Goal: Task Accomplishment & Management: Complete application form

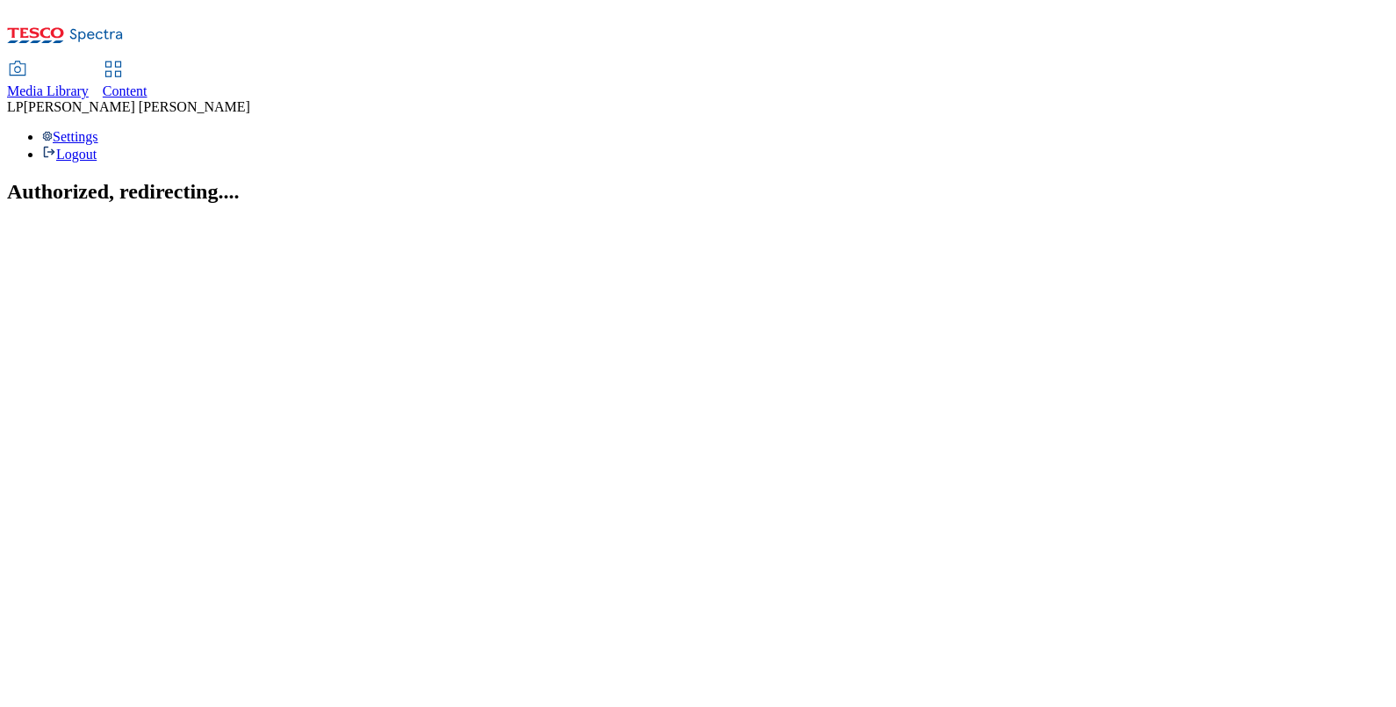
click at [124, 59] on icon at bounding box center [113, 69] width 21 height 21
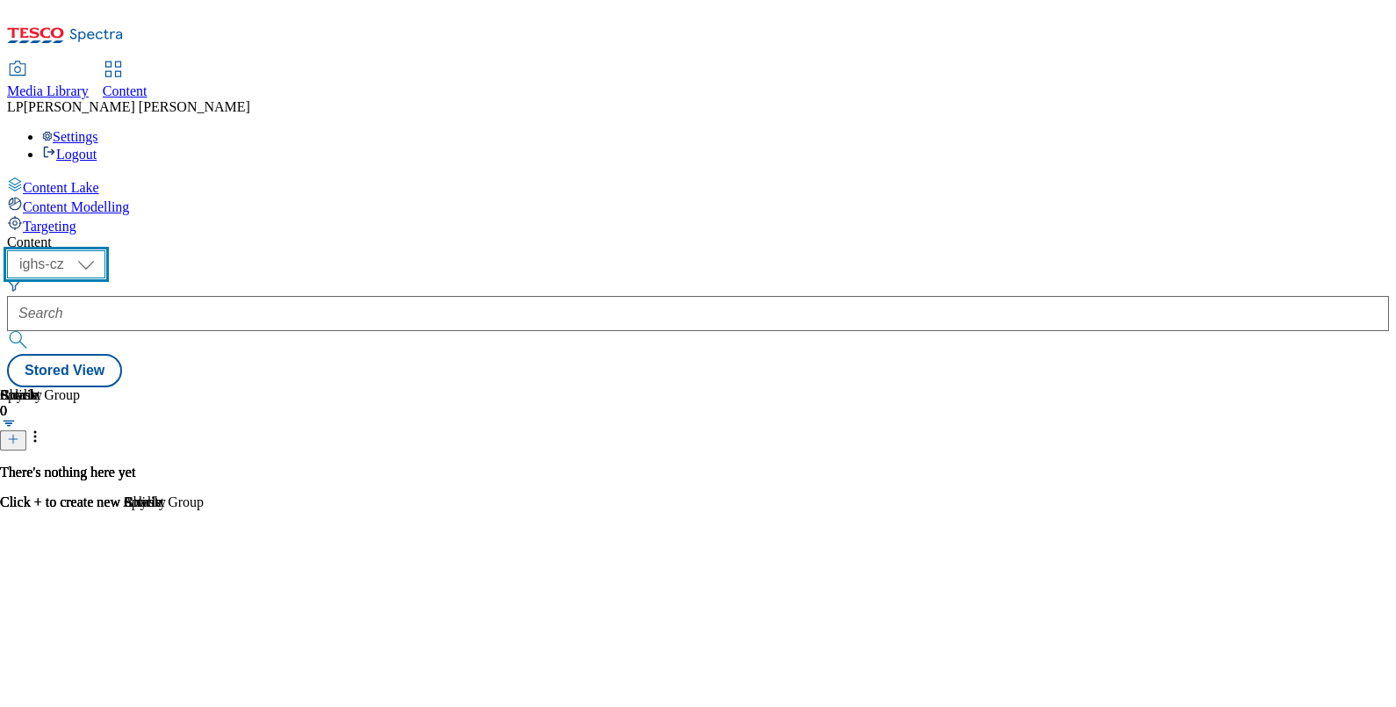
click at [105, 250] on select "ighs-cz ighs-hu ighs-sk" at bounding box center [56, 264] width 98 height 28
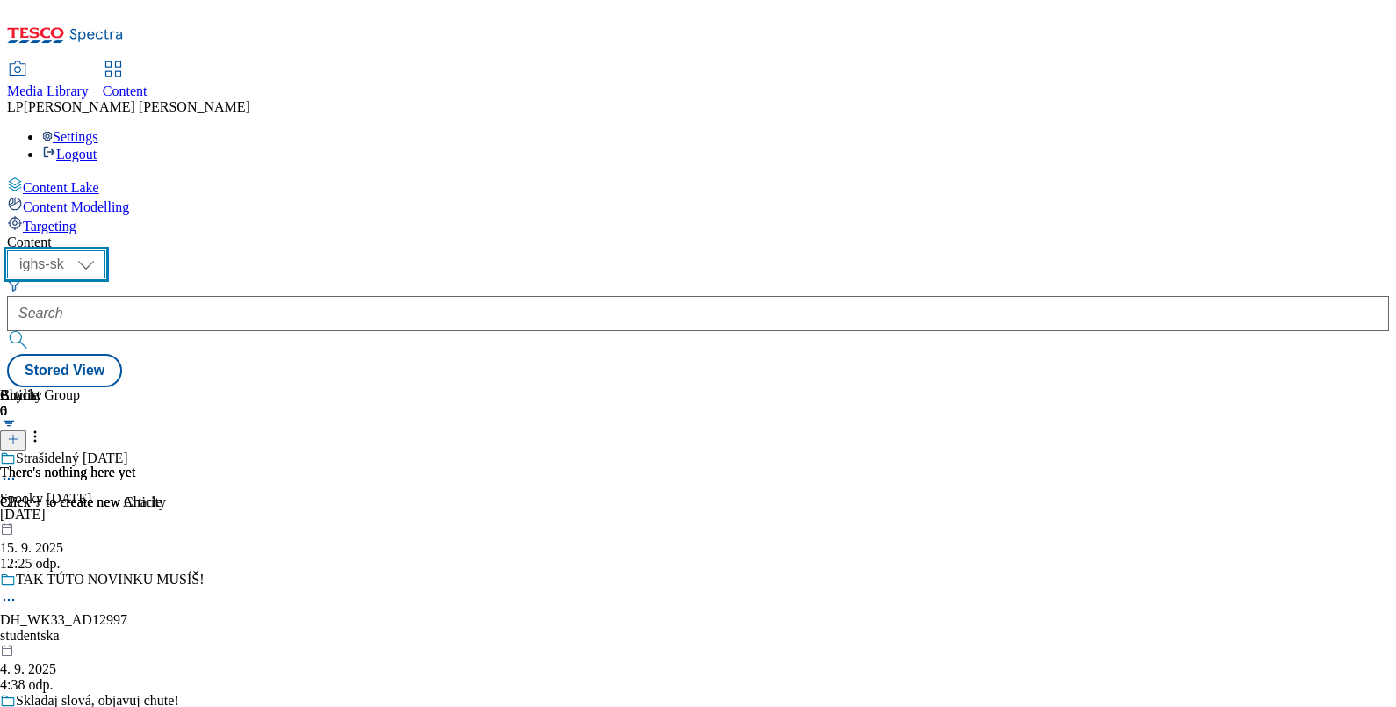
click at [105, 250] on select "ighs-cz ighs-hu ighs-sk" at bounding box center [56, 264] width 98 height 28
select select "ighs-cz"
click at [105, 250] on select "ighs-cz ighs-hu ighs-sk" at bounding box center [56, 264] width 98 height 28
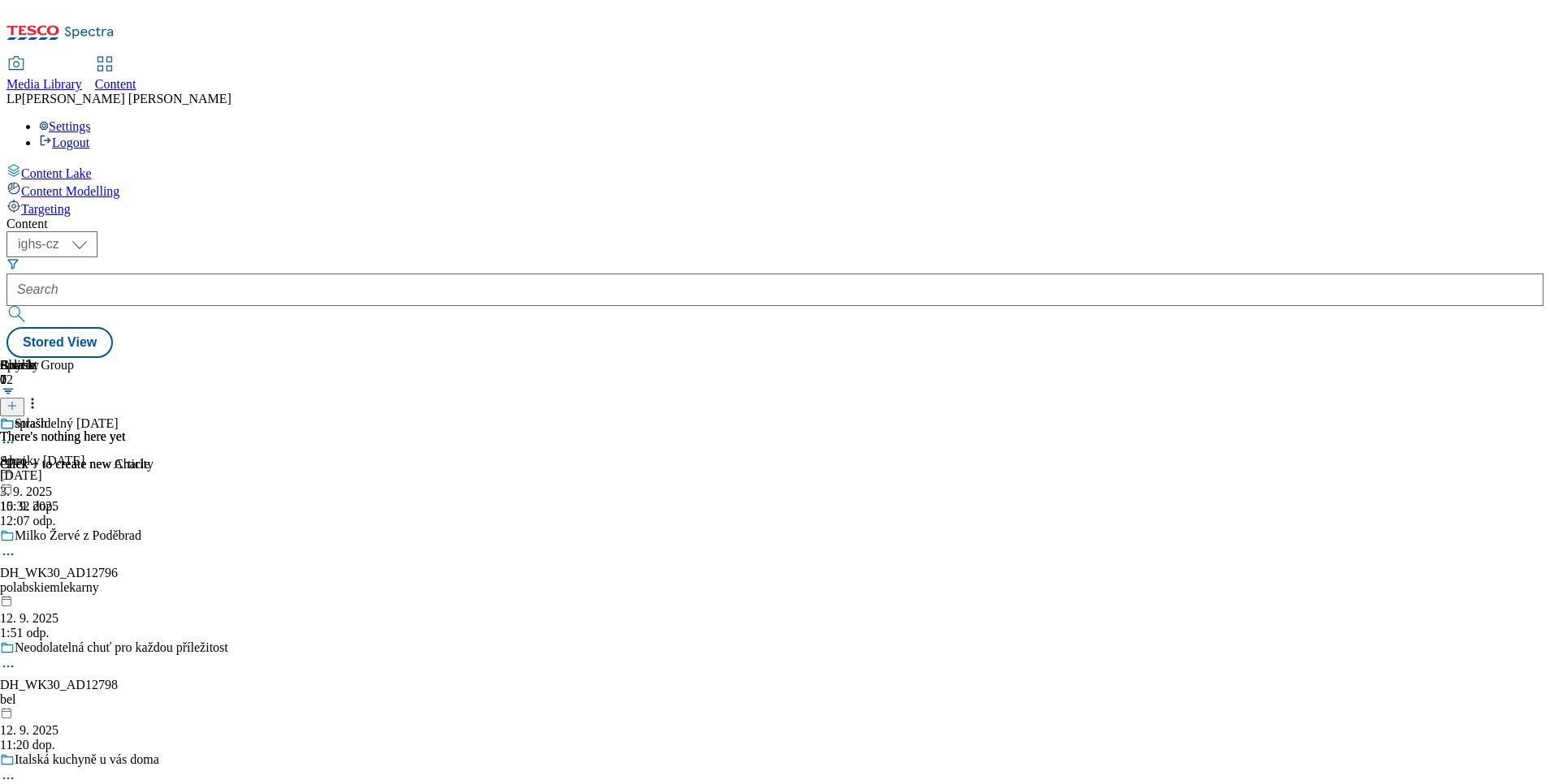
drag, startPoint x: 1261, startPoint y: 2, endPoint x: 1063, endPoint y: 103, distance: 222.3
click at [953, 231] on div "( optional ) ighs-cz ighs-hu ighs-sk ighs-cz Stored View" at bounding box center [775, 294] width 1537 height 127
click at [18, 400] on icon at bounding box center [12, 406] width 11 height 11
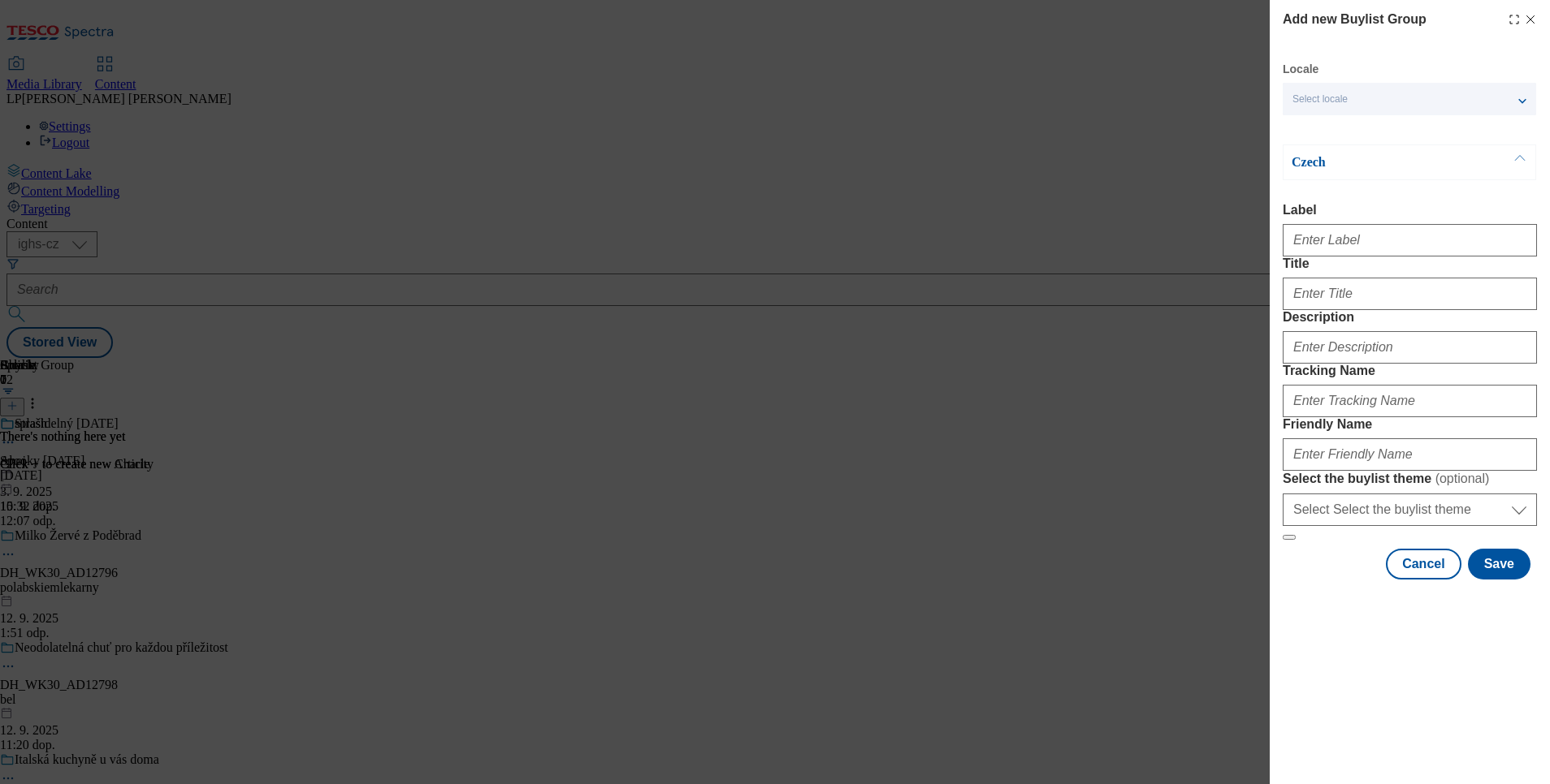
click at [1291, 96] on div "Select locale" at bounding box center [1409, 99] width 253 height 32
click at [1291, 134] on span "English" at bounding box center [1340, 129] width 37 height 9
click at [1291, 136] on input "English" at bounding box center [1301, 131] width 19 height 19
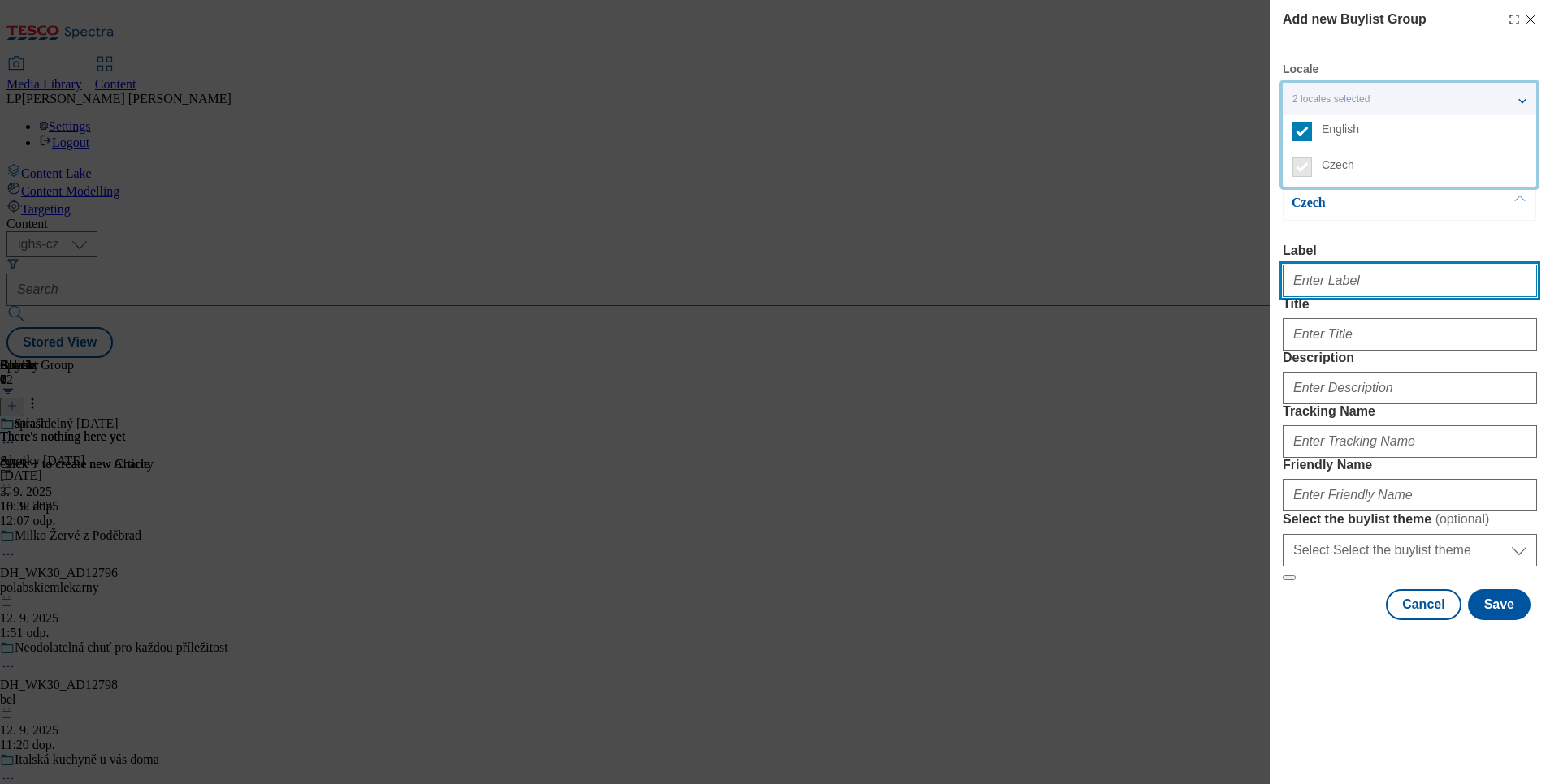
click at [1291, 276] on input "Label" at bounding box center [1409, 280] width 254 height 32
paste input "Maple cinnamon latte"
type input "Maple cinnamon latte"
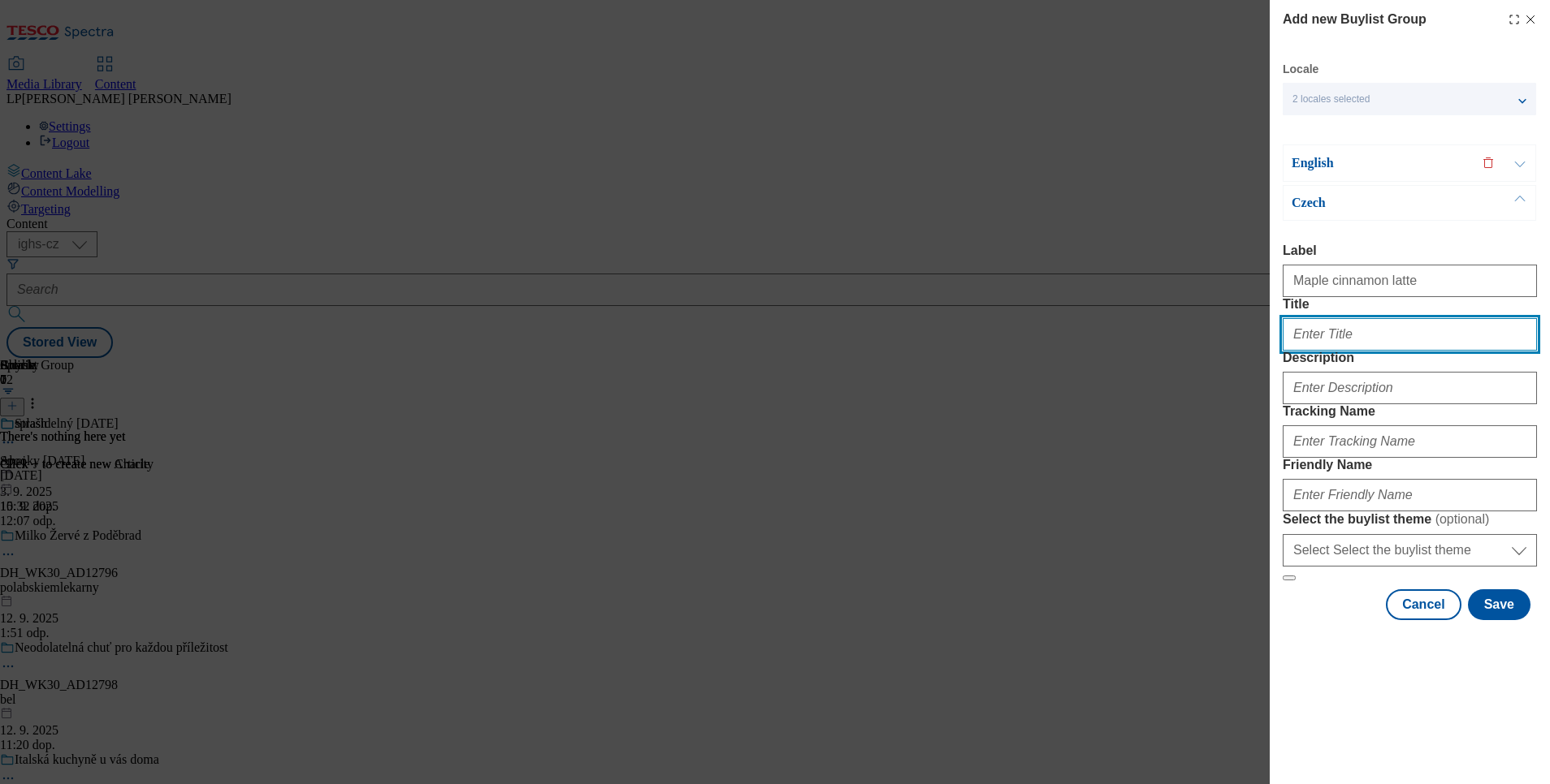
click at [1291, 350] on input "Title" at bounding box center [1409, 334] width 254 height 32
click at [1291, 164] on p "English" at bounding box center [1376, 164] width 170 height 17
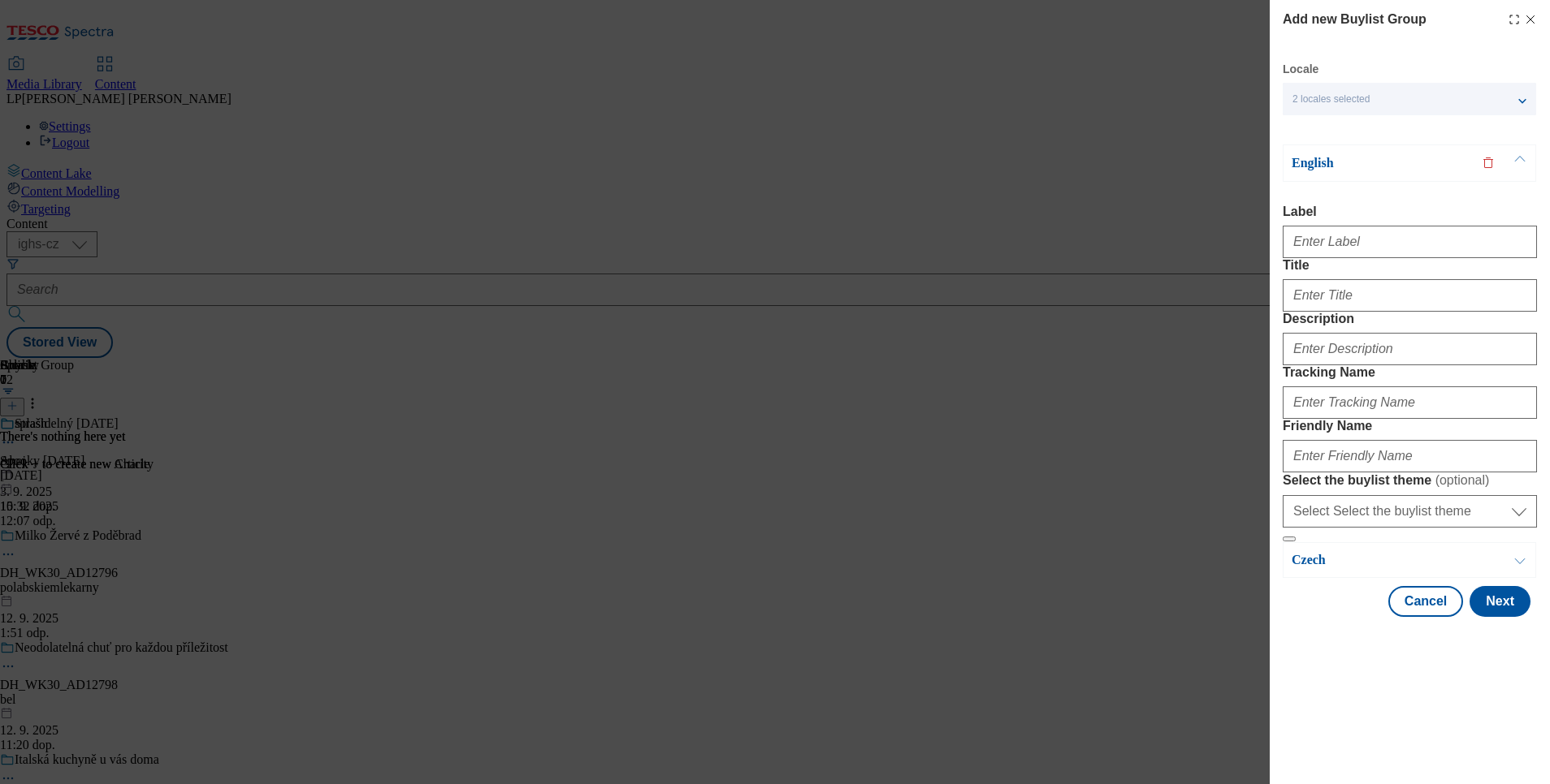
click at [1291, 158] on p "English" at bounding box center [1376, 164] width 170 height 17
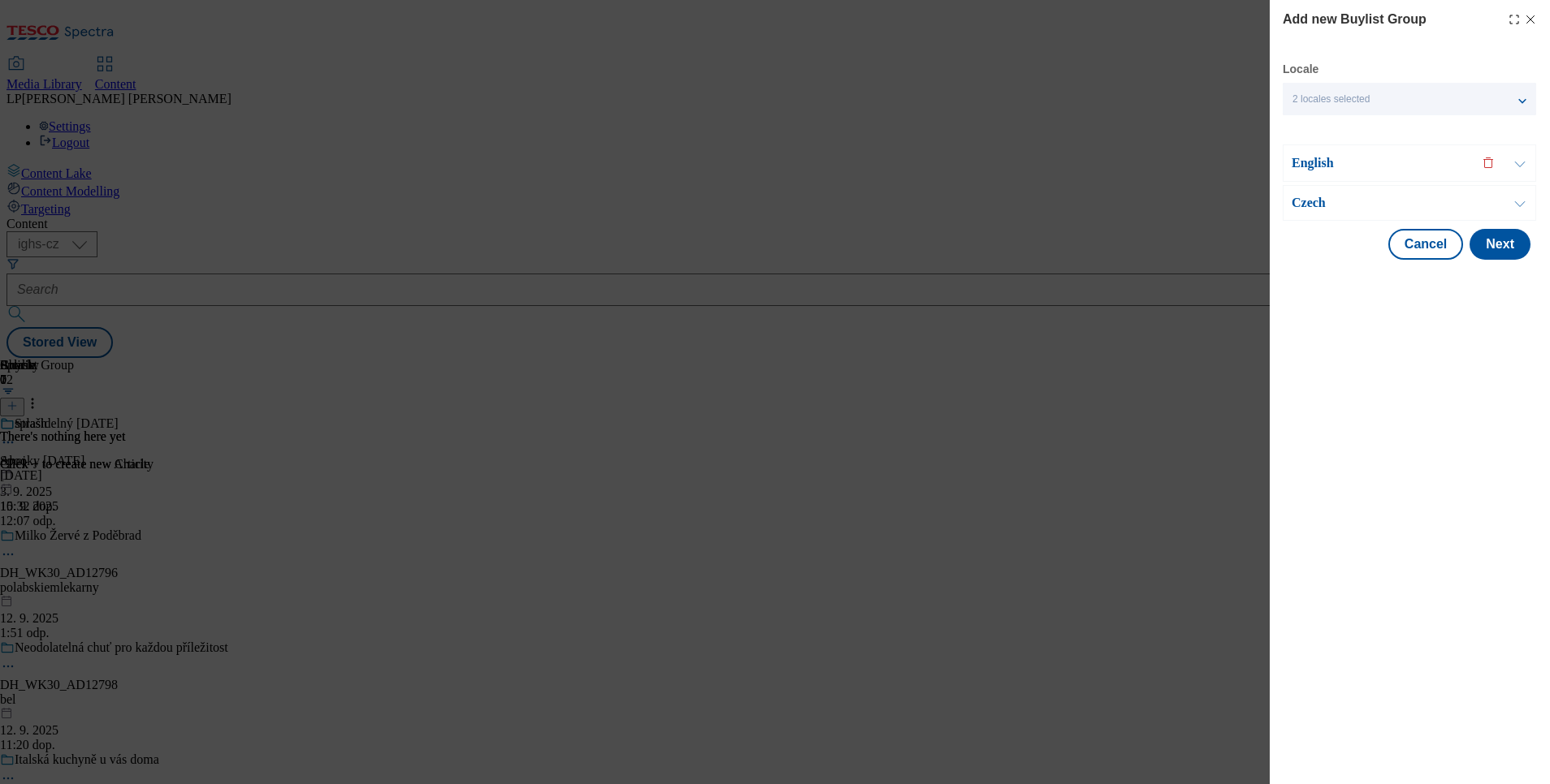
click at [1291, 197] on p "Czech" at bounding box center [1376, 203] width 170 height 17
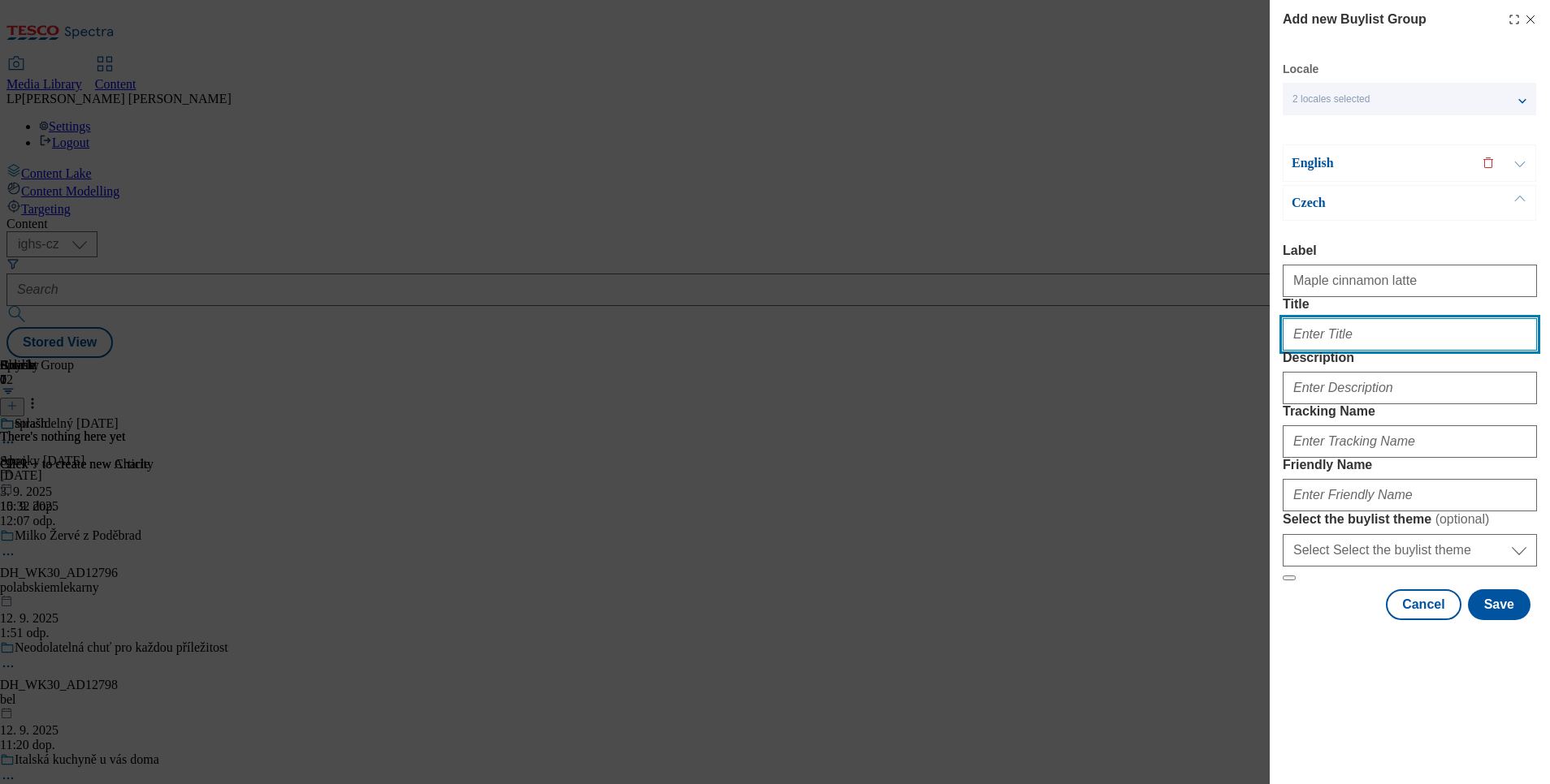
click at [1291, 350] on input "Title" at bounding box center [1409, 334] width 254 height 32
paste input "Javorovo skořicové latté"
type input "Javorovo skořicové latté"
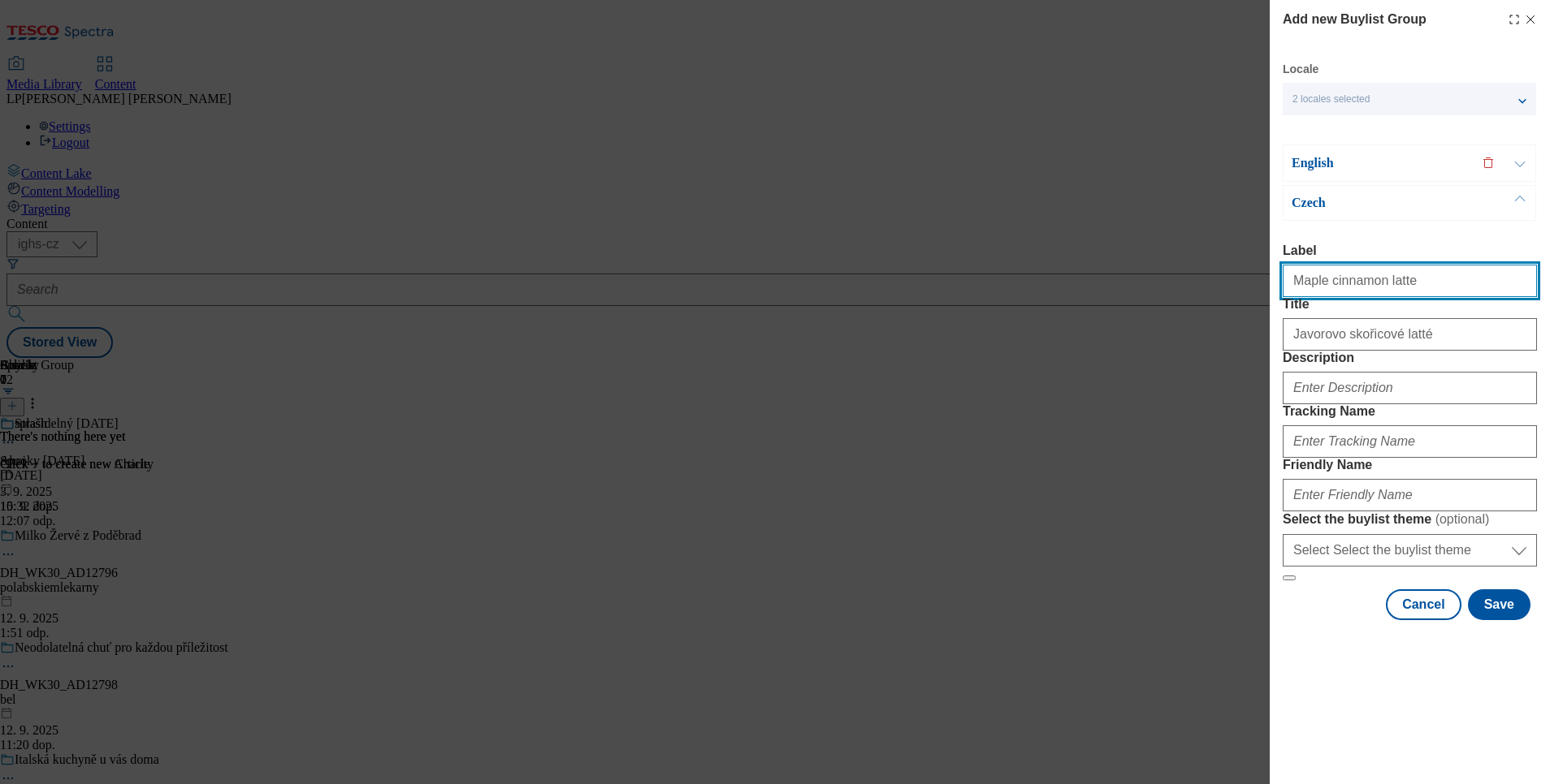
drag, startPoint x: 1397, startPoint y: 286, endPoint x: 1252, endPoint y: 276, distance: 145.3
click at [1252, 276] on div "Add new Buylist Group Locale 2 locales selected English Czech English Label Tit…" at bounding box center [775, 392] width 1550 height 784
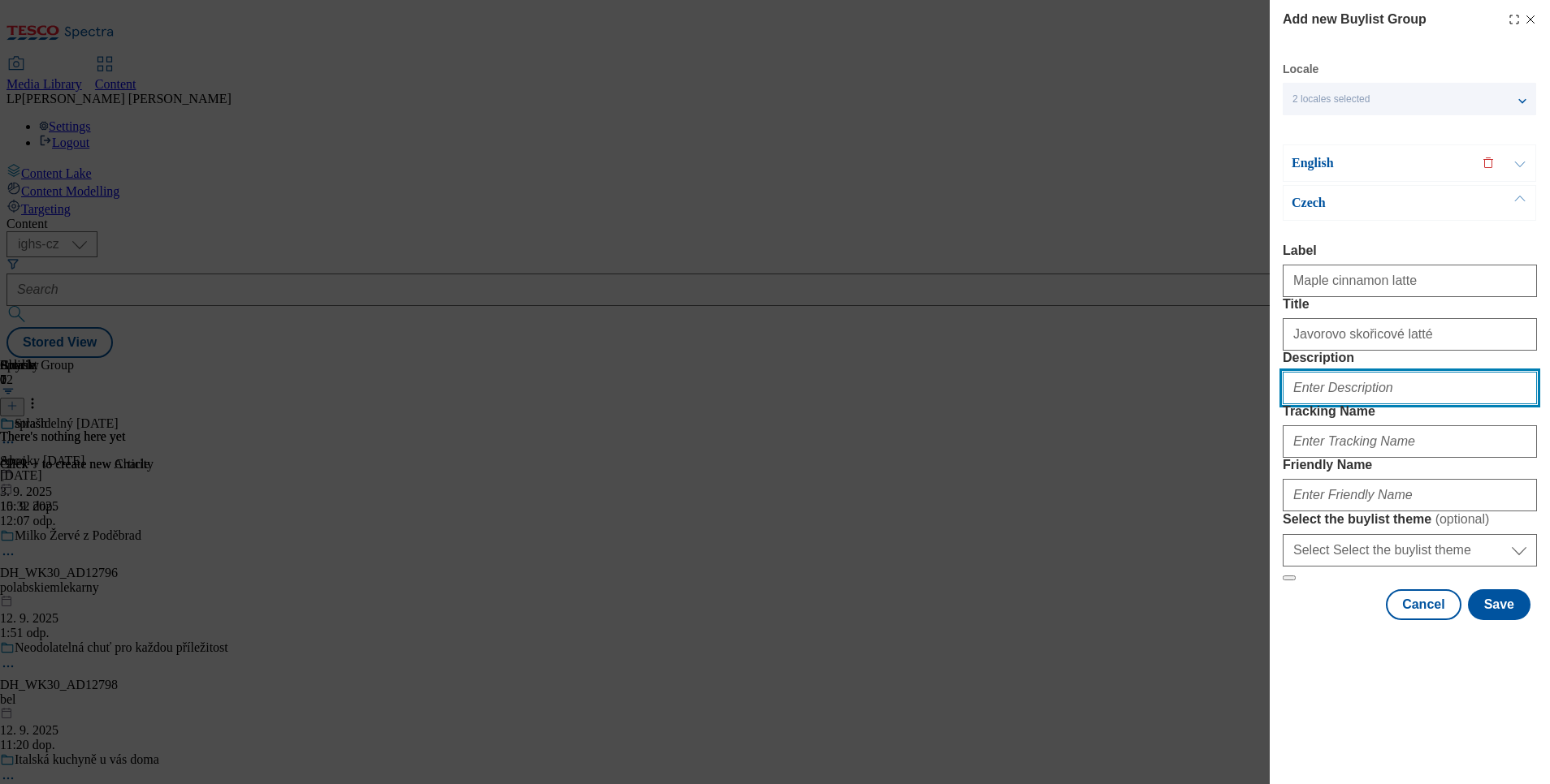
click at [1291, 404] on input "Description" at bounding box center [1409, 387] width 254 height 32
paste input "Maple cinnamon latte"
type input "Maple cinnamon latte"
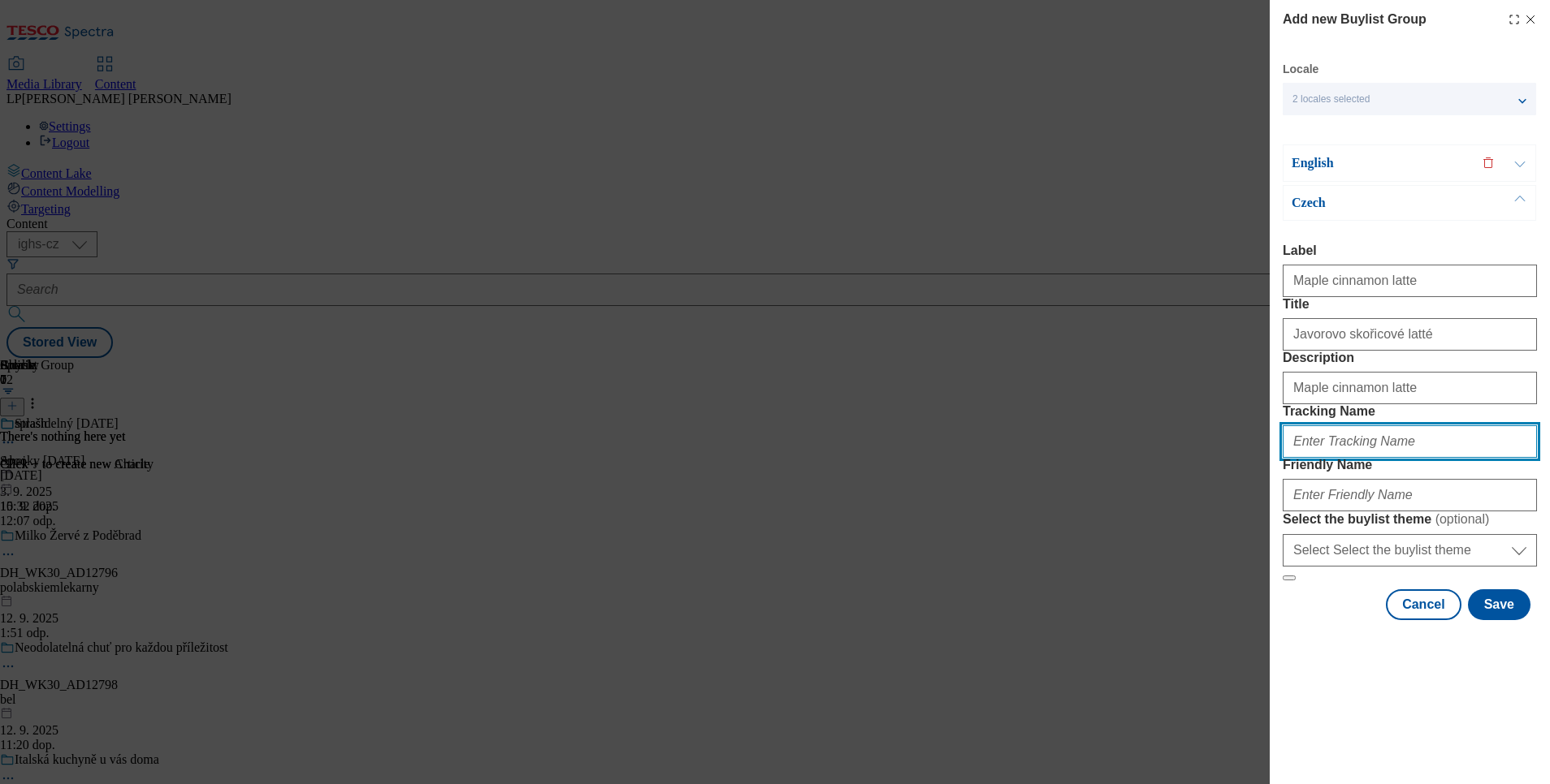
click at [1291, 458] on input "Tracking Name" at bounding box center [1409, 441] width 254 height 32
paste input "Maple cinnamon latte"
type input "Maple cinnamon latte"
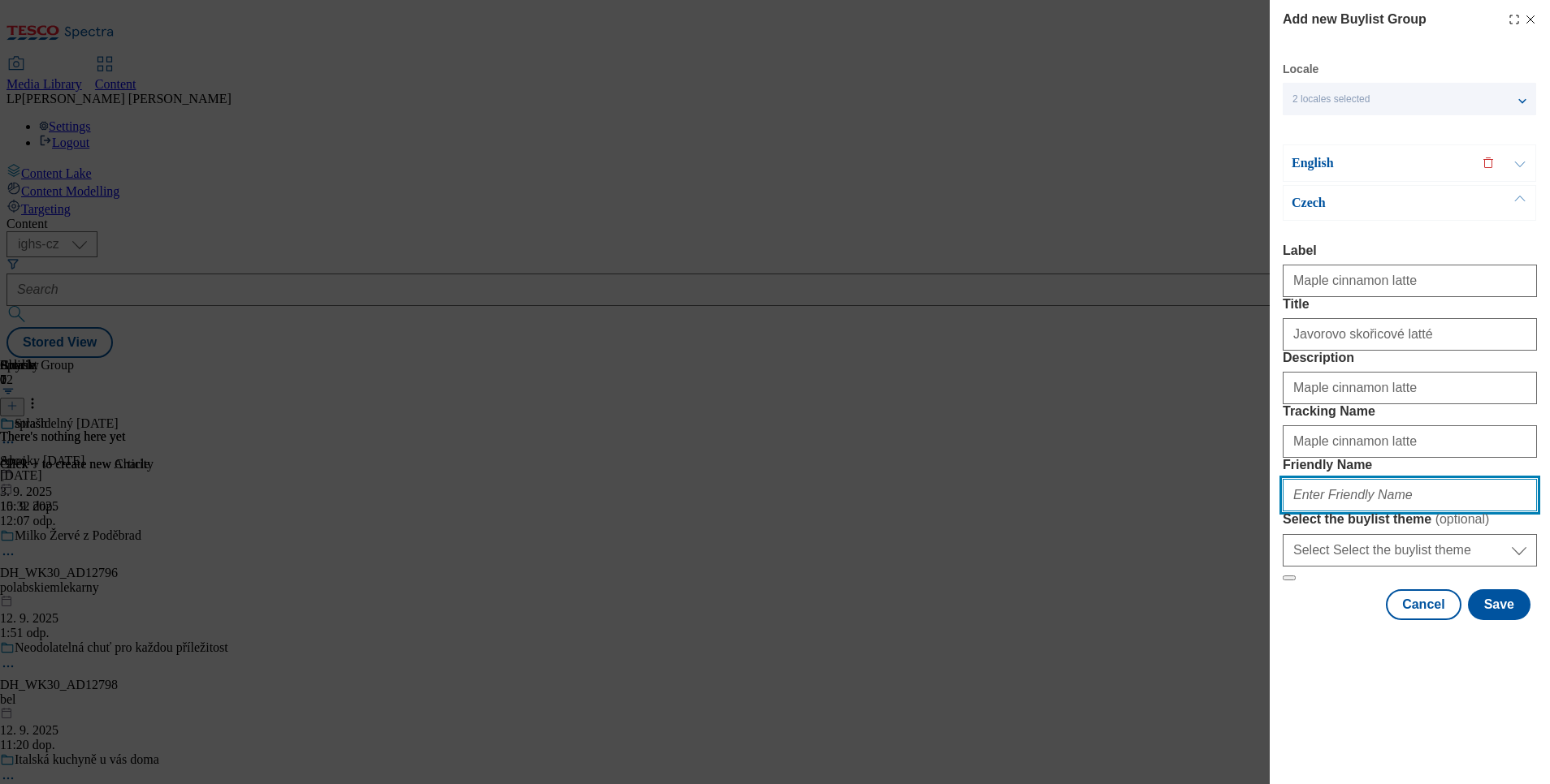
click at [1291, 511] on input "Friendly Name" at bounding box center [1409, 495] width 254 height 32
click at [1291, 54] on div "Add new Buylist Group Locale 2 locales selected English Czech English Label Tit…" at bounding box center [1409, 315] width 254 height 610
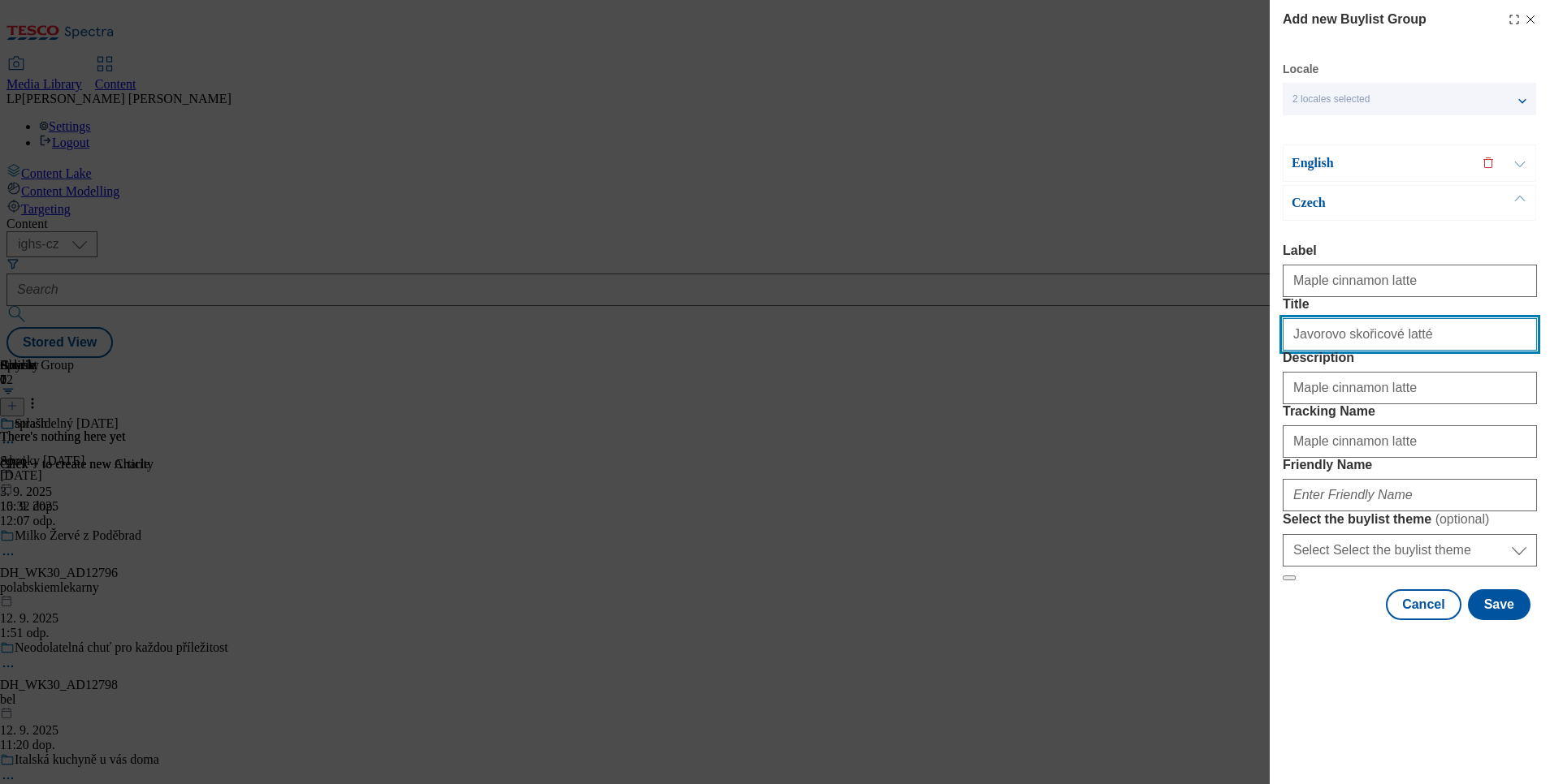
drag, startPoint x: 1409, startPoint y: 376, endPoint x: 1279, endPoint y: 355, distance: 131.7
click at [1279, 354] on div "Add new Buylist Group Locale 2 locales selected English Czech English Label Tit…" at bounding box center [1409, 312] width 280 height 624
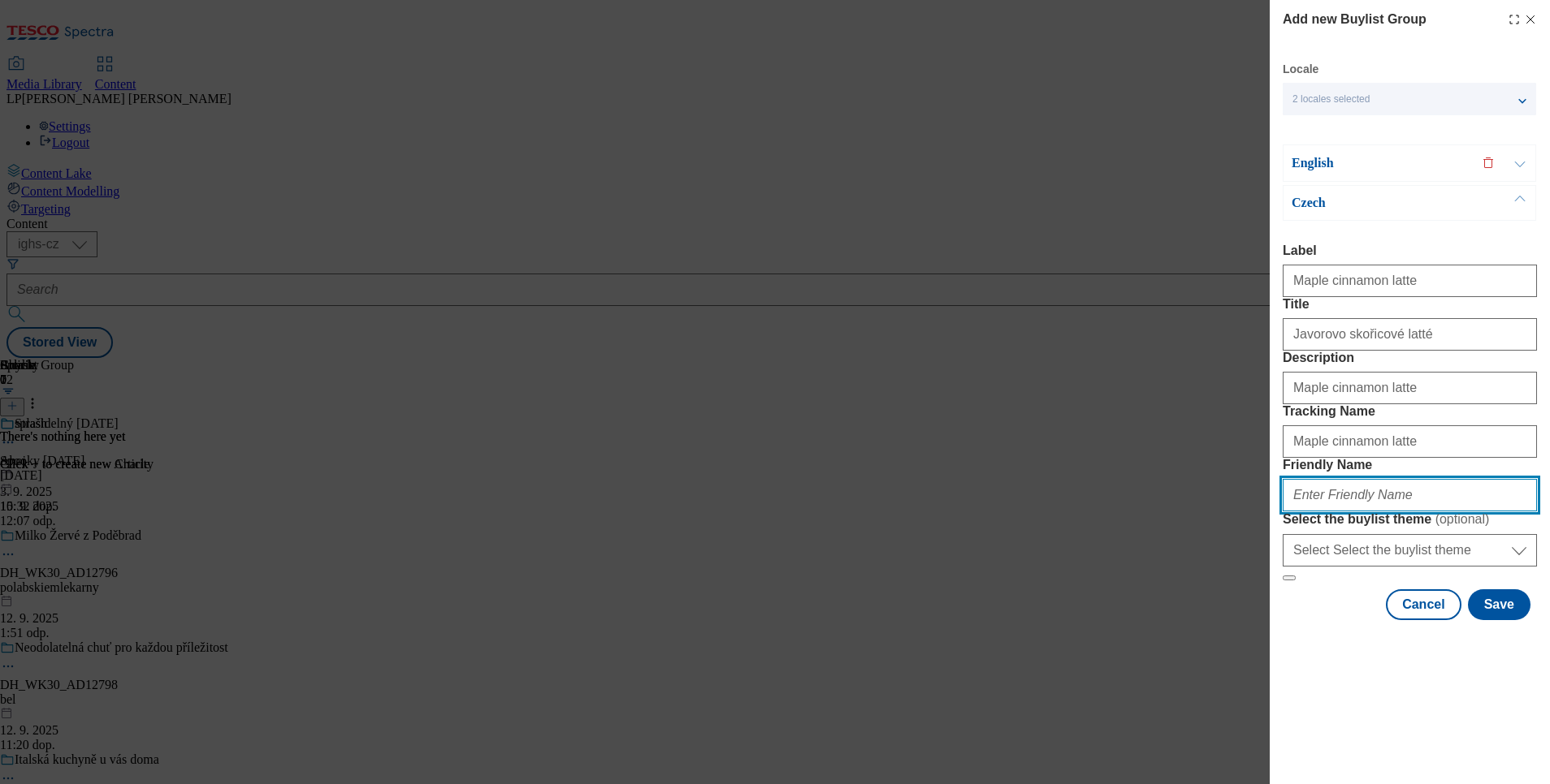
click at [1291, 511] on input "Friendly Name" at bounding box center [1409, 495] width 254 height 32
paste input "Javorovo skořicové latté"
click at [1291, 511] on input "Javorovo skořicové latté" at bounding box center [1409, 495] width 254 height 32
type input "javorovo-skoricove-latte"
click at [1291, 169] on p "English" at bounding box center [1376, 164] width 170 height 17
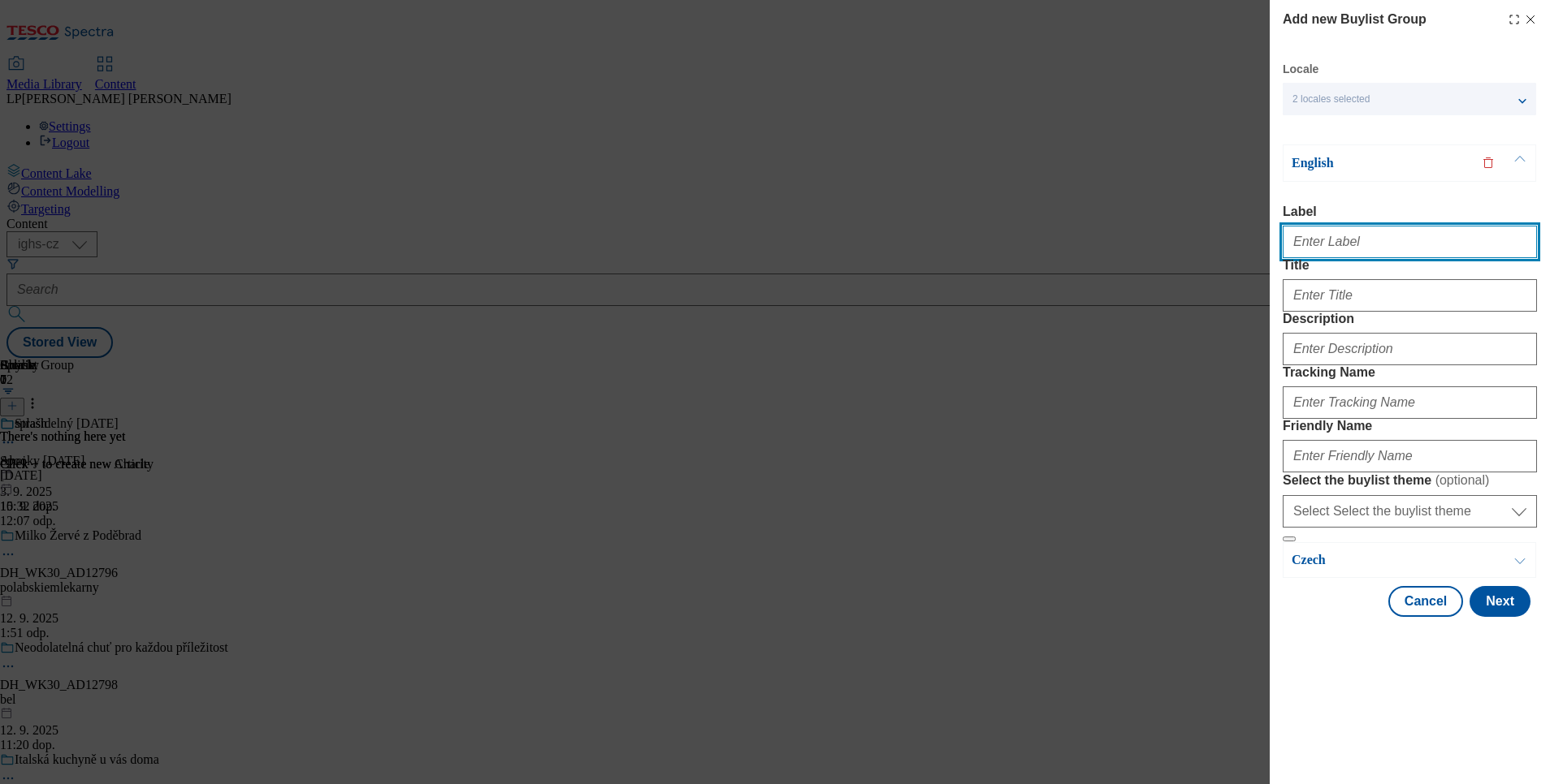
drag, startPoint x: 1338, startPoint y: 241, endPoint x: 1319, endPoint y: 245, distance: 19.4
click at [1291, 241] on input "Label" at bounding box center [1409, 241] width 254 height 32
type input "Maple cinnamon latte"
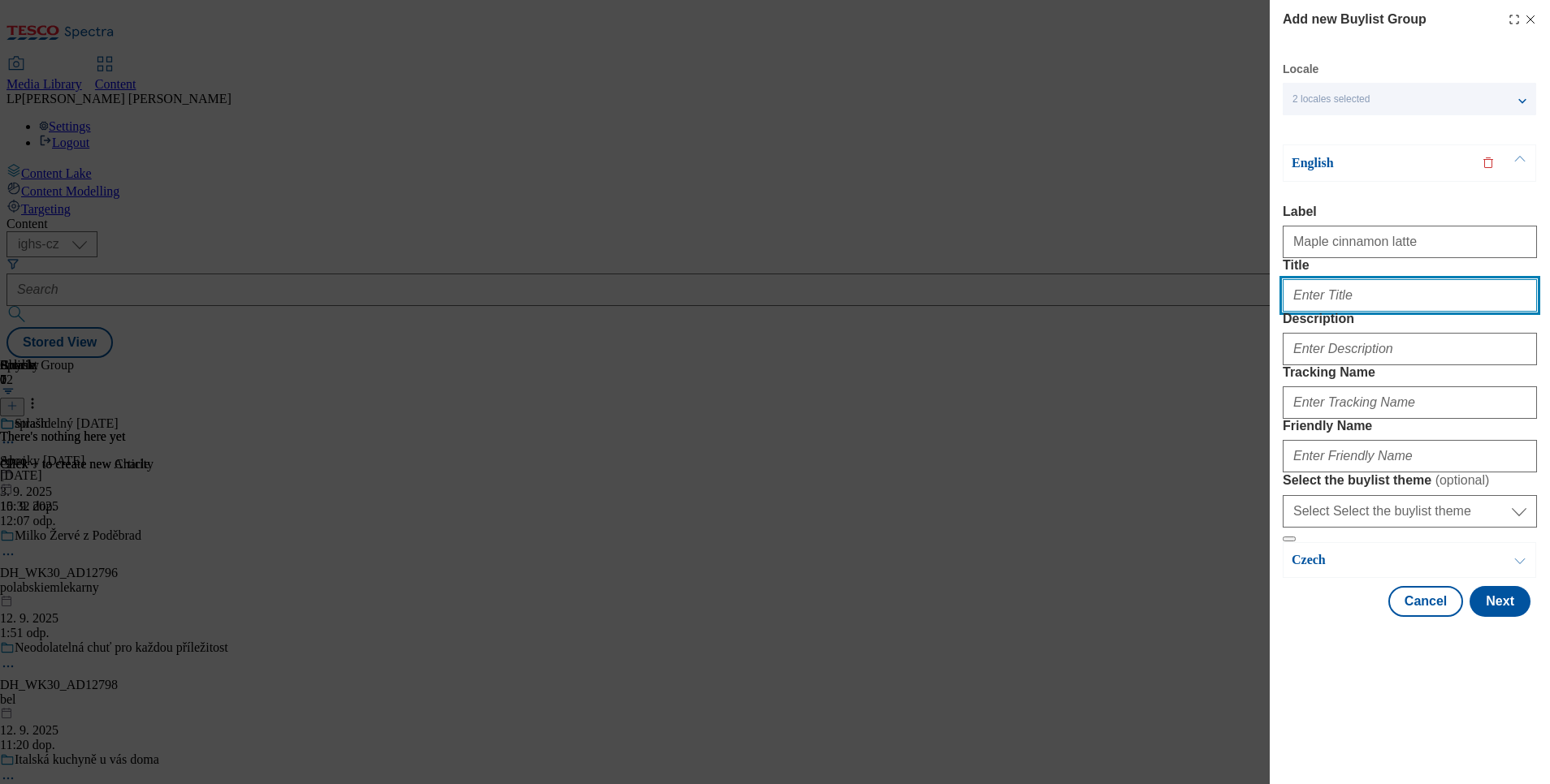
click at [1291, 312] on input "Title" at bounding box center [1409, 295] width 254 height 32
paste input "Javorovo skořicové latté"
type input "Javorovo skořicové latté"
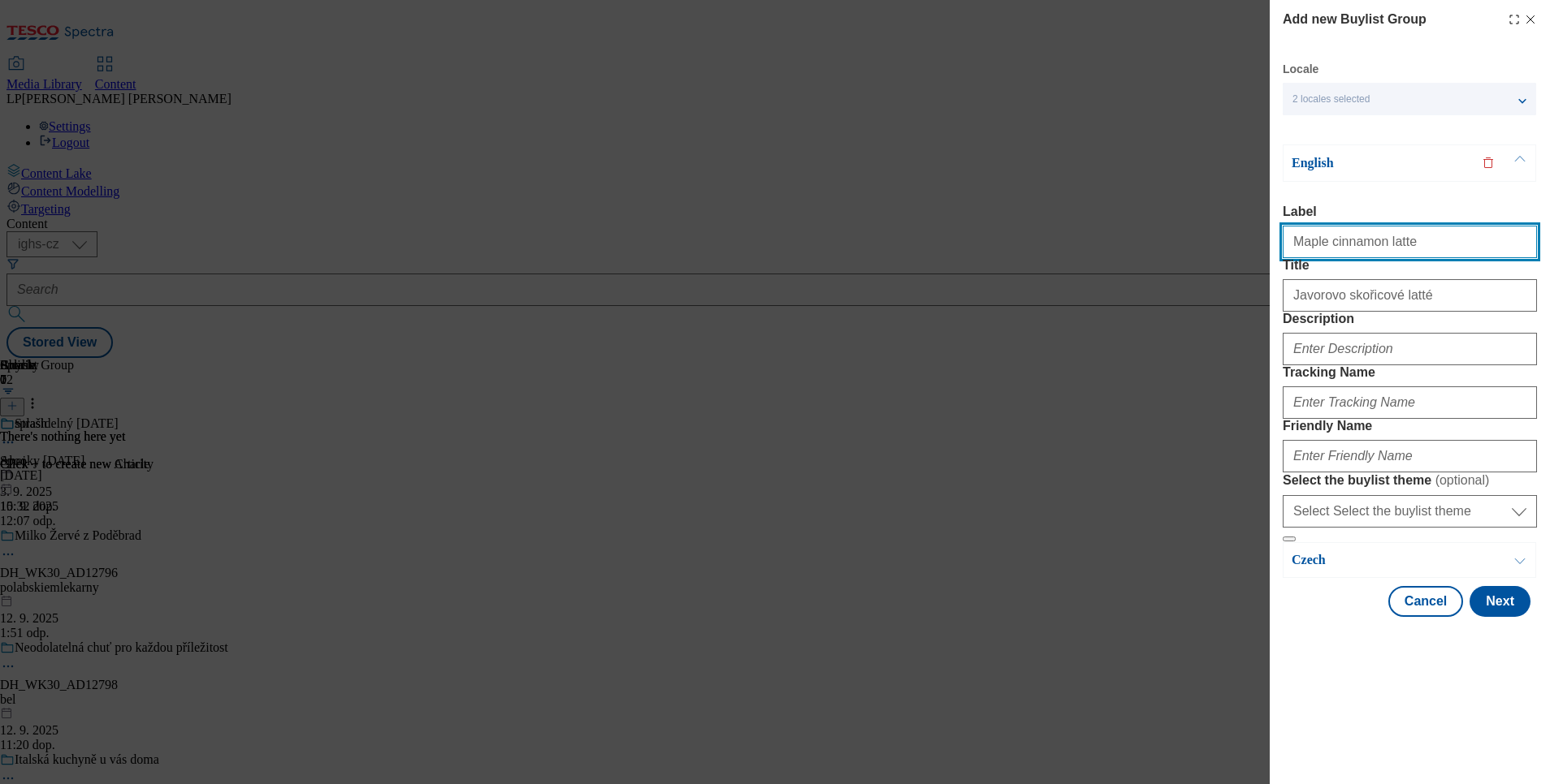
drag, startPoint x: 1415, startPoint y: 247, endPoint x: 964, endPoint y: 242, distance: 451.0
click at [964, 242] on div "Add new Buylist Group Locale 2 locales selected English Czech English Label Map…" at bounding box center [775, 392] width 1550 height 784
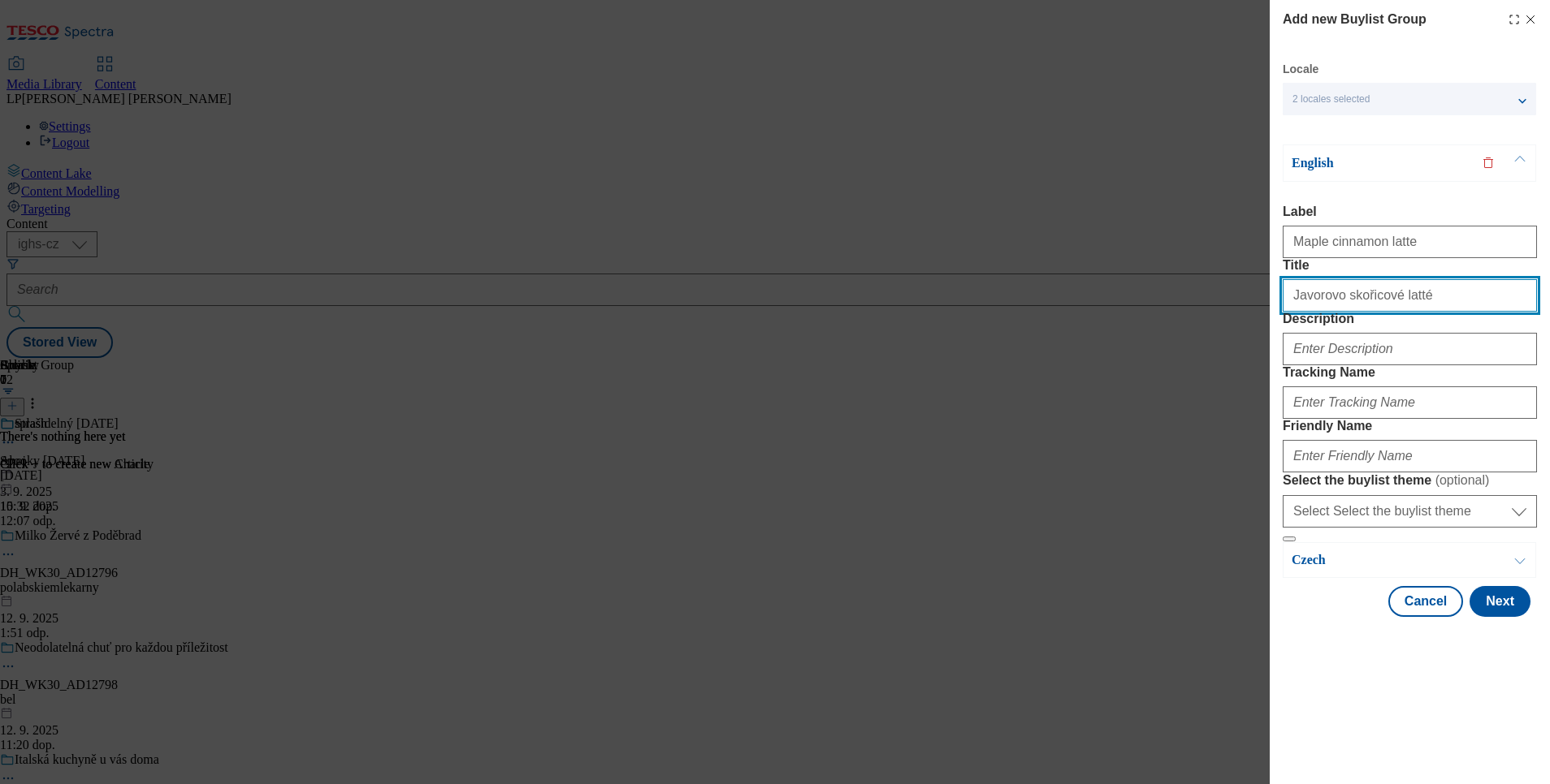
drag, startPoint x: 1445, startPoint y: 327, endPoint x: 1071, endPoint y: 317, distance: 374.1
click at [1071, 317] on div "Add new Buylist Group Locale 2 locales selected English Czech English Label Map…" at bounding box center [775, 392] width 1550 height 784
paste input "Maple cinnamon latte"
type input "Maple cinnamon latte"
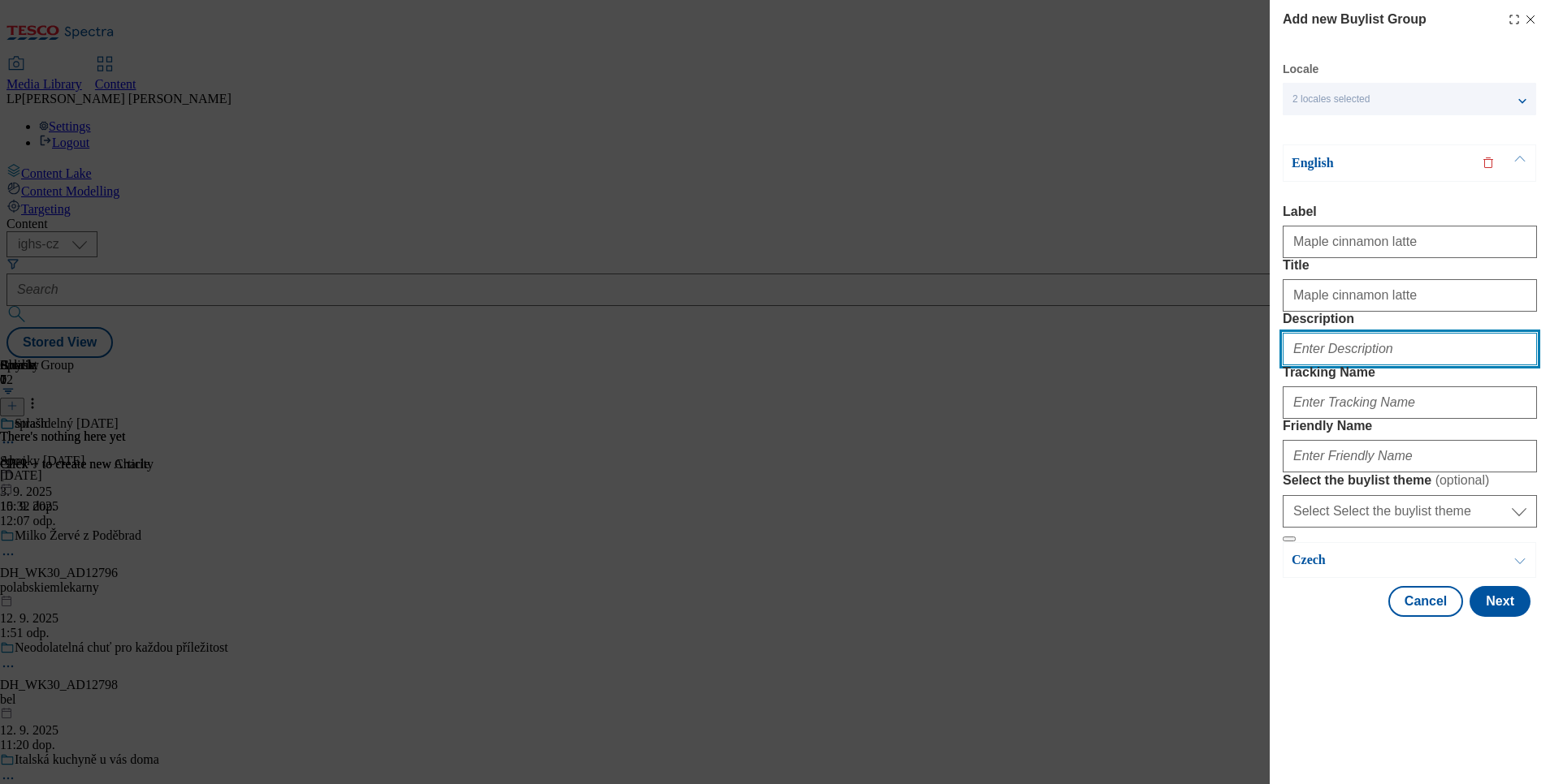
click at [1291, 365] on input "Description" at bounding box center [1409, 349] width 254 height 32
paste input "Maple cinnamon latte"
type input "Maple cinnamon latte"
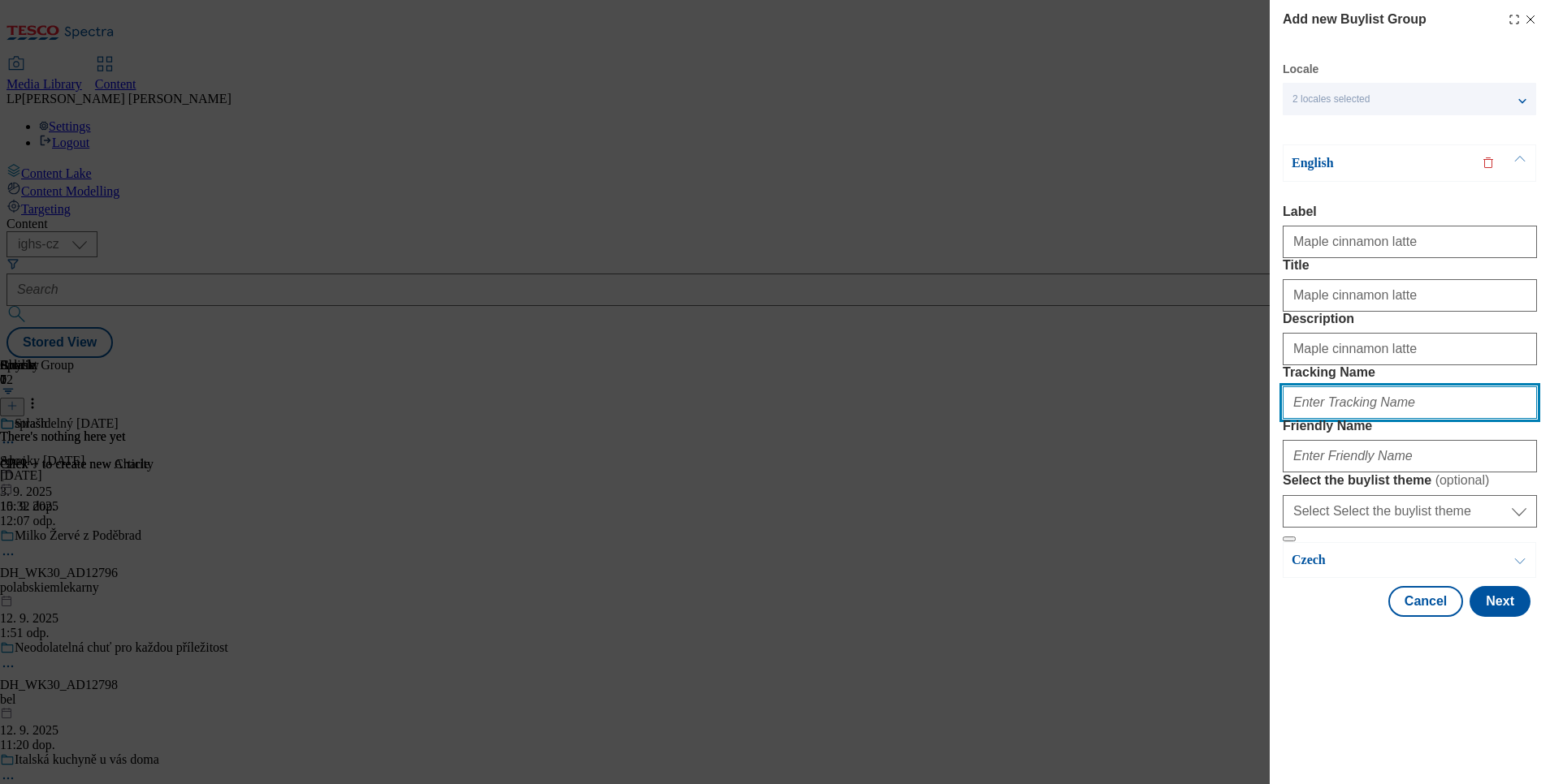
click at [1291, 419] on input "Tracking Name" at bounding box center [1409, 402] width 254 height 32
paste input "Maple cinnamon latte"
type input "Maple cinnamon latte"
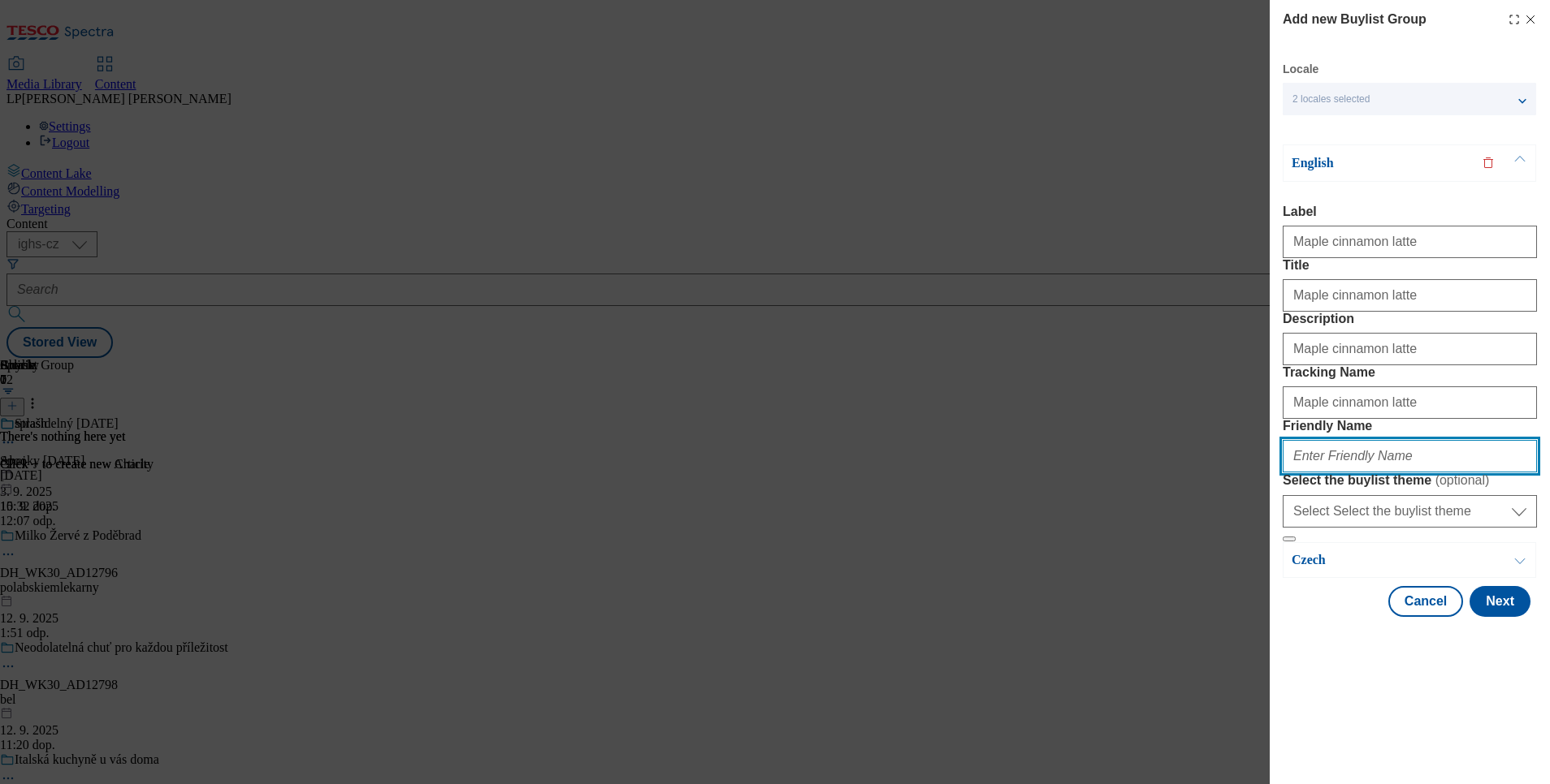
click at [1291, 472] on input "Friendly Name" at bounding box center [1409, 456] width 254 height 32
type input "javorovo-skoricove-latte"
click at [1291, 618] on button "Next" at bounding box center [1500, 601] width 61 height 31
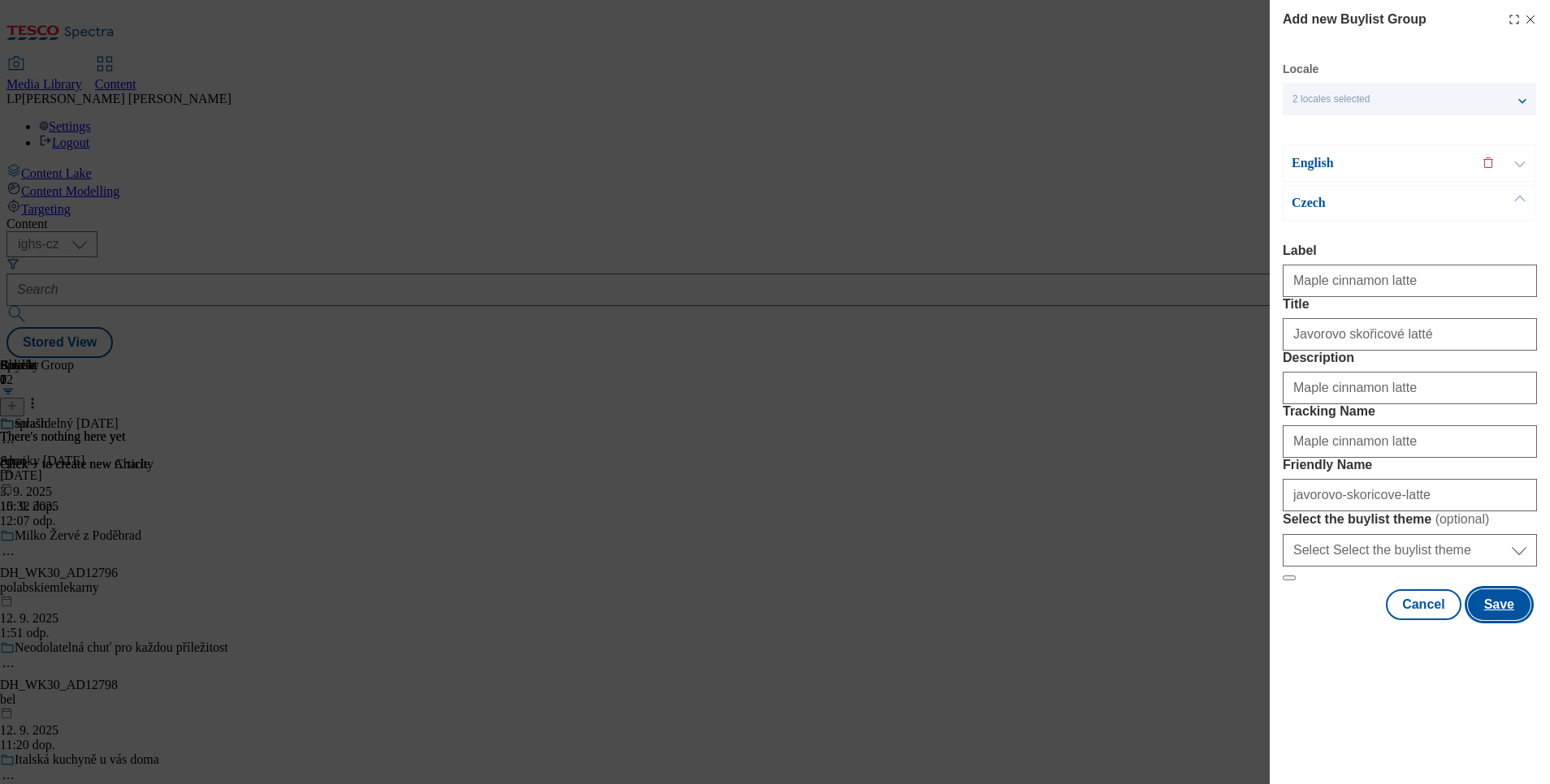
click at [1291, 620] on button "Save" at bounding box center [1499, 605] width 63 height 31
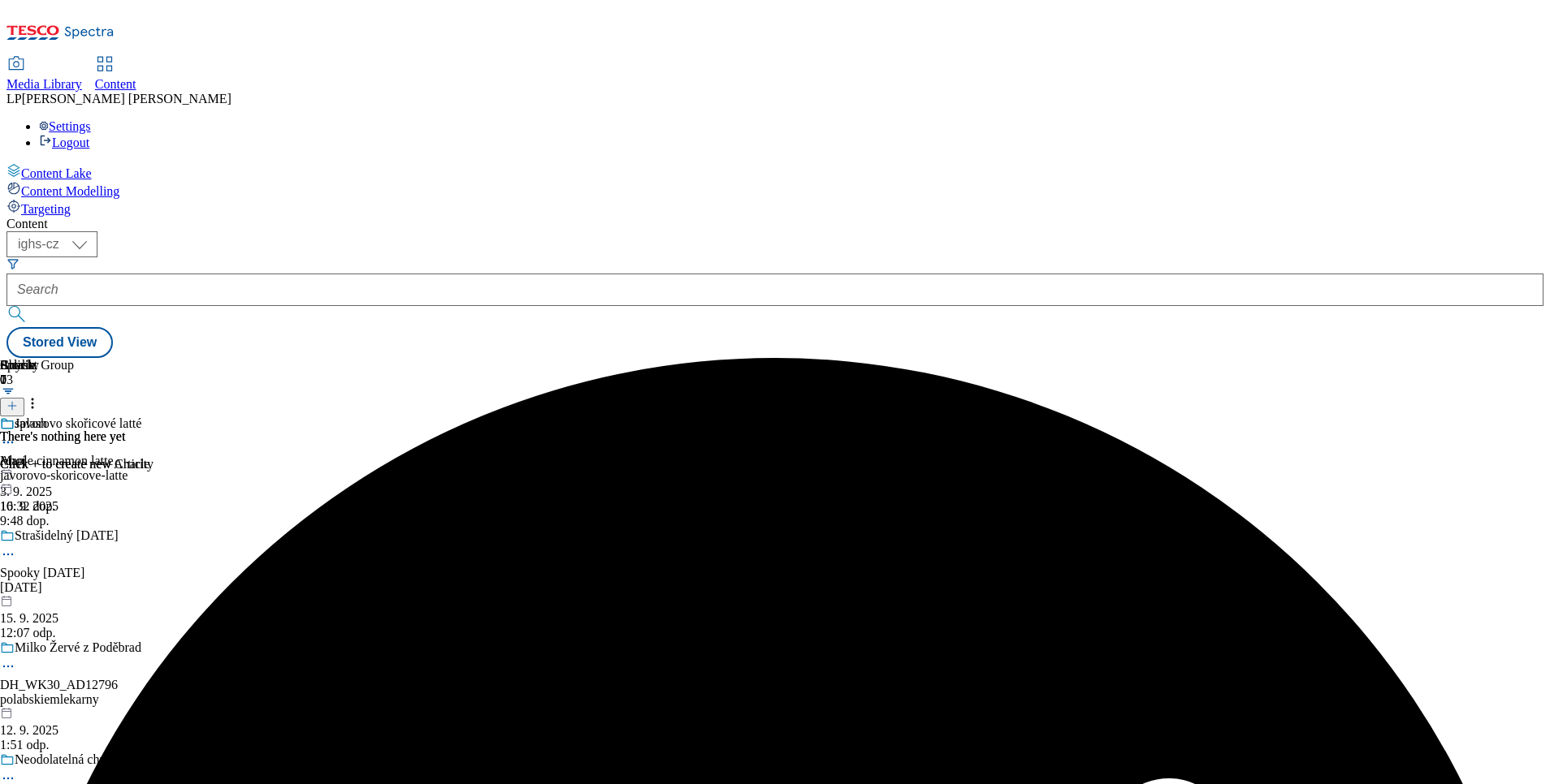
click at [310, 417] on div "Javorovo skořicové latté Maple cinnamon latte javorovo-skoricove-latte 16. 9. 2…" at bounding box center [154, 472] width 310 height 112
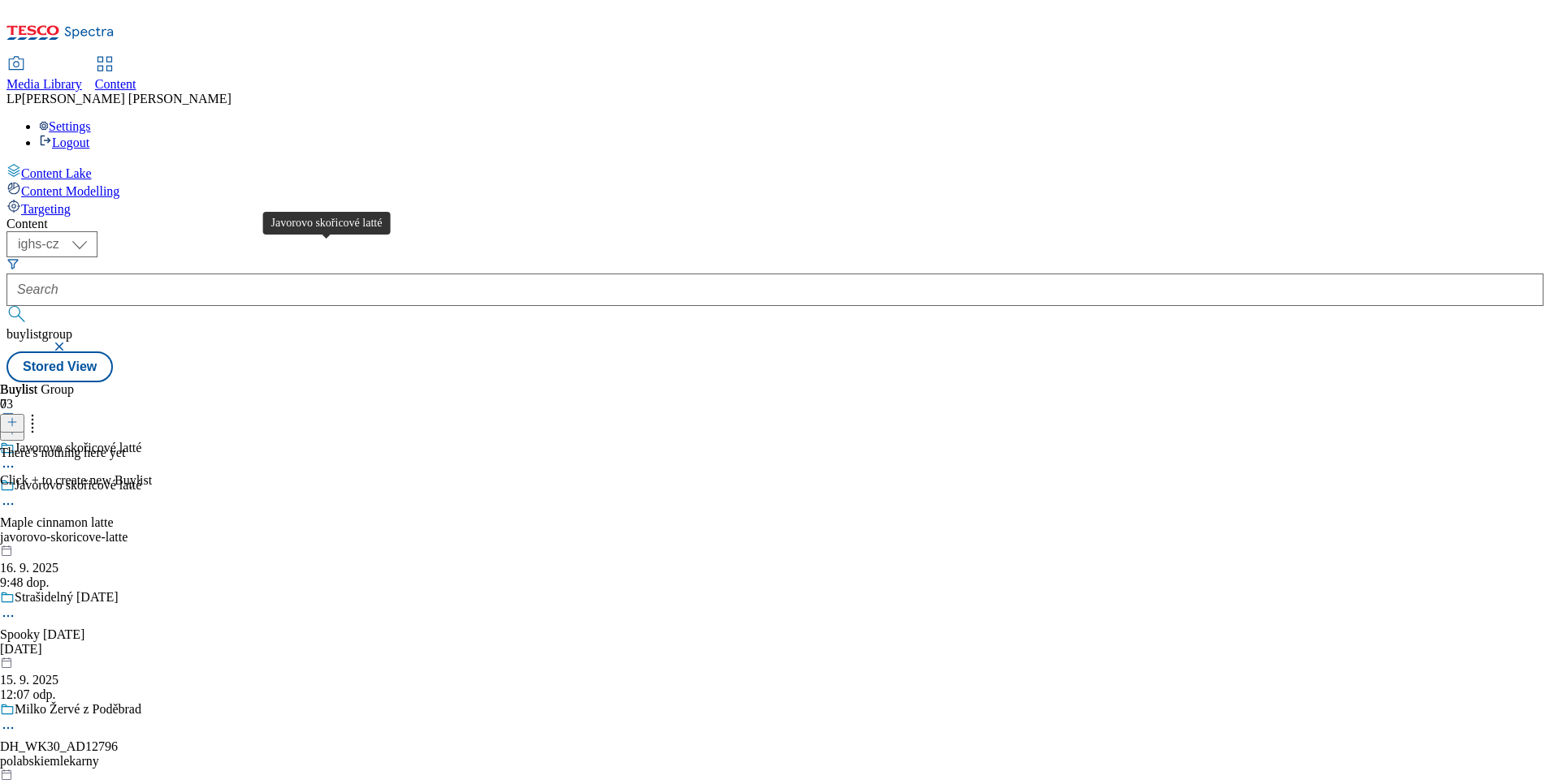
click at [141, 478] on div "Javorovo skořicové latté" at bounding box center [78, 485] width 127 height 15
click at [18, 417] on icon at bounding box center [12, 423] width 11 height 11
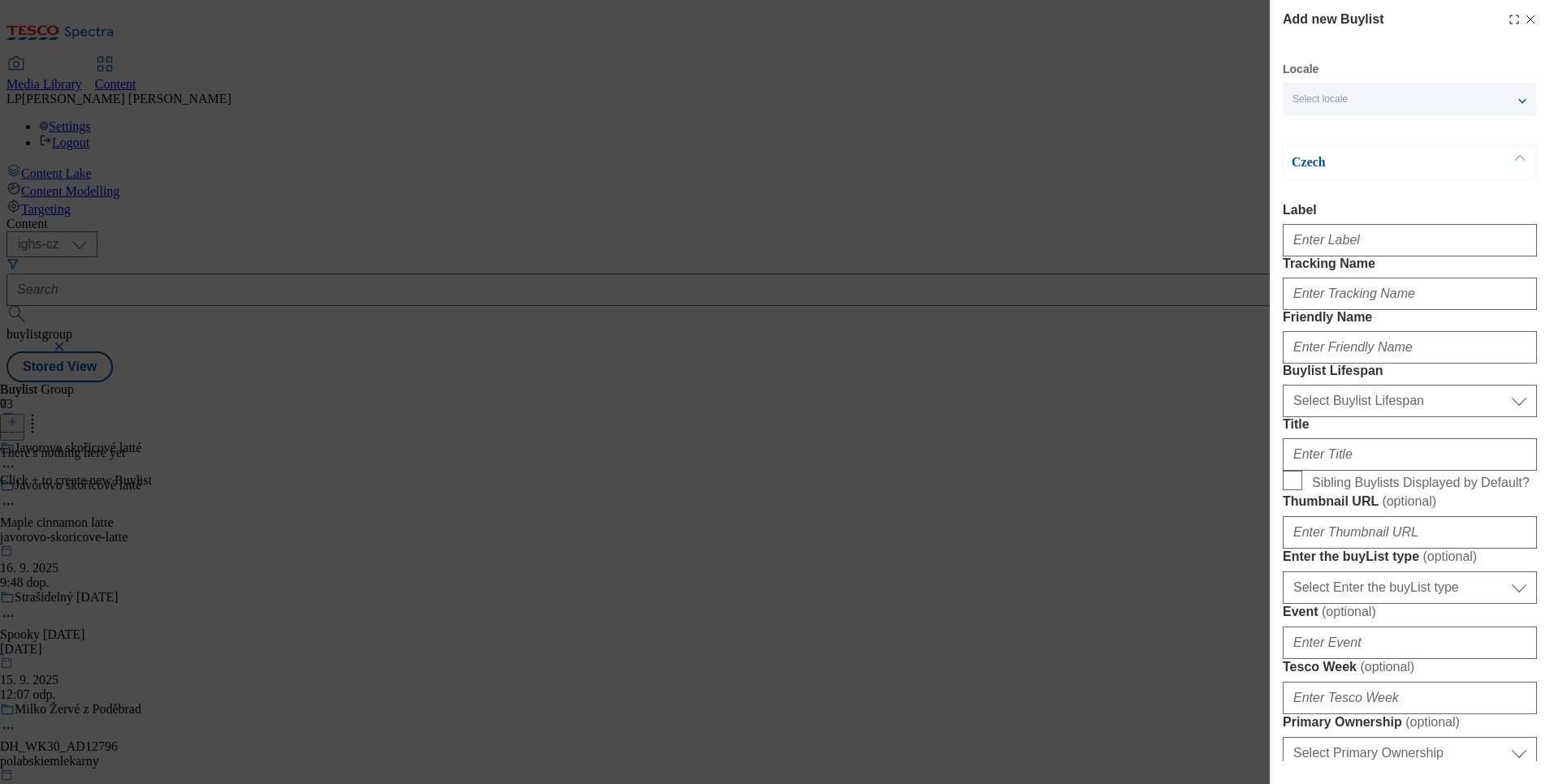
click at [1291, 103] on span "Select locale" at bounding box center [1320, 99] width 55 height 12
click at [1291, 132] on span "English" at bounding box center [1340, 129] width 37 height 9
click at [1291, 132] on input "English" at bounding box center [1301, 131] width 19 height 19
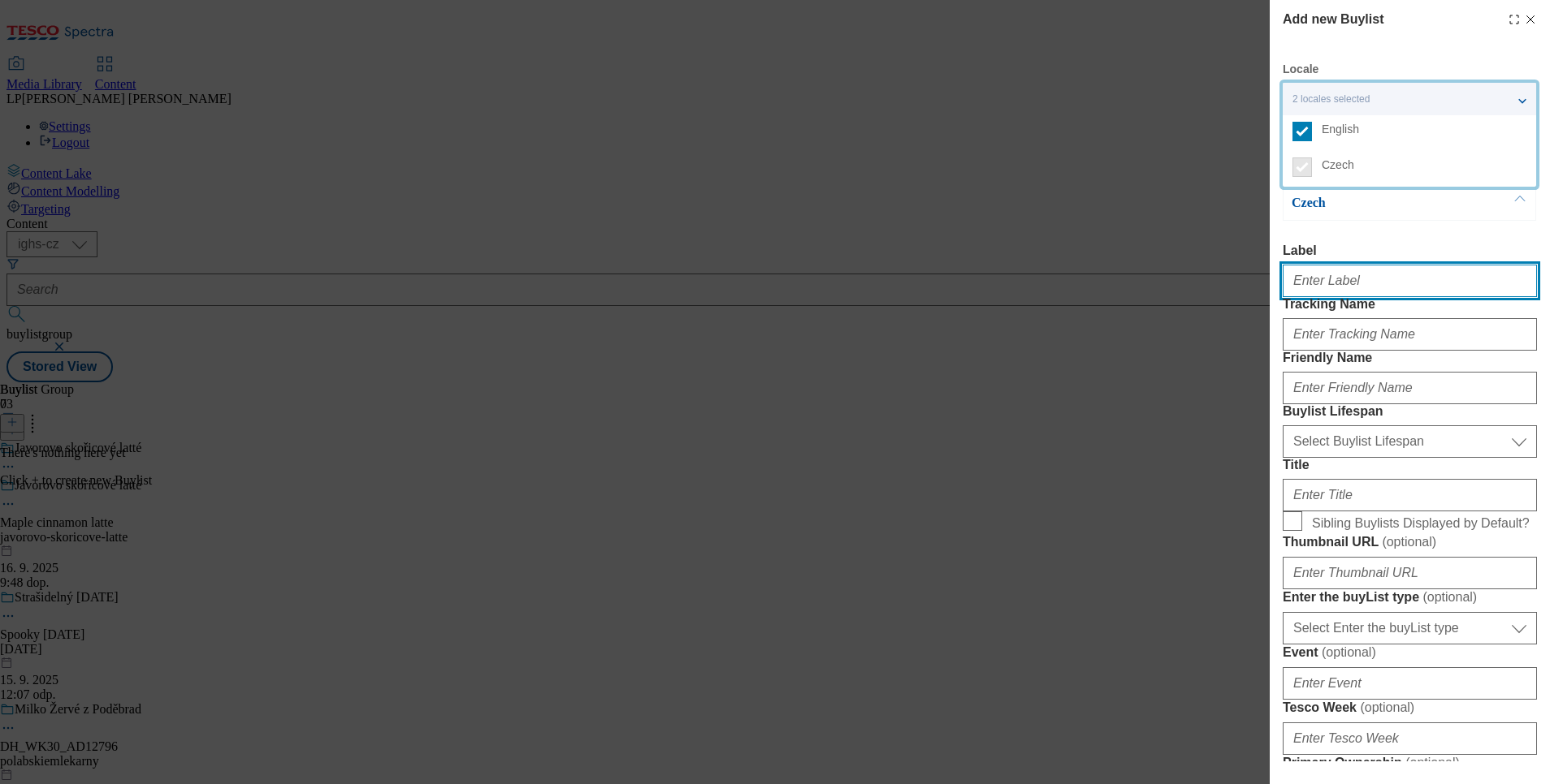
click at [1291, 278] on input "Label" at bounding box center [1409, 280] width 254 height 32
type input "Maple cinnamon latte"
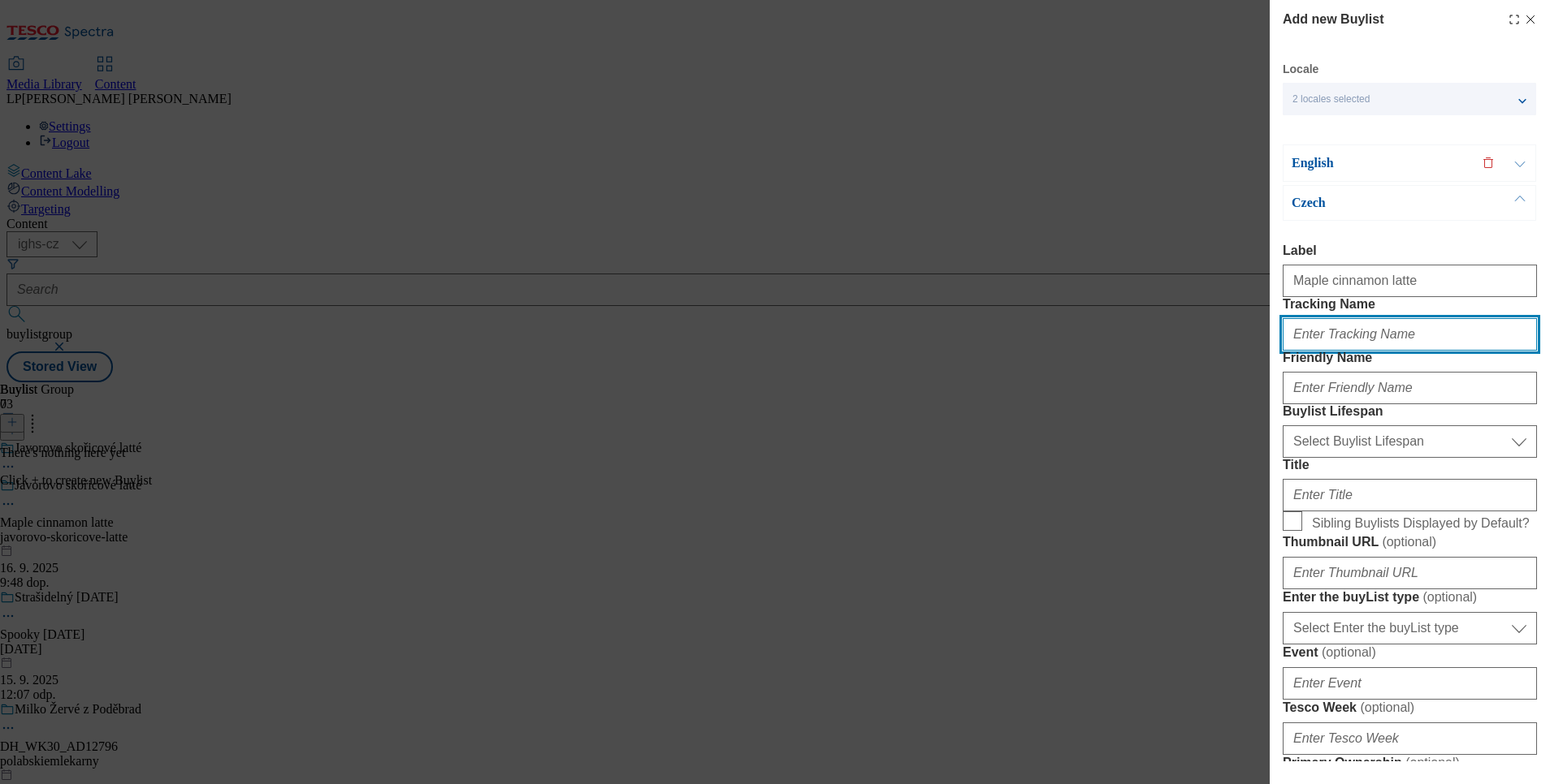
type input "Maple cinnamon latte"
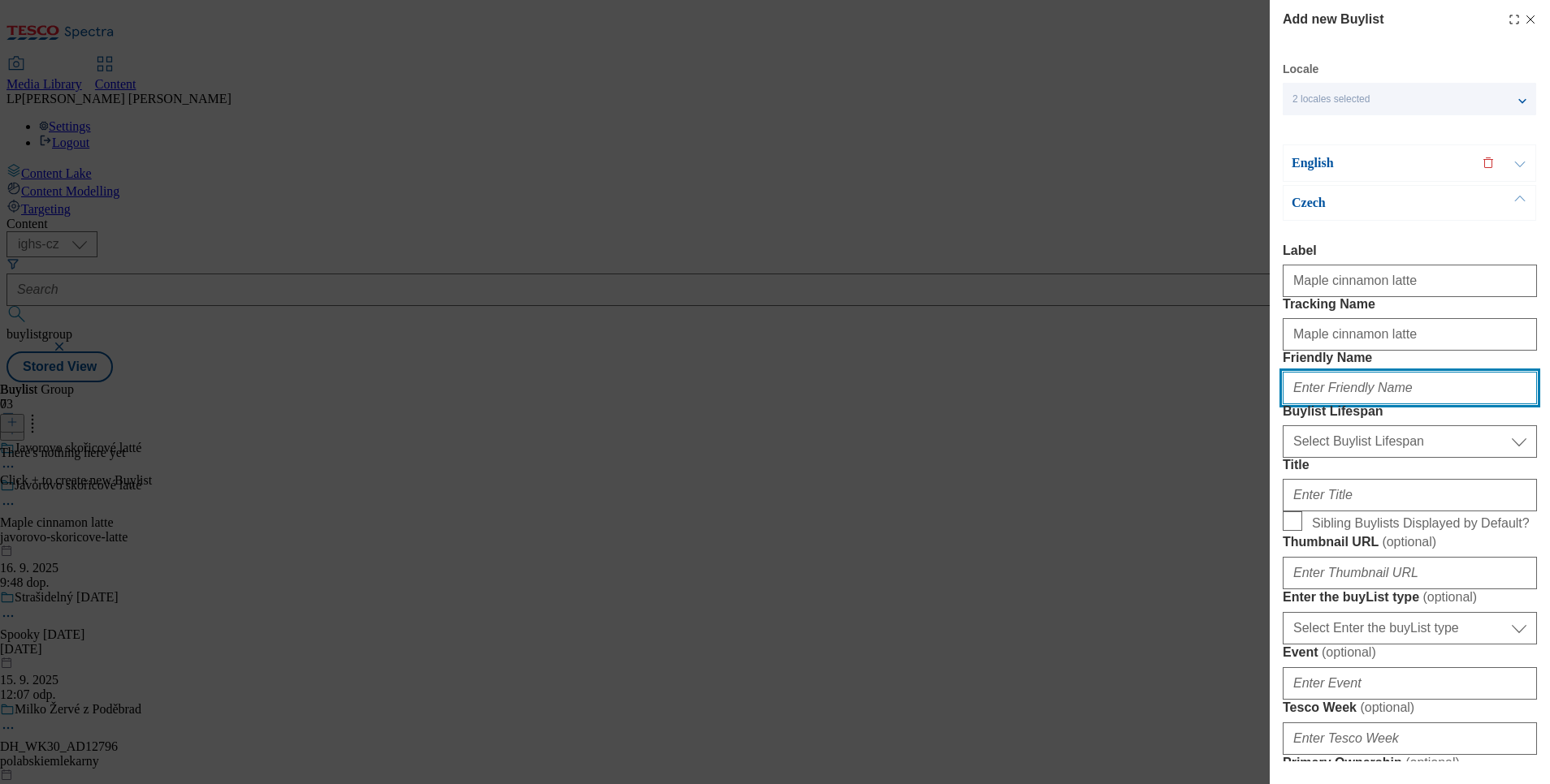
type input "javorovo-skoricove-latte"
type input "Maple cinnamon latte"
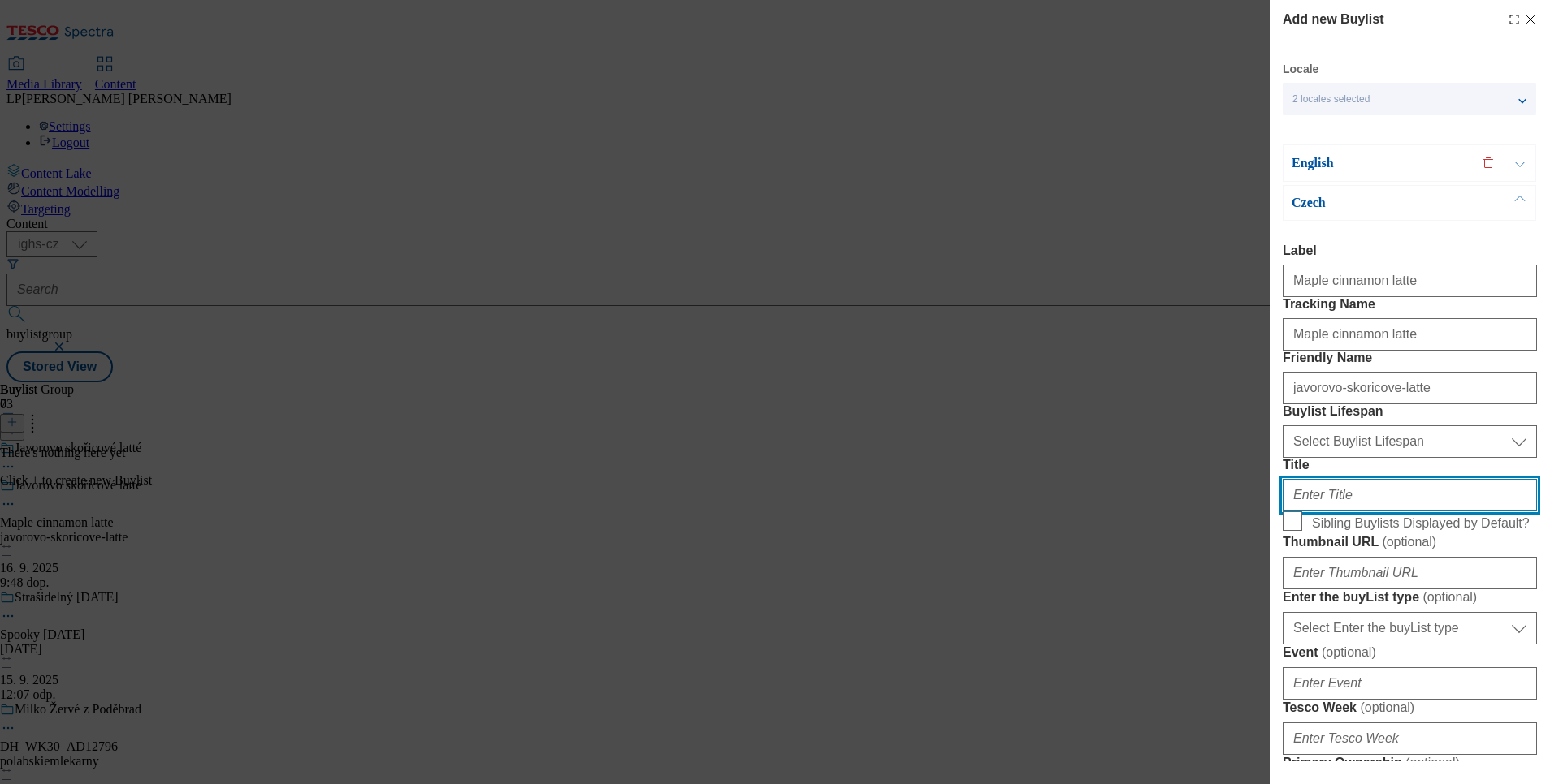
click at [1291, 511] on input "Title" at bounding box center [1409, 495] width 254 height 32
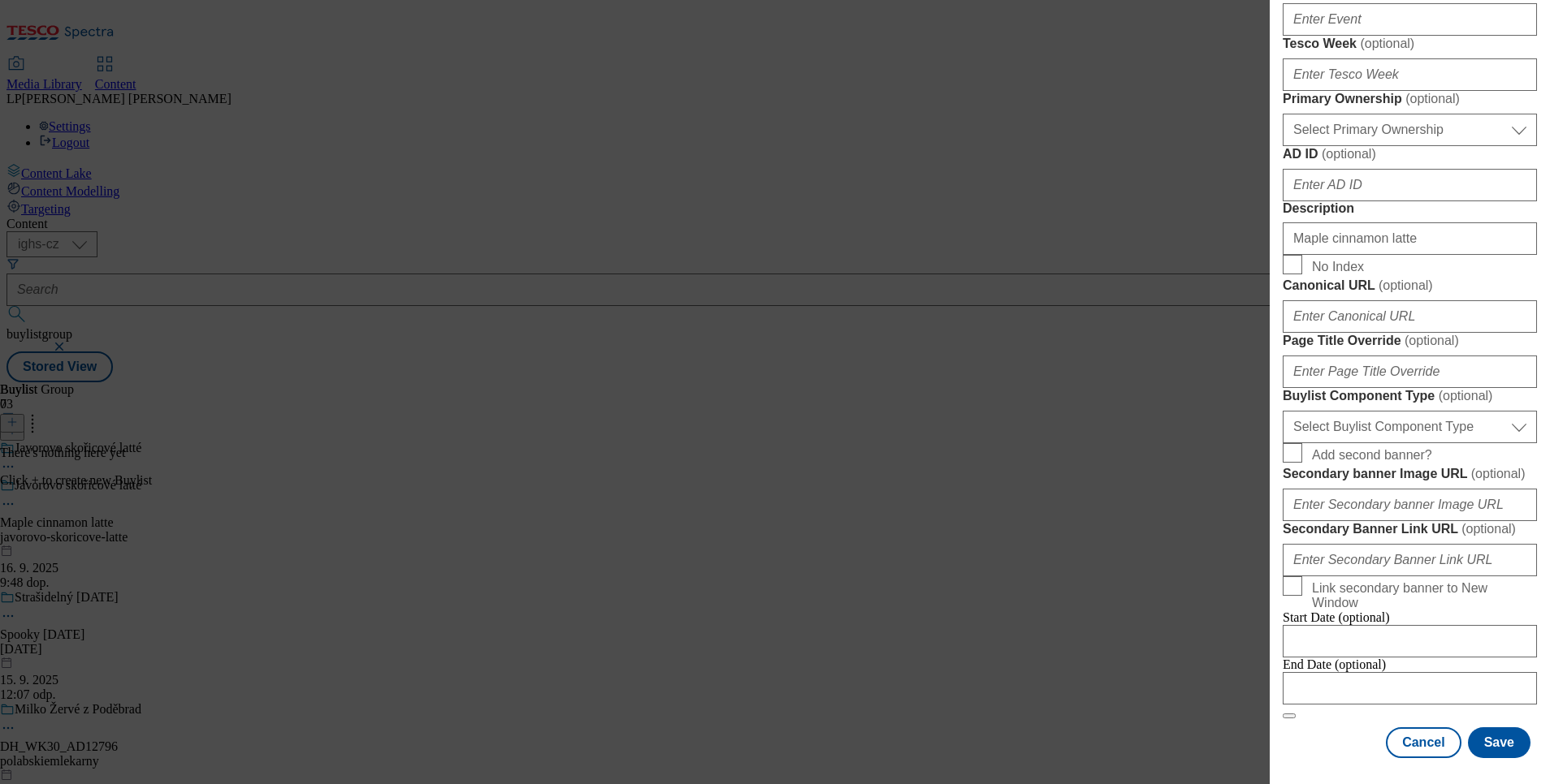
scroll to position [1272, 0]
click at [1291, 653] on button "Save" at bounding box center [1499, 742] width 63 height 31
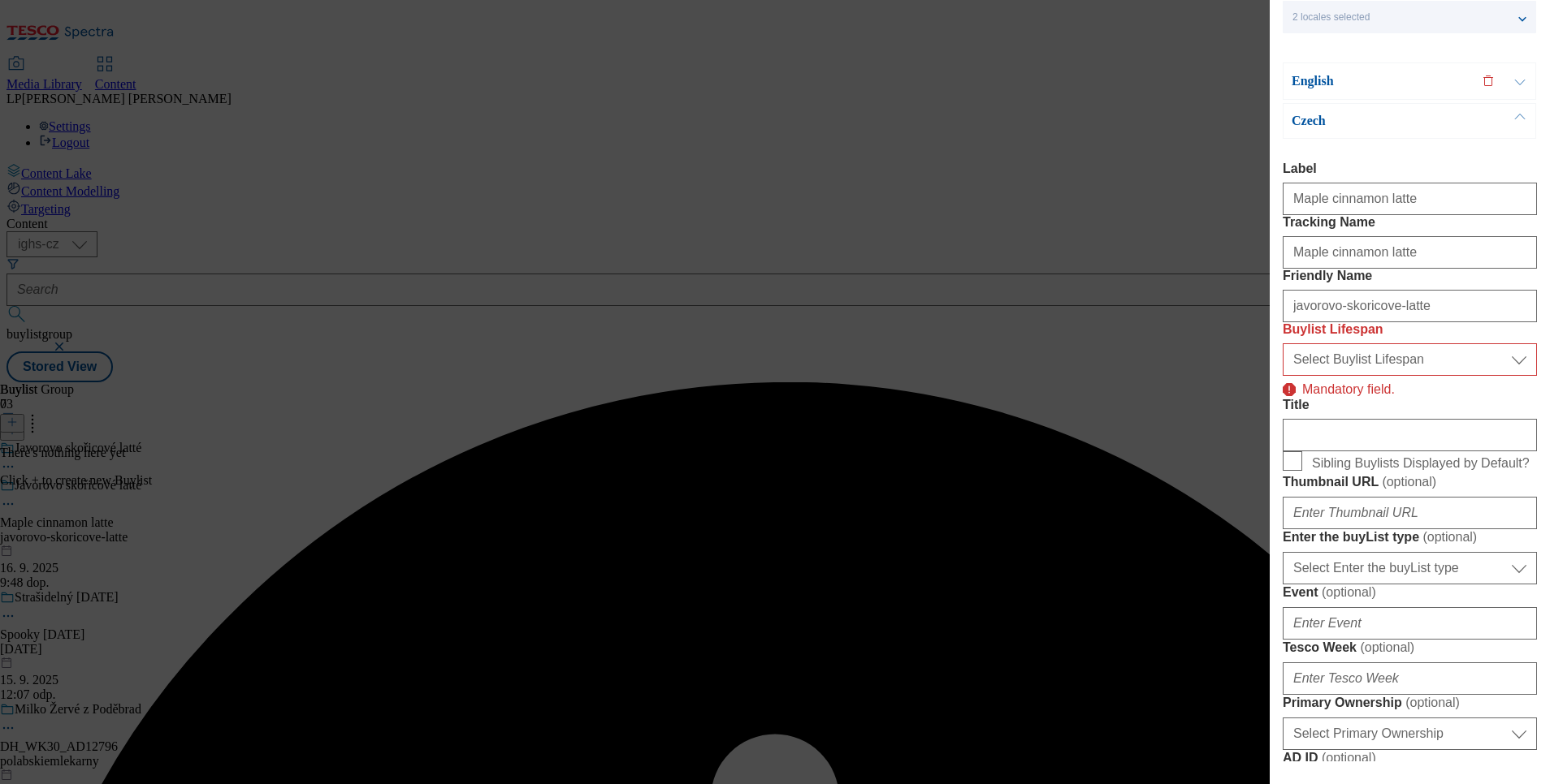
scroll to position [0, 0]
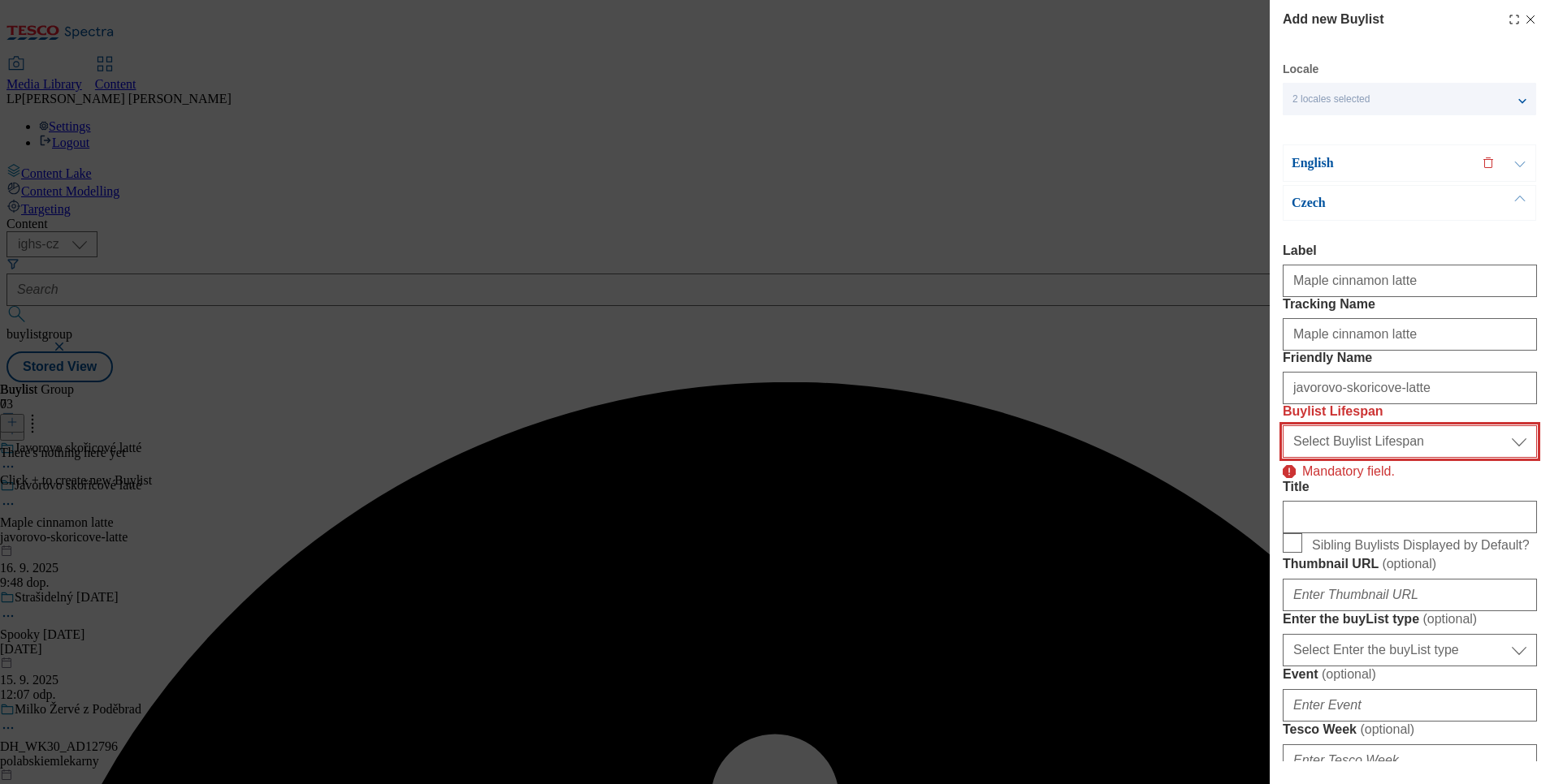
click at [1291, 458] on select "Select Buylist Lifespan evergreen seasonal tactical" at bounding box center [1409, 441] width 254 height 32
select select "evergreen"
click at [1283, 458] on select "Select Buylist Lifespan evergreen seasonal tactical" at bounding box center [1409, 441] width 254 height 32
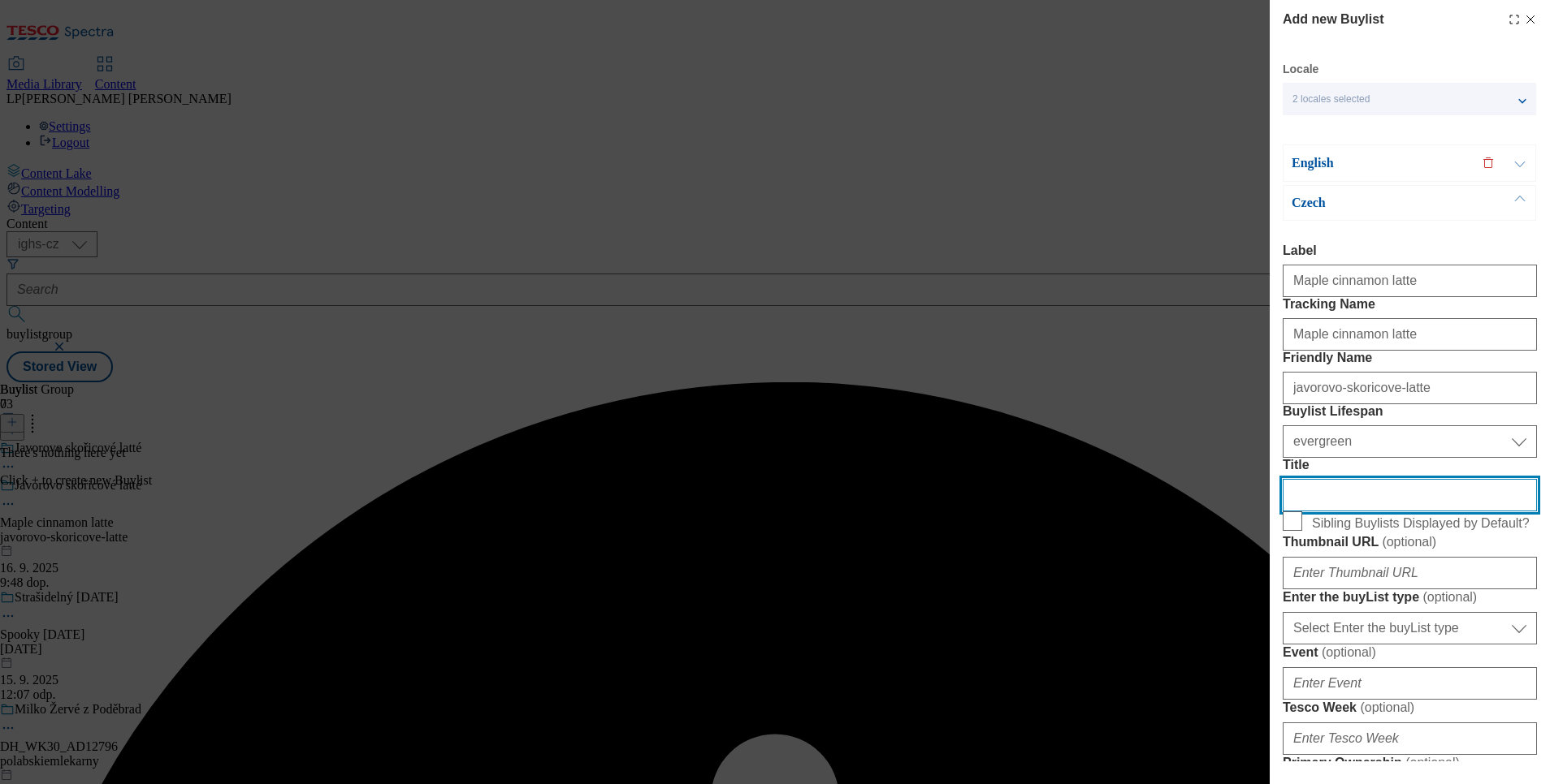
click at [1291, 511] on input "Title" at bounding box center [1409, 495] width 254 height 32
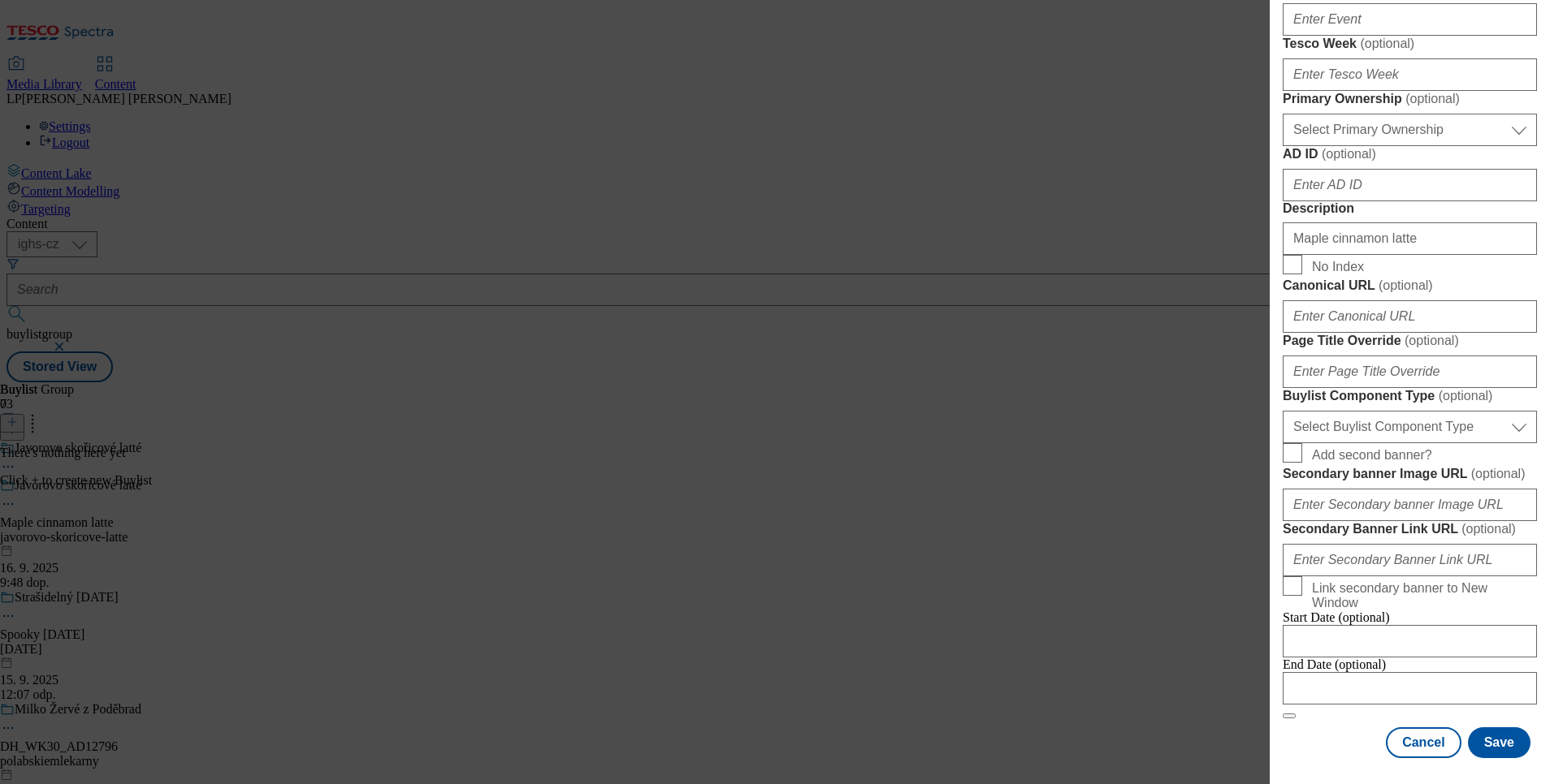
scroll to position [1272, 0]
click at [1291, 653] on button "Save" at bounding box center [1499, 742] width 63 height 31
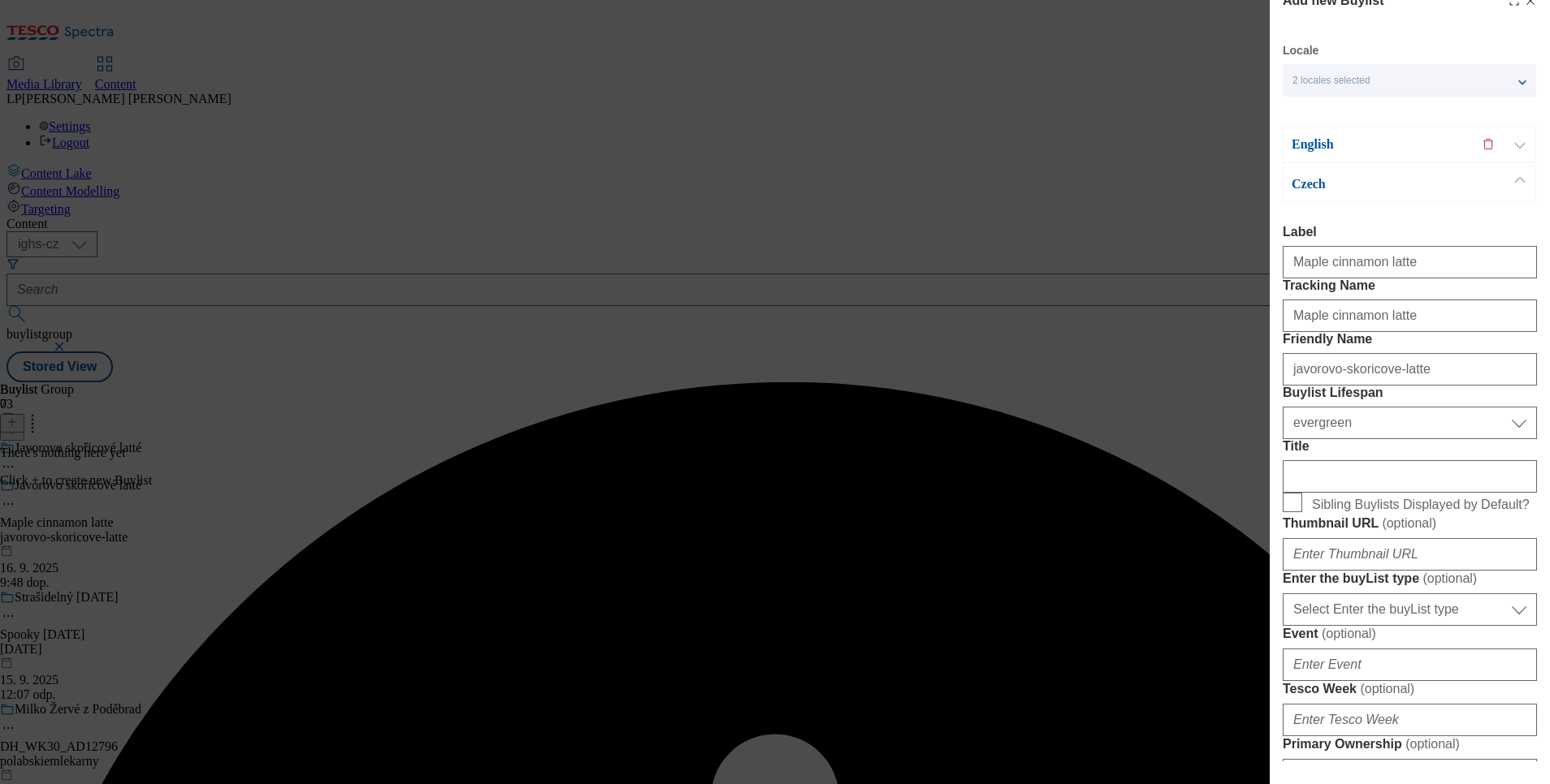
scroll to position [0, 0]
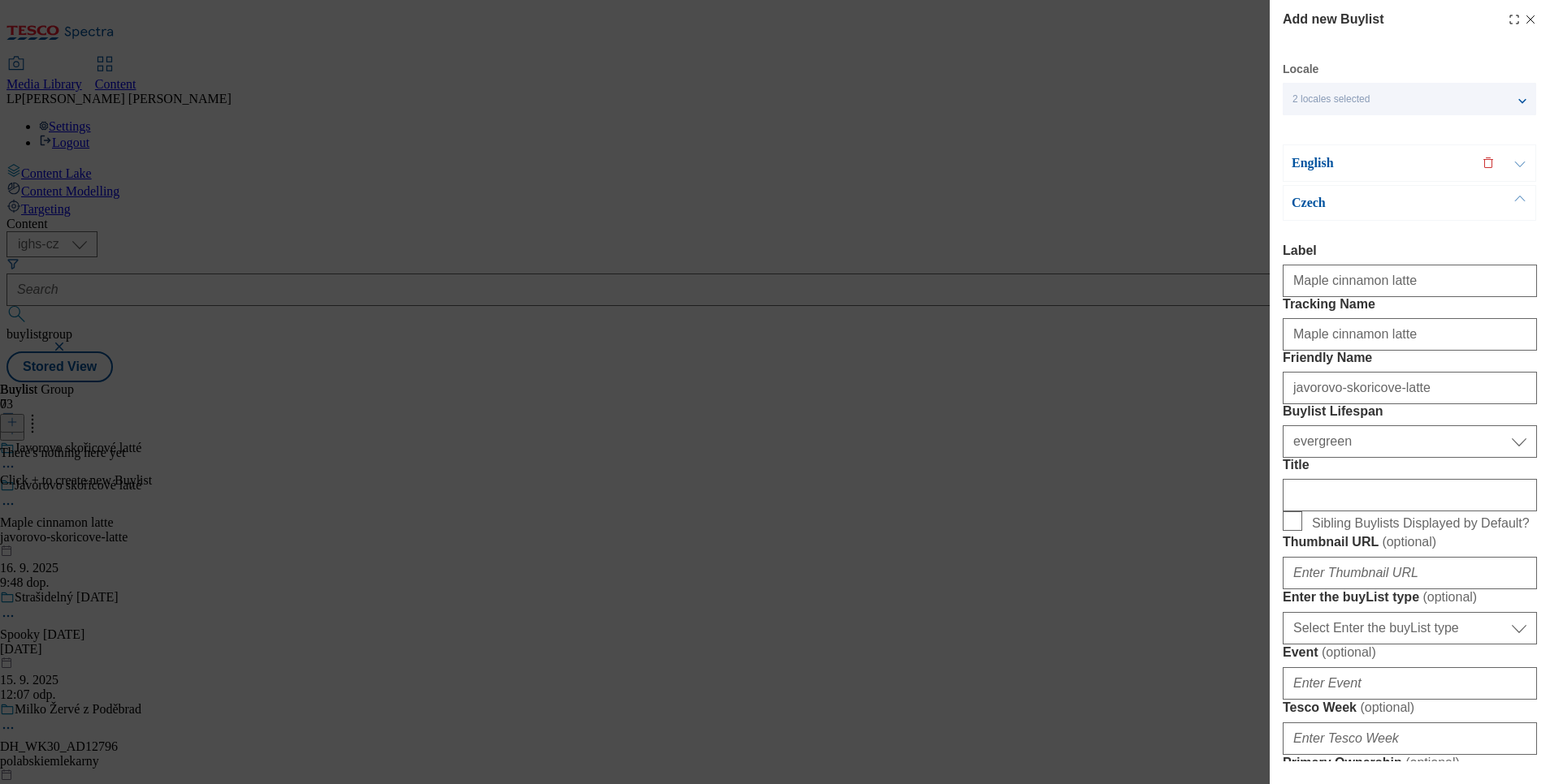
click at [1291, 202] on p "Czech" at bounding box center [1376, 203] width 170 height 17
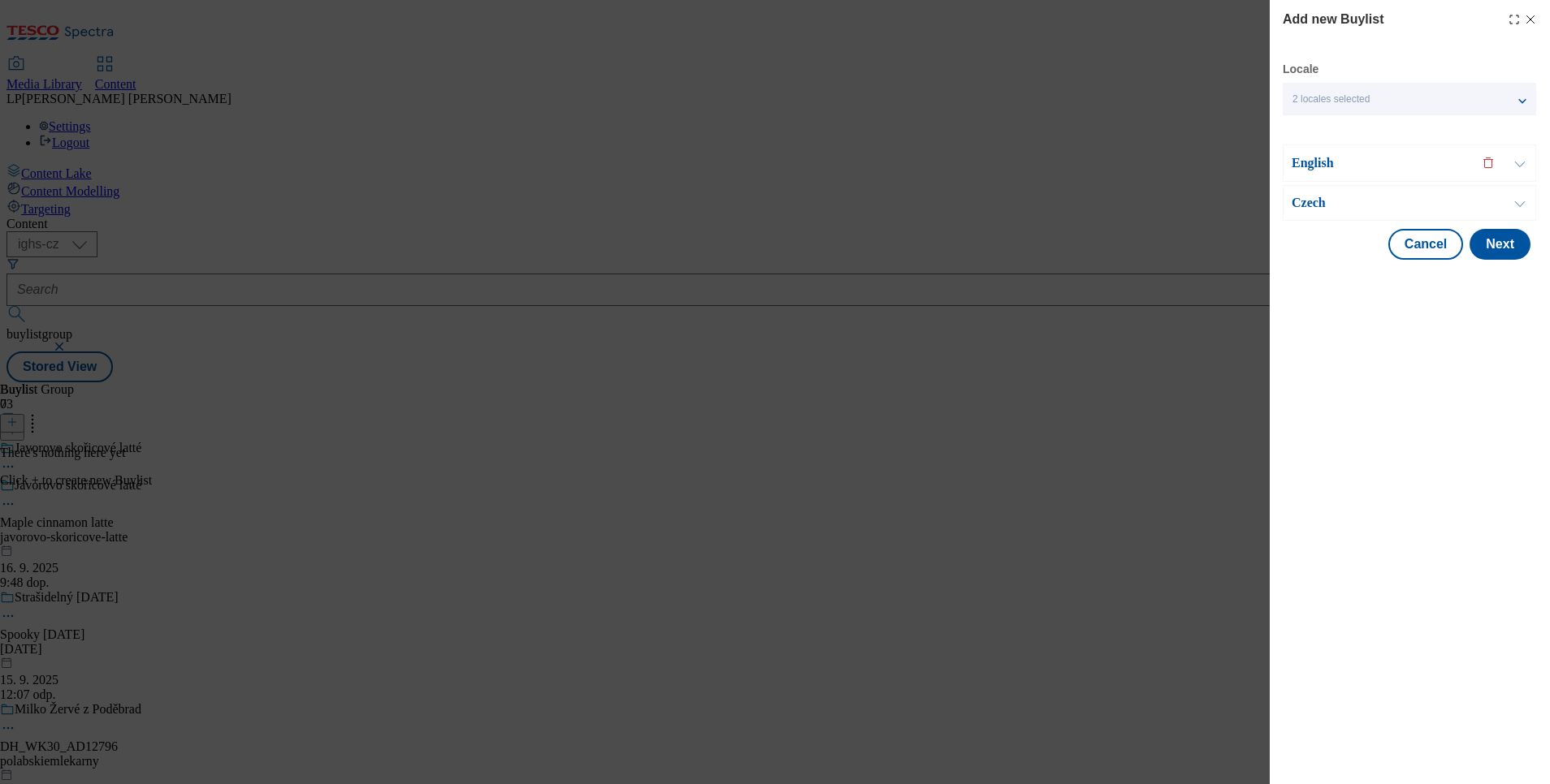
click at [1291, 155] on p "English" at bounding box center [1376, 164] width 170 height 17
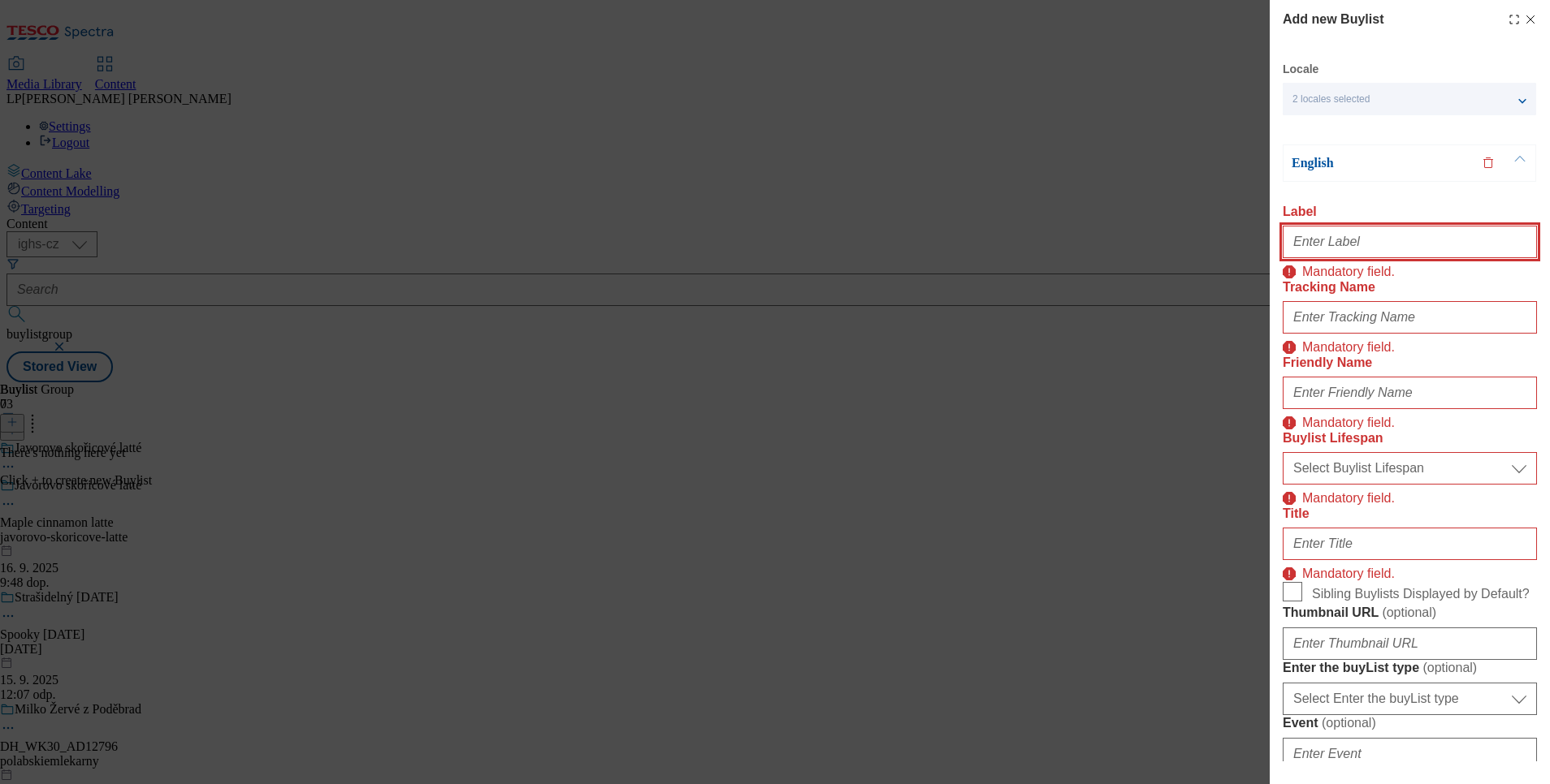
click at [1291, 244] on input "Label" at bounding box center [1409, 241] width 254 height 32
type input "Maple cinnamon latte"
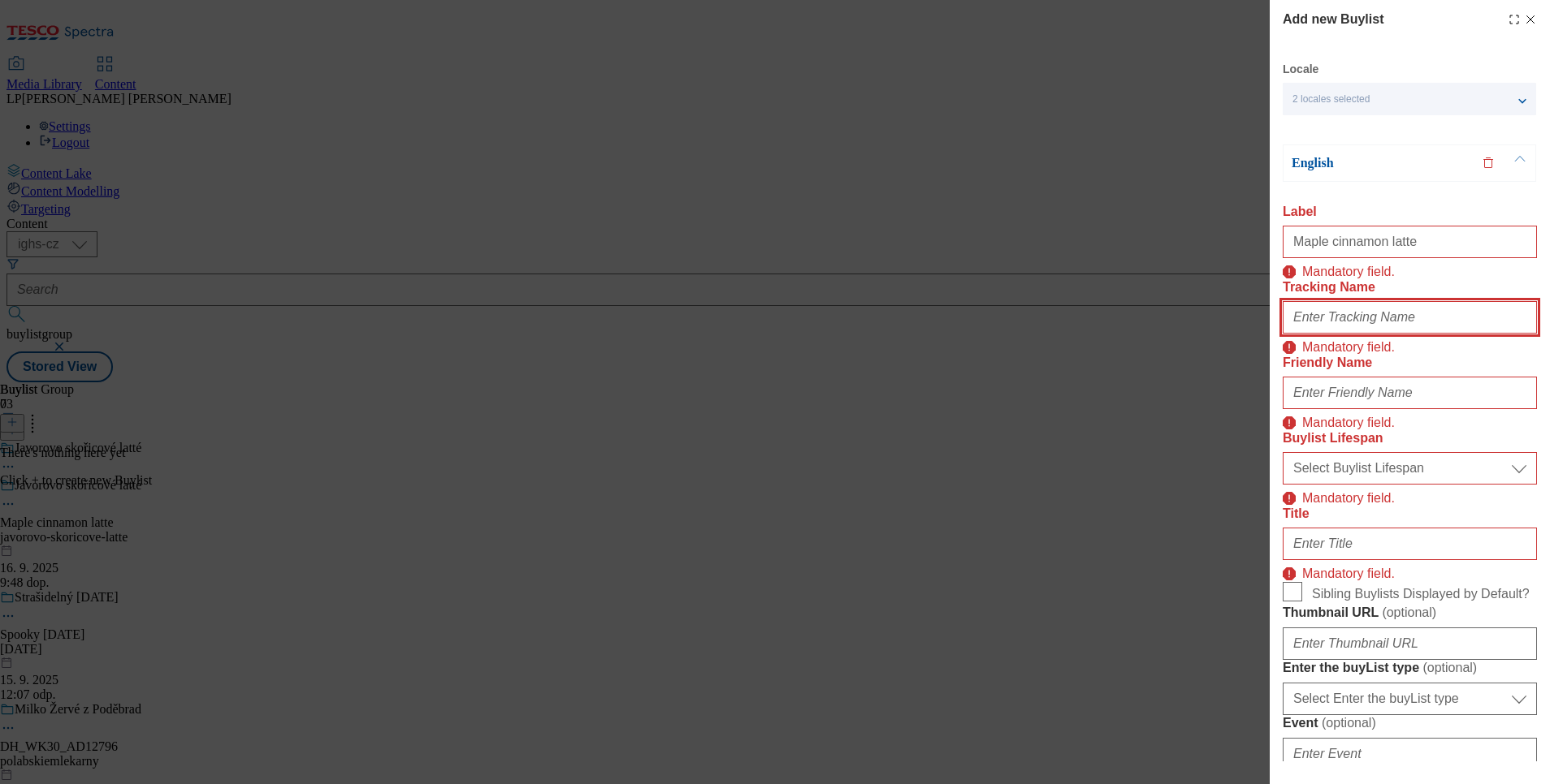
type input "Maple cinnamon latte"
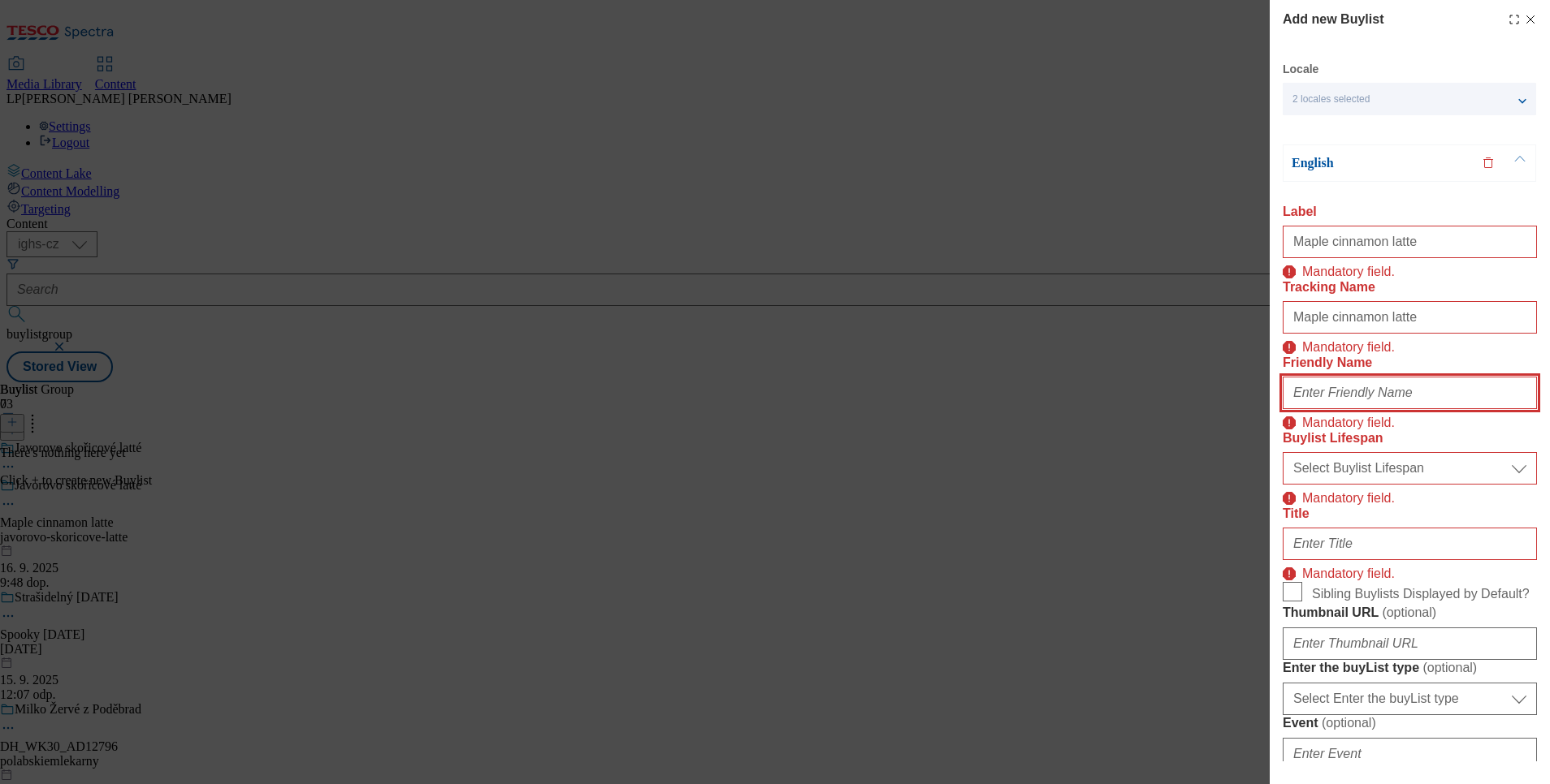
type input "javorovo-skoricove-latte"
type input "Maple cinnamon latte"
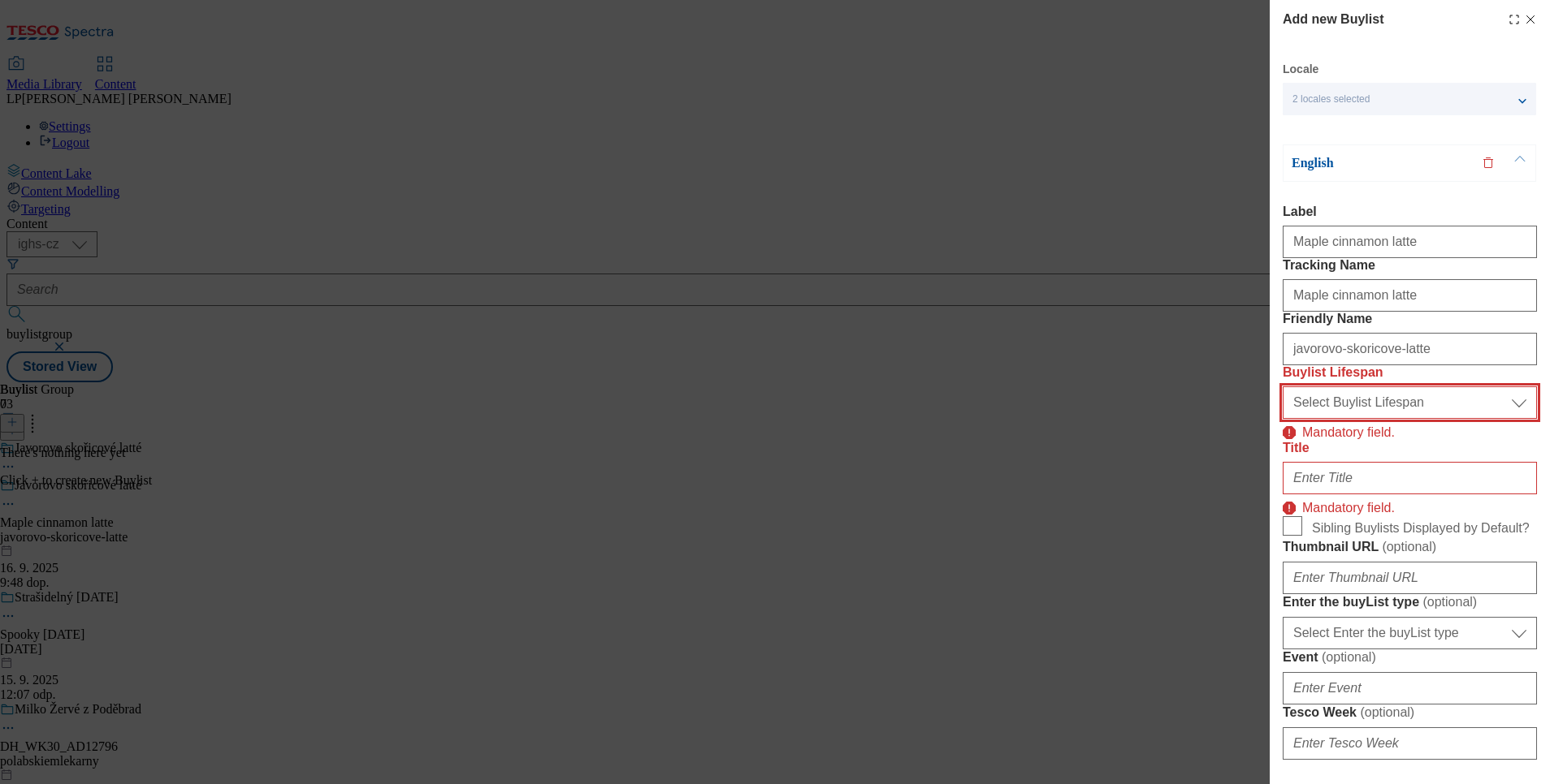
click at [1291, 419] on select "Select Buylist Lifespan evergreen seasonal tactical" at bounding box center [1409, 402] width 254 height 32
select select "evergreen"
click at [1283, 419] on select "Select Buylist Lifespan evergreen seasonal tactical" at bounding box center [1409, 402] width 254 height 32
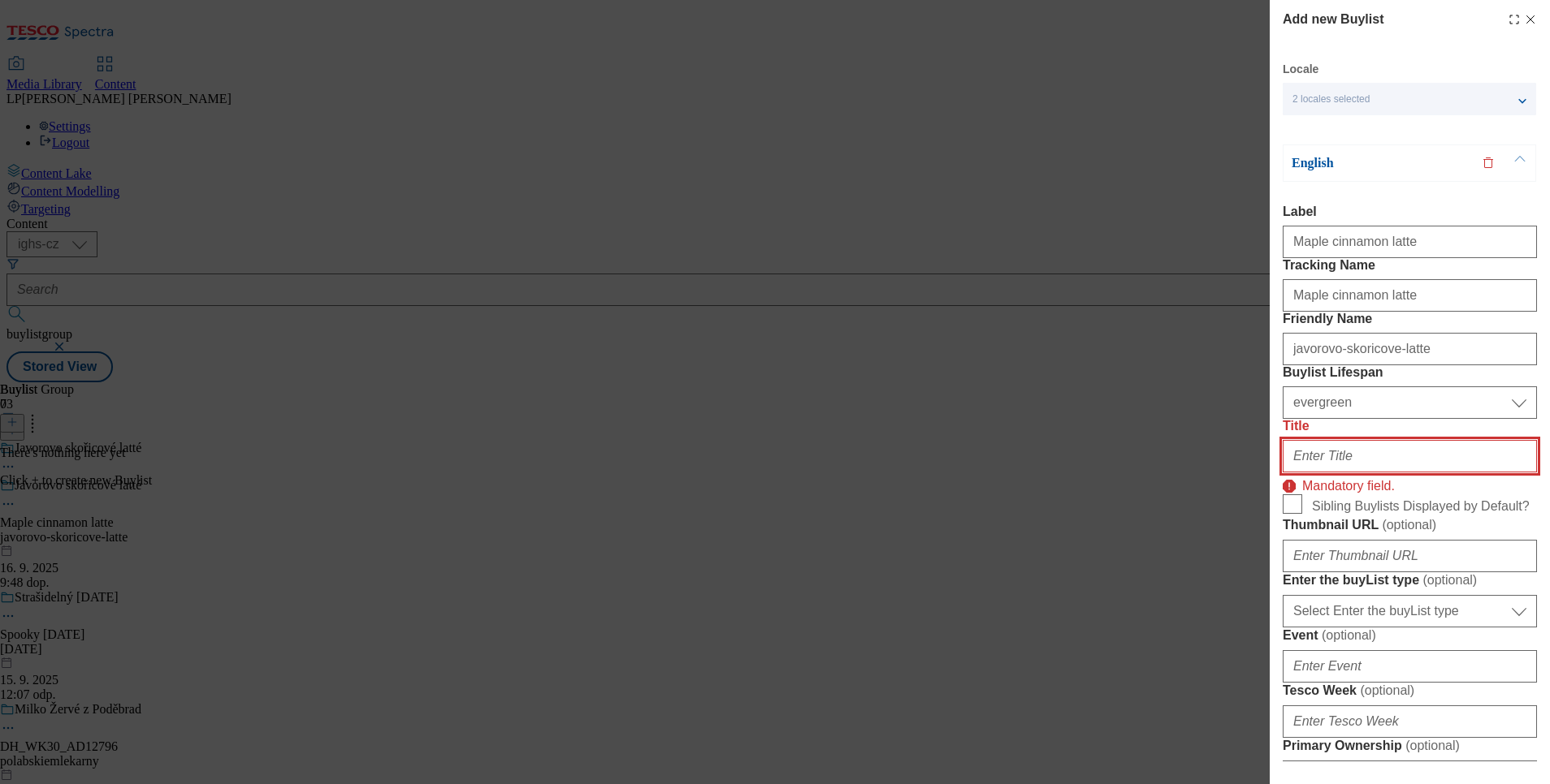
click at [1291, 472] on input "Title" at bounding box center [1409, 456] width 254 height 32
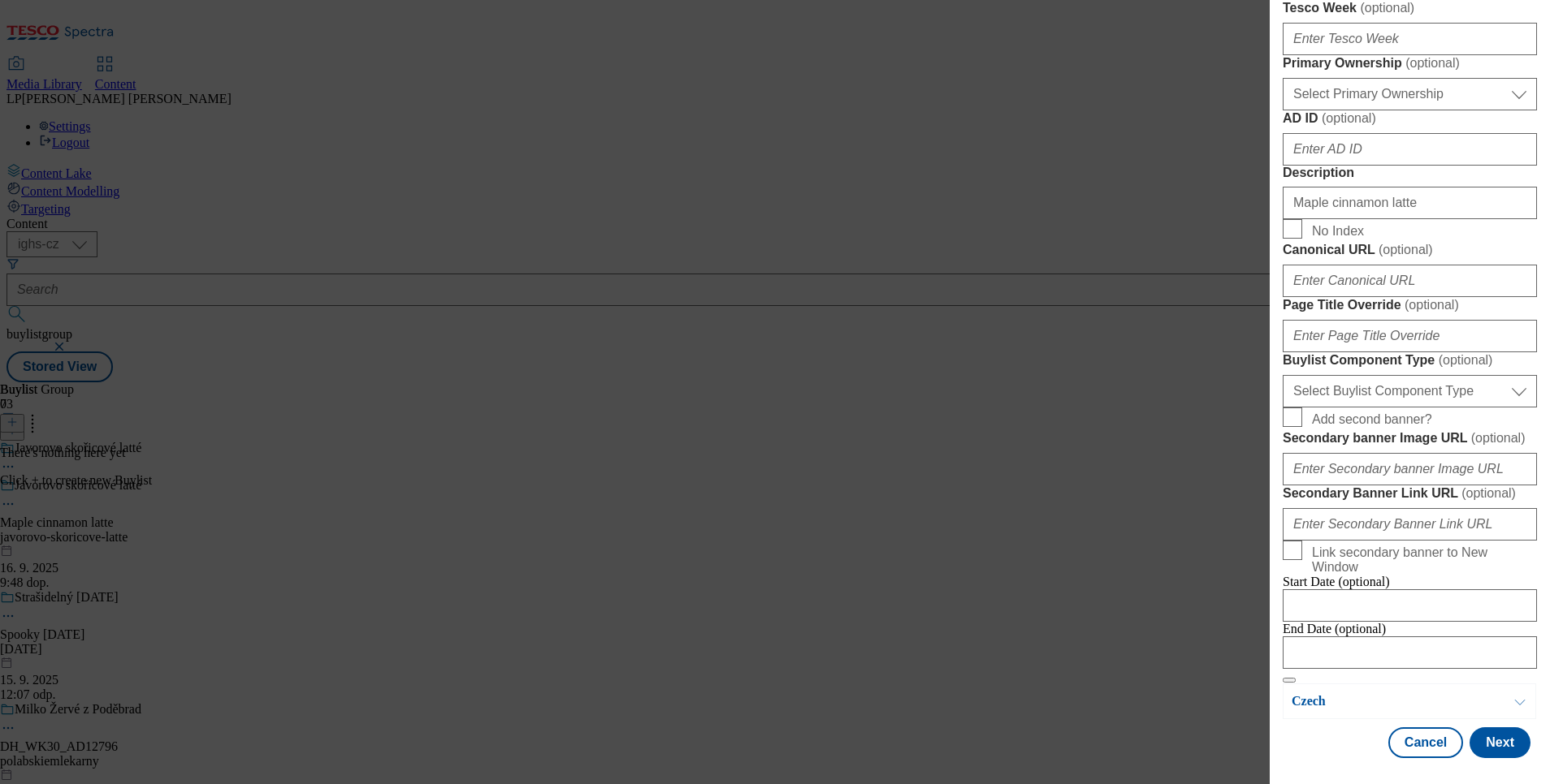
scroll to position [1269, 0]
click at [1291, 653] on div "Locale 2 locales selected English Czech English Label Maple cinnamon latte Trac…" at bounding box center [1409, 80] width 254 height 1358
click at [1291, 653] on button "Next" at bounding box center [1500, 742] width 61 height 31
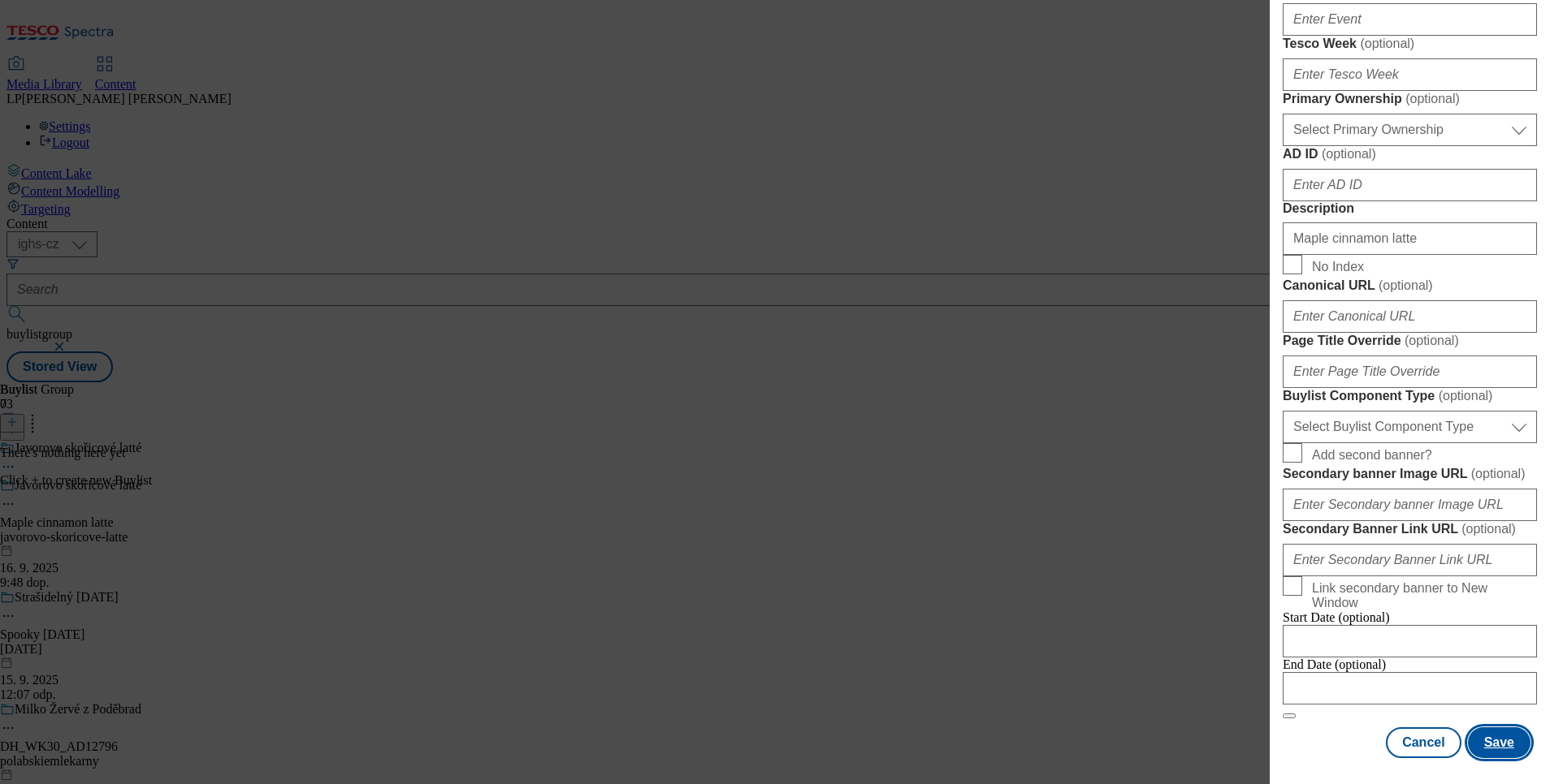
click at [1291, 653] on button "Save" at bounding box center [1499, 742] width 63 height 31
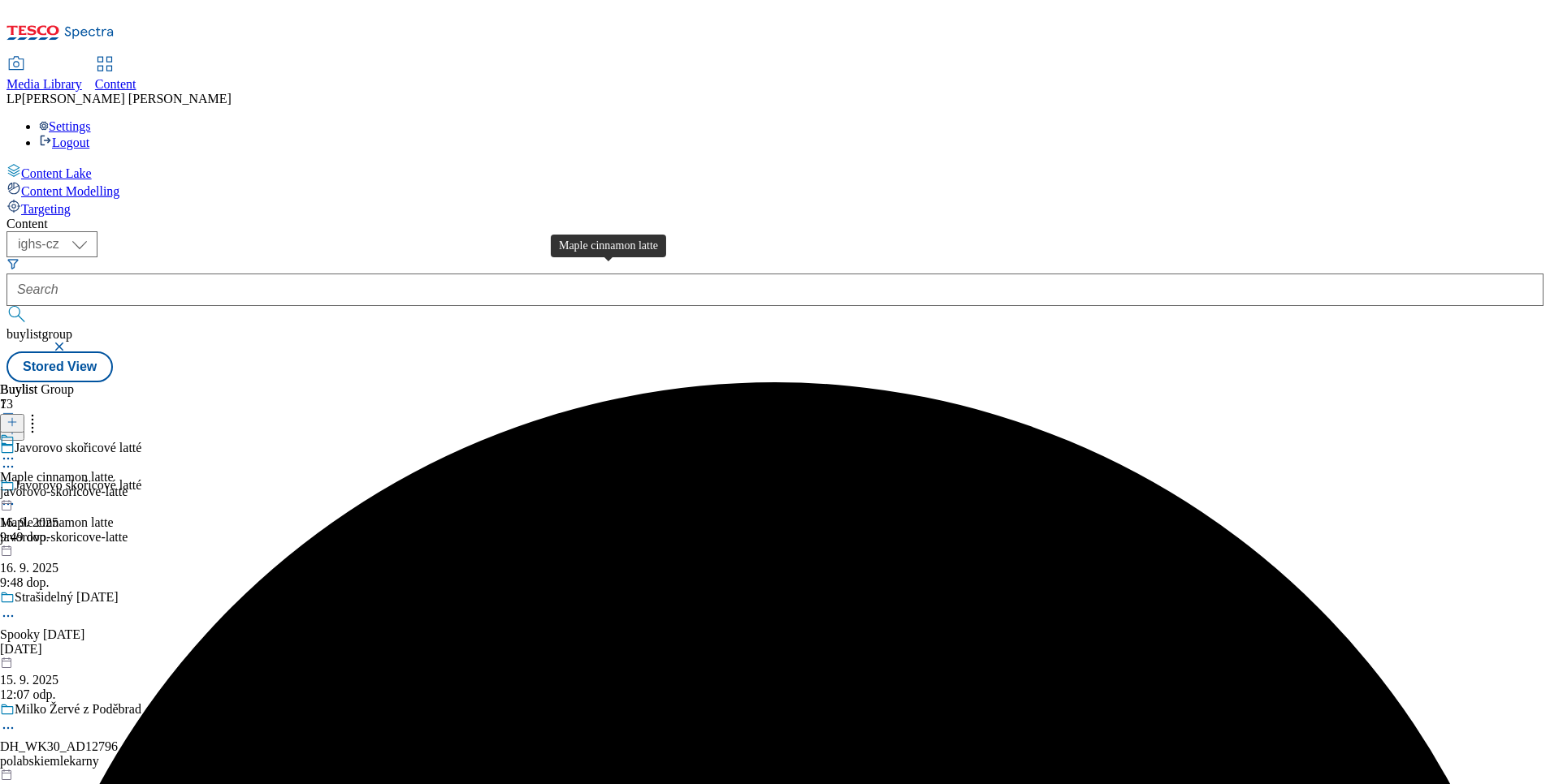
click at [114, 471] on div "Maple cinnamon latte" at bounding box center [56, 478] width 114 height 15
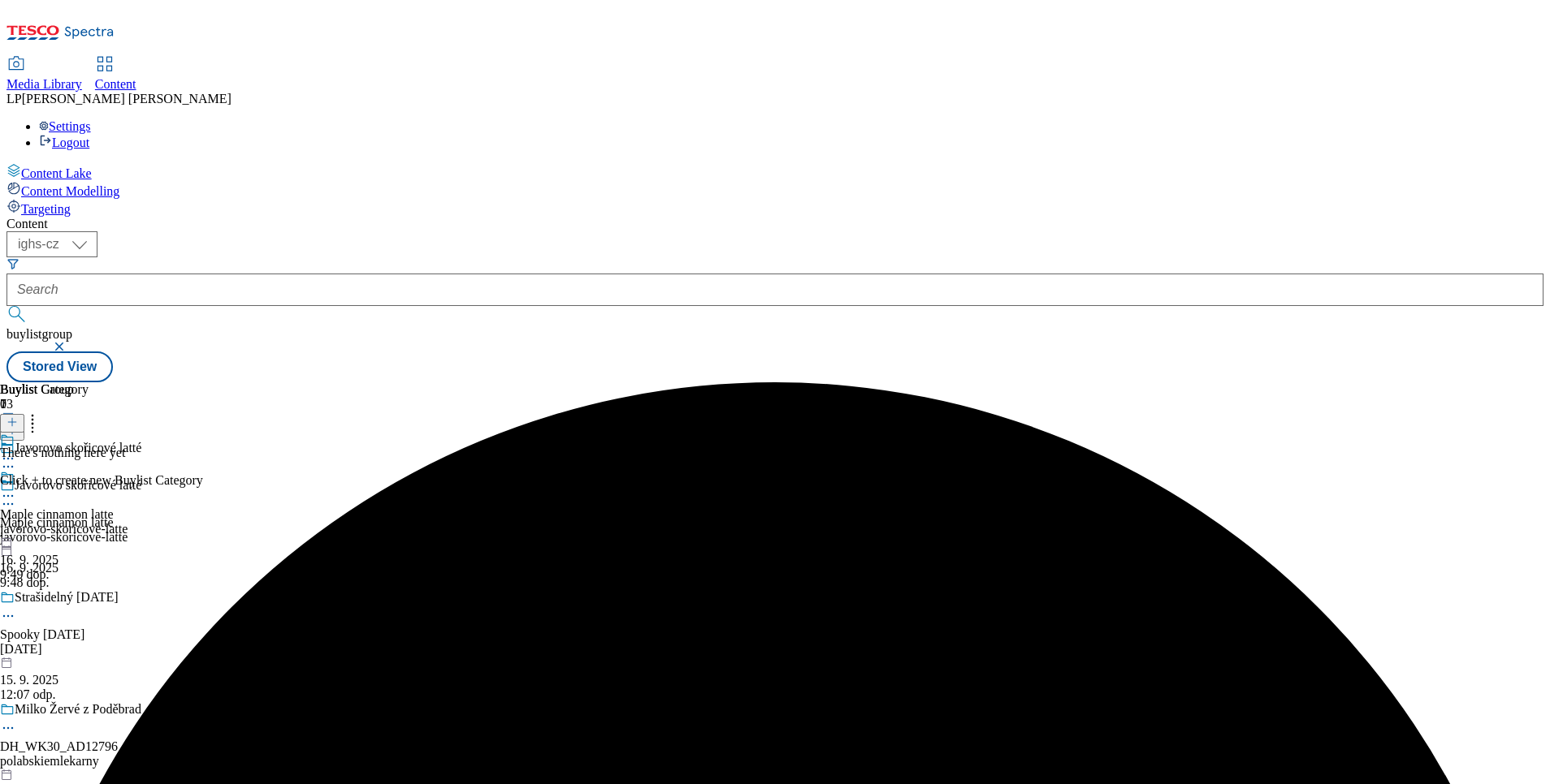
click at [18, 417] on icon at bounding box center [12, 423] width 11 height 11
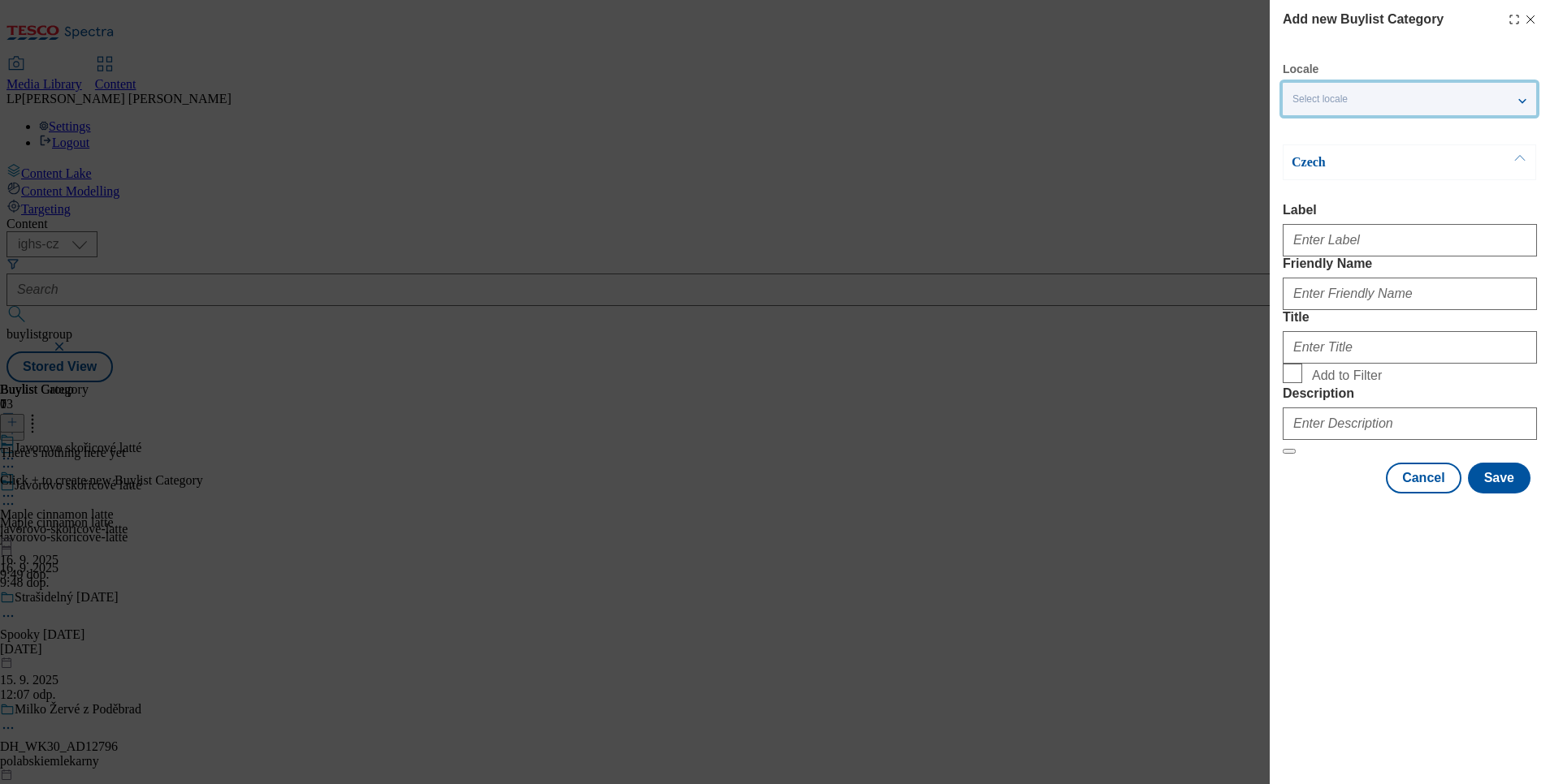
click at [1291, 98] on div "Select locale" at bounding box center [1409, 99] width 253 height 32
click at [1291, 134] on span "English" at bounding box center [1340, 129] width 37 height 9
click at [1291, 135] on input "English" at bounding box center [1301, 131] width 19 height 19
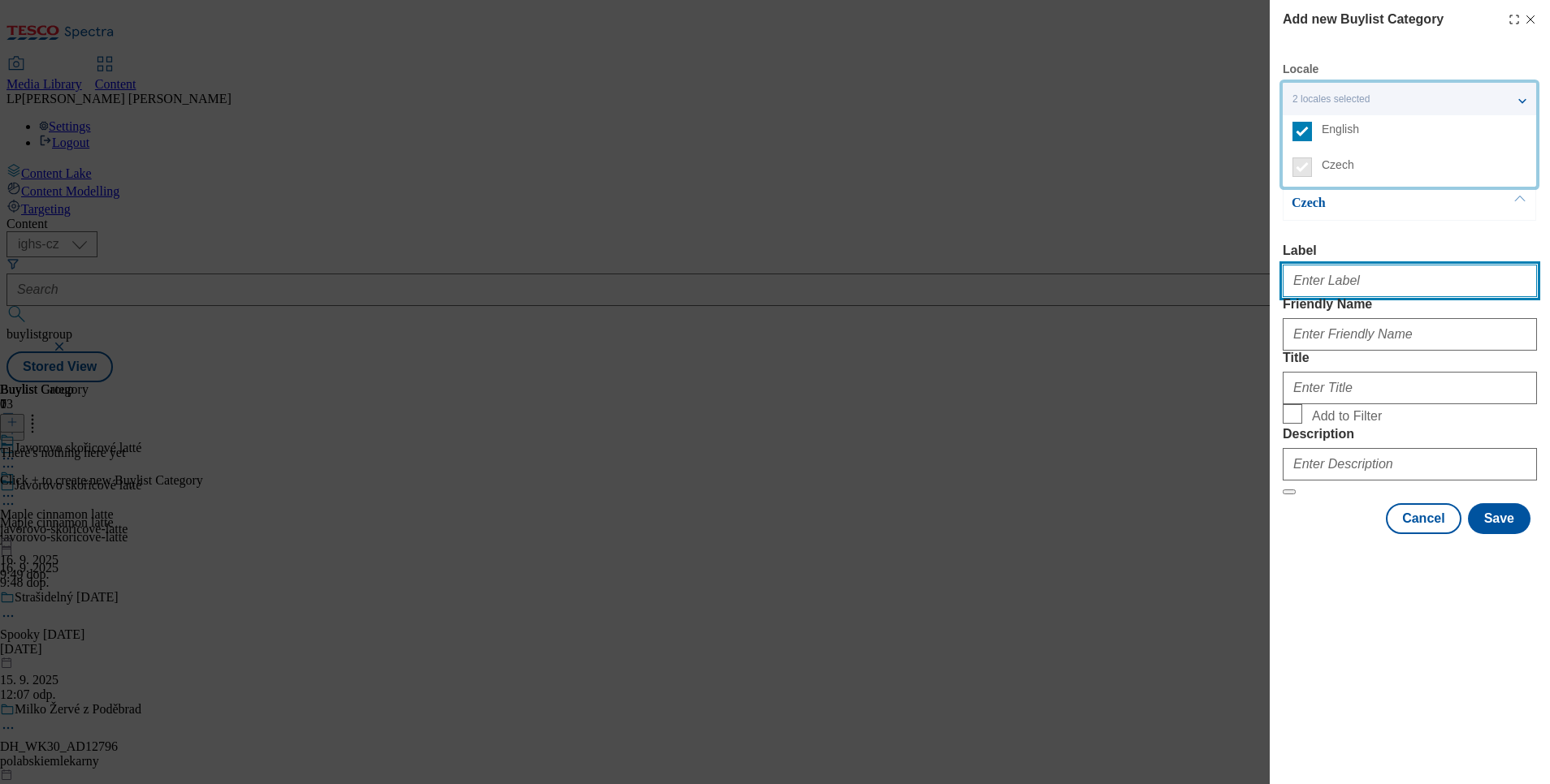
click at [1291, 277] on input "Label" at bounding box center [1409, 280] width 254 height 32
type input "Maple cinnamon latte"
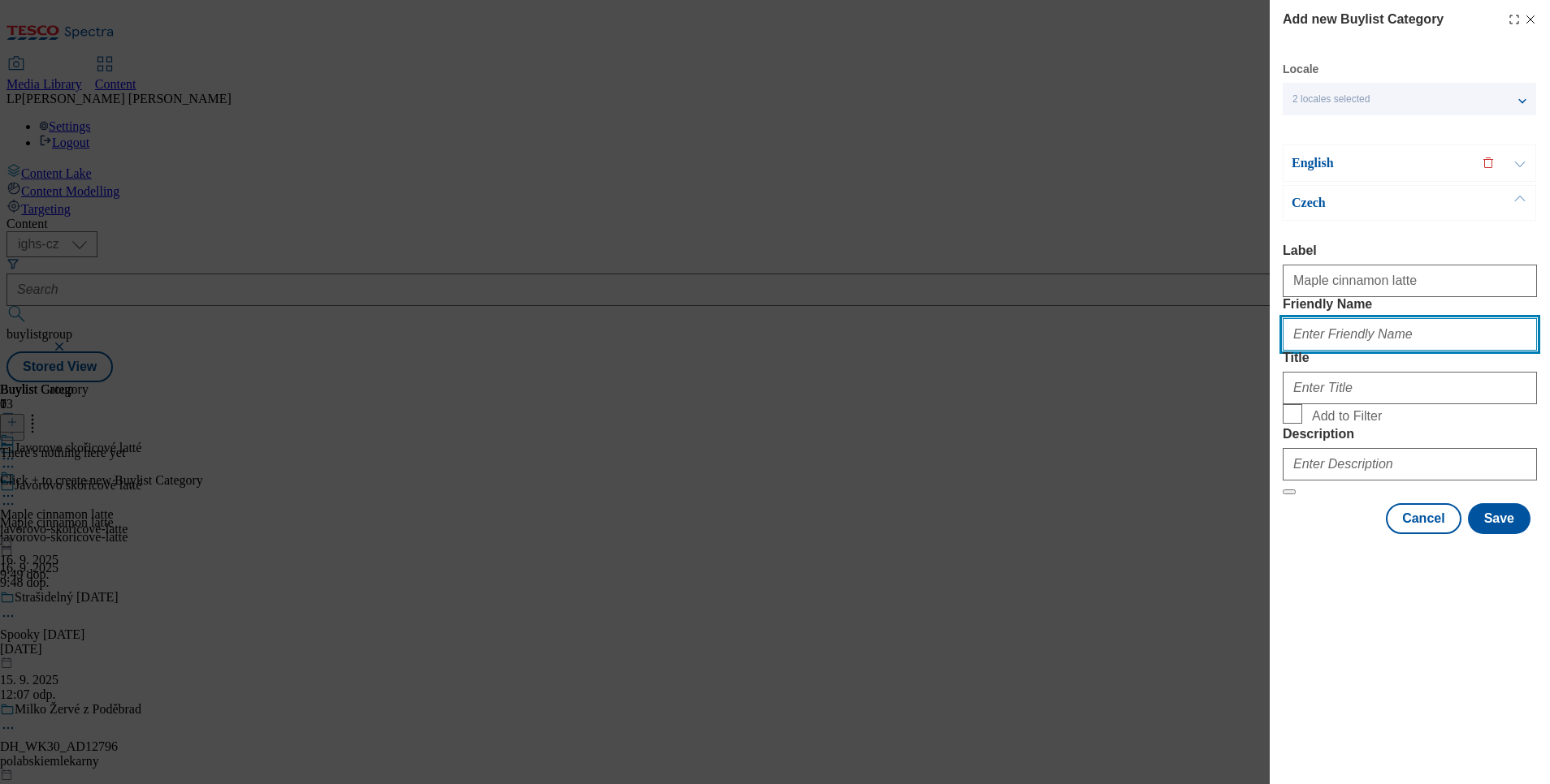
click at [1291, 350] on input "Friendly Name" at bounding box center [1409, 334] width 254 height 32
type input "javorovo-skoricove-latte"
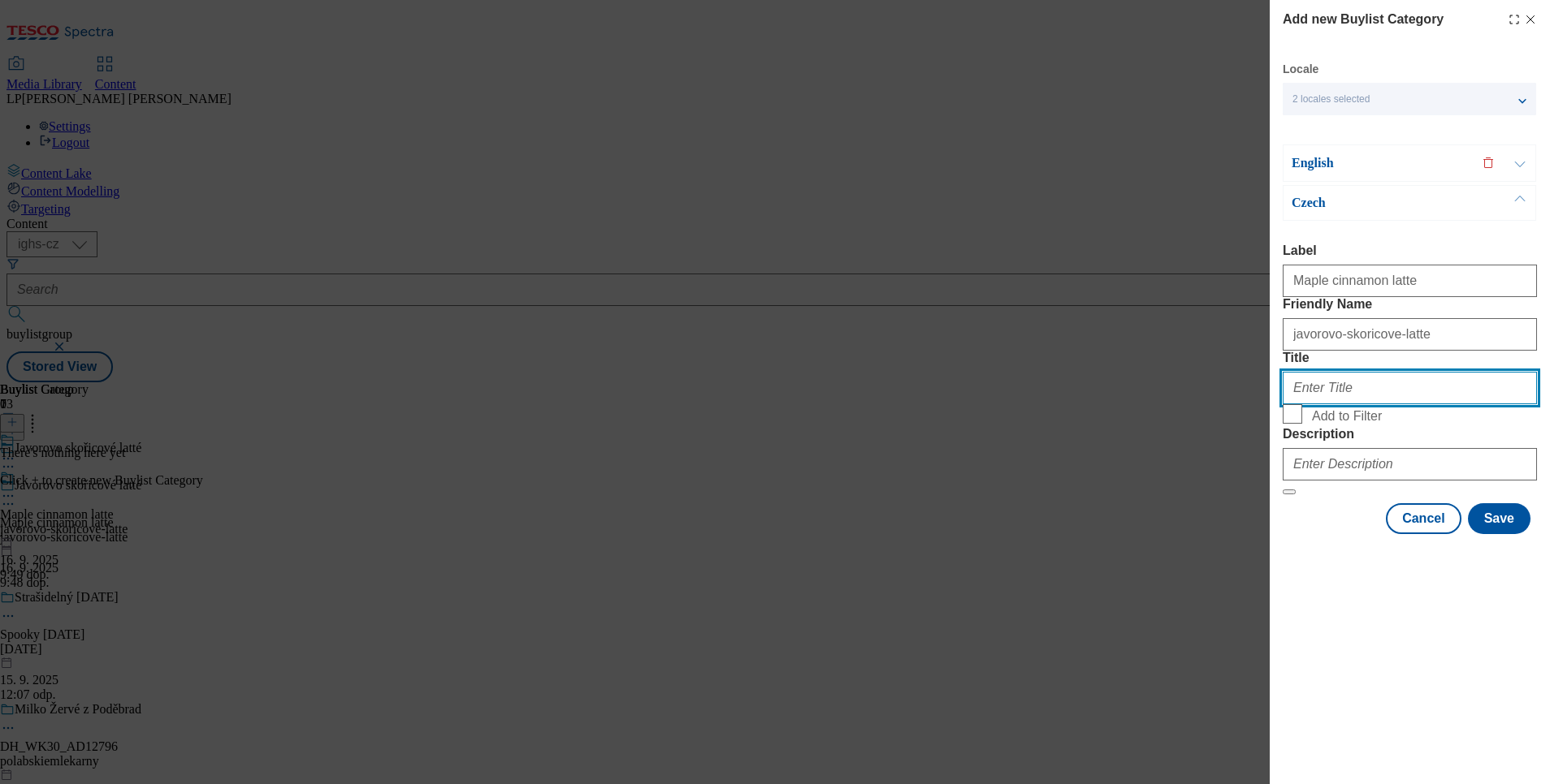
click at [1291, 404] on input "Title" at bounding box center [1409, 387] width 254 height 32
click at [1291, 167] on p "English" at bounding box center [1376, 164] width 170 height 17
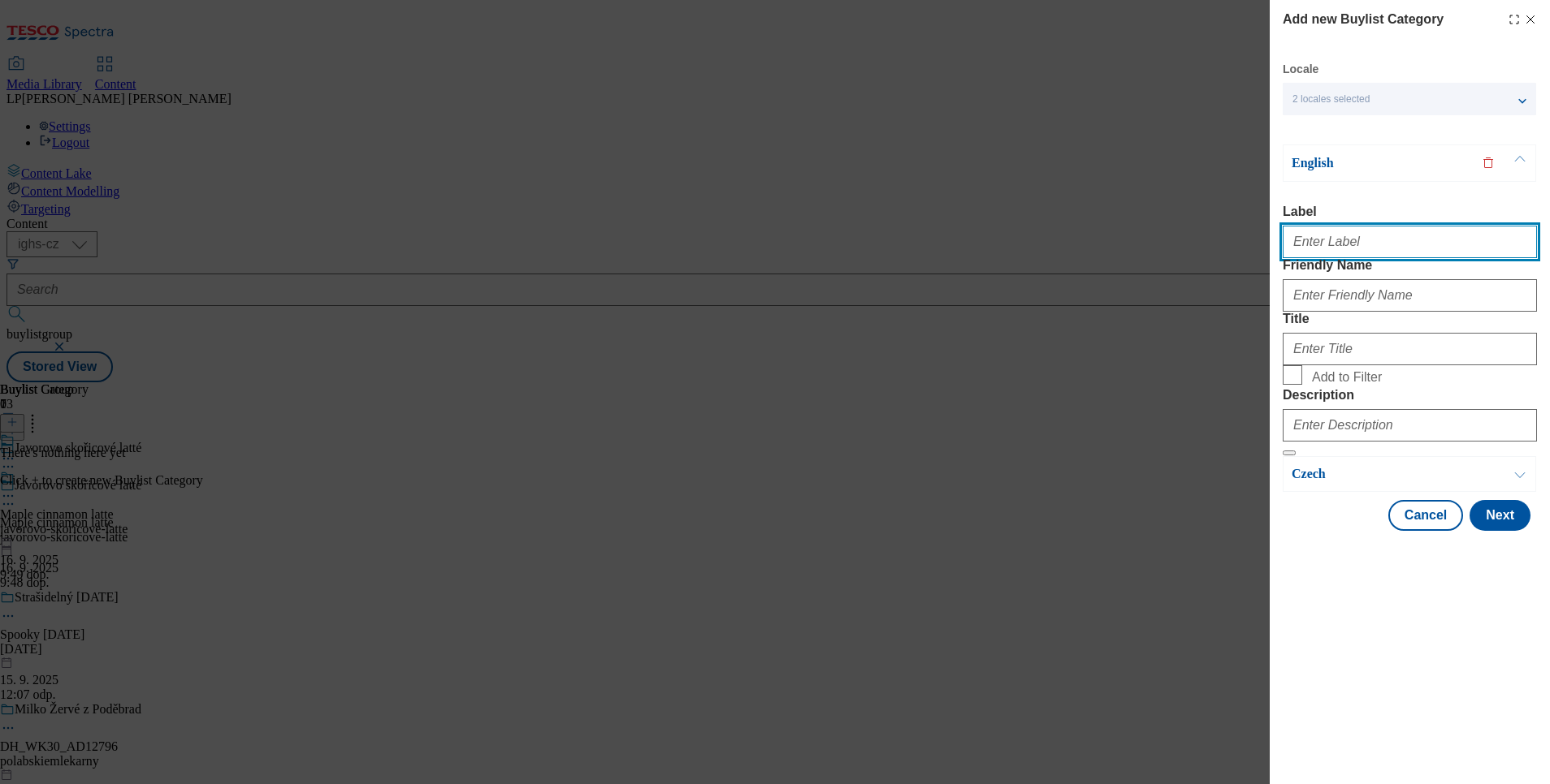
click at [1291, 233] on input "Label" at bounding box center [1409, 241] width 254 height 32
type input "Maple cinnamon latte"
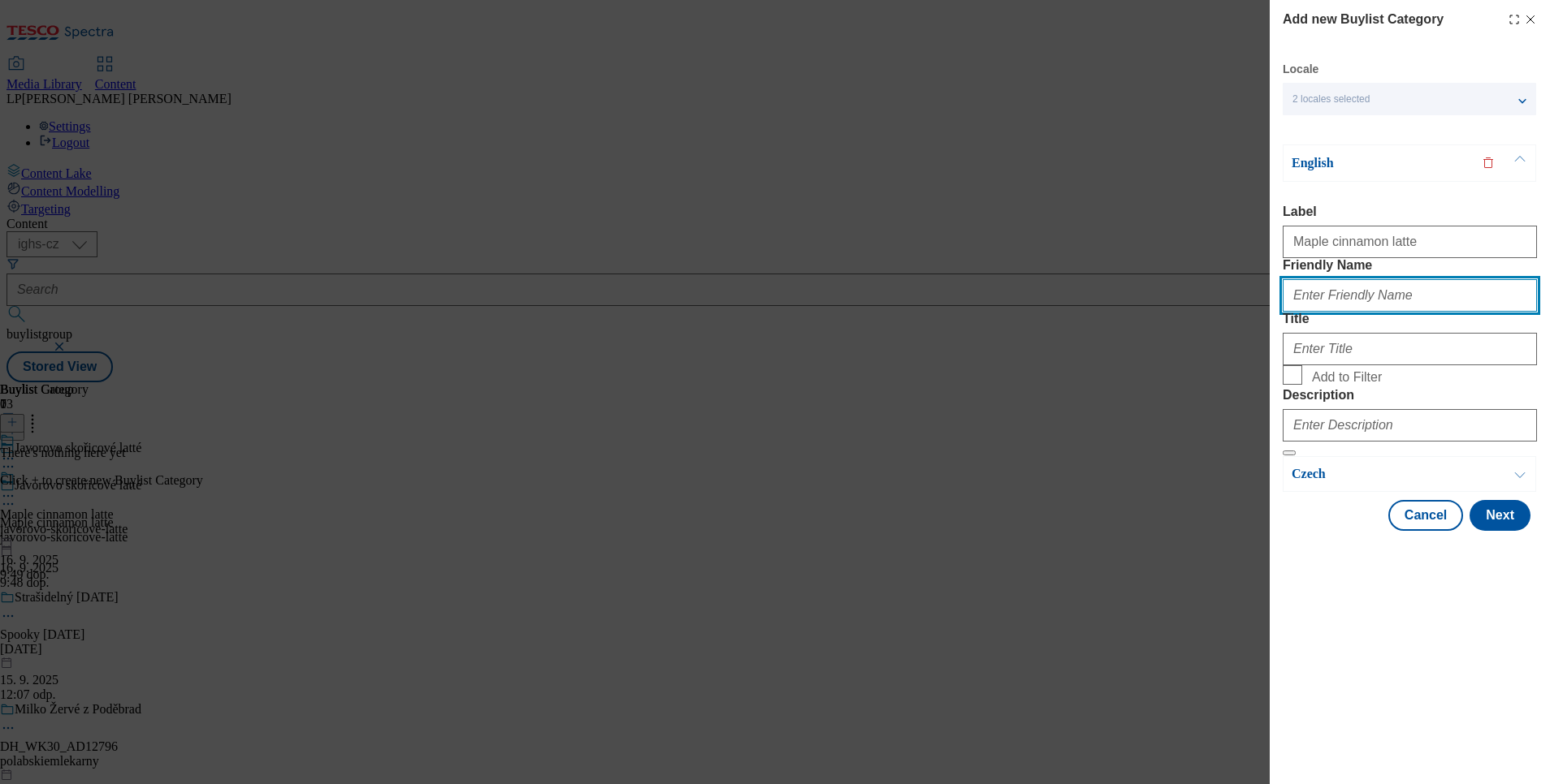
click at [1291, 312] on input "Friendly Name" at bounding box center [1409, 295] width 254 height 32
type input "javorovo-skoricove-latte"
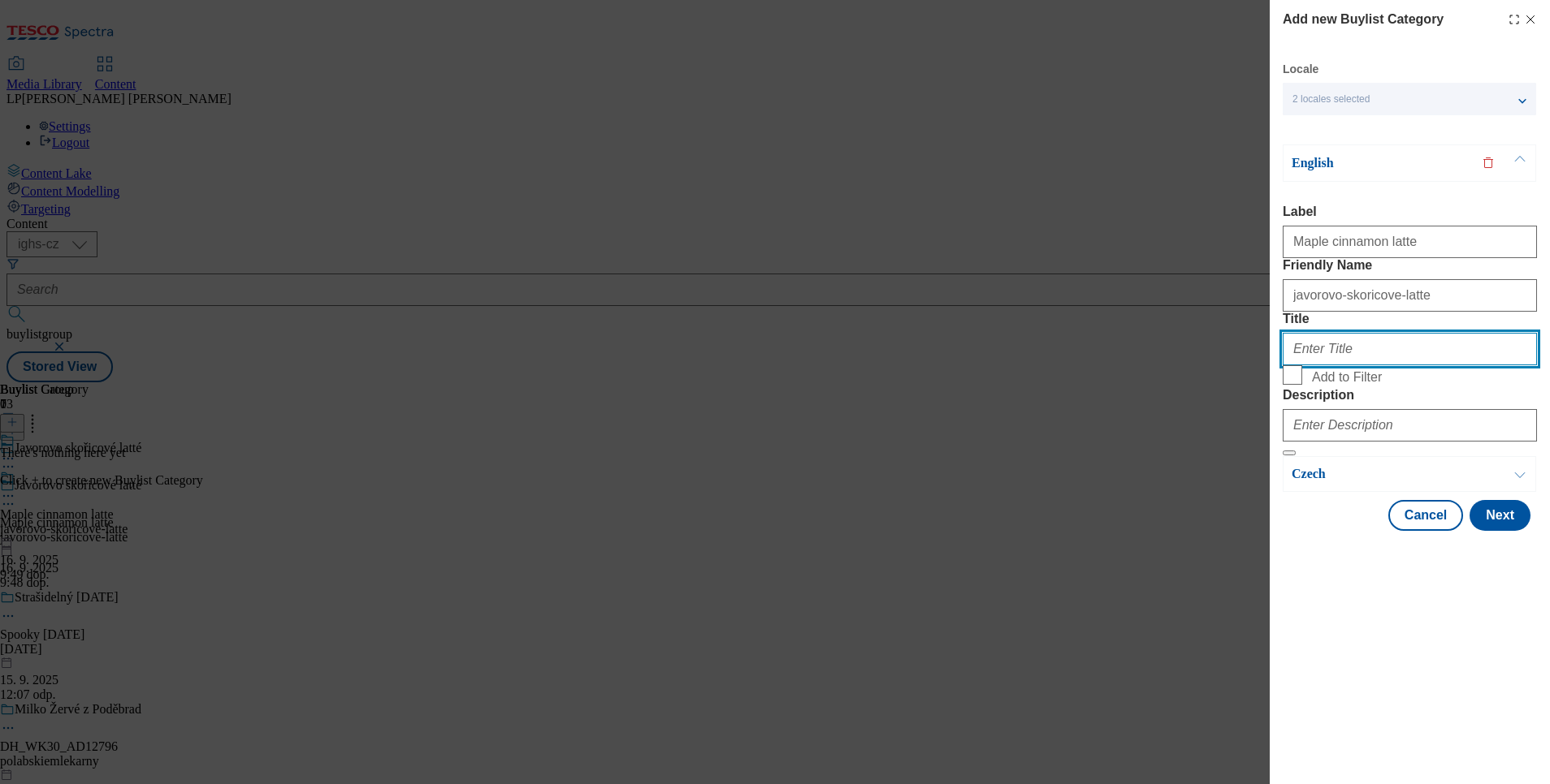
click at [1291, 365] on input "Title" at bounding box center [1409, 349] width 254 height 32
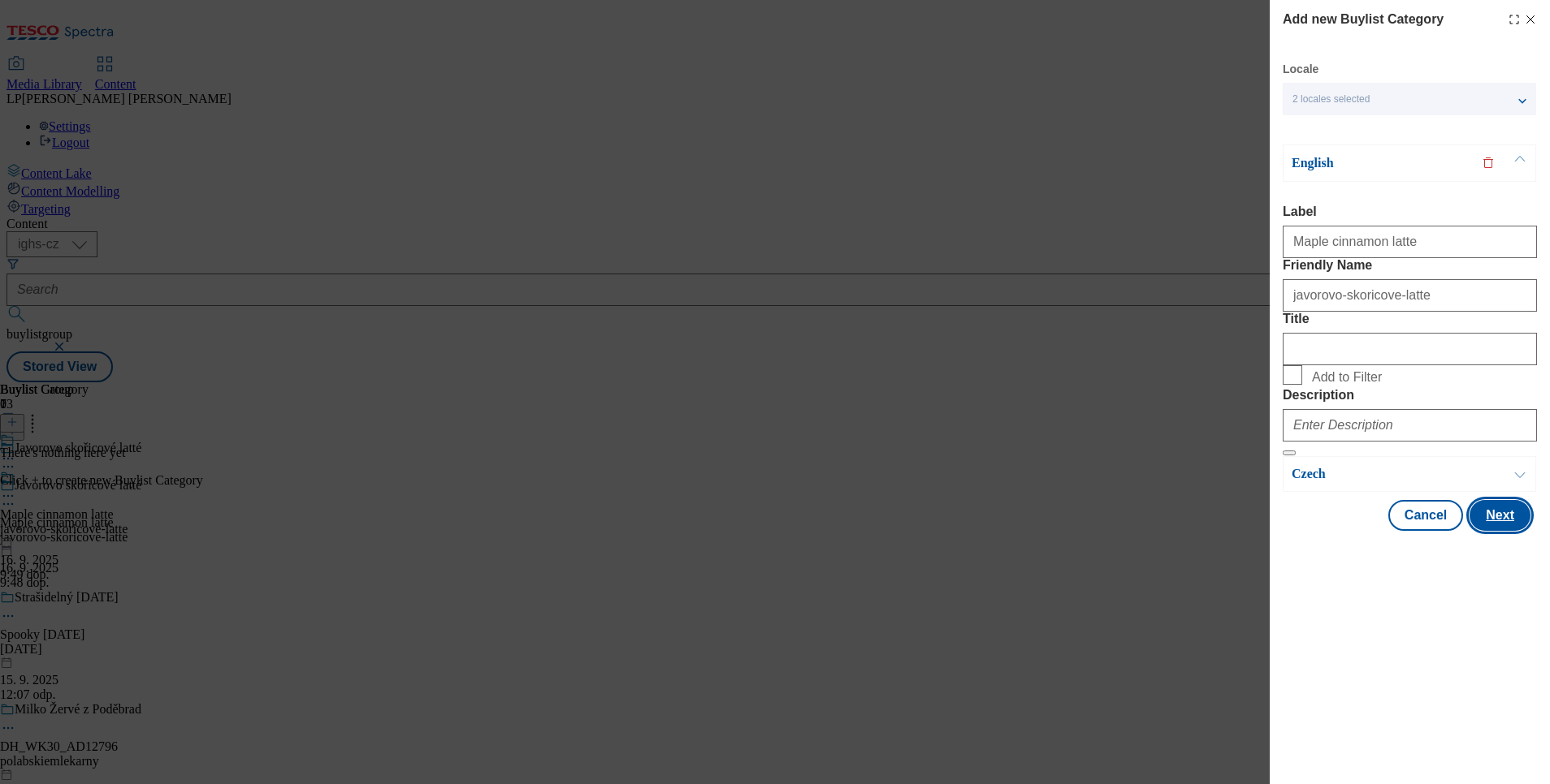
click at [1291, 531] on button "Next" at bounding box center [1500, 515] width 61 height 31
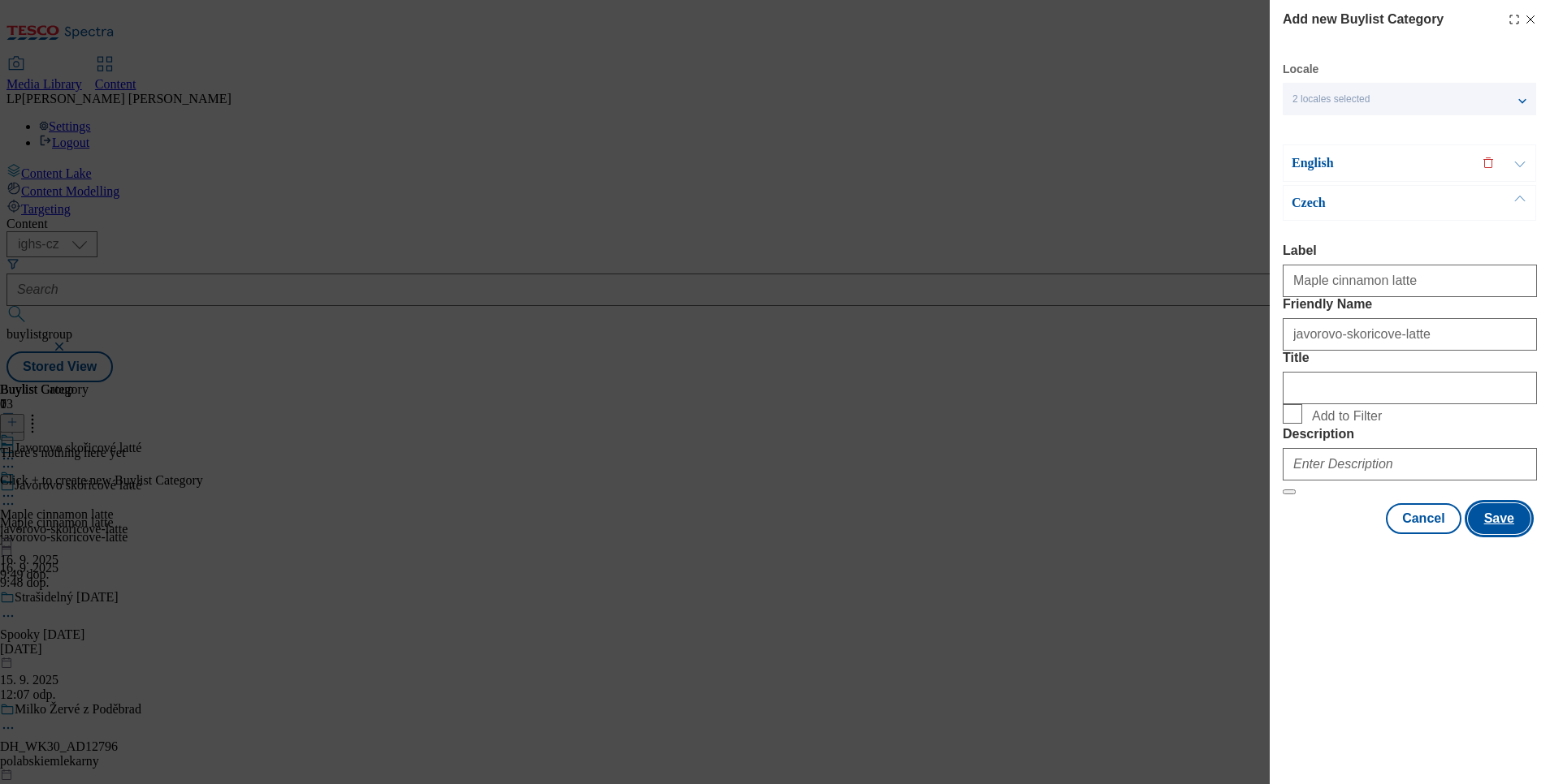
click at [1291, 534] on button "Save" at bounding box center [1499, 519] width 63 height 31
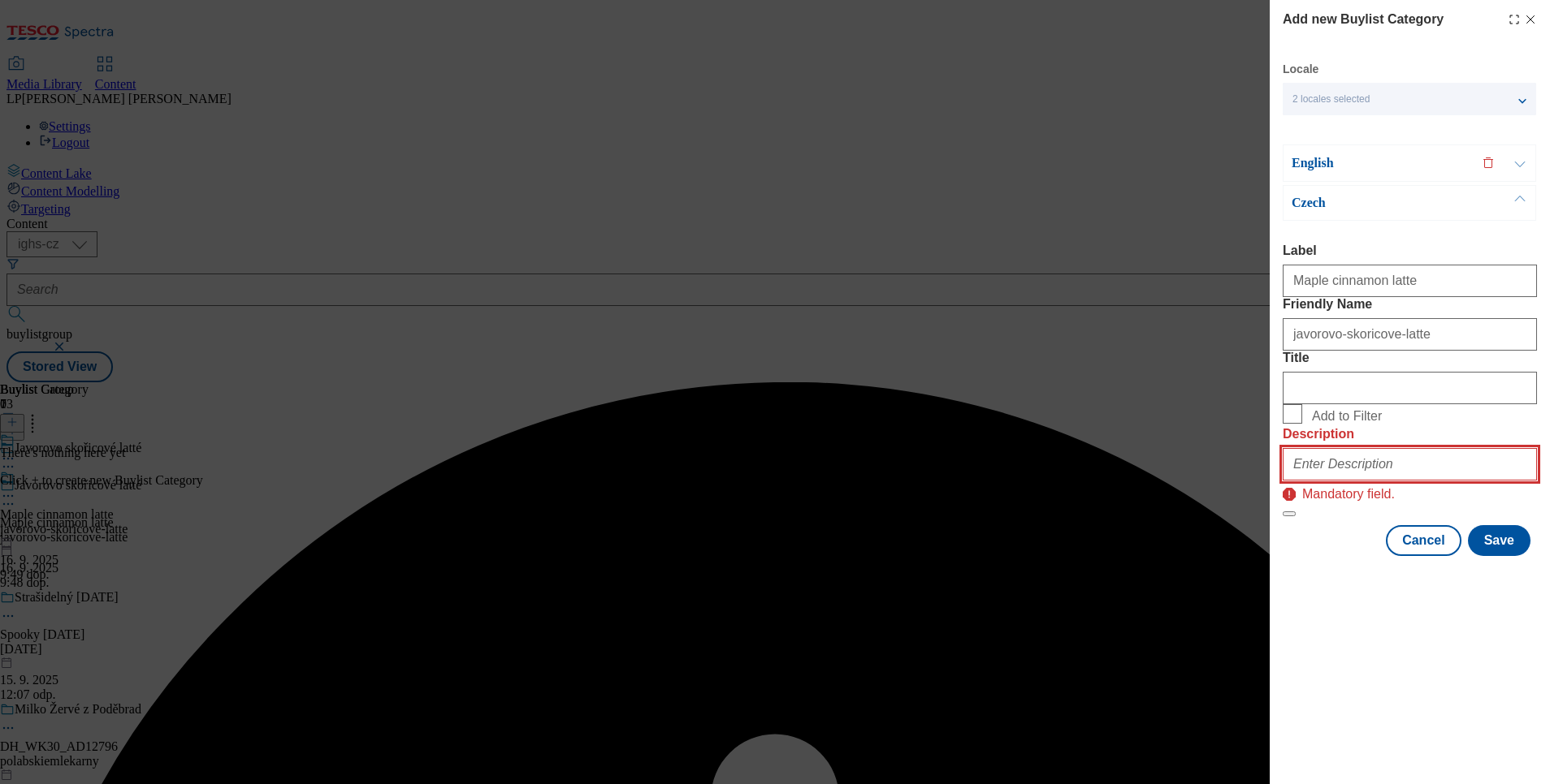
click at [1291, 481] on input "Description" at bounding box center [1409, 464] width 254 height 32
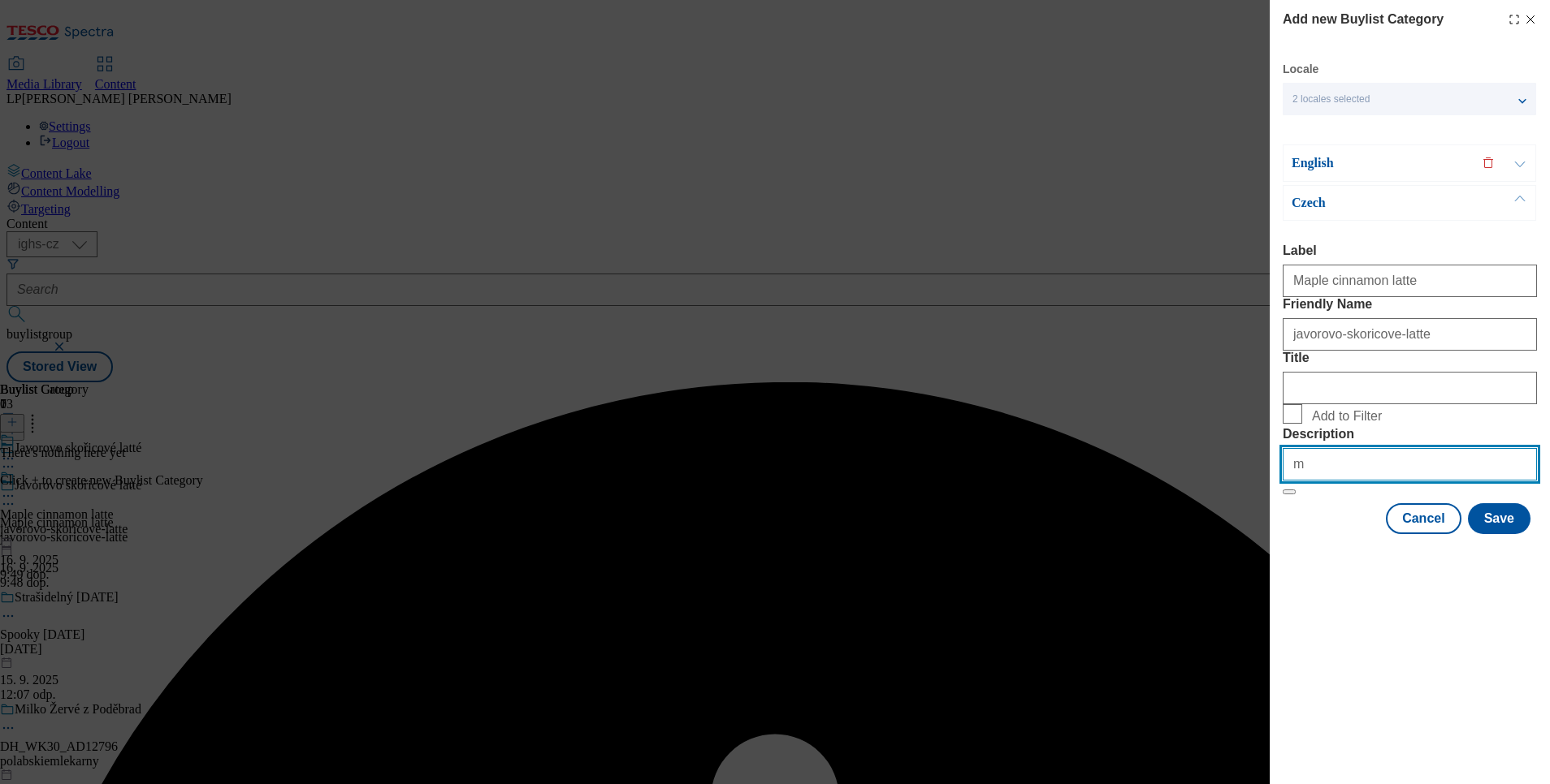
type input "Maple cinnamon latte"
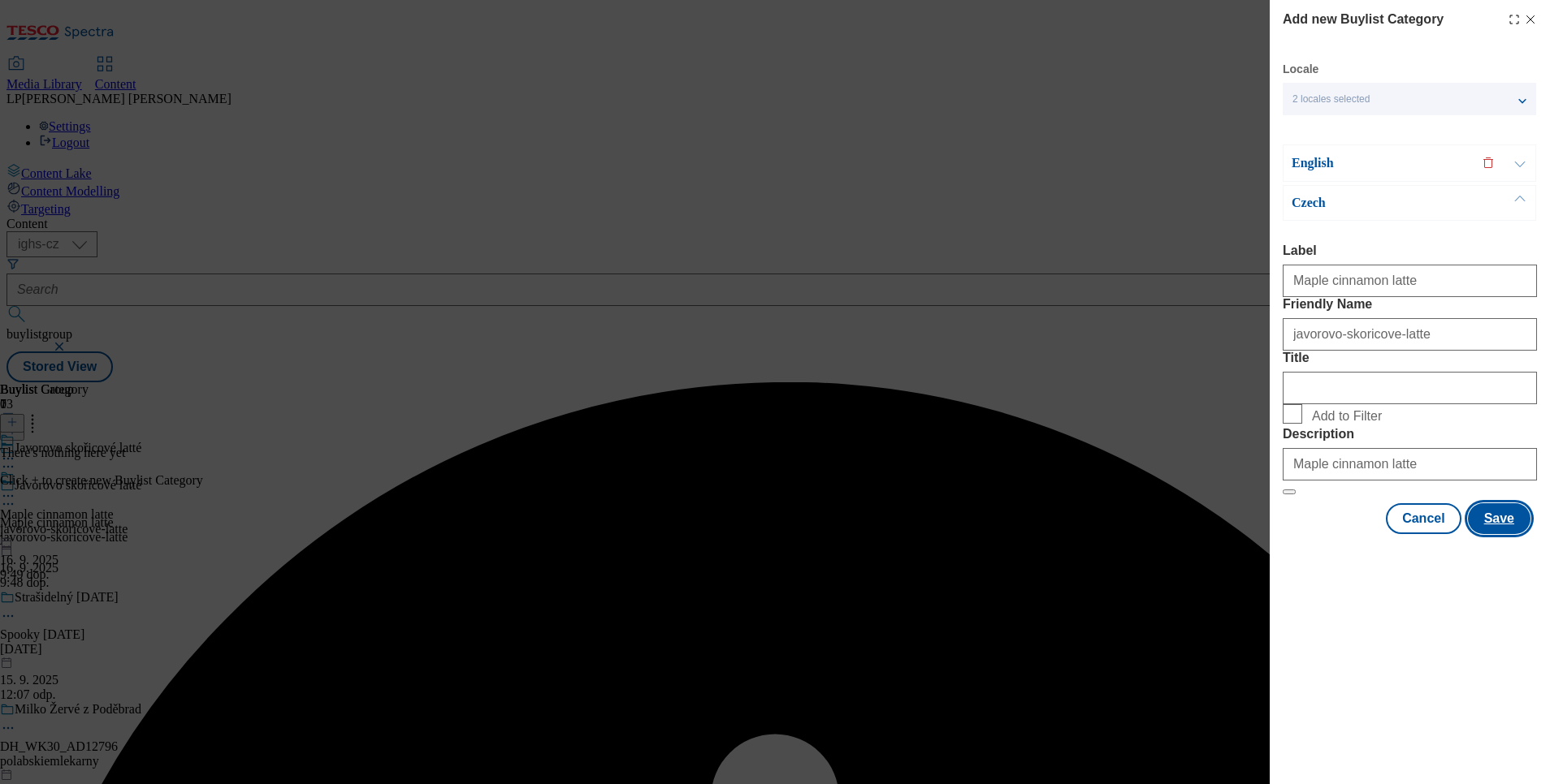
click at [1291, 534] on button "Save" at bounding box center [1499, 519] width 63 height 31
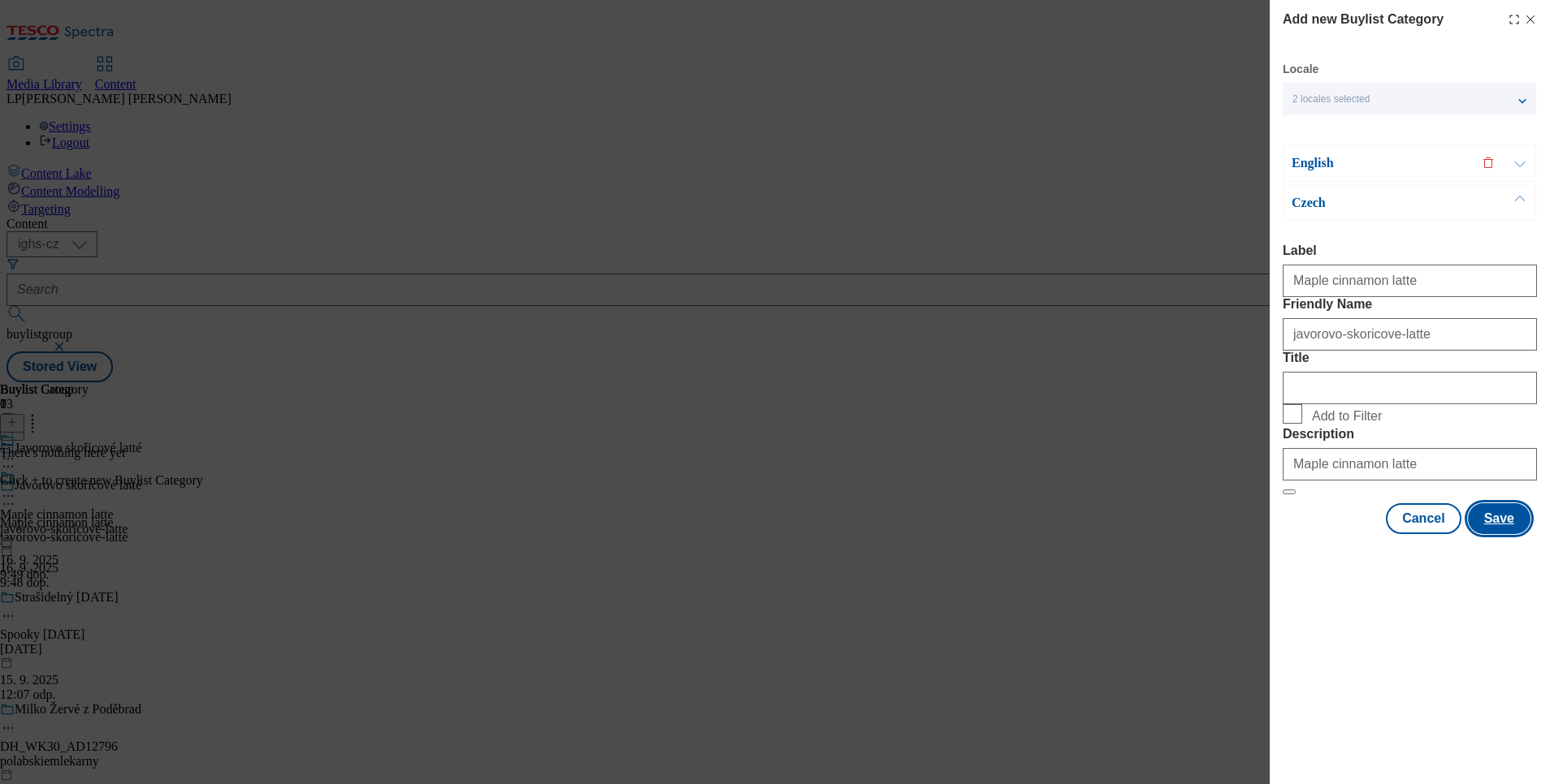
click at [1291, 534] on button "Save" at bounding box center [1499, 519] width 63 height 31
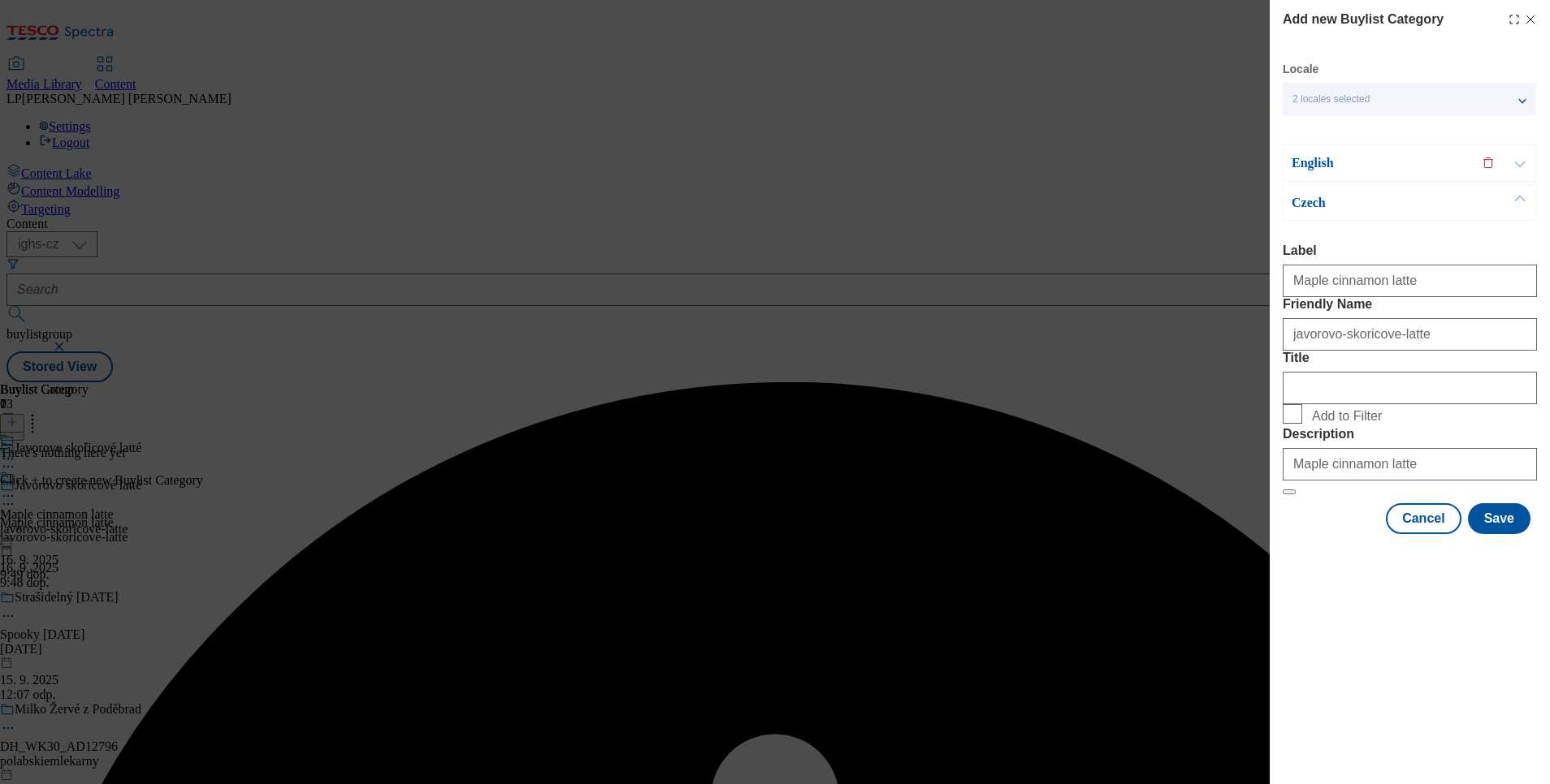
click at [1291, 157] on p "English" at bounding box center [1376, 164] width 170 height 17
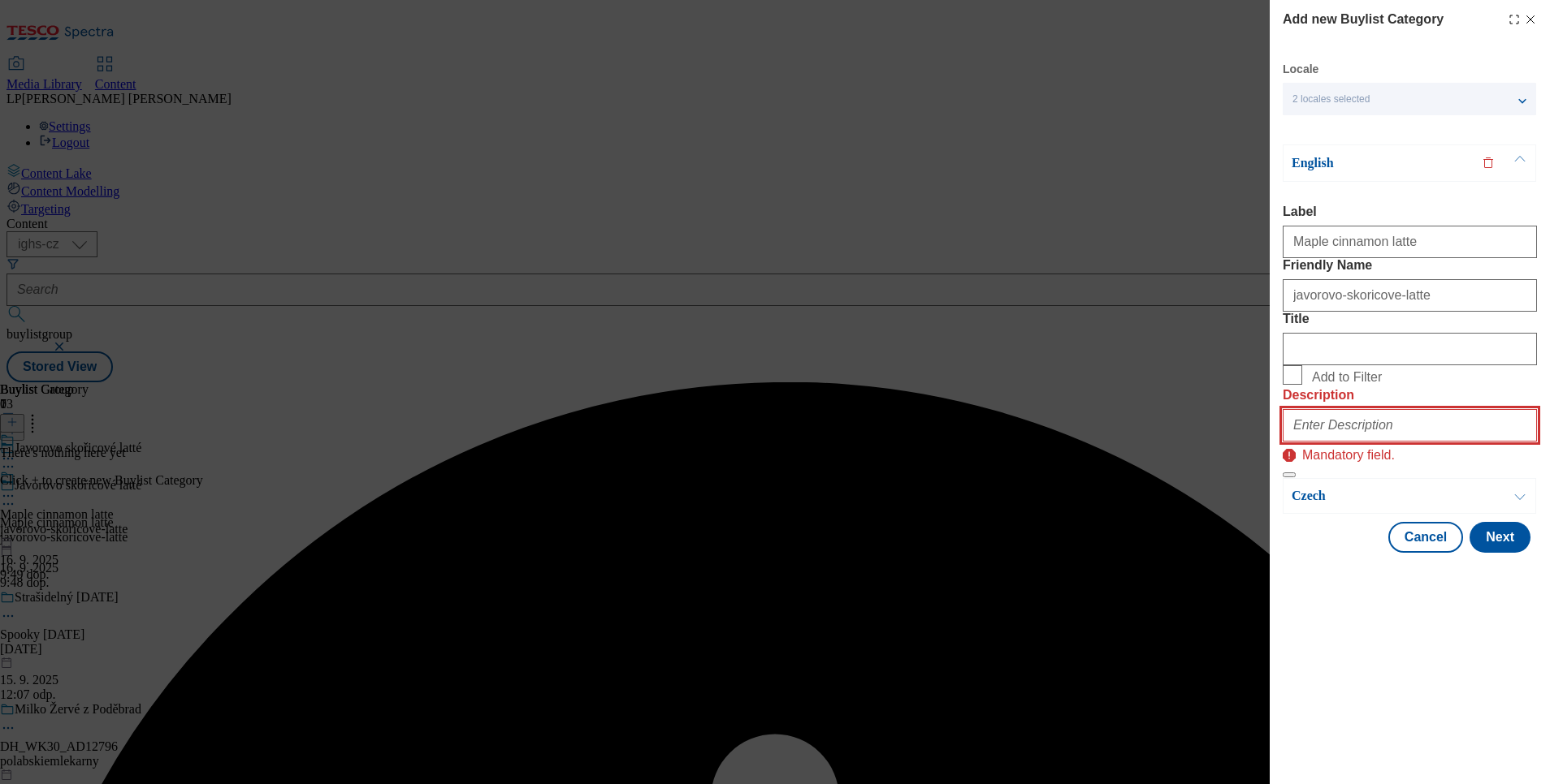
click at [1291, 442] on input "Description" at bounding box center [1409, 425] width 254 height 32
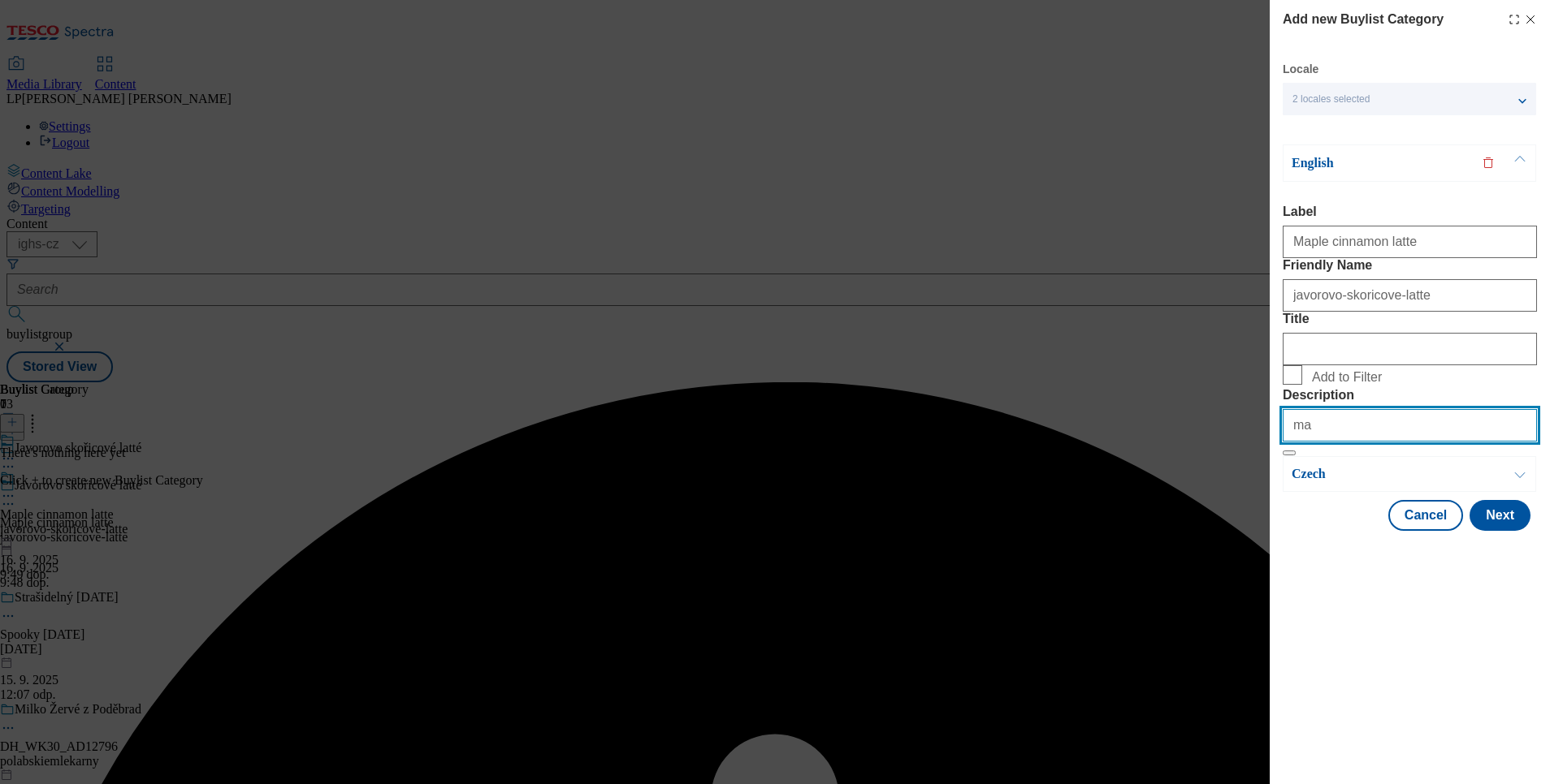
type input "Maple cinnamon latte"
click at [1291, 531] on button "Next" at bounding box center [1500, 515] width 61 height 31
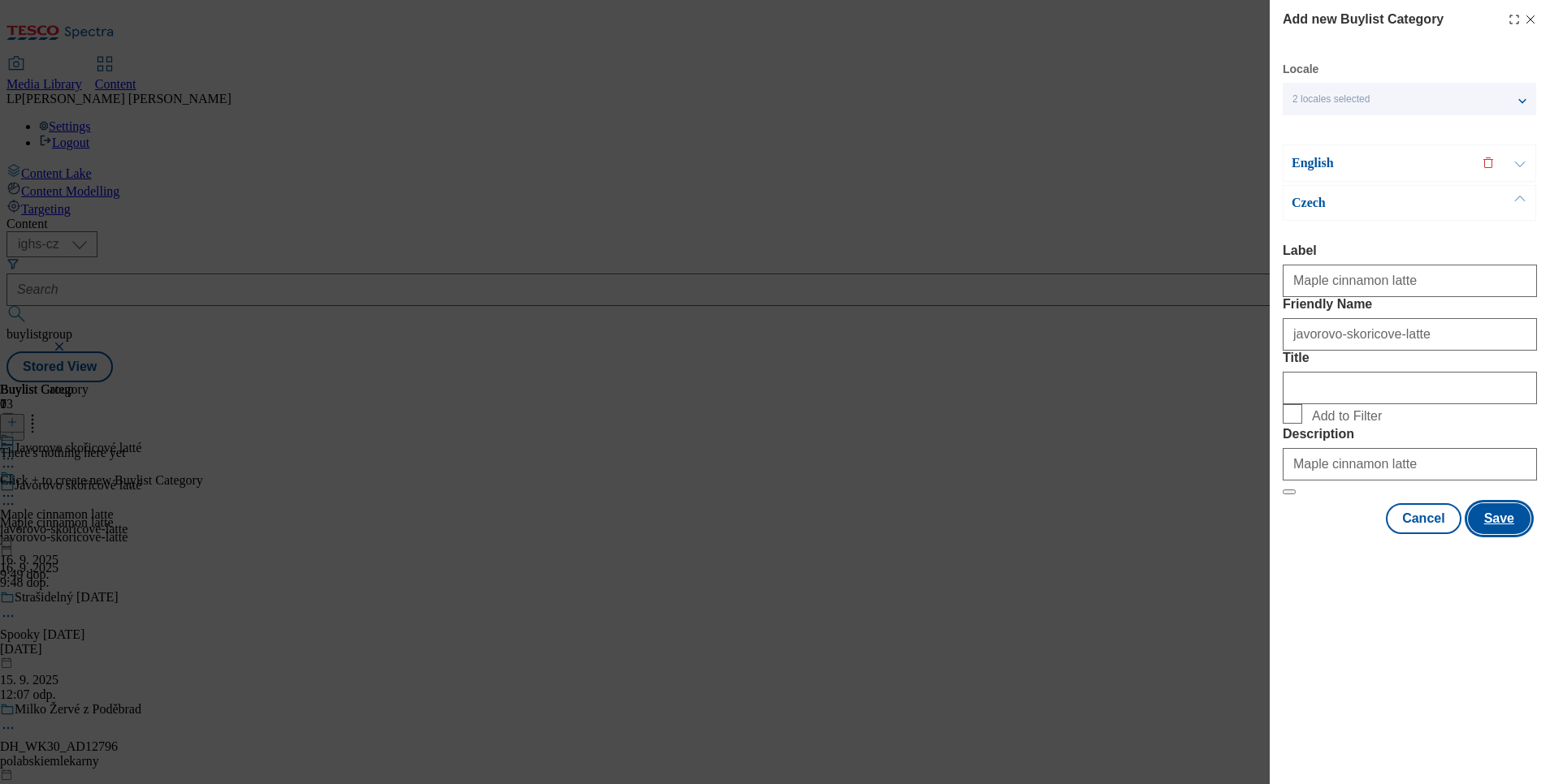
click at [1291, 534] on button "Save" at bounding box center [1499, 519] width 63 height 31
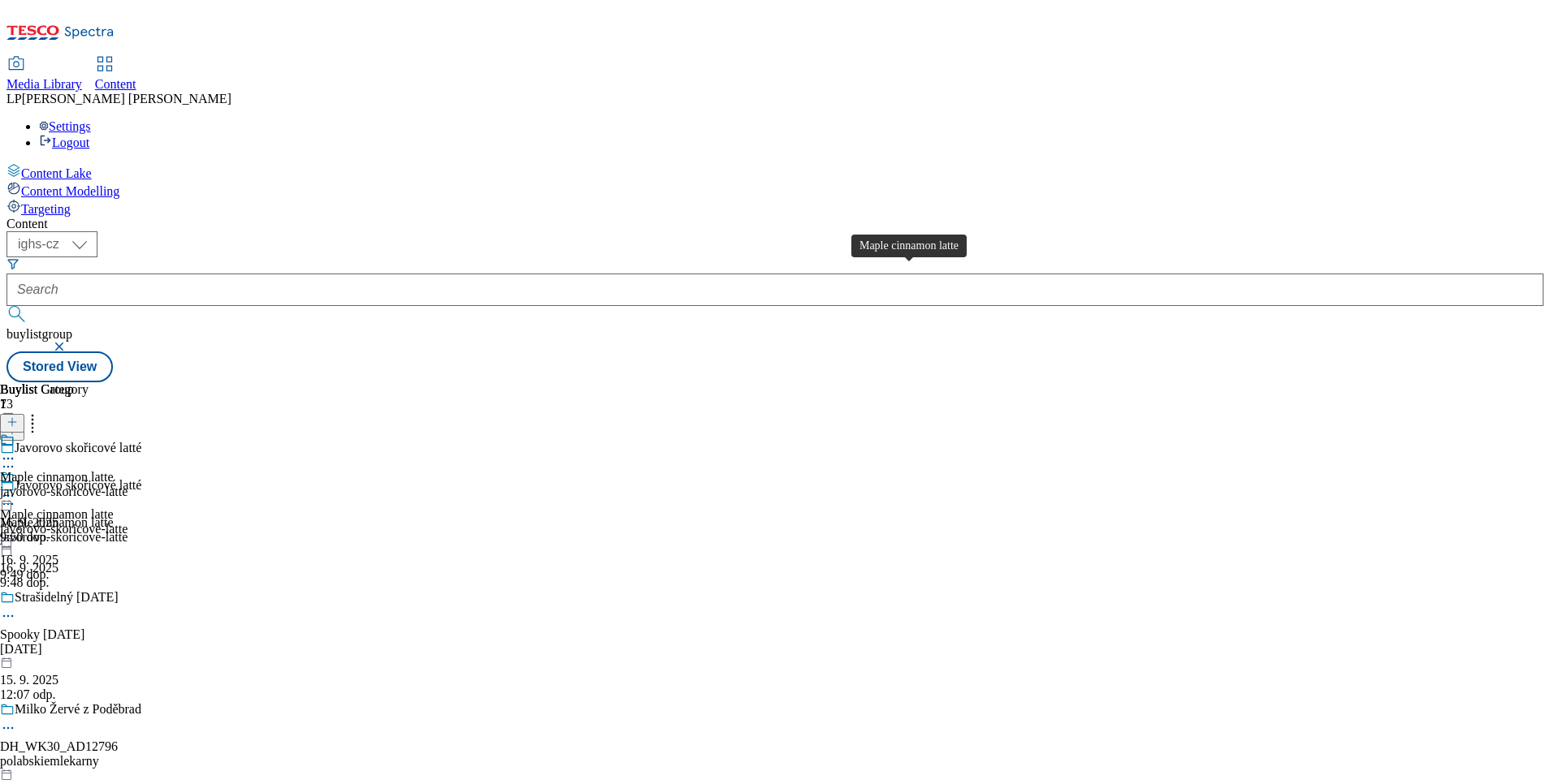
click at [114, 471] on div "Maple cinnamon latte" at bounding box center [56, 478] width 114 height 15
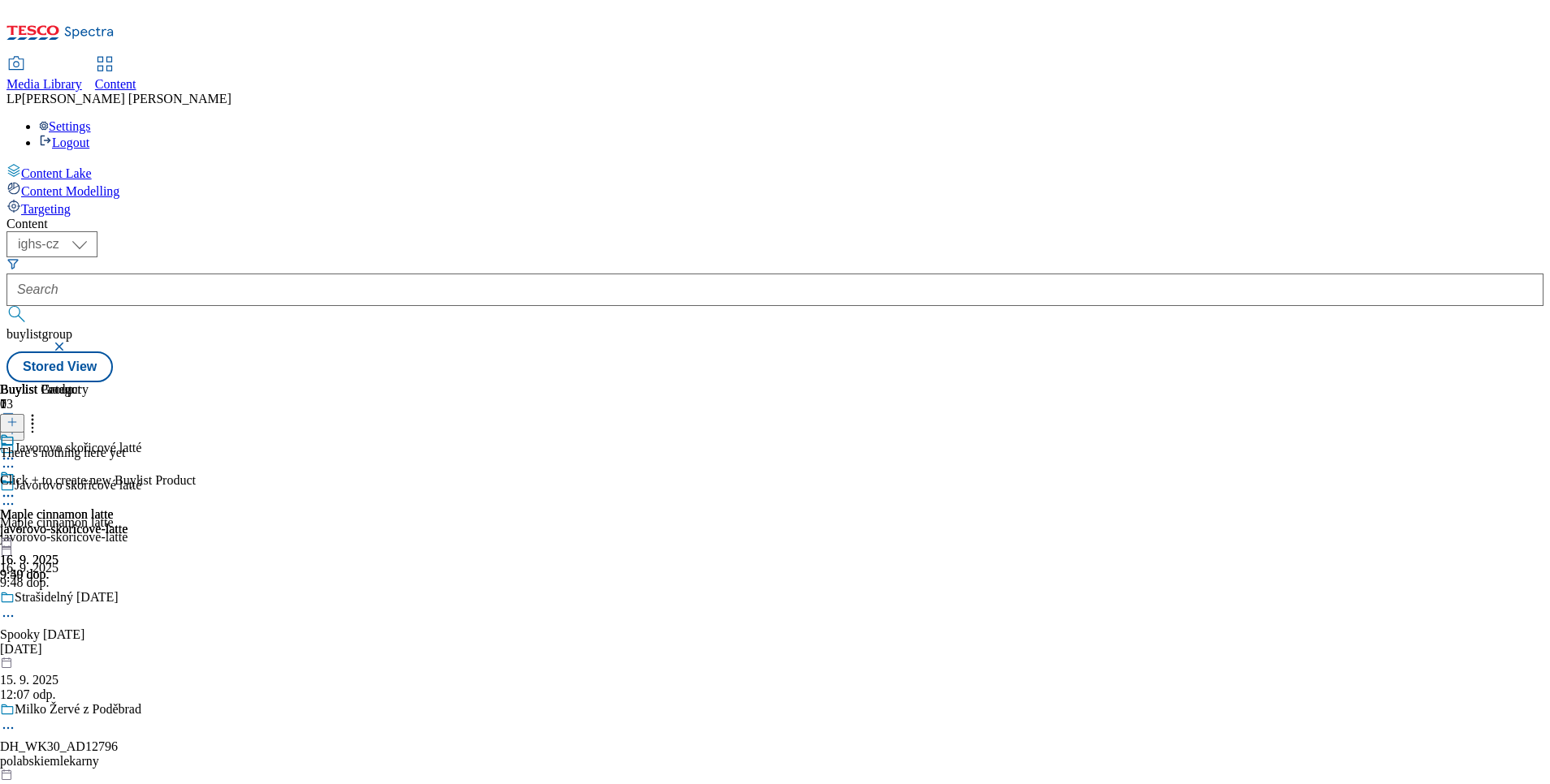
click at [18, 417] on icon at bounding box center [12, 423] width 11 height 11
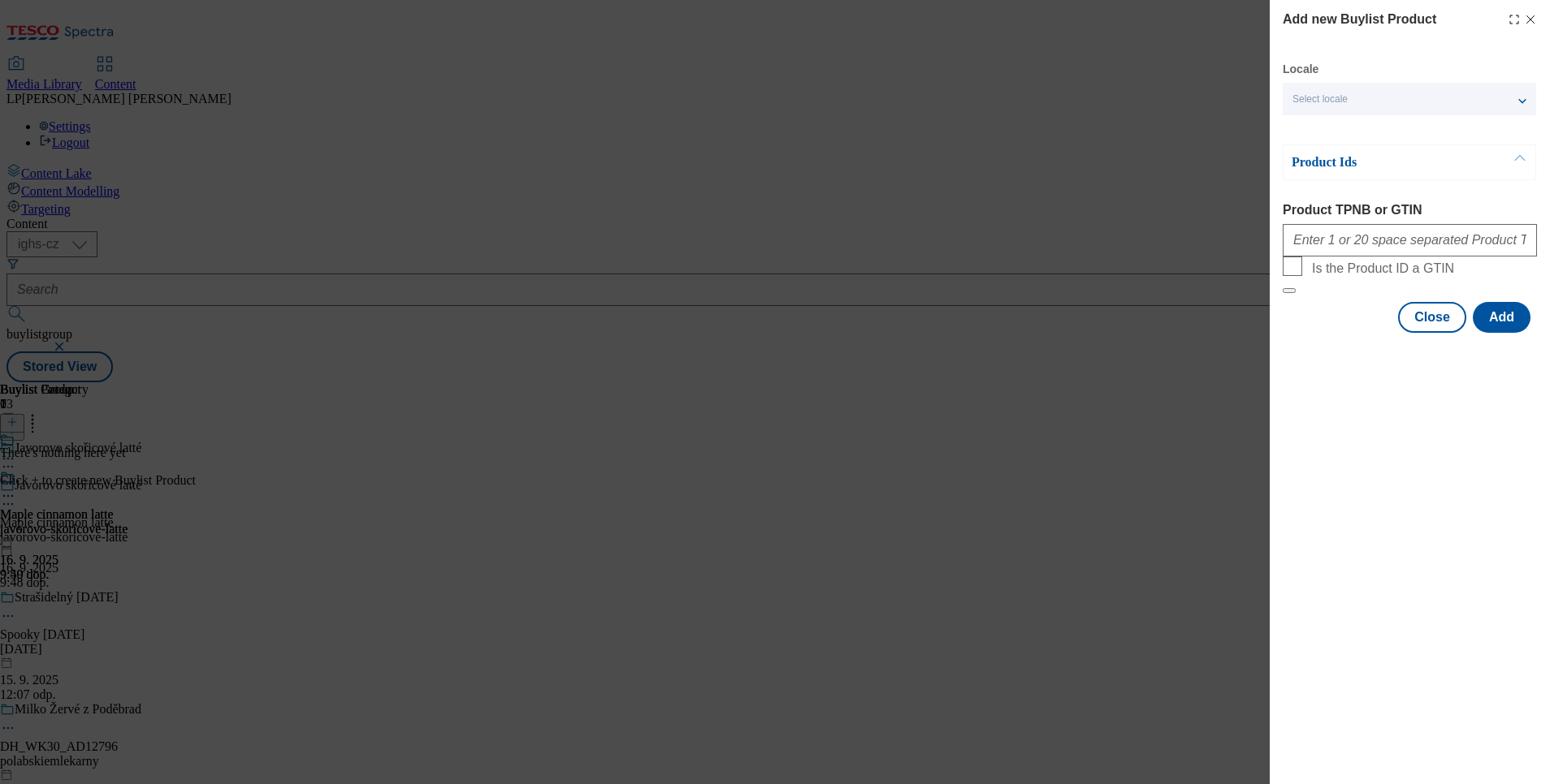
click at [1291, 106] on div "Select locale" at bounding box center [1409, 99] width 253 height 32
click at [1291, 139] on label "English" at bounding box center [1409, 133] width 253 height 36
click at [1291, 139] on input "English" at bounding box center [1301, 131] width 19 height 19
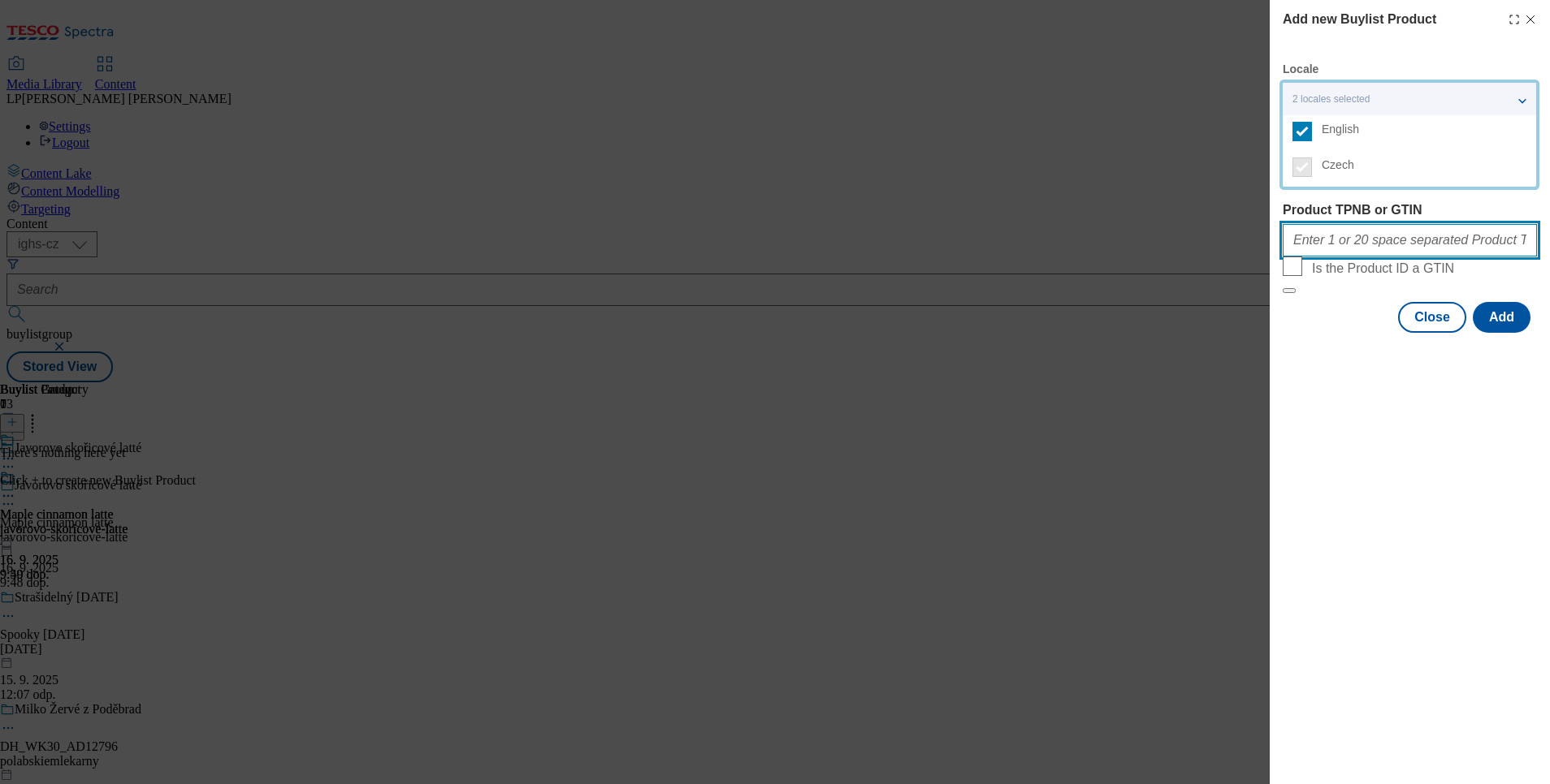
click at [1291, 251] on input "Product TPNB or GTIN" at bounding box center [1409, 239] width 254 height 32
paste input "100771854"
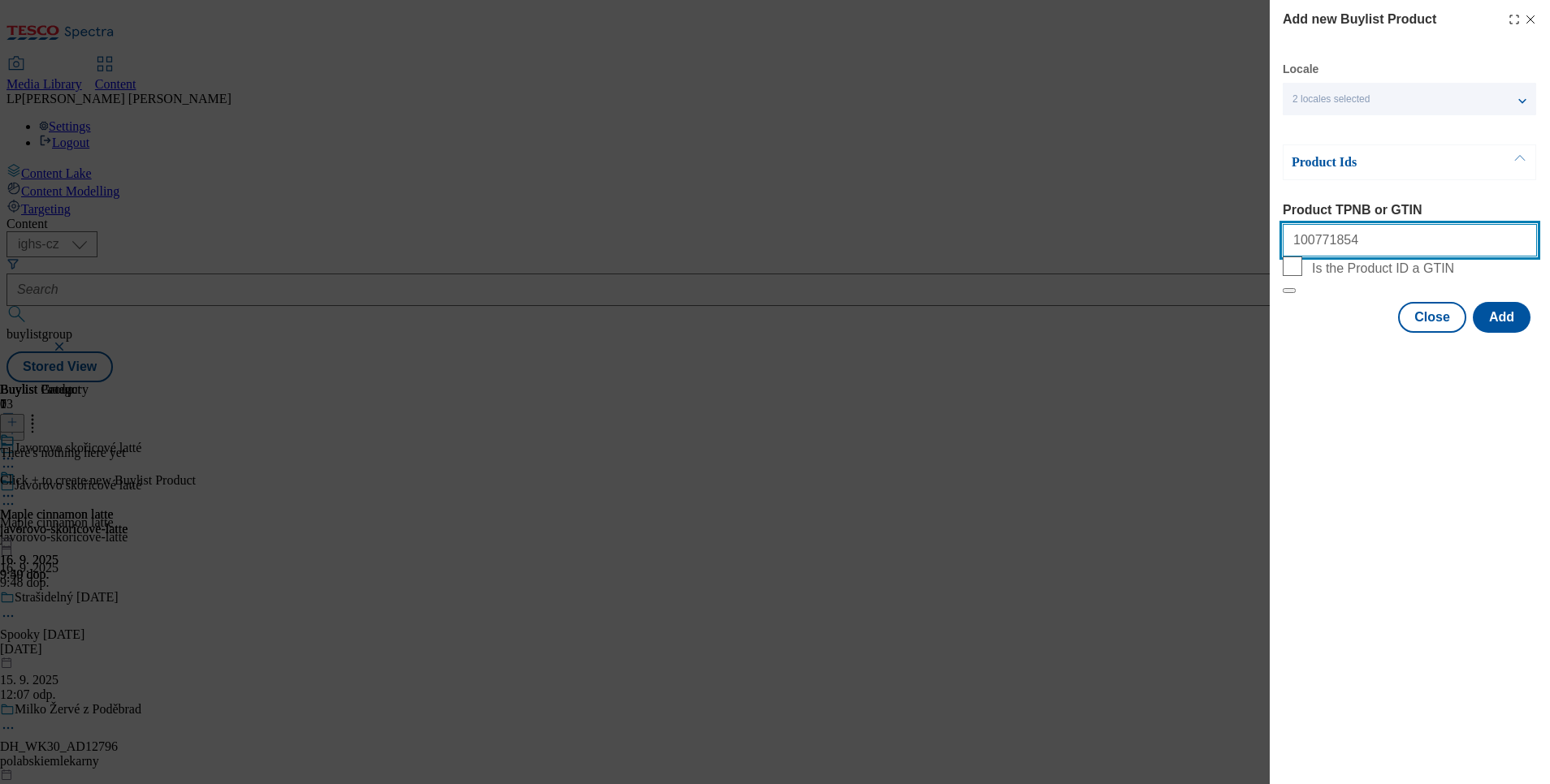
paste input "212354899"
paste input "100957384"
paste input "220053344"
paste input "212984027"
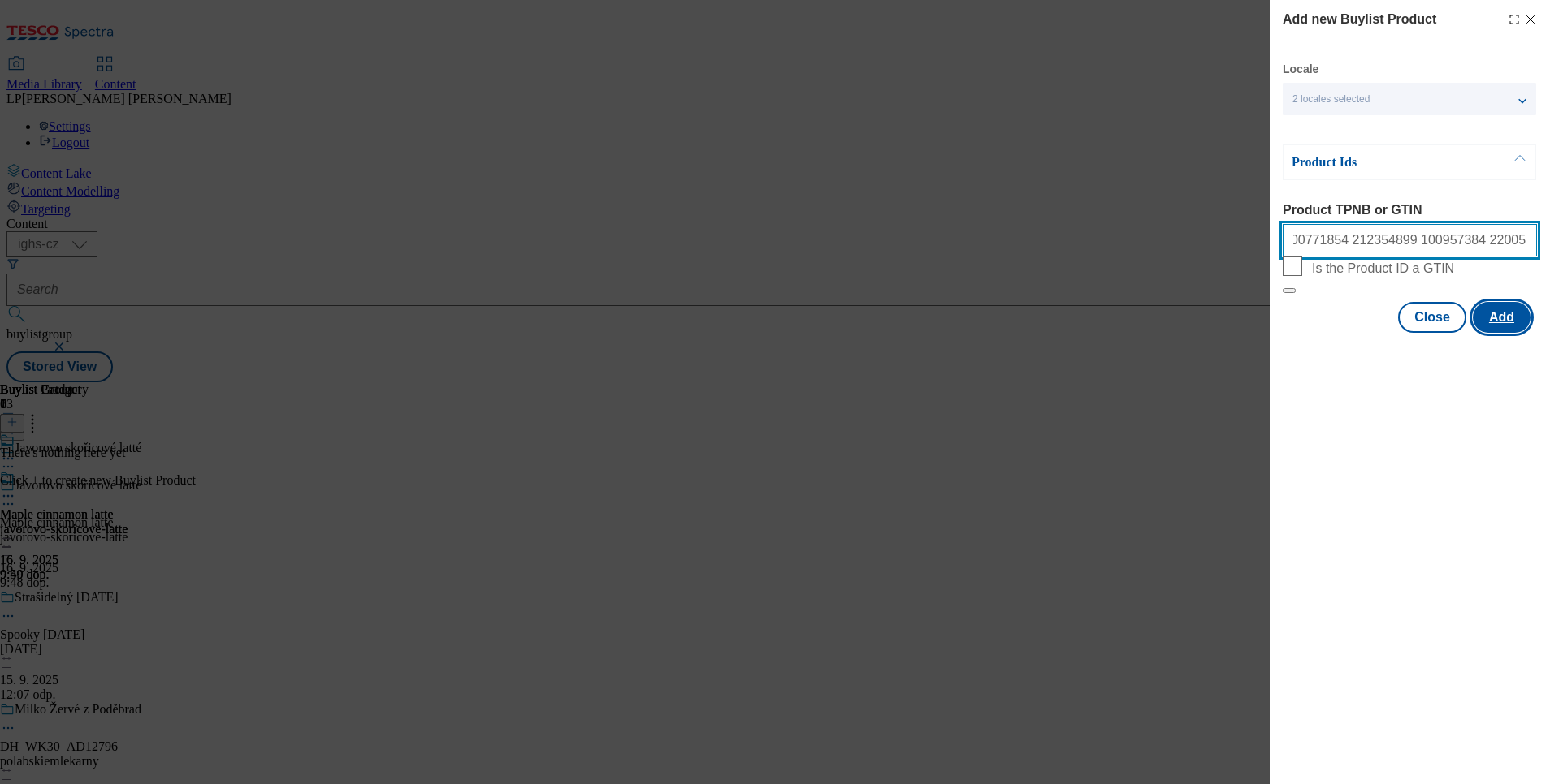
type input "100771854 212354899 100957384 220053344 212984027"
click at [1291, 333] on button "Add" at bounding box center [1501, 317] width 57 height 31
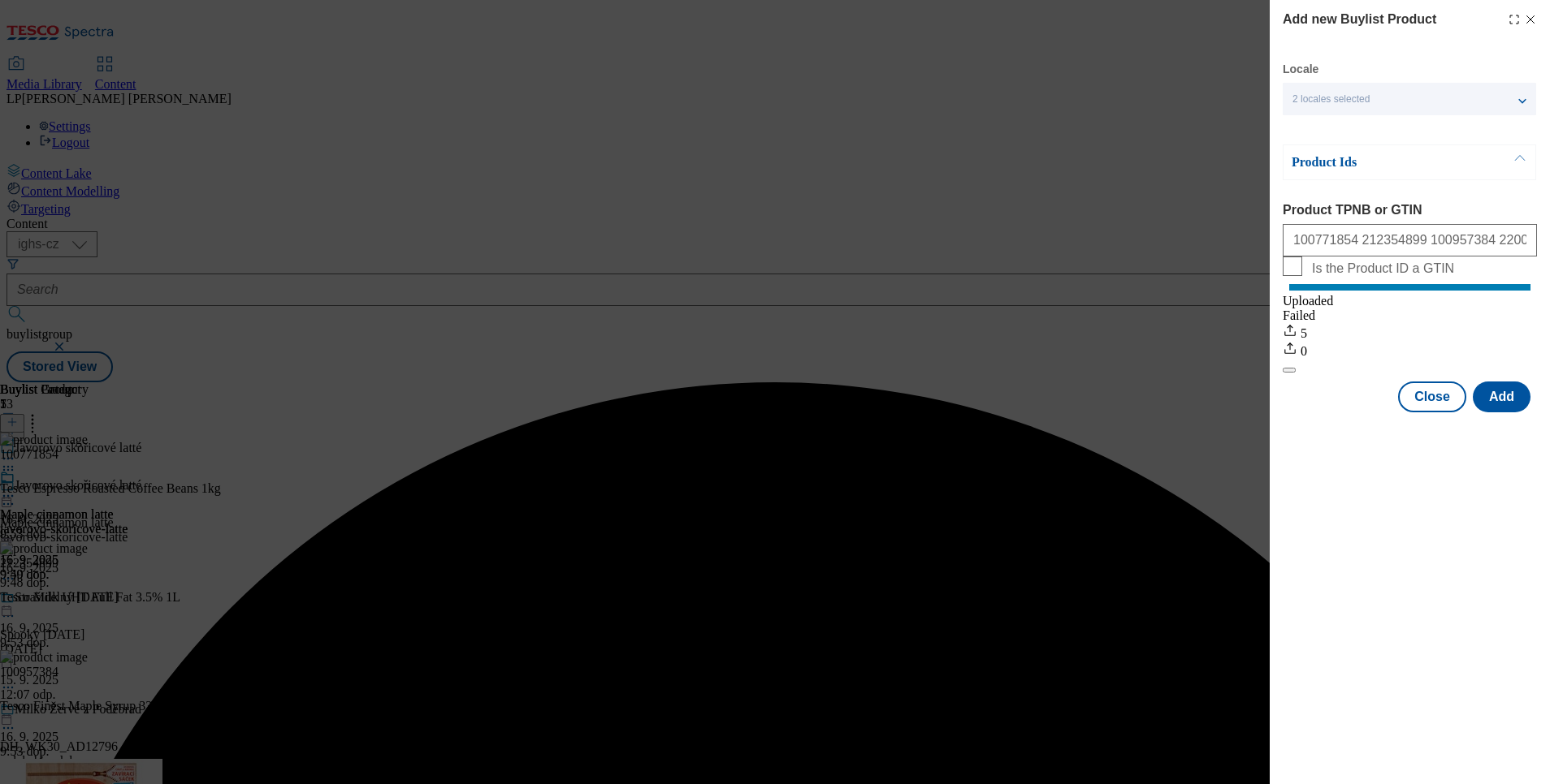
click at [743, 568] on div "Add new Buylist Product Locale 2 locales selected English Czech Product Ids Pro…" at bounding box center [775, 392] width 1550 height 784
click at [756, 257] on div "Add new Buylist Product Locale 2 locales selected English Czech Product Ids Pro…" at bounding box center [775, 392] width 1550 height 784
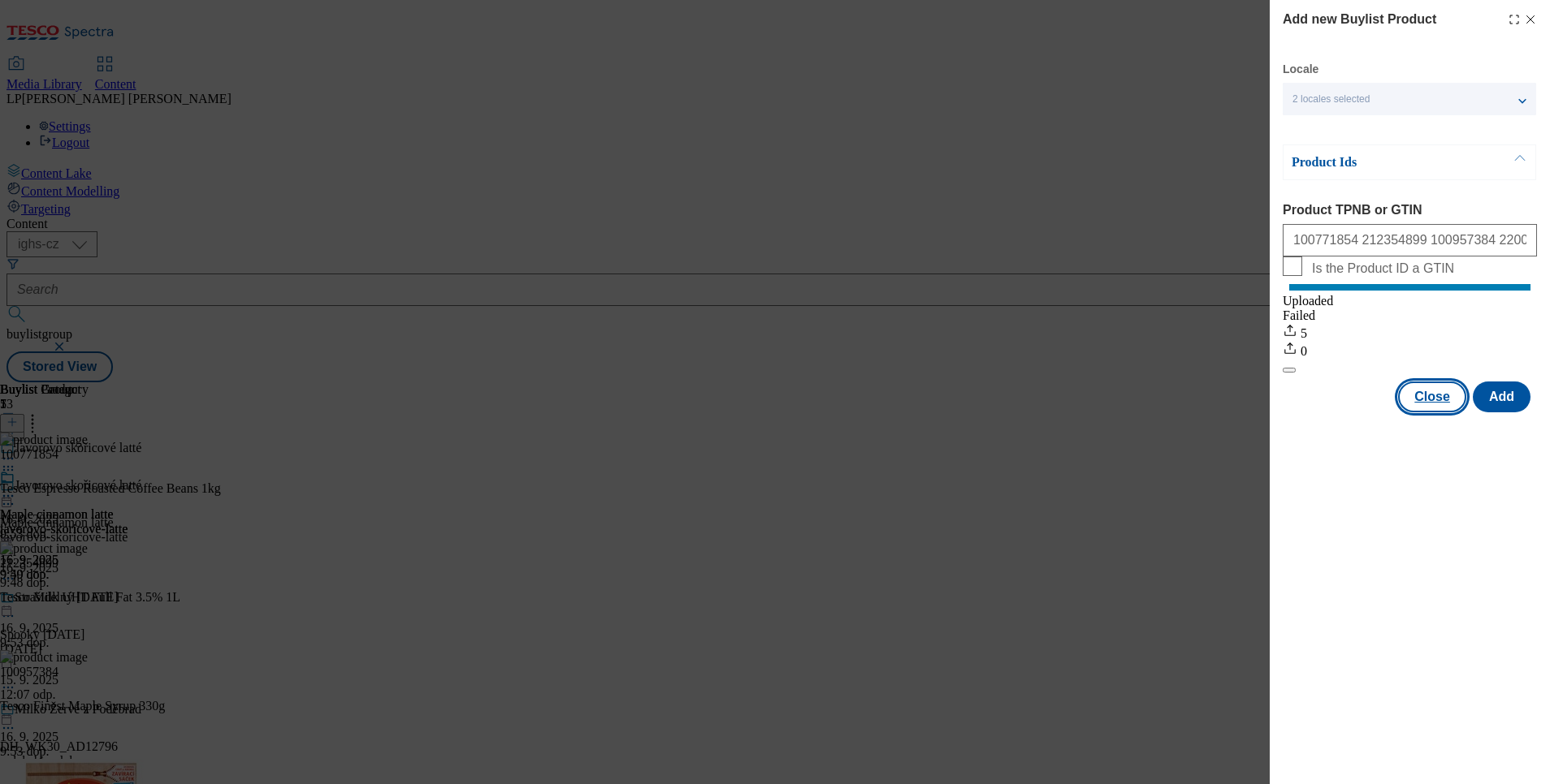
click at [1291, 412] on button "Close" at bounding box center [1433, 397] width 68 height 31
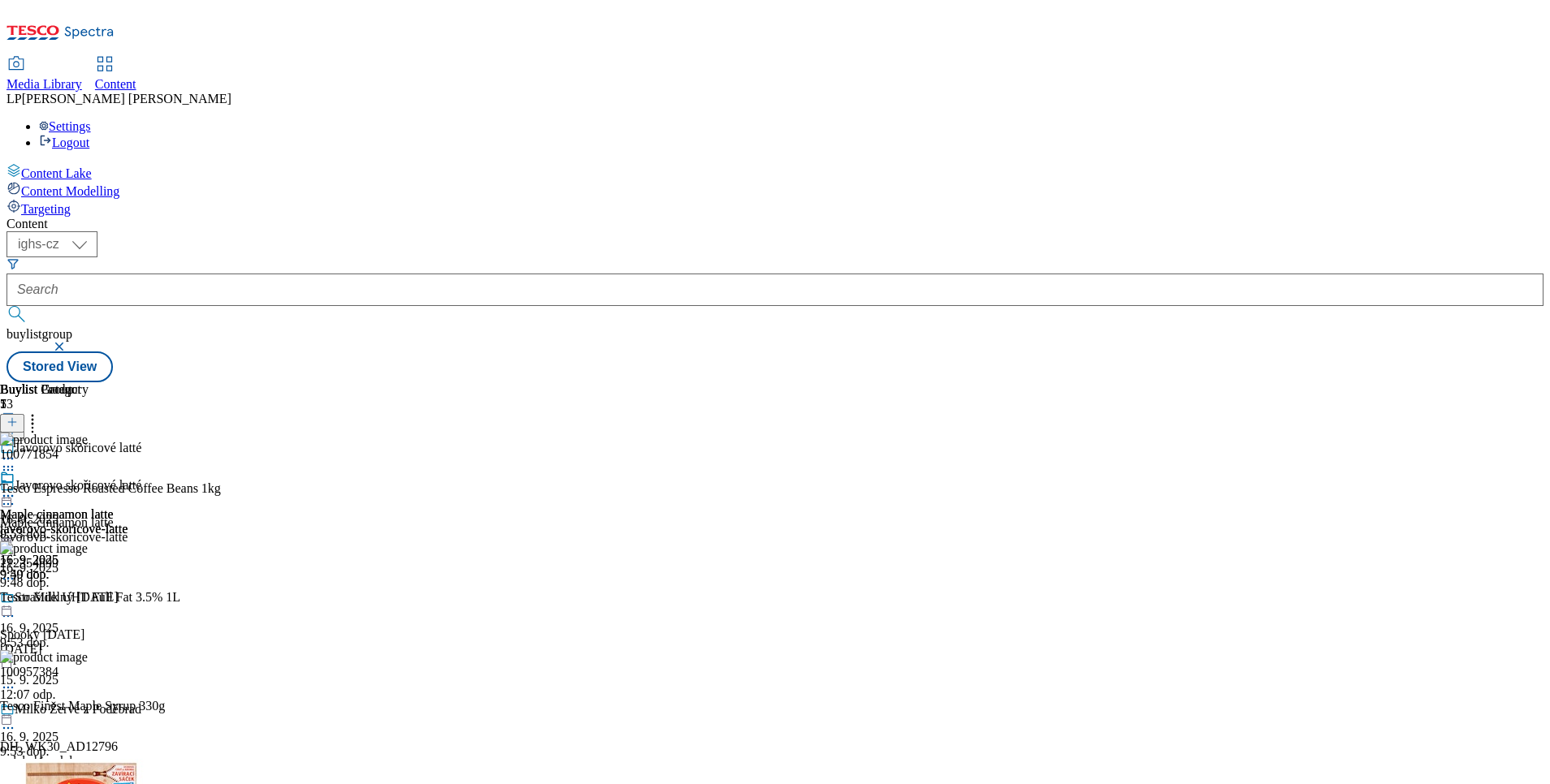
click at [6, 496] on circle at bounding box center [5, 496] width 3 height 3
click at [89, 599] on span "Preview" at bounding box center [68, 605] width 38 height 12
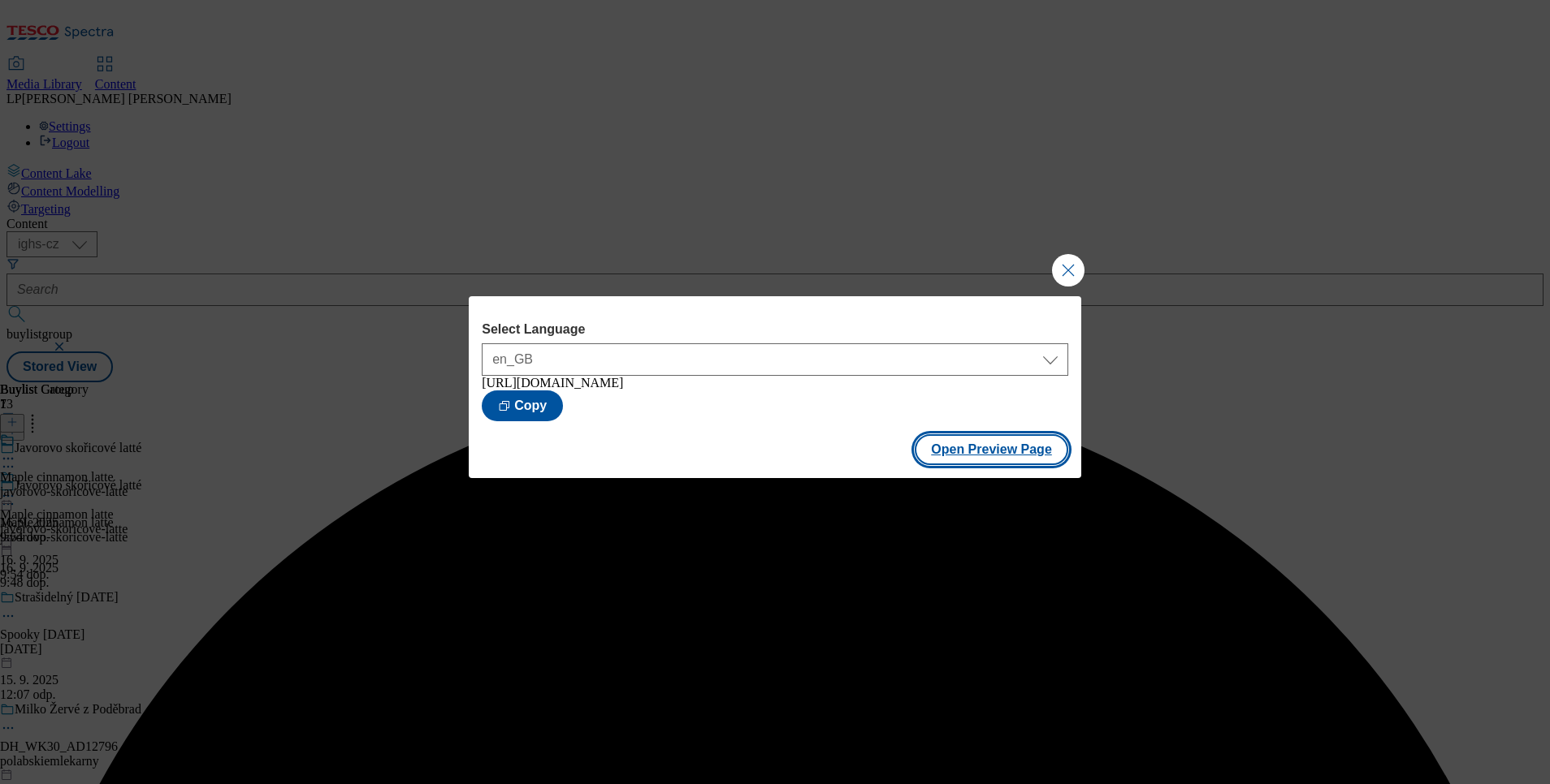
click at [978, 464] on button "Open Preview Page" at bounding box center [991, 449] width 154 height 31
click at [1071, 261] on button "Close Modal" at bounding box center [1067, 270] width 32 height 32
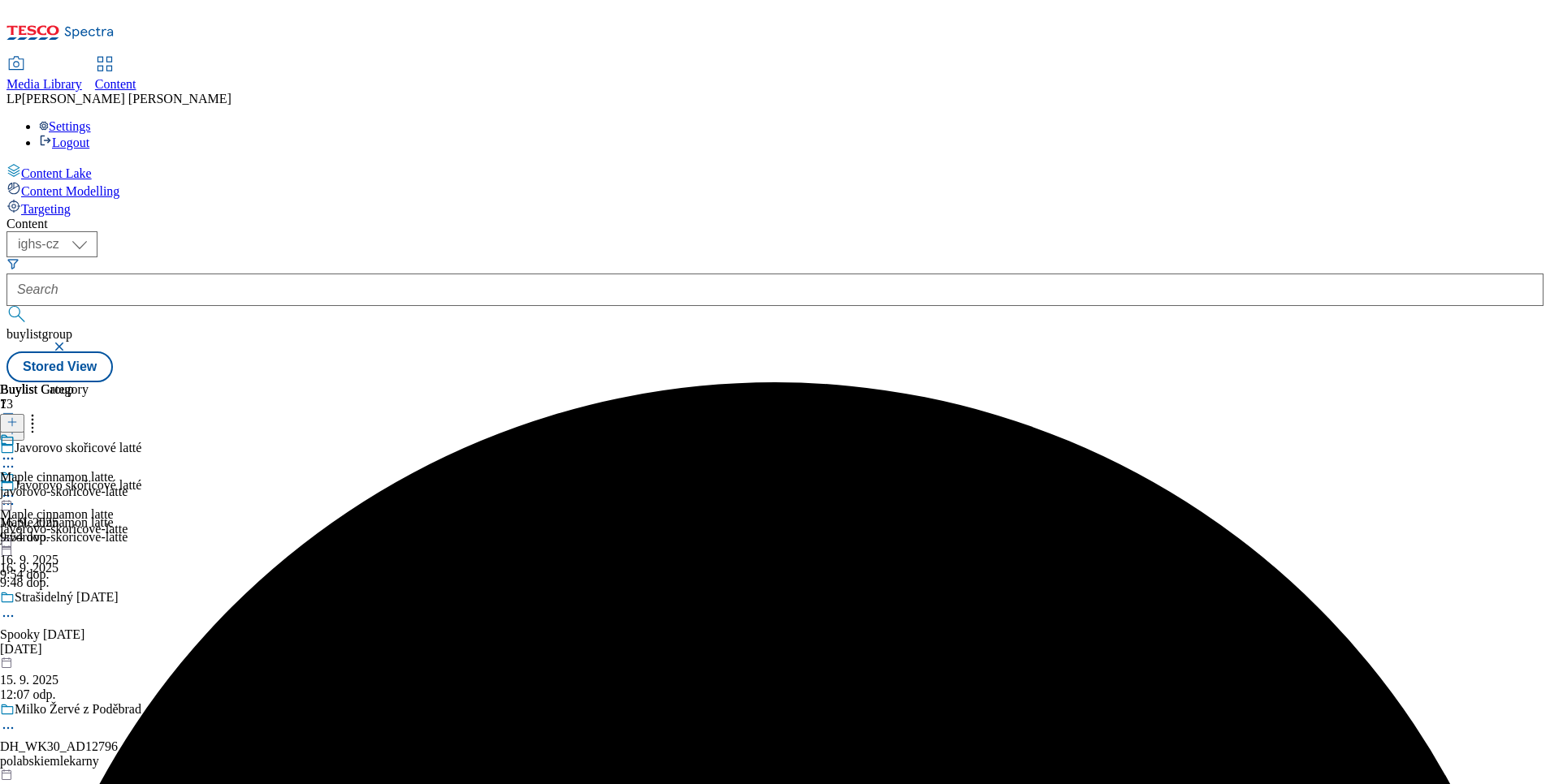
click at [17, 488] on icon at bounding box center [8, 496] width 17 height 17
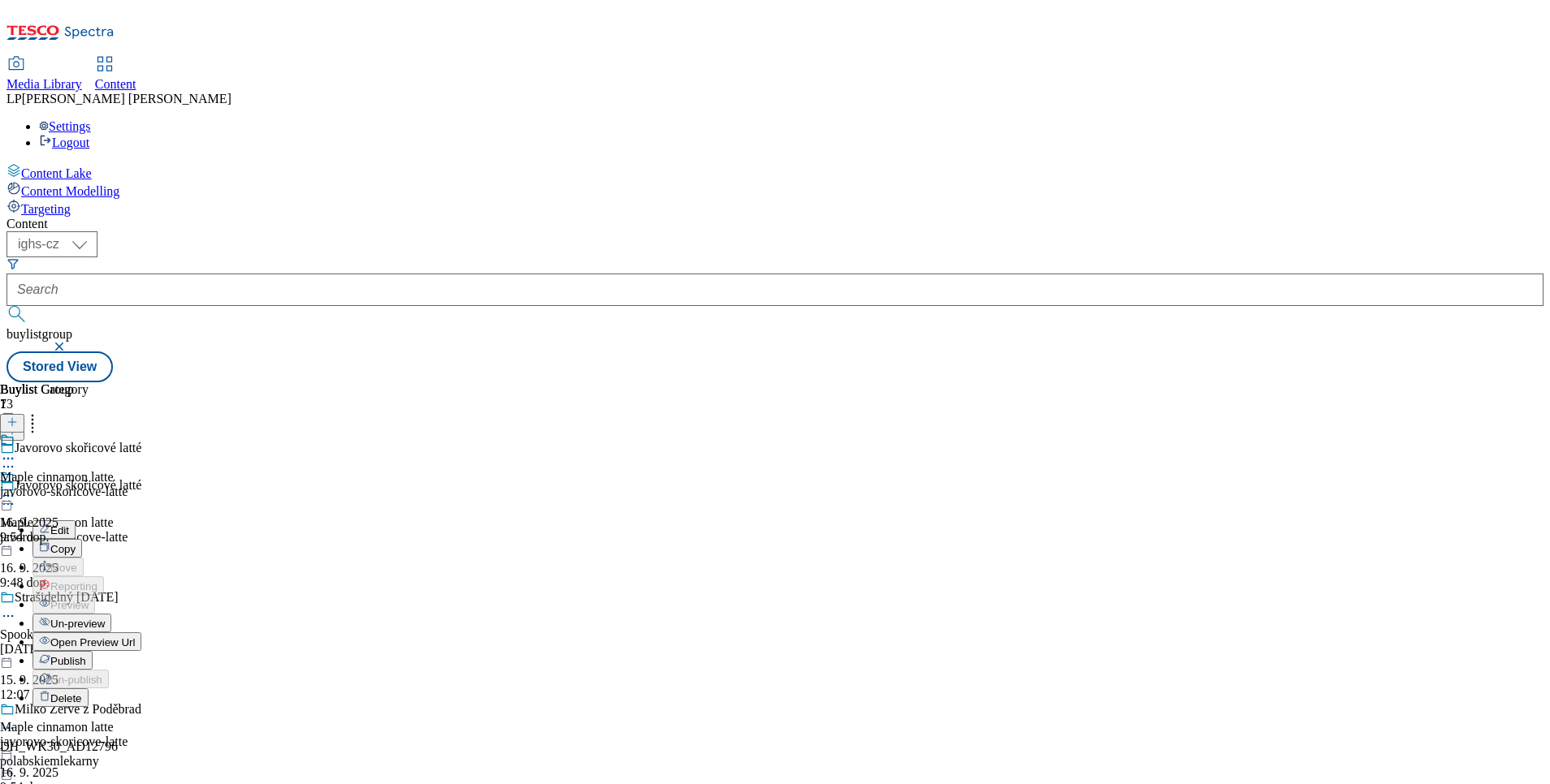
click at [86, 653] on span "Publish" at bounding box center [68, 661] width 36 height 12
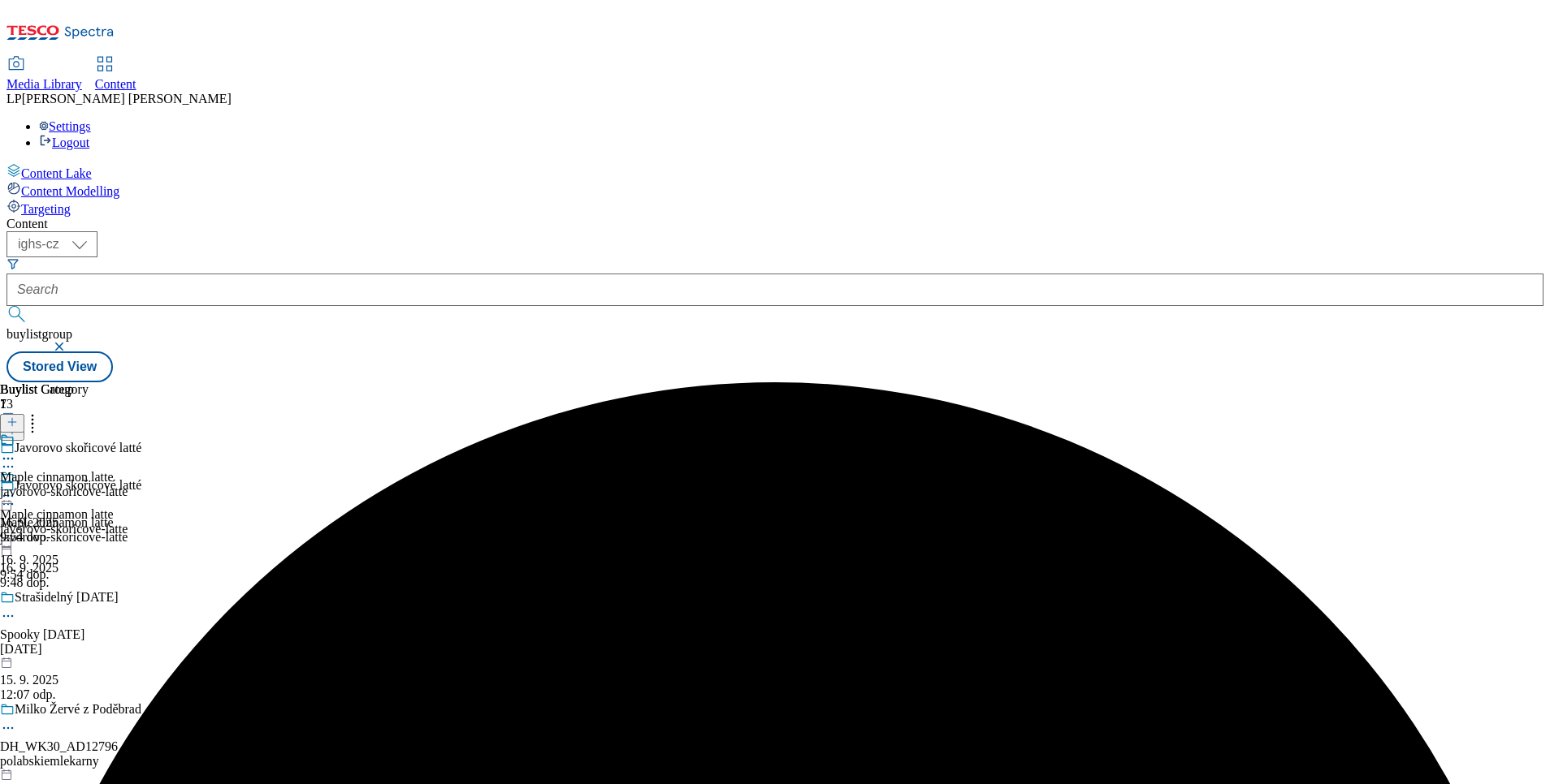
click at [128, 471] on div "Maple cinnamon latte javorovo-skoricove-latte 16. 9. 2025 9:54 dop." at bounding box center [64, 526] width 128 height 112
click at [17, 488] on icon at bounding box center [8, 496] width 17 height 17
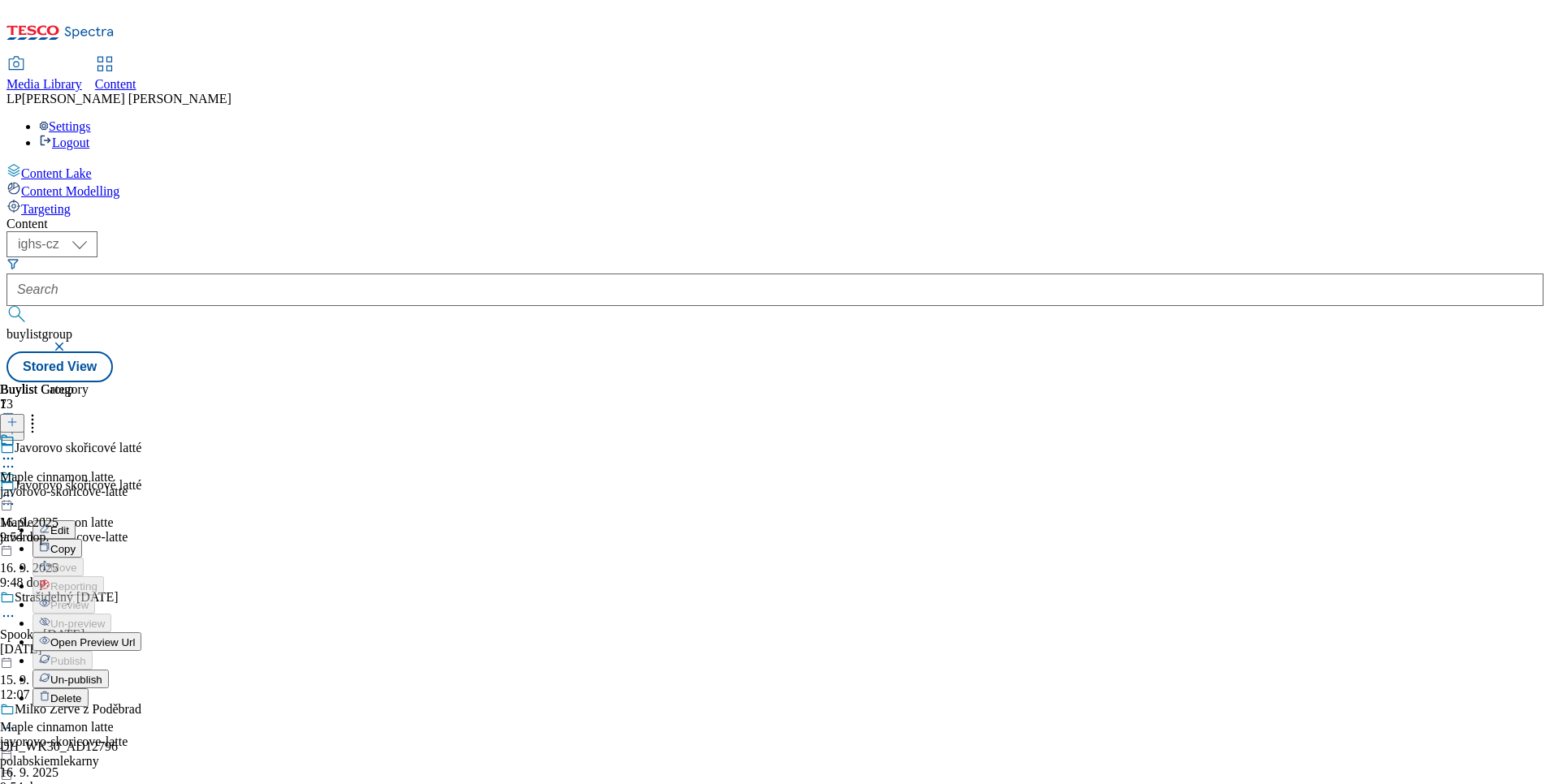
click at [135, 637] on span "Open Preview Url" at bounding box center [92, 643] width 84 height 12
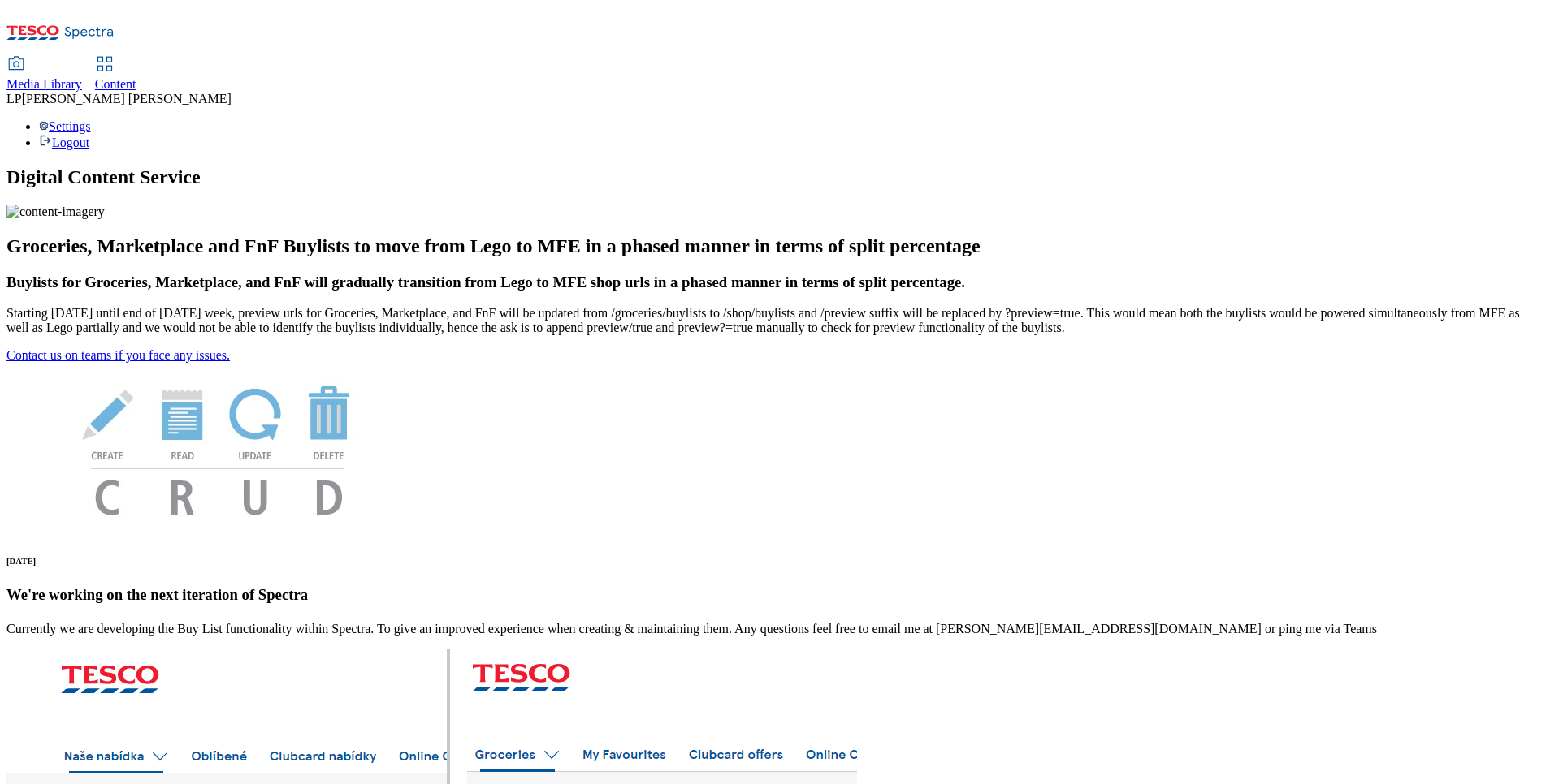
click at [137, 57] on link "Content" at bounding box center [116, 74] width 42 height 34
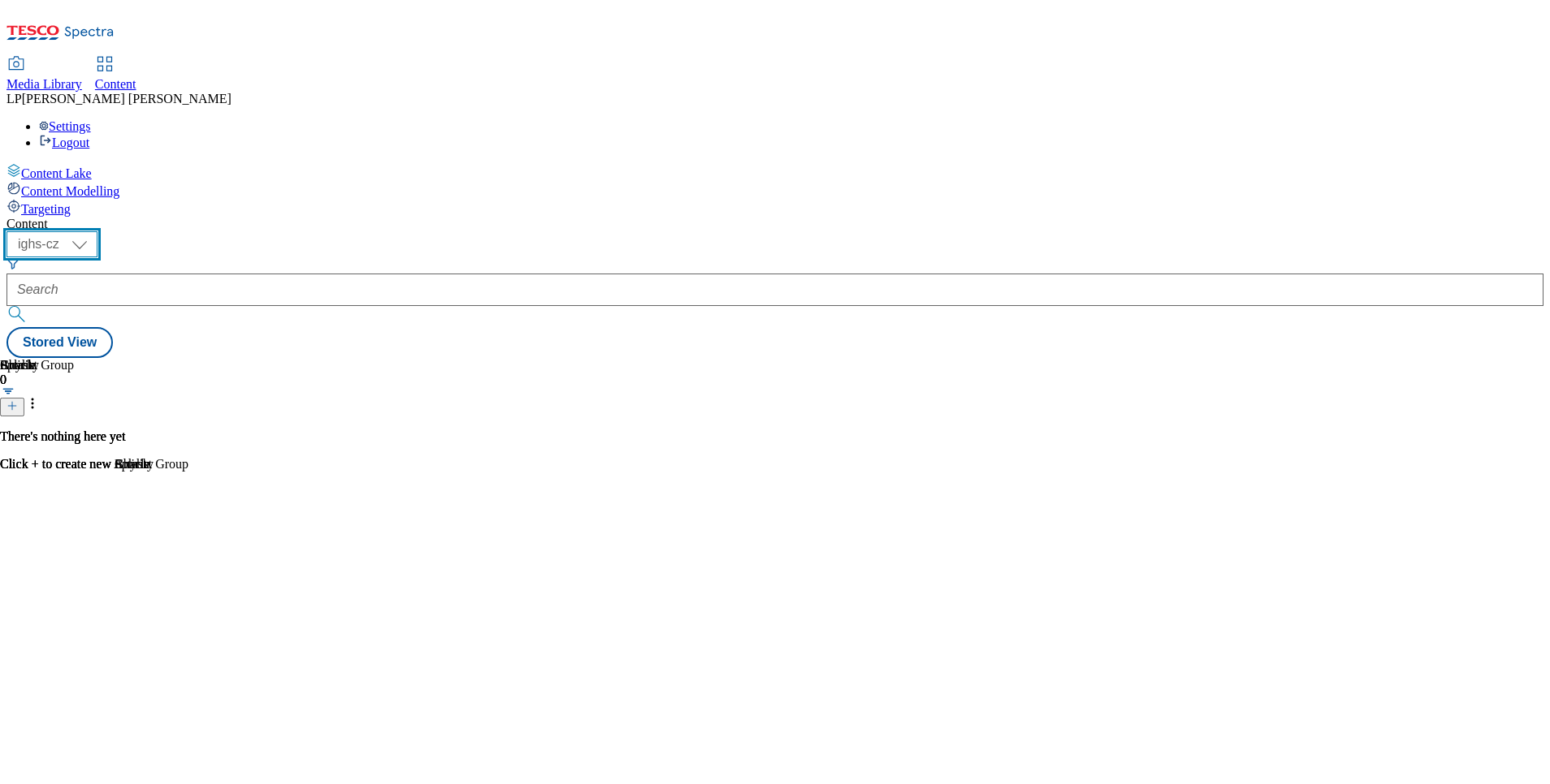
click at [97, 231] on select "ighs-cz ighs-hu ighs-sk" at bounding box center [52, 244] width 91 height 26
select select "ighs-sk"
click at [97, 231] on select "ighs-cz ighs-hu ighs-sk" at bounding box center [52, 244] width 91 height 26
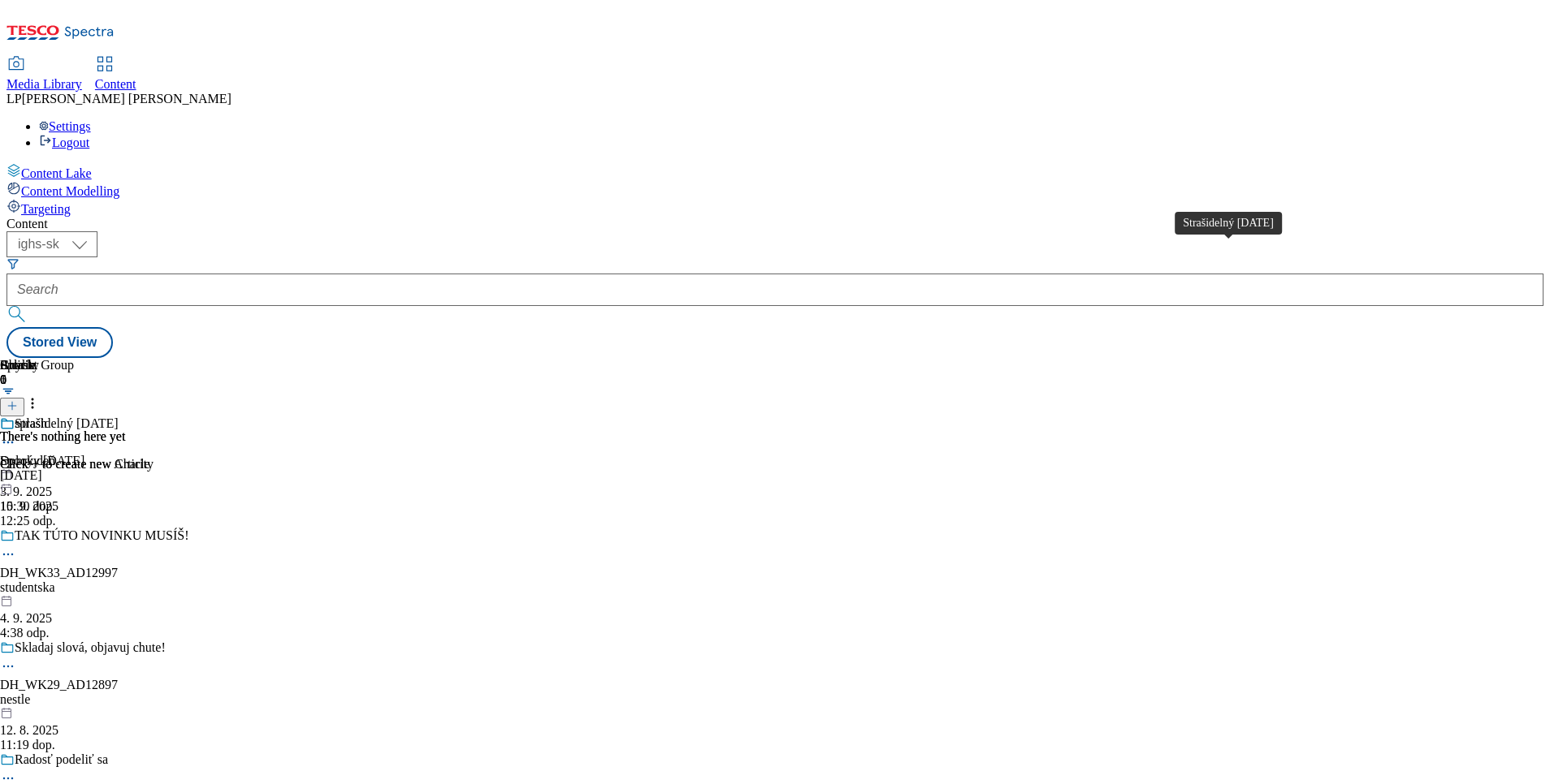
click at [118, 417] on div "Strašidelný [DATE]" at bounding box center [67, 424] width 104 height 15
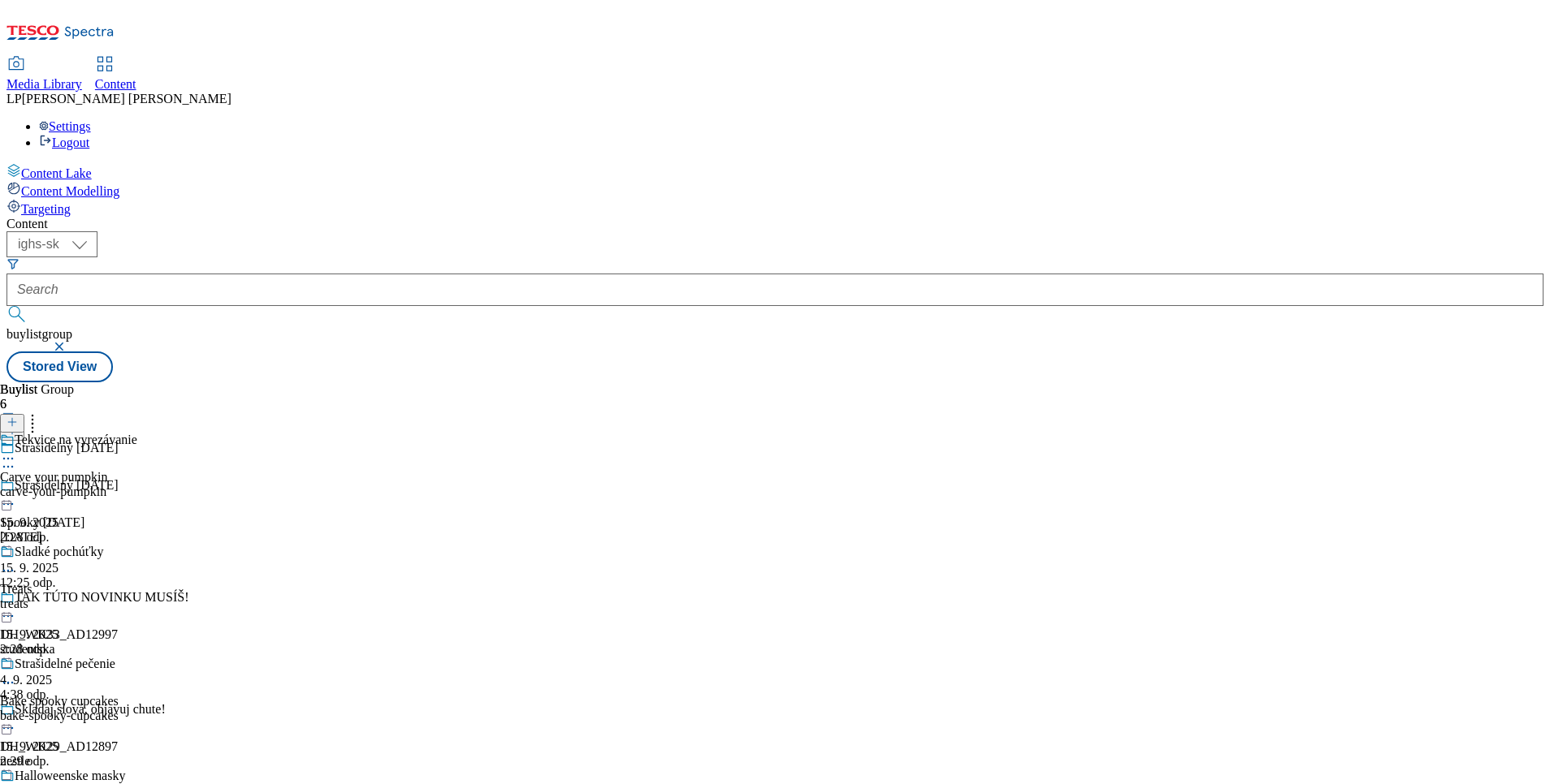
click at [17, 450] on icon at bounding box center [8, 459] width 17 height 17
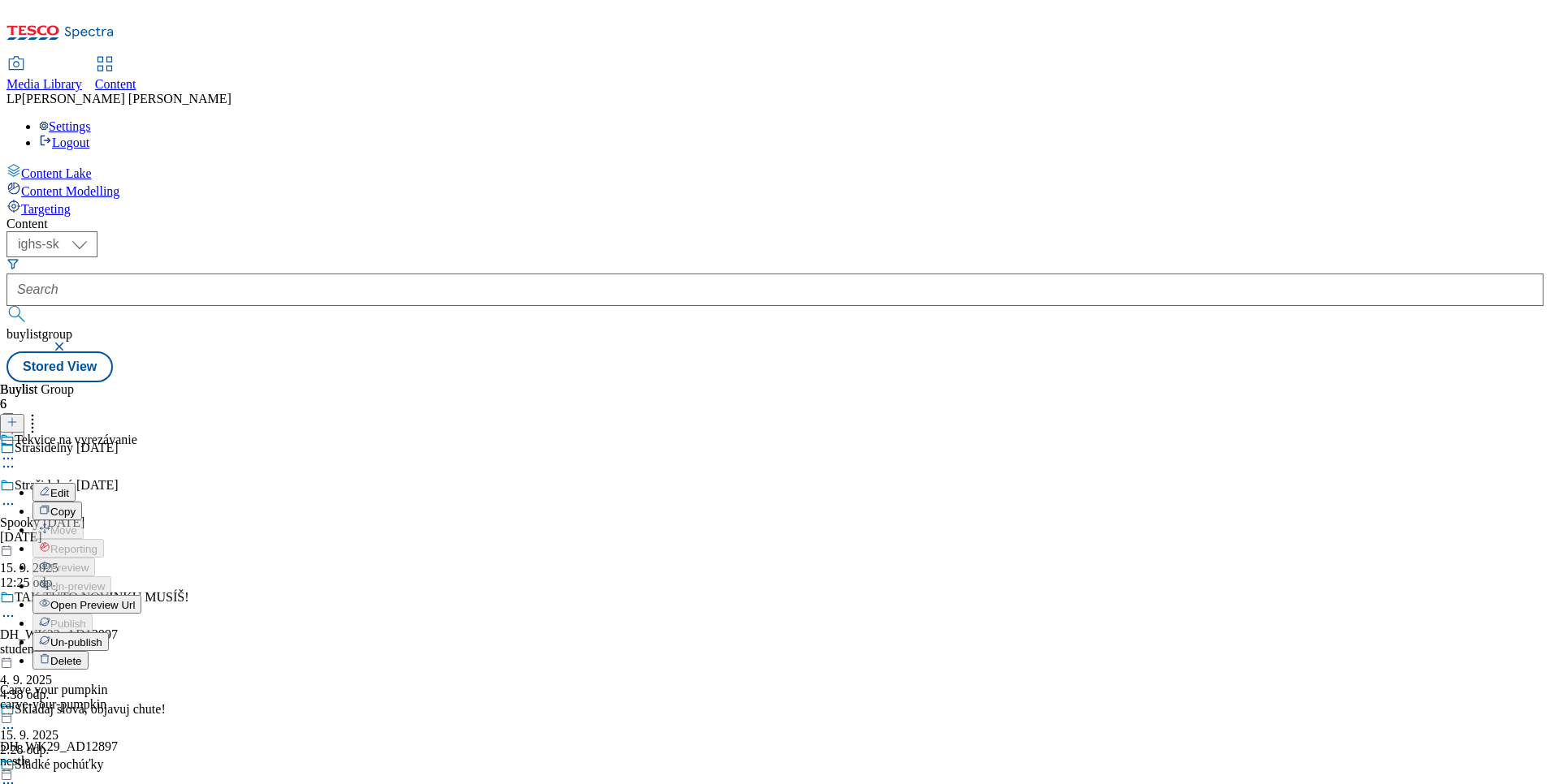
click at [135, 599] on span "Open Preview Url" at bounding box center [92, 605] width 84 height 12
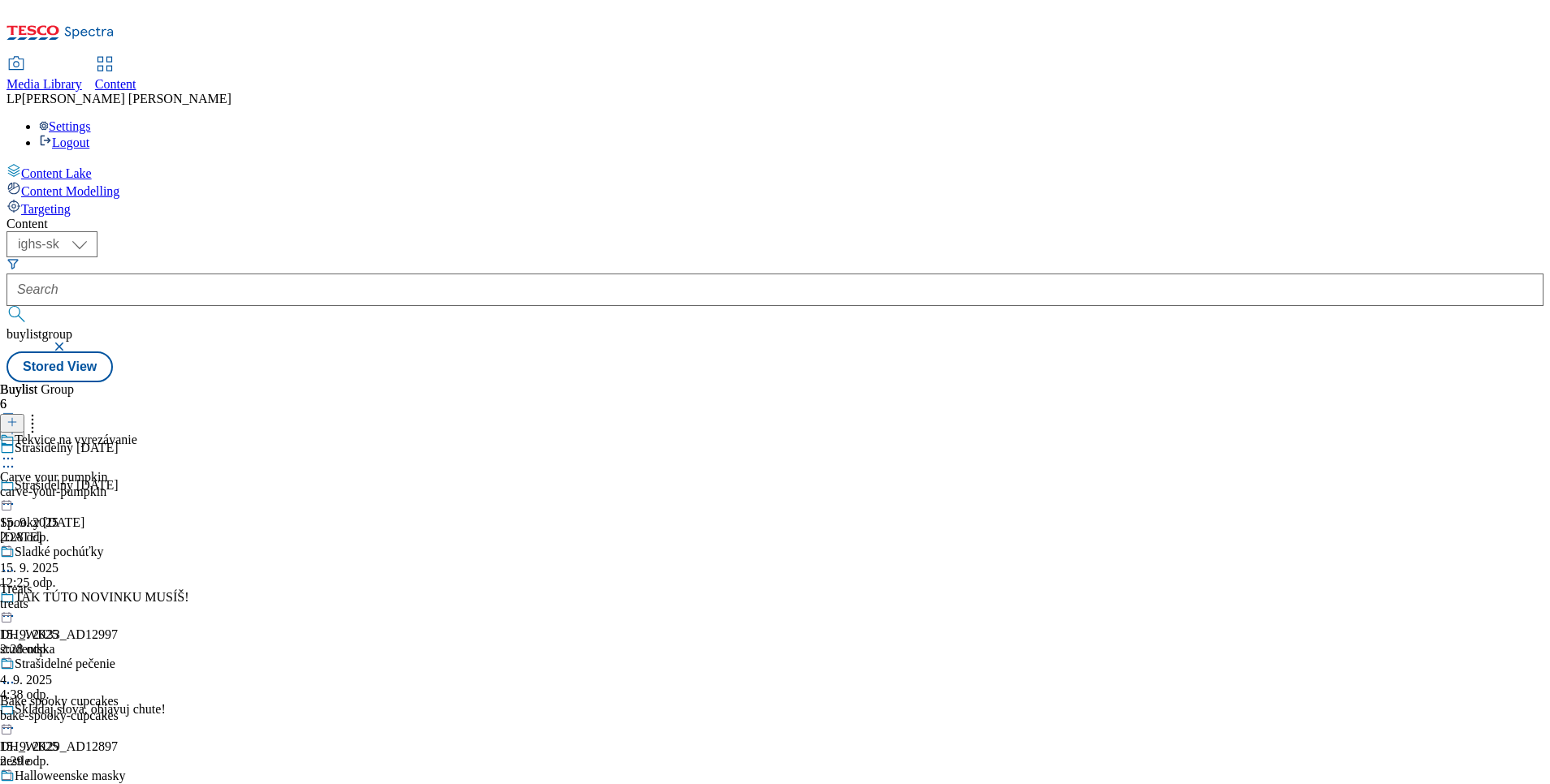
click at [137, 450] on div at bounding box center [68, 459] width 137 height 19
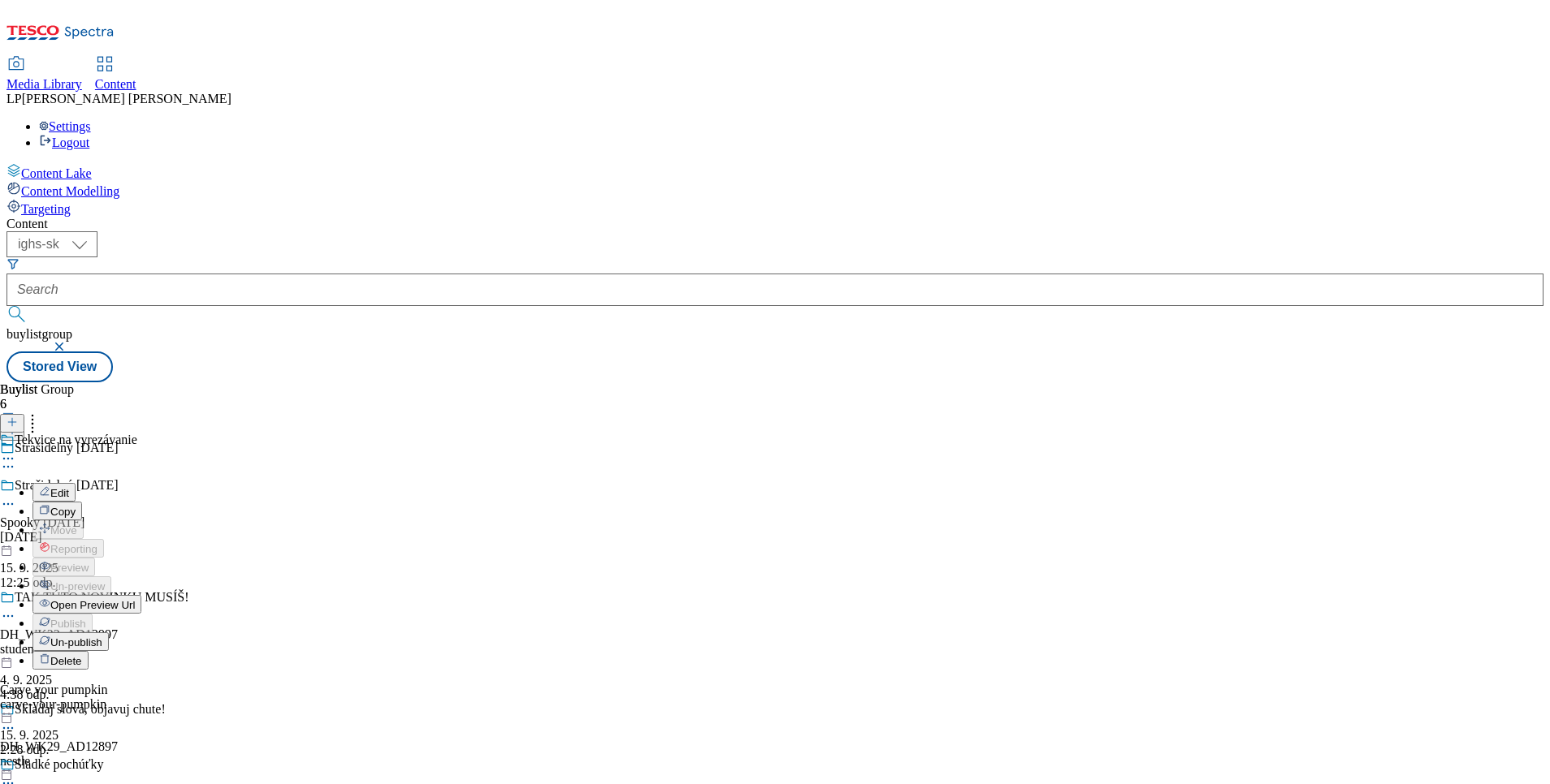
click at [103, 637] on span "Un-publish" at bounding box center [76, 643] width 52 height 12
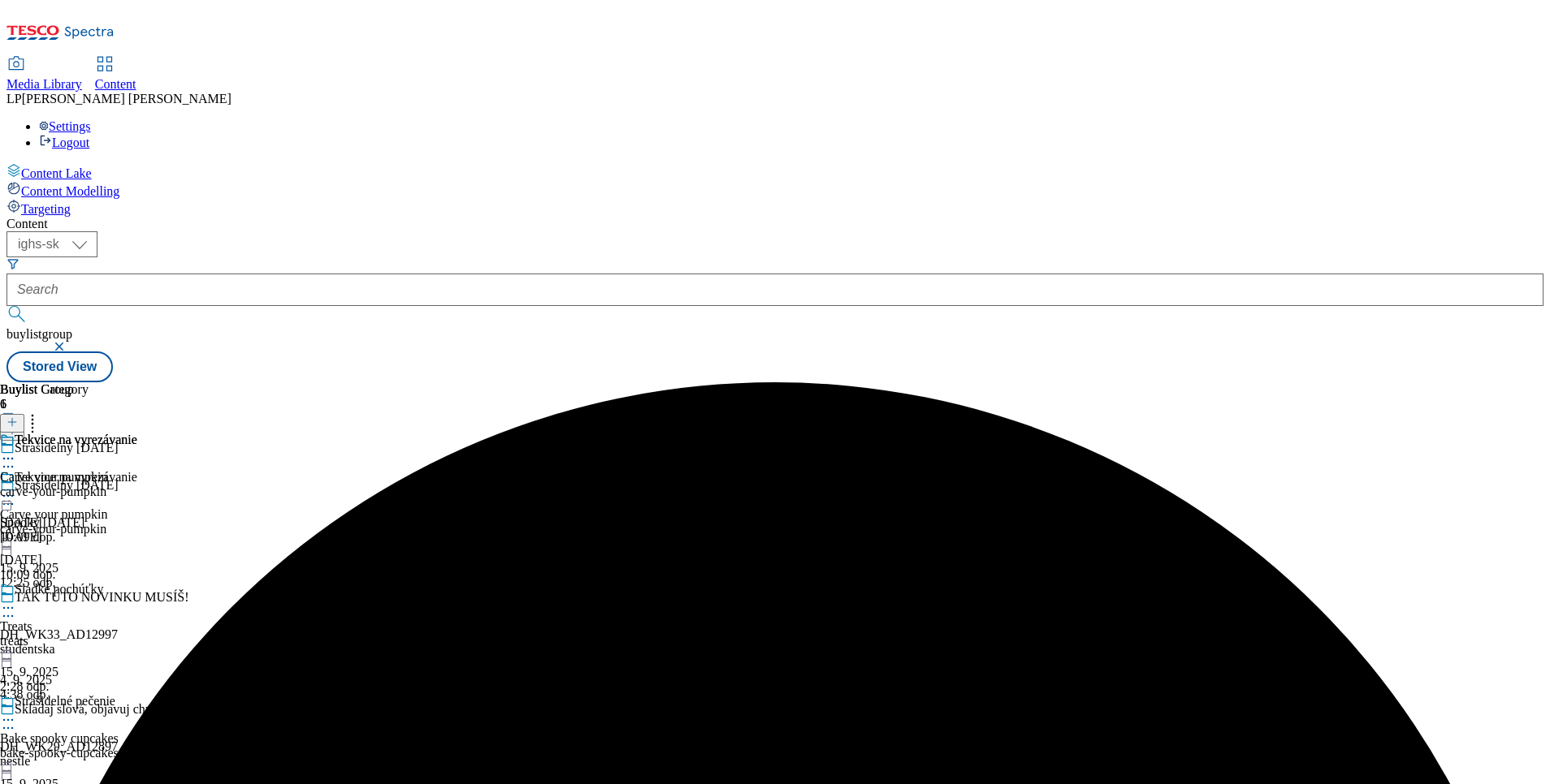
click at [14, 496] on circle at bounding box center [12, 496] width 3 height 3
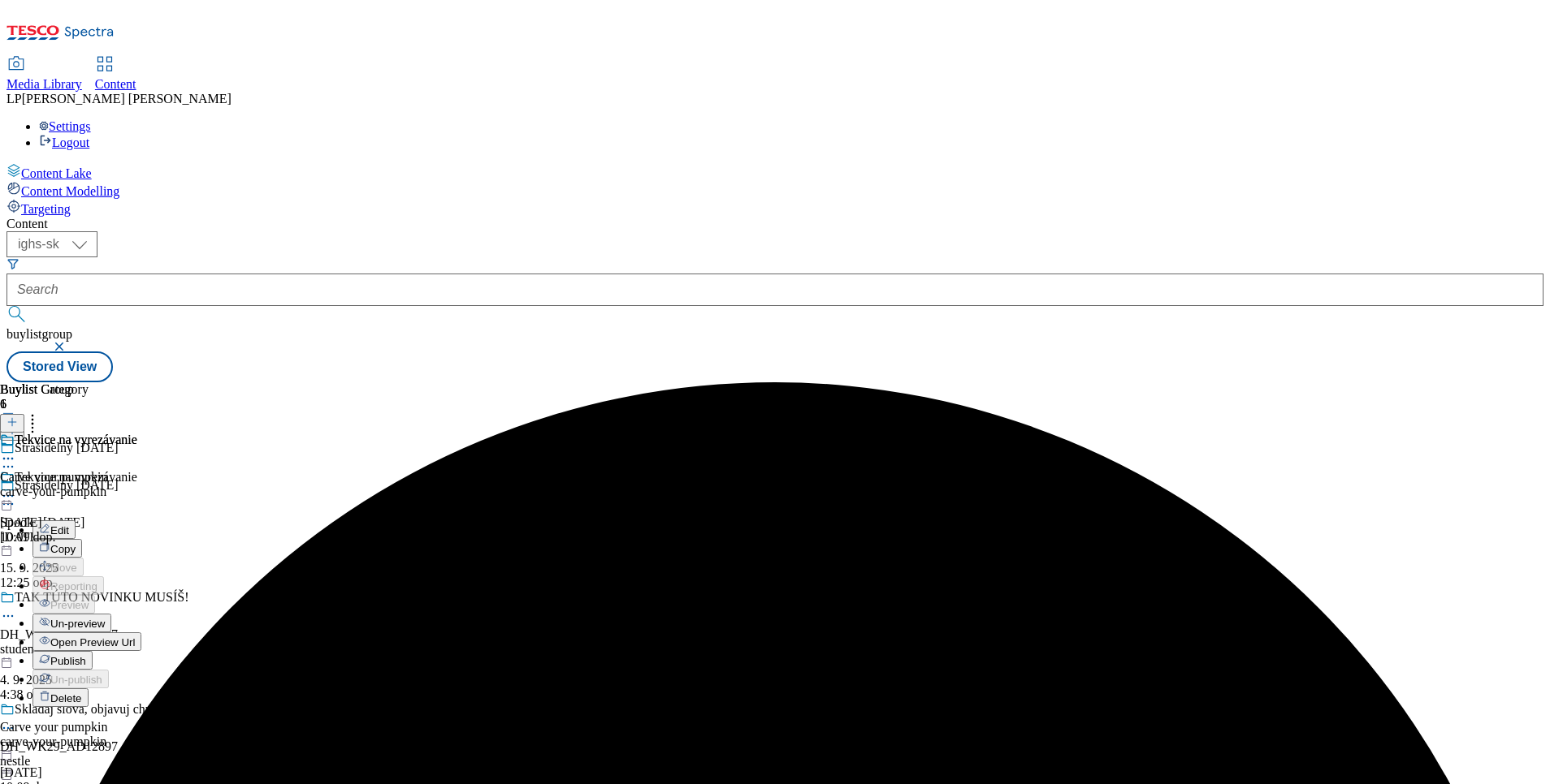
click at [105, 618] on span "Un-preview" at bounding box center [77, 623] width 55 height 12
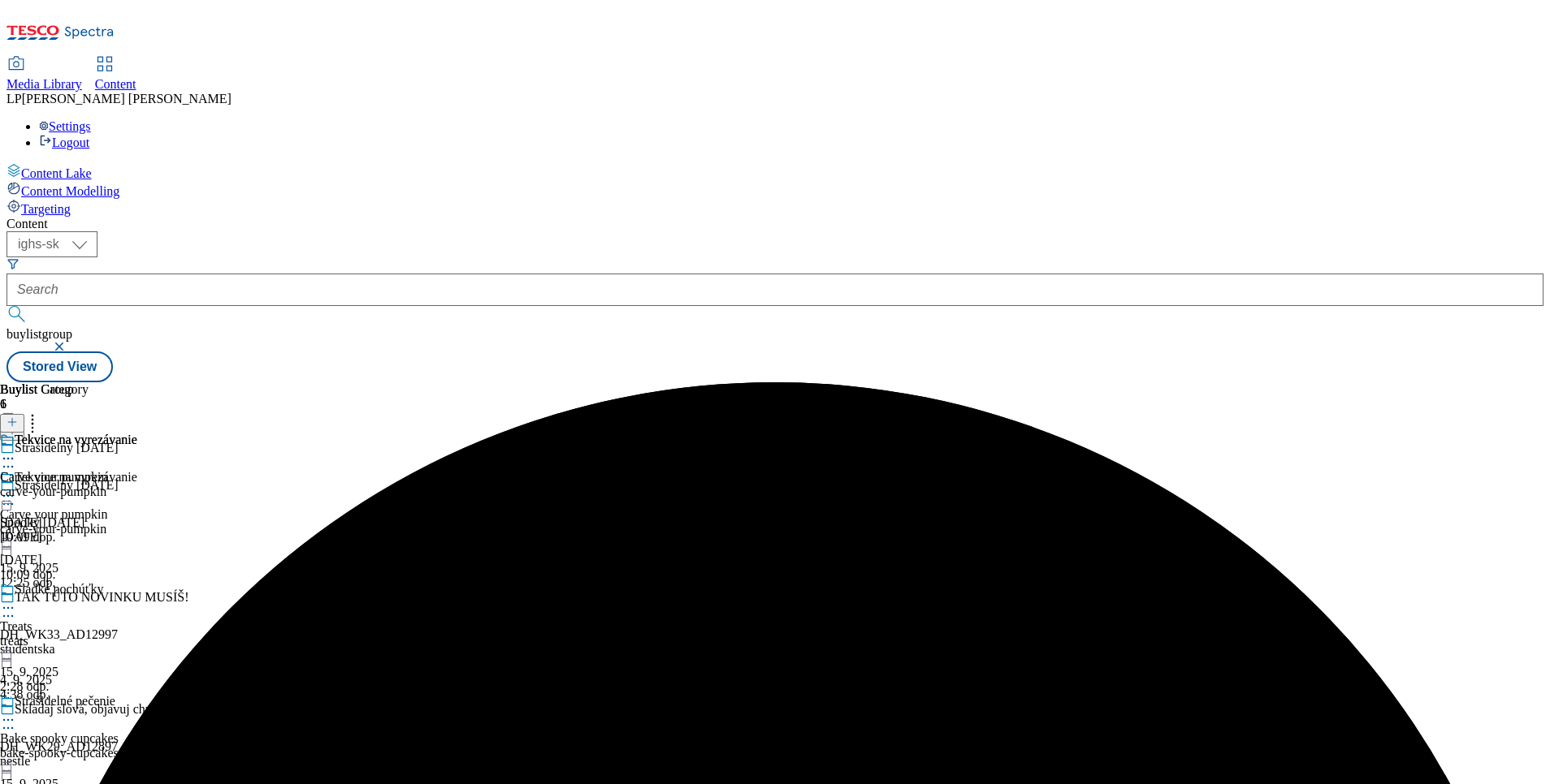
click at [17, 488] on icon at bounding box center [8, 496] width 17 height 17
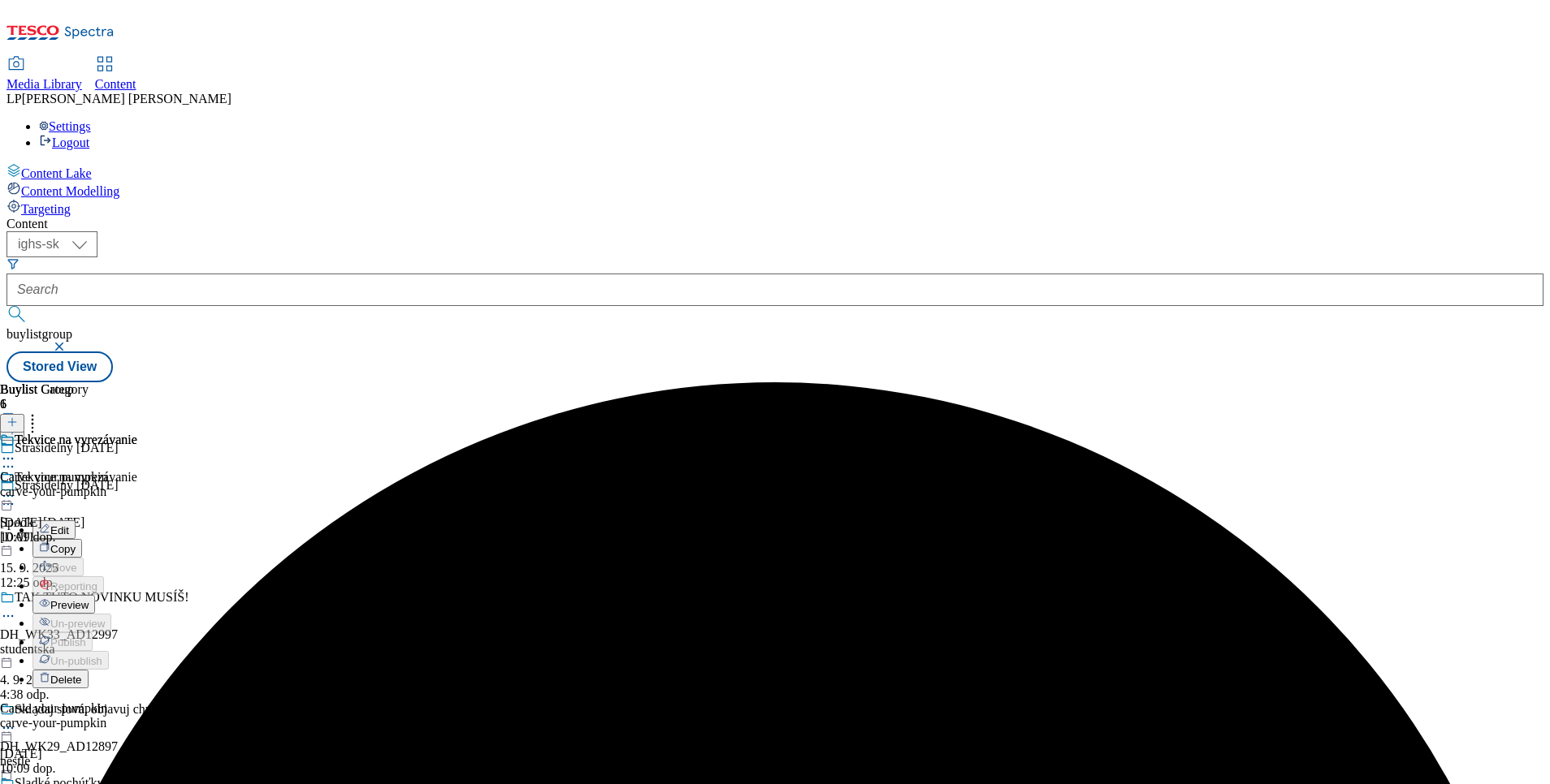
click at [69, 524] on span "Edit" at bounding box center [59, 530] width 18 height 12
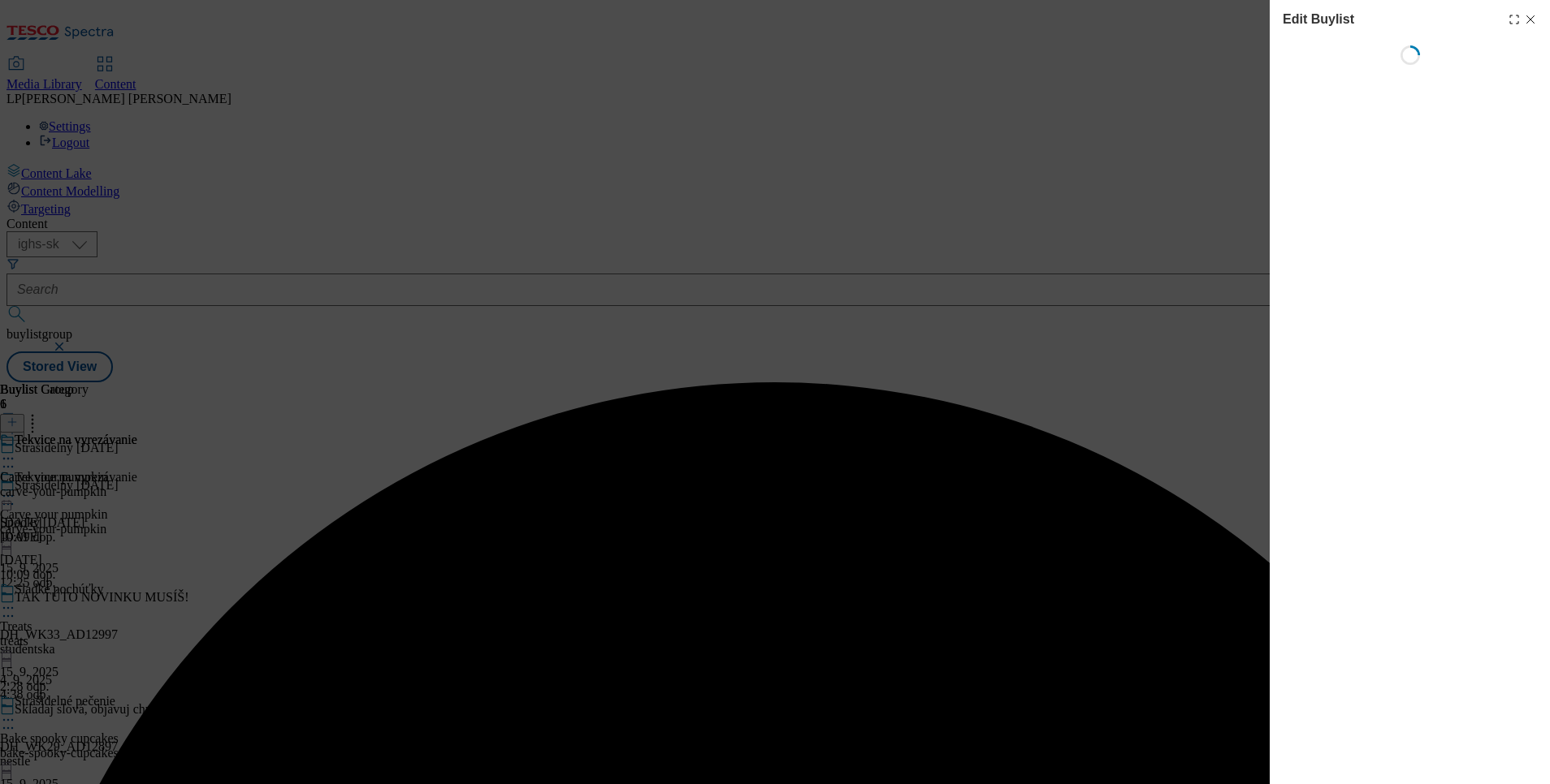
select select "evergreen"
select select "Banner"
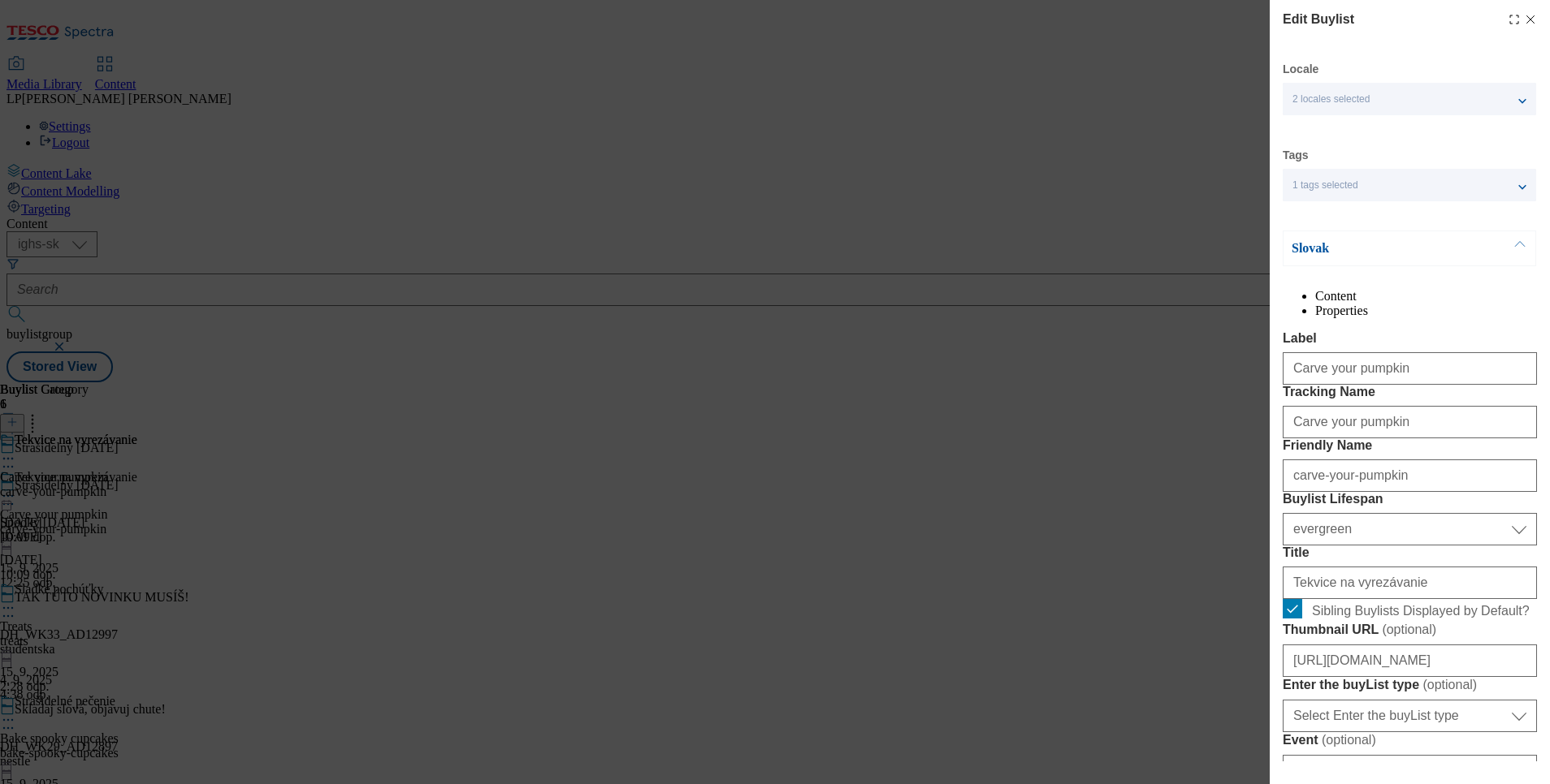
click at [1524, 16] on icon "Modal" at bounding box center [1531, 19] width 13 height 13
select select "evergreen"
select select "Banner"
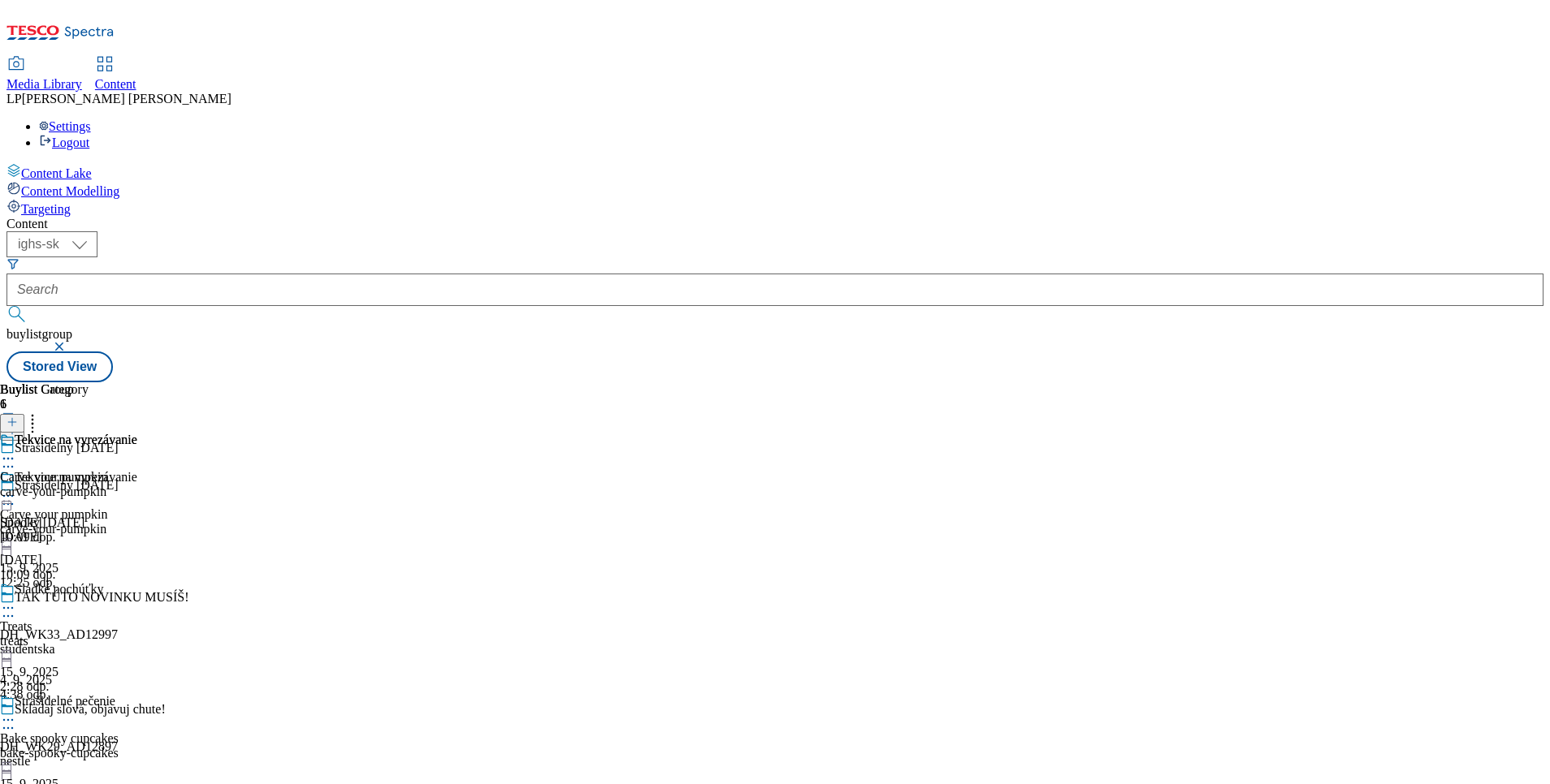
click at [10, 496] on circle at bounding box center [8, 496] width 3 height 3
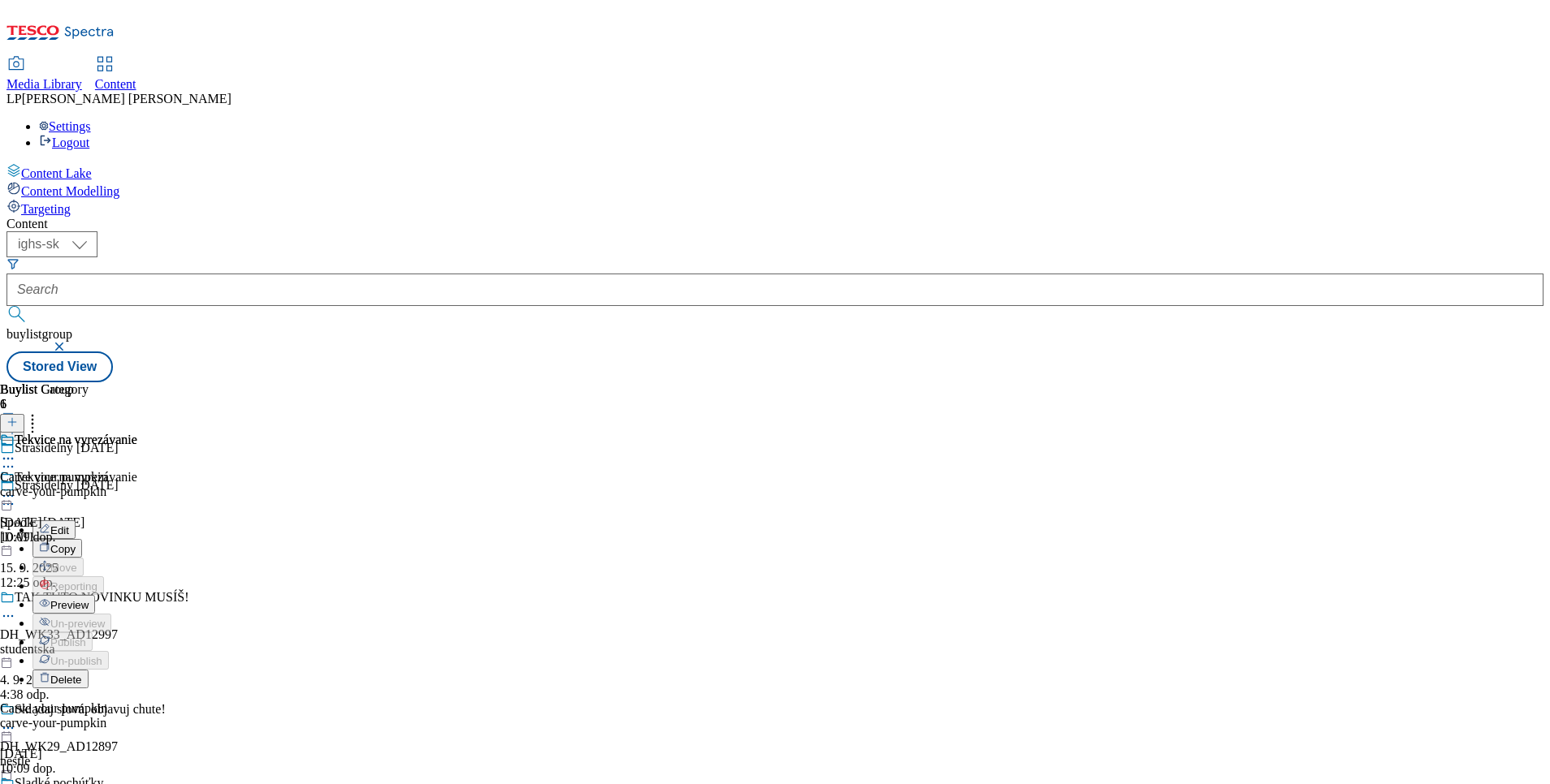
click at [69, 524] on span "Edit" at bounding box center [59, 530] width 18 height 12
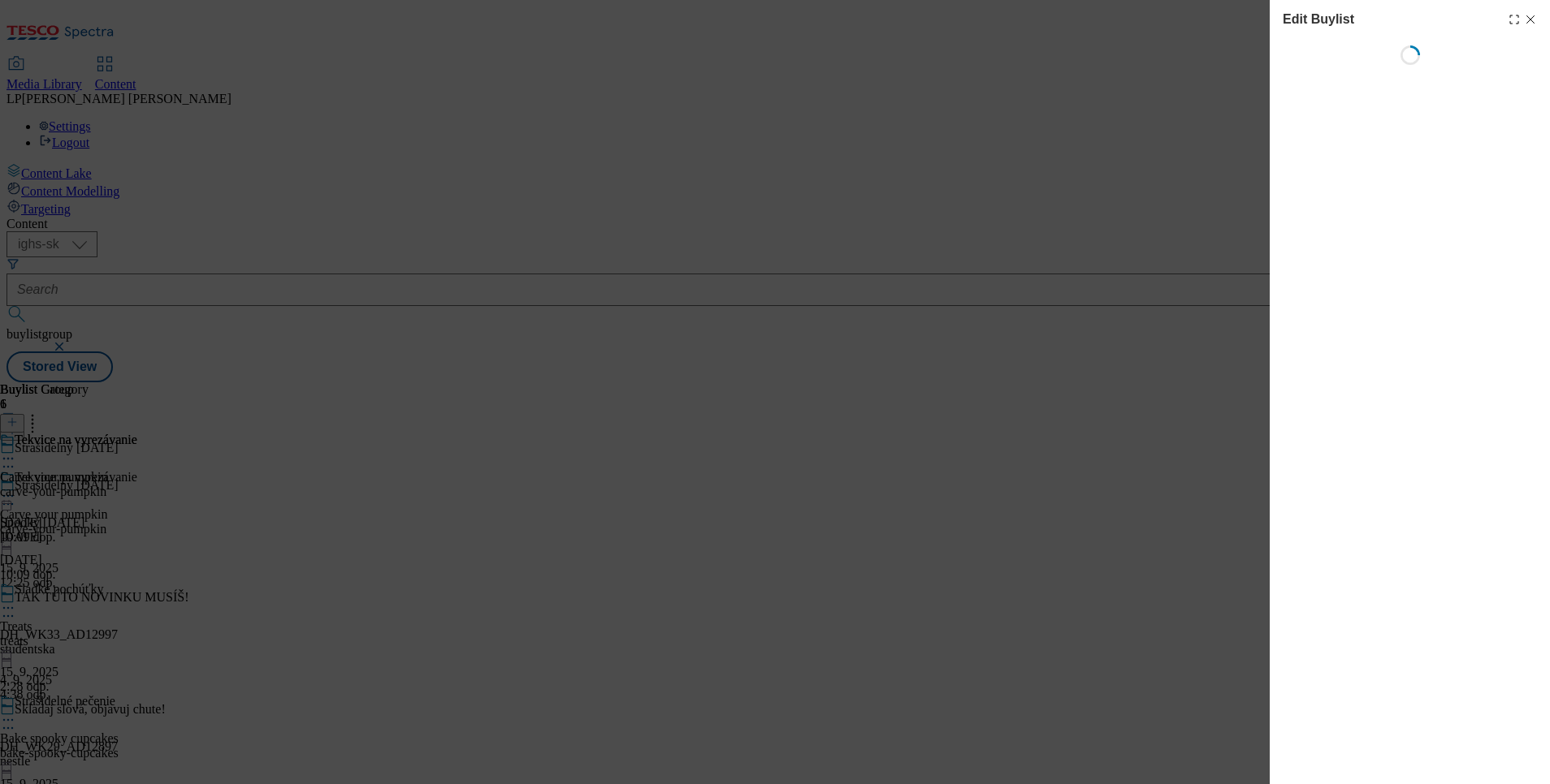
select select "evergreen"
select select "Banner"
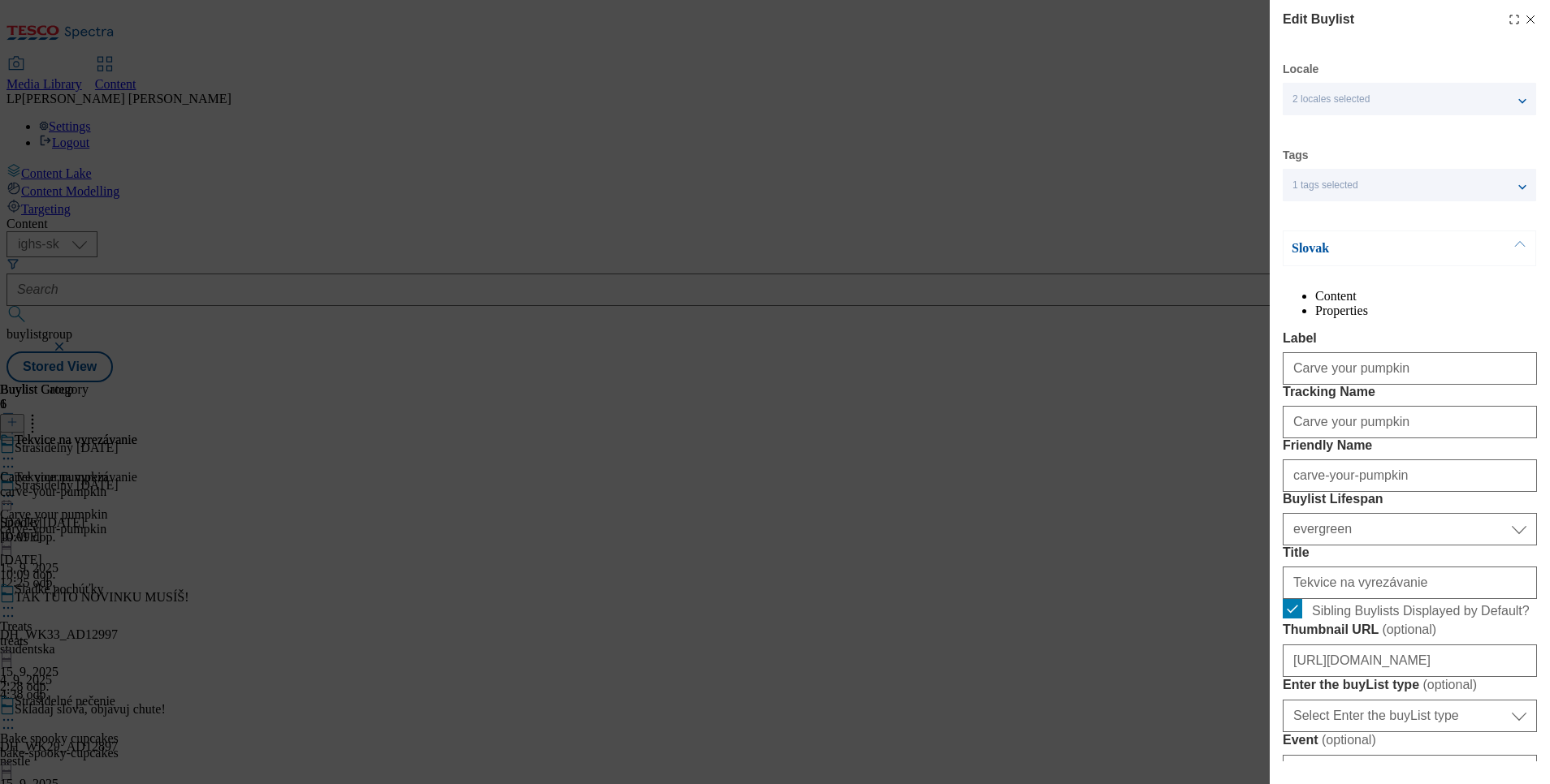
click at [1305, 243] on p "Slovak" at bounding box center [1376, 249] width 170 height 17
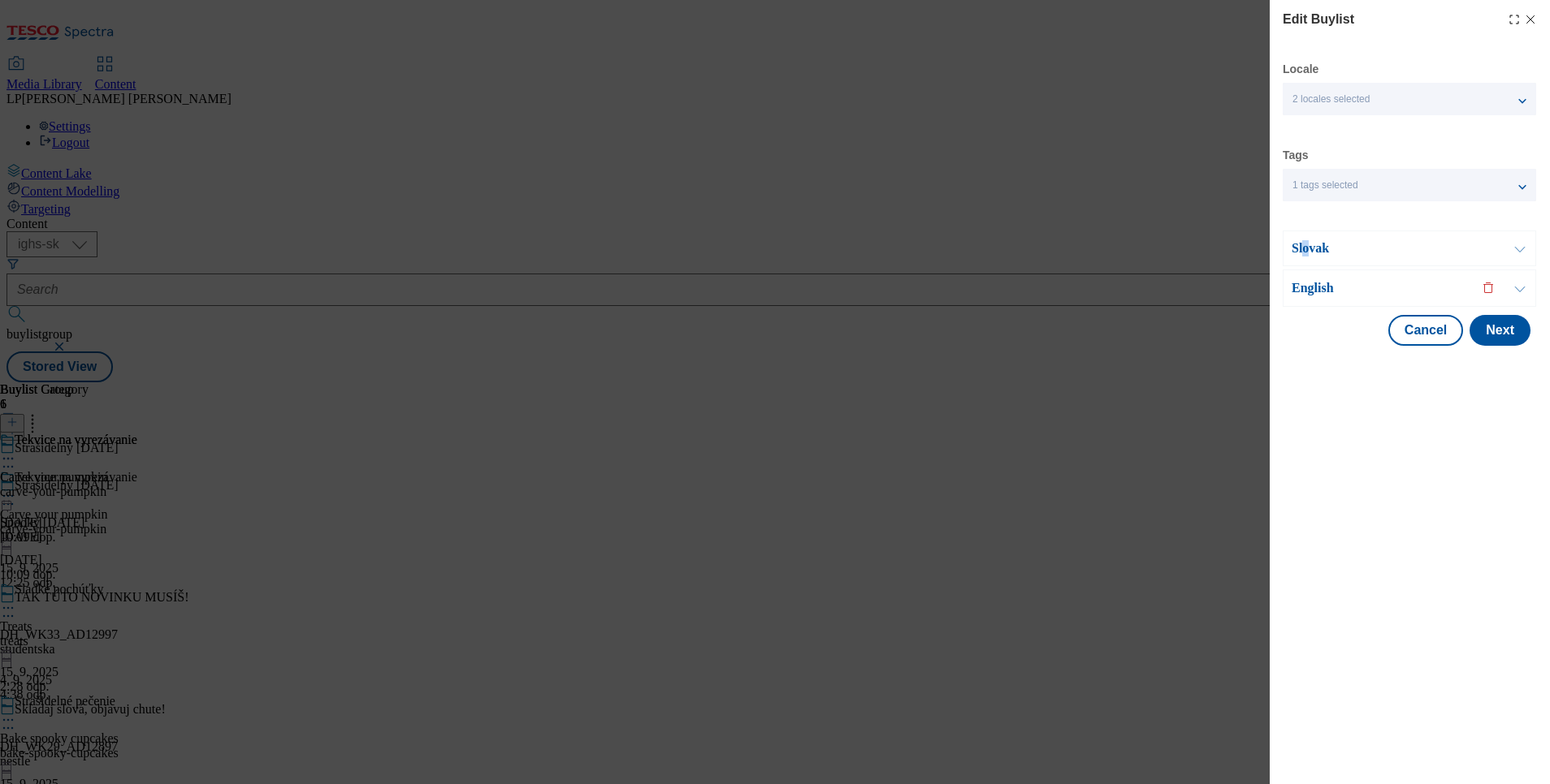
drag, startPoint x: 1300, startPoint y: 244, endPoint x: 1309, endPoint y: 251, distance: 11.4
click at [1309, 251] on p "Slovak" at bounding box center [1376, 249] width 170 height 17
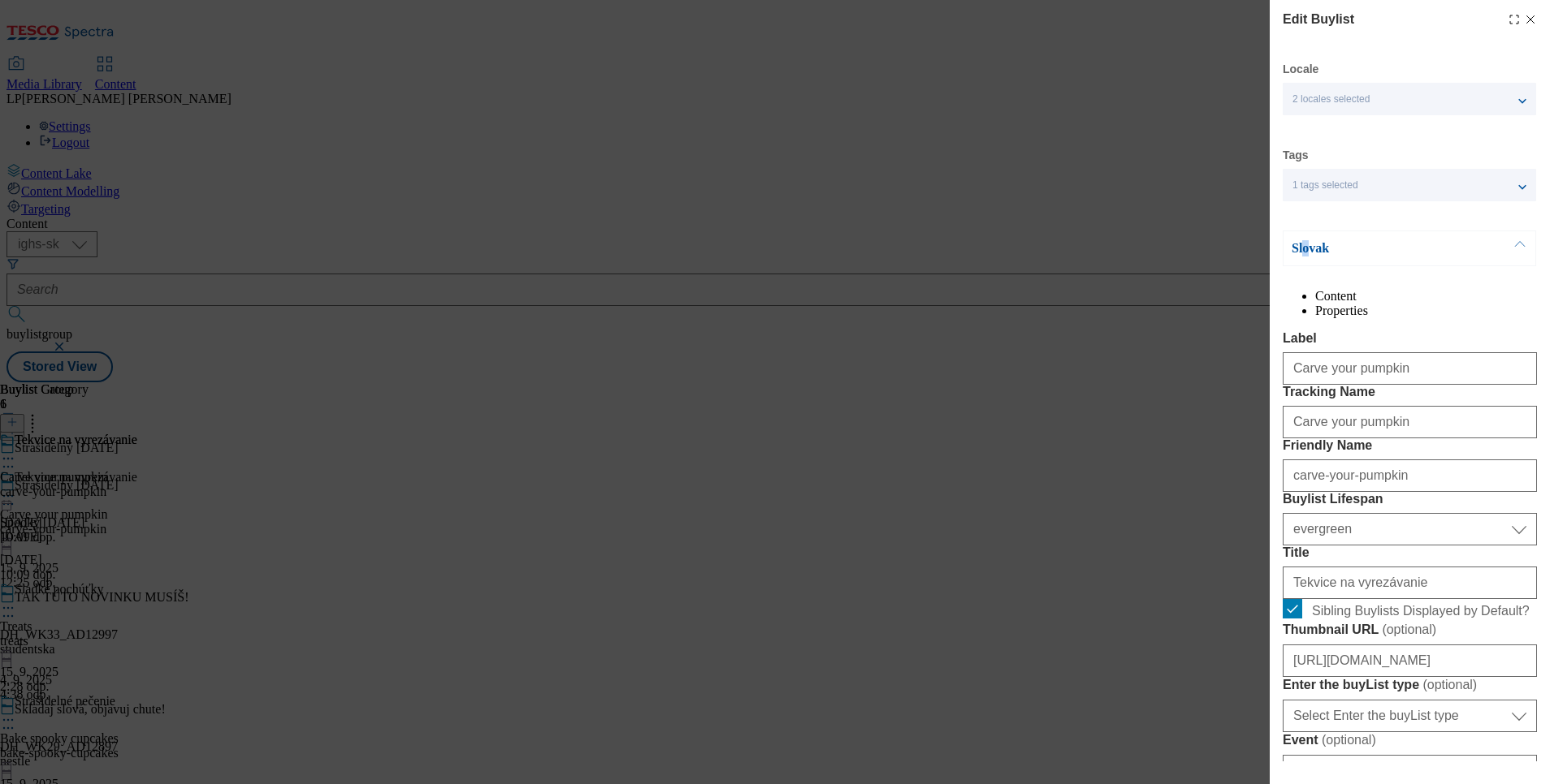
scroll to position [122, 0]
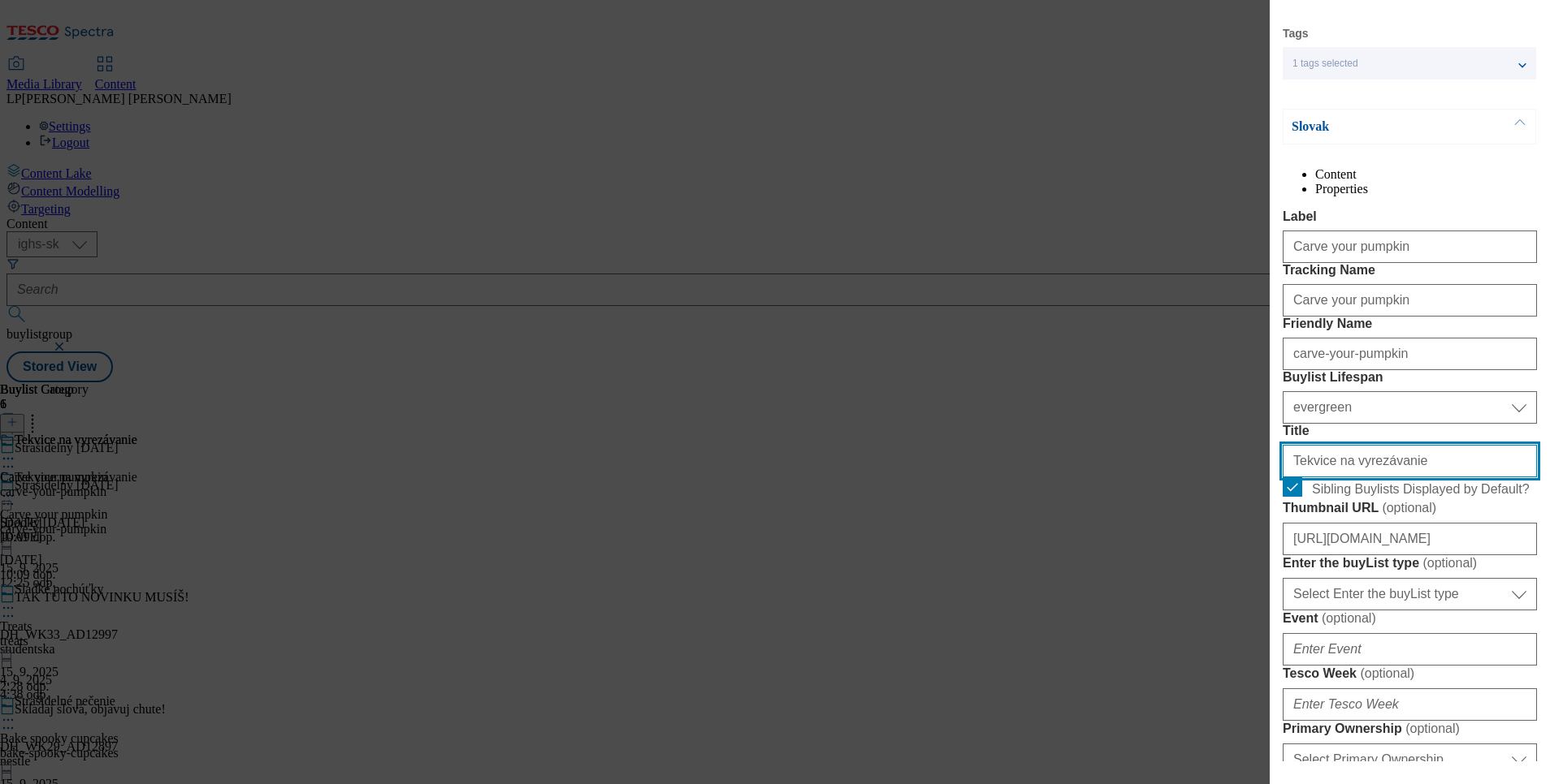
click at [1413, 477] on input "Tekvice na vyrezávanie" at bounding box center [1409, 460] width 254 height 32
type input "Tekvice"
click at [1319, 124] on p "Slovak" at bounding box center [1376, 127] width 170 height 17
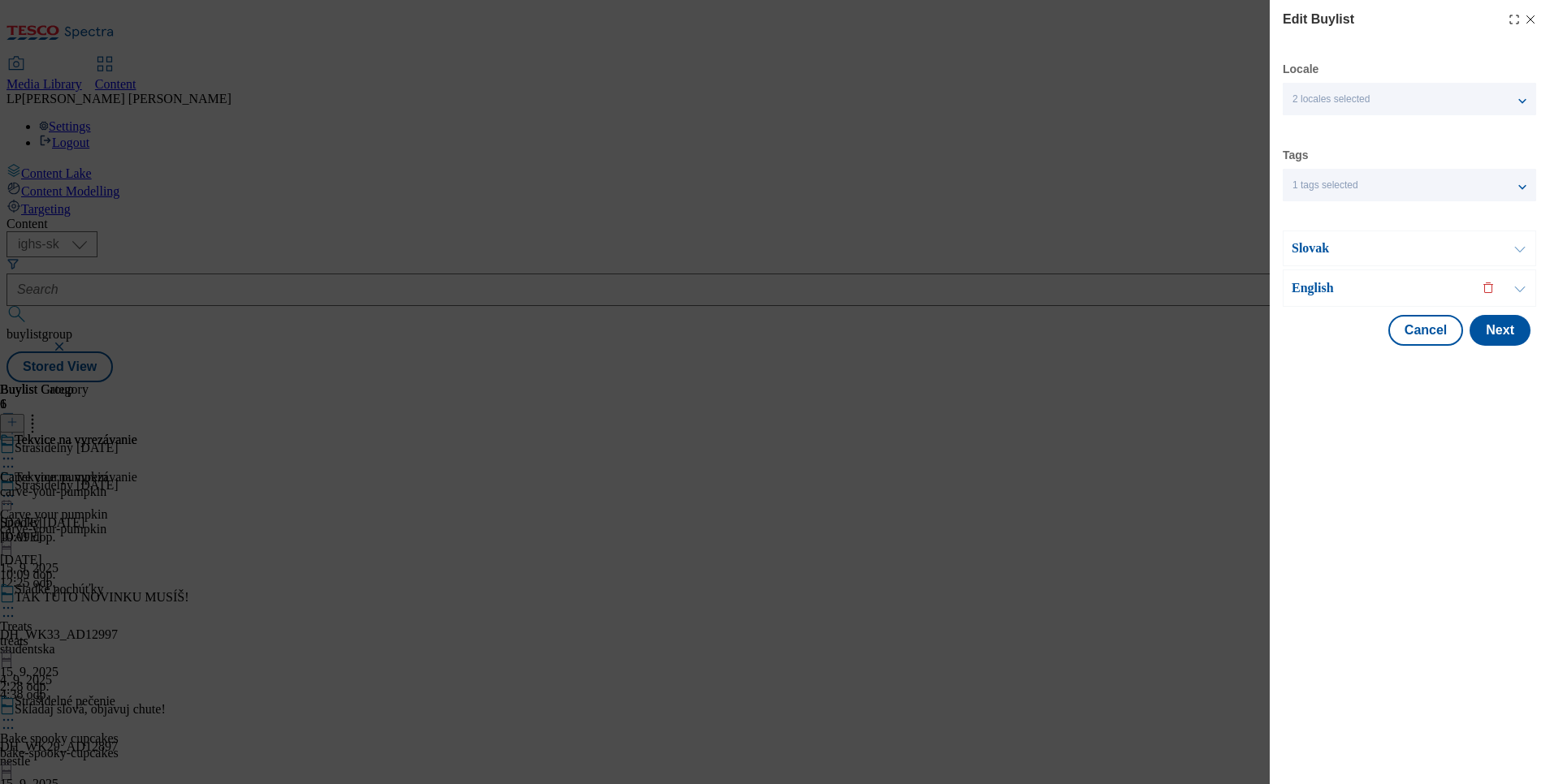
scroll to position [0, 0]
click at [1319, 289] on p "English" at bounding box center [1376, 288] width 170 height 17
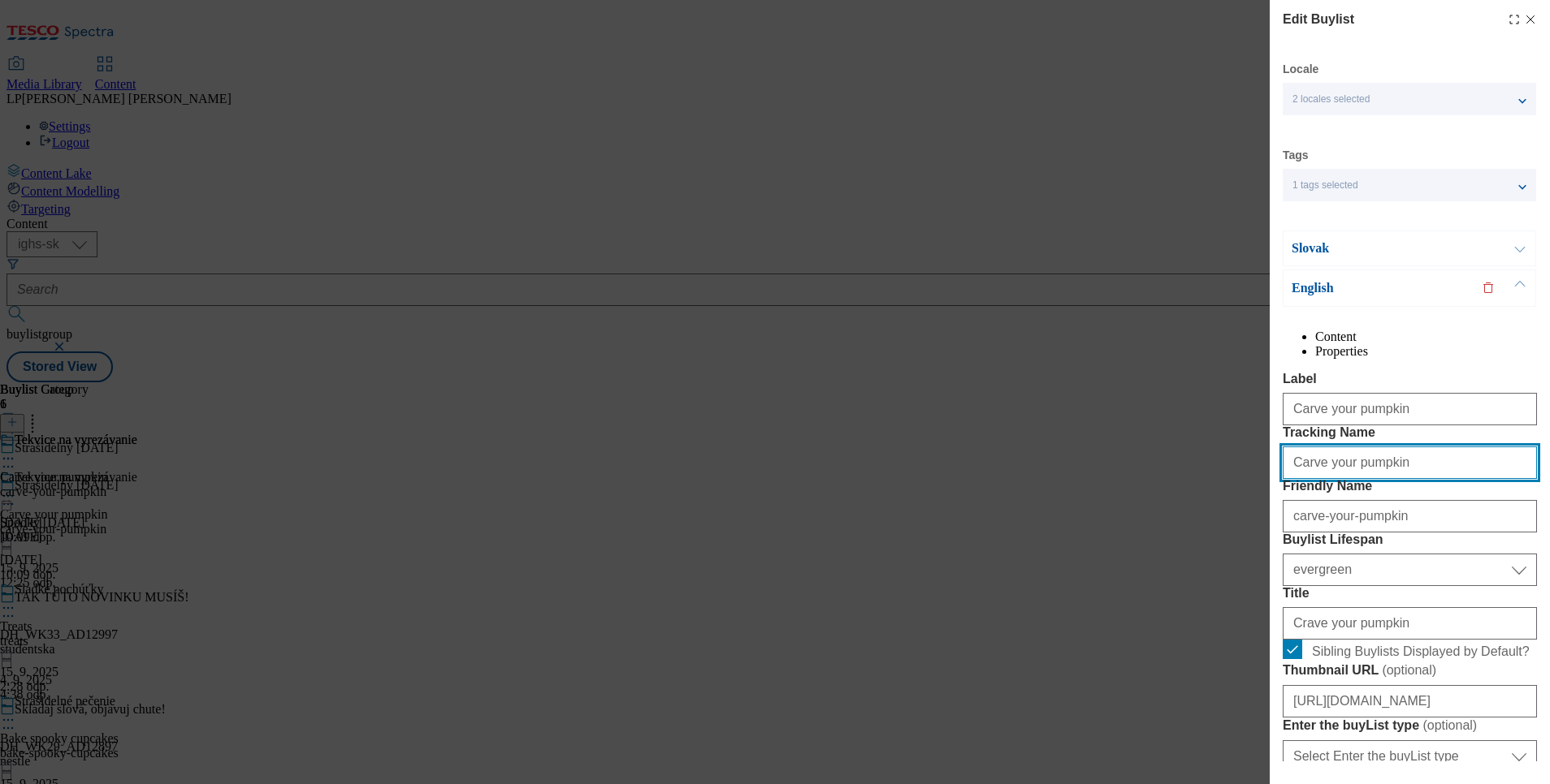
click at [1362, 479] on input "Carve your pumpkin" at bounding box center [1409, 462] width 254 height 32
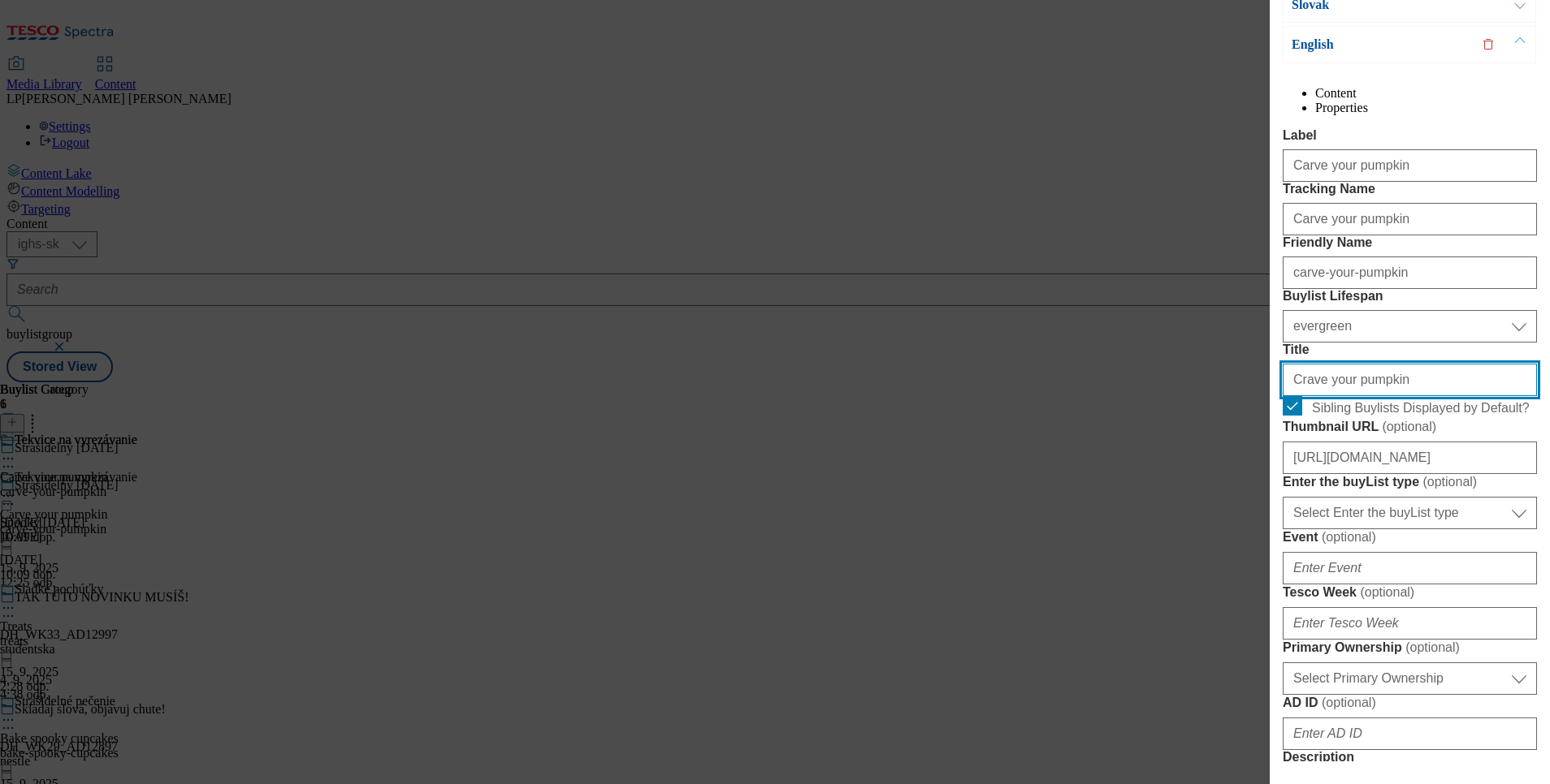
drag, startPoint x: 1396, startPoint y: 525, endPoint x: 1120, endPoint y: 503, distance: 276.9
click at [1120, 503] on div "Edit Buylist Locale 2 locales selected Slovak English Tags 1 tags selected buyl…" at bounding box center [775, 392] width 1550 height 784
paste input "pumpkin"
drag, startPoint x: 1297, startPoint y: 520, endPoint x: 1305, endPoint y: 525, distance: 9.4
click at [1297, 397] on input "pumpkin" at bounding box center [1409, 379] width 254 height 32
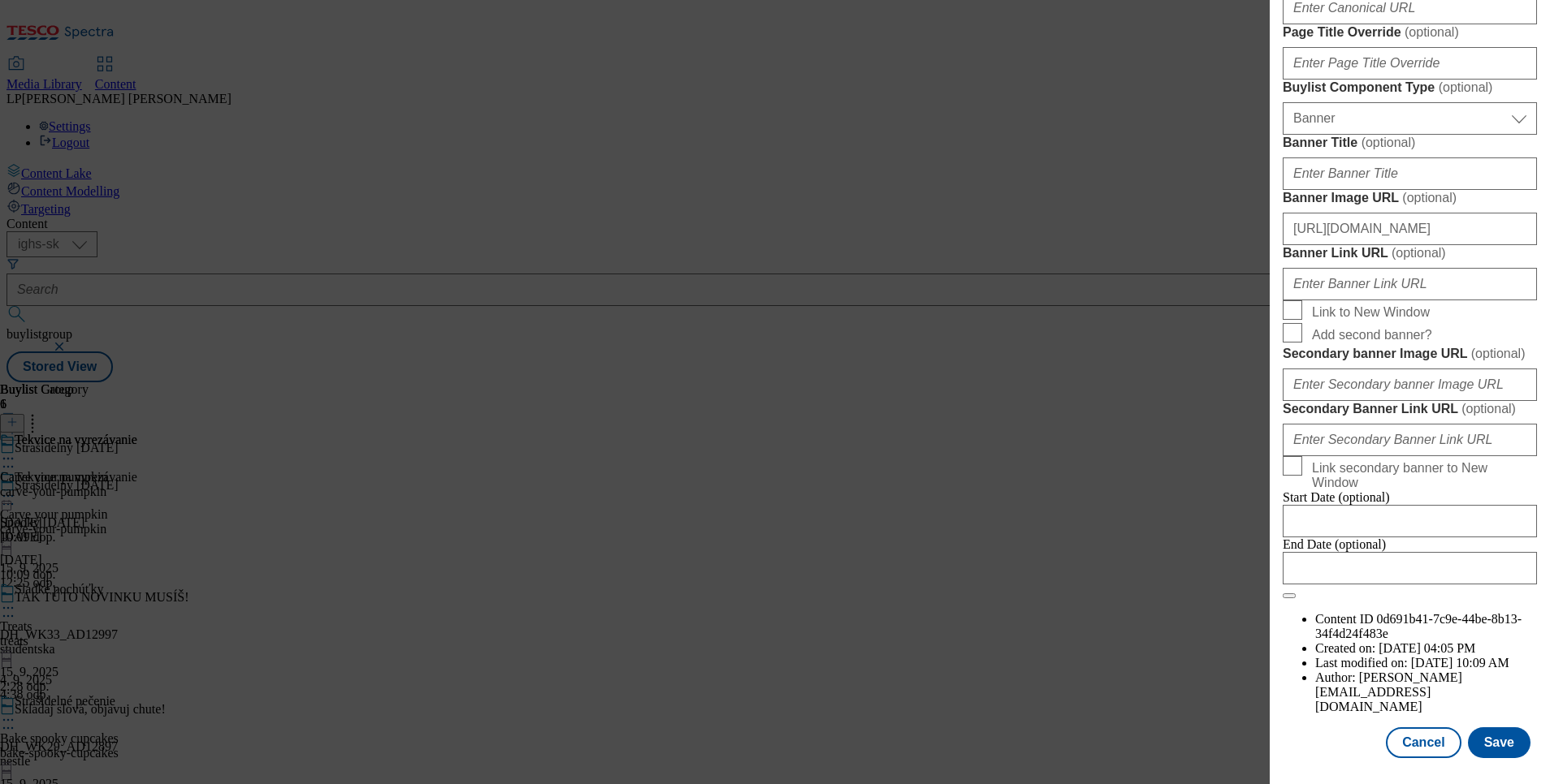
scroll to position [1723, 0]
type input "Pumpkin"
click at [1471, 728] on button "Save" at bounding box center [1499, 742] width 63 height 31
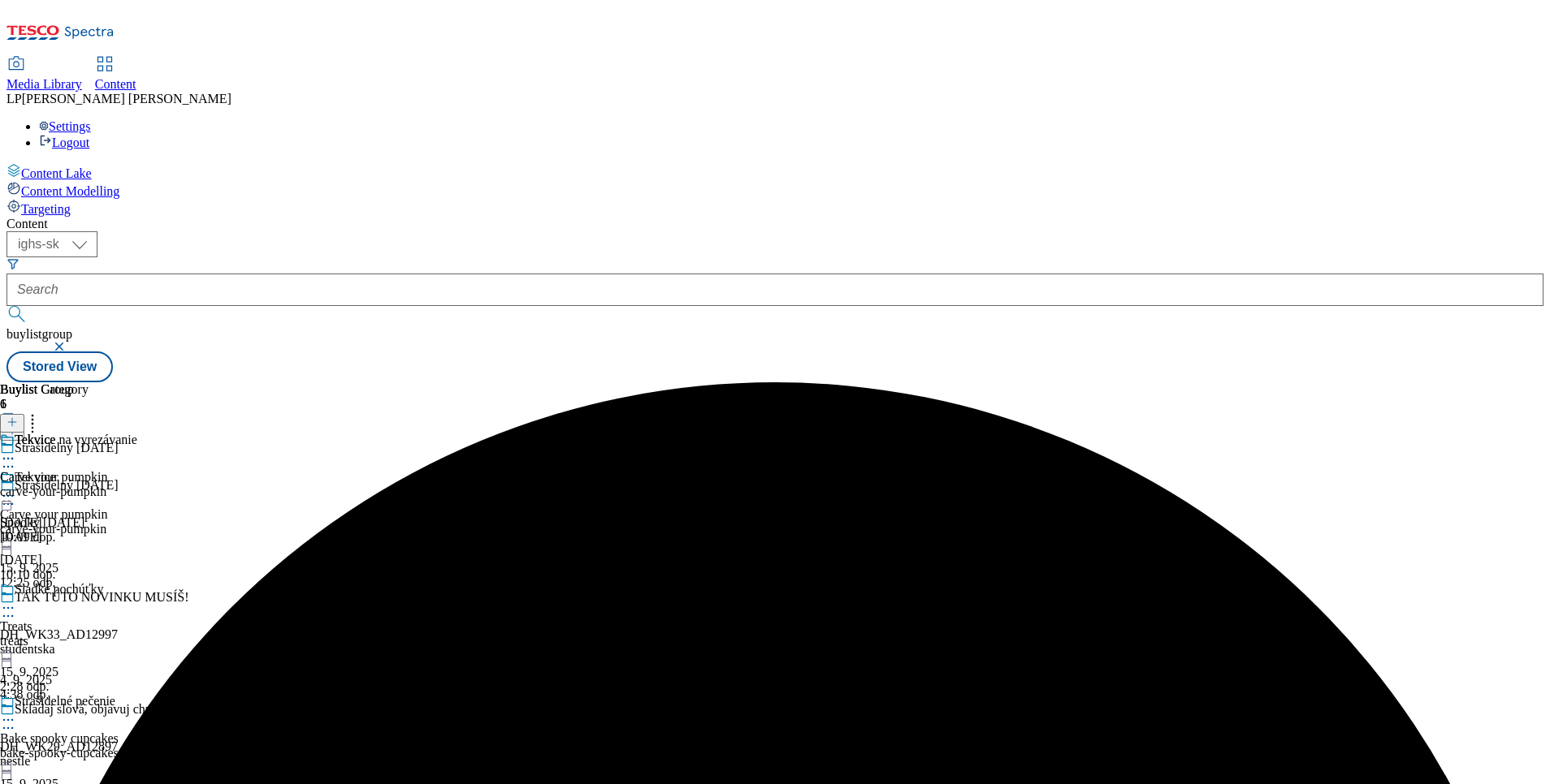
click at [137, 433] on div "Tekvice na vyrezávanie Carve your pumpkin carve-your-pumpkin 16. 9. 2025 10:09 …" at bounding box center [68, 488] width 137 height 112
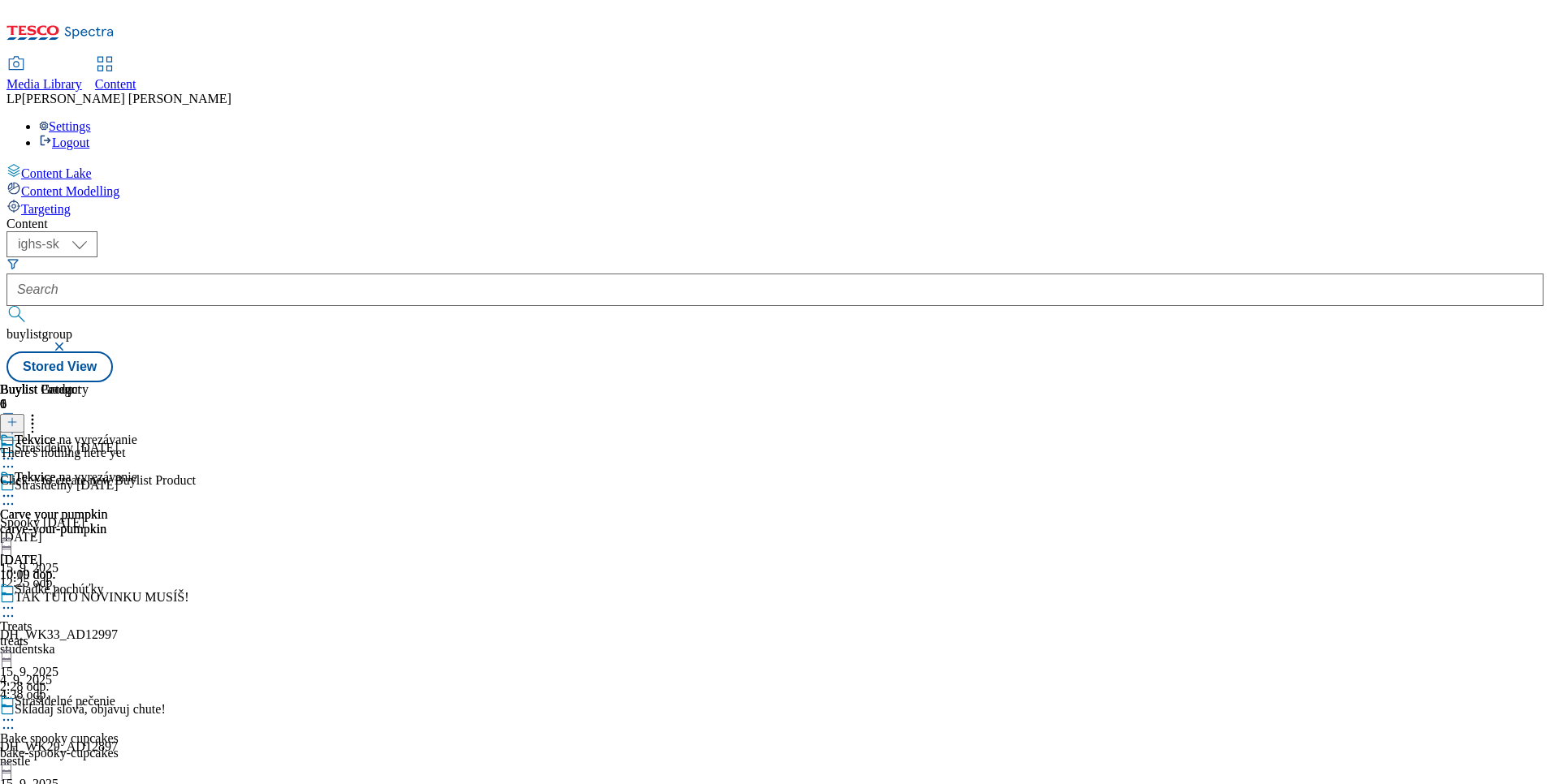
click at [18, 417] on icon at bounding box center [12, 423] width 11 height 11
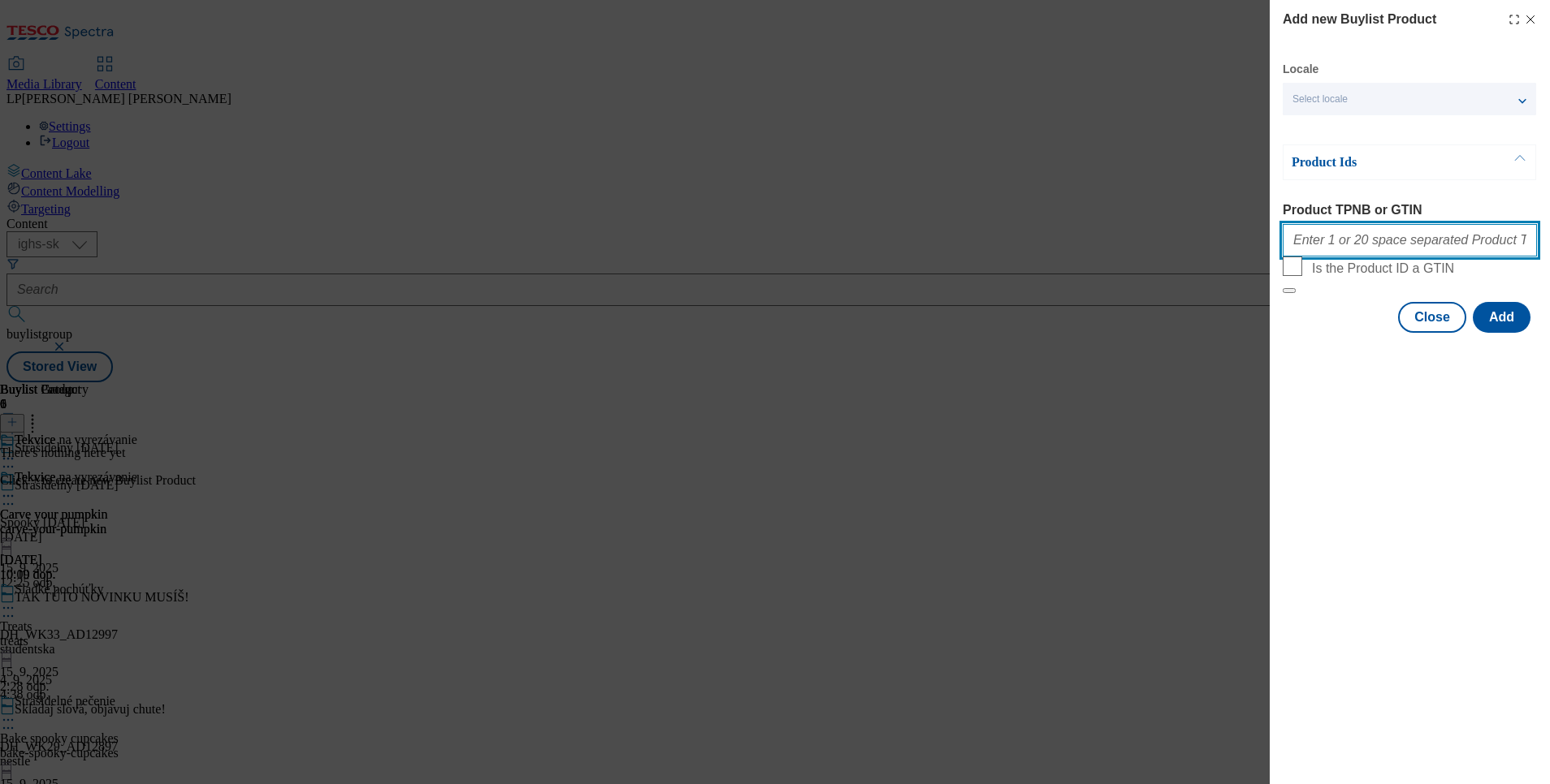
click at [1328, 250] on input "Product TPNB or GTIN" at bounding box center [1409, 239] width 254 height 32
paste input "207746194"
type input "207746194"
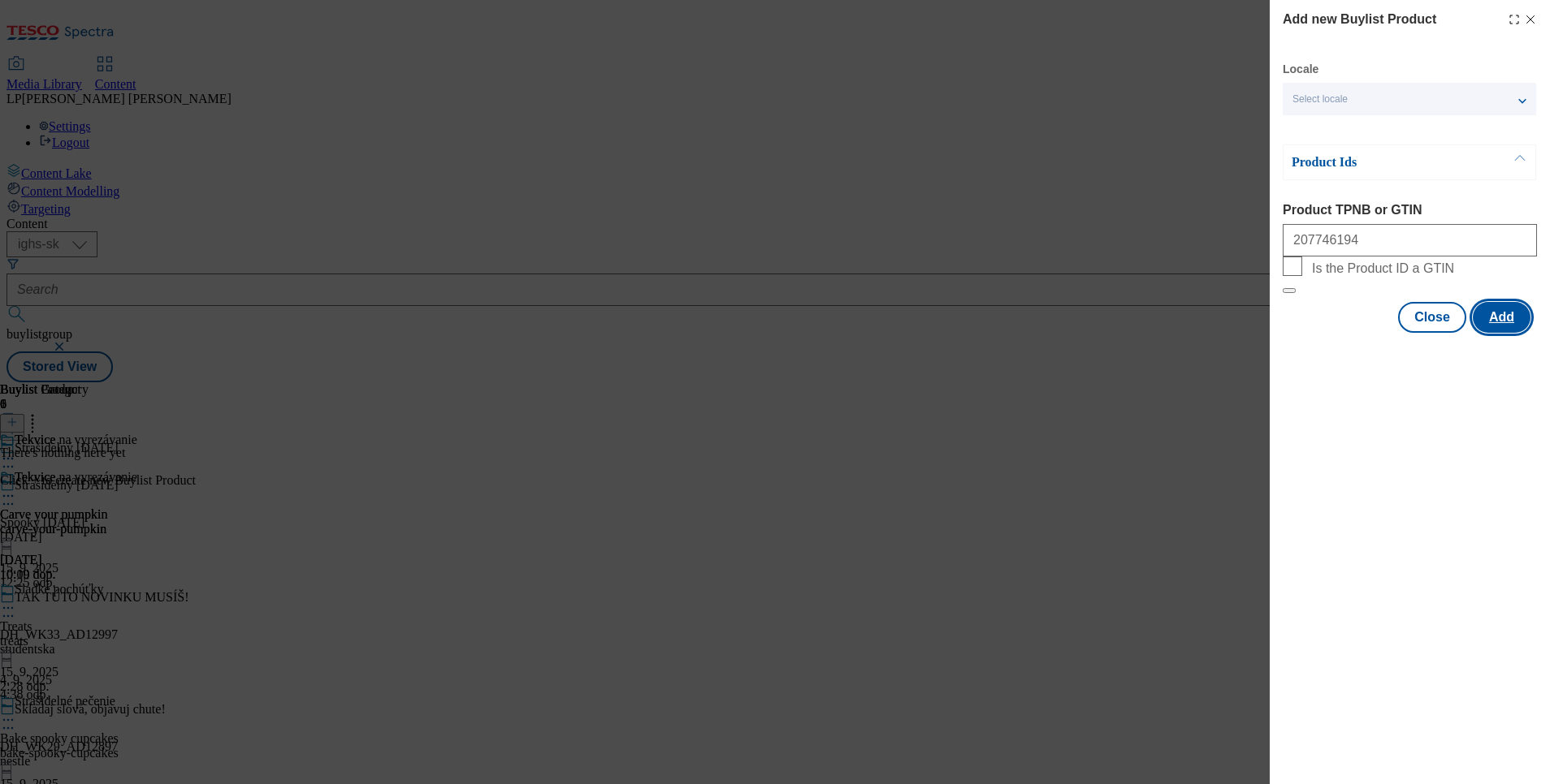
click at [1505, 333] on button "Add" at bounding box center [1501, 317] width 57 height 31
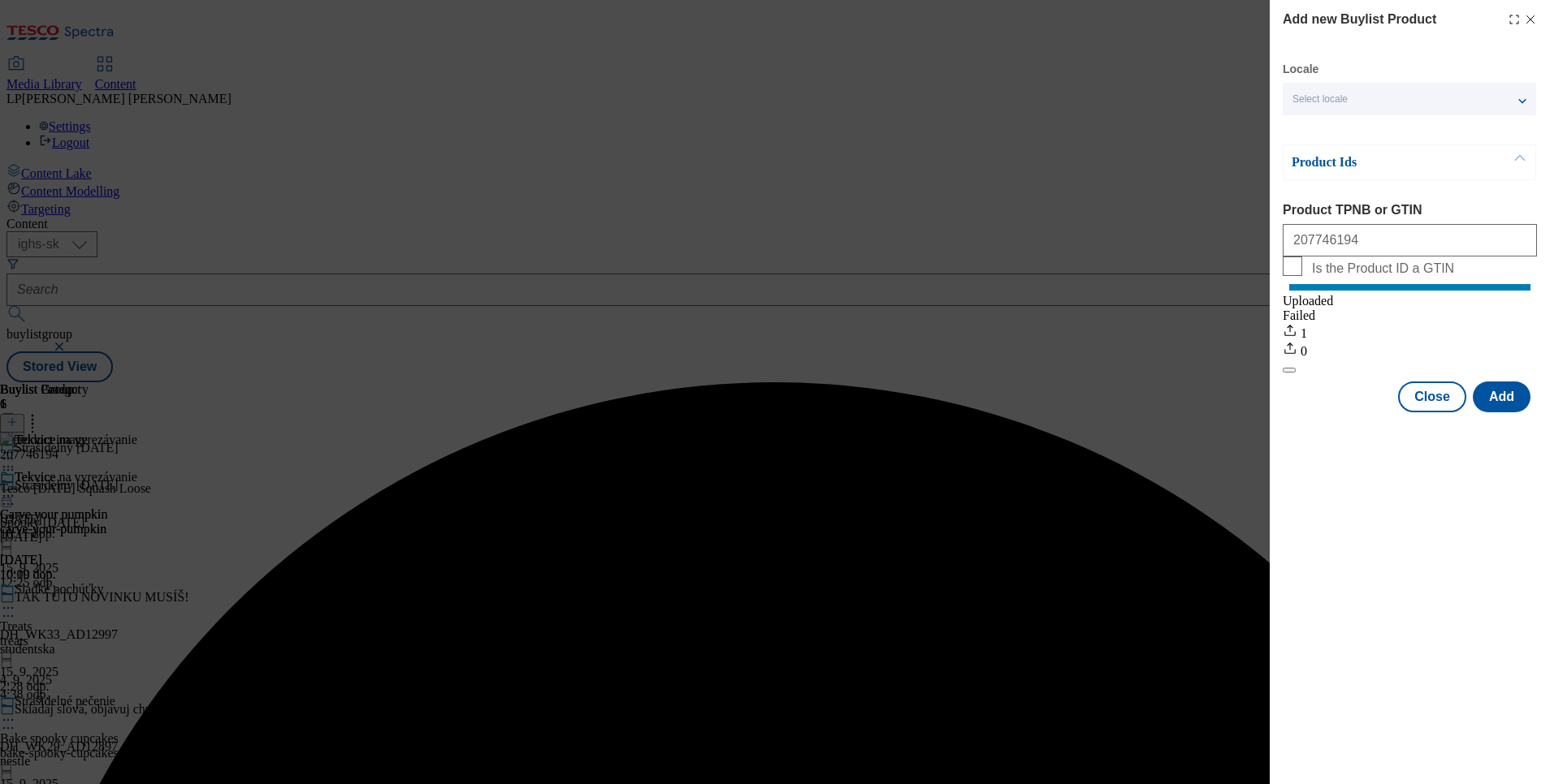
click at [1171, 458] on div "Add new Buylist Product Locale Select locale Slovak English Product Ids Product…" at bounding box center [775, 392] width 1550 height 784
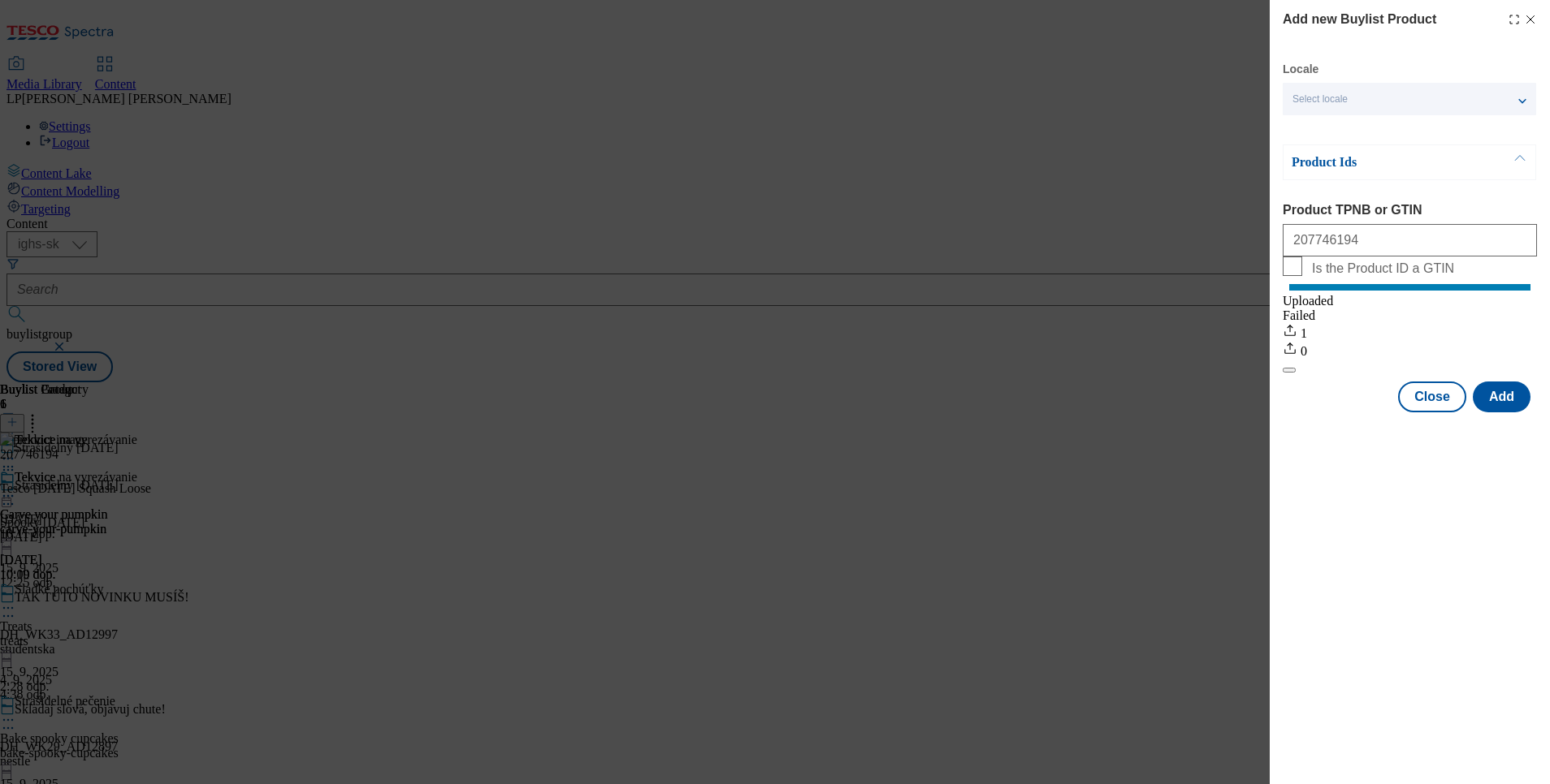
click at [1531, 17] on line "Modal" at bounding box center [1531, 20] width 7 height 7
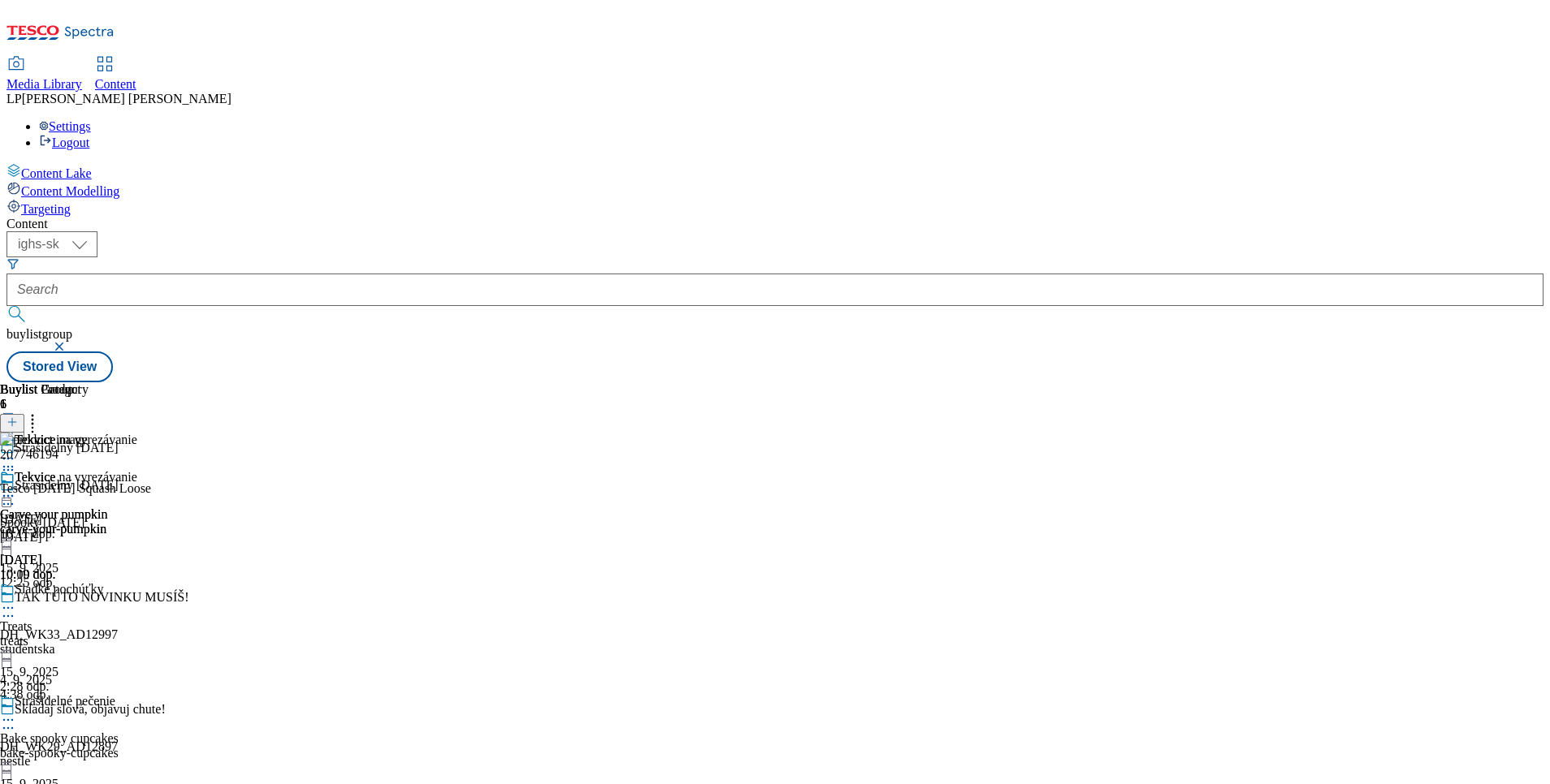
click at [17, 488] on icon at bounding box center [8, 496] width 17 height 17
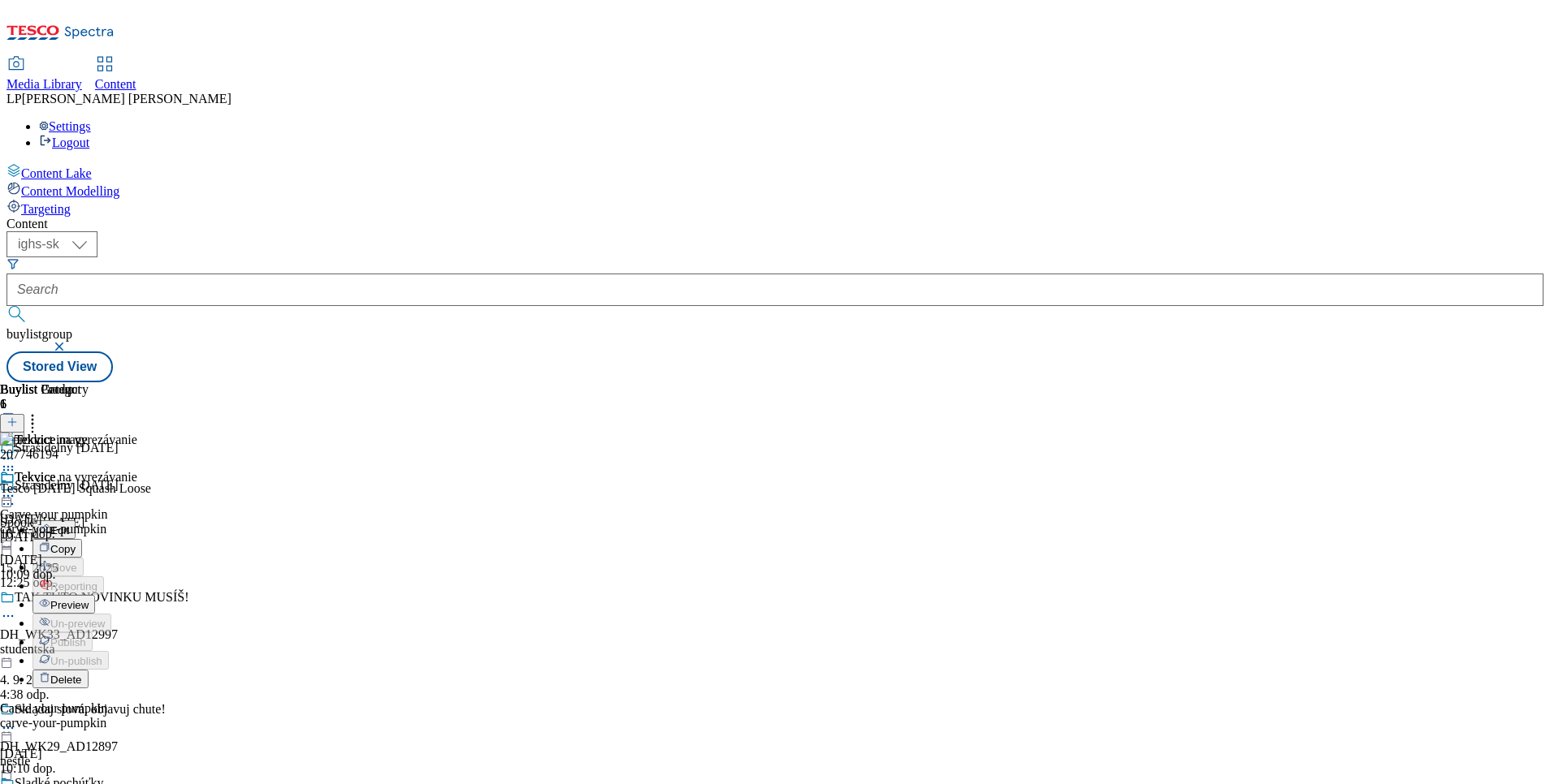
click at [69, 524] on span "Edit" at bounding box center [59, 530] width 18 height 12
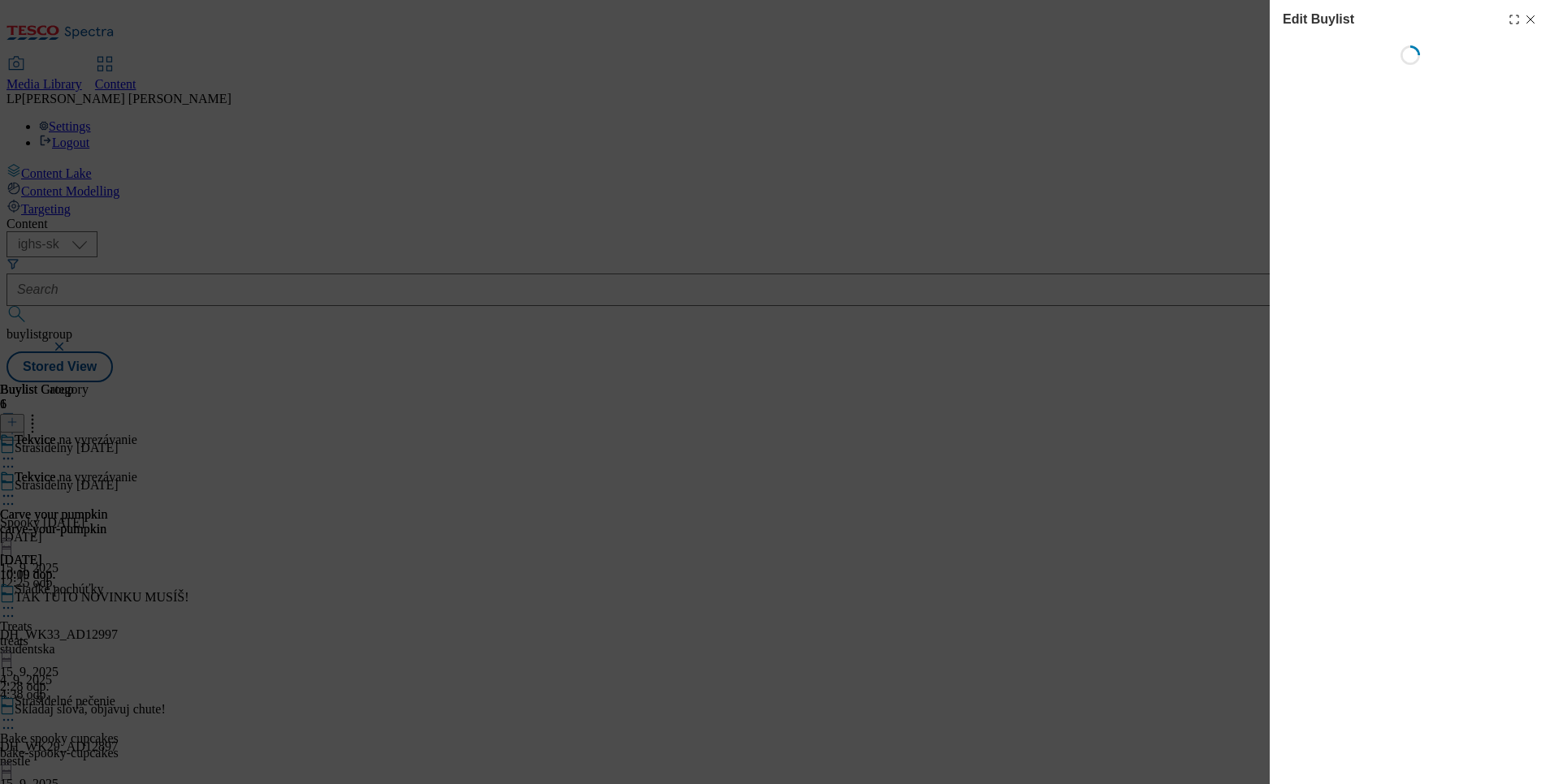
select select "evergreen"
select select "Banner"
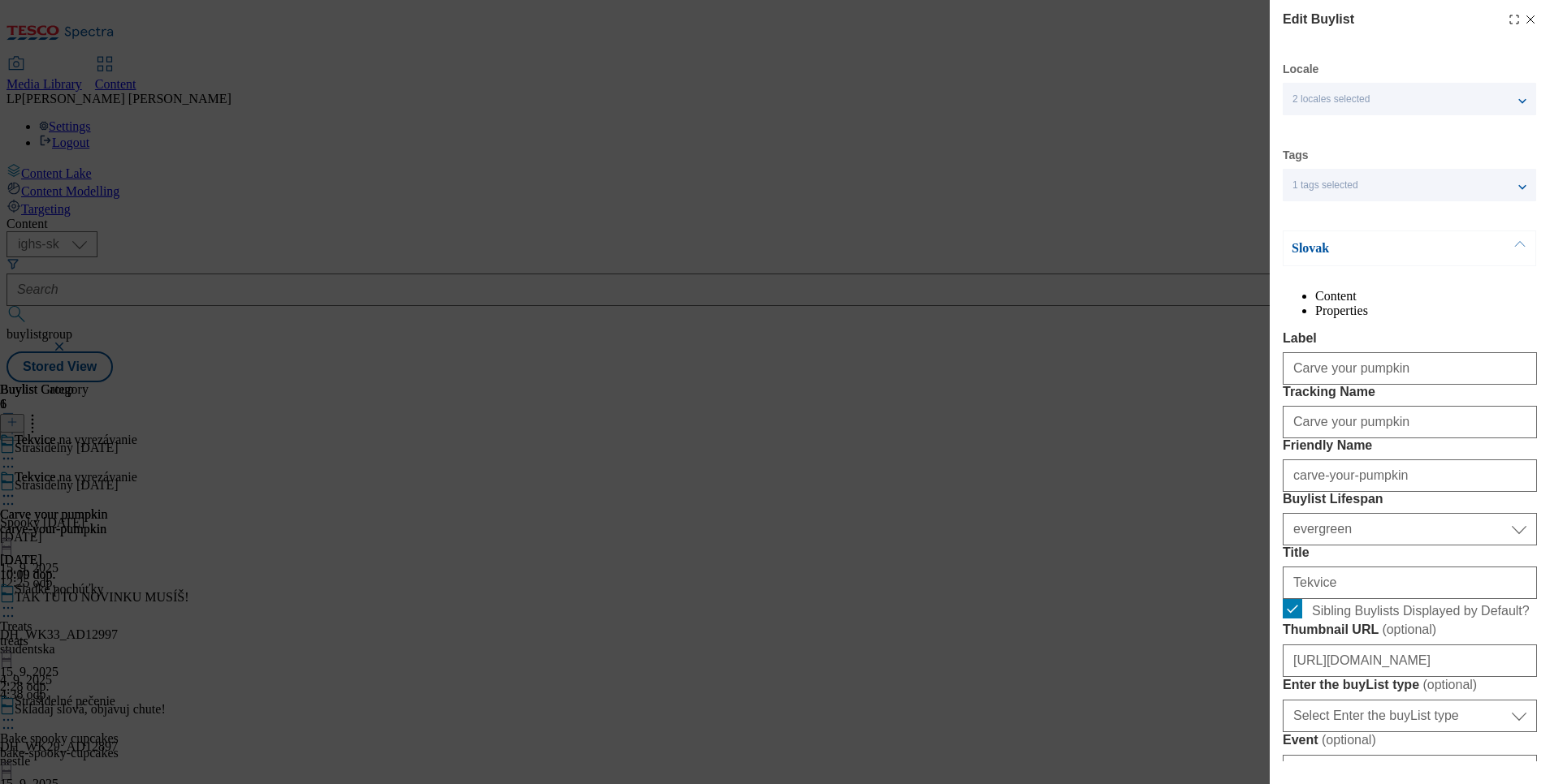
click at [1524, 21] on icon "Modal" at bounding box center [1531, 19] width 13 height 13
select select "evergreen"
select select "Banner"
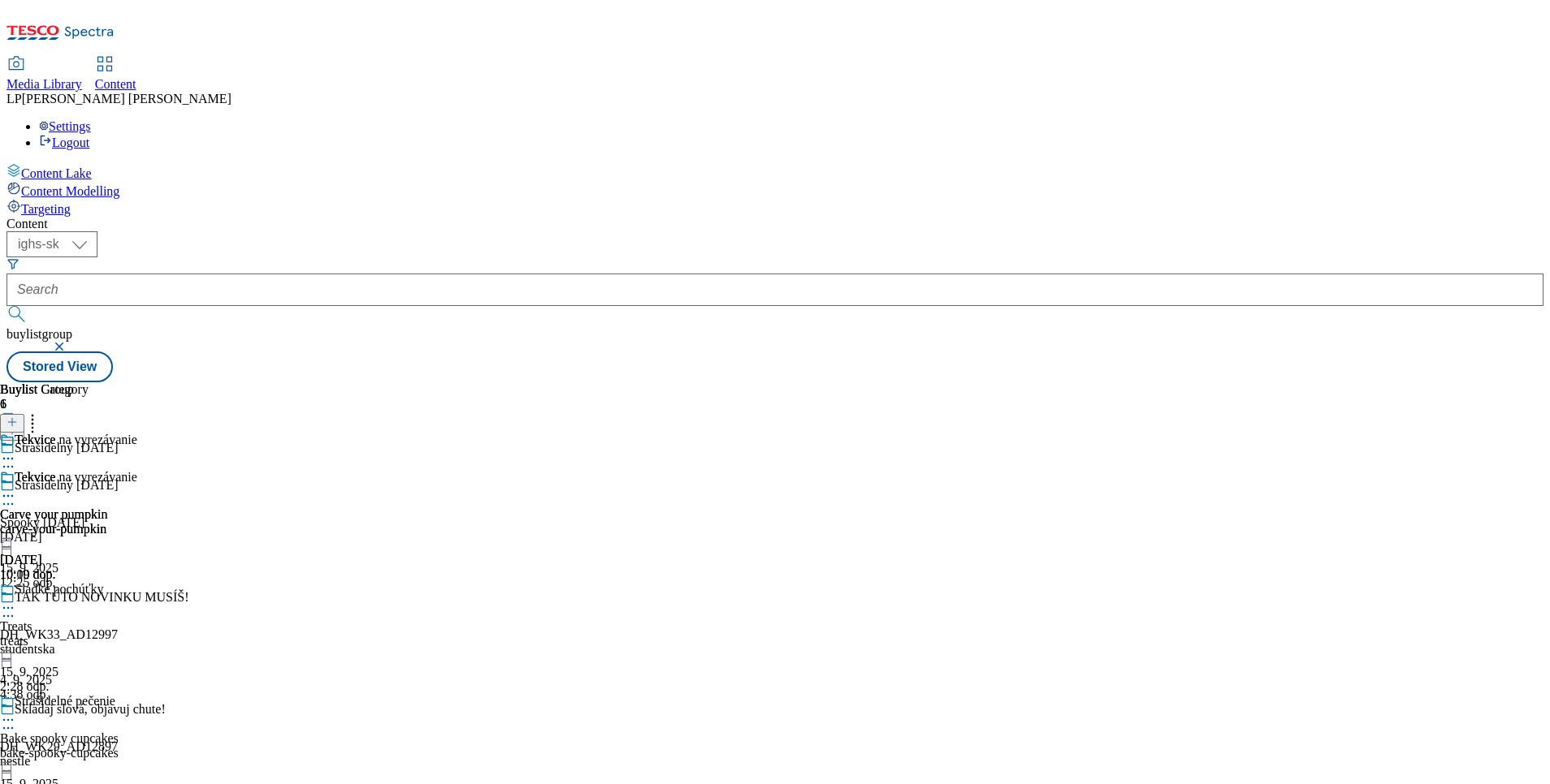
click at [17, 488] on icon at bounding box center [8, 496] width 17 height 17
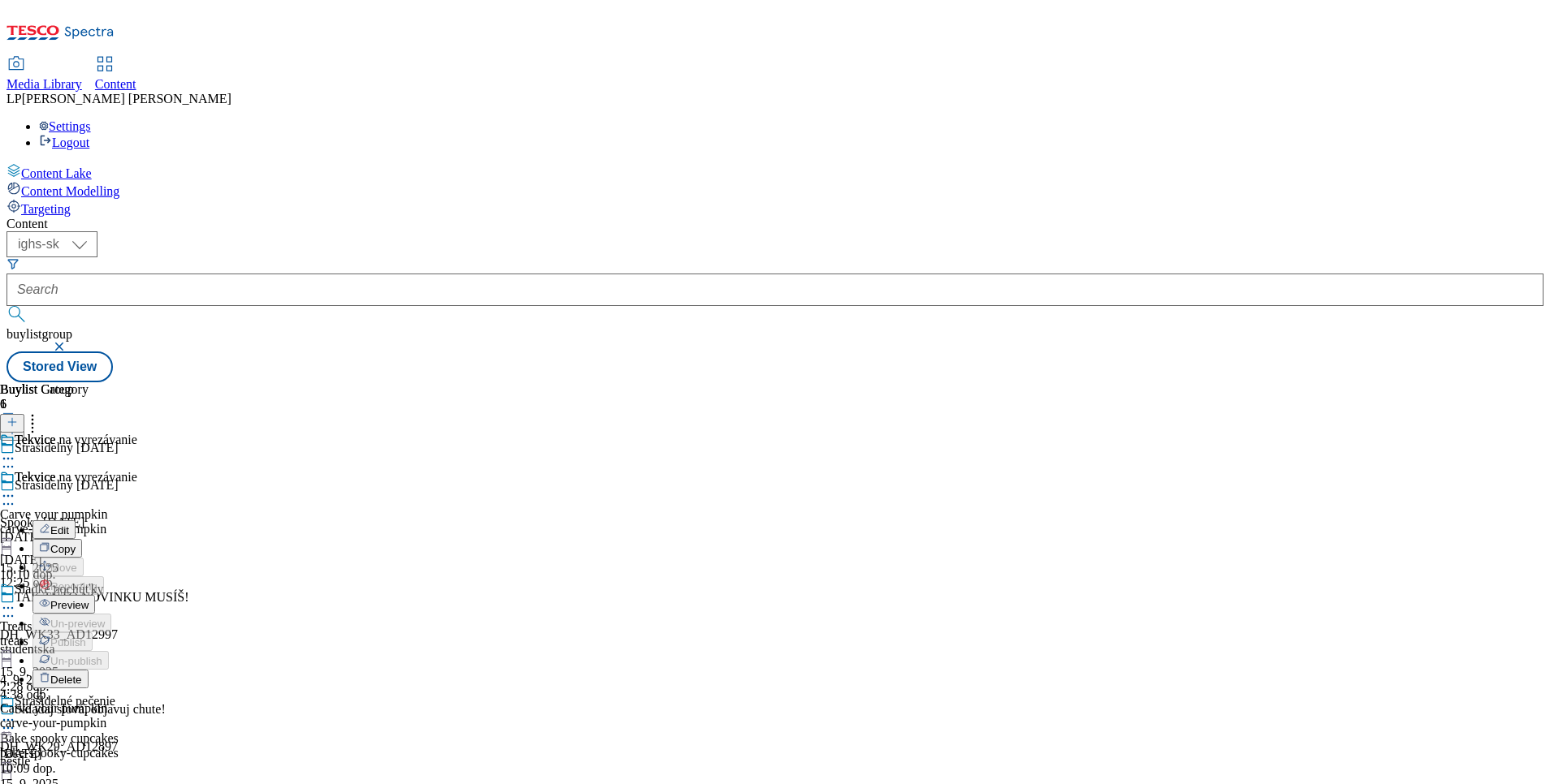
click at [69, 524] on span "Edit" at bounding box center [59, 530] width 18 height 12
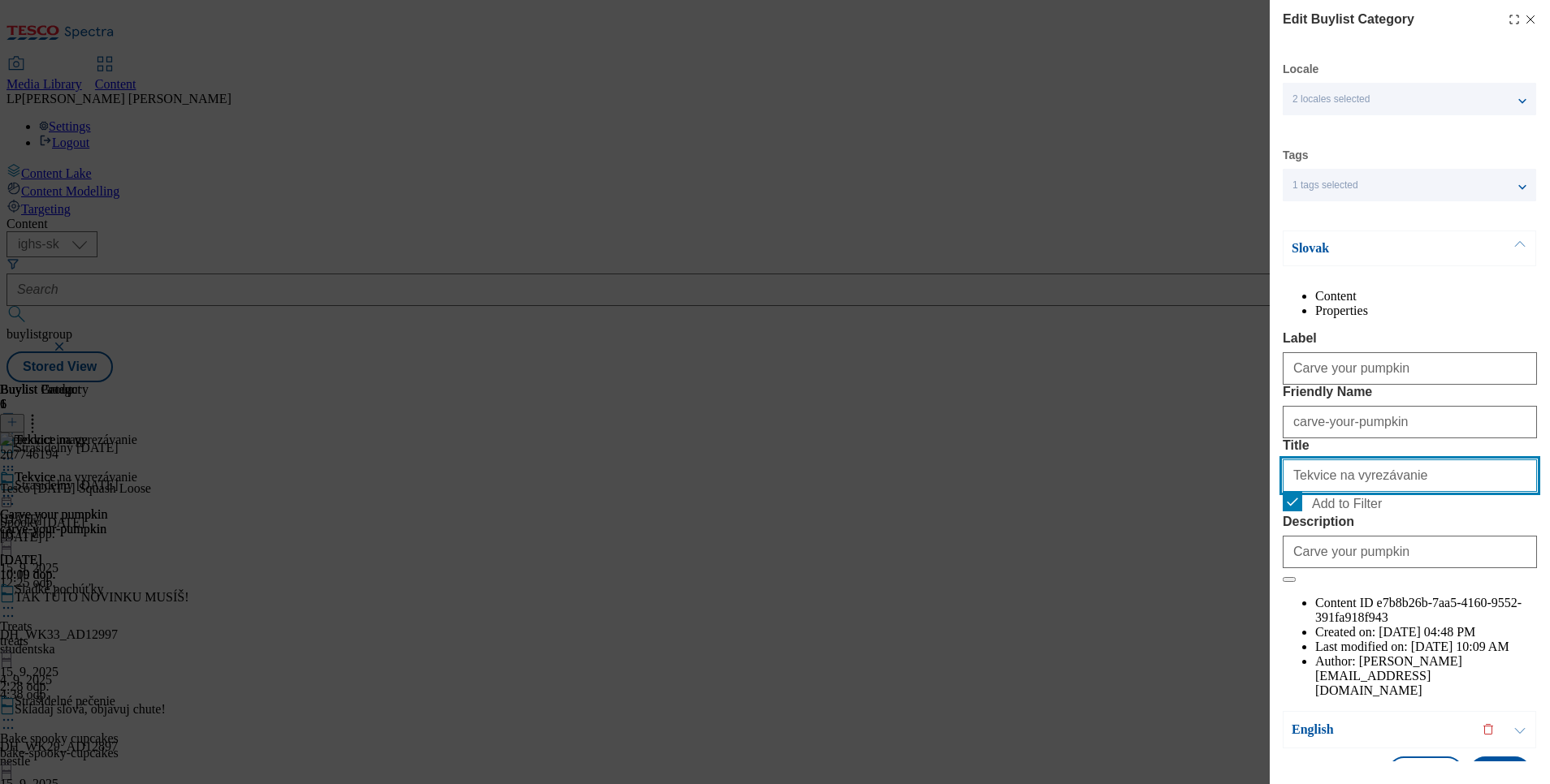
drag, startPoint x: 1413, startPoint y: 572, endPoint x: 1217, endPoint y: 571, distance: 196.0
click at [1218, 571] on div "Edit Buylist Category Locale 2 locales selected Slovak English Tags 1 tags sele…" at bounding box center [775, 392] width 1550 height 784
click at [1524, 13] on icon "Modal" at bounding box center [1531, 19] width 13 height 13
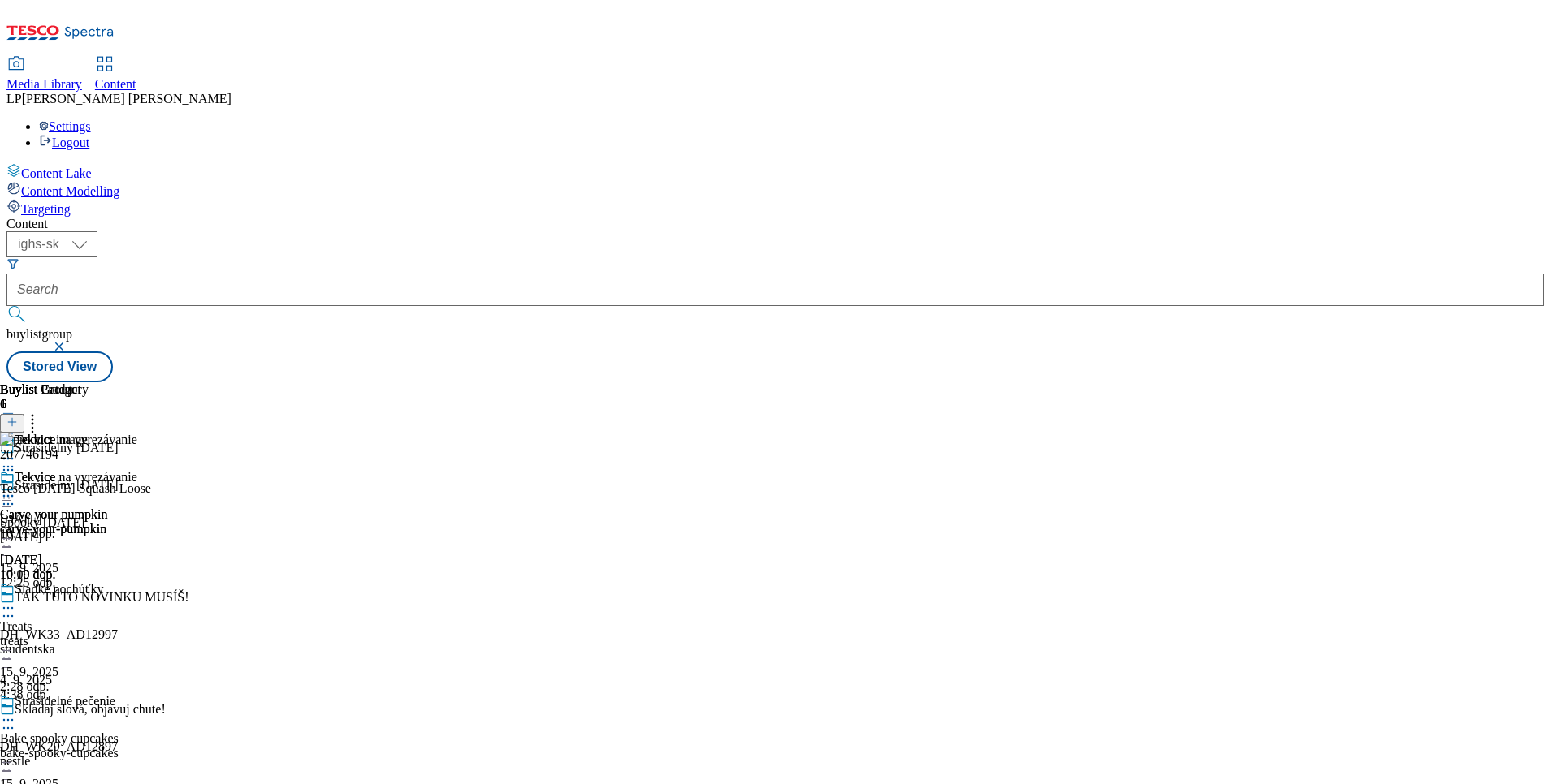
click at [17, 488] on icon at bounding box center [8, 496] width 17 height 17
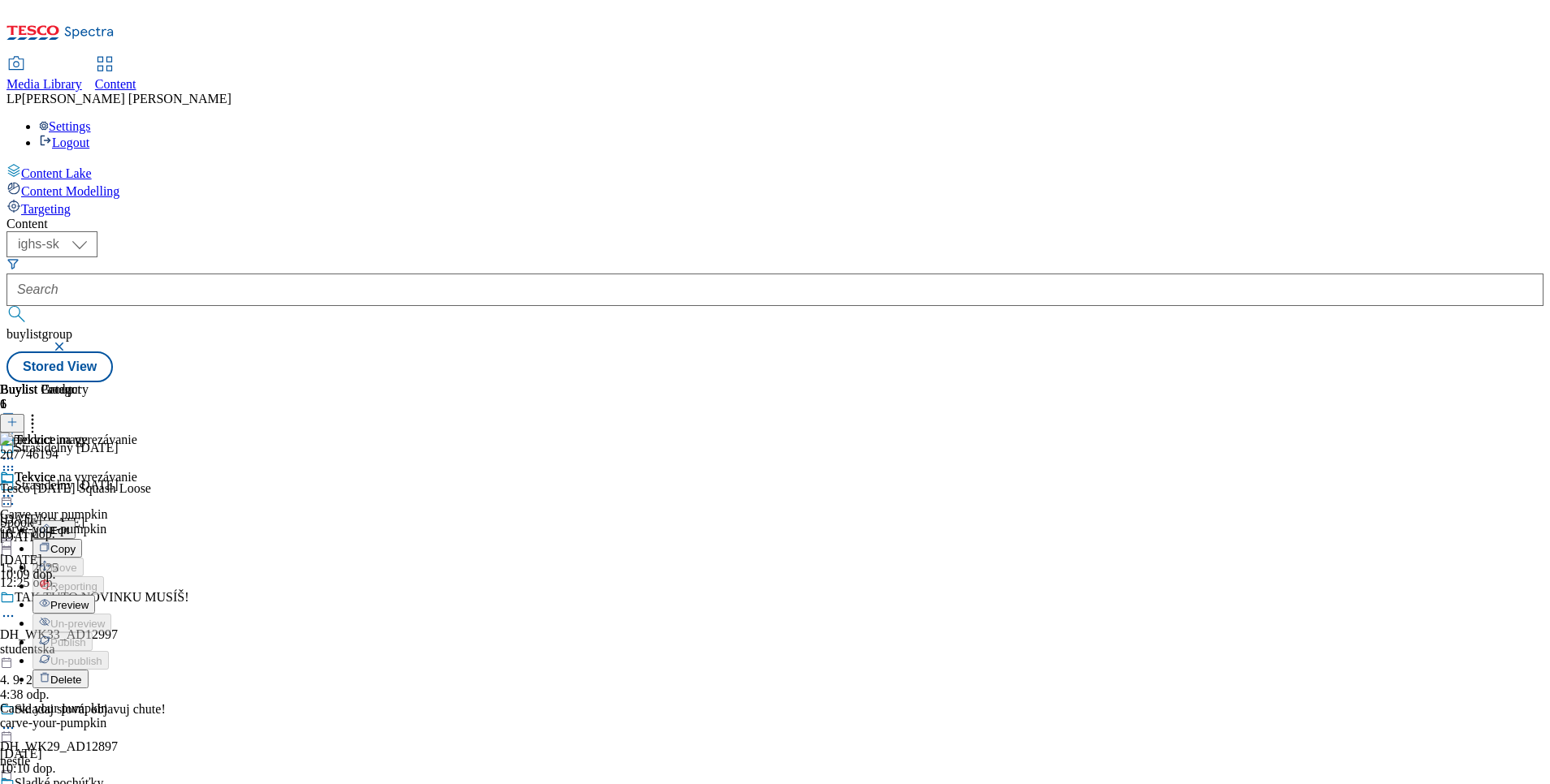
click at [69, 524] on span "Edit" at bounding box center [59, 530] width 18 height 12
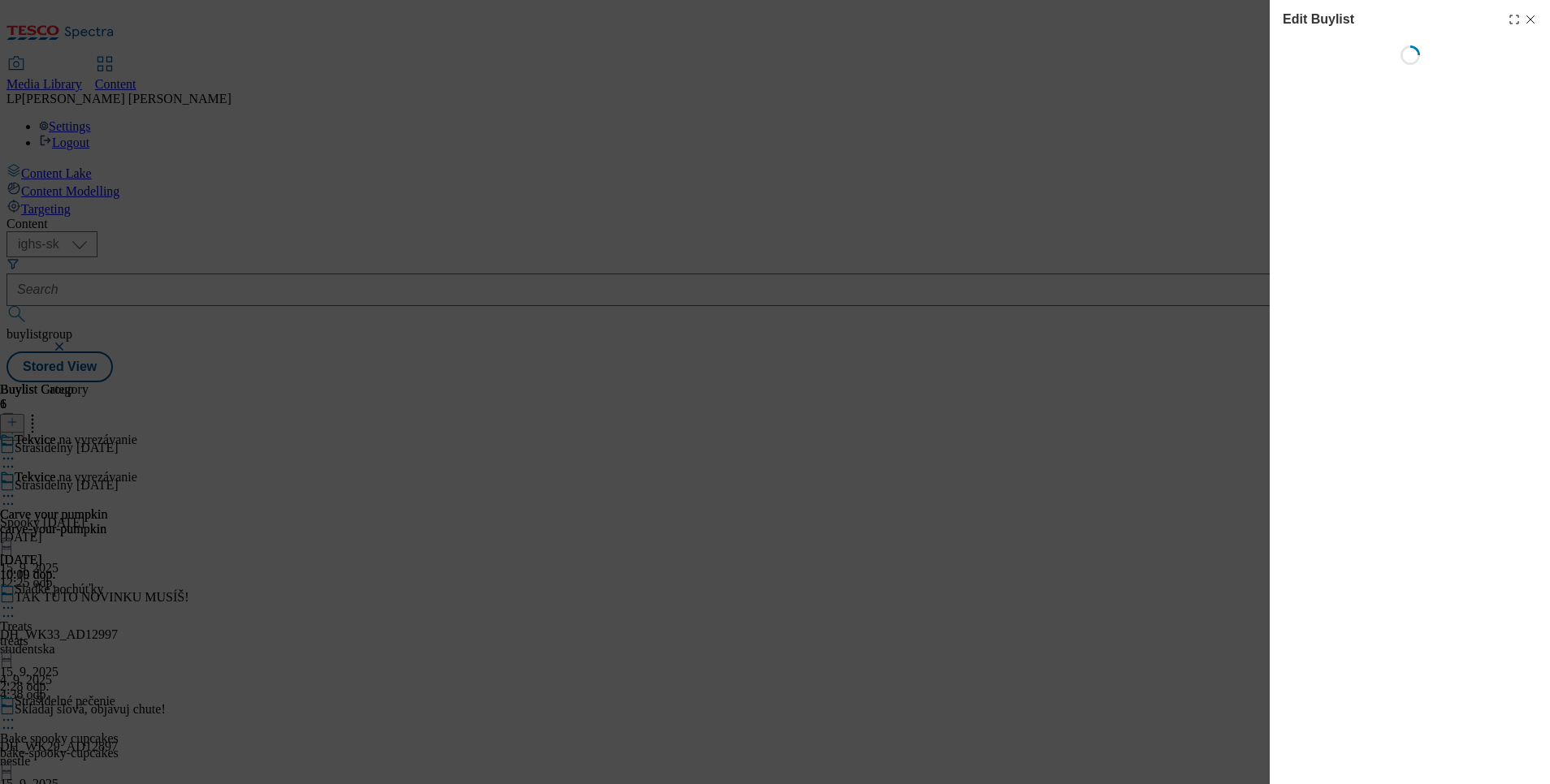
select select "evergreen"
select select "Banner"
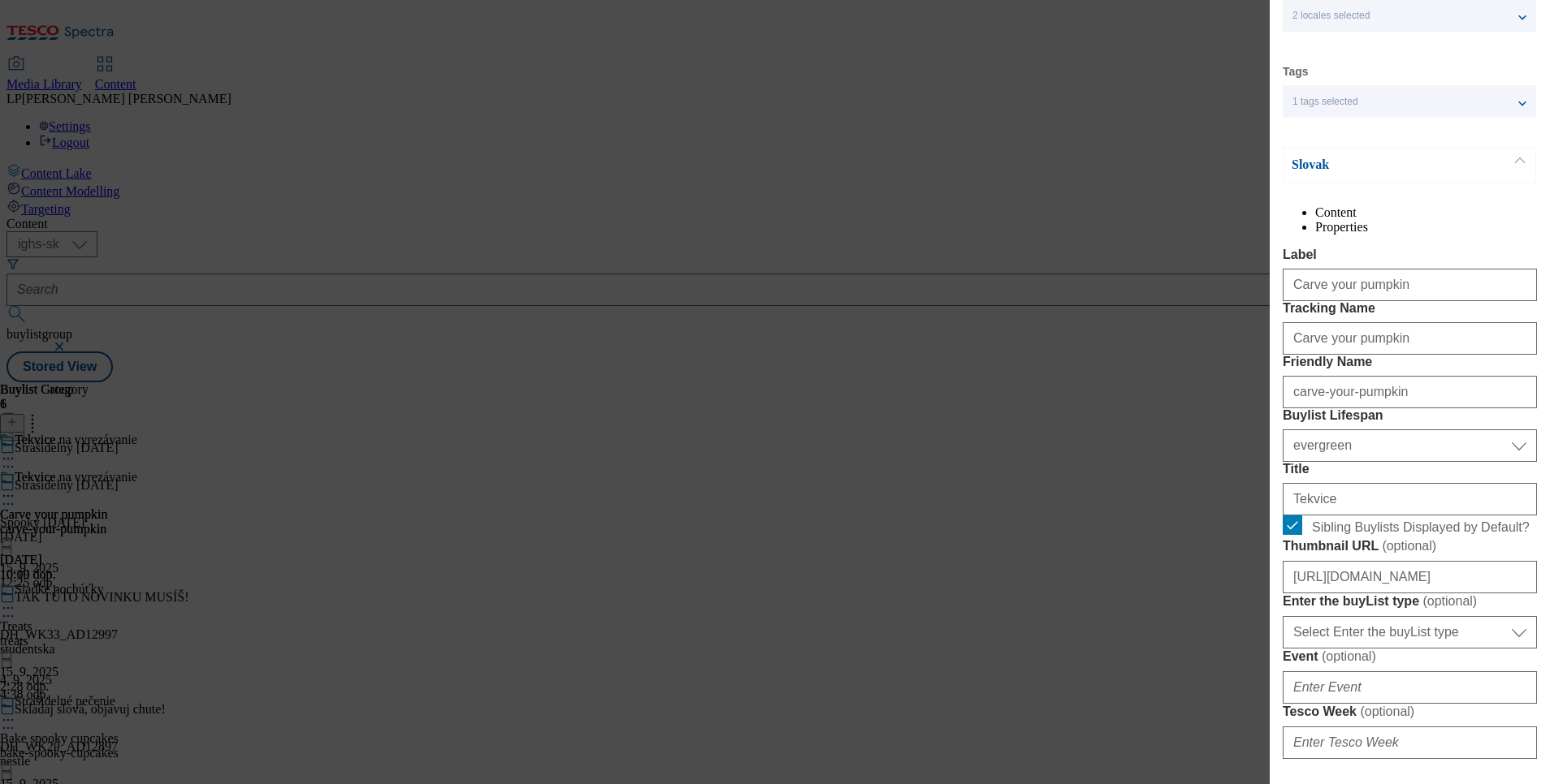
scroll to position [122, 0]
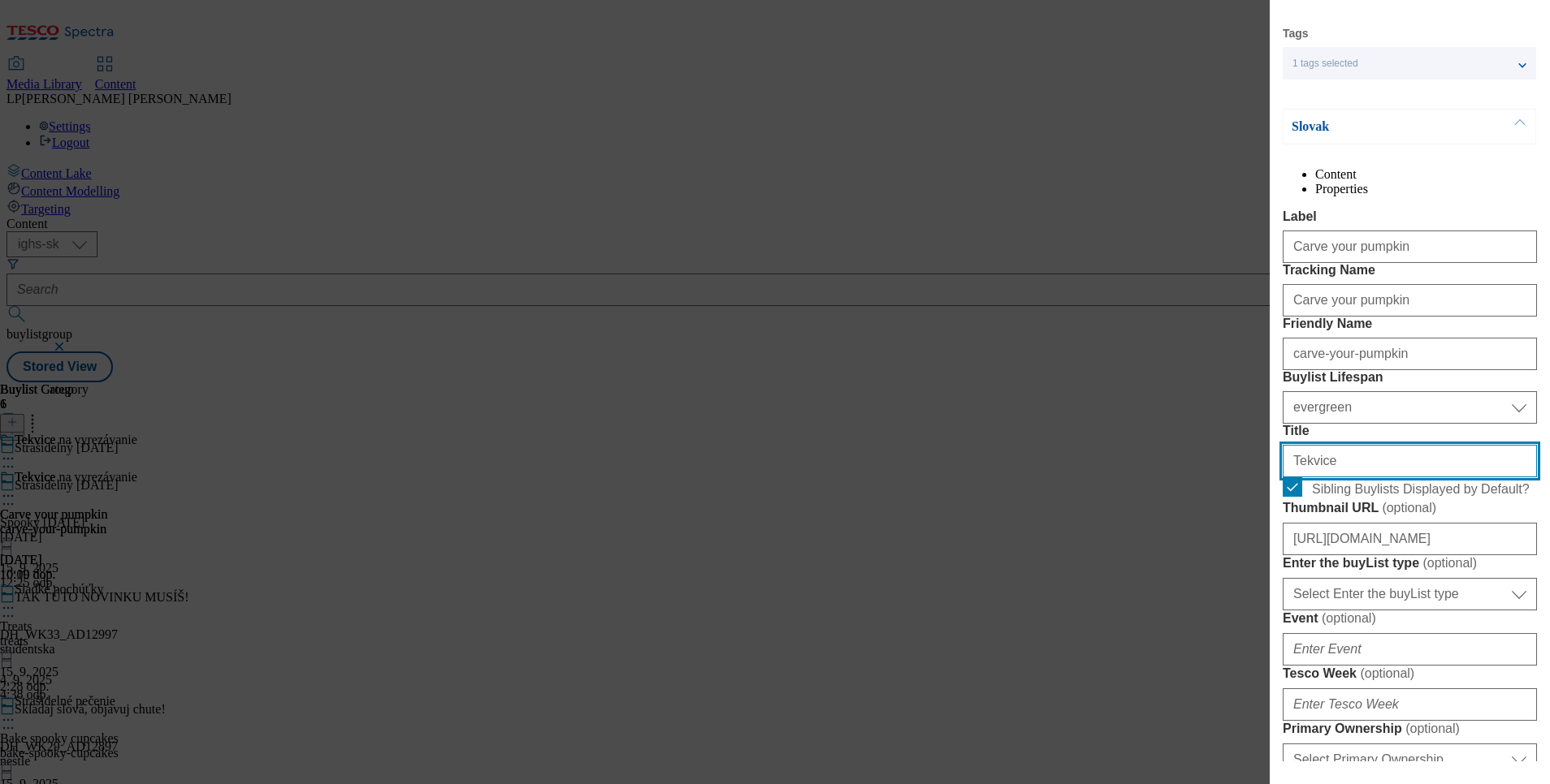
drag, startPoint x: 1375, startPoint y: 607, endPoint x: 1124, endPoint y: 609, distance: 251.0
click at [1124, 609] on div "Edit Buylist Locale 2 locales selected Slovak English Tags 1 tags selected buyl…" at bounding box center [775, 392] width 1550 height 784
paste input "Tekvice na vyrezávanie"
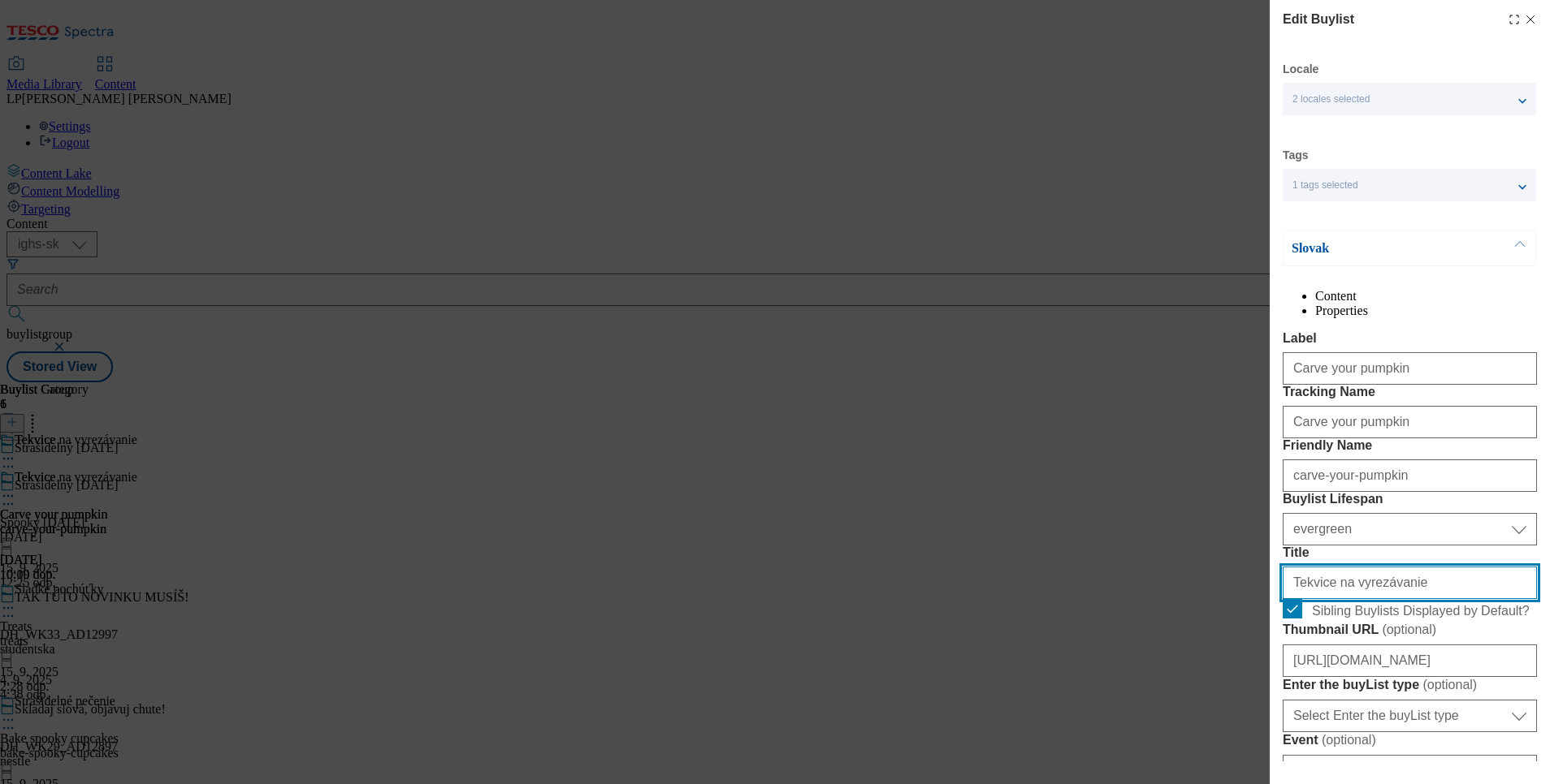
type input "Tekvice na vyrezávanie"
click at [1315, 251] on p "Slovak" at bounding box center [1376, 249] width 170 height 17
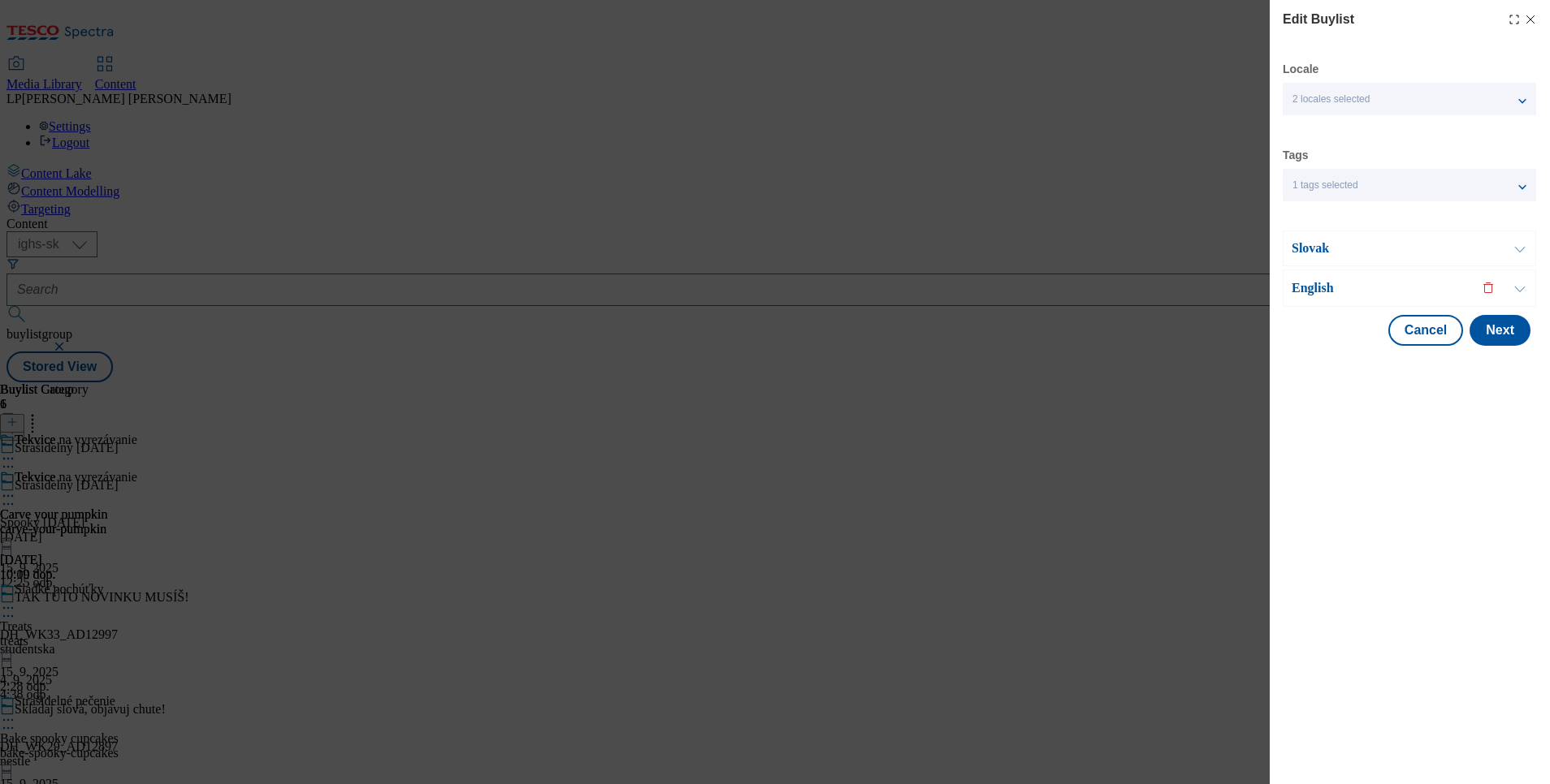
click at [1318, 286] on p "English" at bounding box center [1376, 288] width 170 height 17
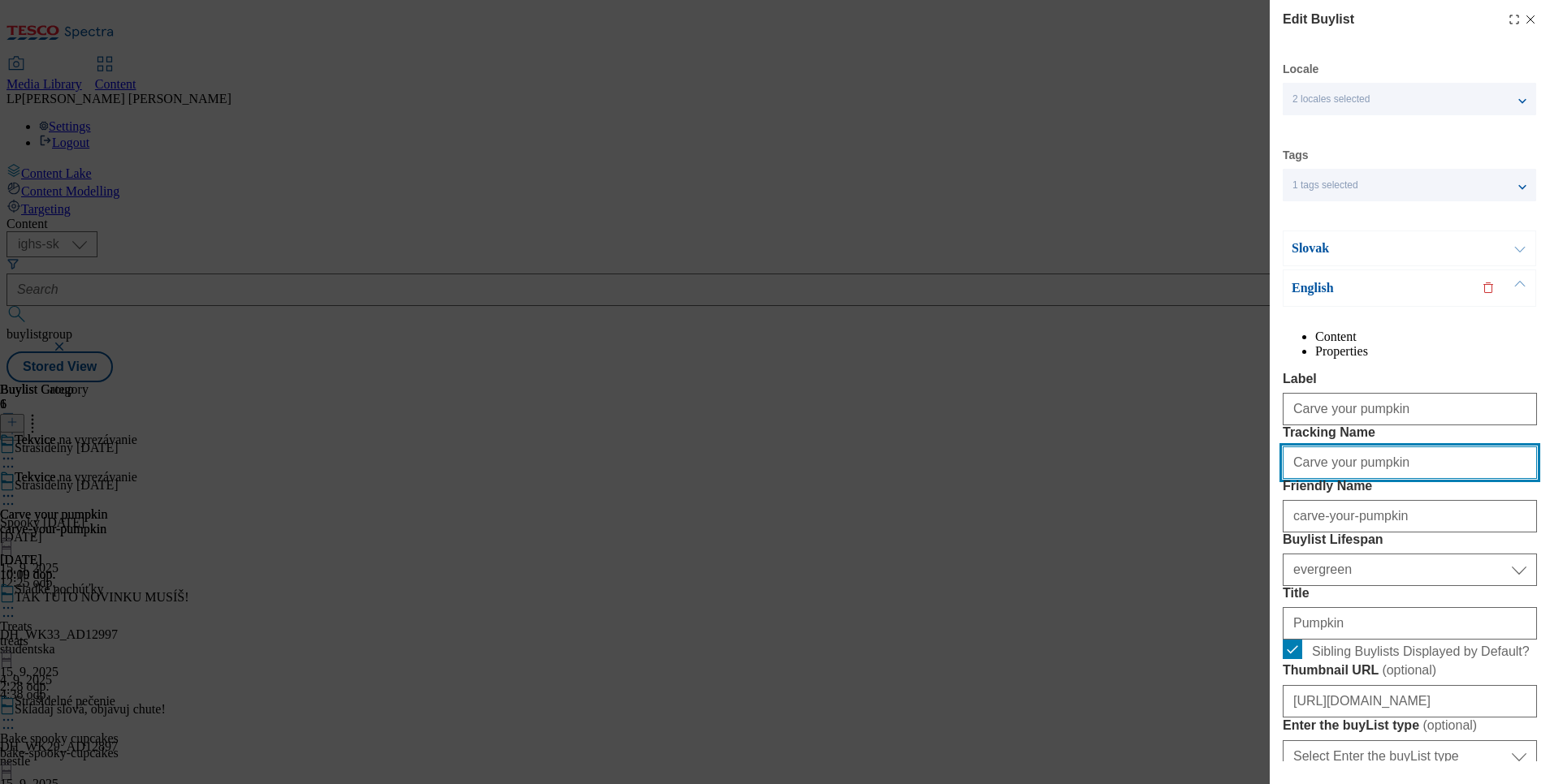
drag, startPoint x: 1393, startPoint y: 524, endPoint x: 1242, endPoint y: 512, distance: 151.5
click at [1245, 512] on div "Edit Buylist Locale 2 locales selected Slovak English Tags 1 tags selected buyl…" at bounding box center [775, 392] width 1550 height 784
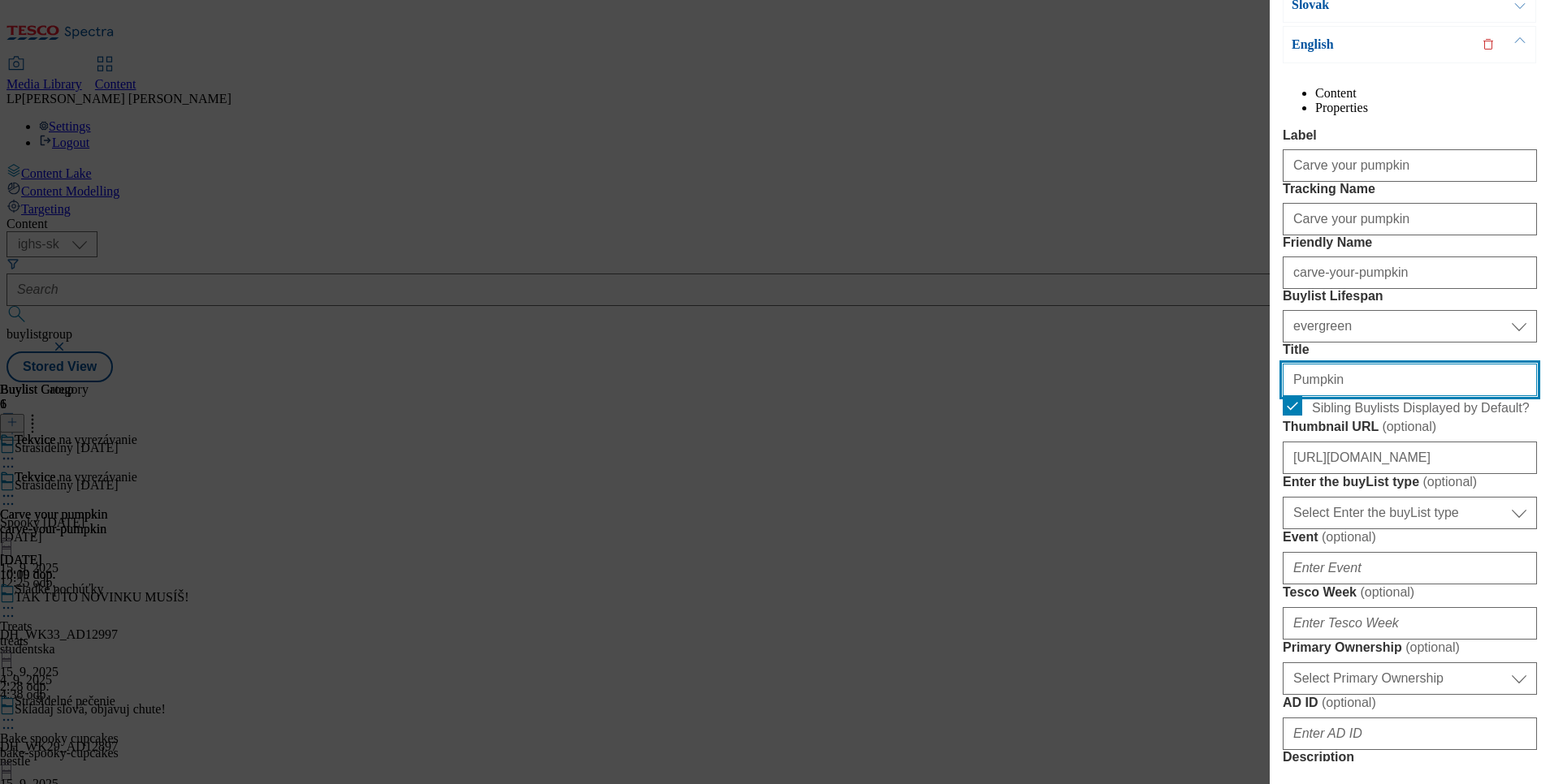
drag, startPoint x: 1346, startPoint y: 523, endPoint x: 1094, endPoint y: 528, distance: 252.0
click at [1094, 528] on div "Edit Buylist Locale 2 locales selected Slovak English Tags 1 tags selected buyl…" at bounding box center [775, 392] width 1550 height 784
paste input "Carve your pumpkin"
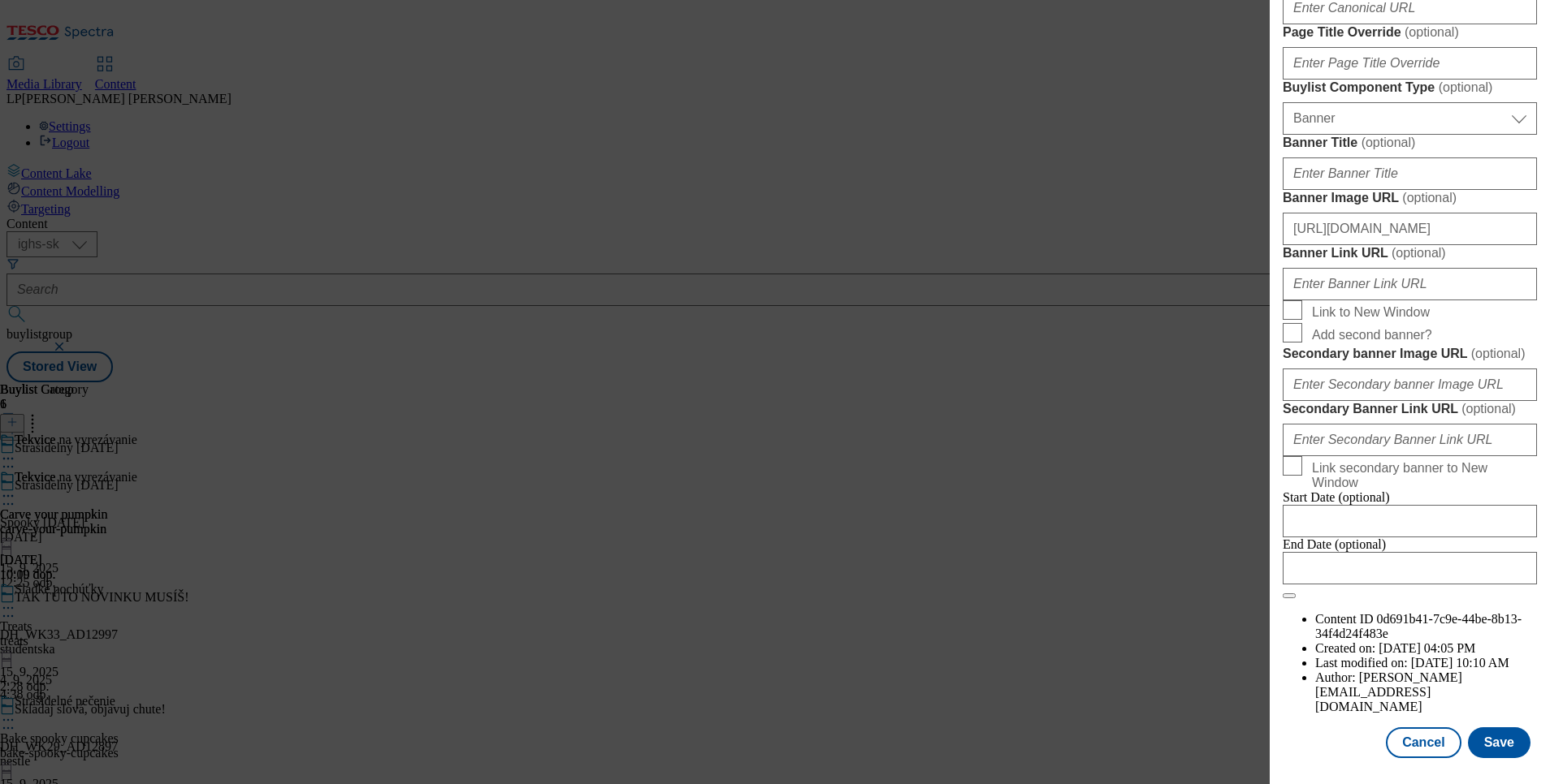
scroll to position [1723, 0]
type input "Carve your pumpkin"
click at [1471, 728] on button "Save" at bounding box center [1499, 742] width 63 height 31
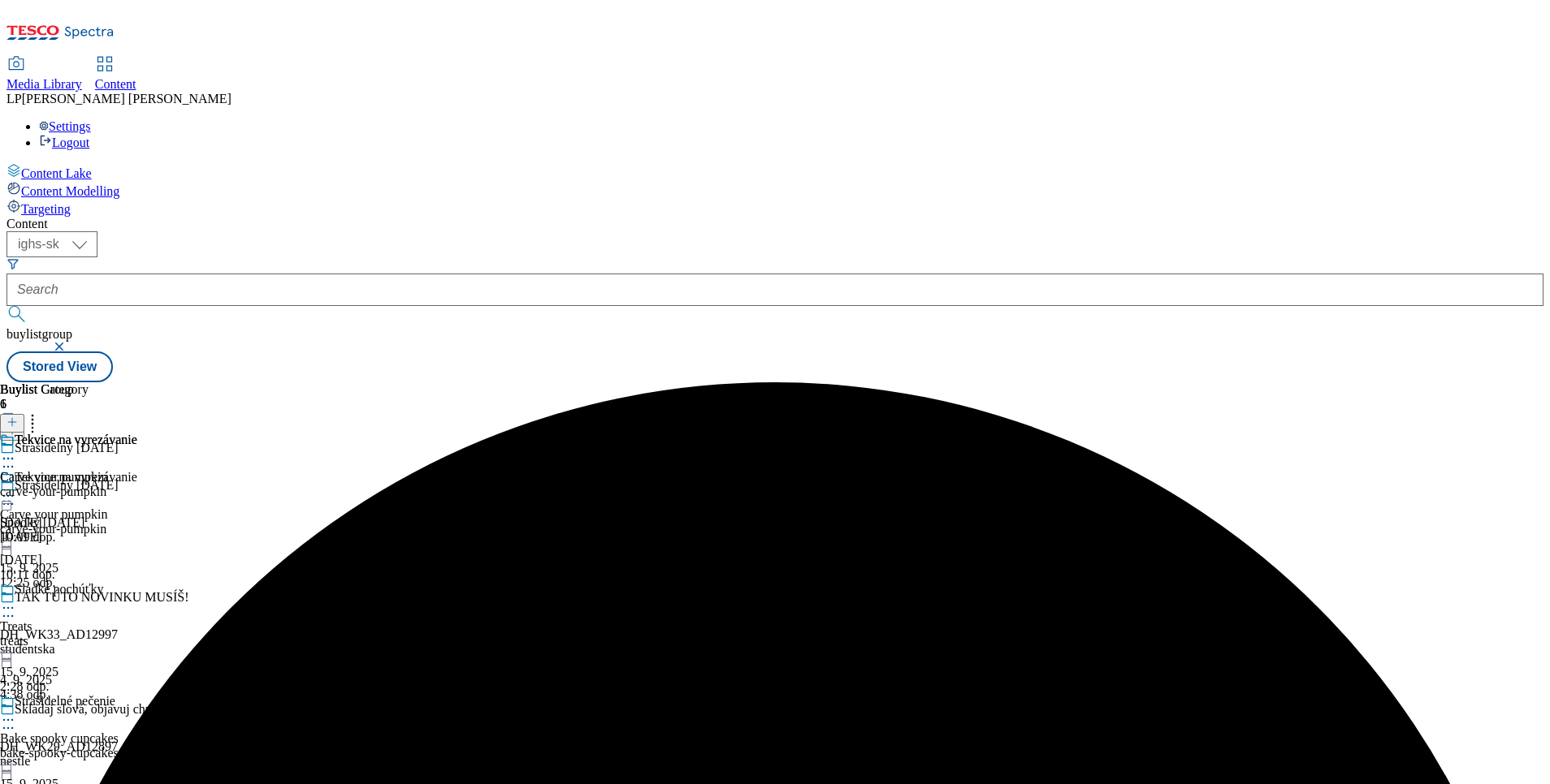
click at [1221, 383] on div "Buylist Group 6 Strašidelný Halloween Strašidelný Halloween Spooky Halloween ha…" at bounding box center [775, 383] width 1537 height 0
click at [137, 471] on div "Tekvice na vyrezávanie" at bounding box center [76, 478] width 123 height 15
click at [137, 433] on div "Tekvice na vyrezávanie" at bounding box center [76, 440] width 123 height 15
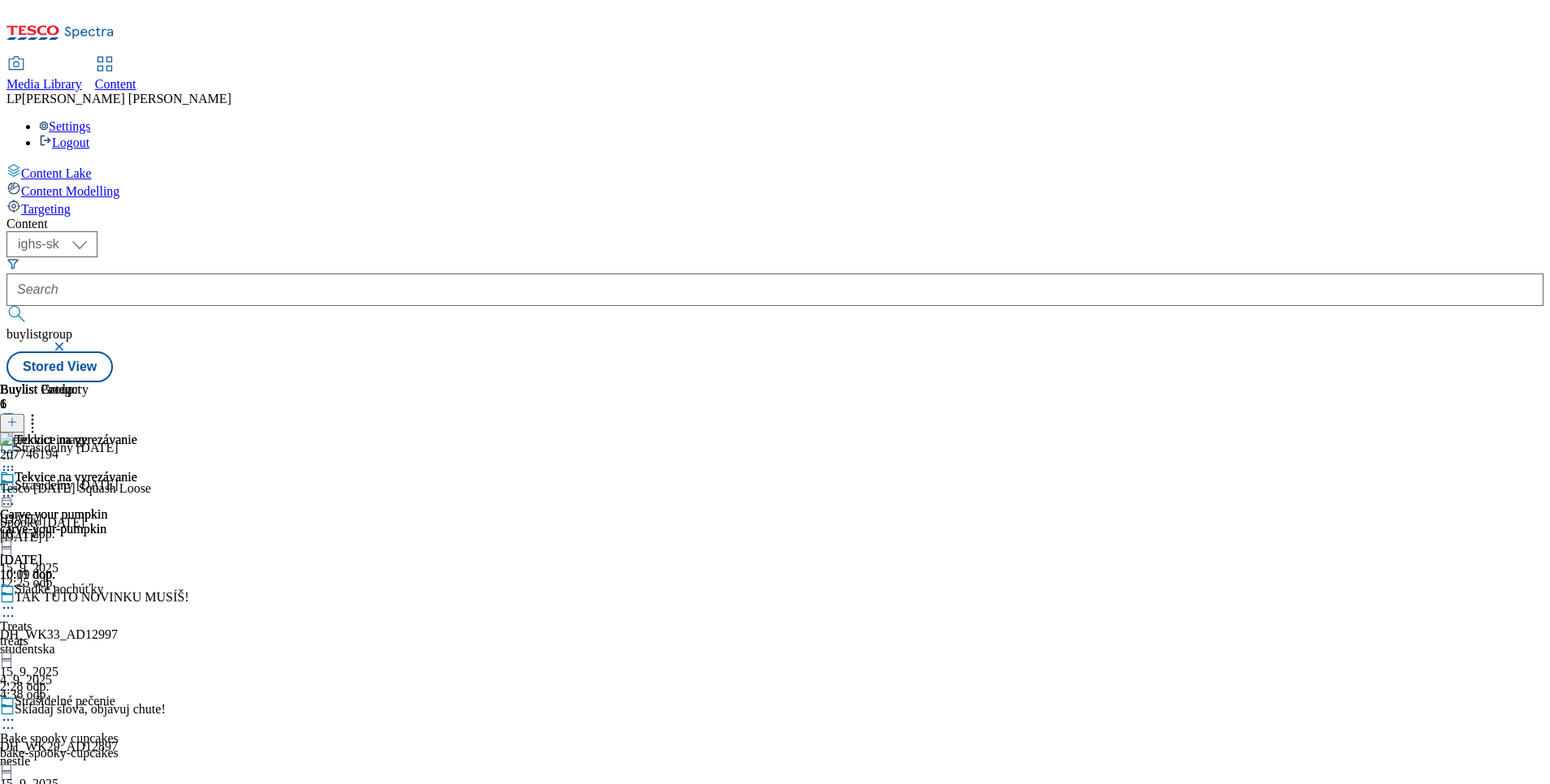
click at [137, 471] on div "Tekvice na vyrezávanie" at bounding box center [68, 489] width 137 height 37
click at [17, 488] on icon at bounding box center [8, 496] width 17 height 17
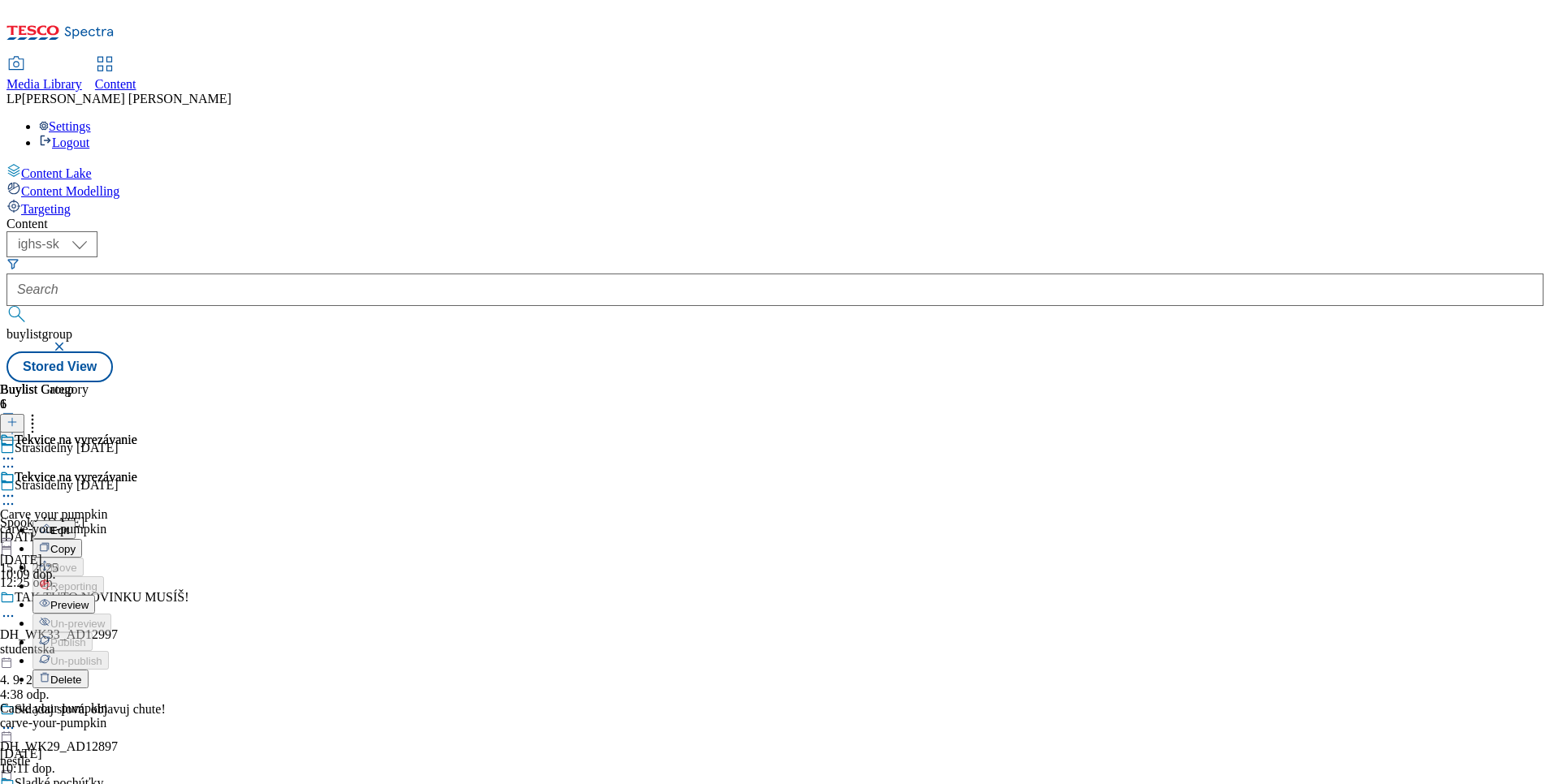
click at [89, 599] on span "Preview" at bounding box center [68, 605] width 38 height 12
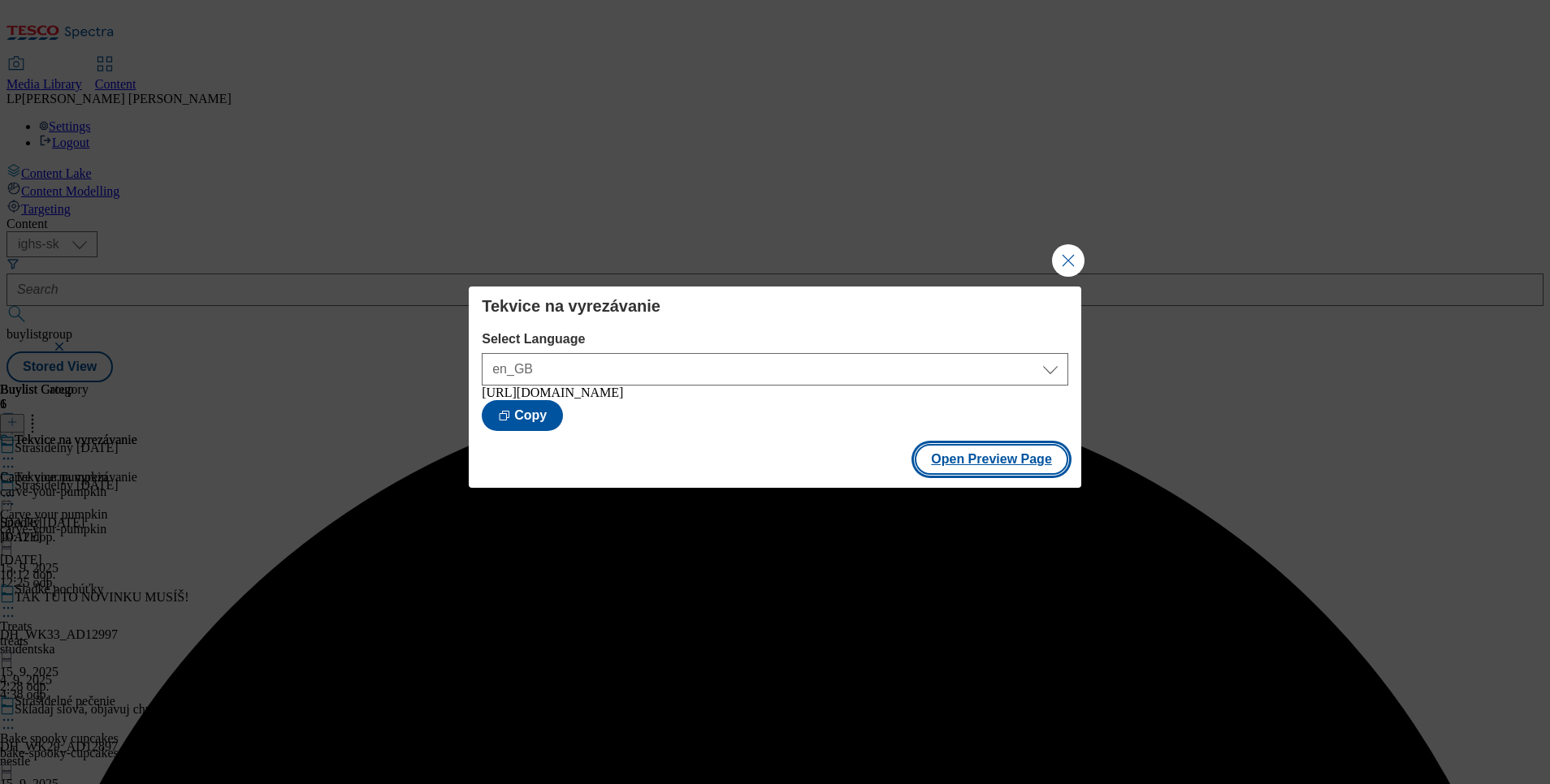
click at [992, 458] on button "Open Preview Page" at bounding box center [991, 459] width 154 height 31
click at [1056, 263] on button "Close Modal" at bounding box center [1067, 260] width 32 height 32
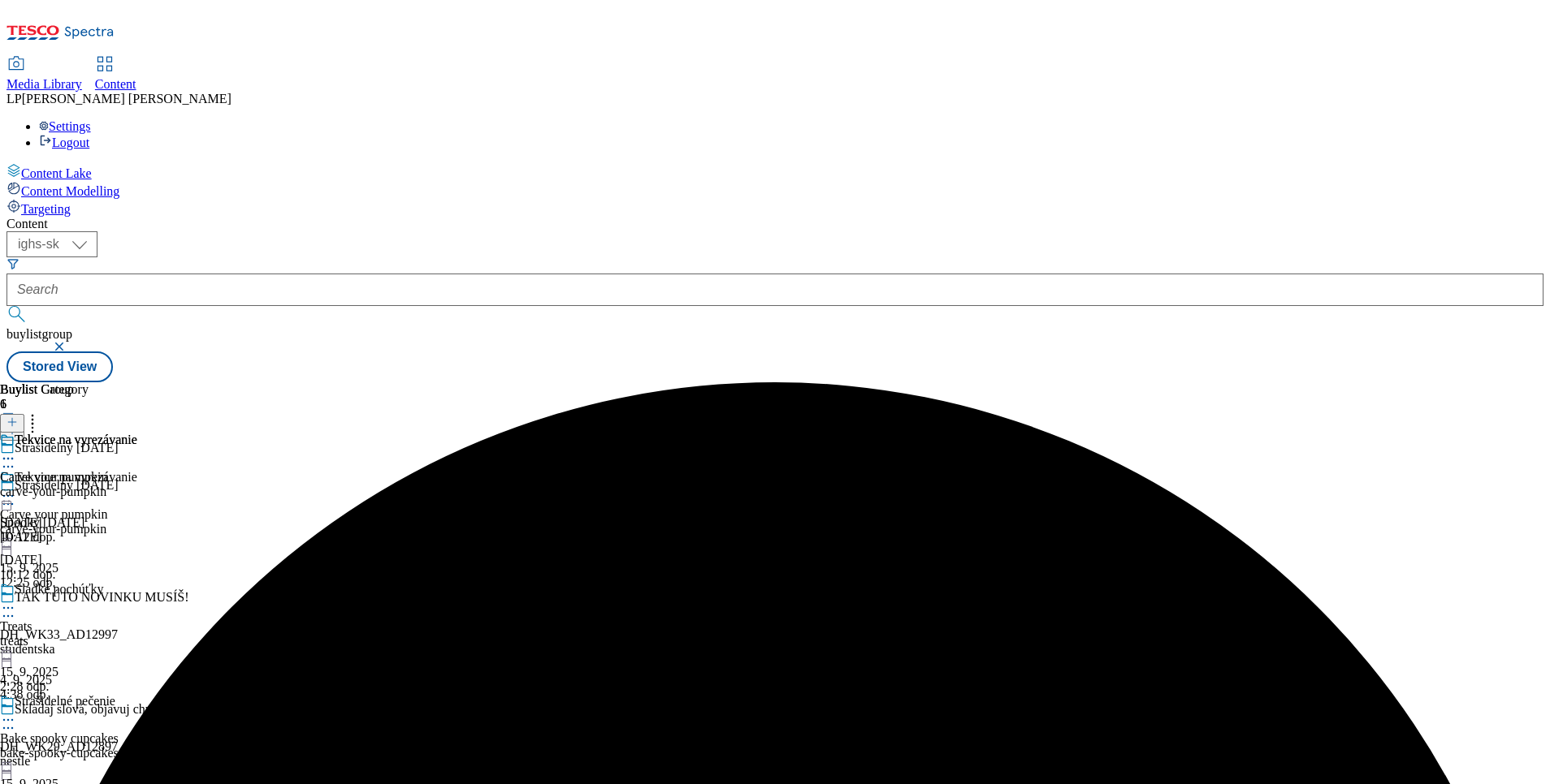
click at [137, 545] on div "Tekvice na vyrezávanie Carve your pumpkin carve-your-pumpkin 16. 9. 2025 10:12 …" at bounding box center [68, 488] width 137 height 112
click at [137, 471] on div "Tekvice na vyrezávanie" at bounding box center [68, 489] width 137 height 37
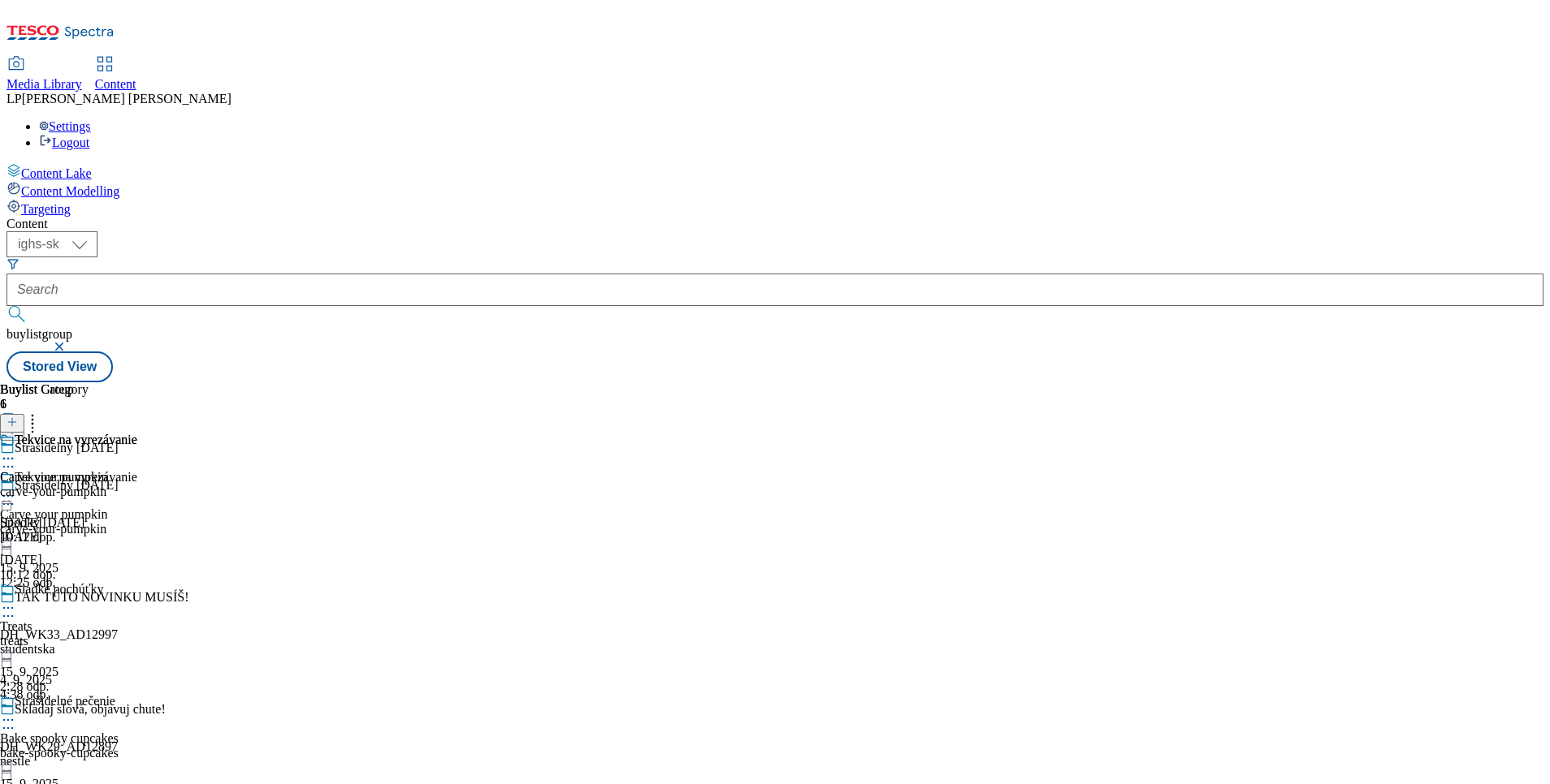
click at [137, 433] on div "Tekvice na vyrezávanie Carve your pumpkin carve-your-pumpkin 16. 9. 2025 10:12 …" at bounding box center [68, 488] width 137 height 112
click at [17, 488] on icon at bounding box center [8, 496] width 17 height 17
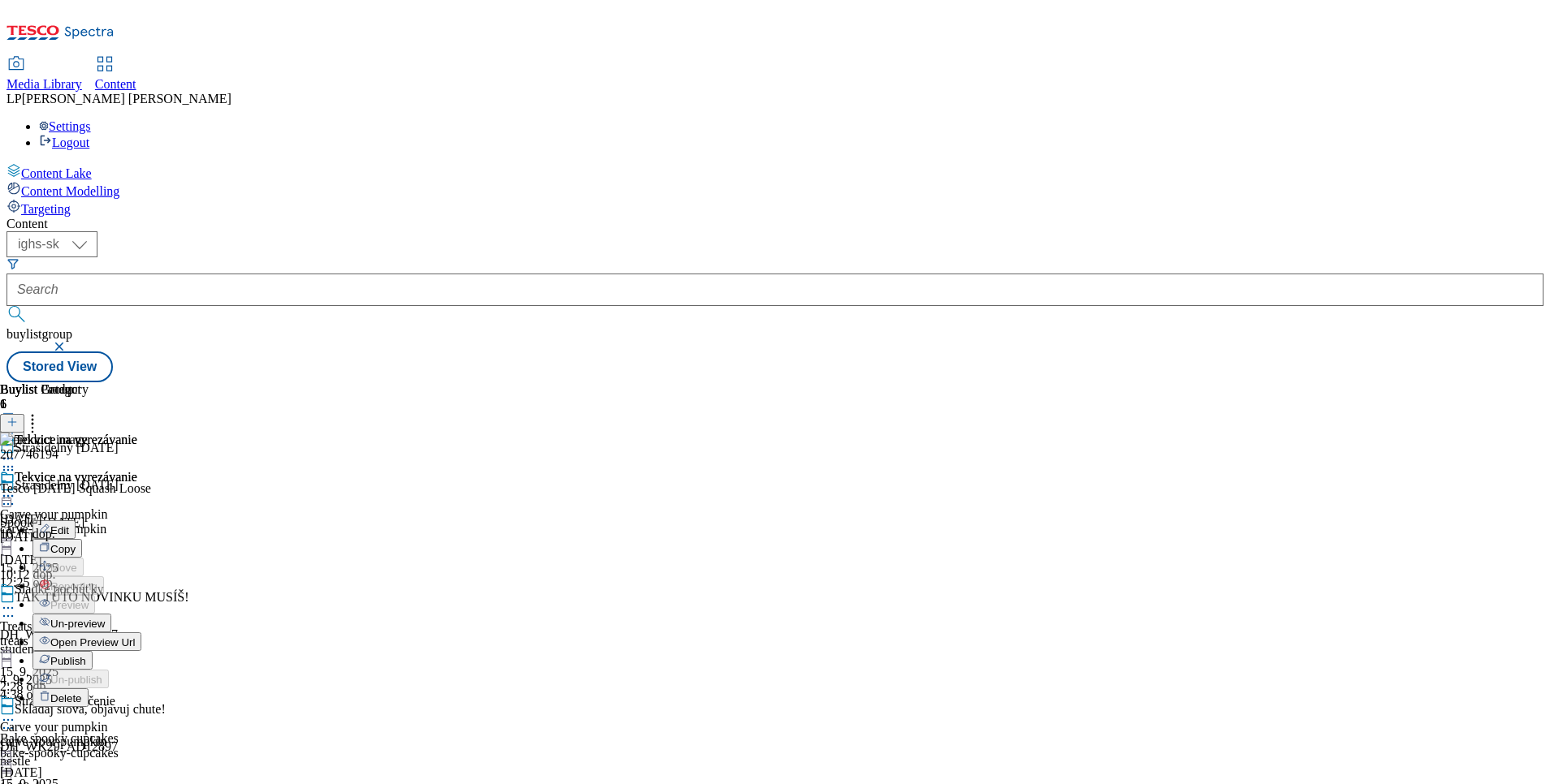
click at [105, 618] on span "Un-preview" at bounding box center [77, 623] width 55 height 12
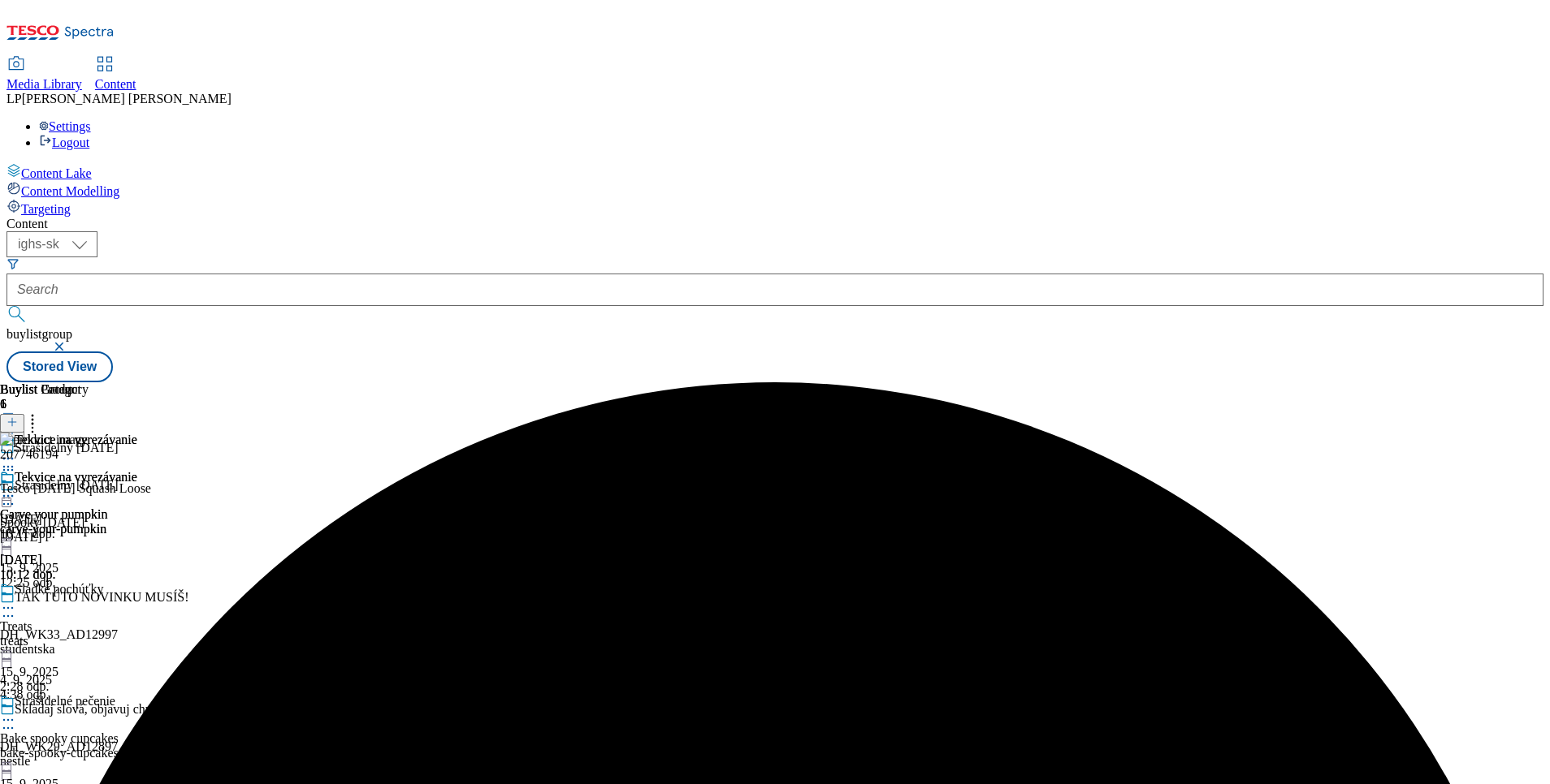
click at [17, 488] on icon at bounding box center [8, 496] width 17 height 17
drag, startPoint x: 978, startPoint y: 657, endPoint x: 610, endPoint y: 312, distance: 504.4
click at [137, 649] on div "Tekvice na vyrezávanie Edit Copy Move Reporting Preview Un-preview Publish Un-p…" at bounding box center [68, 623] width 137 height 306
click at [17, 488] on icon at bounding box center [8, 496] width 17 height 17
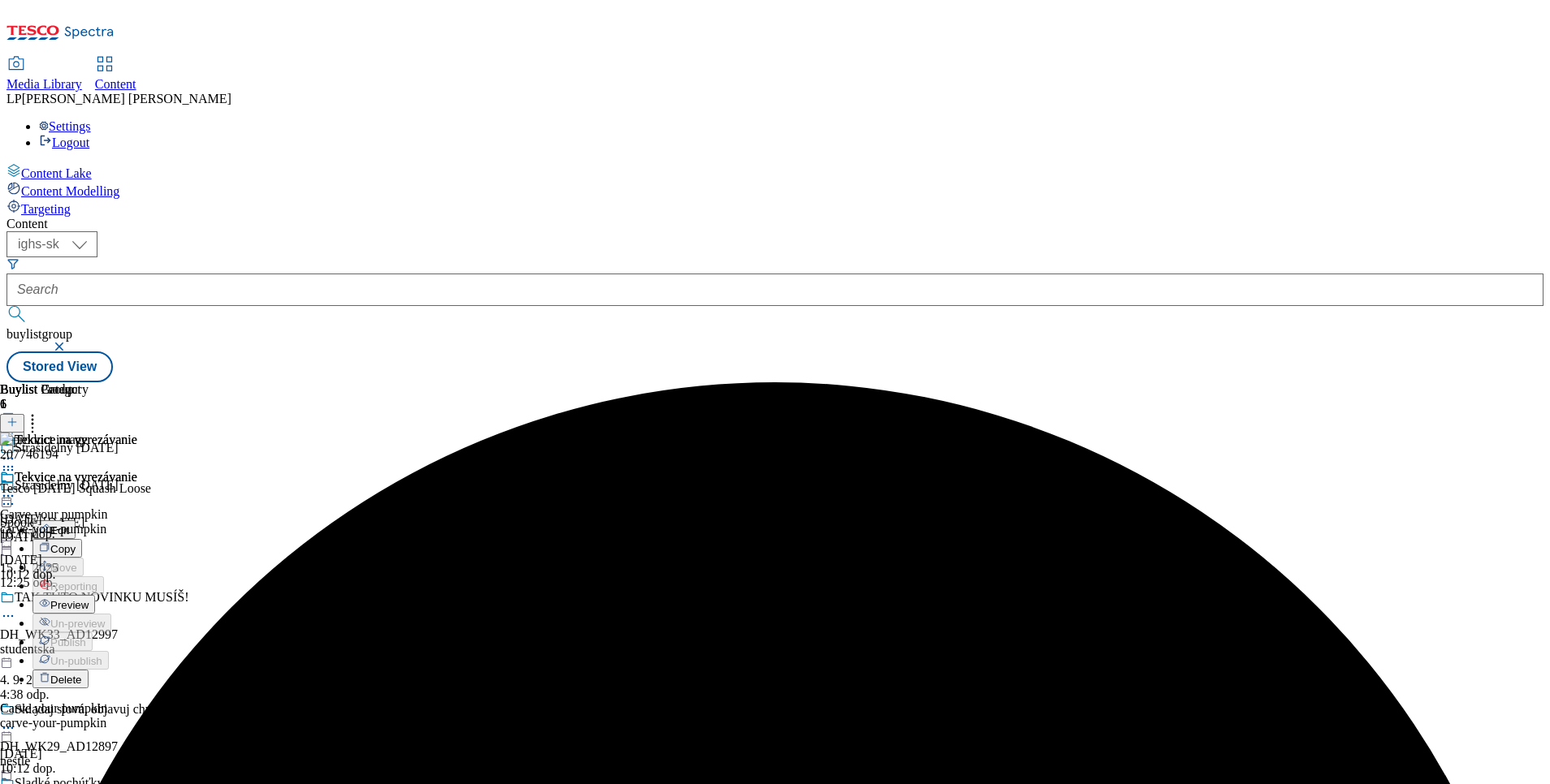
click at [89, 599] on span "Preview" at bounding box center [68, 605] width 38 height 12
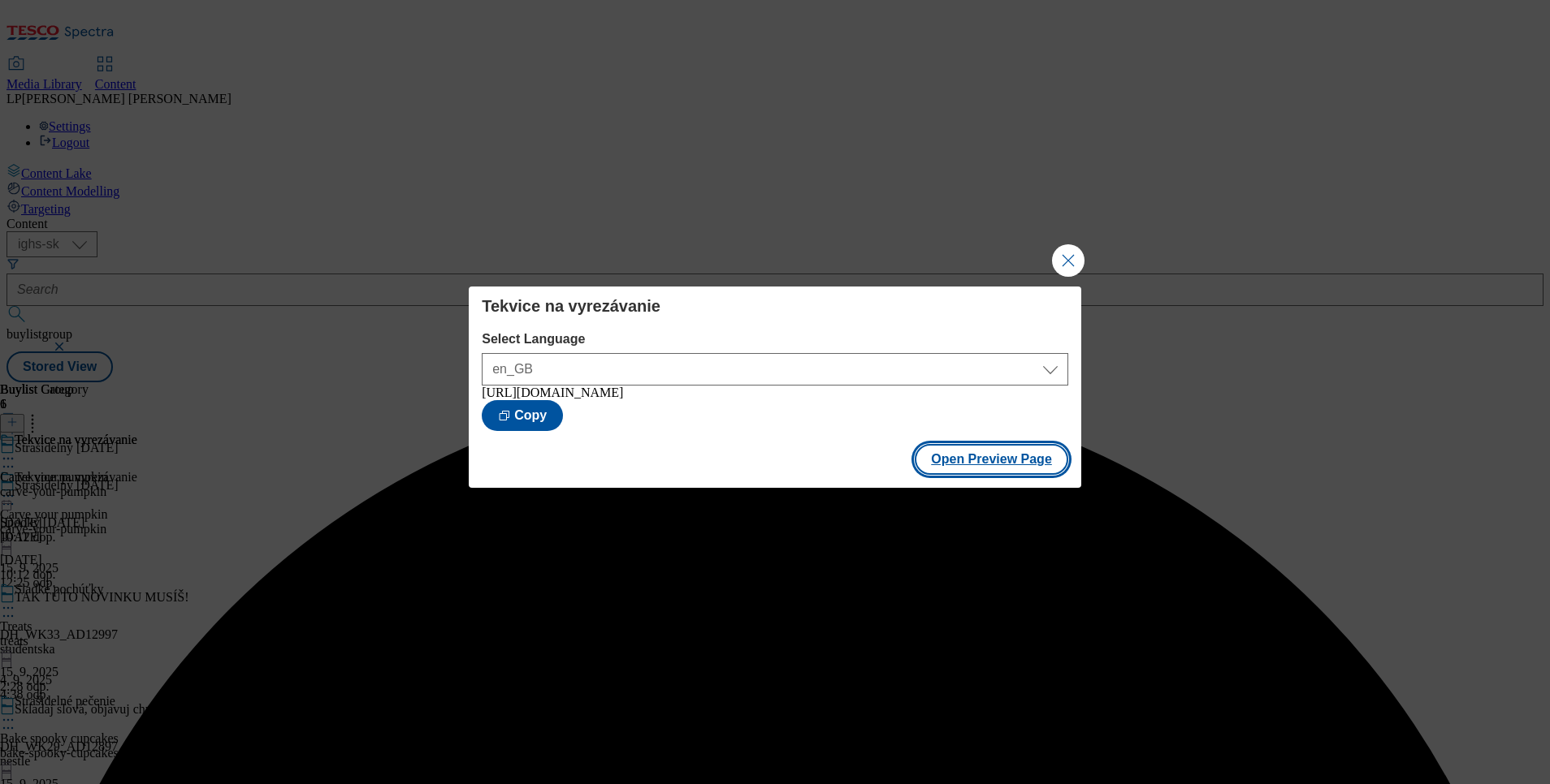
click at [1010, 467] on button "Open Preview Page" at bounding box center [991, 459] width 154 height 31
click at [1067, 258] on button "Close Modal" at bounding box center [1067, 260] width 32 height 32
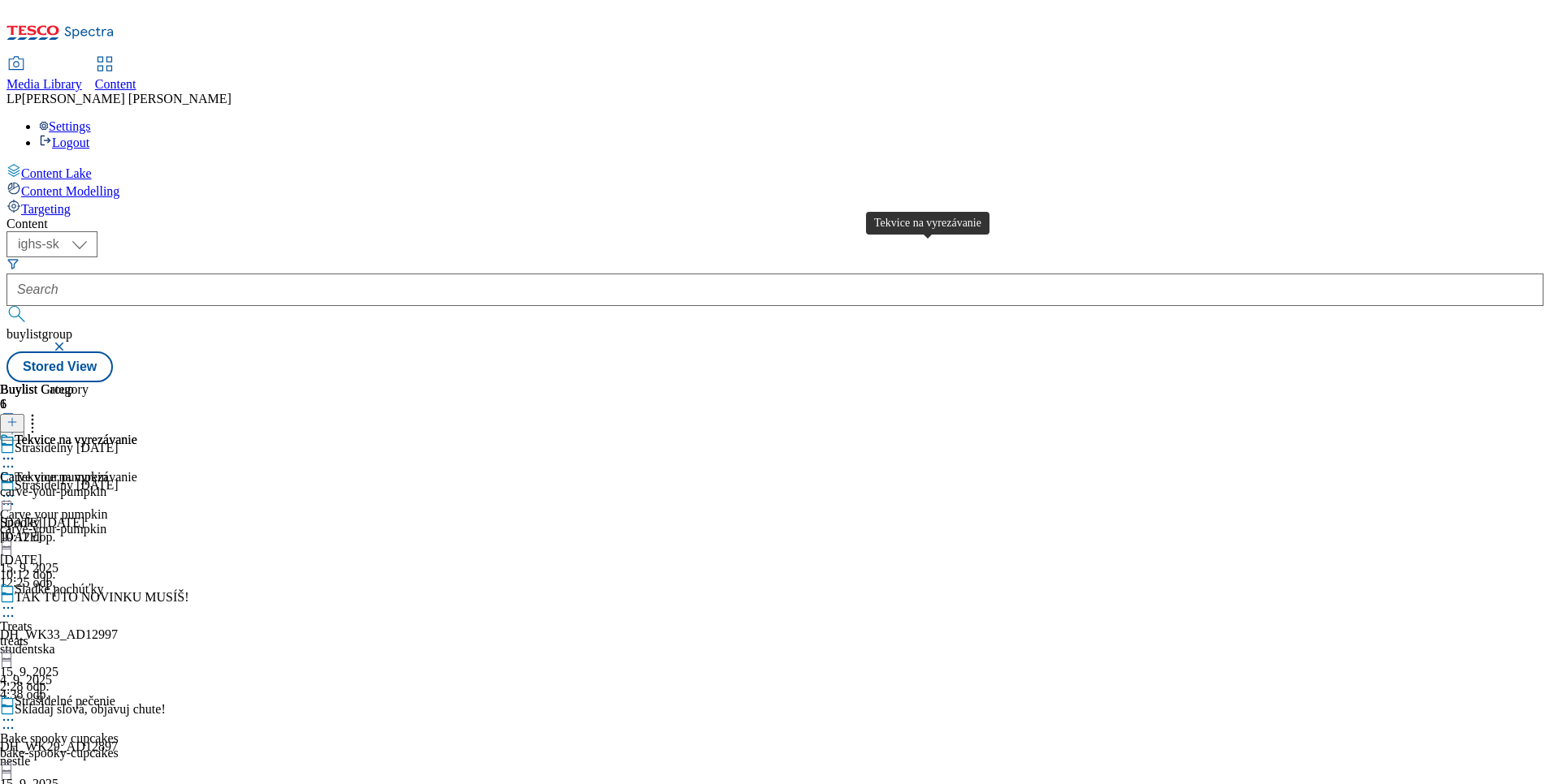
click at [137, 433] on div "Tekvice na vyrezávanie" at bounding box center [76, 440] width 123 height 15
click at [137, 471] on div "Tekvice na vyrezávanie Carve your pumpkin carve-your-pumpkin 16. 9. 2025 10:12 …" at bounding box center [68, 526] width 137 height 112
click at [137, 471] on div "Tekvice na vyrezávanie" at bounding box center [76, 478] width 123 height 15
click at [41, 411] on icon at bounding box center [32, 420] width 17 height 17
click at [151, 433] on div "207746194 Tesco Halloween Squash Loose 16. 9. 2025 10:11 dop." at bounding box center [75, 487] width 151 height 109
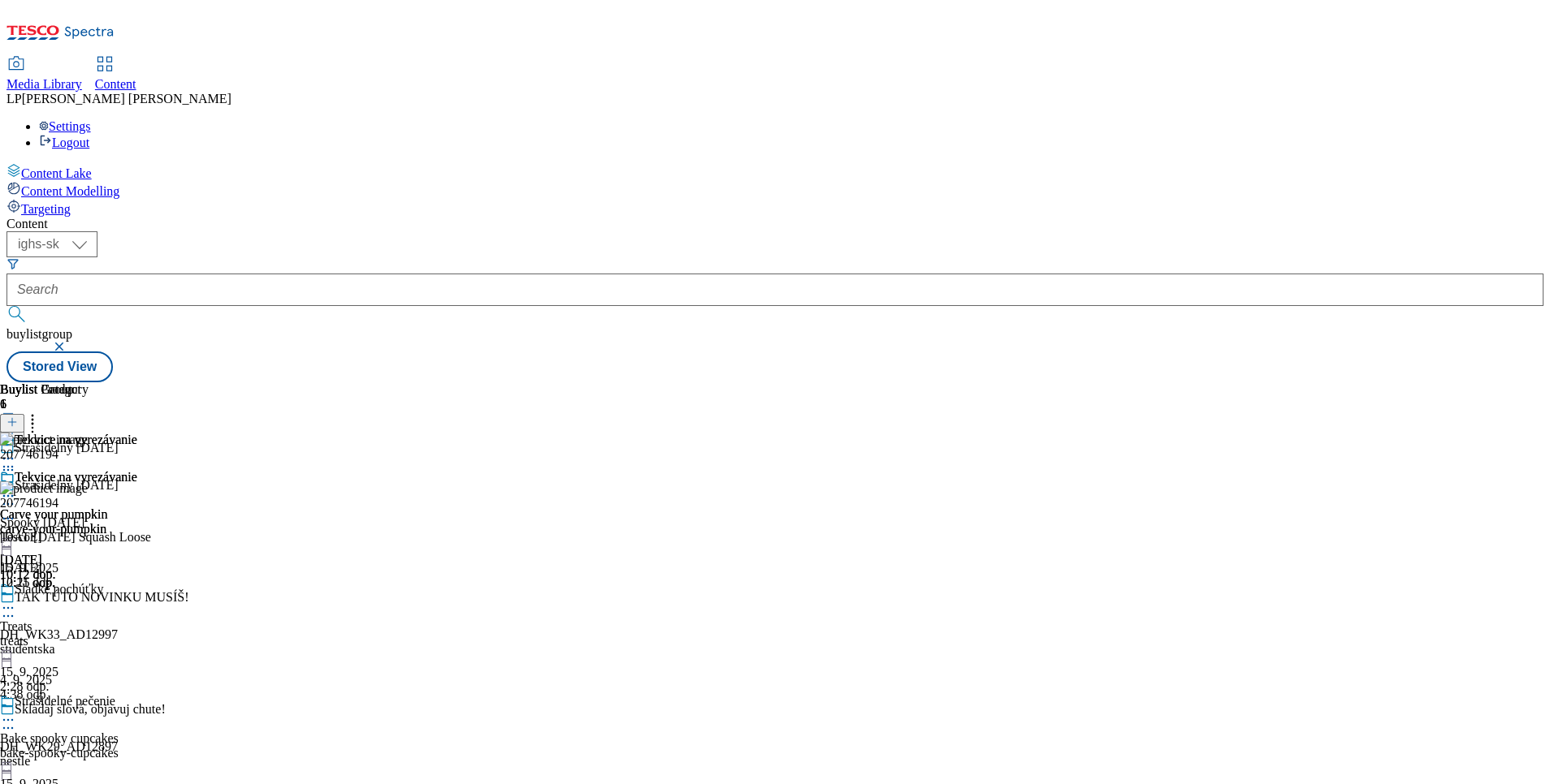
click at [17, 510] on icon at bounding box center [8, 519] width 17 height 17
click at [82, 622] on span "Delete" at bounding box center [66, 628] width 31 height 12
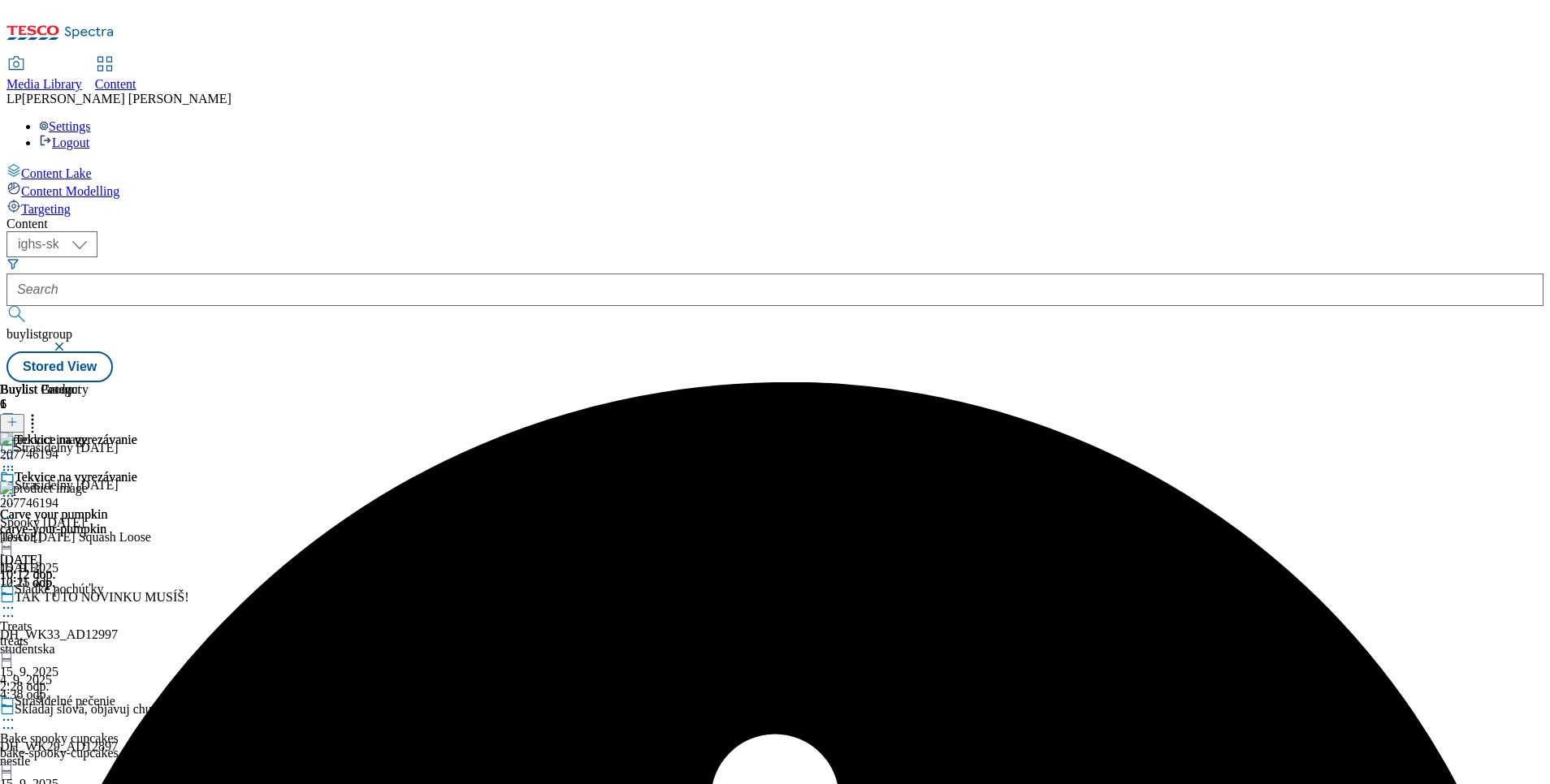
click at [17, 488] on icon at bounding box center [8, 496] width 17 height 17
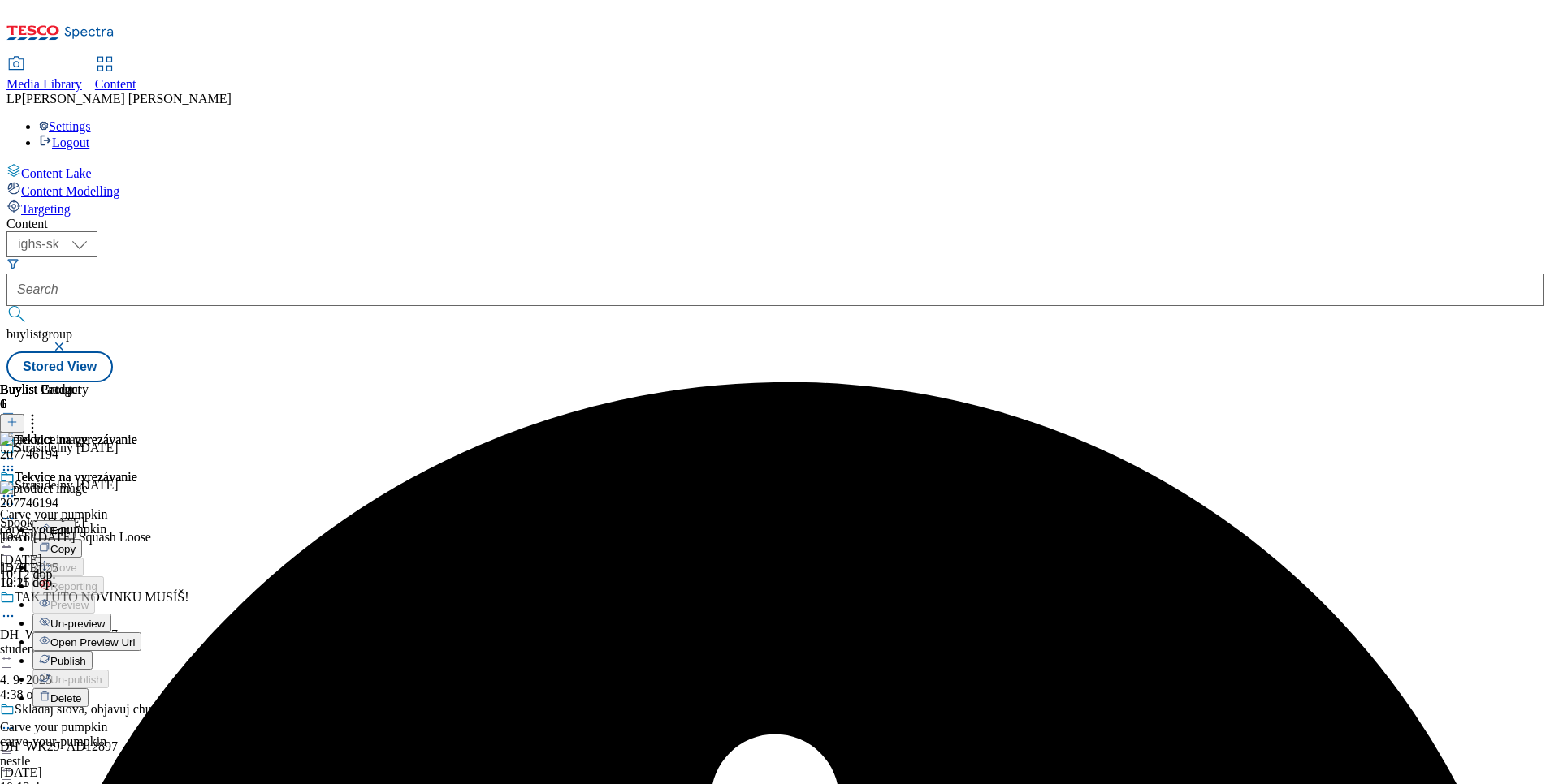
click at [141, 614] on li "Un-preview" at bounding box center [87, 623] width 109 height 18
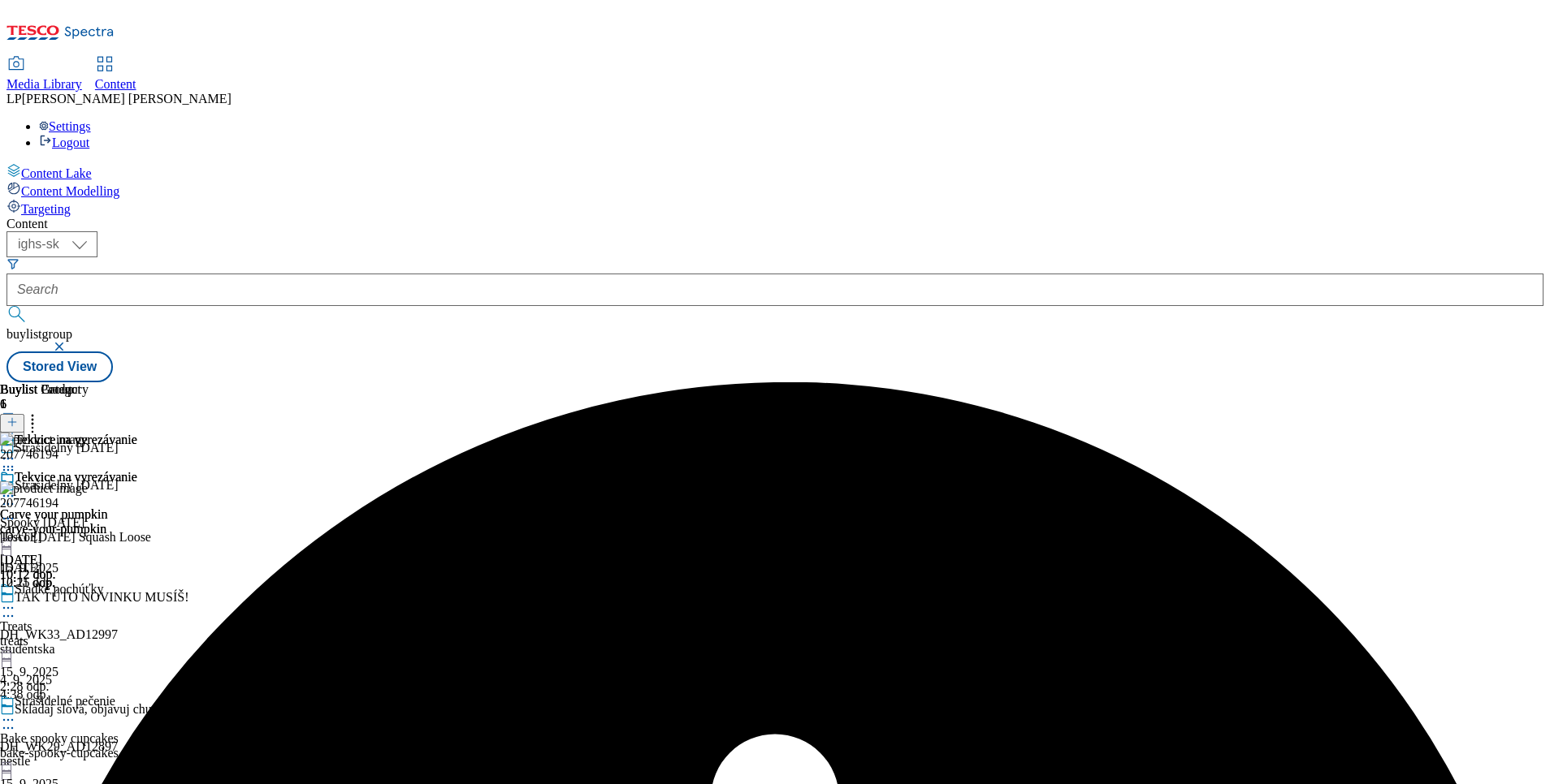
click at [17, 488] on icon at bounding box center [8, 496] width 17 height 17
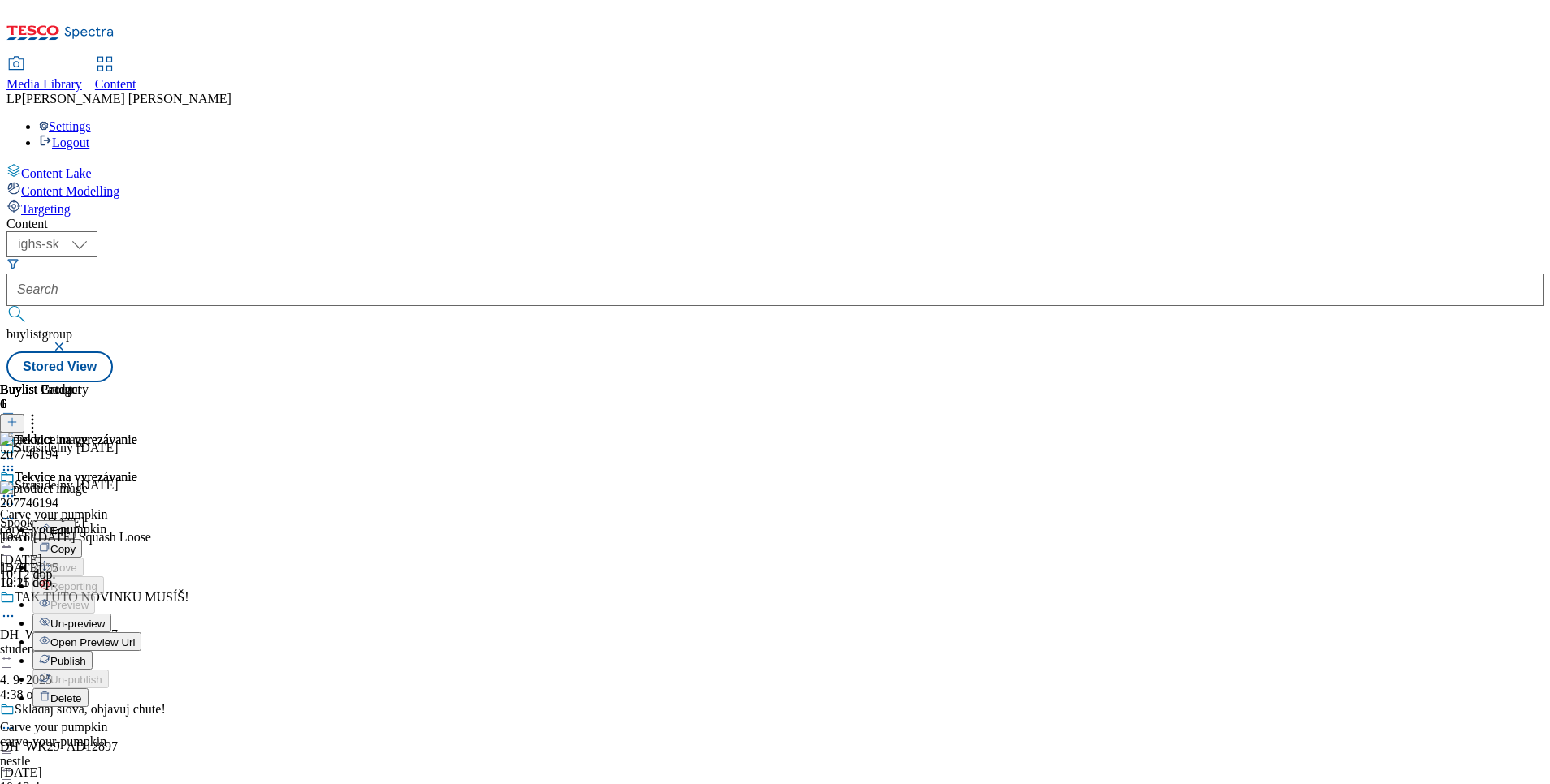
click at [105, 618] on span "Un-preview" at bounding box center [77, 623] width 55 height 12
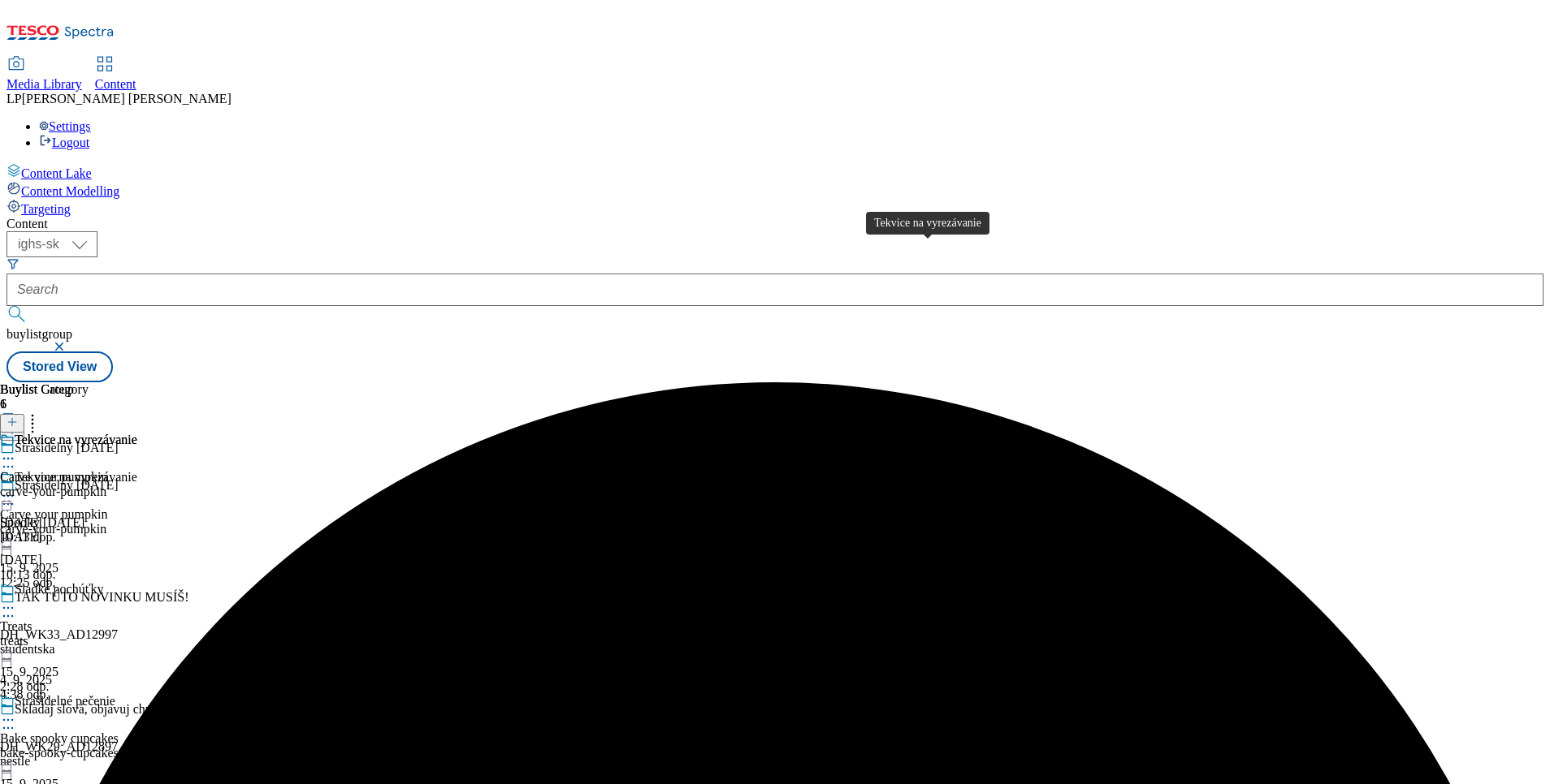
click at [137, 433] on div "Tekvice na vyrezávanie" at bounding box center [76, 440] width 123 height 15
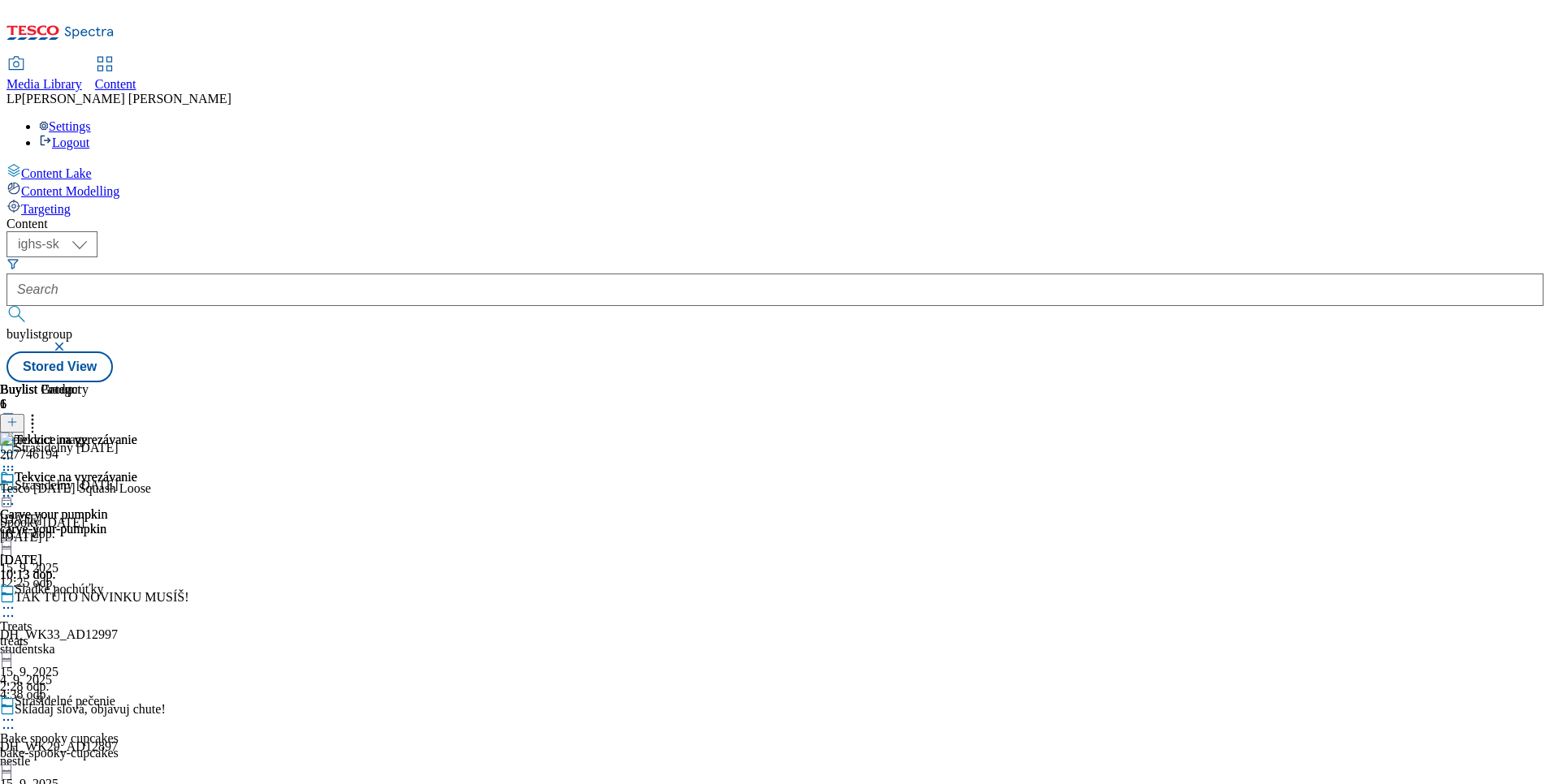
click at [17, 462] on icon at bounding box center [8, 471] width 17 height 17
click at [89, 570] on button "Delete" at bounding box center [60, 579] width 56 height 18
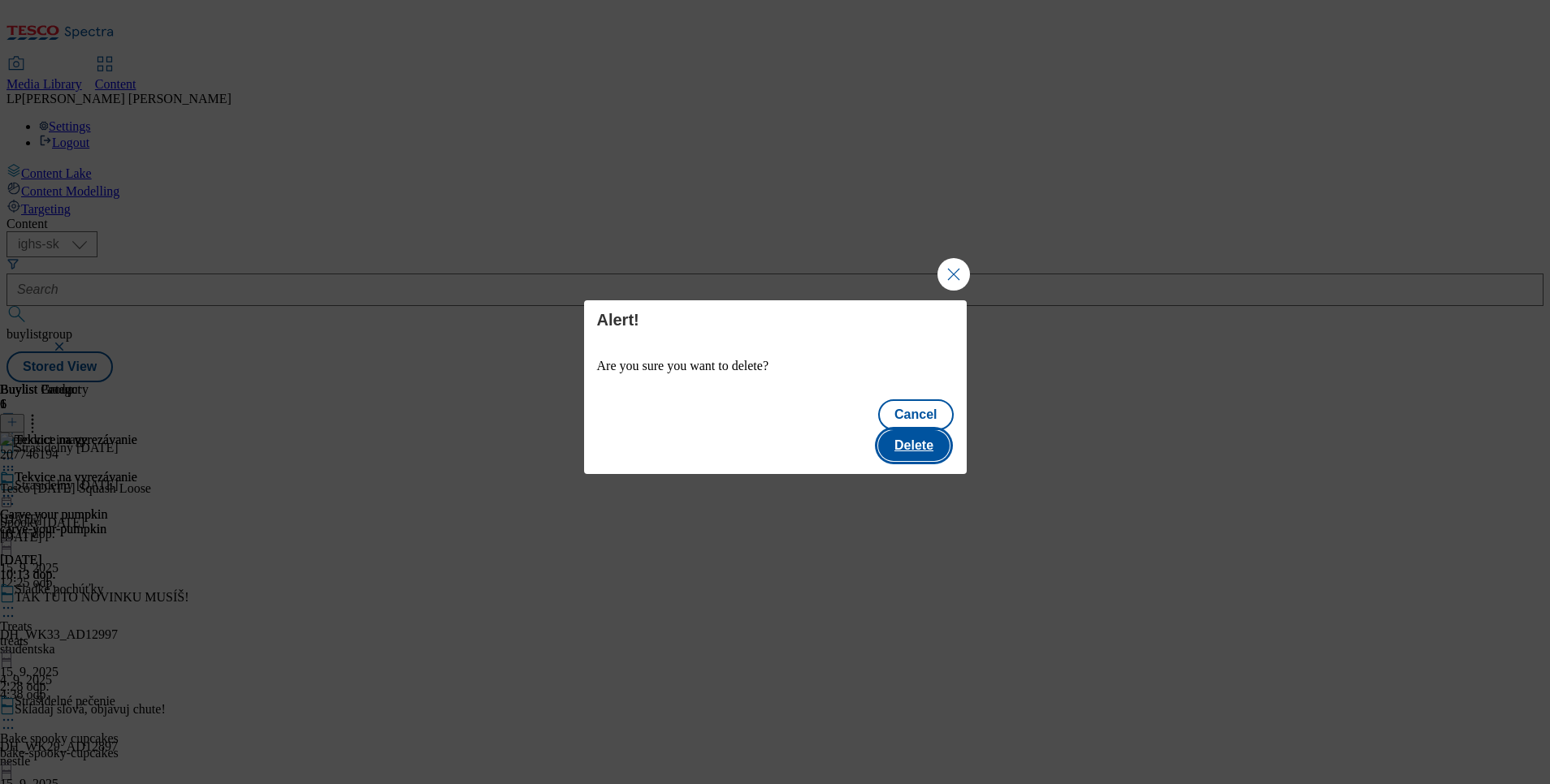
click at [915, 430] on button "Delete" at bounding box center [913, 445] width 71 height 31
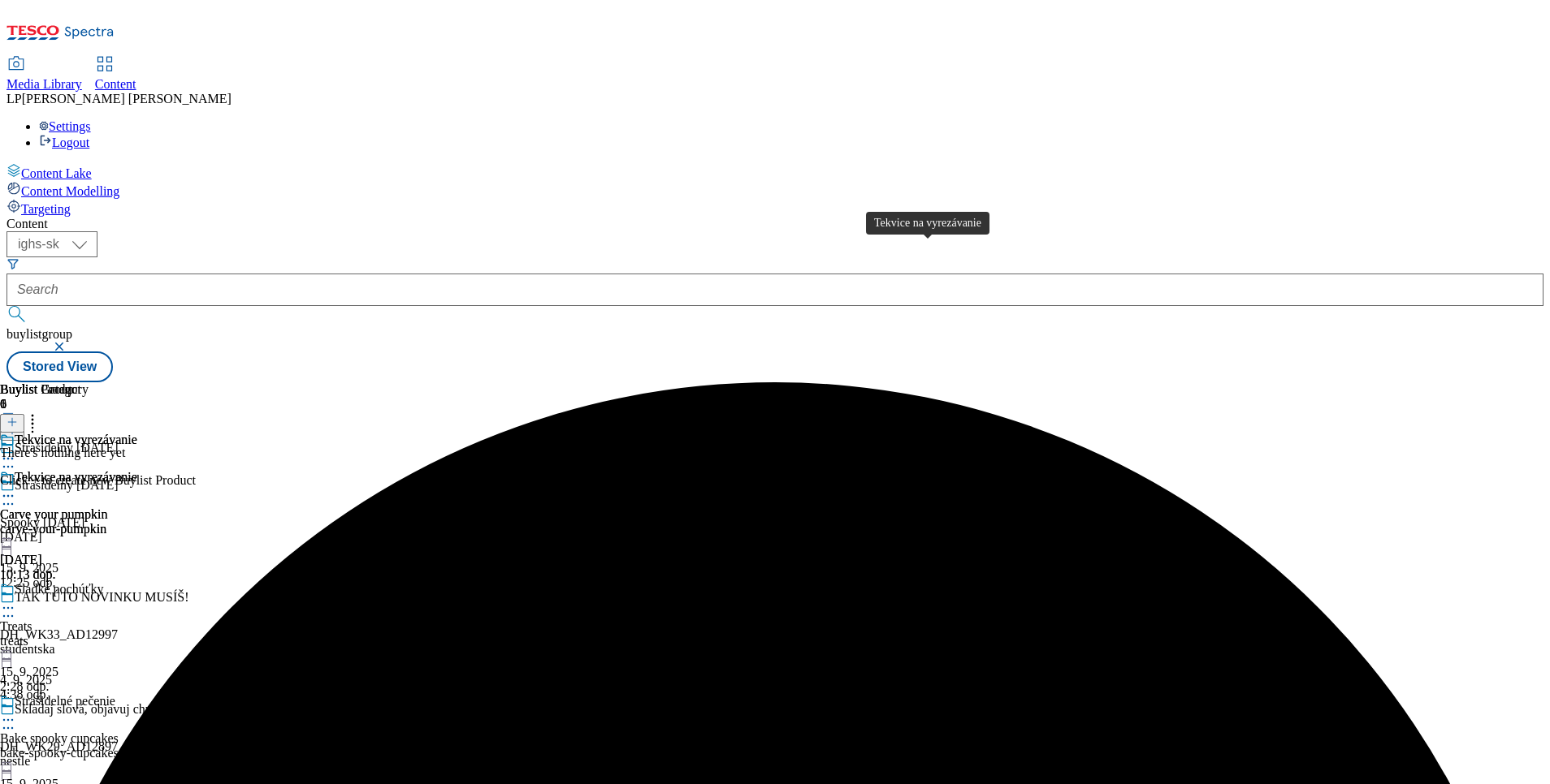
click at [137, 471] on div "Tekvice na vyrezávanie" at bounding box center [76, 478] width 123 height 15
click at [18, 417] on icon at bounding box center [12, 423] width 11 height 11
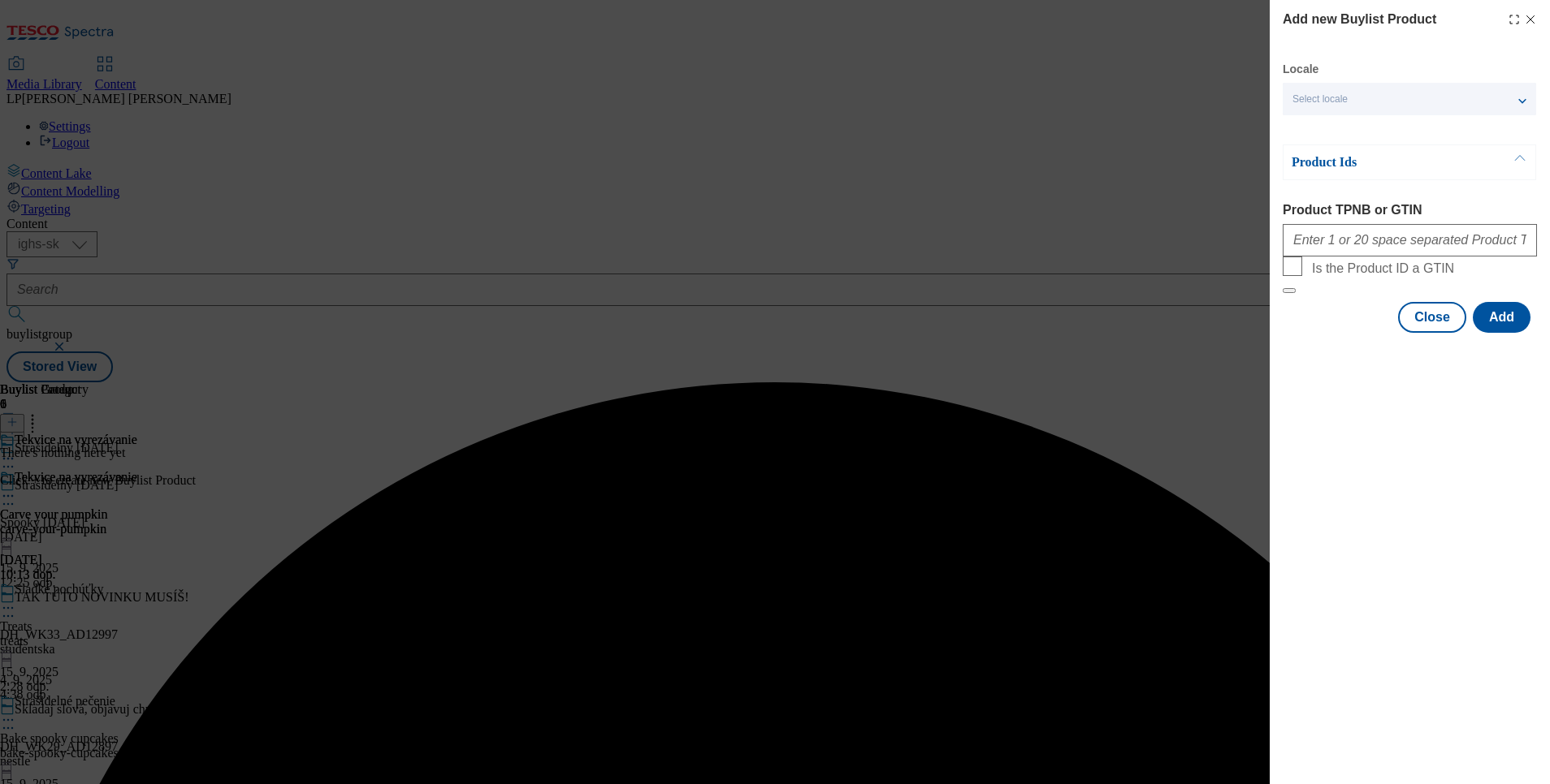
click at [1347, 102] on span "Select locale" at bounding box center [1320, 99] width 55 height 12
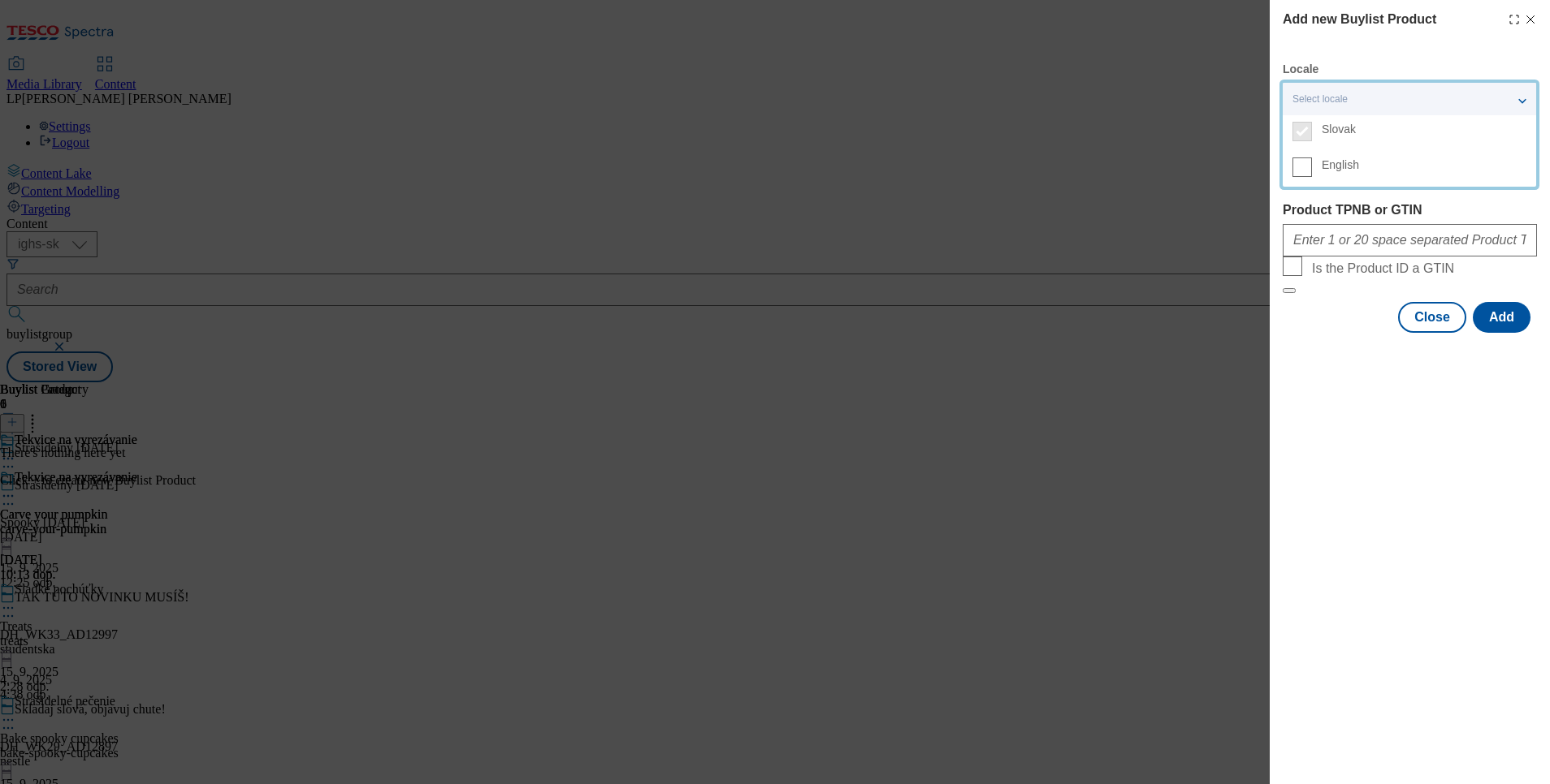
click at [1335, 133] on span "Slovak" at bounding box center [1338, 129] width 34 height 9
click at [1337, 165] on span "English" at bounding box center [1340, 165] width 37 height 9
click at [1311, 165] on input "English" at bounding box center [1301, 166] width 19 height 19
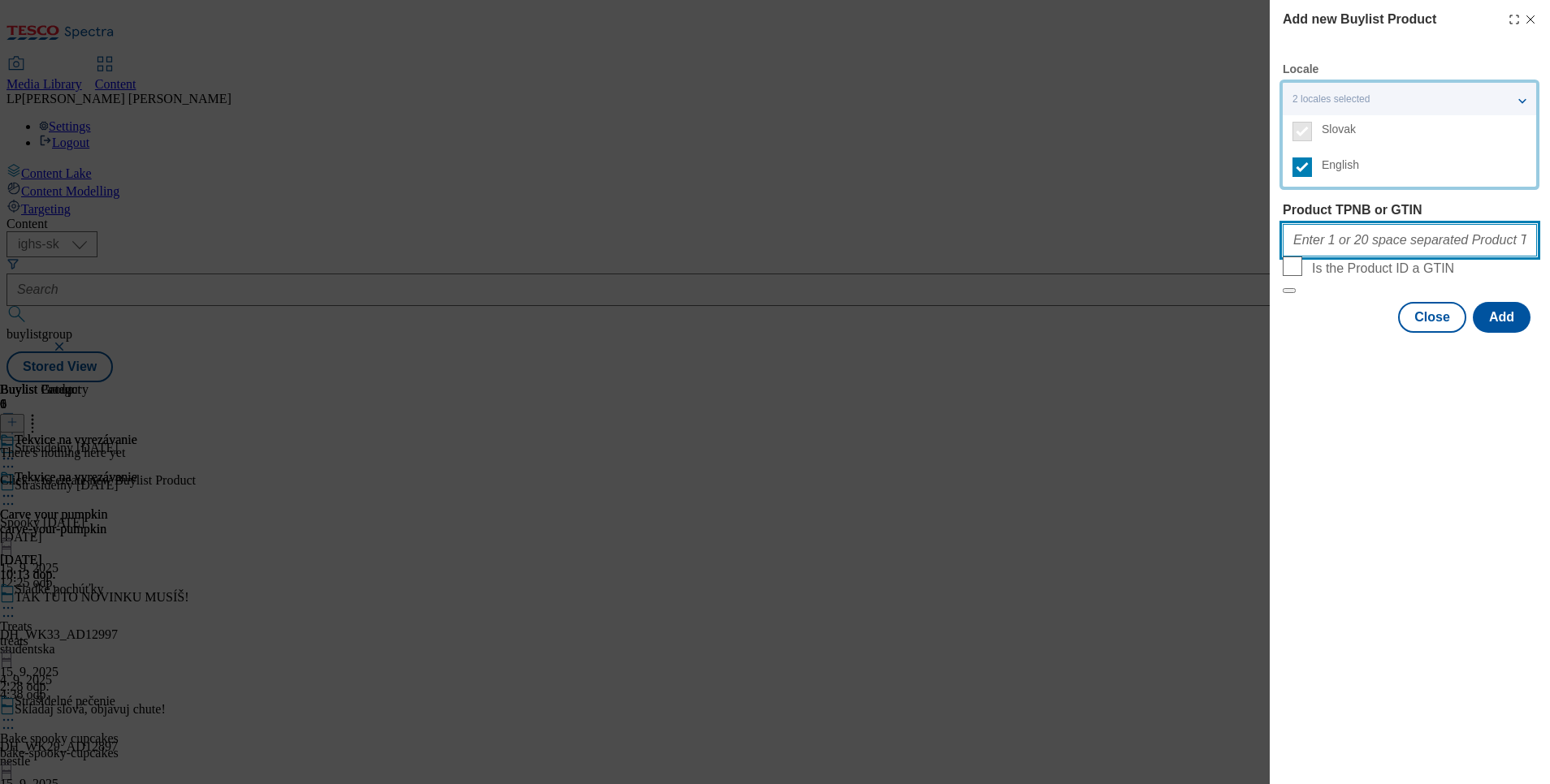
click at [1336, 247] on input "Product TPNB or GTIN" at bounding box center [1409, 239] width 254 height 32
paste input "207746194"
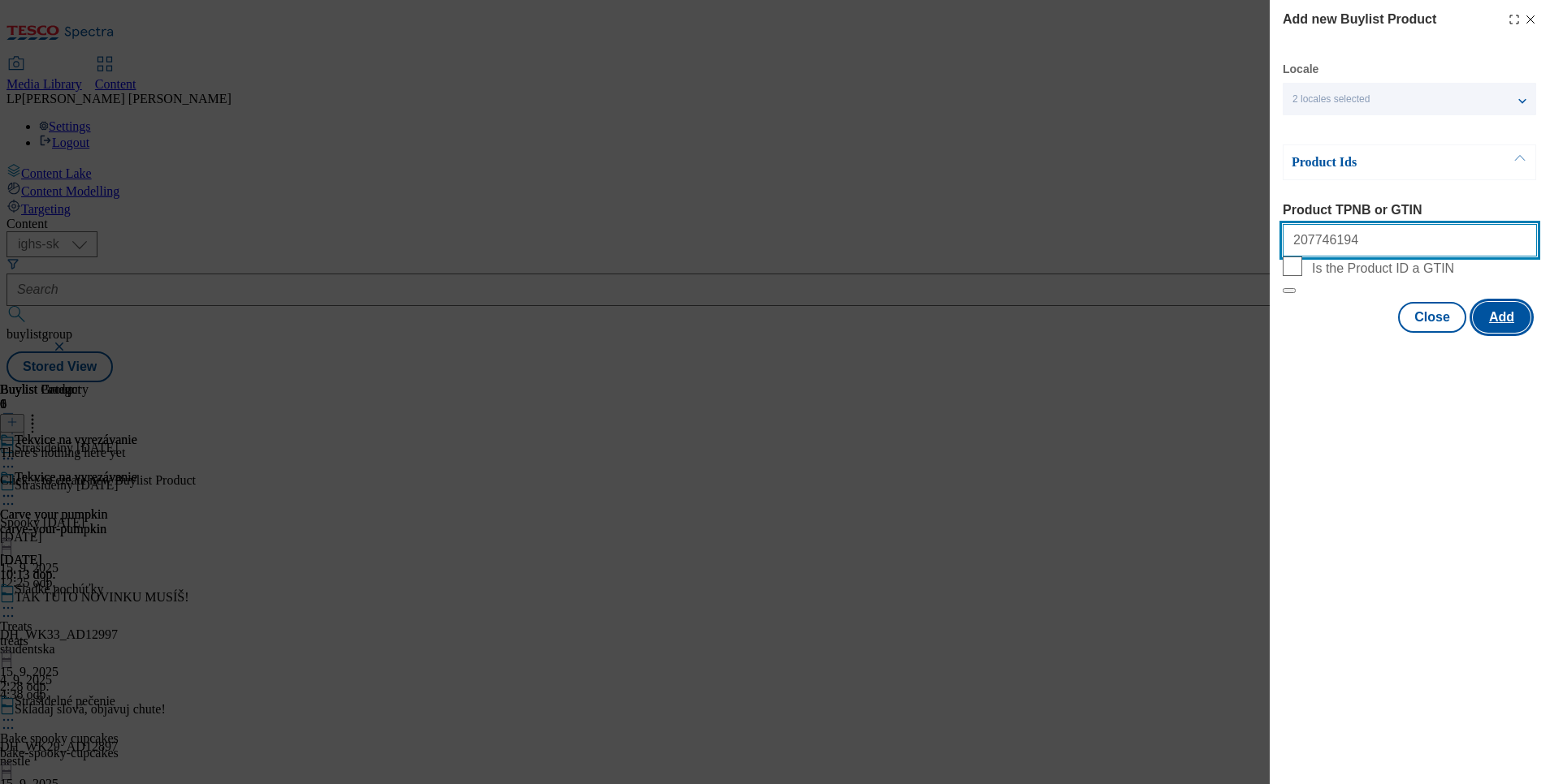
type input "207746194"
click at [1492, 333] on button "Add" at bounding box center [1501, 317] width 57 height 31
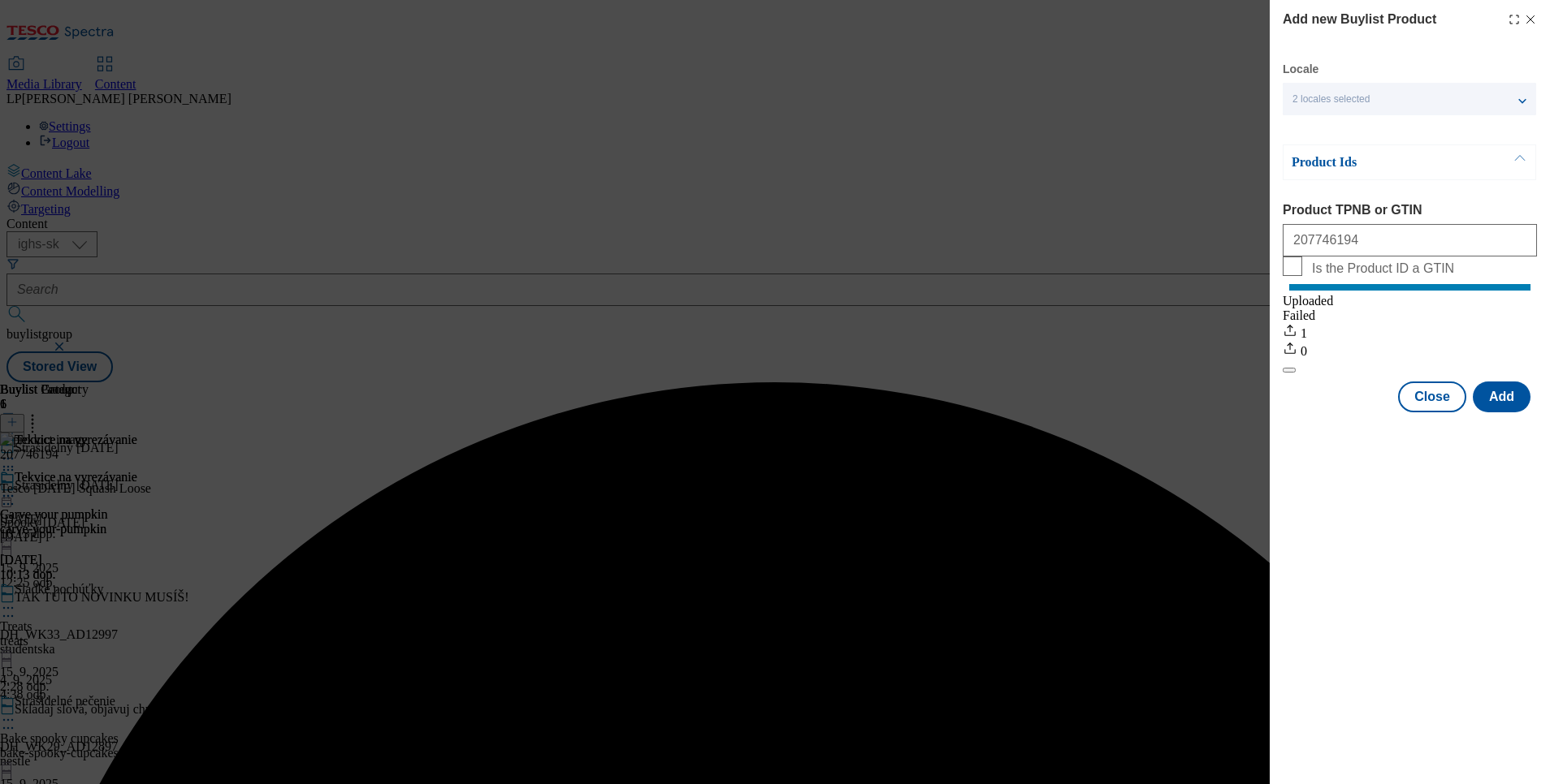
click at [1194, 570] on div "Add new Buylist Product Locale 2 locales selected Slovak English Product Ids Pr…" at bounding box center [775, 392] width 1550 height 784
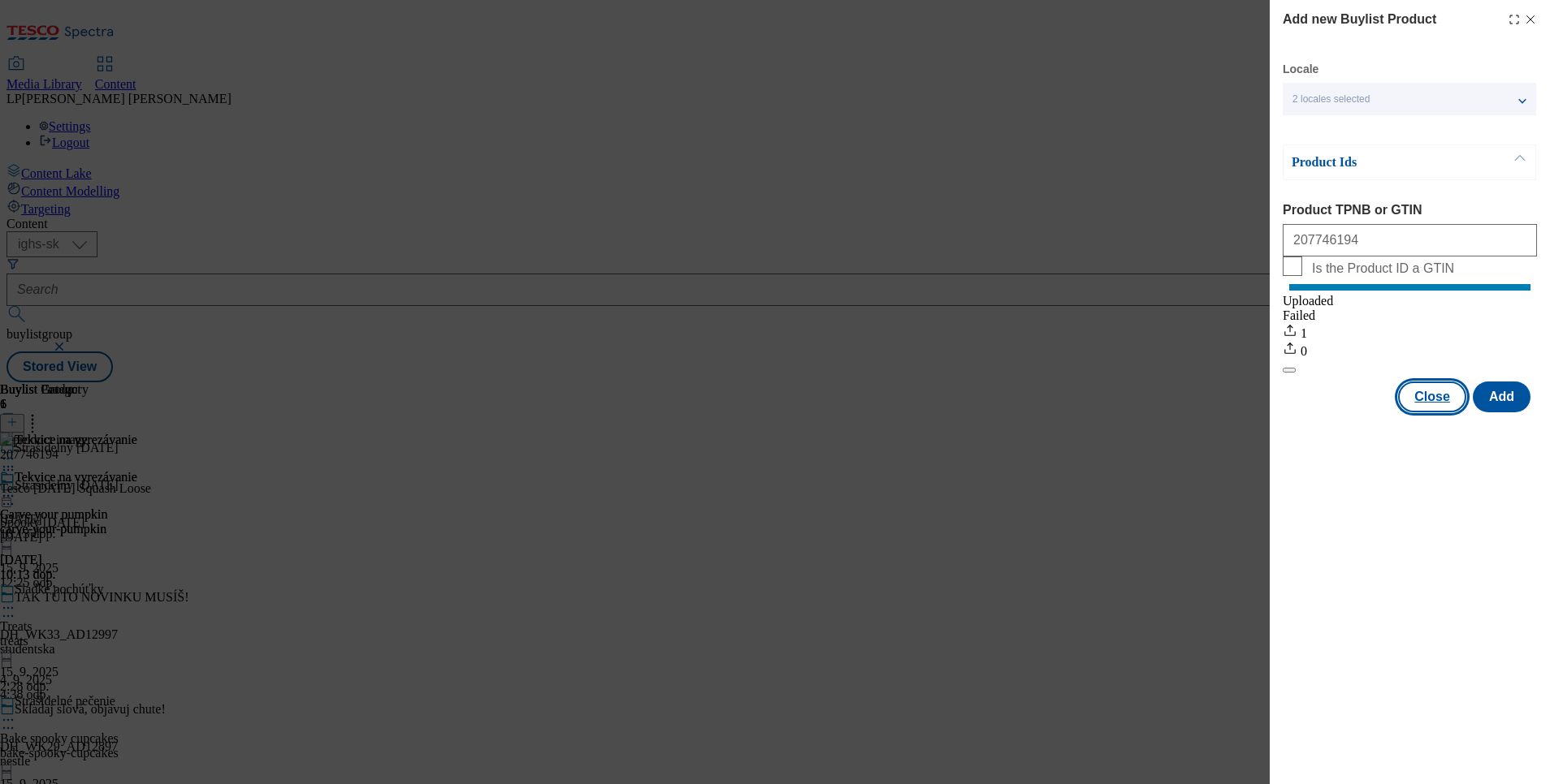
click at [1420, 412] on button "Close" at bounding box center [1433, 397] width 68 height 31
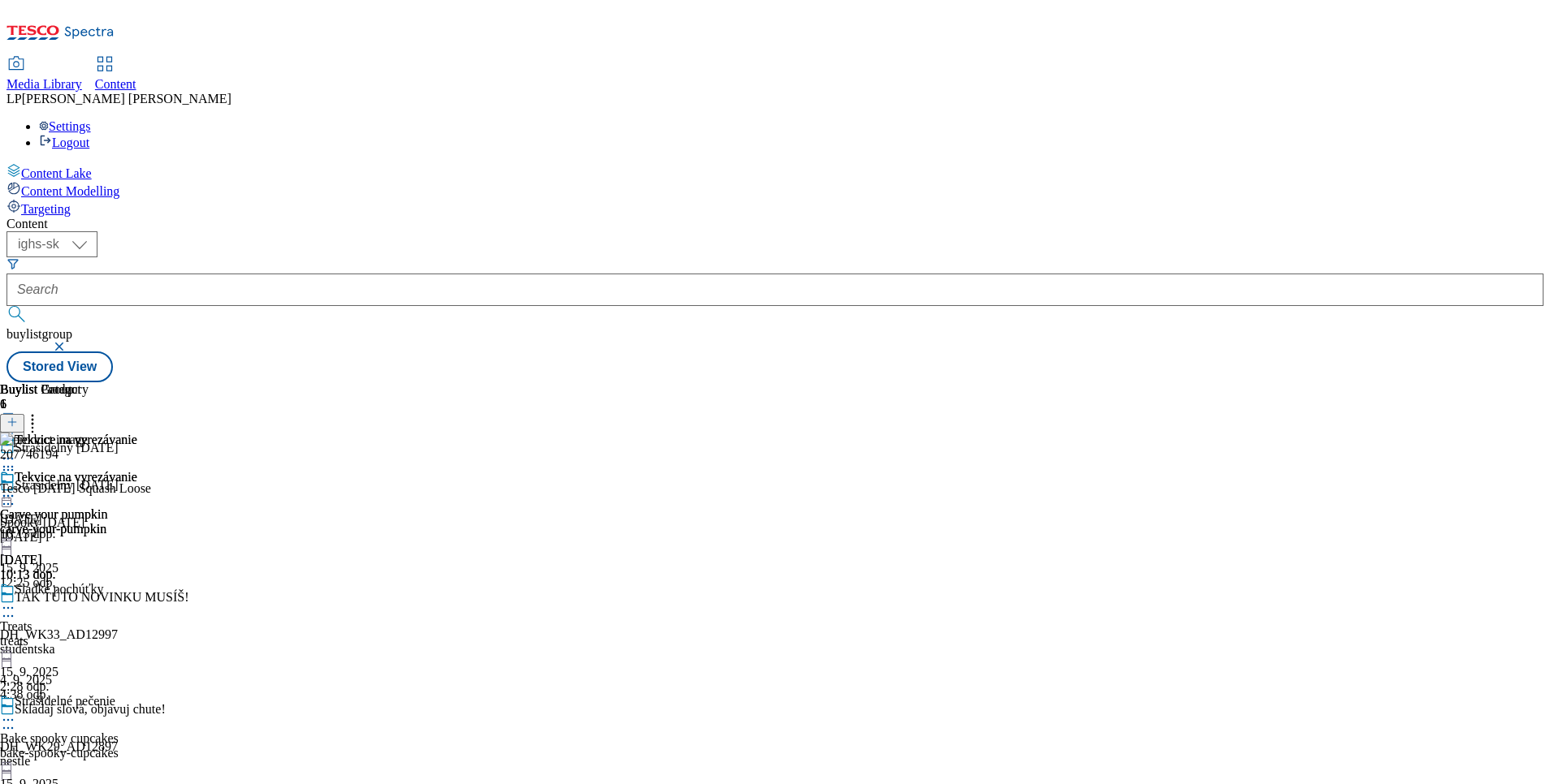
click at [17, 488] on icon at bounding box center [8, 496] width 17 height 17
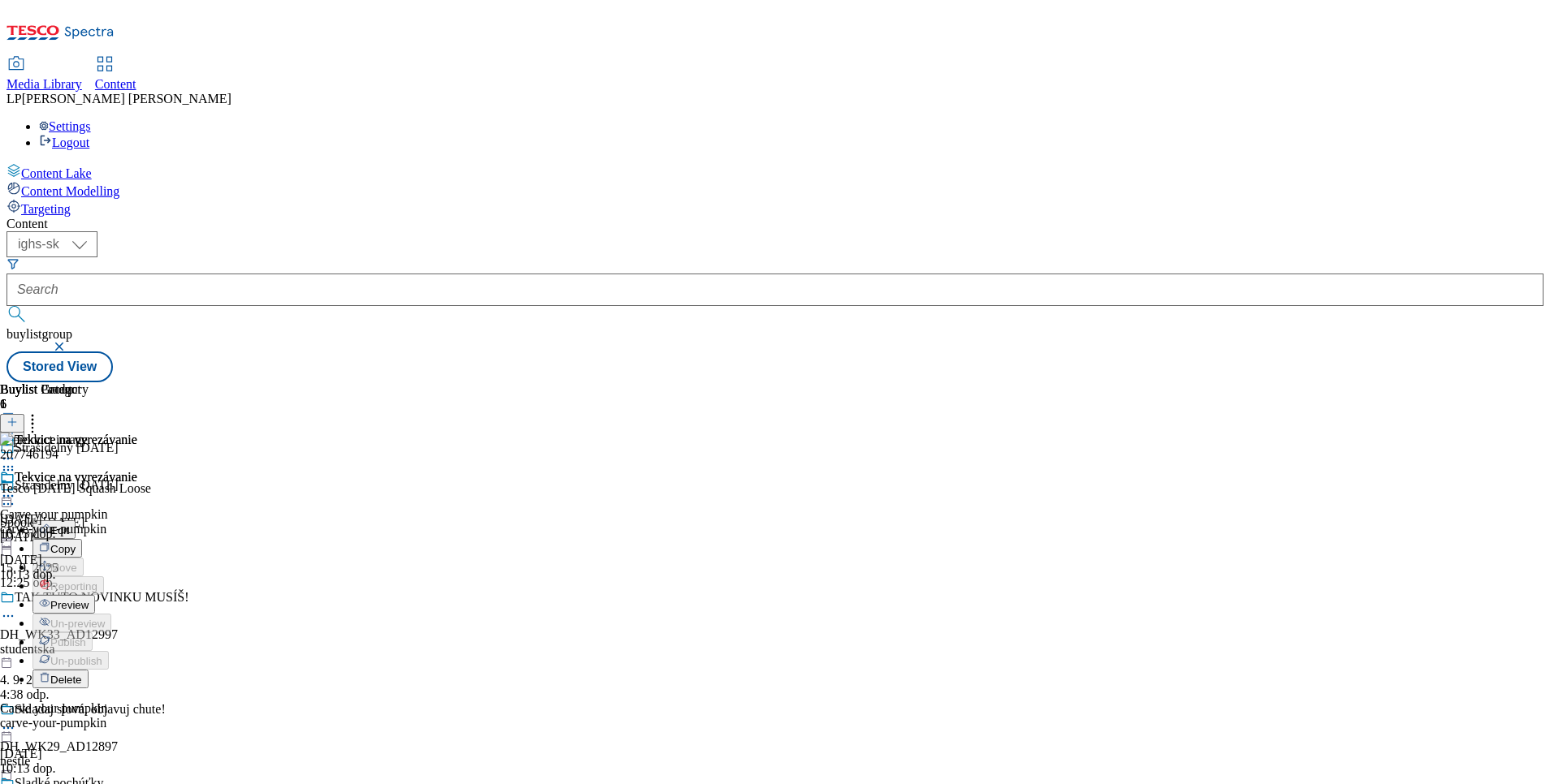
click at [89, 599] on span "Preview" at bounding box center [68, 605] width 38 height 12
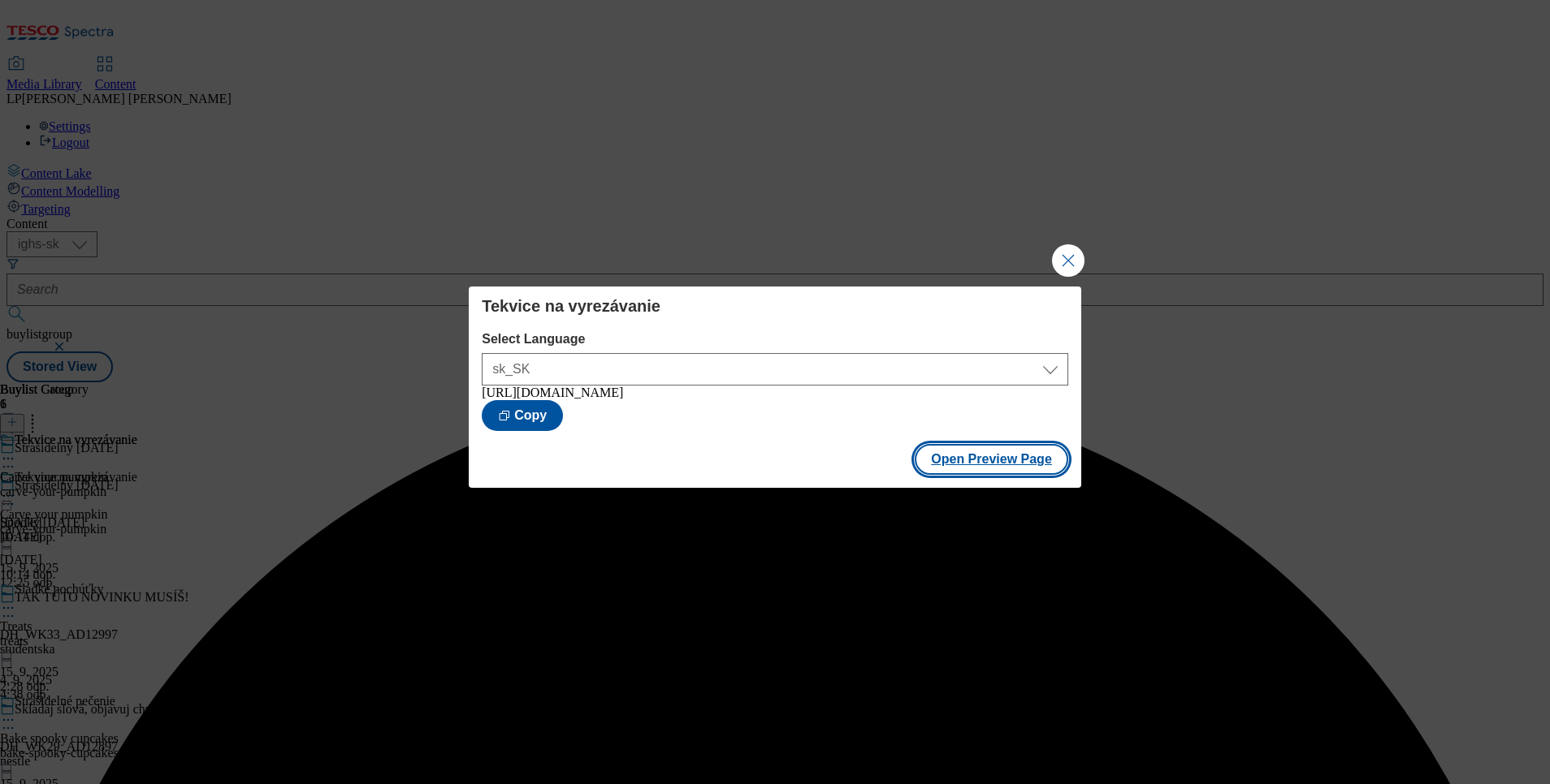
click at [985, 464] on button "Open Preview Page" at bounding box center [991, 459] width 154 height 31
click at [1063, 250] on button "Close Modal" at bounding box center [1067, 260] width 32 height 32
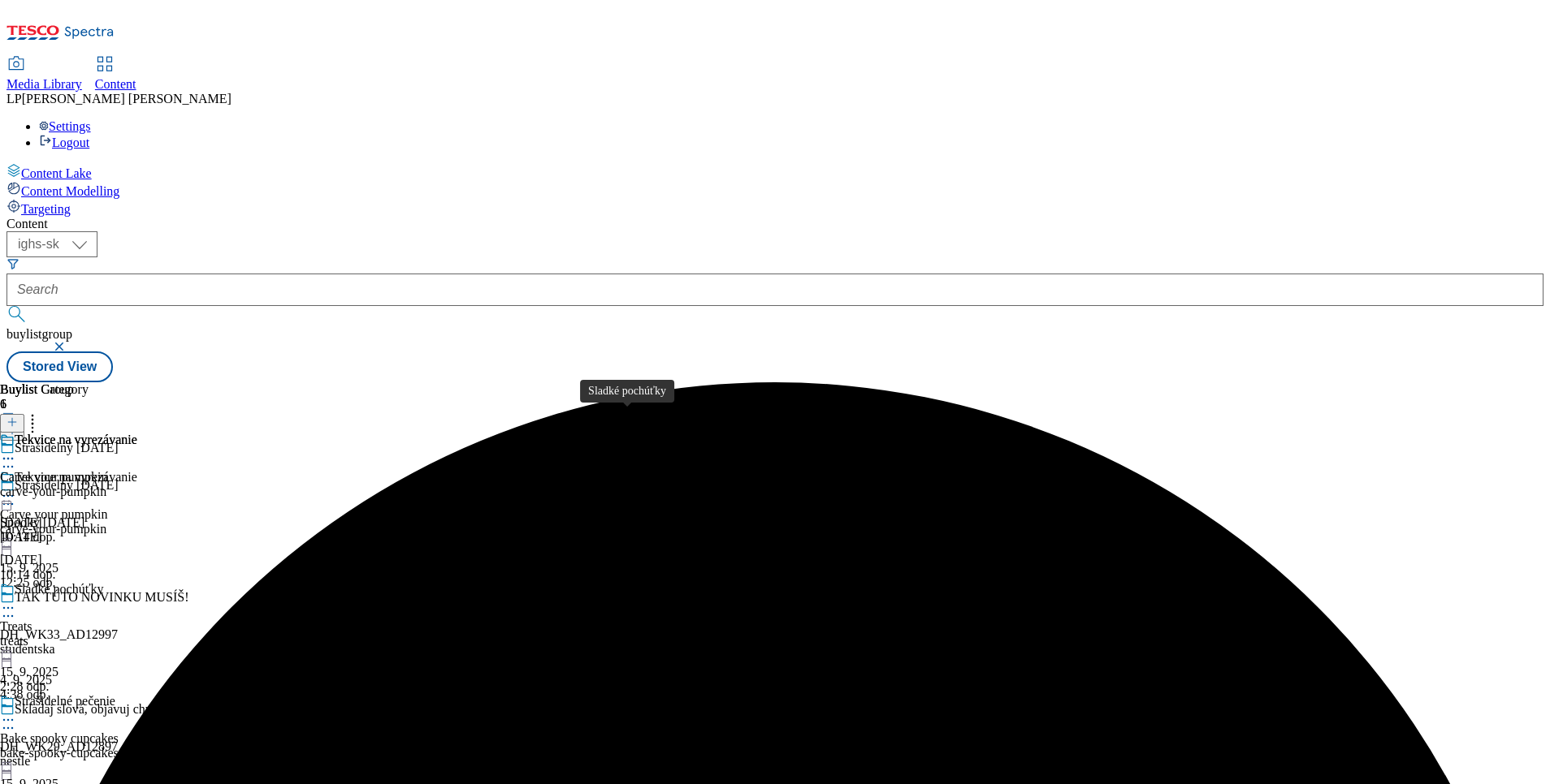
click at [104, 582] on div "Sladké pochúťky" at bounding box center [59, 590] width 89 height 15
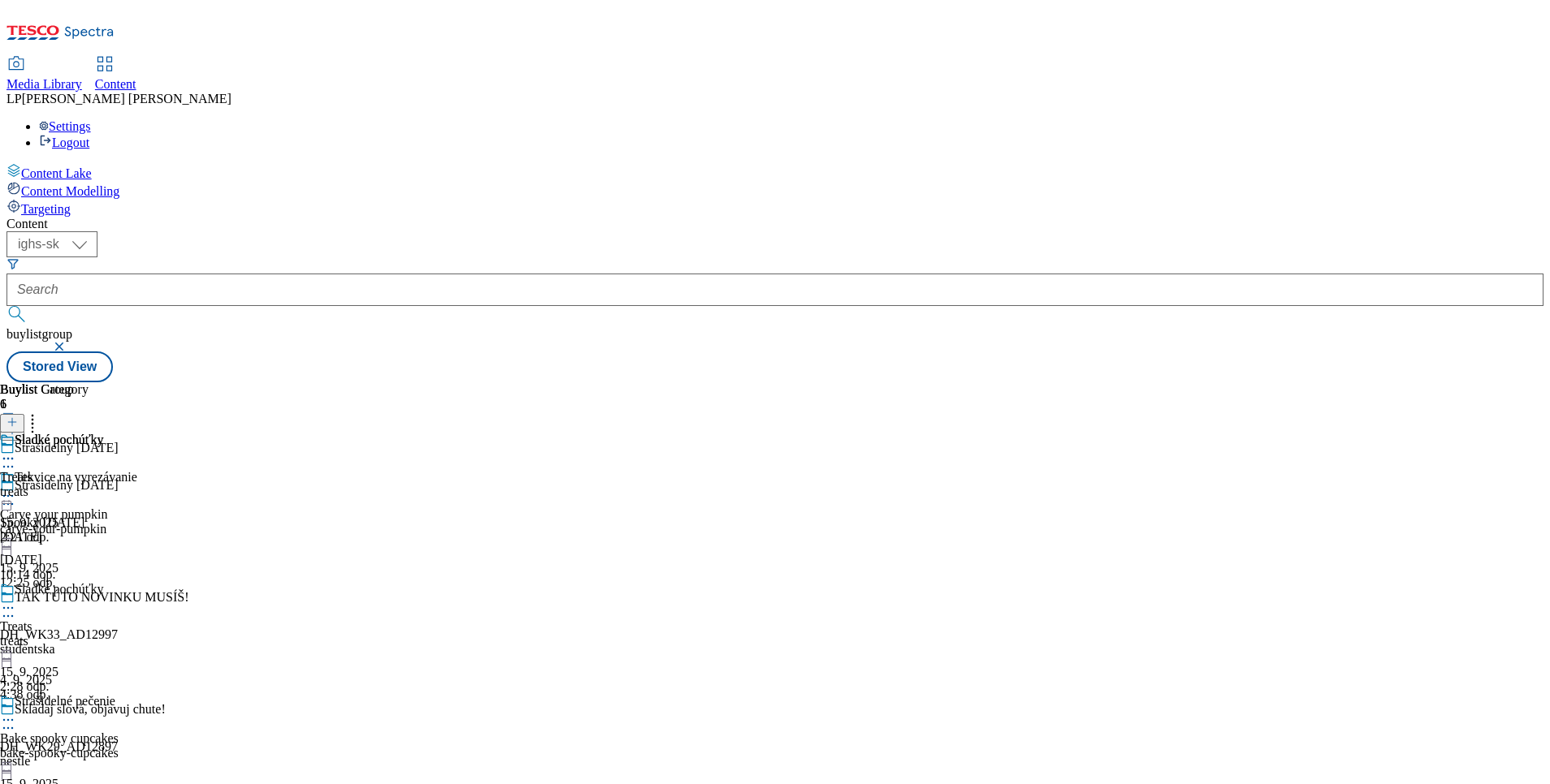
click at [104, 433] on div "Sladké pochúťky Treats treats 15. 9. 2025 2:21 odp." at bounding box center [52, 488] width 104 height 112
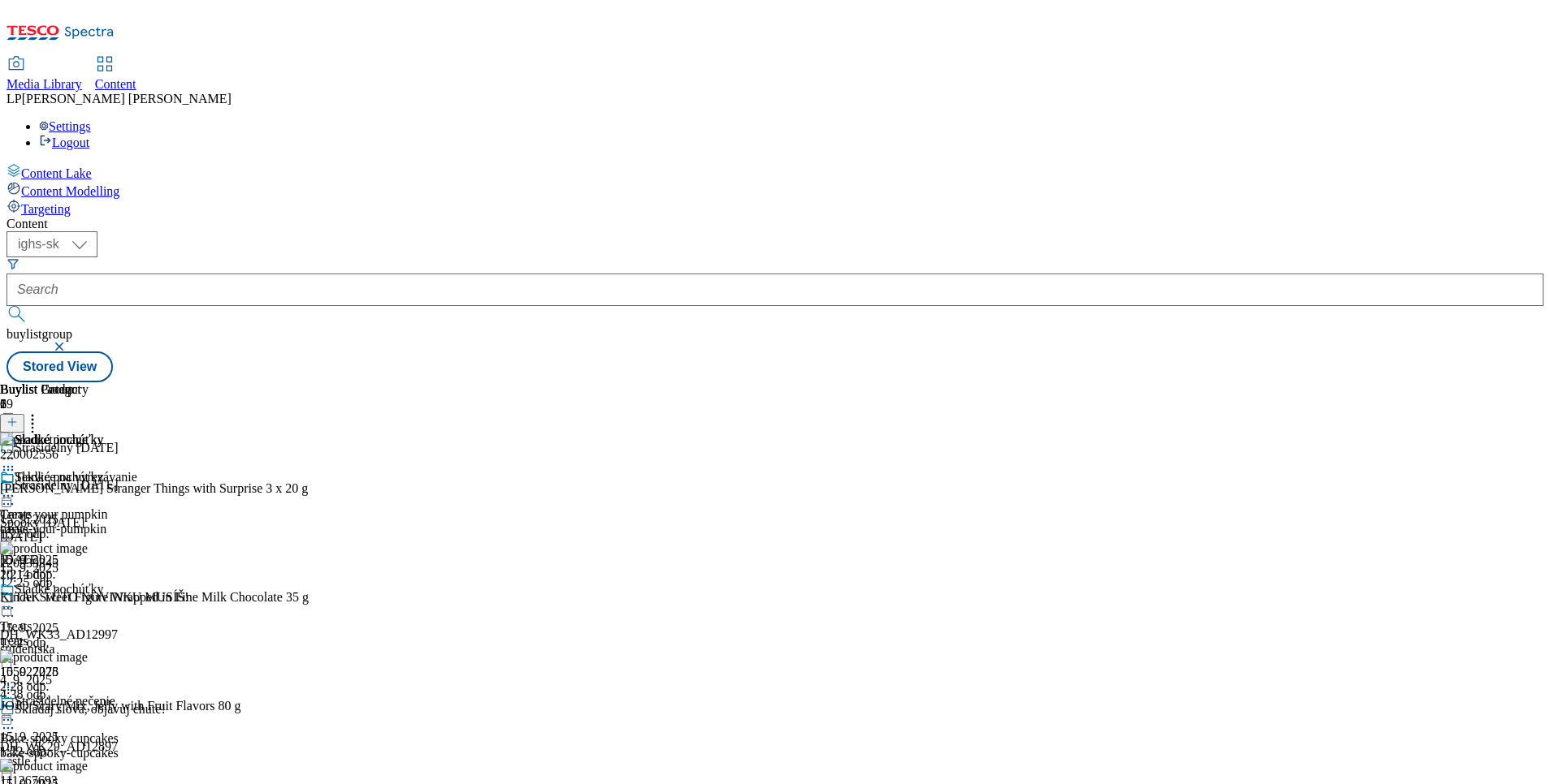
scroll to position [1072, 0]
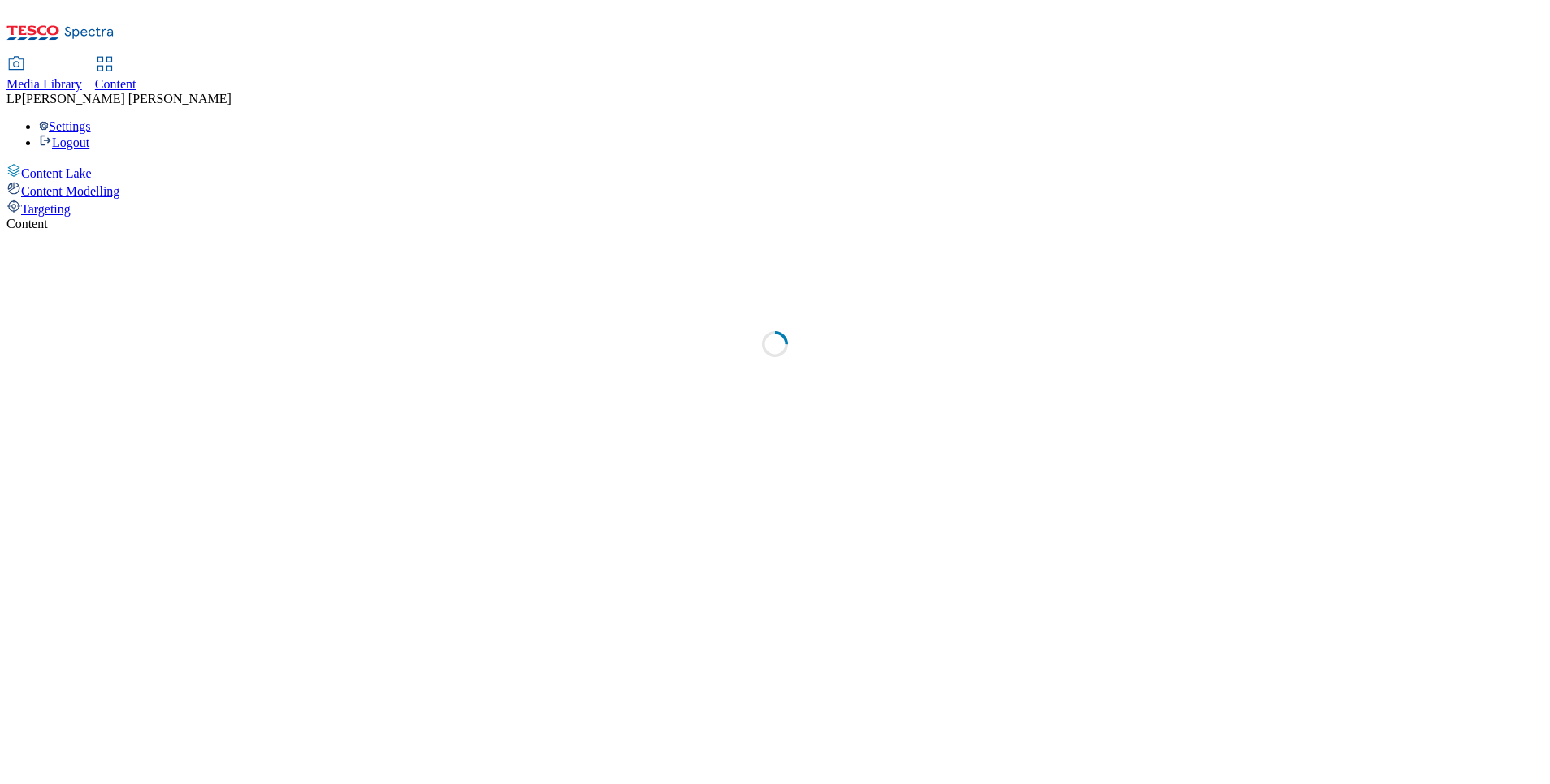
select select "ighs-sk"
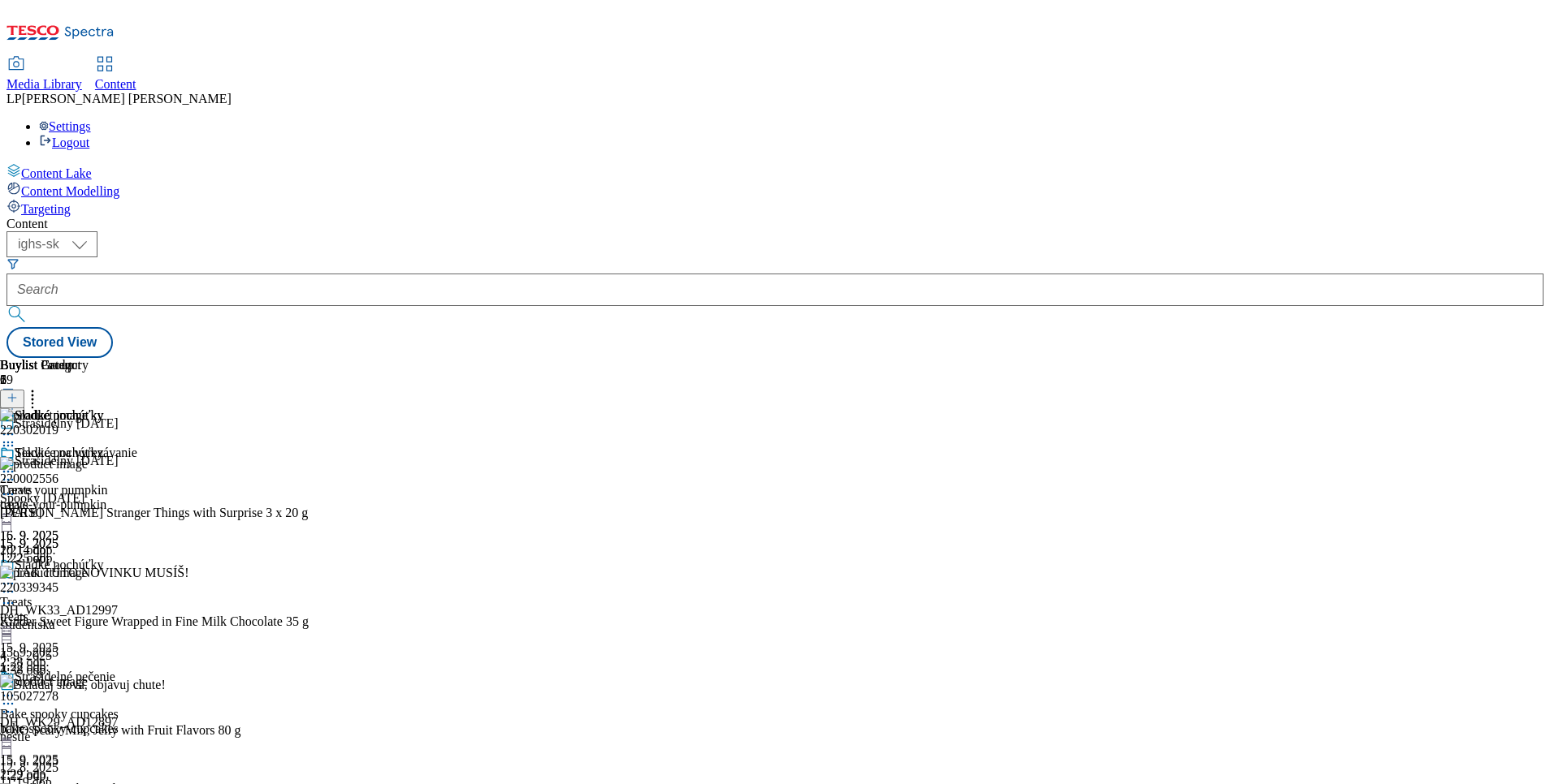
click at [17, 576] on icon at bounding box center [8, 584] width 17 height 17
click at [141, 757] on li "Un-publish" at bounding box center [87, 766] width 109 height 18
click at [17, 576] on icon at bounding box center [8, 584] width 17 height 17
click at [103, 762] on span "Un-publish" at bounding box center [76, 767] width 52 height 12
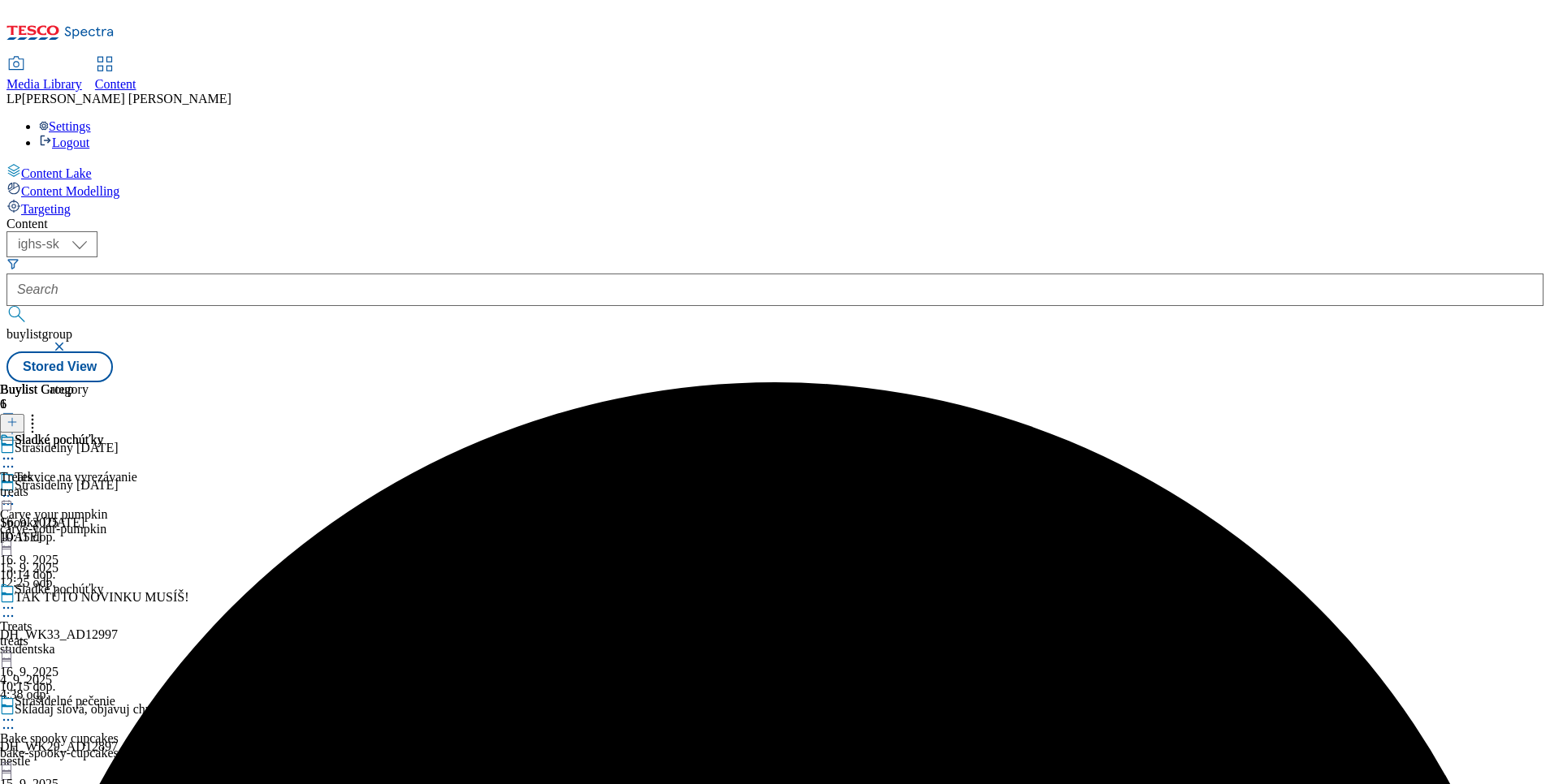
click at [10, 607] on circle at bounding box center [8, 608] width 3 height 3
click at [105, 730] on span "Un-preview" at bounding box center [77, 736] width 55 height 12
click at [17, 600] on icon at bounding box center [8, 608] width 17 height 17
click at [89, 711] on span "Preview" at bounding box center [68, 717] width 38 height 12
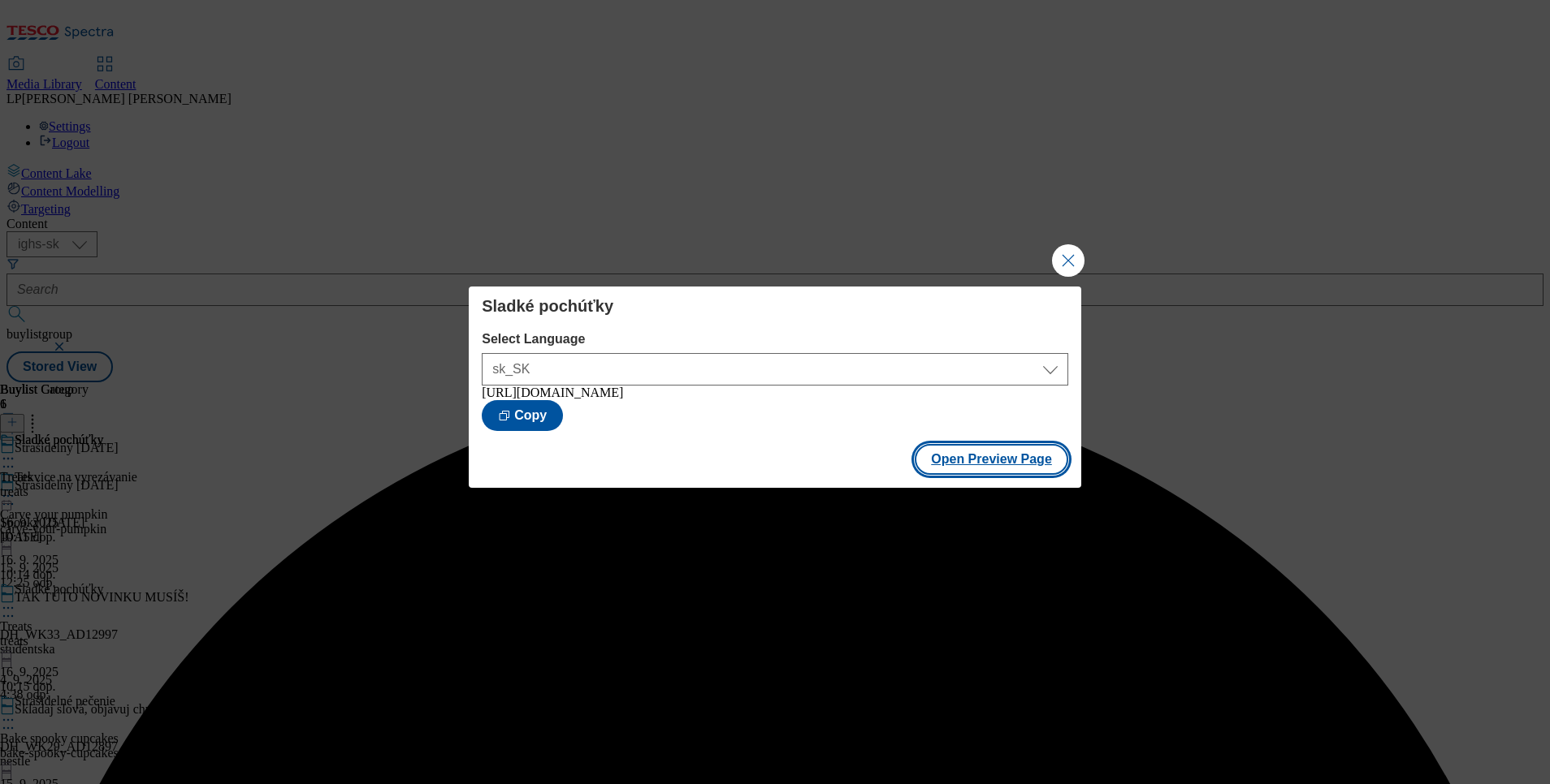
click at [971, 459] on button "Open Preview Page" at bounding box center [991, 459] width 154 height 31
click at [1067, 265] on button "Close Modal" at bounding box center [1067, 260] width 32 height 32
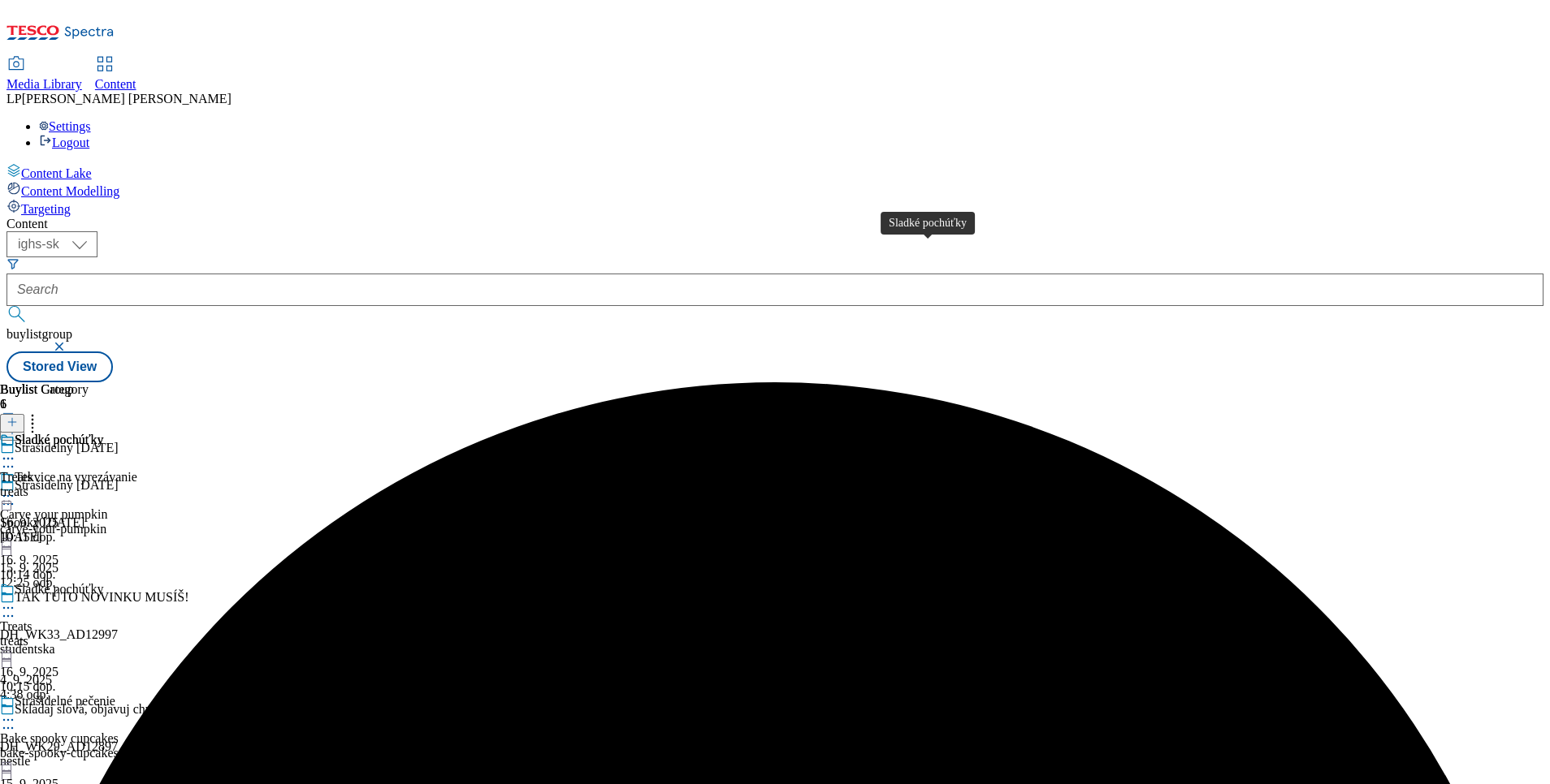
click at [104, 433] on div "Sladké pochúťky" at bounding box center [59, 440] width 89 height 15
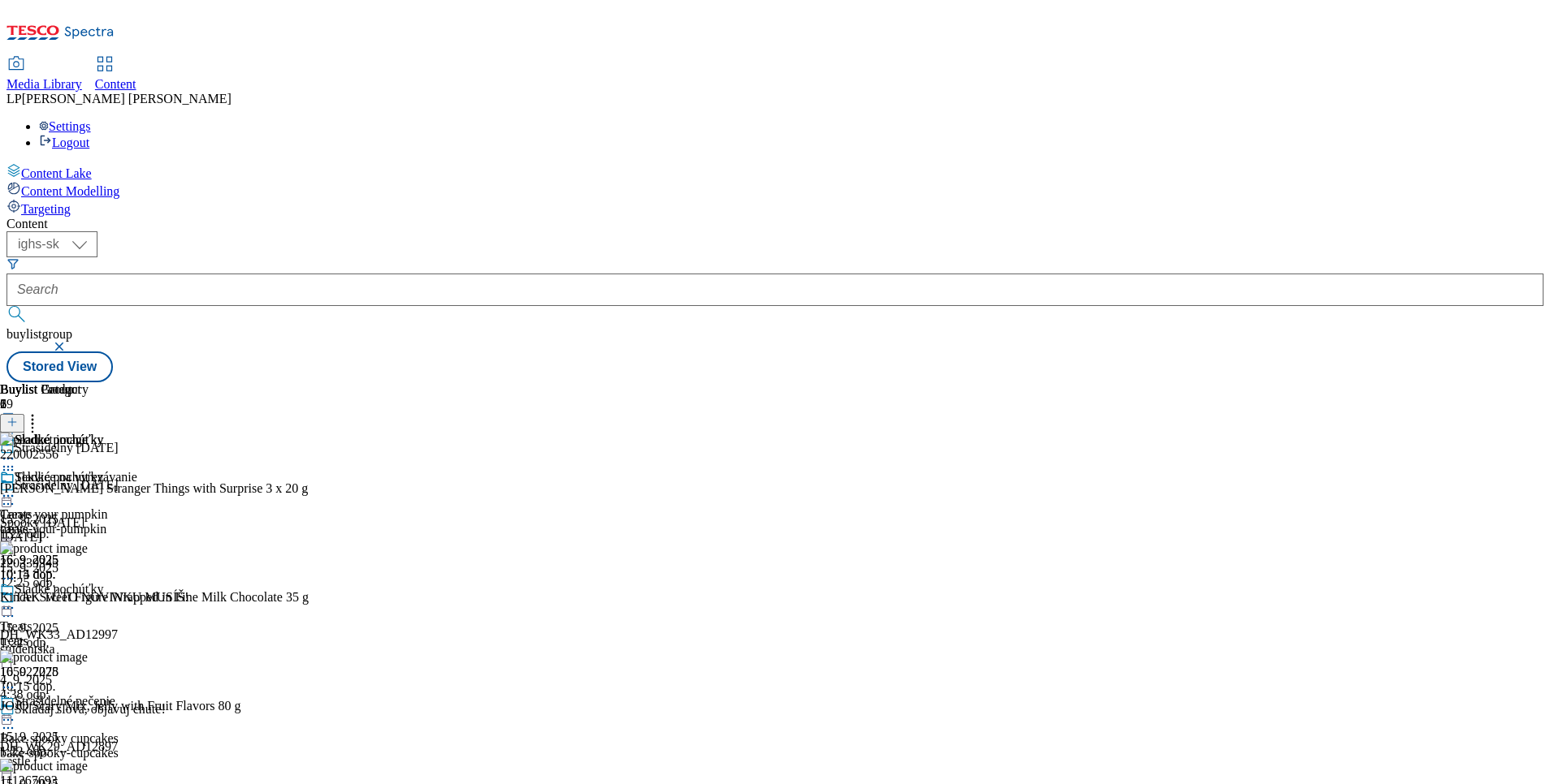
click at [41, 411] on icon at bounding box center [32, 420] width 17 height 17
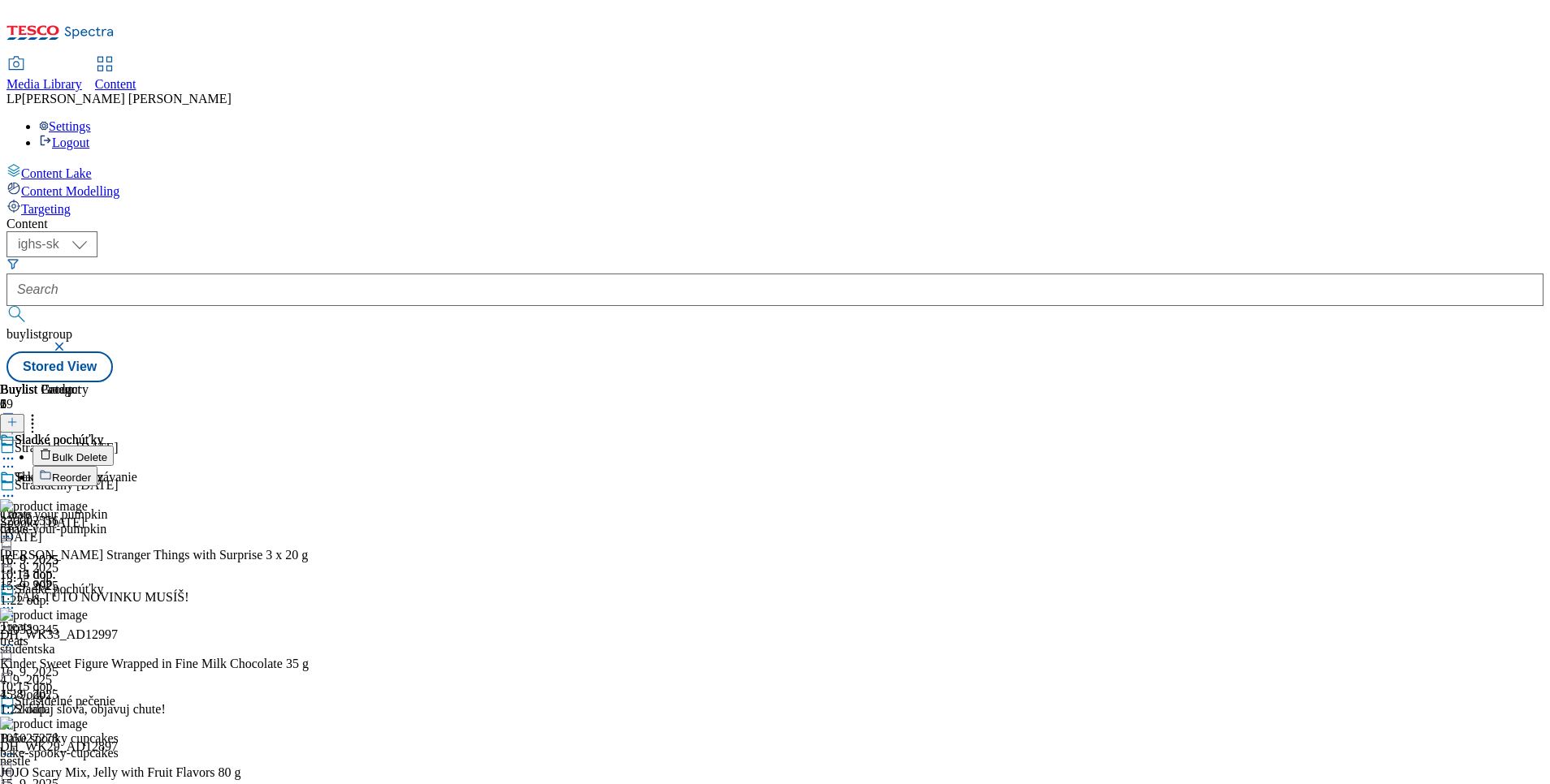
click at [91, 472] on span "Reorder" at bounding box center [71, 477] width 39 height 12
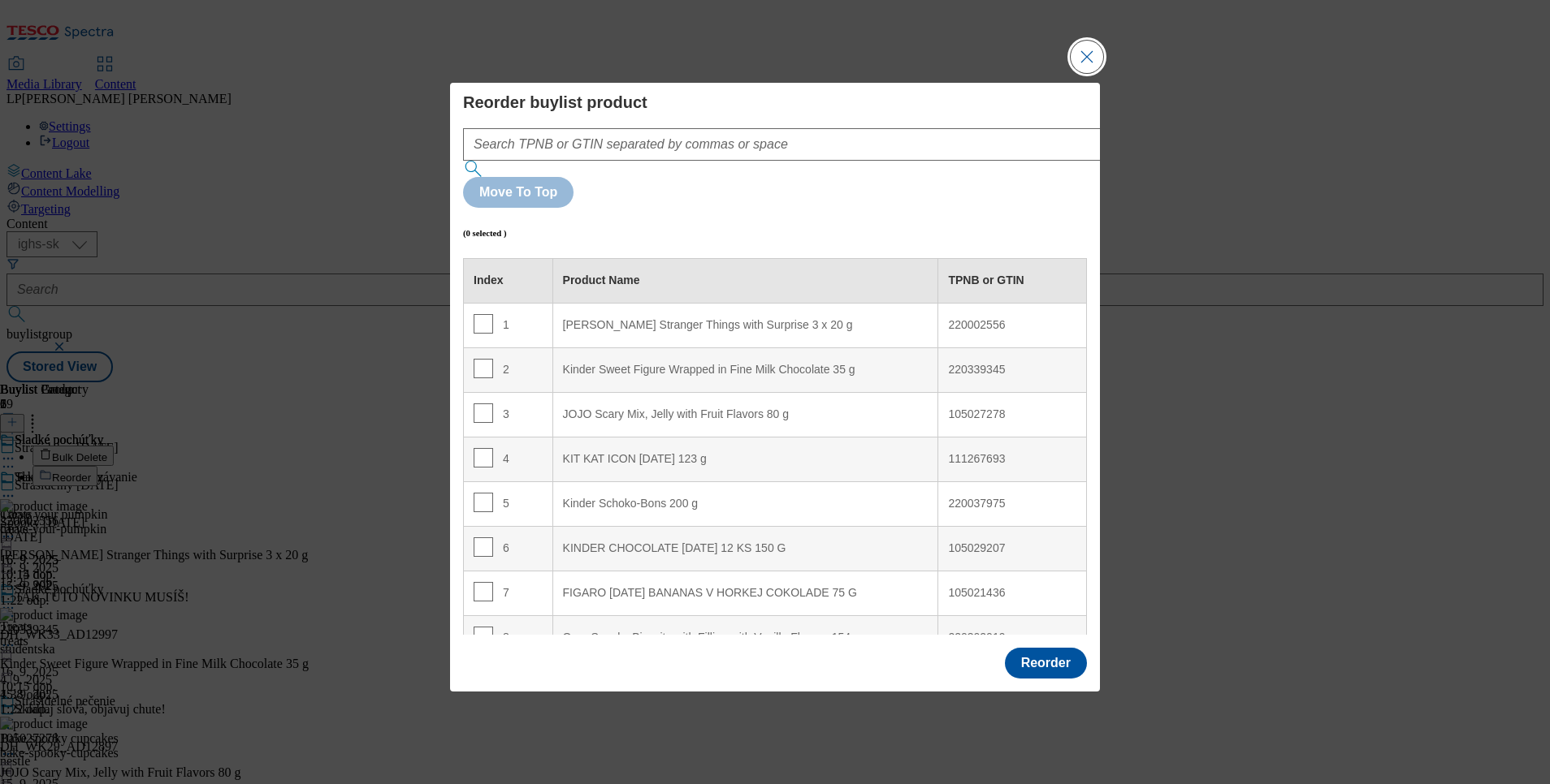
click at [1080, 73] on button "Close Modal" at bounding box center [1087, 56] width 32 height 32
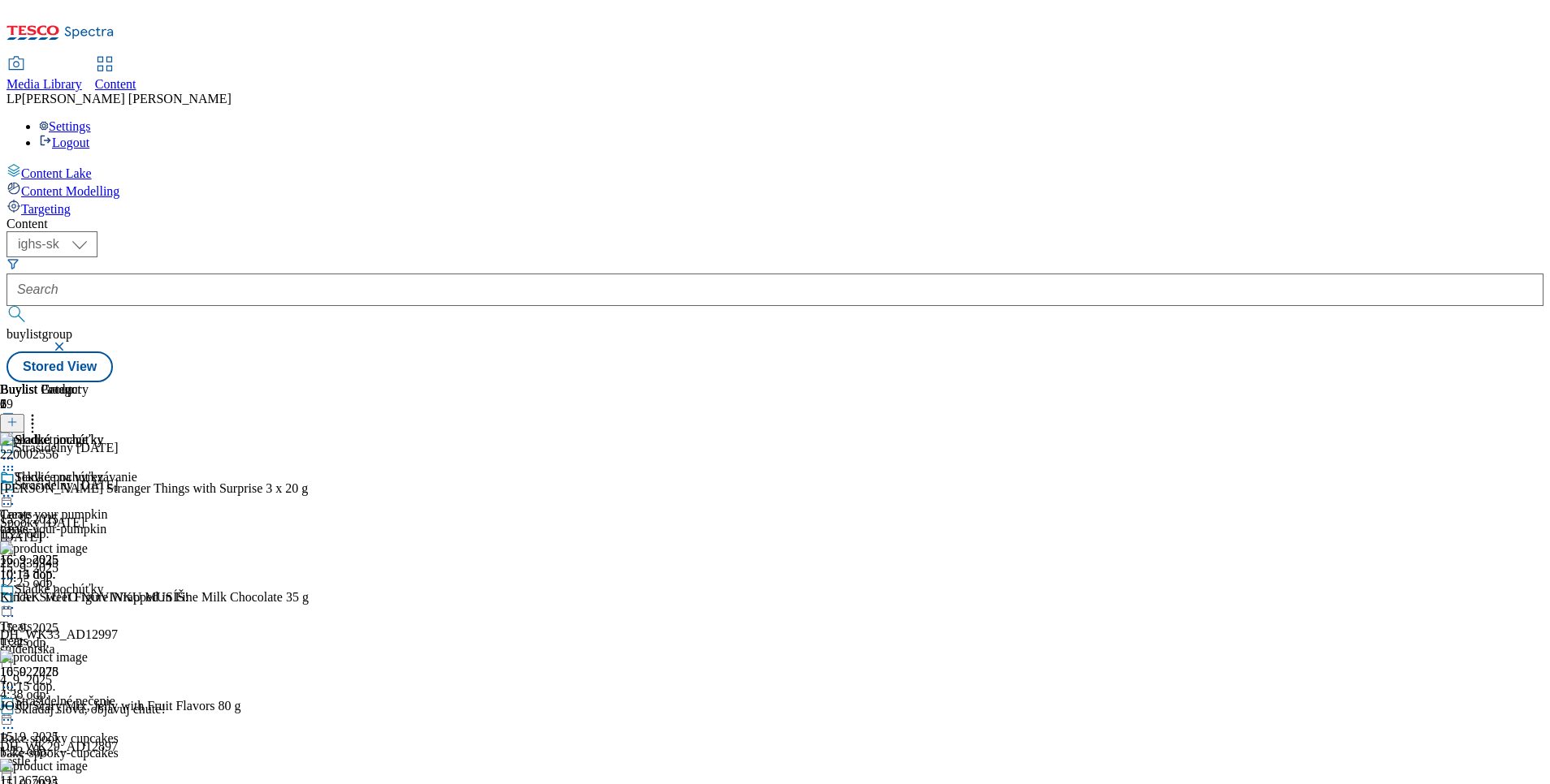
scroll to position [1950, 0]
click at [437, 383] on header "Buylist Product 29" at bounding box center [218, 408] width 437 height 50
click at [41, 411] on icon at bounding box center [32, 420] width 17 height 17
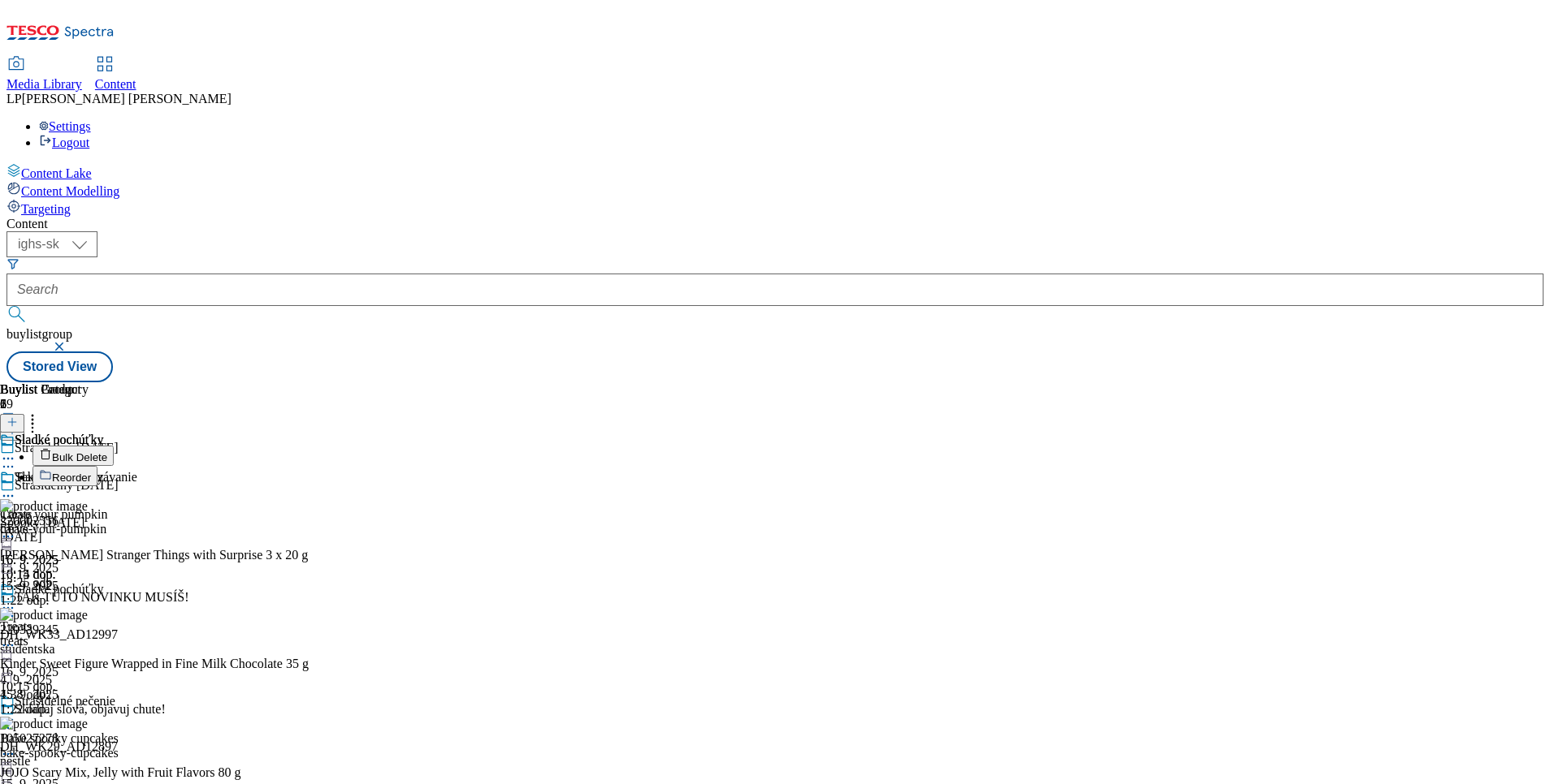
click at [97, 466] on button "Reorder" at bounding box center [65, 476] width 65 height 20
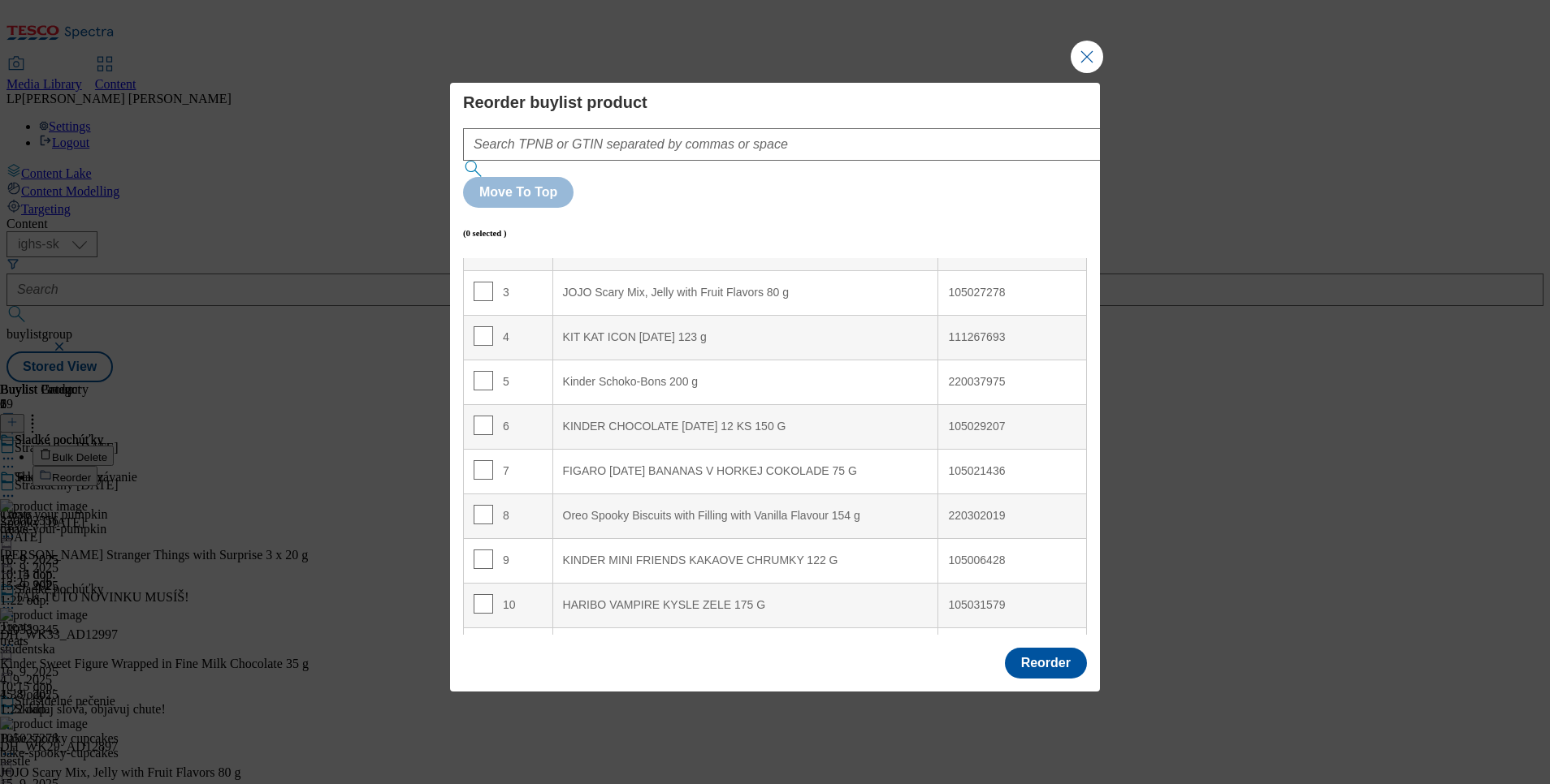
scroll to position [243, 0]
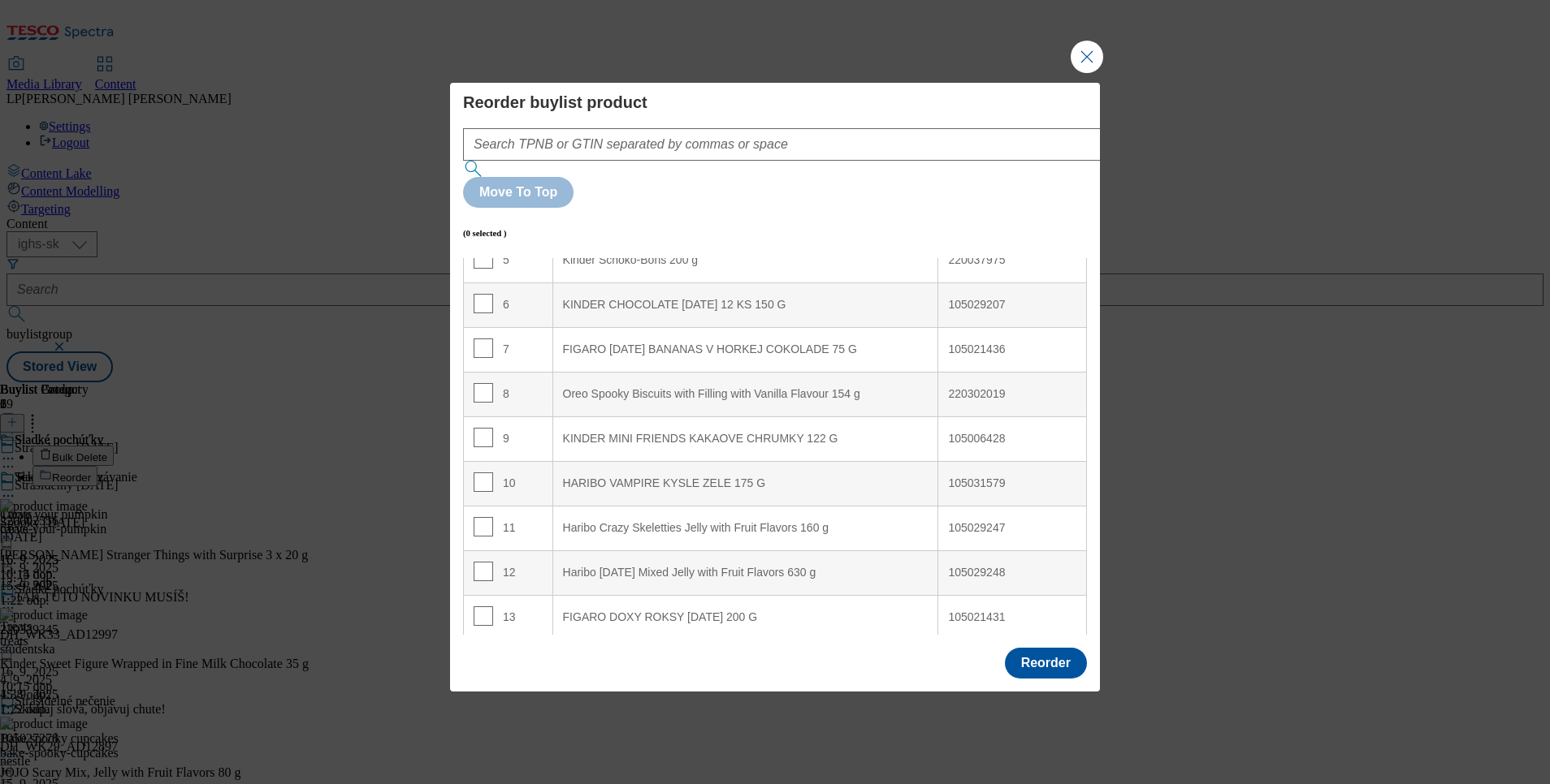
click at [960, 566] on div "105029248" at bounding box center [1012, 573] width 129 height 15
copy div "105029248"
click at [1089, 73] on button "Close Modal" at bounding box center [1087, 56] width 32 height 32
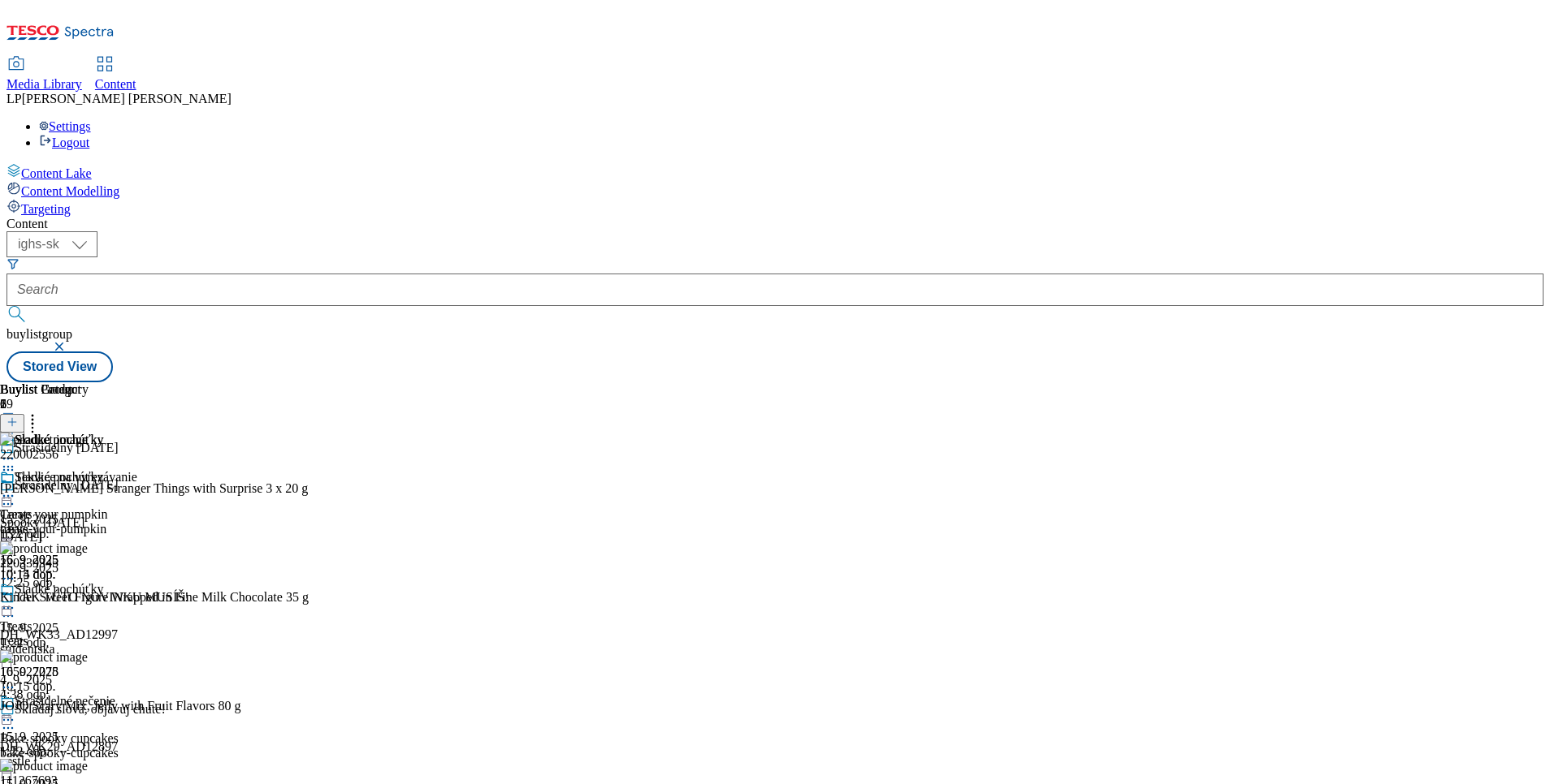
click at [17, 600] on icon at bounding box center [8, 608] width 17 height 17
click at [86, 767] on span "Publish" at bounding box center [68, 773] width 36 height 12
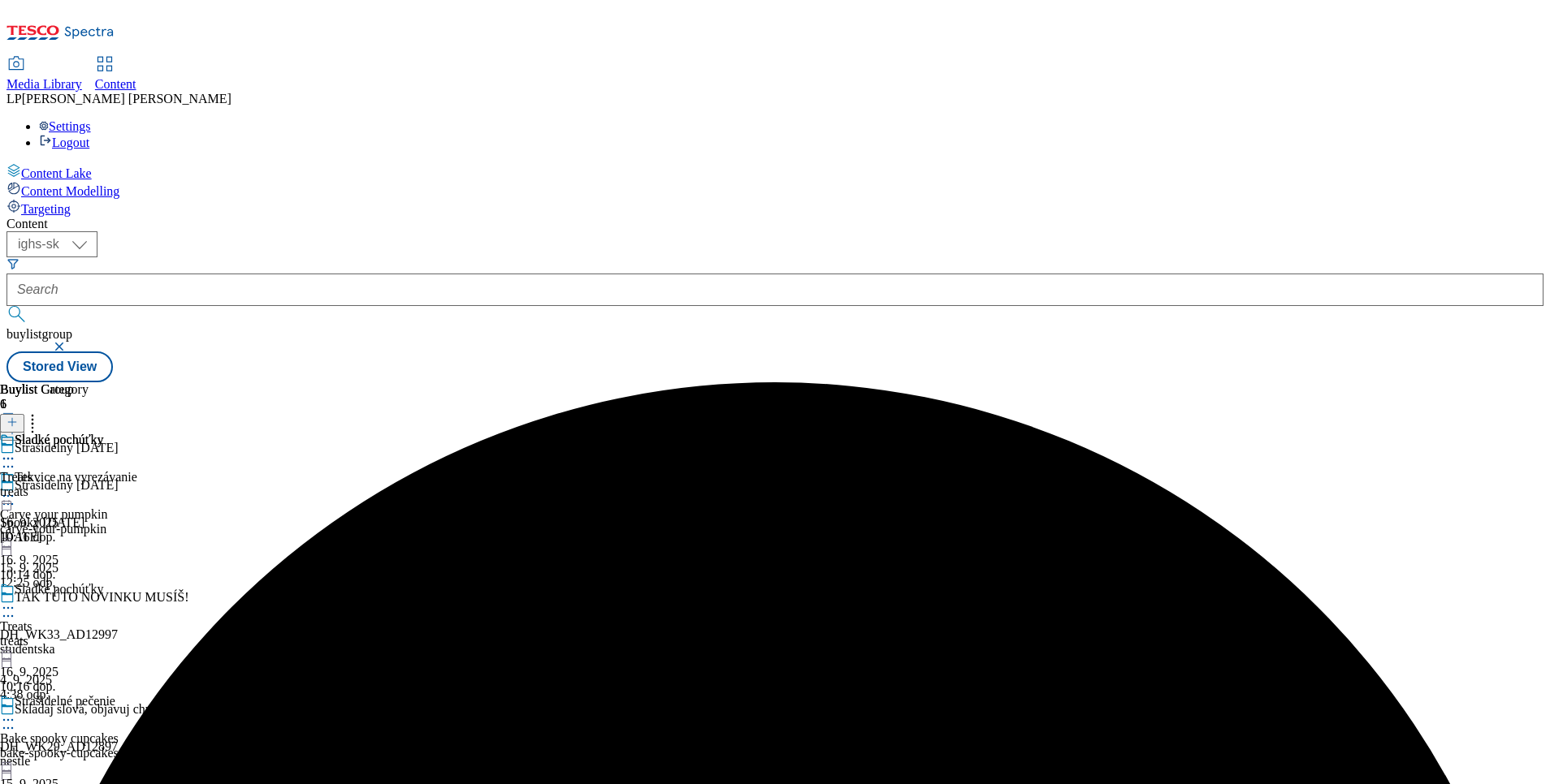
click at [17, 488] on icon at bounding box center [8, 496] width 17 height 17
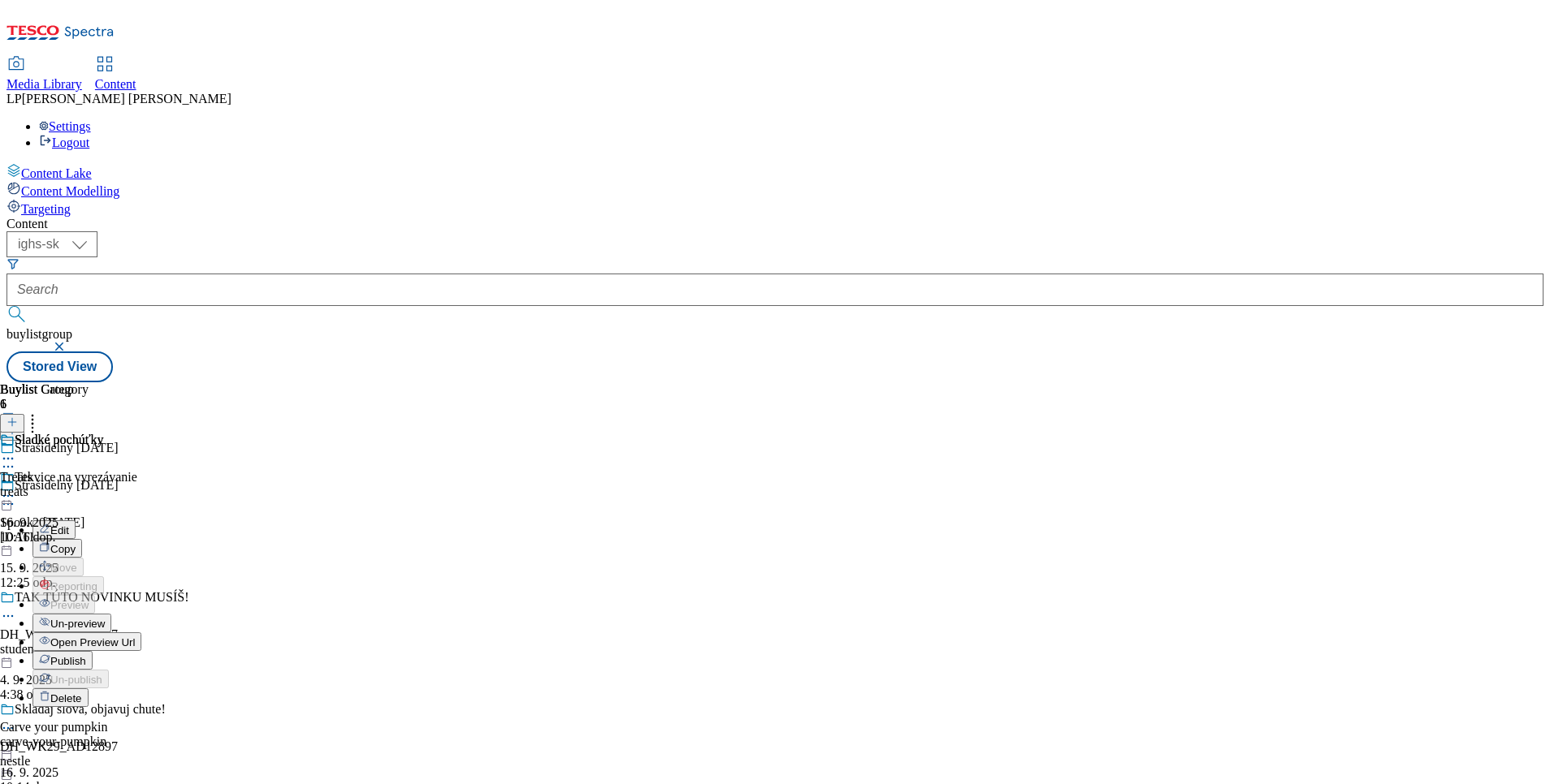
click at [92, 654] on div "Publish" at bounding box center [62, 660] width 60 height 14
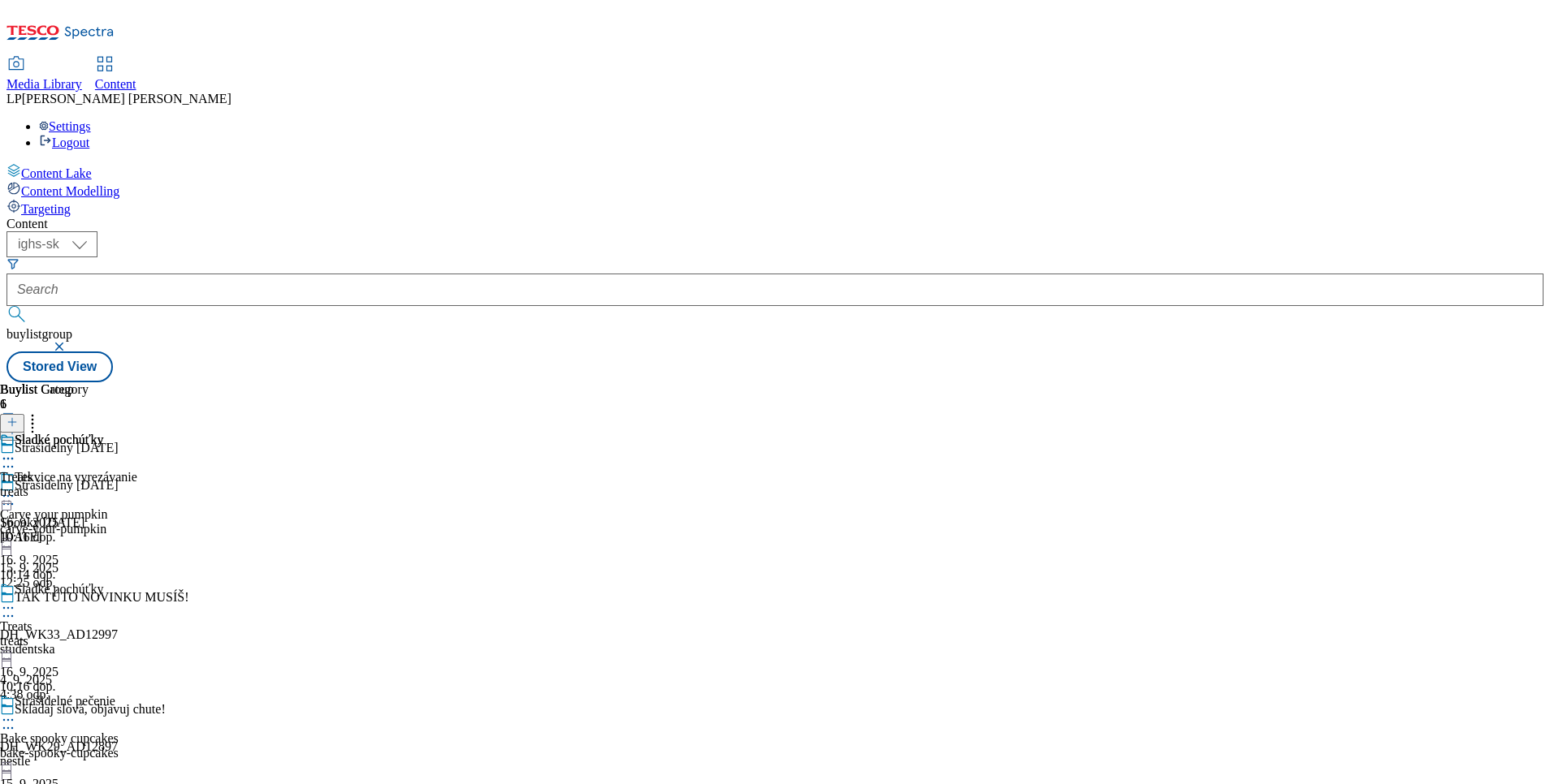
click at [137, 488] on div at bounding box center [68, 497] width 137 height 19
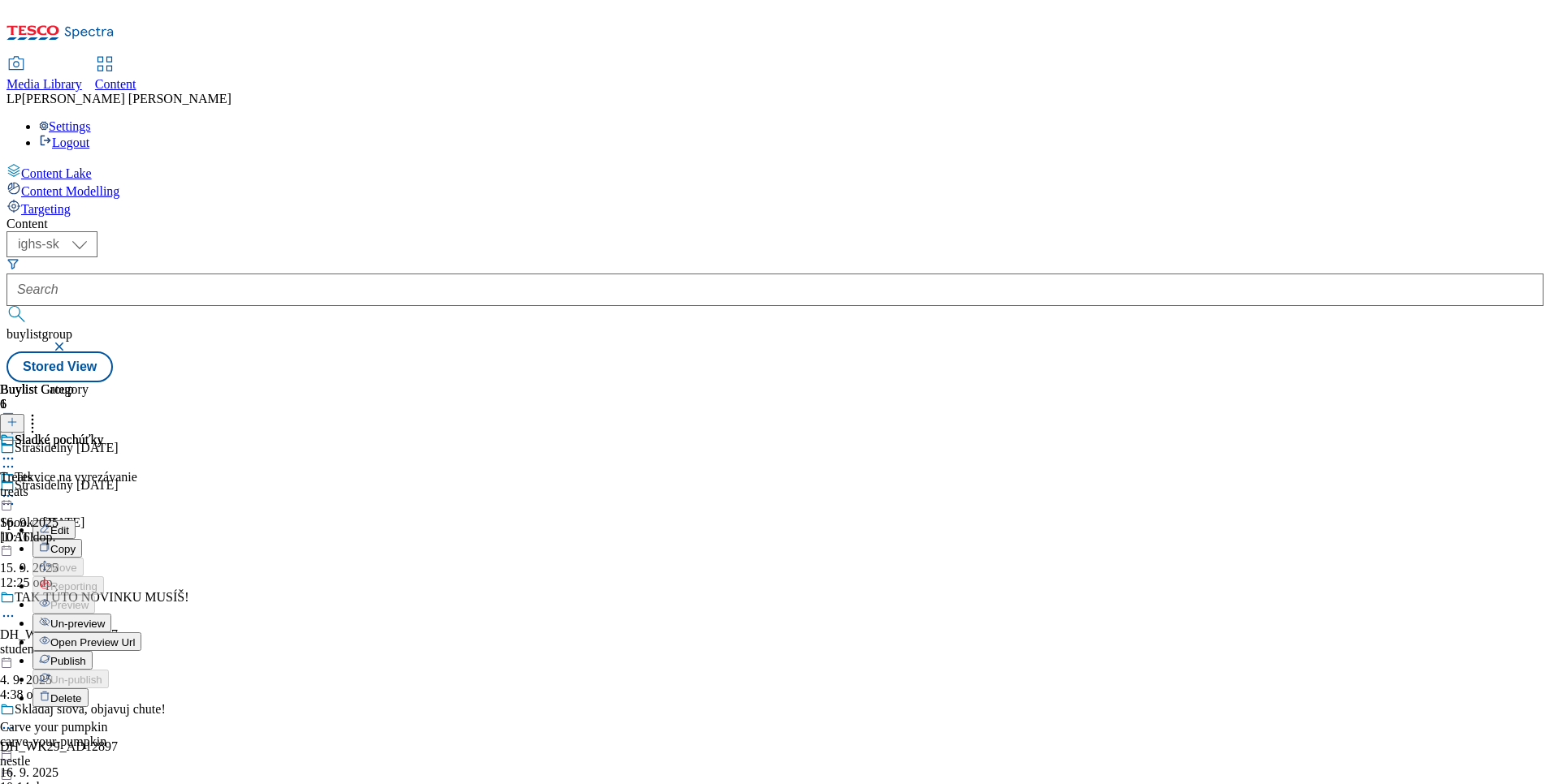
click at [86, 655] on span "Publish" at bounding box center [68, 661] width 36 height 12
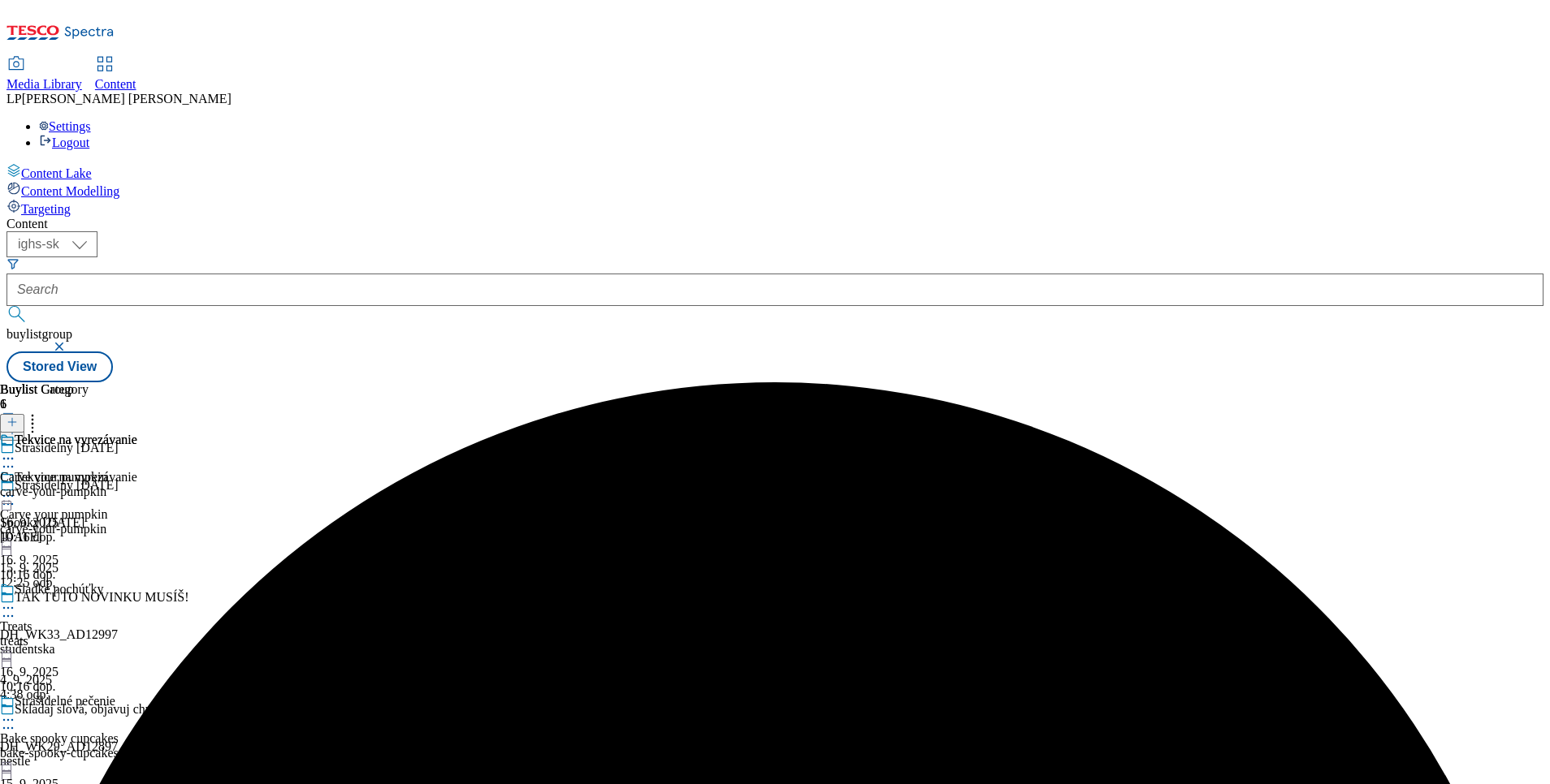
click at [17, 488] on icon at bounding box center [8, 496] width 17 height 17
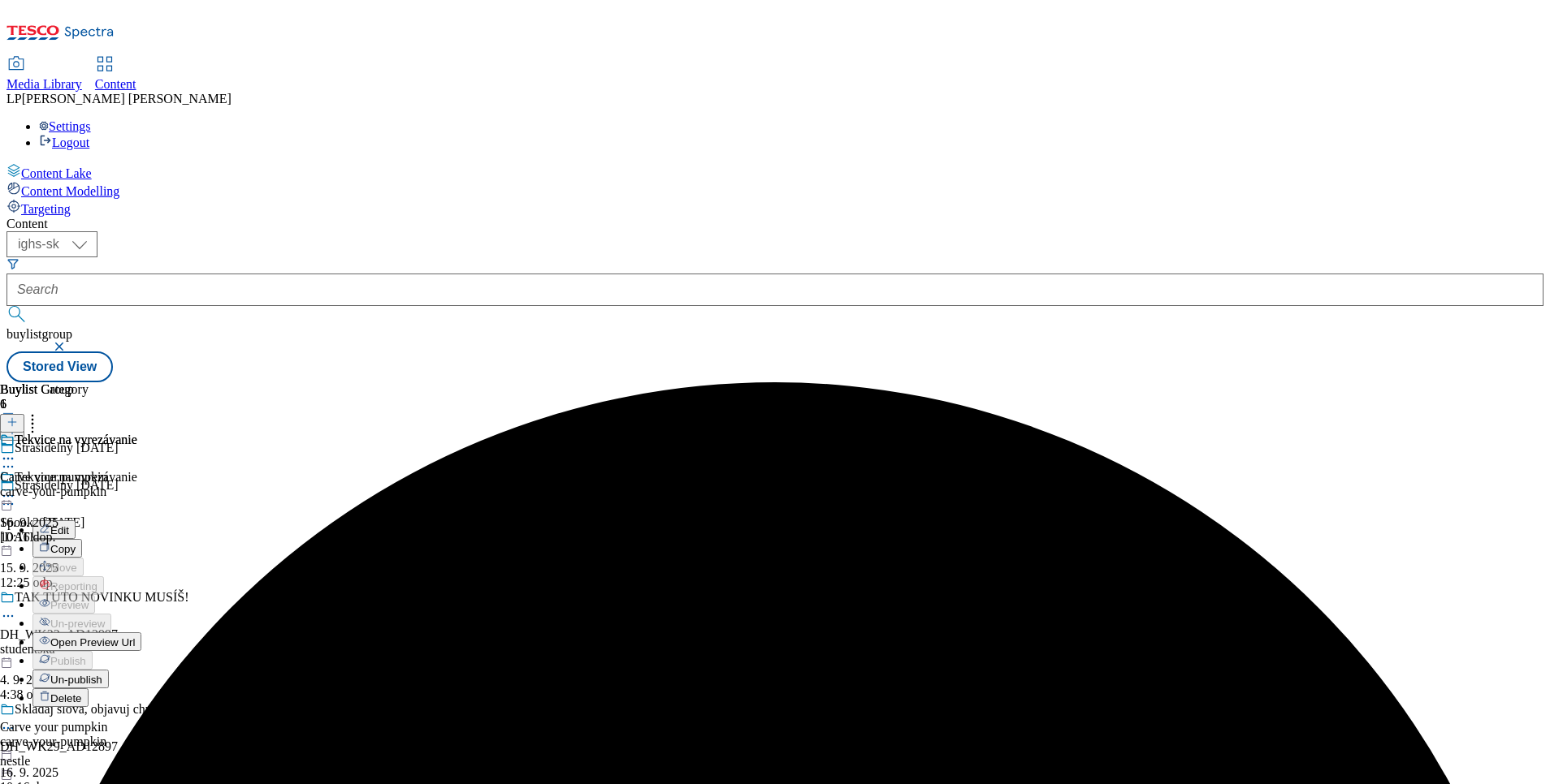
click at [135, 637] on span "Open Preview Url" at bounding box center [92, 643] width 84 height 12
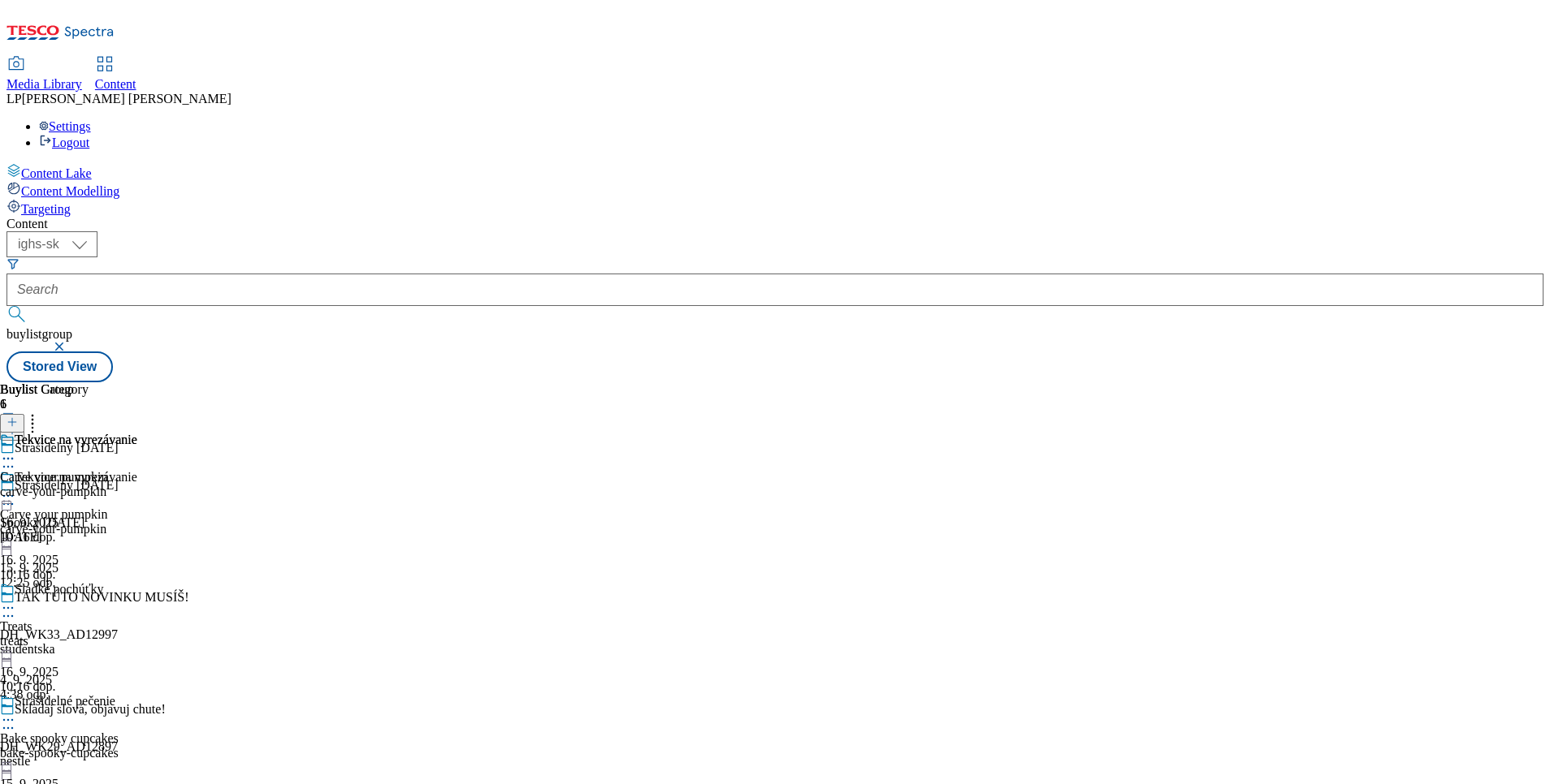
scroll to position [440, 0]
click at [109, 433] on div "Jesenné dekorácie" at bounding box center [62, 440] width 94 height 15
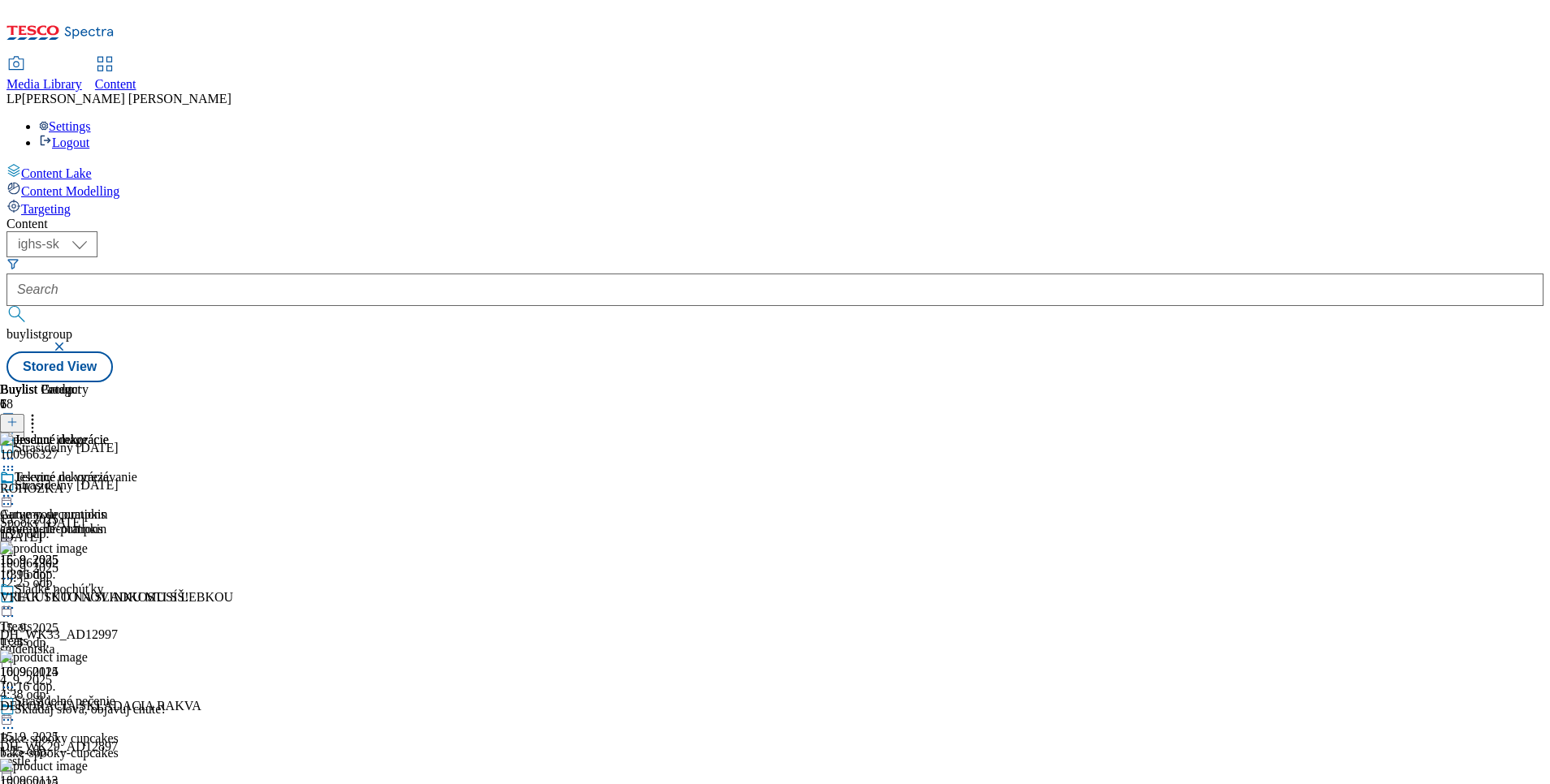
click at [34, 419] on circle at bounding box center [32, 420] width 3 height 3
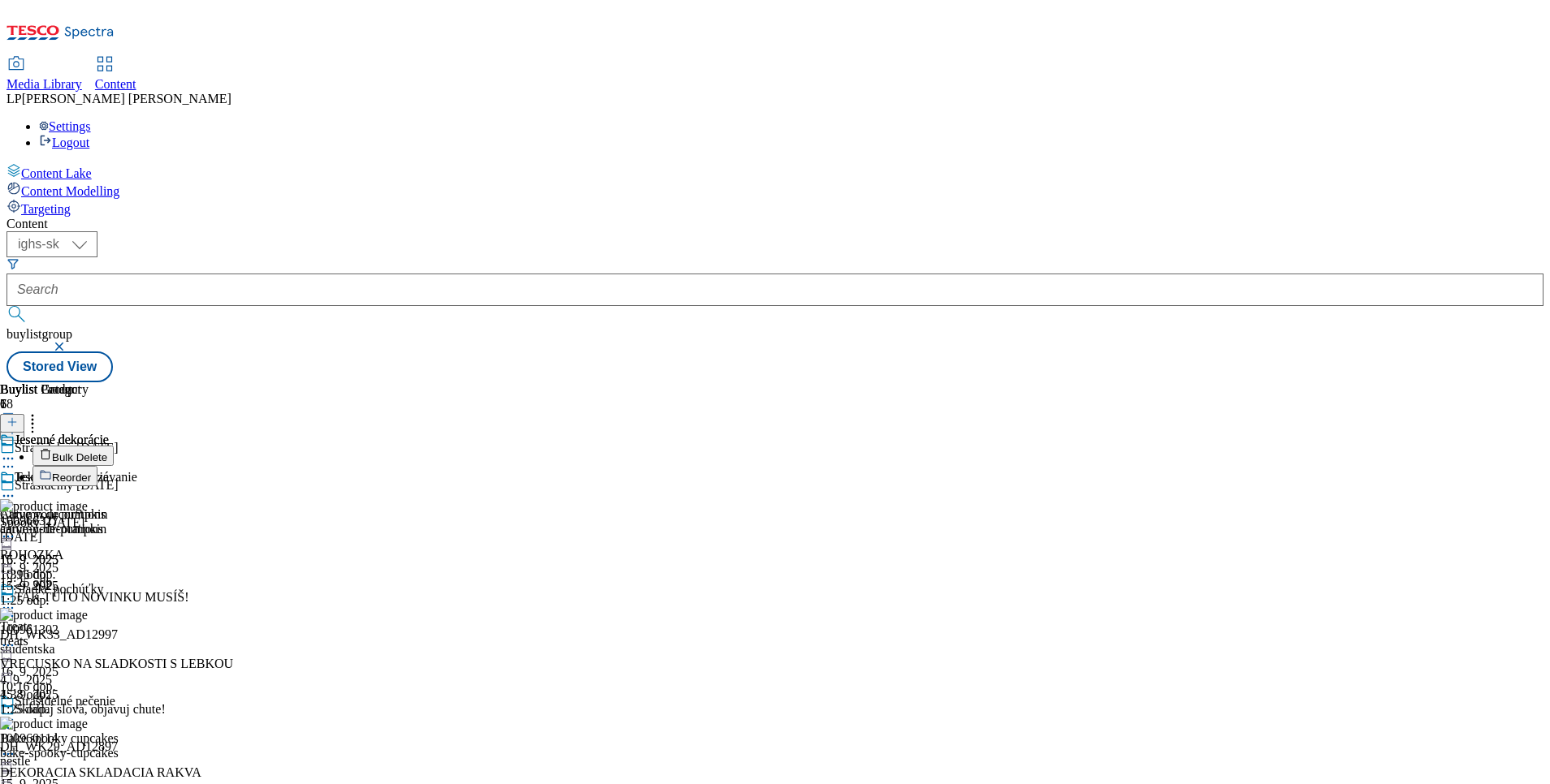
click at [91, 472] on span "Reorder" at bounding box center [71, 477] width 39 height 12
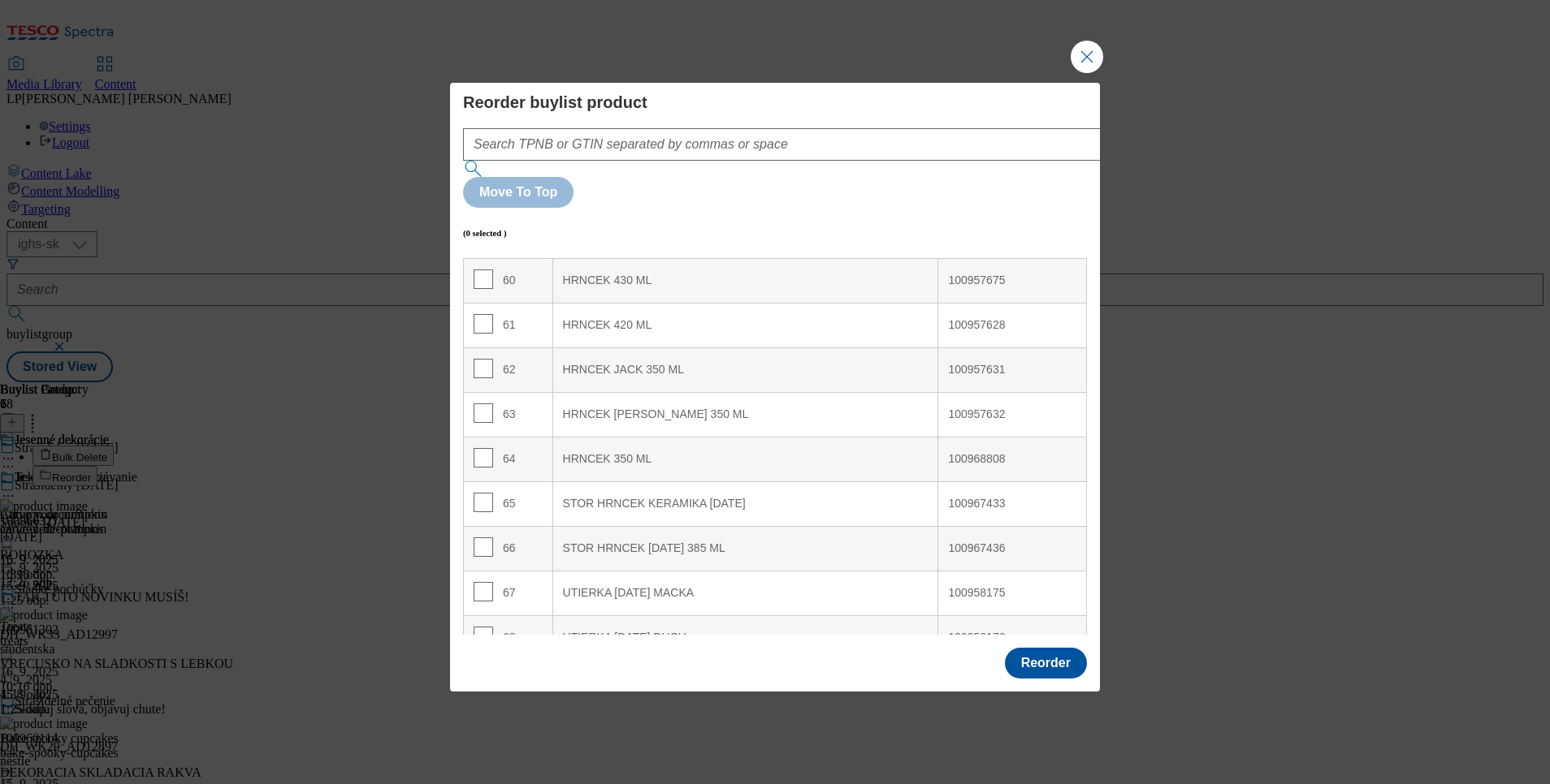
scroll to position [3153, 0]
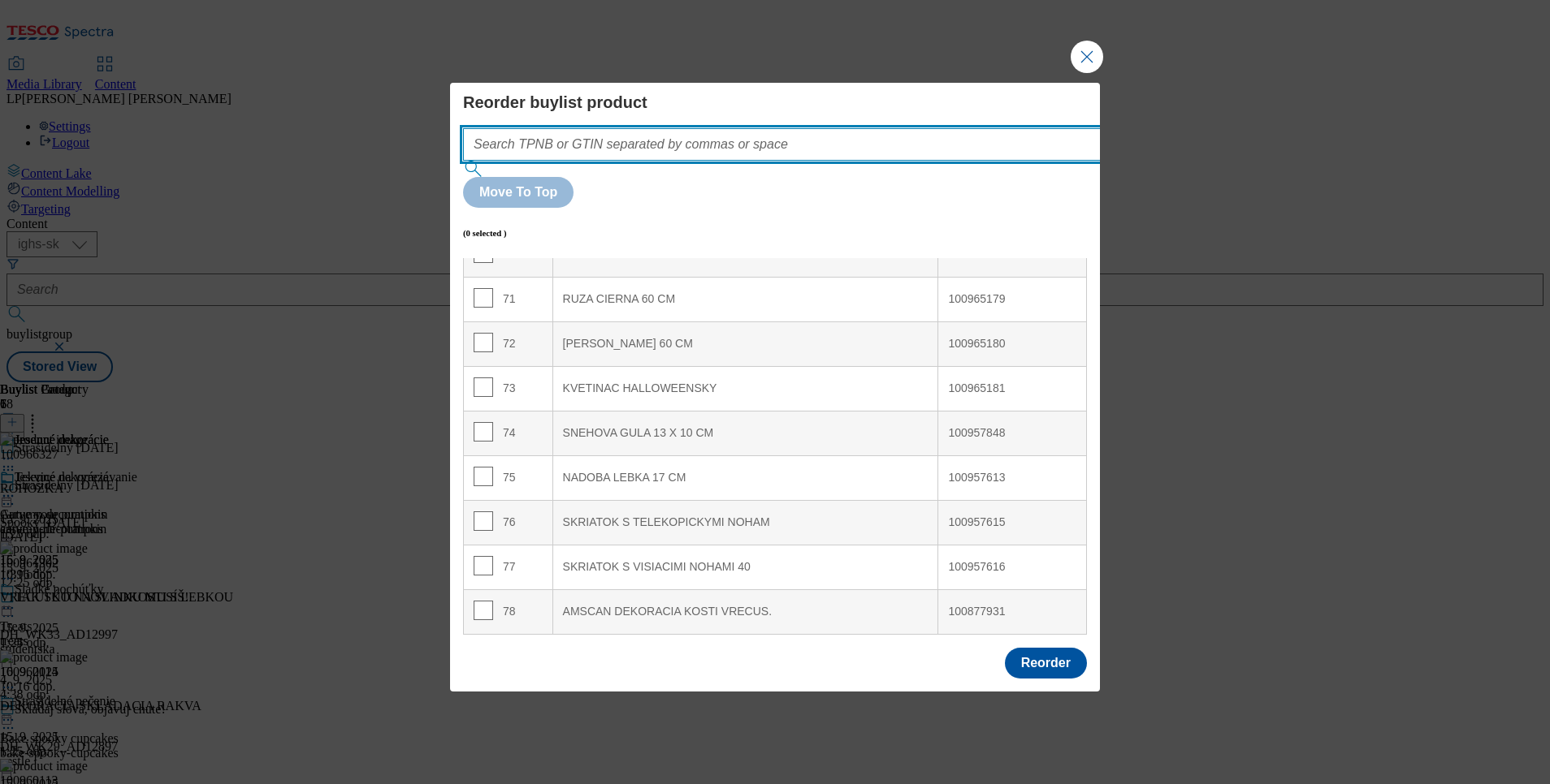
click at [696, 161] on input "Modal" at bounding box center [806, 144] width 686 height 32
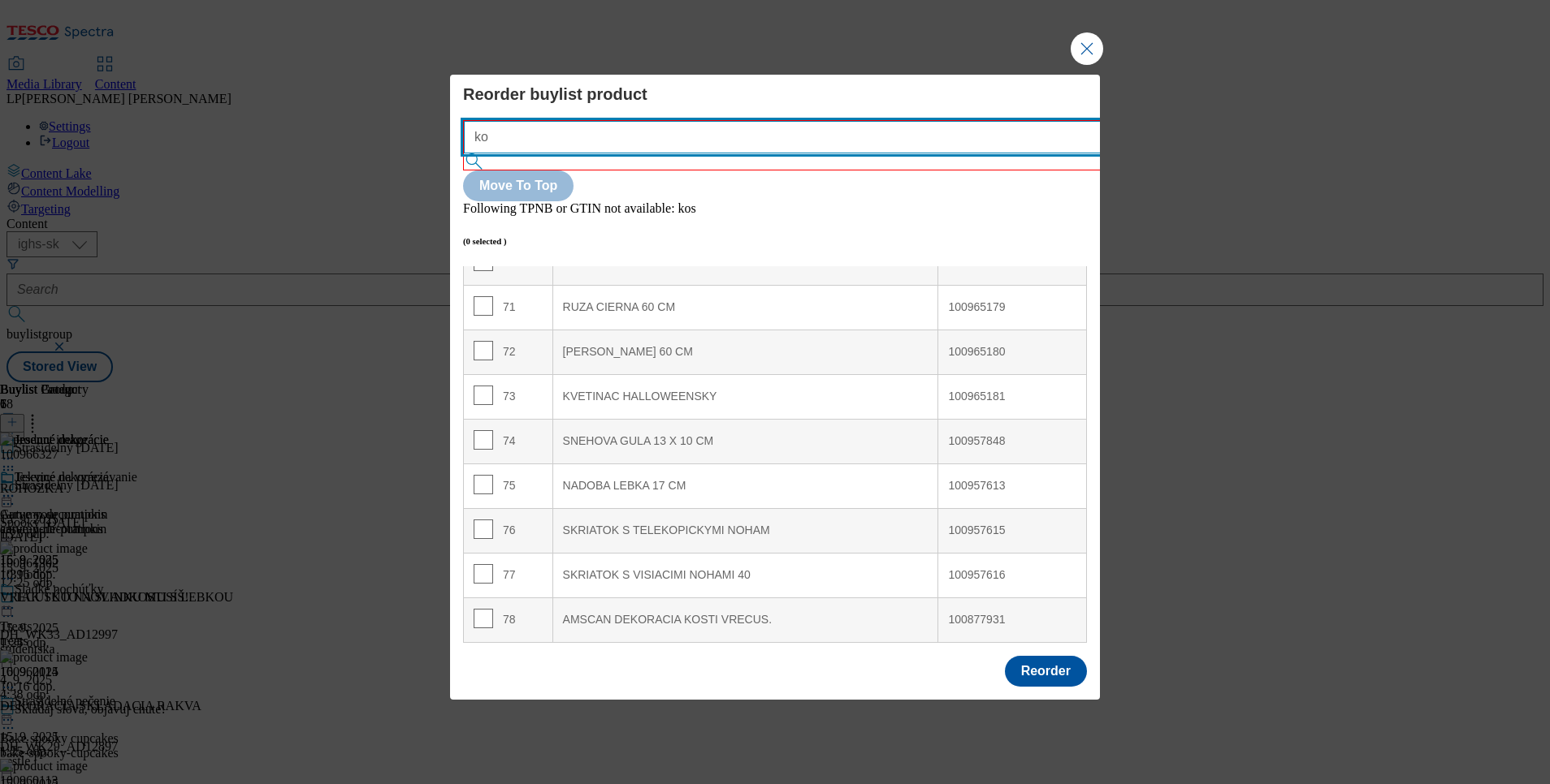
type input "k"
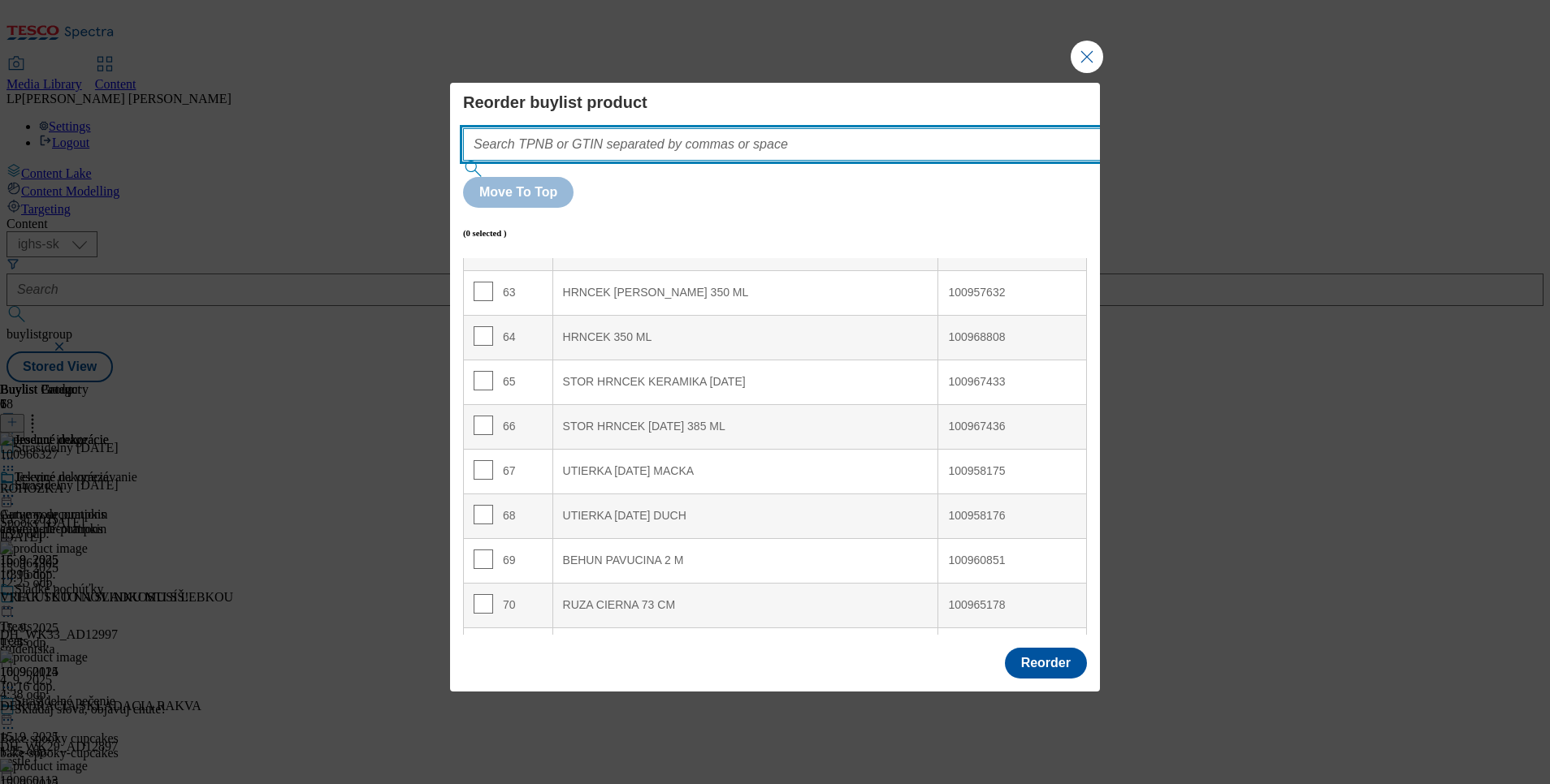
scroll to position [2923, 0]
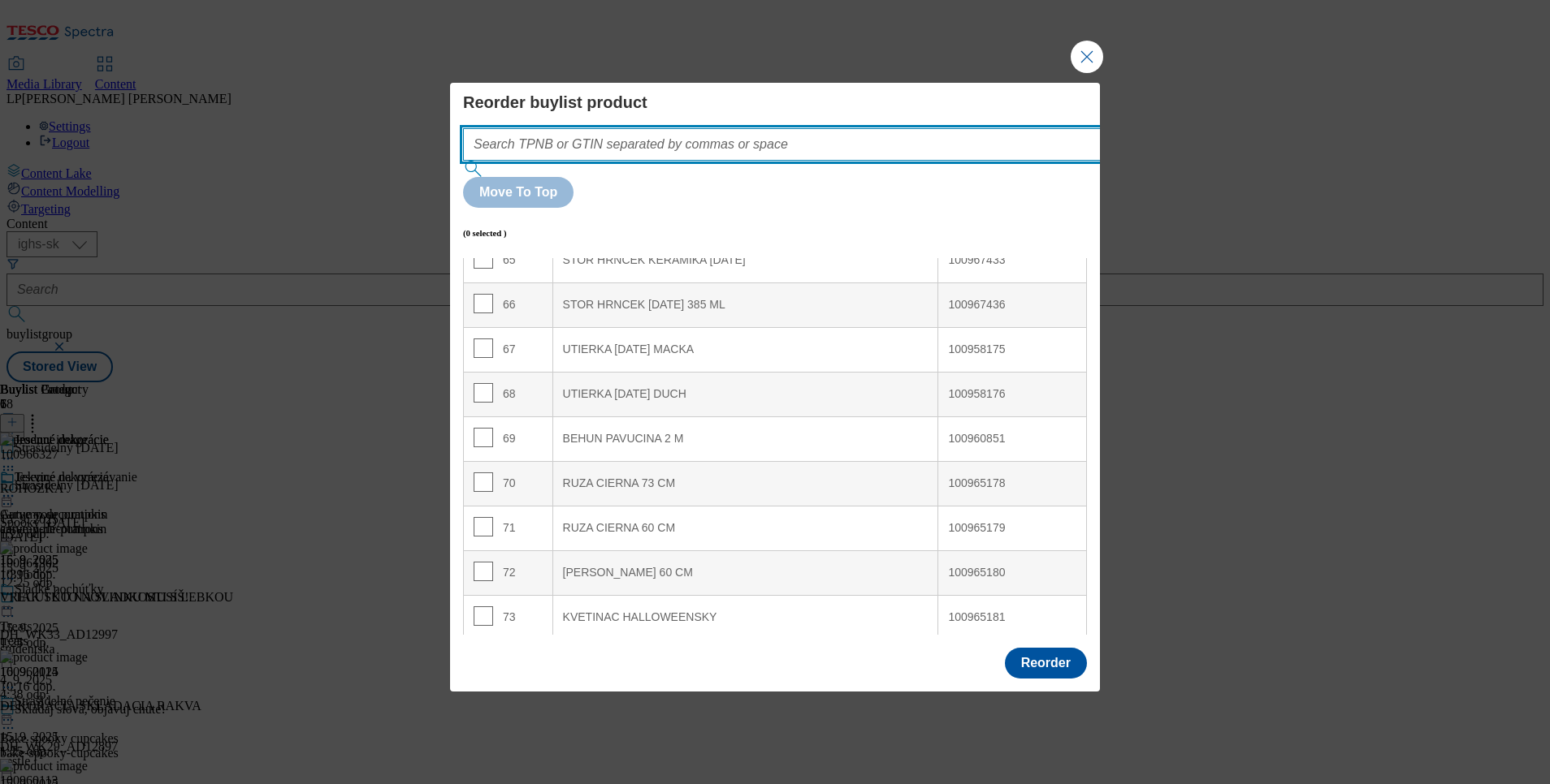
click at [647, 161] on input "Modal" at bounding box center [806, 144] width 686 height 32
paste input "100786071"
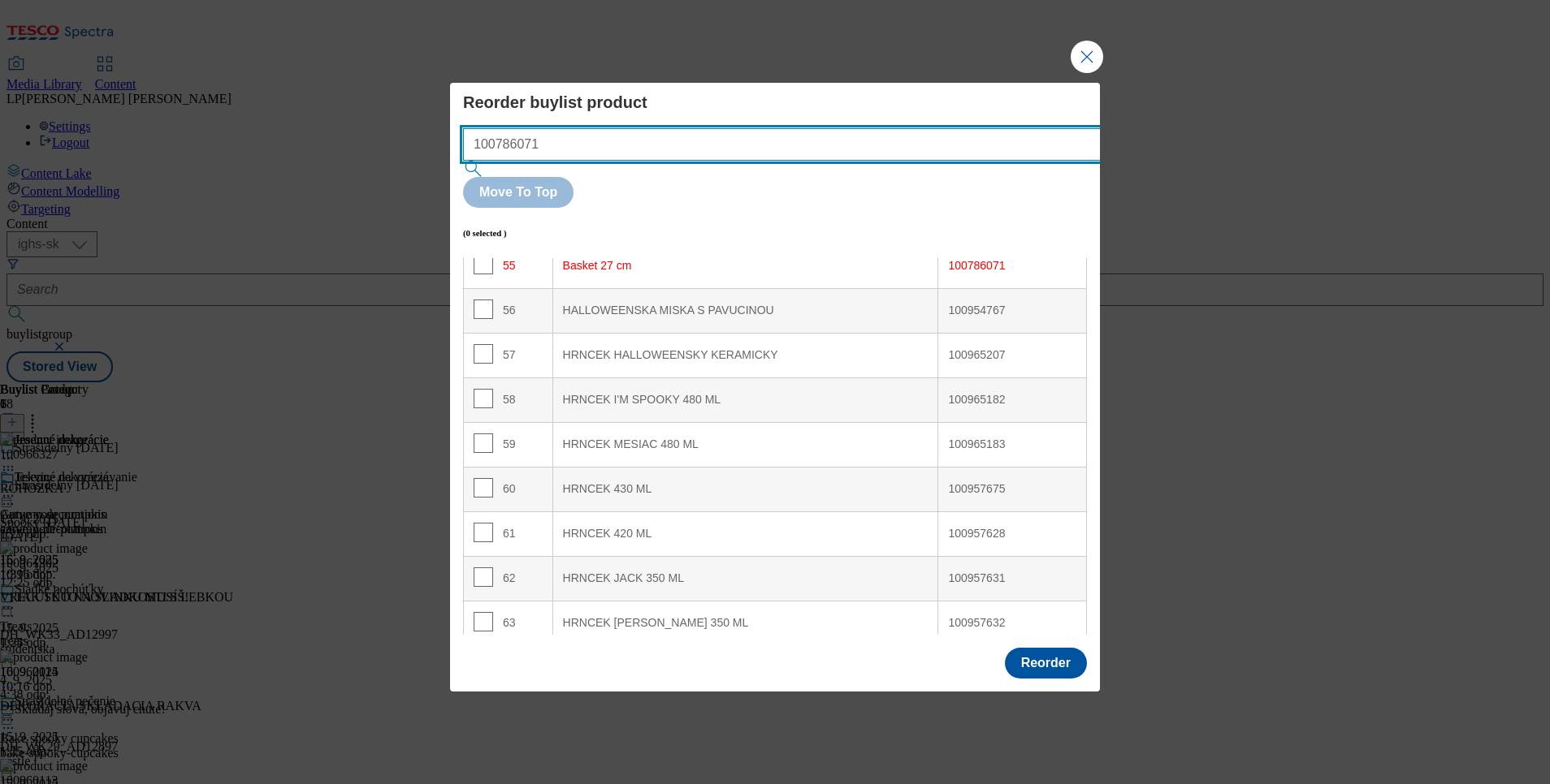
scroll to position [2349, 0]
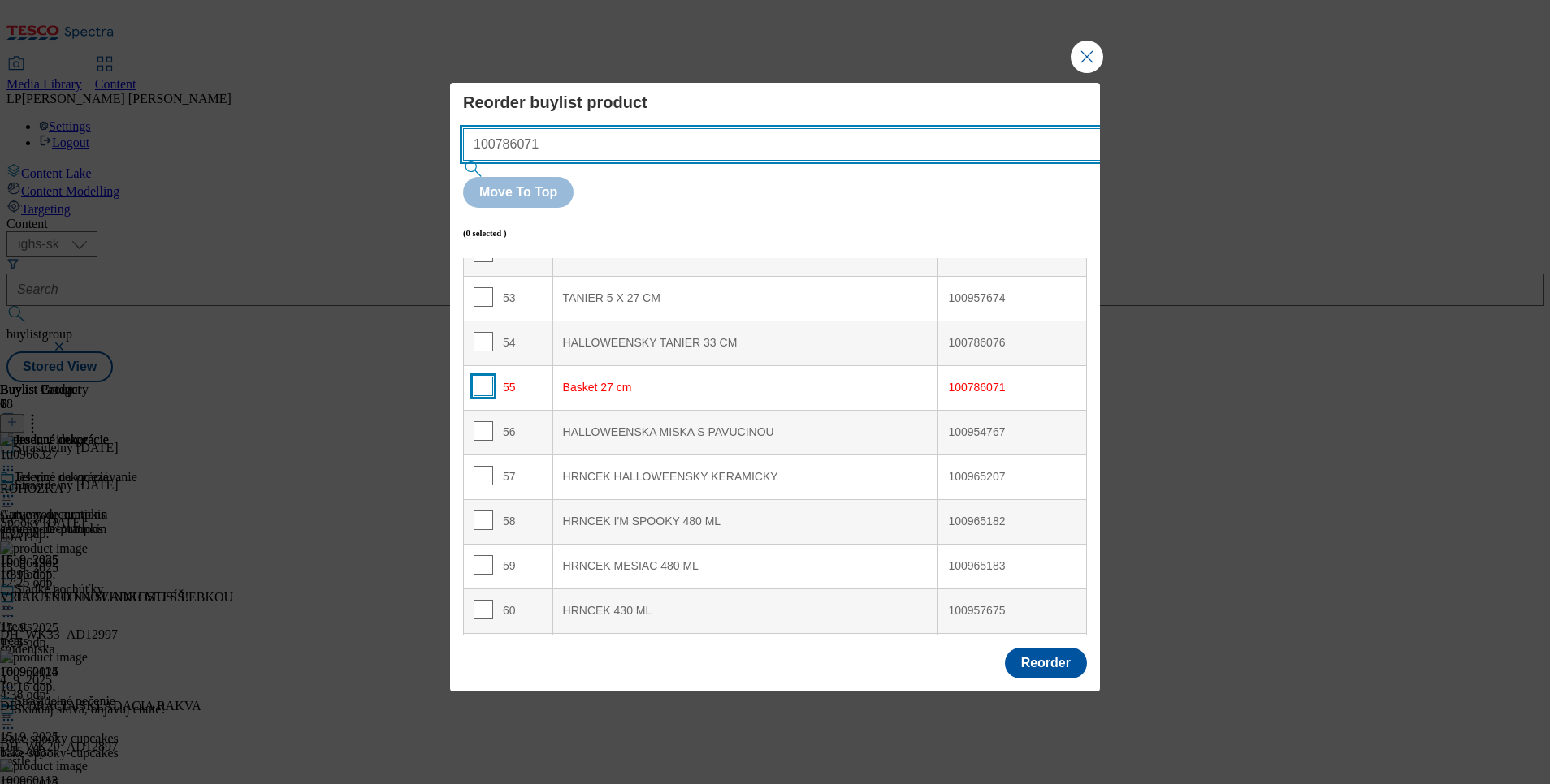
type input "100786071"
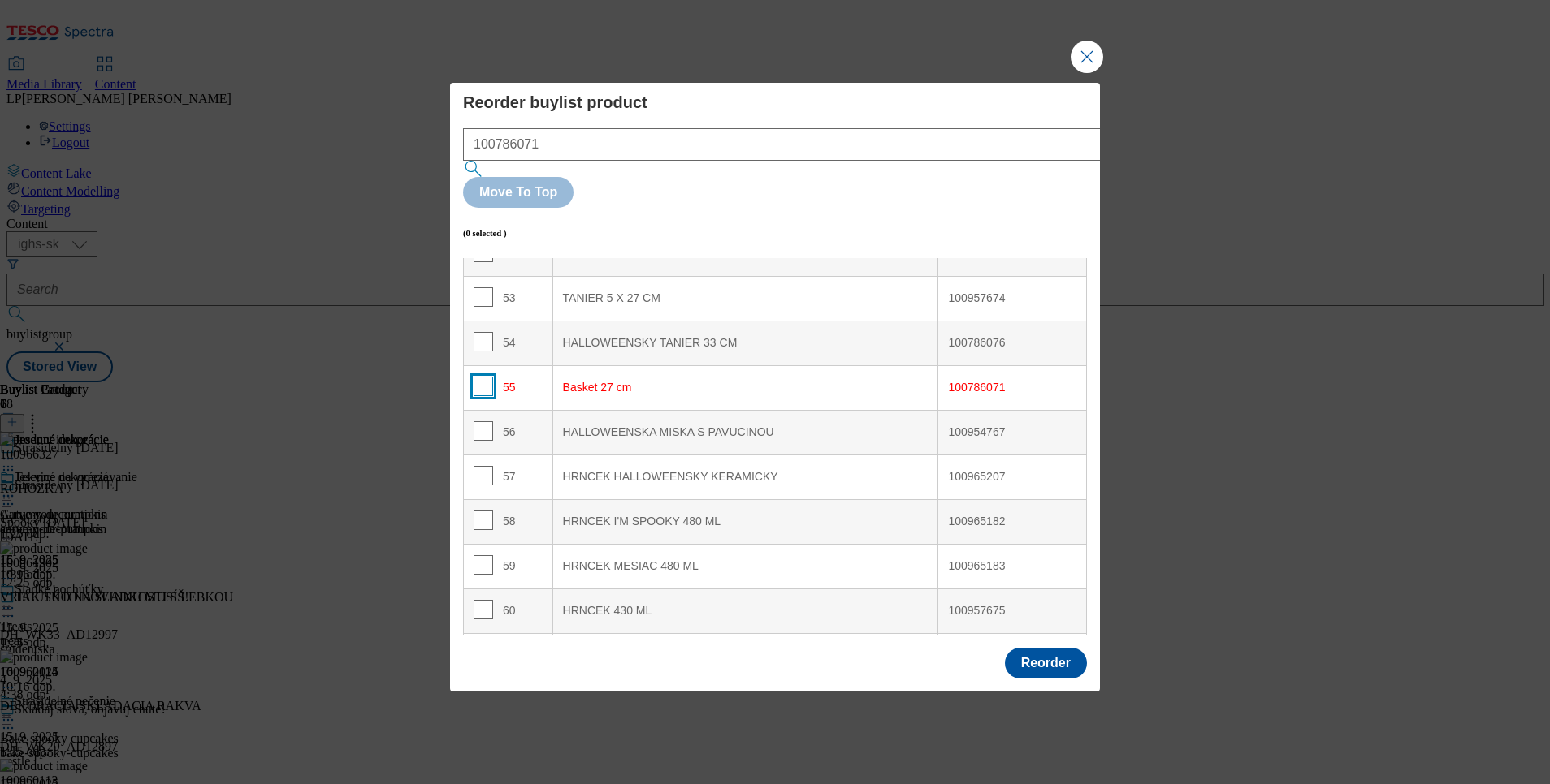
click at [483, 377] on input "Modal" at bounding box center [483, 386] width 19 height 19
click at [1043, 648] on button "Reorder" at bounding box center [1045, 663] width 82 height 31
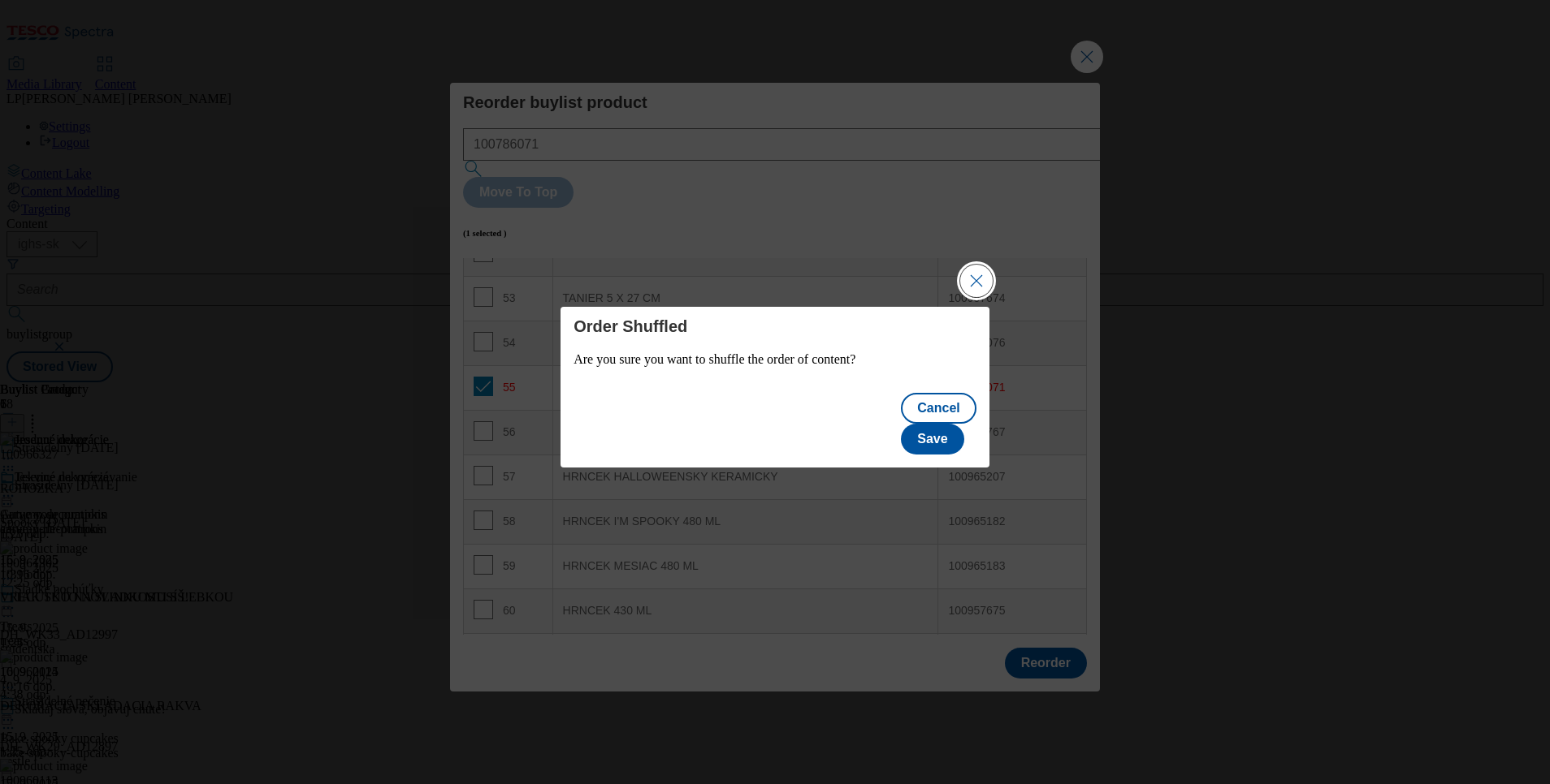
click at [975, 292] on button "Close Modal" at bounding box center [976, 280] width 32 height 32
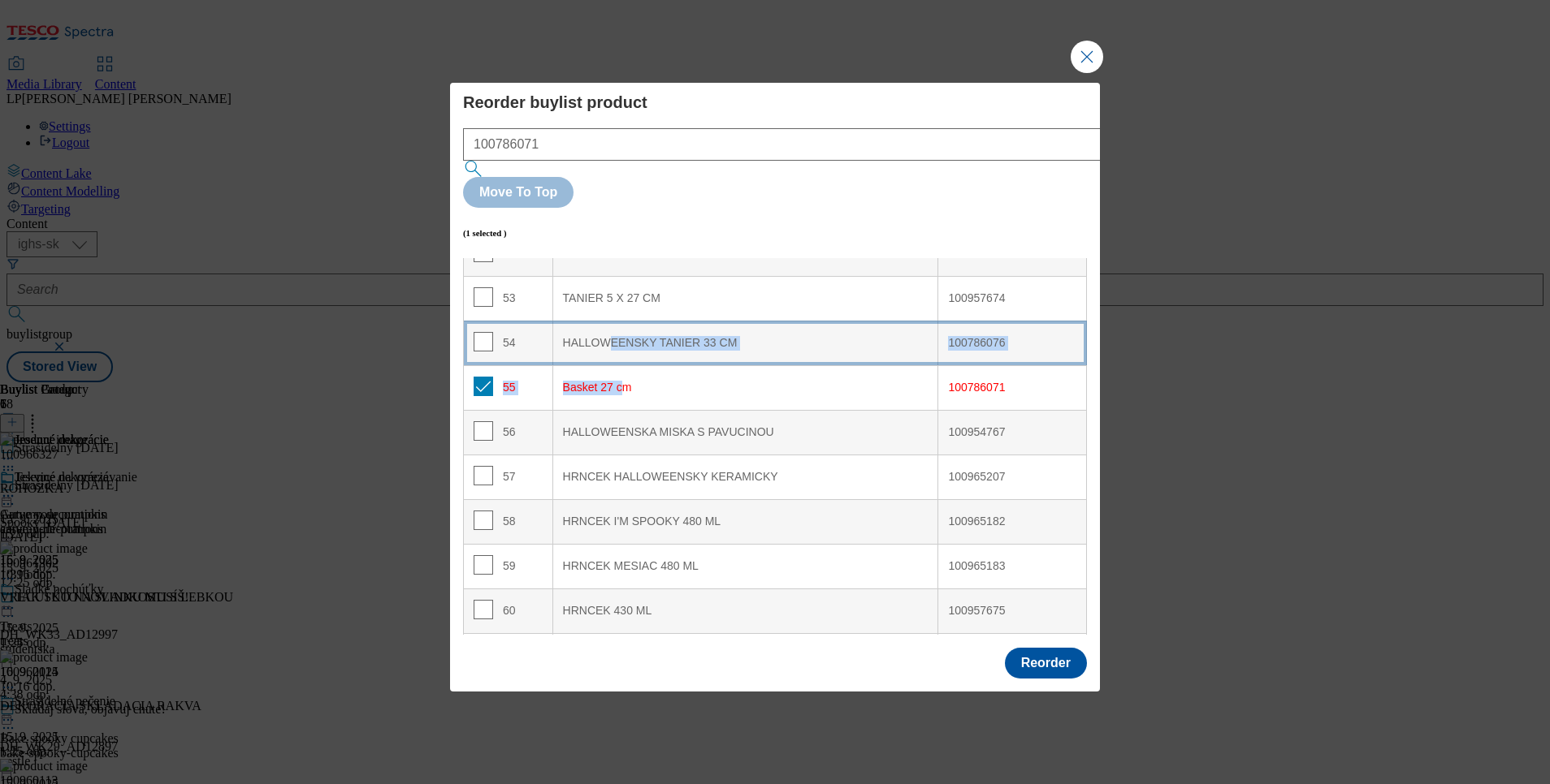
drag, startPoint x: 615, startPoint y: 343, endPoint x: 609, endPoint y: 317, distance: 26.7
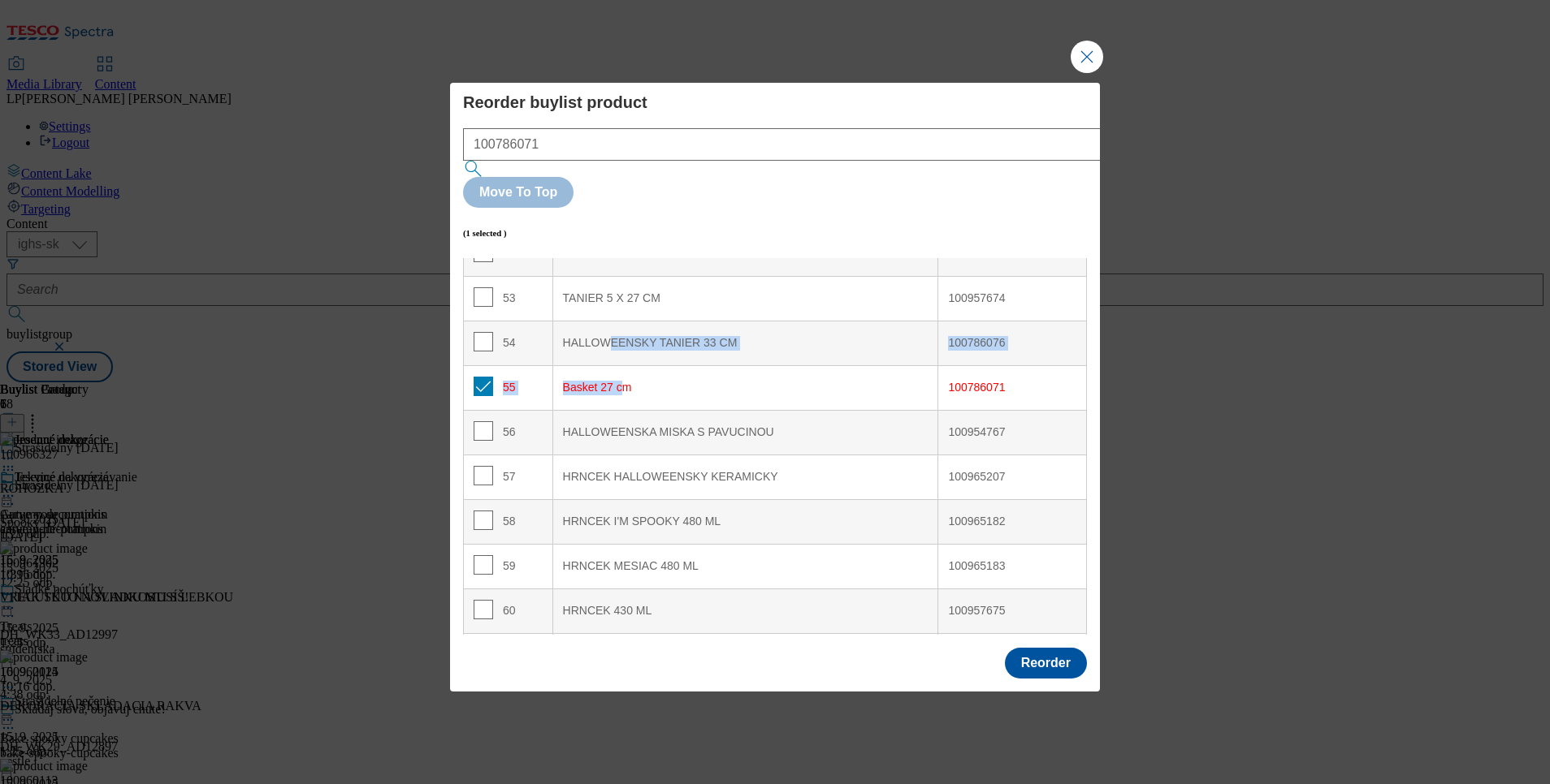
drag, startPoint x: 609, startPoint y: 317, endPoint x: 580, endPoint y: 341, distance: 37.6
click at [580, 381] on div "Basket 27 cm" at bounding box center [745, 388] width 365 height 15
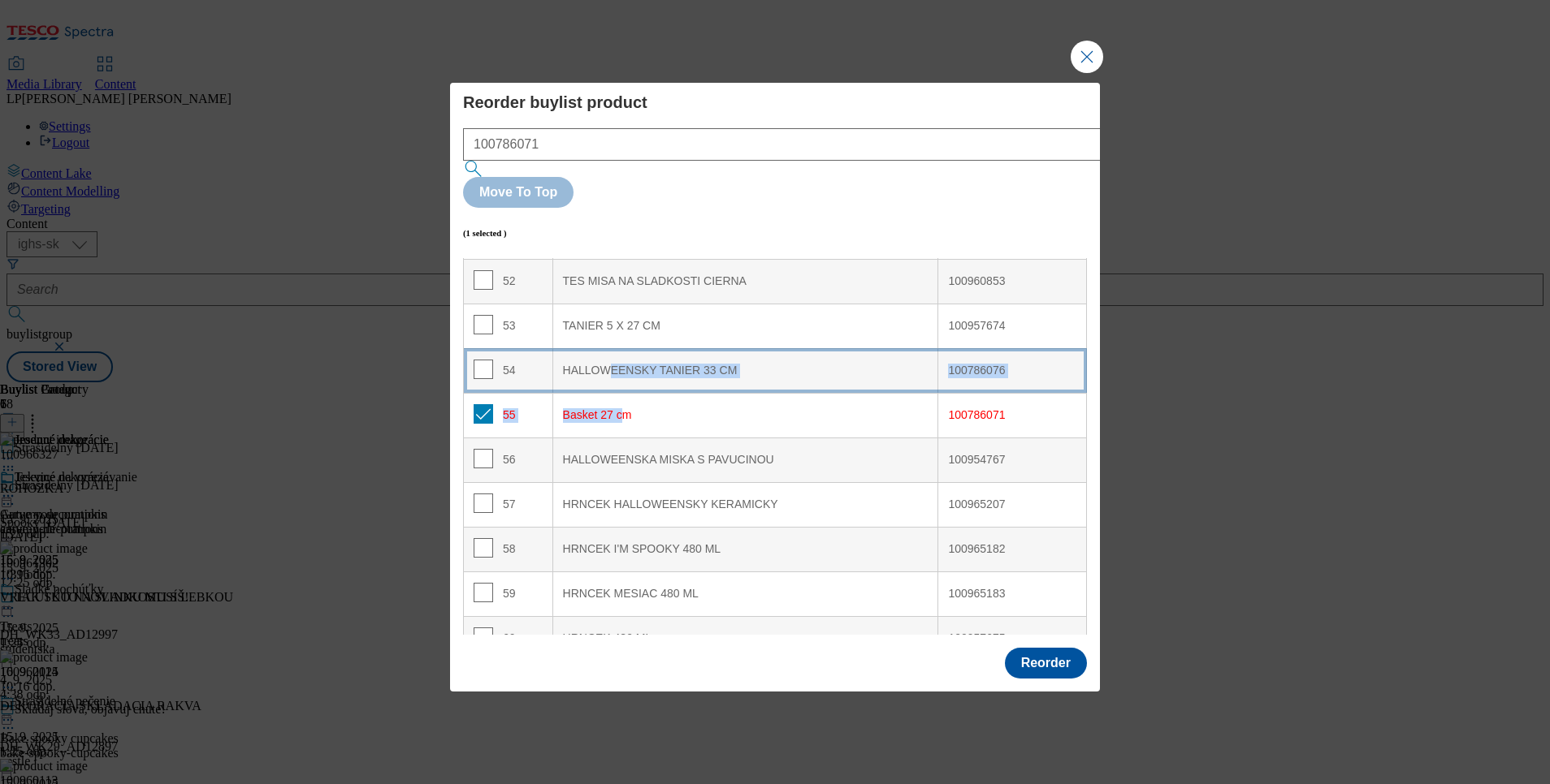
scroll to position [2314, 0]
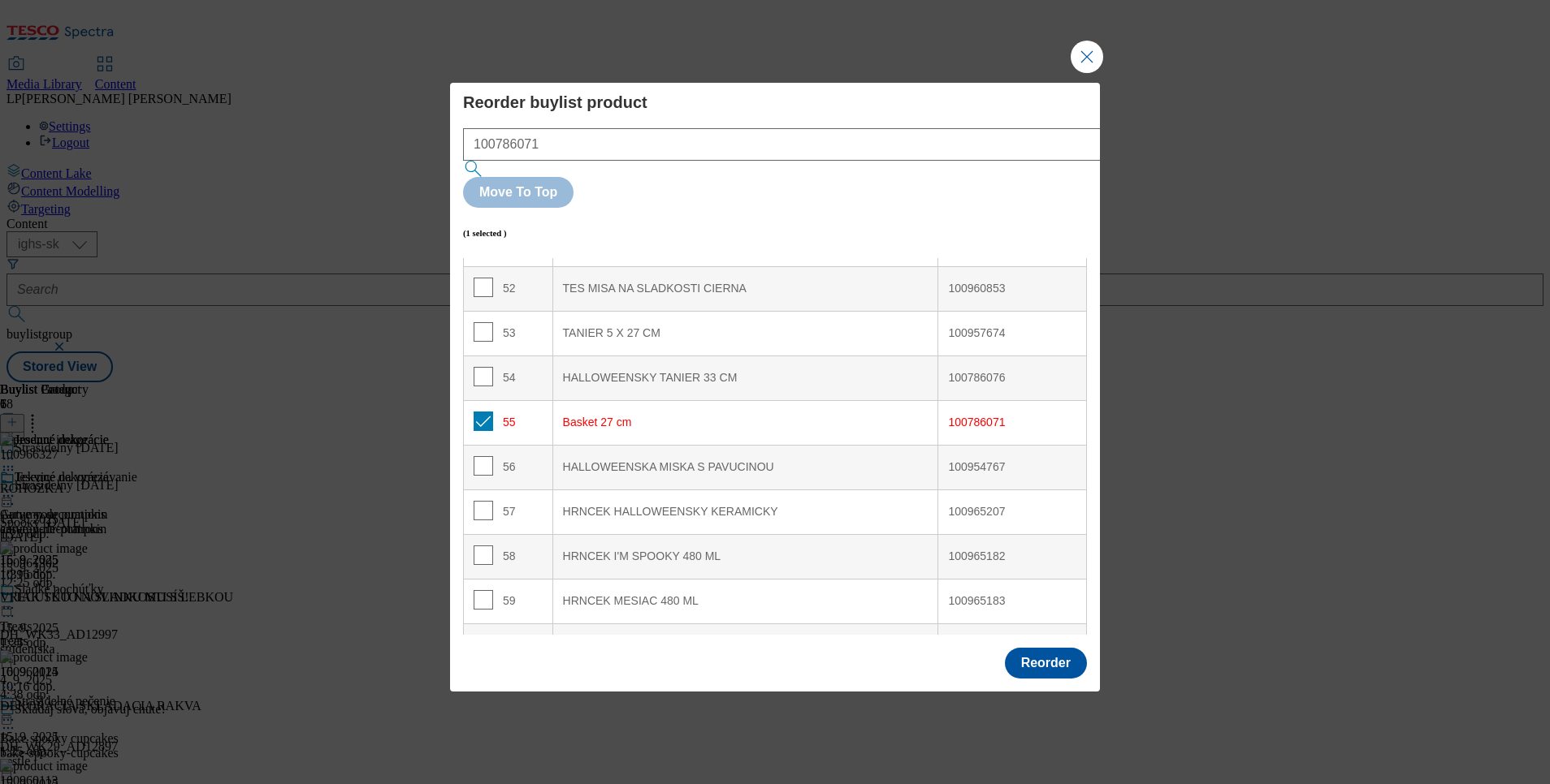
click at [713, 416] on div "Basket 27 cm" at bounding box center [745, 423] width 365 height 15
click at [488, 411] on input "Modal" at bounding box center [483, 421] width 19 height 19
checkbox input "false"
click at [781, 490] on KERAMICKY "HRNCEK HALLOWEENSKY KERAMICKY" at bounding box center [744, 512] width 386 height 44
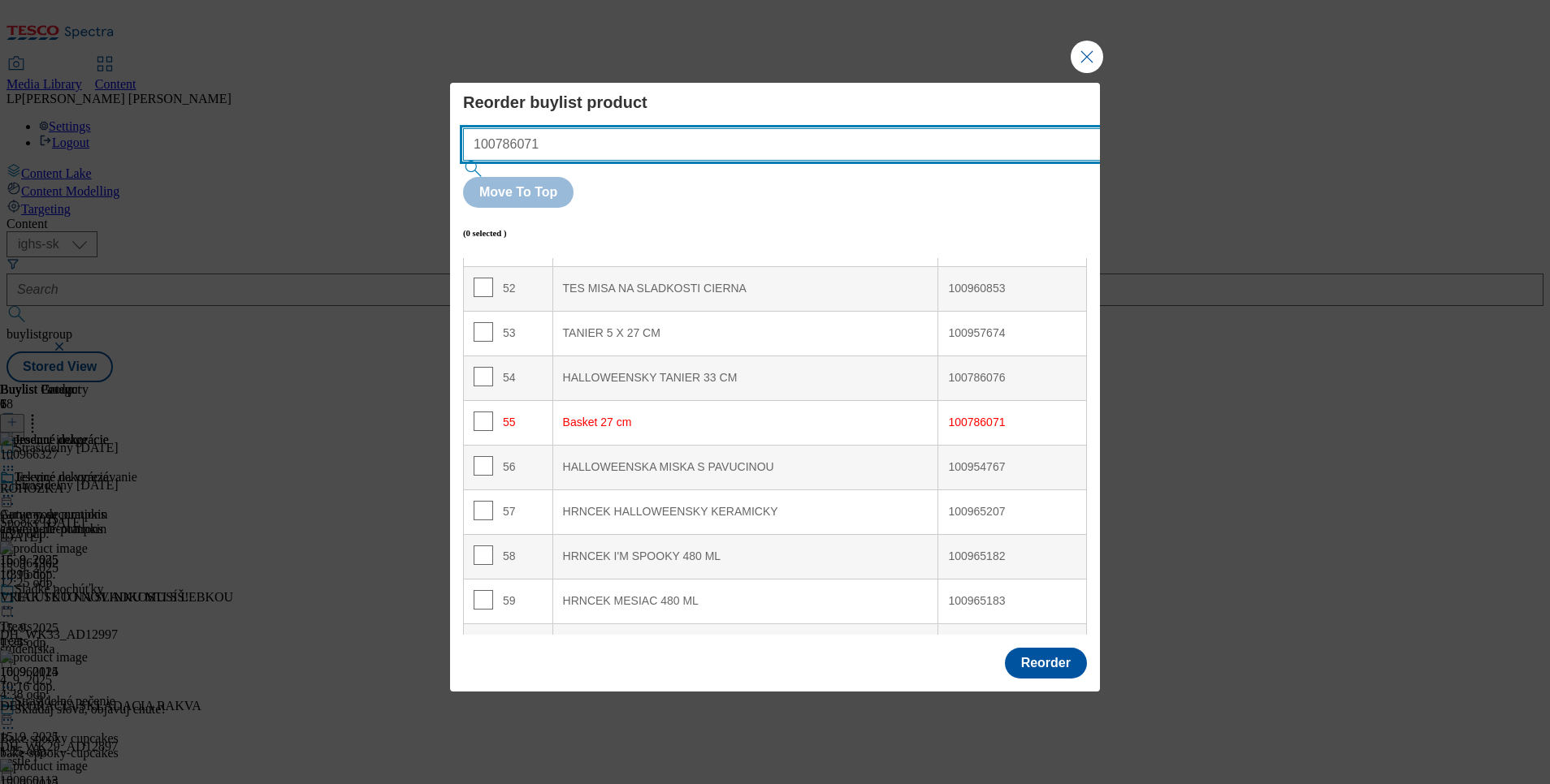
click at [616, 161] on input "100786071" at bounding box center [806, 144] width 686 height 32
type input "1"
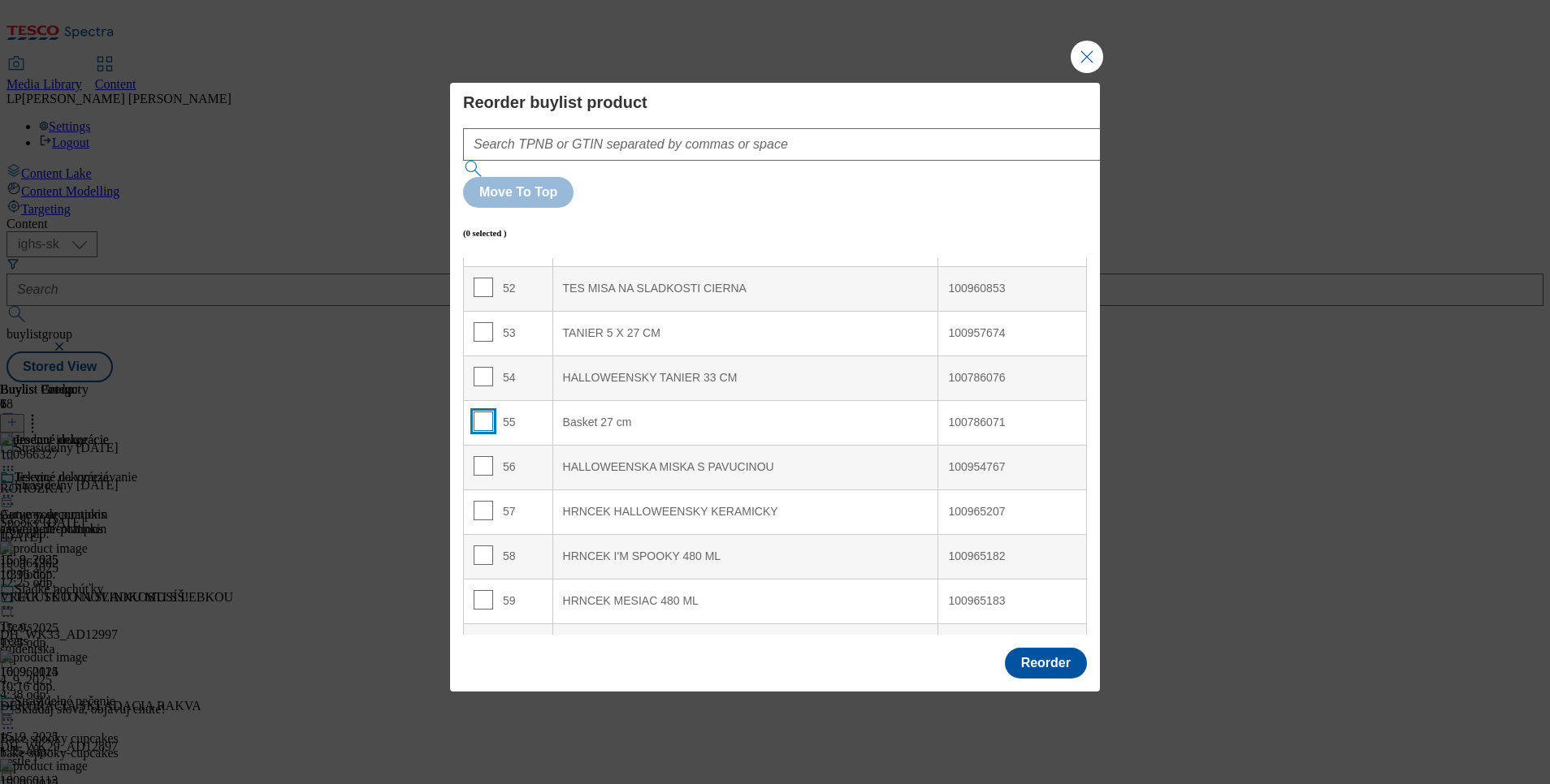
click at [478, 411] on input "Modal" at bounding box center [483, 421] width 19 height 19
checkbox input "true"
click at [1043, 648] on button "Reorder" at bounding box center [1045, 663] width 82 height 31
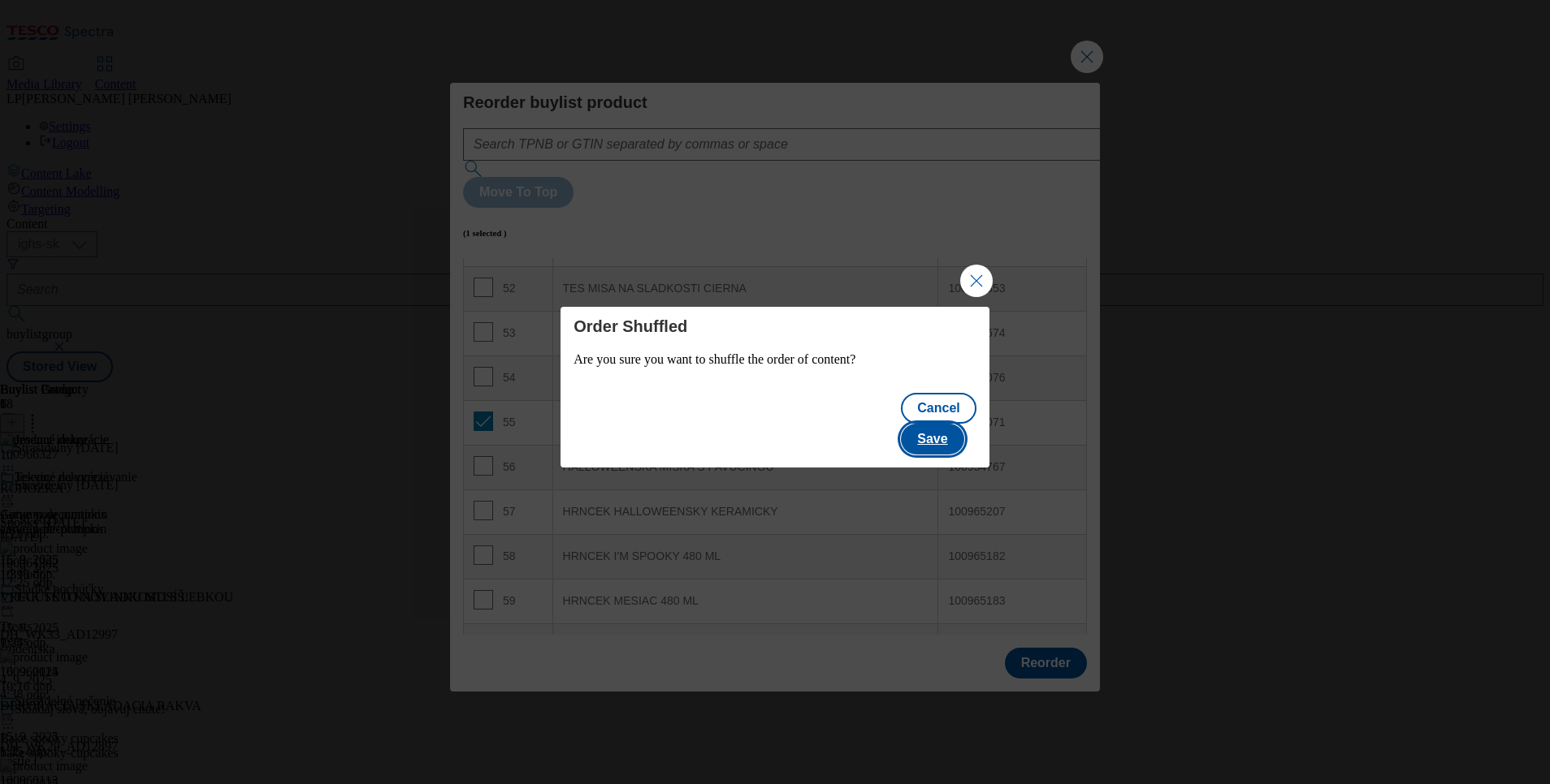
click at [956, 427] on button "Save" at bounding box center [932, 438] width 63 height 31
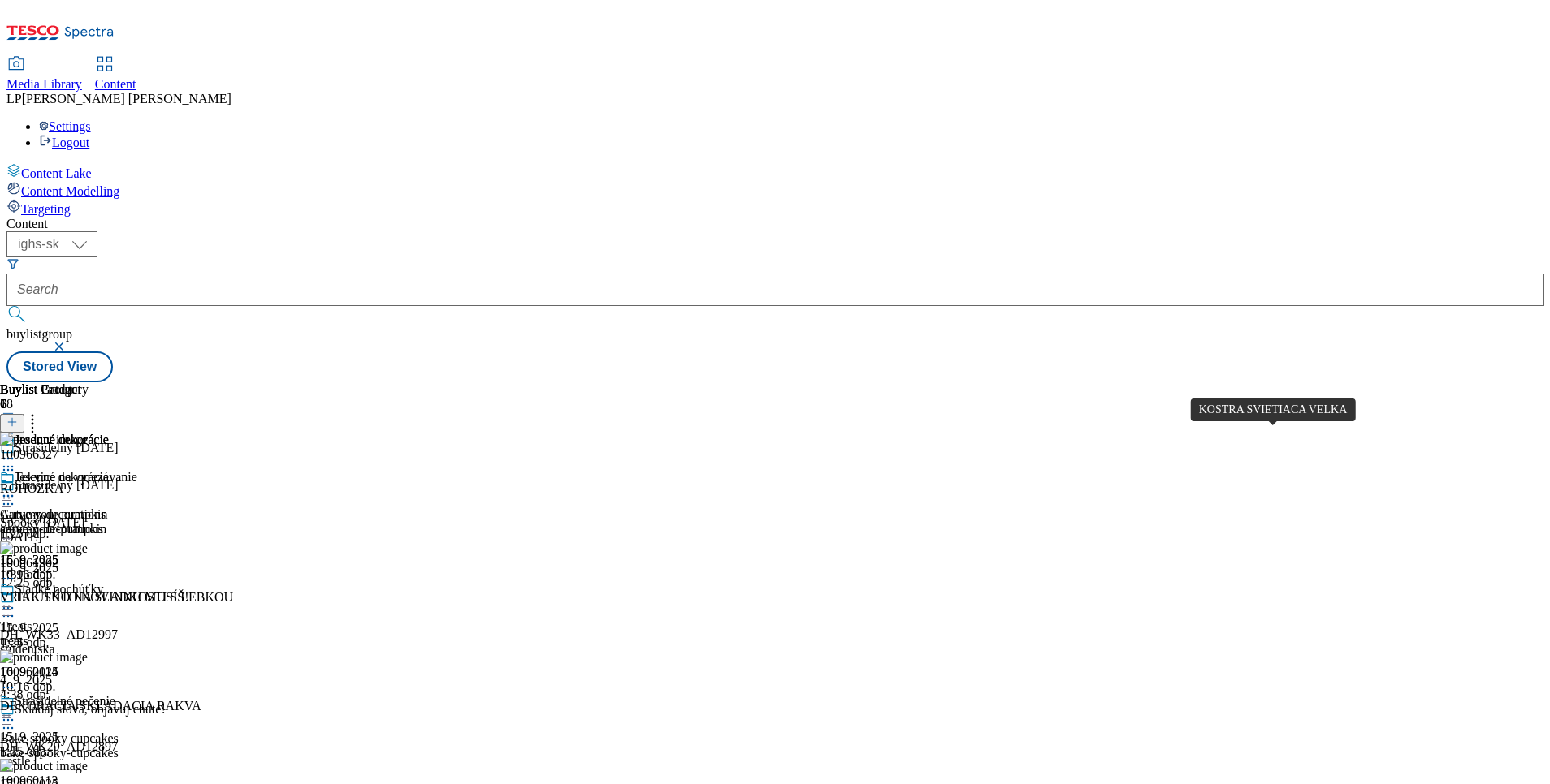
scroll to position [0, 0]
click at [34, 419] on circle at bounding box center [32, 420] width 3 height 3
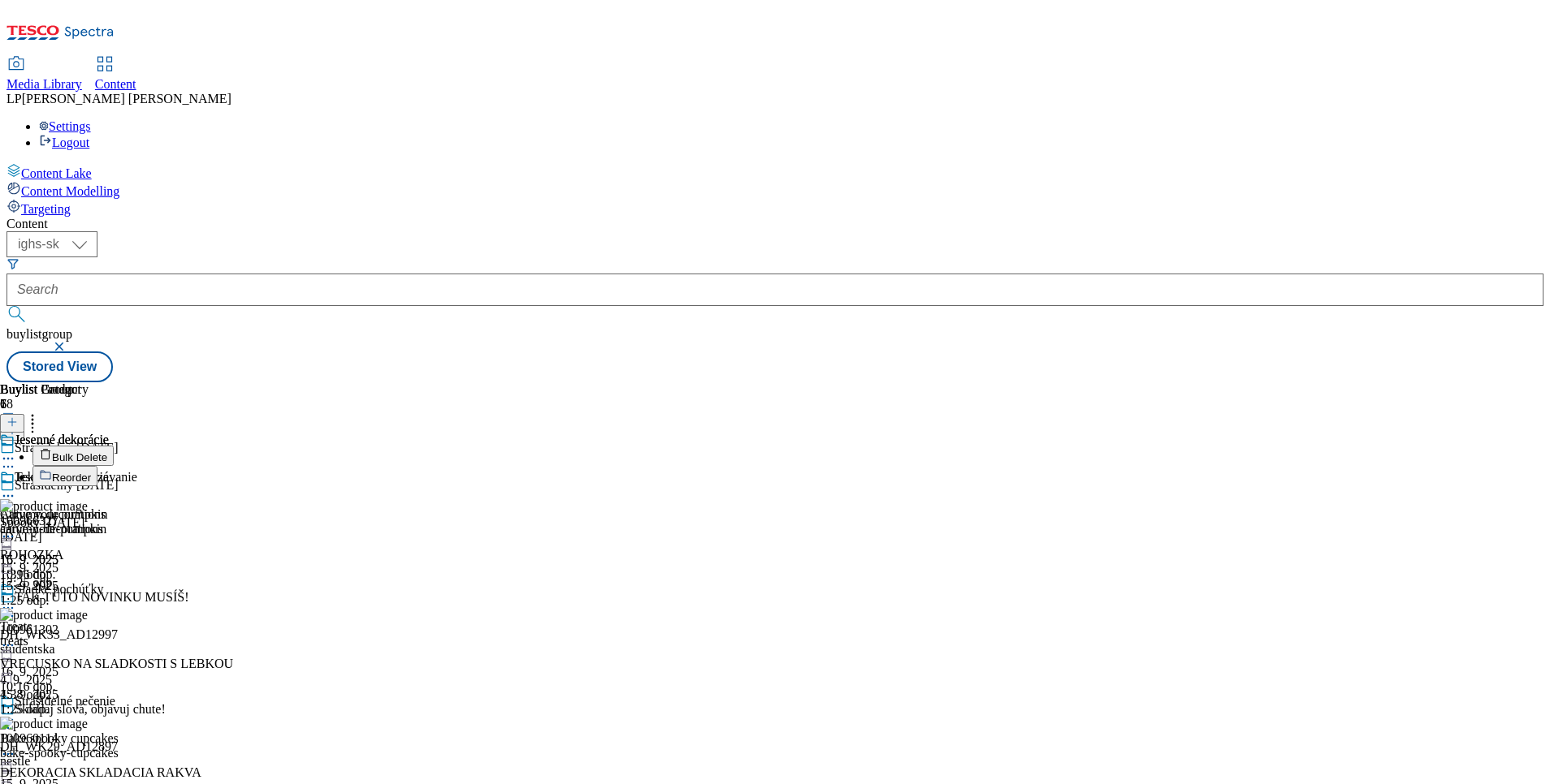
click at [97, 466] on button "Reorder" at bounding box center [65, 476] width 65 height 20
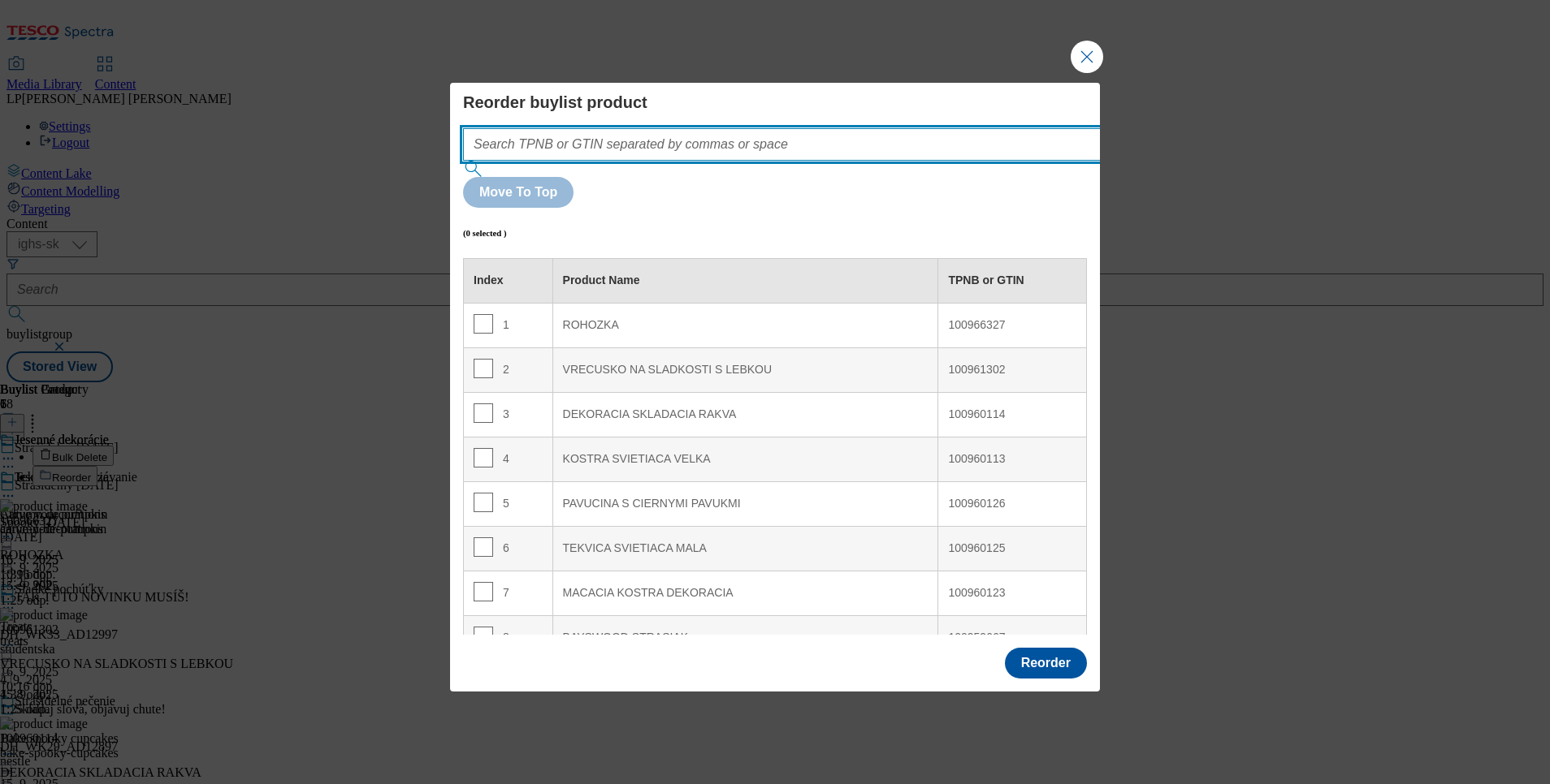
click at [593, 161] on input "Modal" at bounding box center [806, 144] width 686 height 32
paste input "100786071"
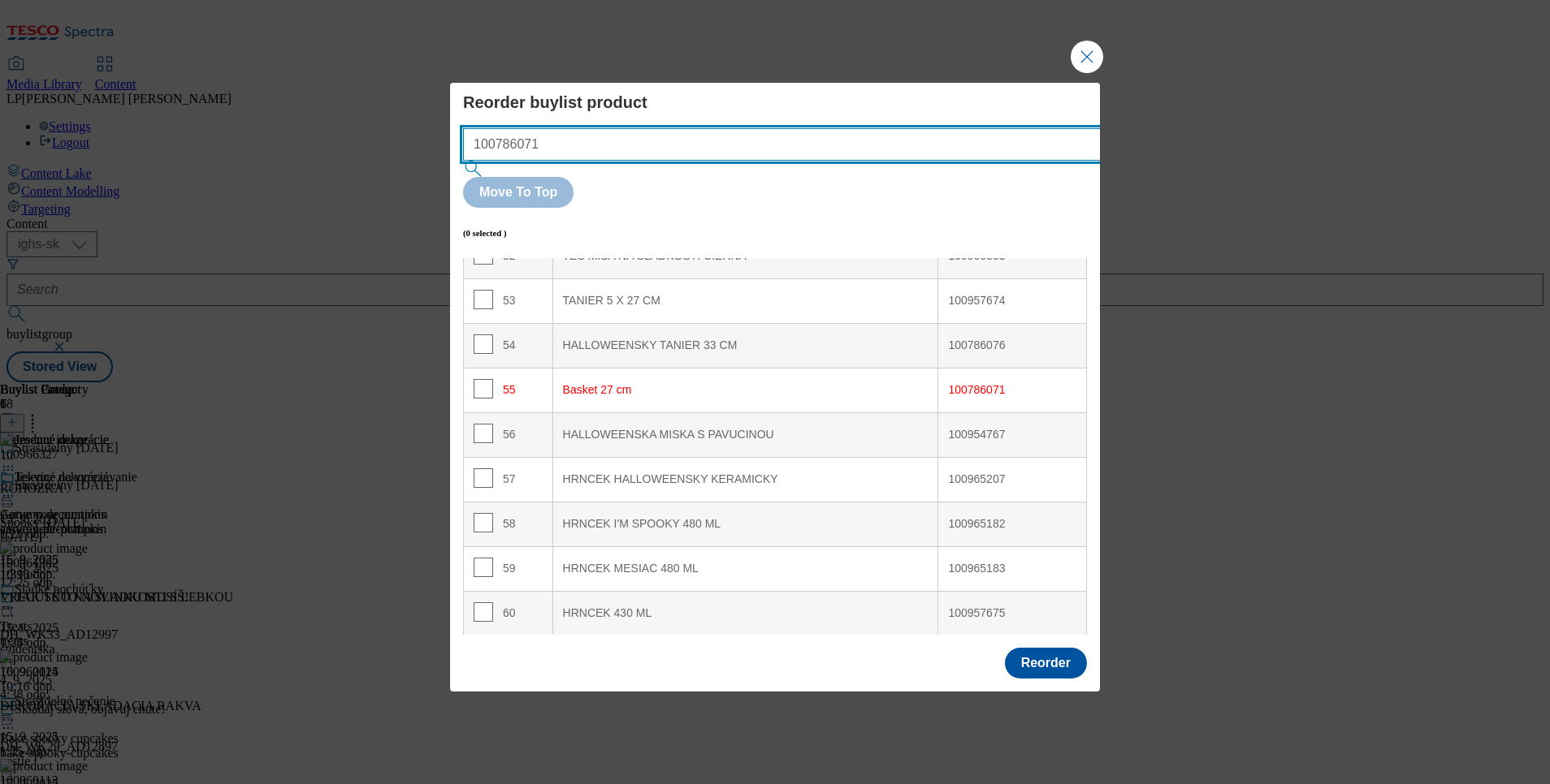
scroll to position [2227, 0]
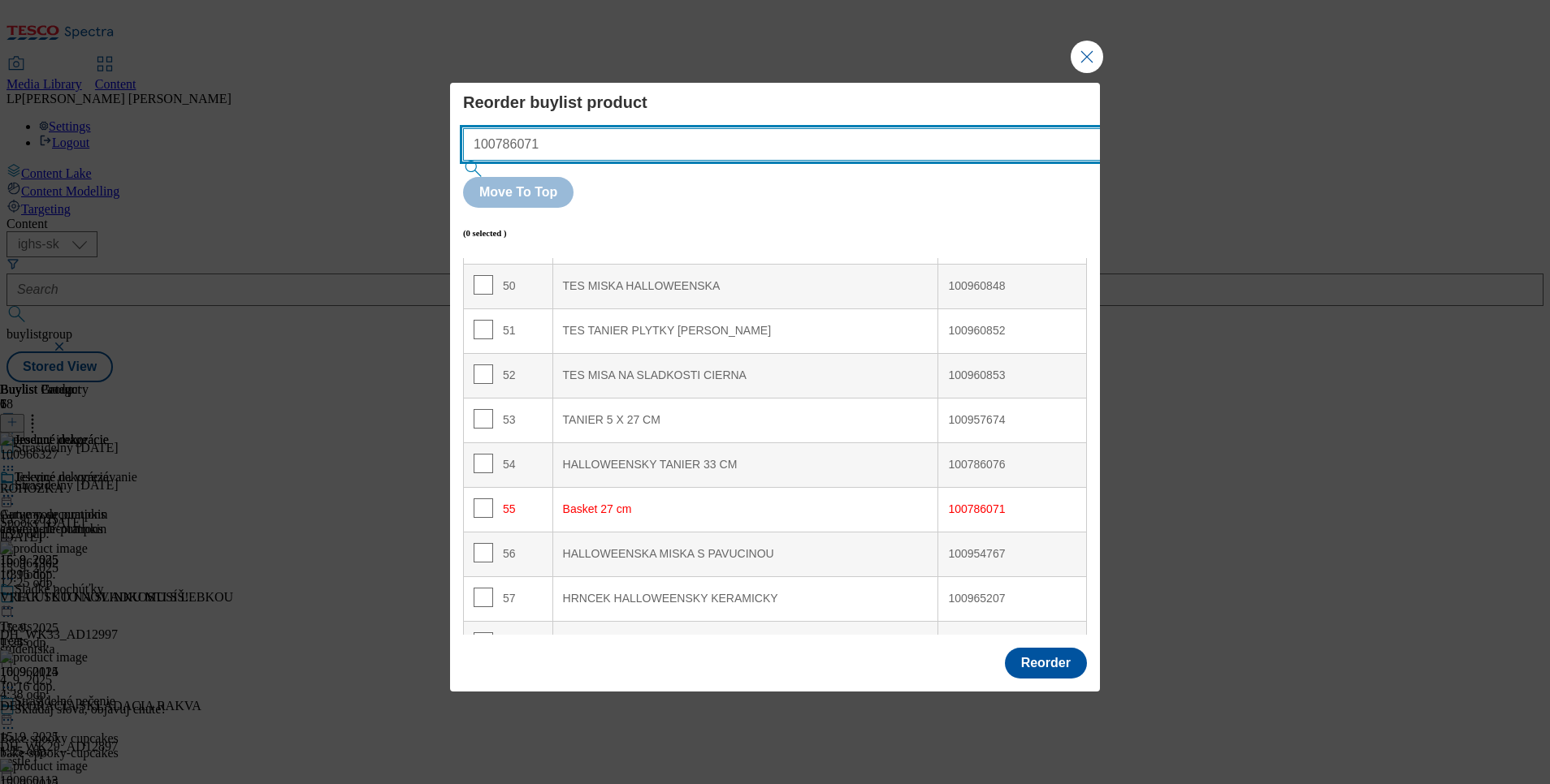
type input "100786071"
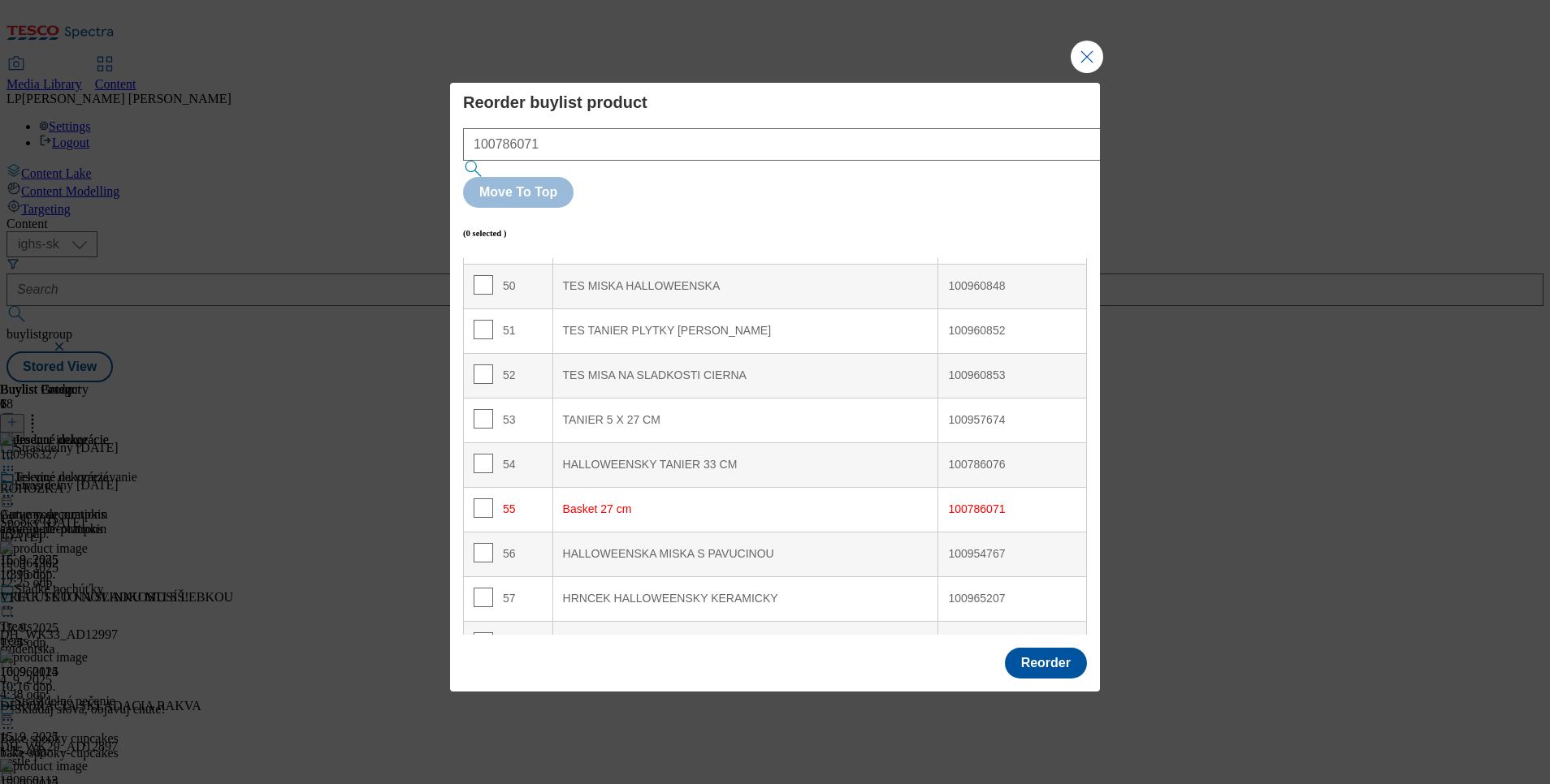
click at [958, 503] on div "100786071" at bounding box center [1012, 510] width 129 height 15
click at [486, 498] on input "Modal" at bounding box center [483, 508] width 19 height 19
checkbox input "true"
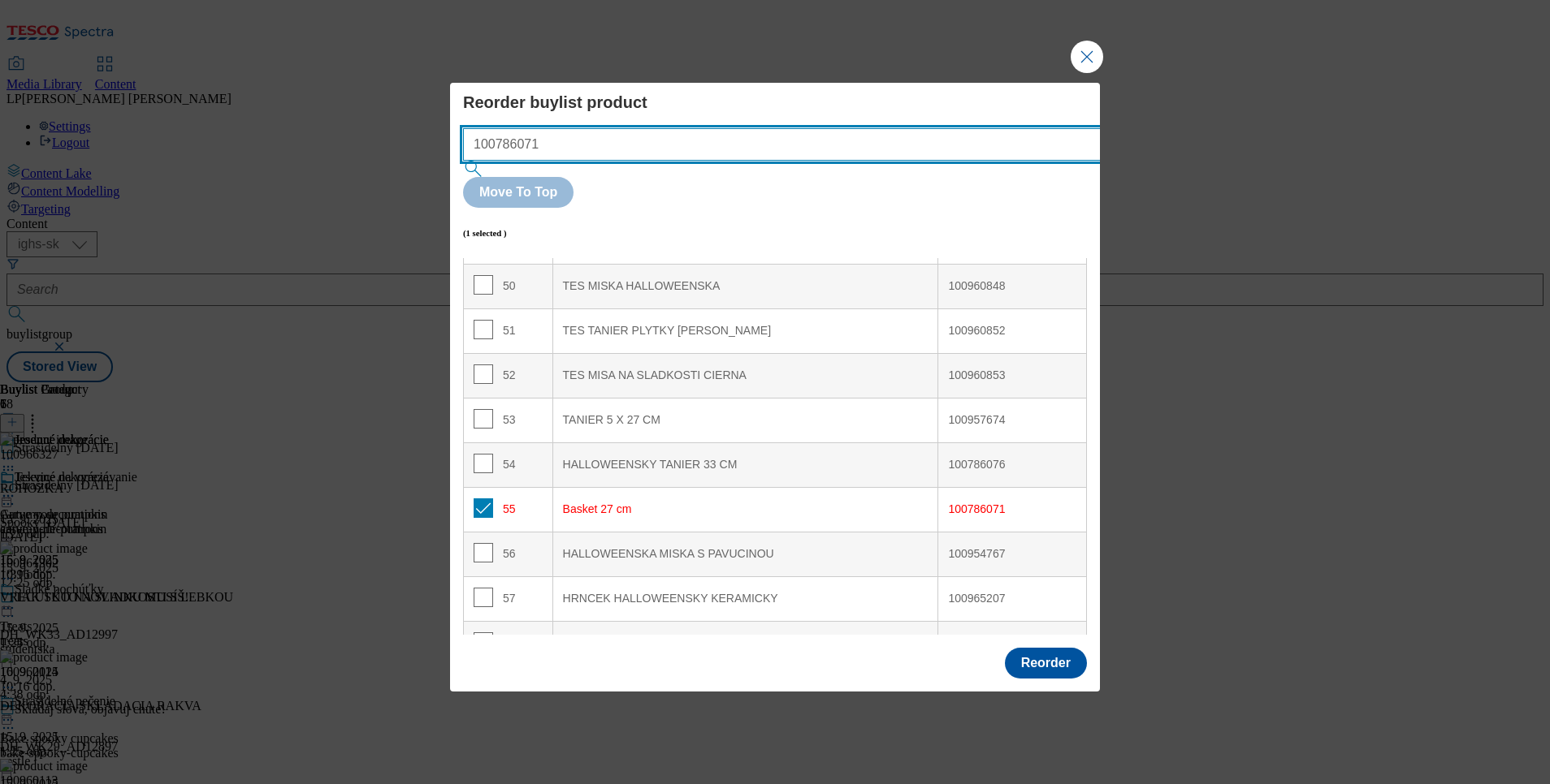
click at [591, 161] on input "100786071" at bounding box center [806, 144] width 686 height 32
type input "1"
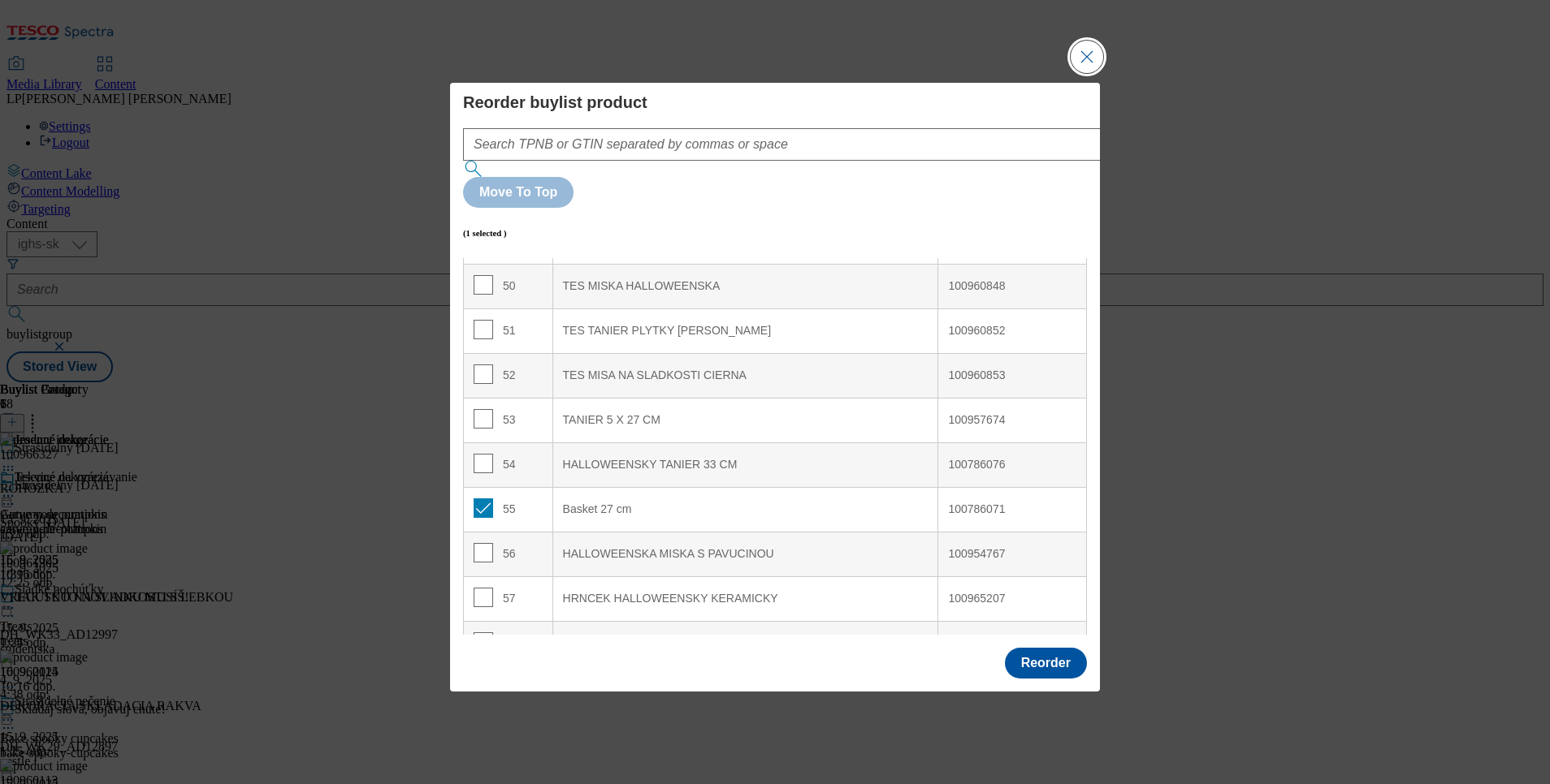
click at [1098, 73] on button "Close Modal" at bounding box center [1087, 56] width 32 height 32
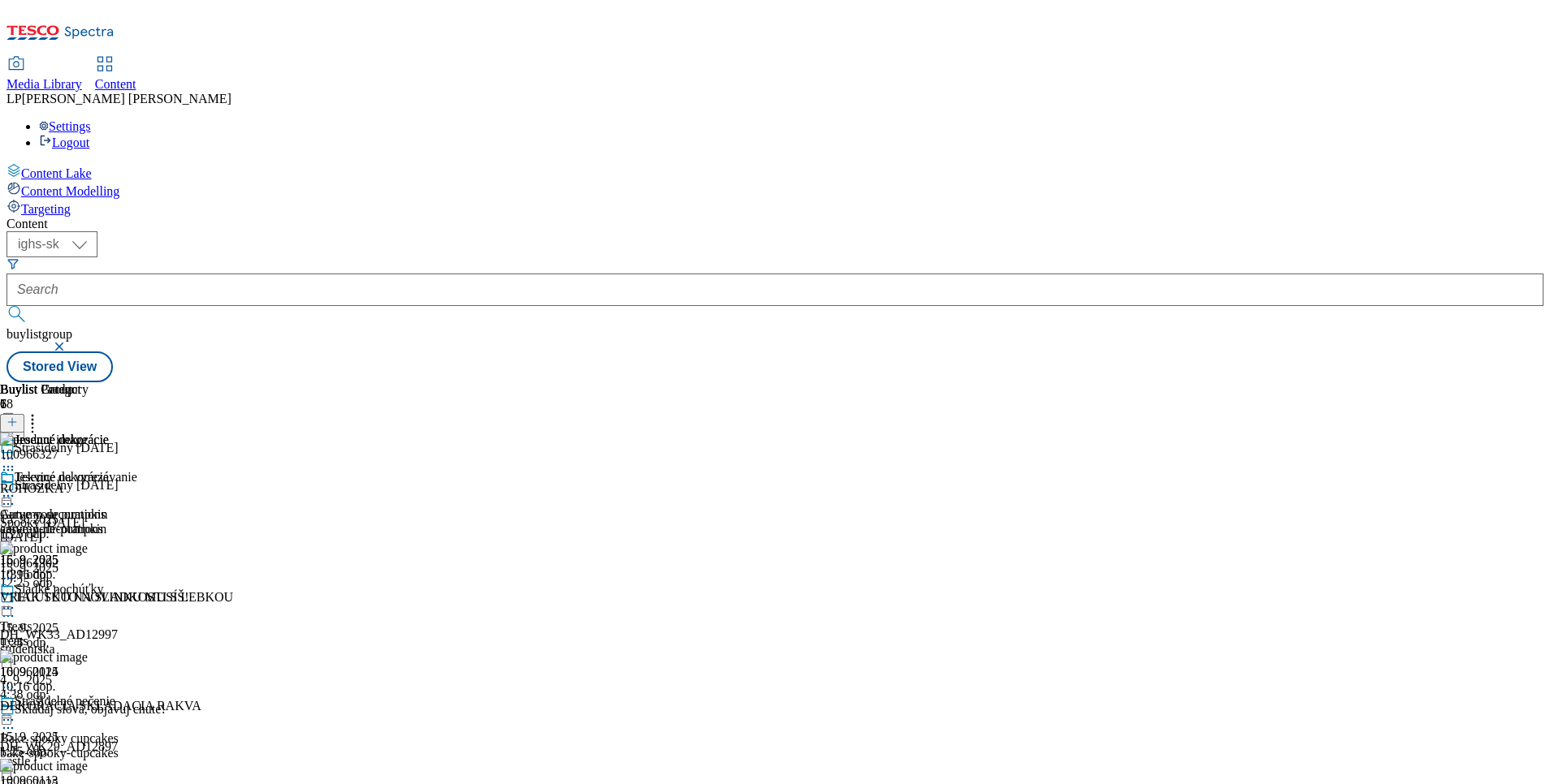
scroll to position [494, 0]
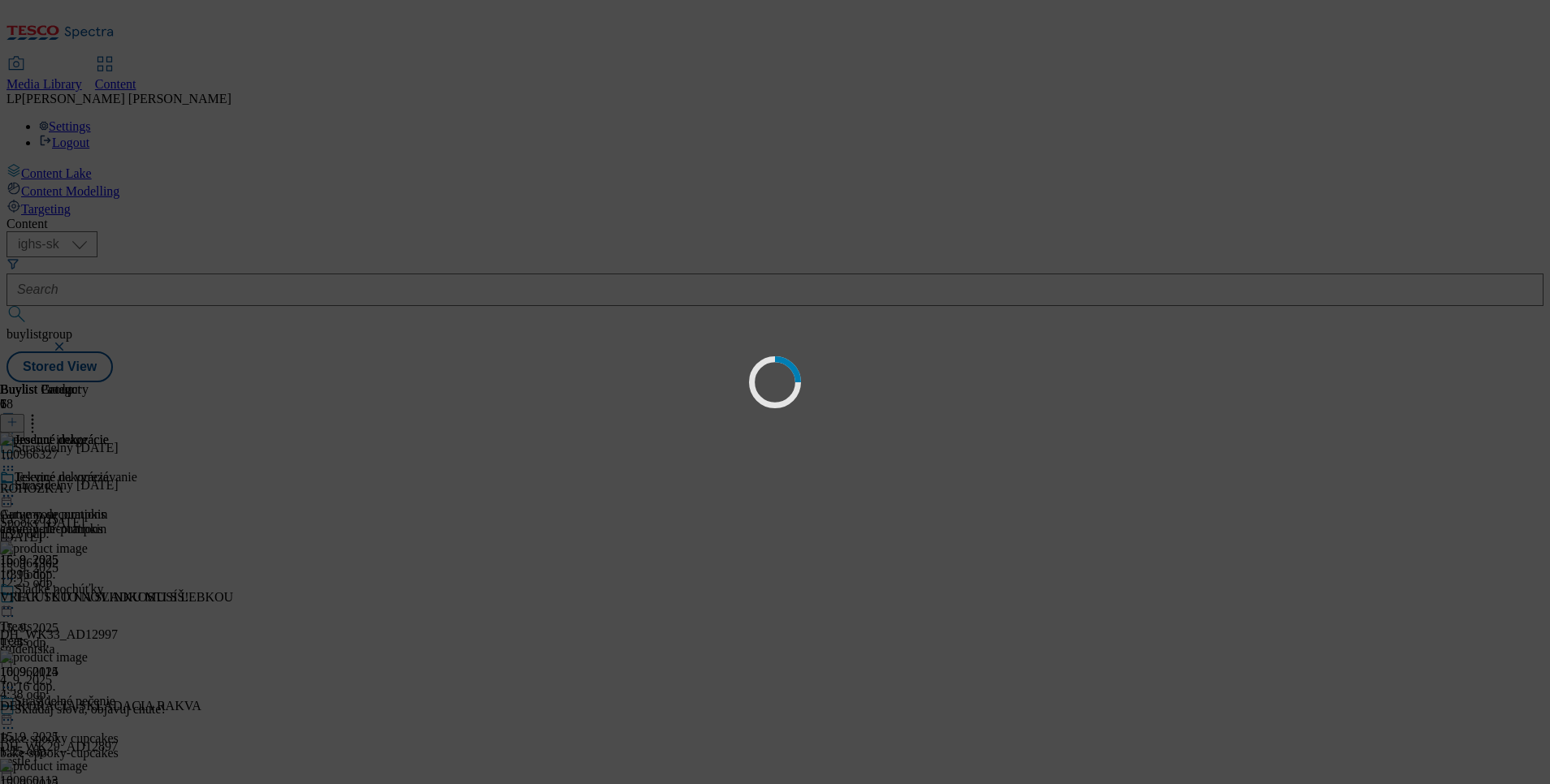
scroll to position [0, 0]
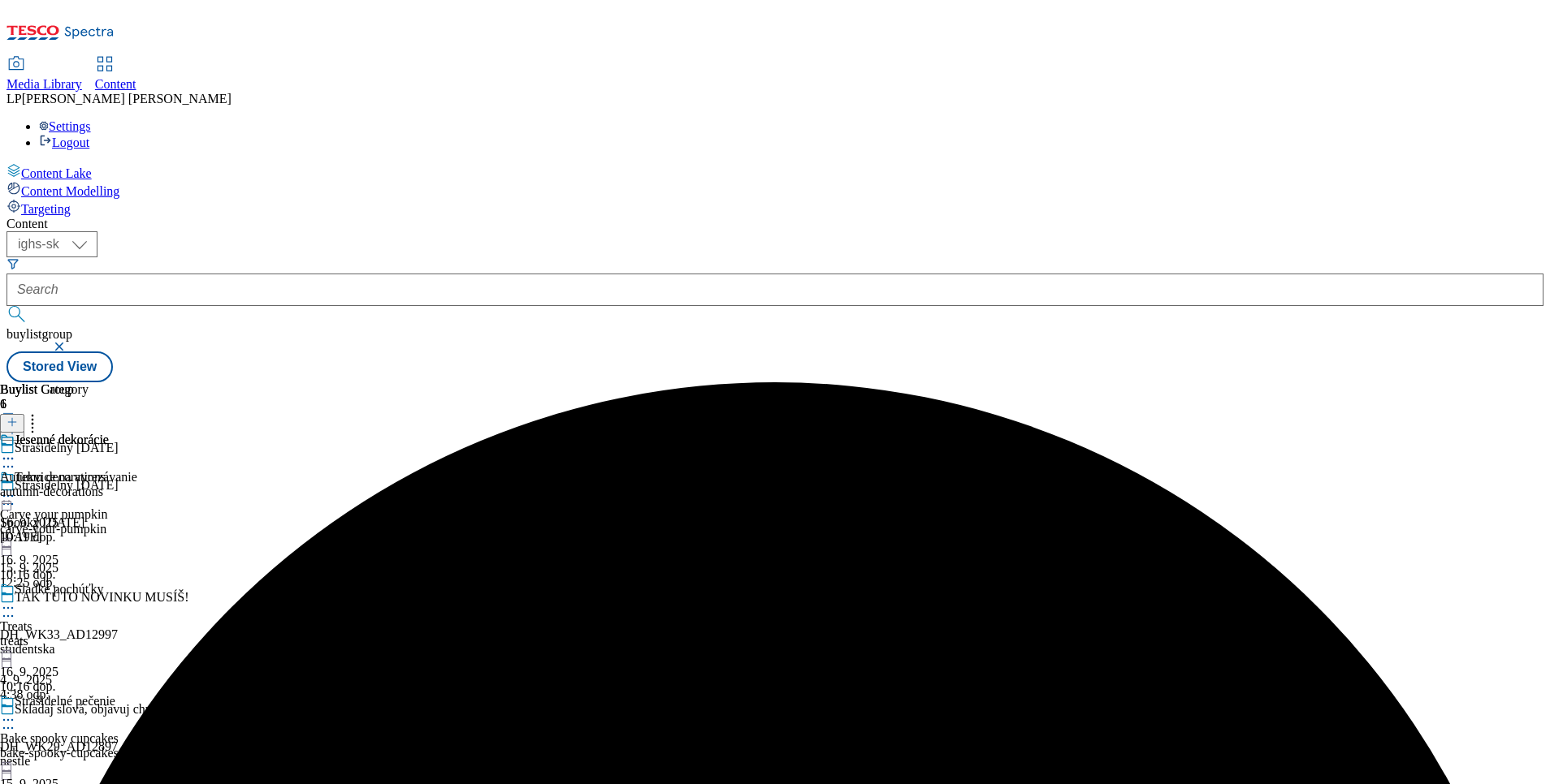
click at [17, 450] on icon at bounding box center [8, 459] width 17 height 17
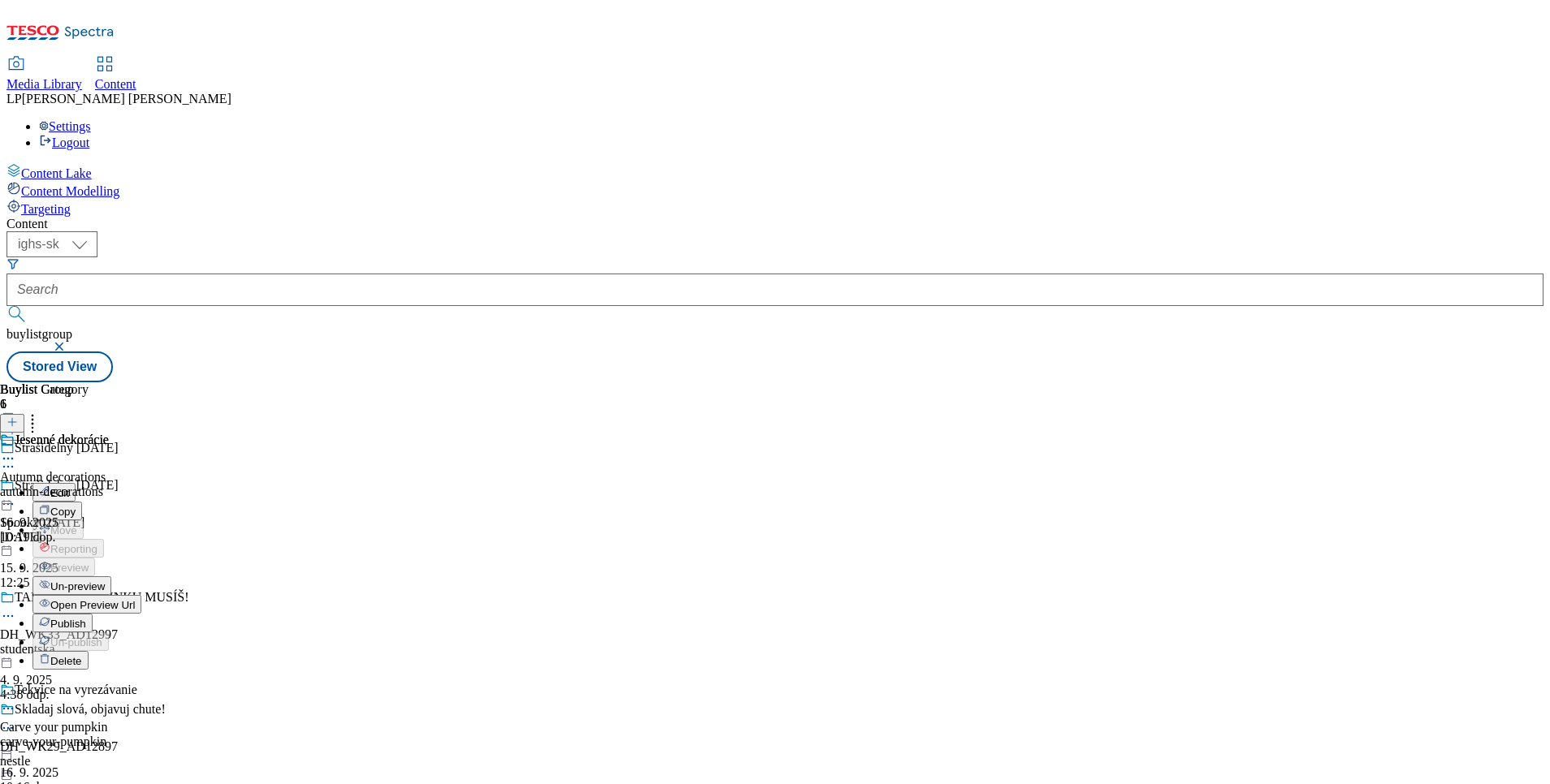
click at [105, 581] on span "Un-preview" at bounding box center [77, 586] width 55 height 12
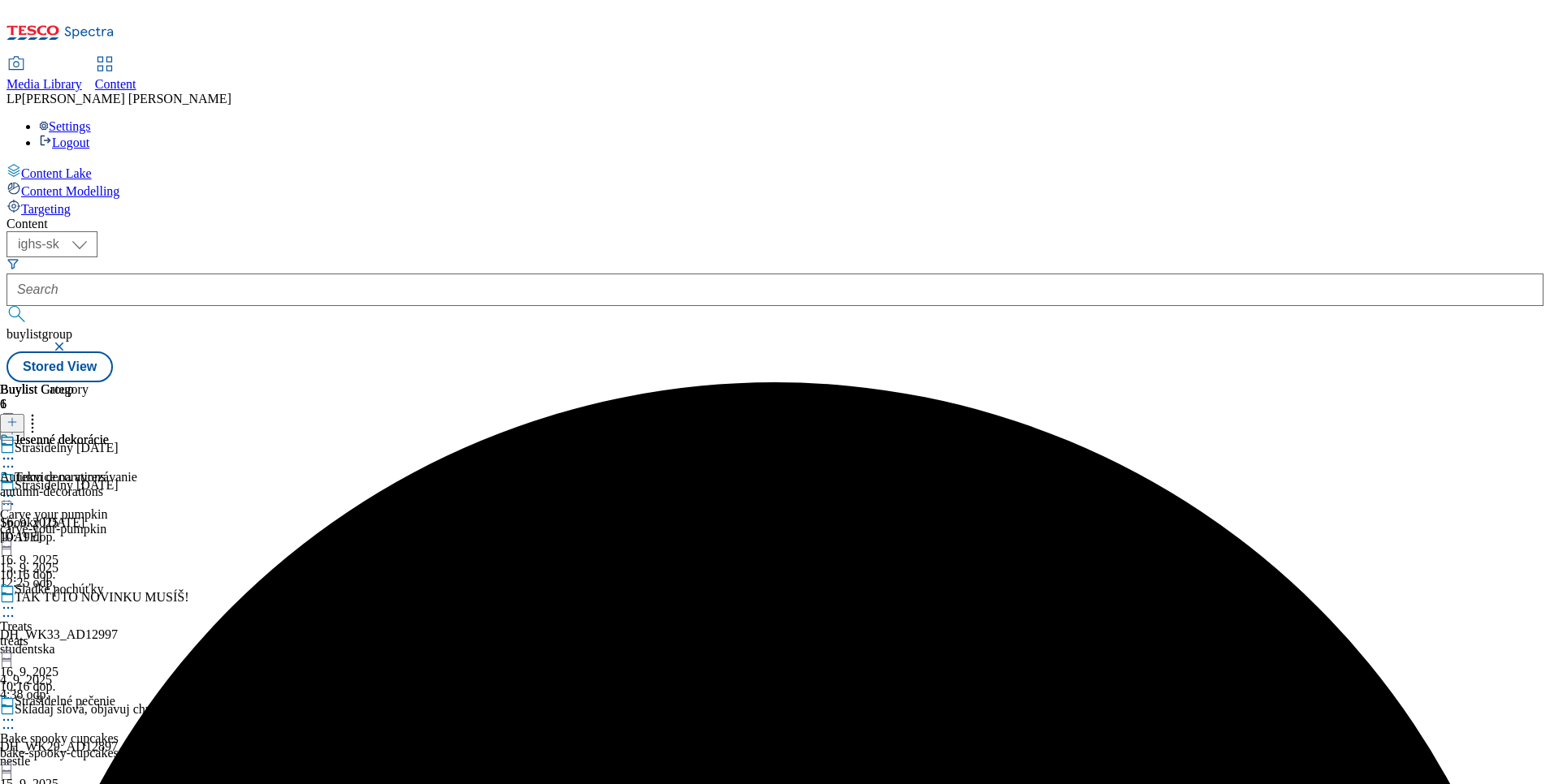
click at [137, 433] on div "Jesenné dekorácie" at bounding box center [68, 451] width 137 height 37
click at [109, 433] on div "Jesenné dekorácie" at bounding box center [62, 440] width 94 height 15
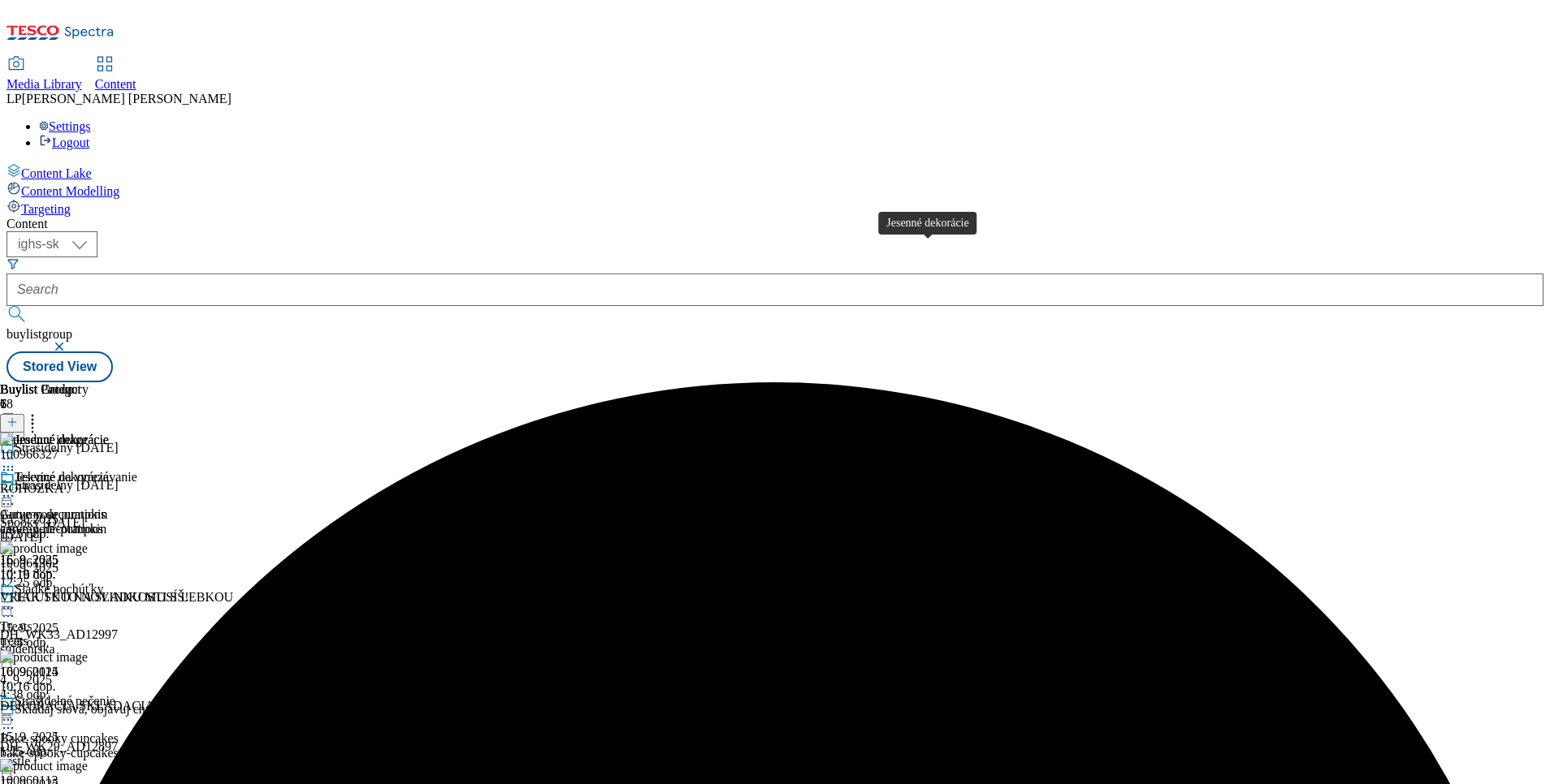
click at [109, 471] on div "Jesenné dekorácie" at bounding box center [62, 478] width 94 height 15
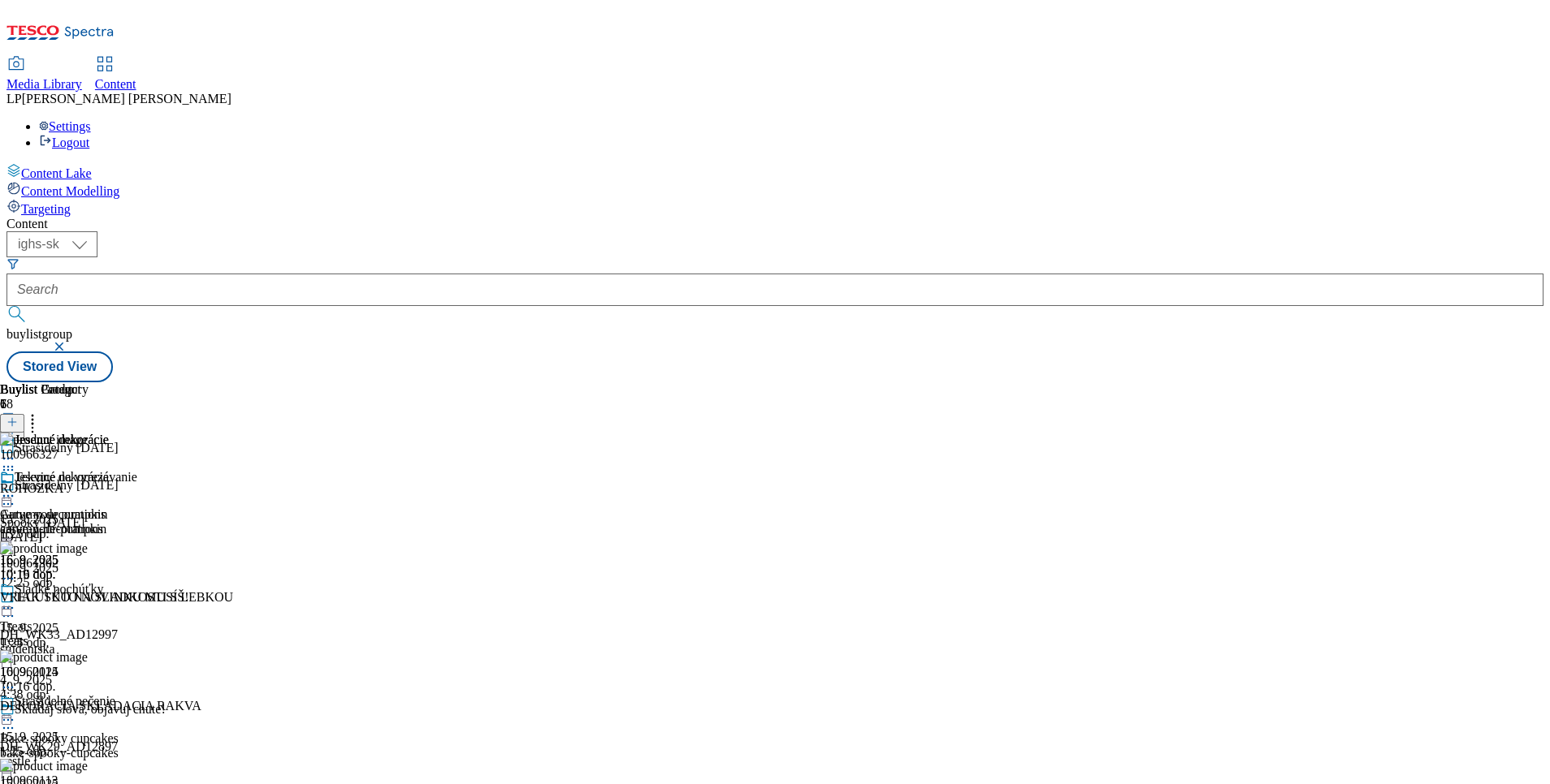
click at [233, 383] on header "Buylist Product 78" at bounding box center [117, 408] width 233 height 50
click at [34, 415] on circle at bounding box center [32, 416] width 3 height 3
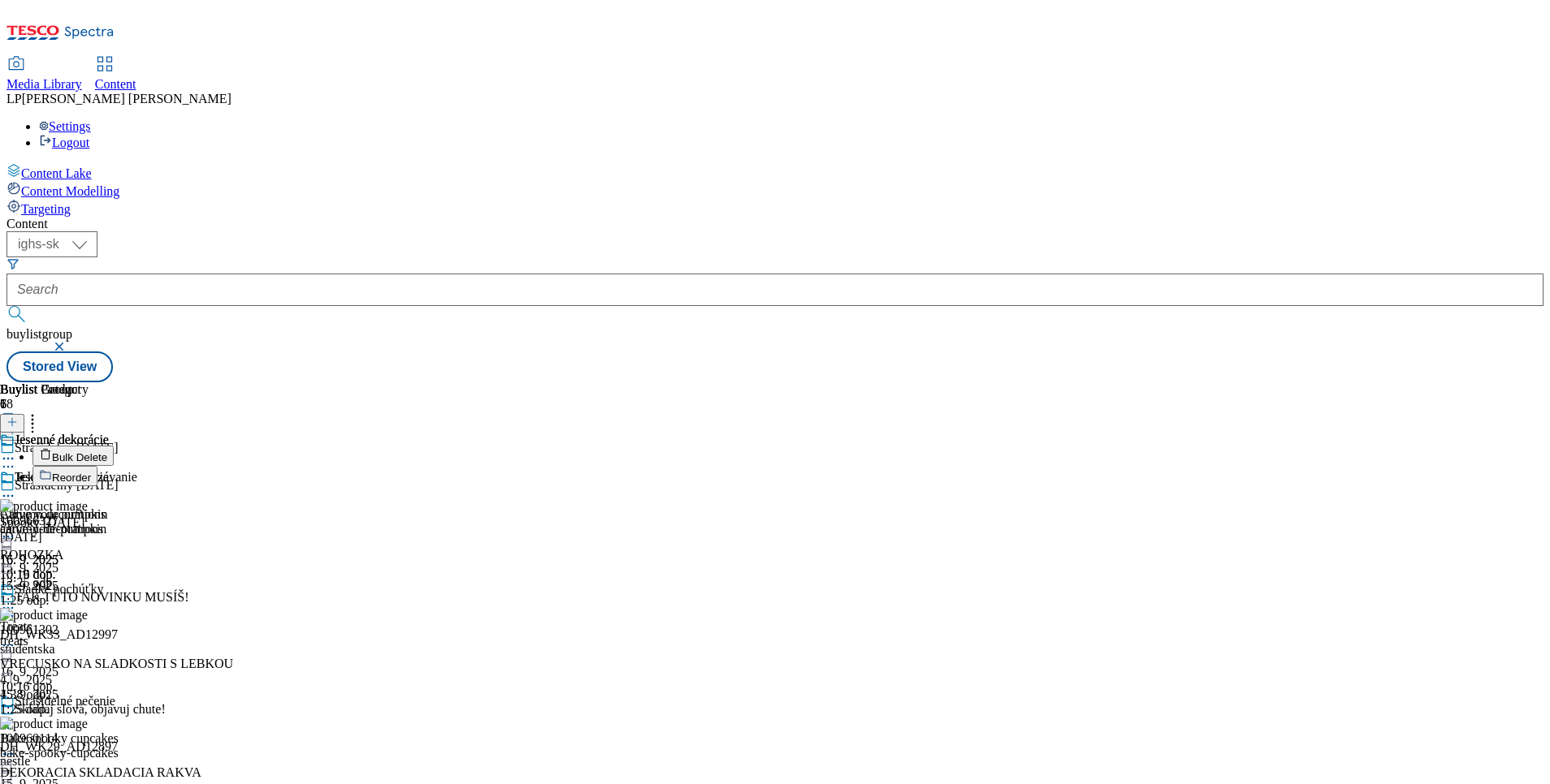
click at [107, 451] on span "Bulk Delete" at bounding box center [80, 457] width 55 height 12
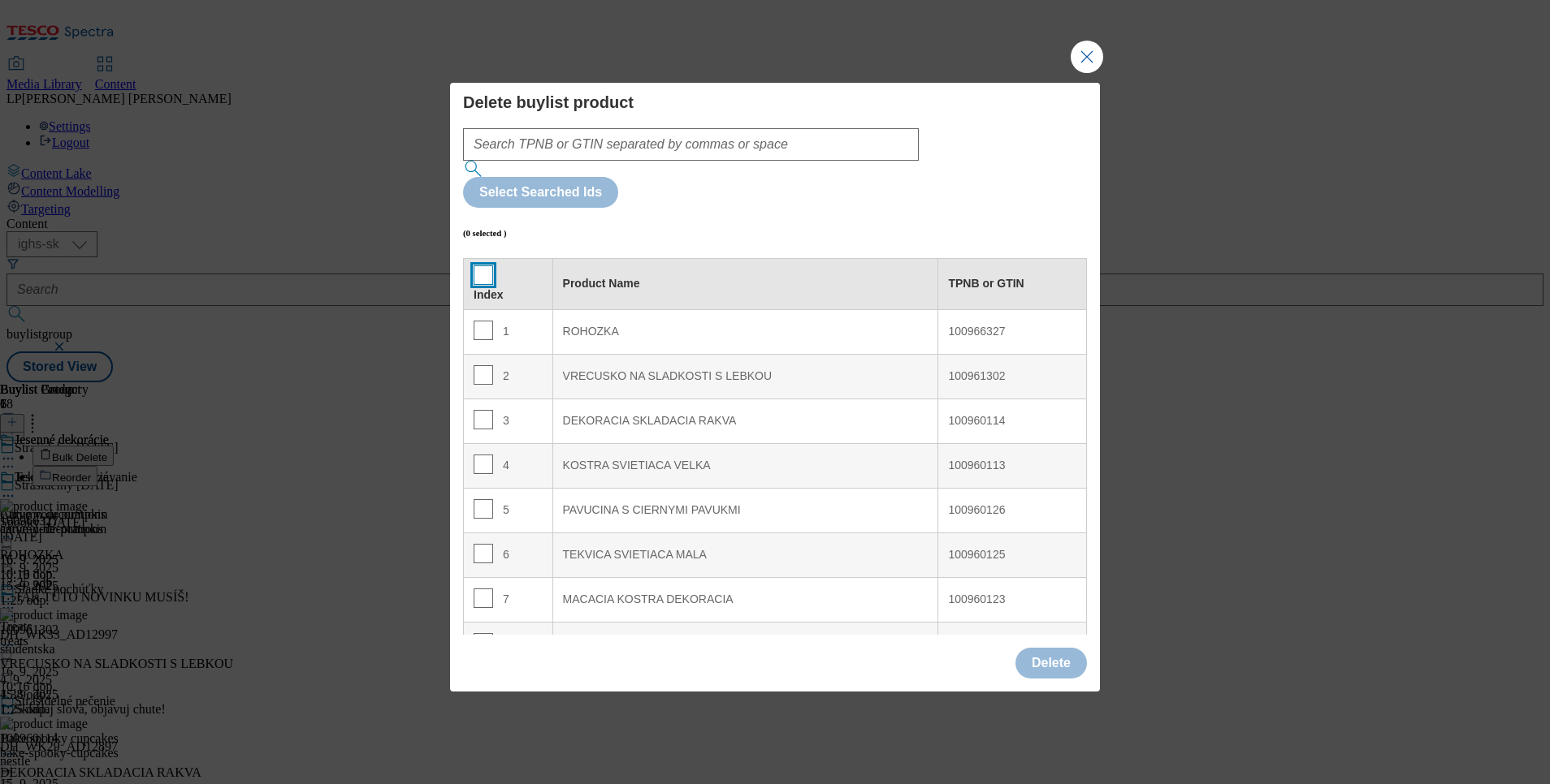
click at [477, 265] on input "Modal" at bounding box center [483, 275] width 19 height 19
checkbox input "true"
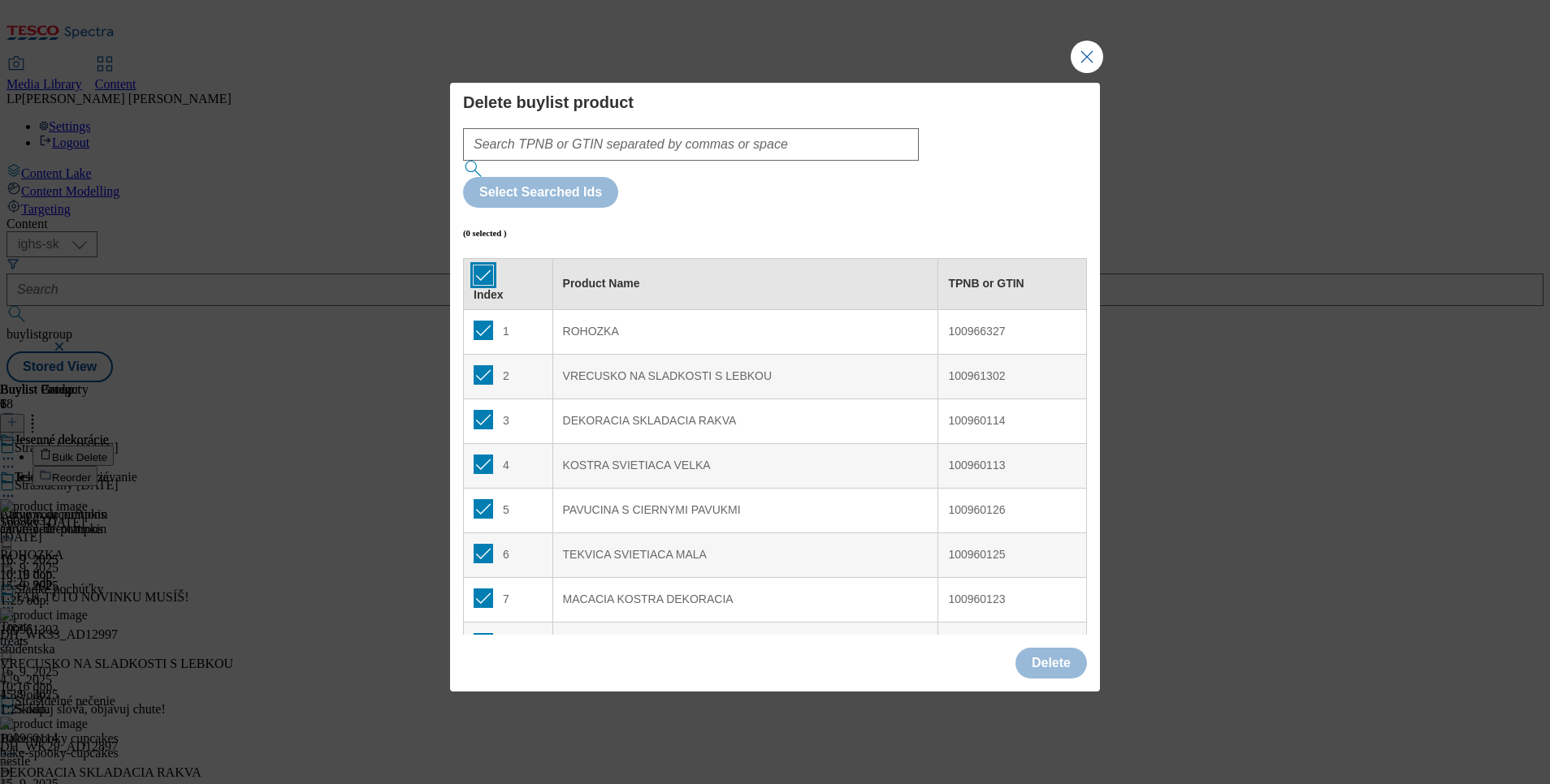
checkbox input "true"
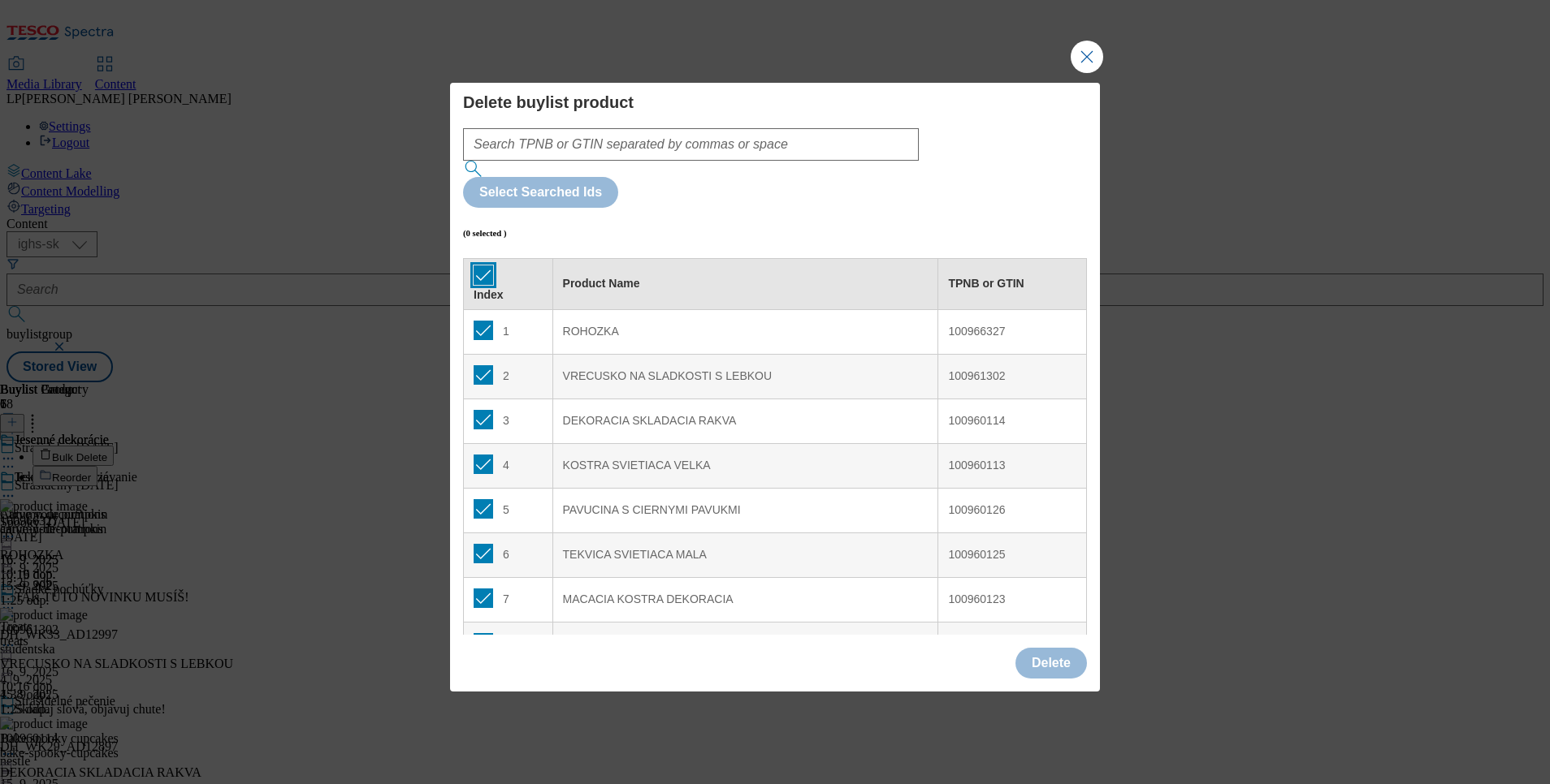
checkbox input "true"
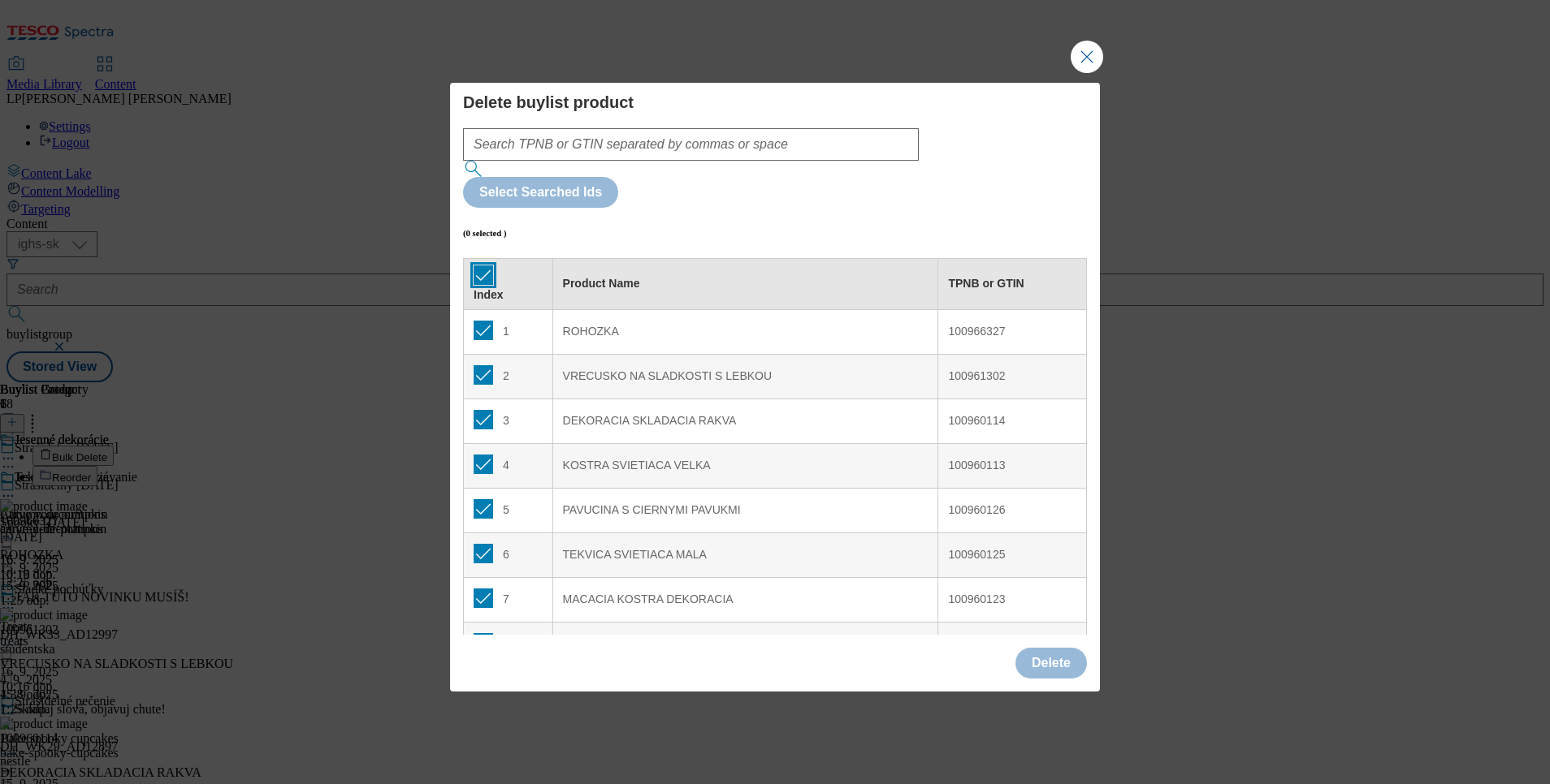
checkbox input "true"
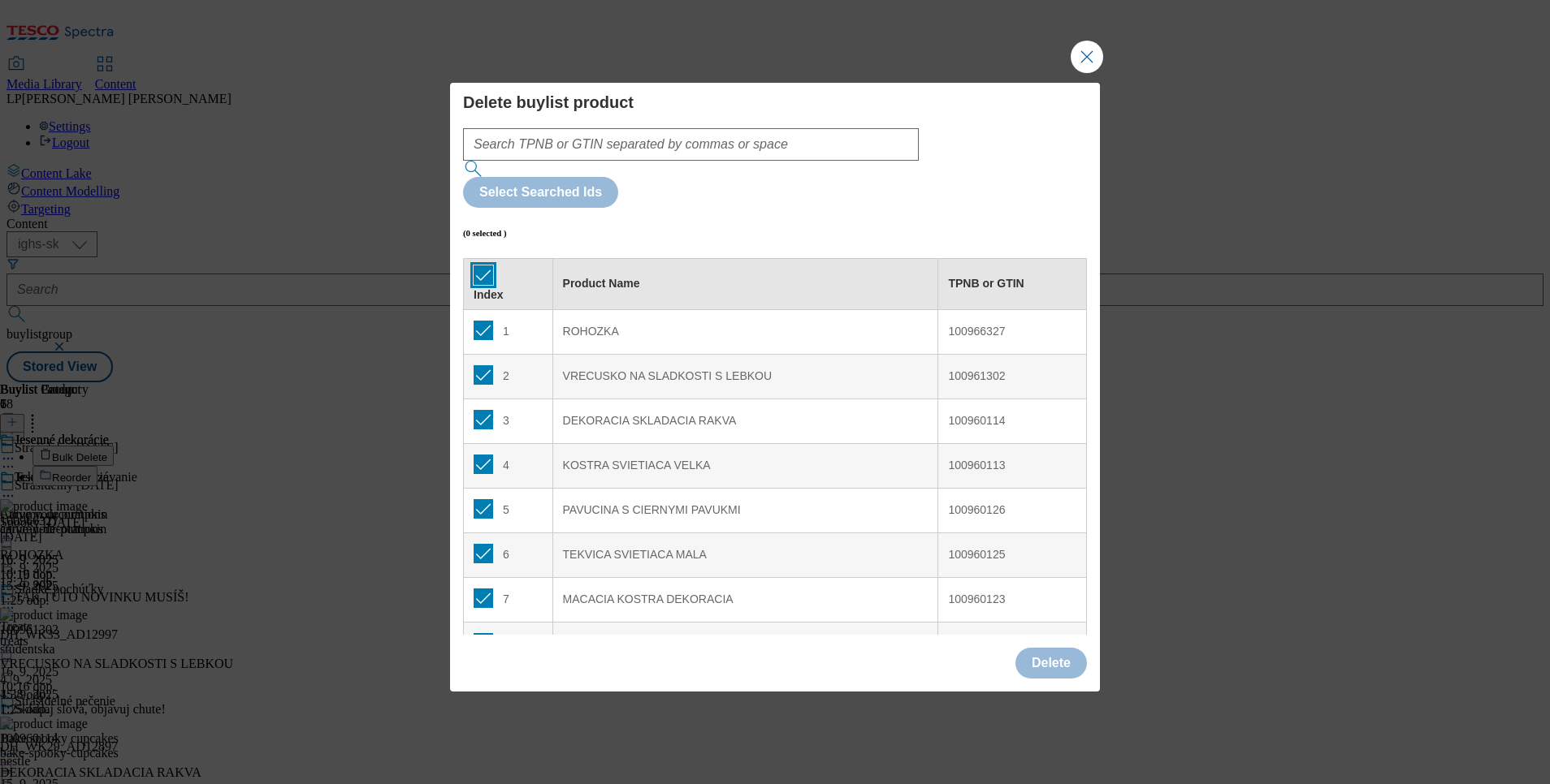
checkbox input "true"
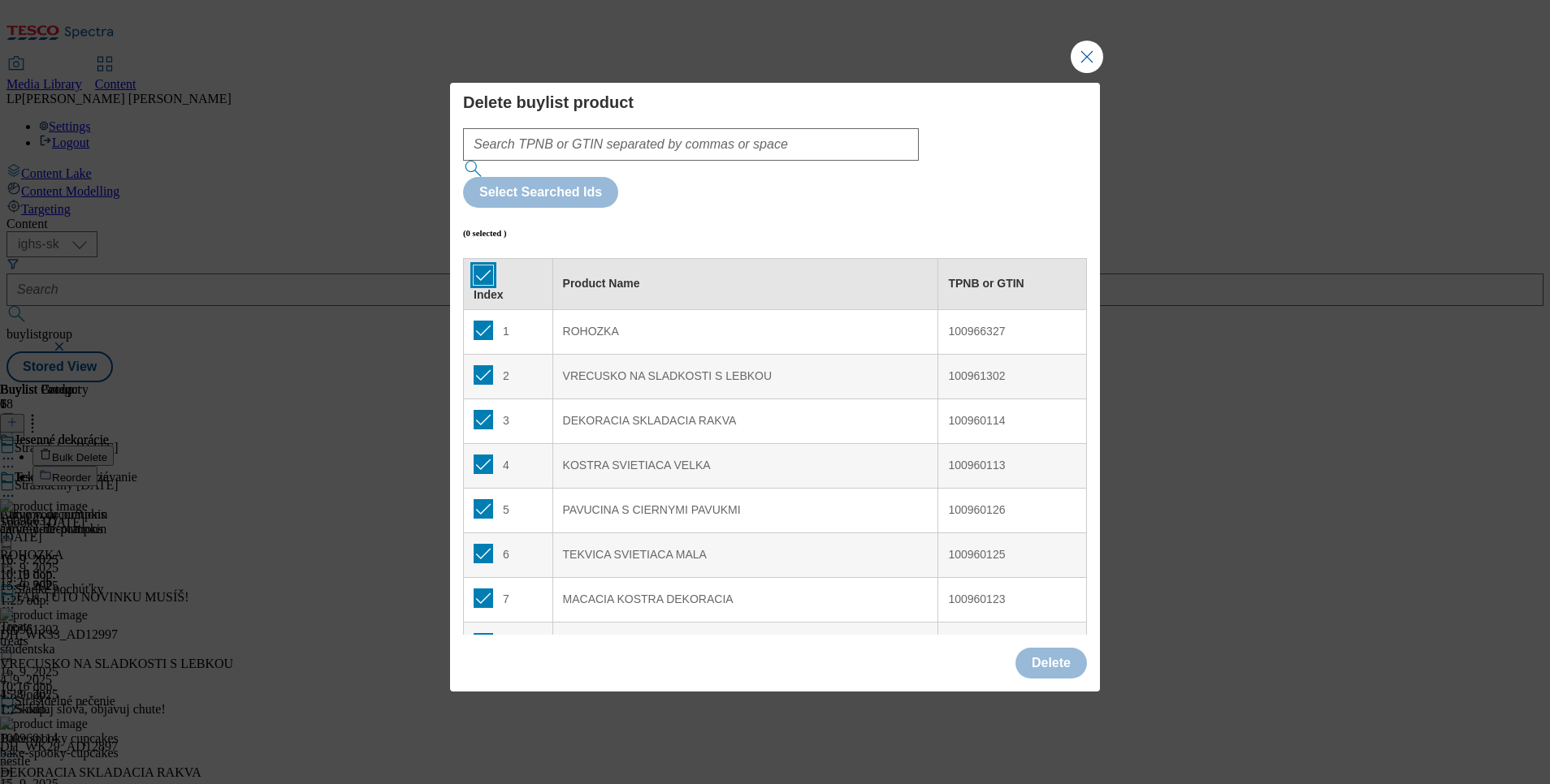
checkbox input "true"
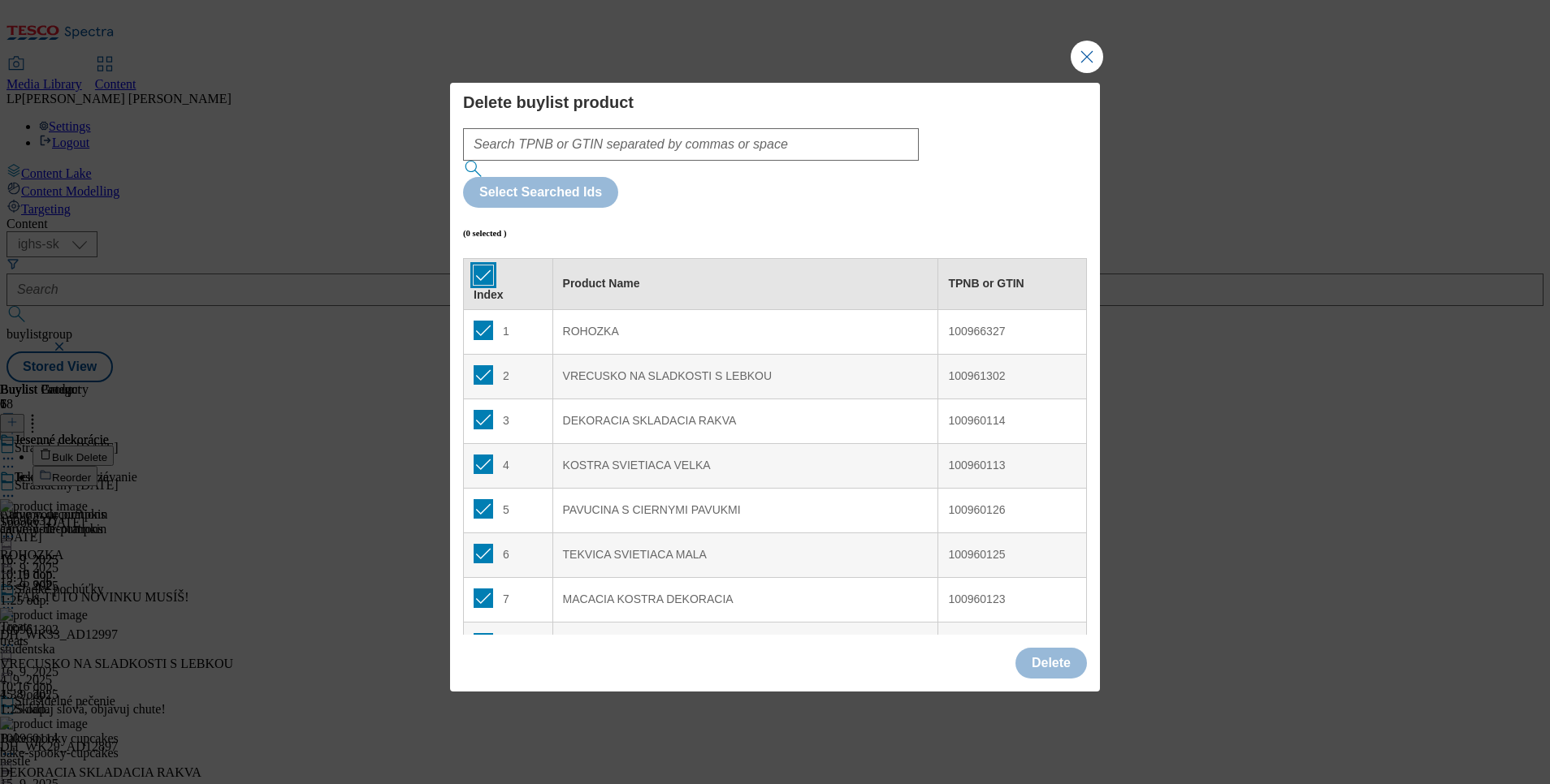
checkbox input "true"
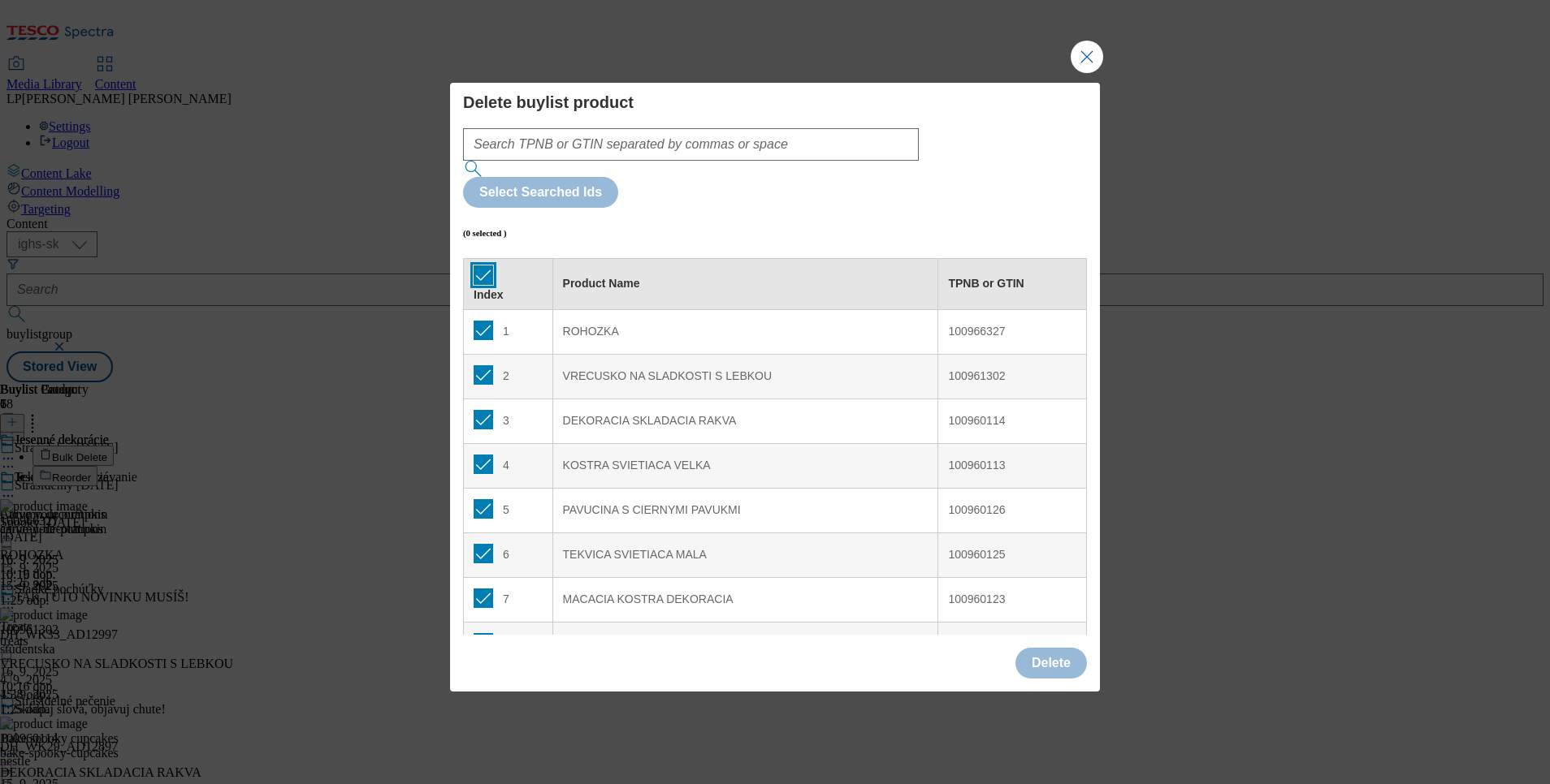
checkbox input "true"
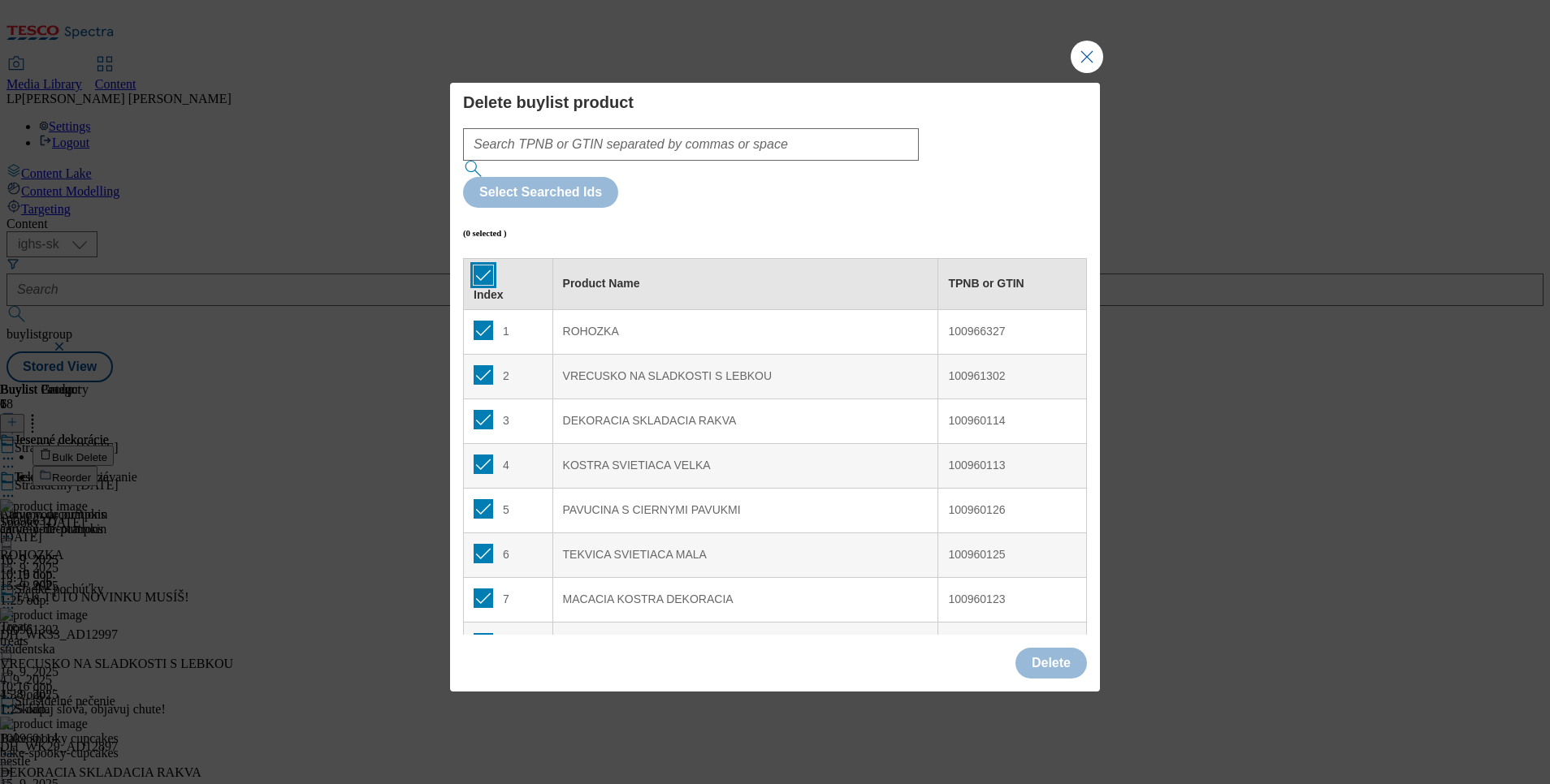
checkbox input "true"
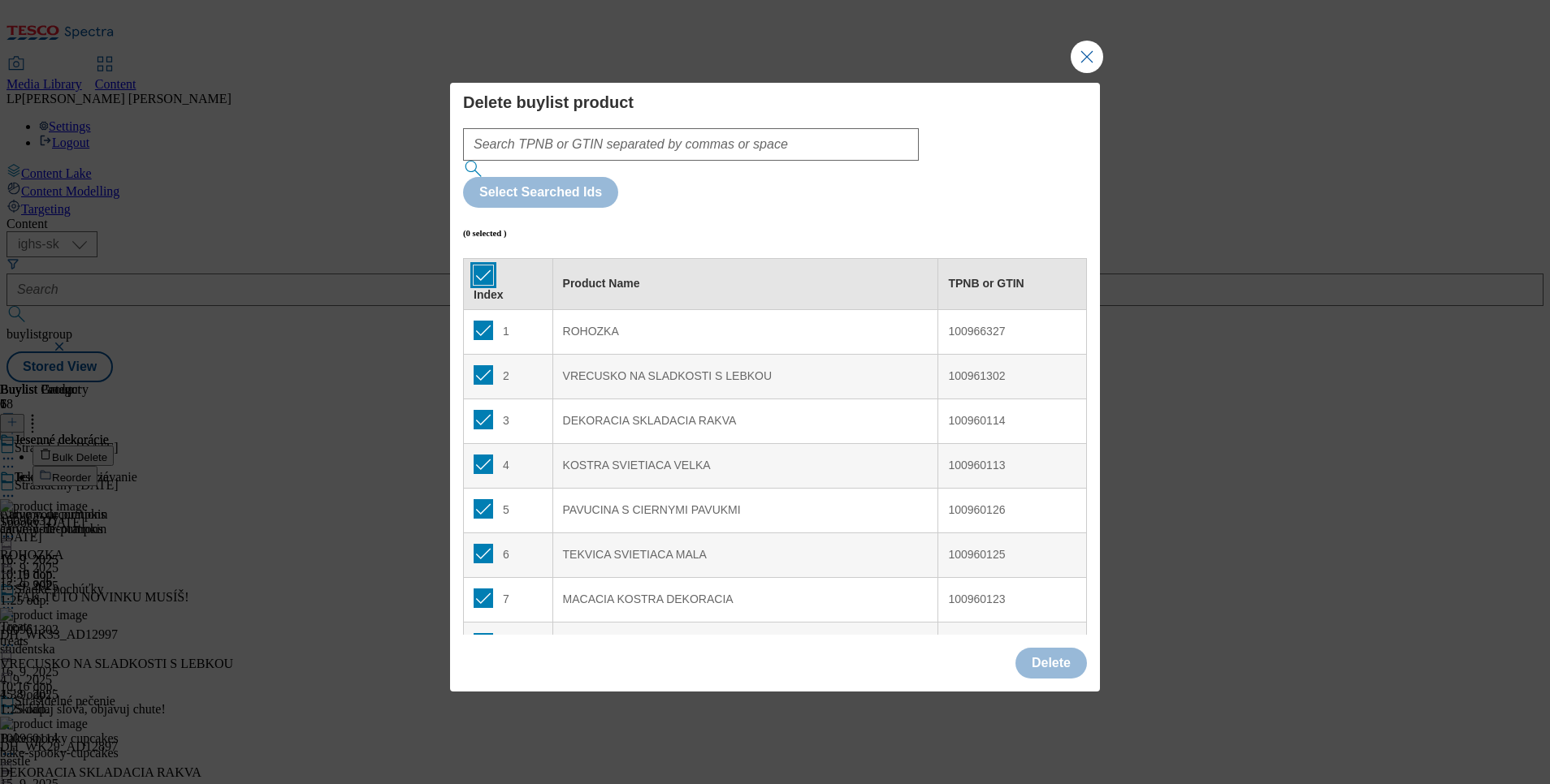
checkbox input "true"
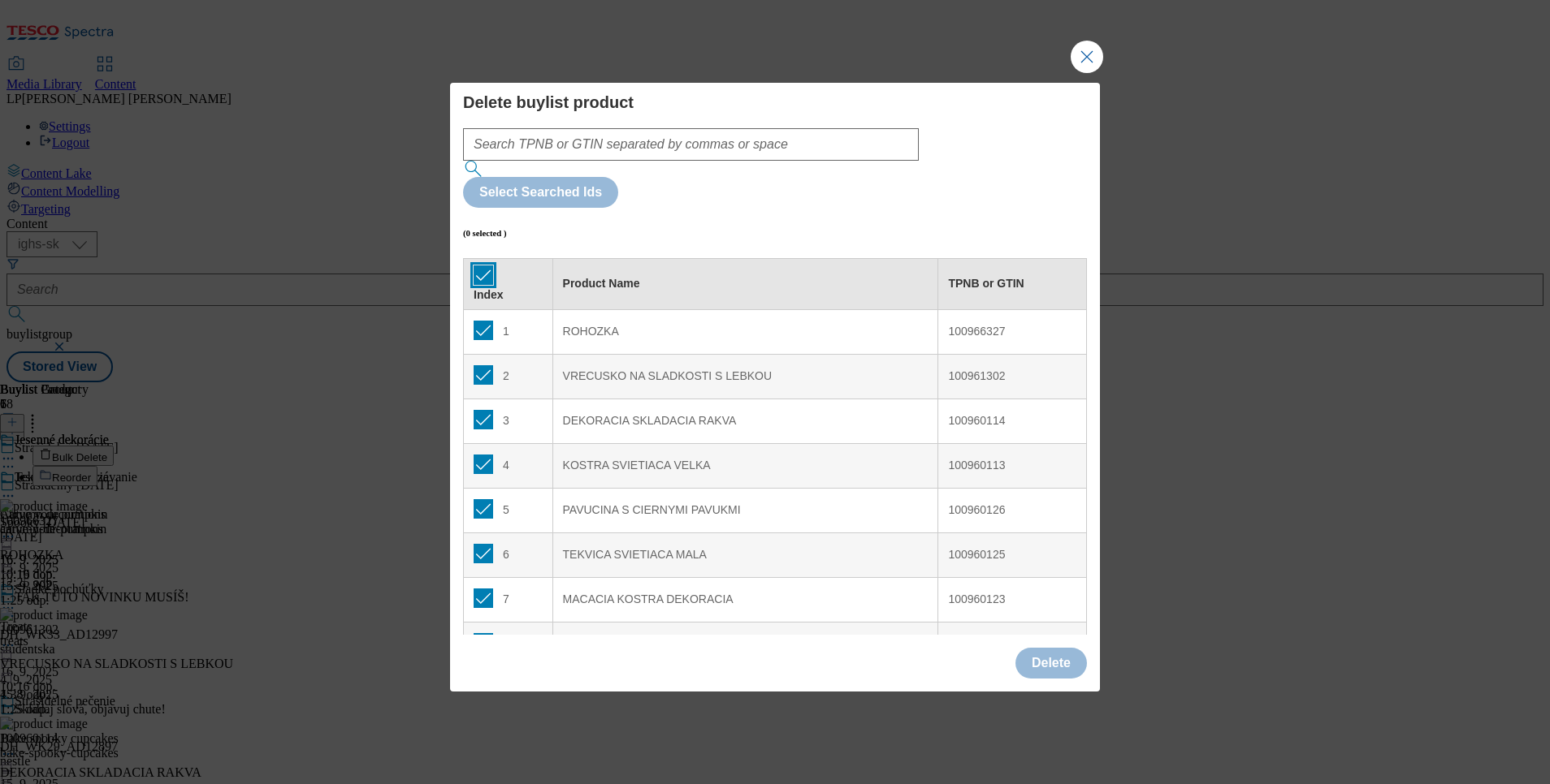
checkbox input "true"
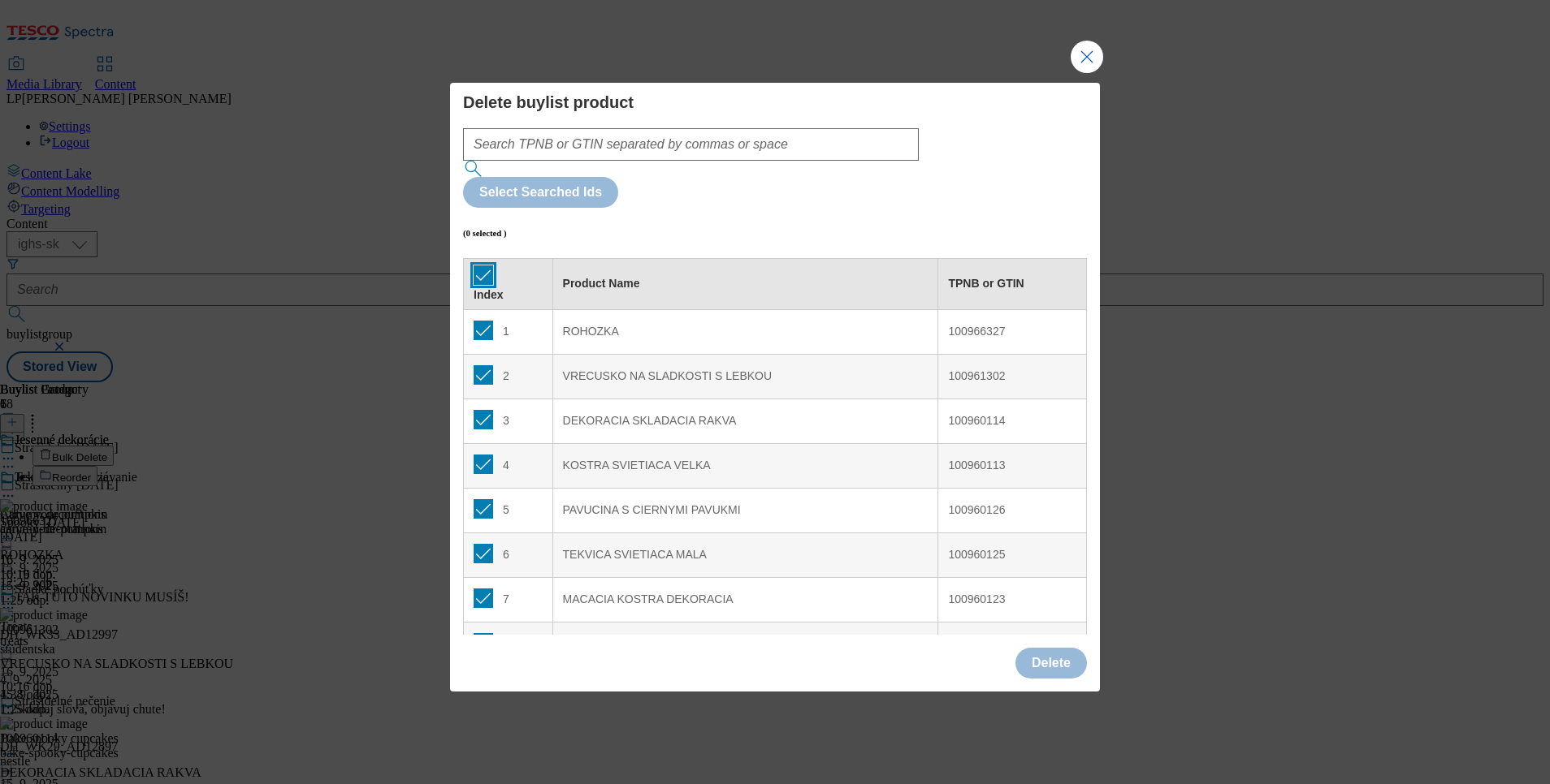
checkbox input "true"
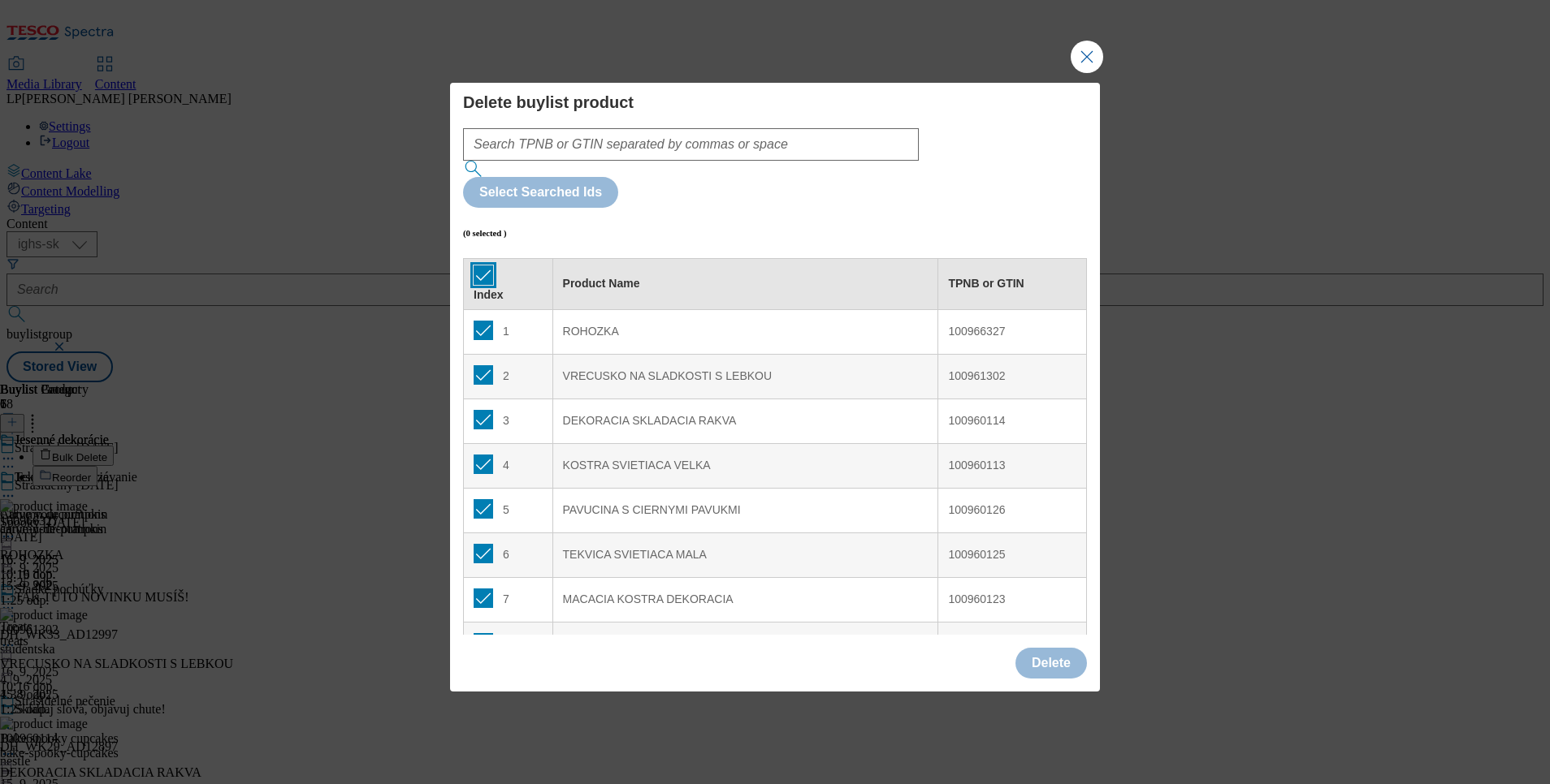
checkbox input "true"
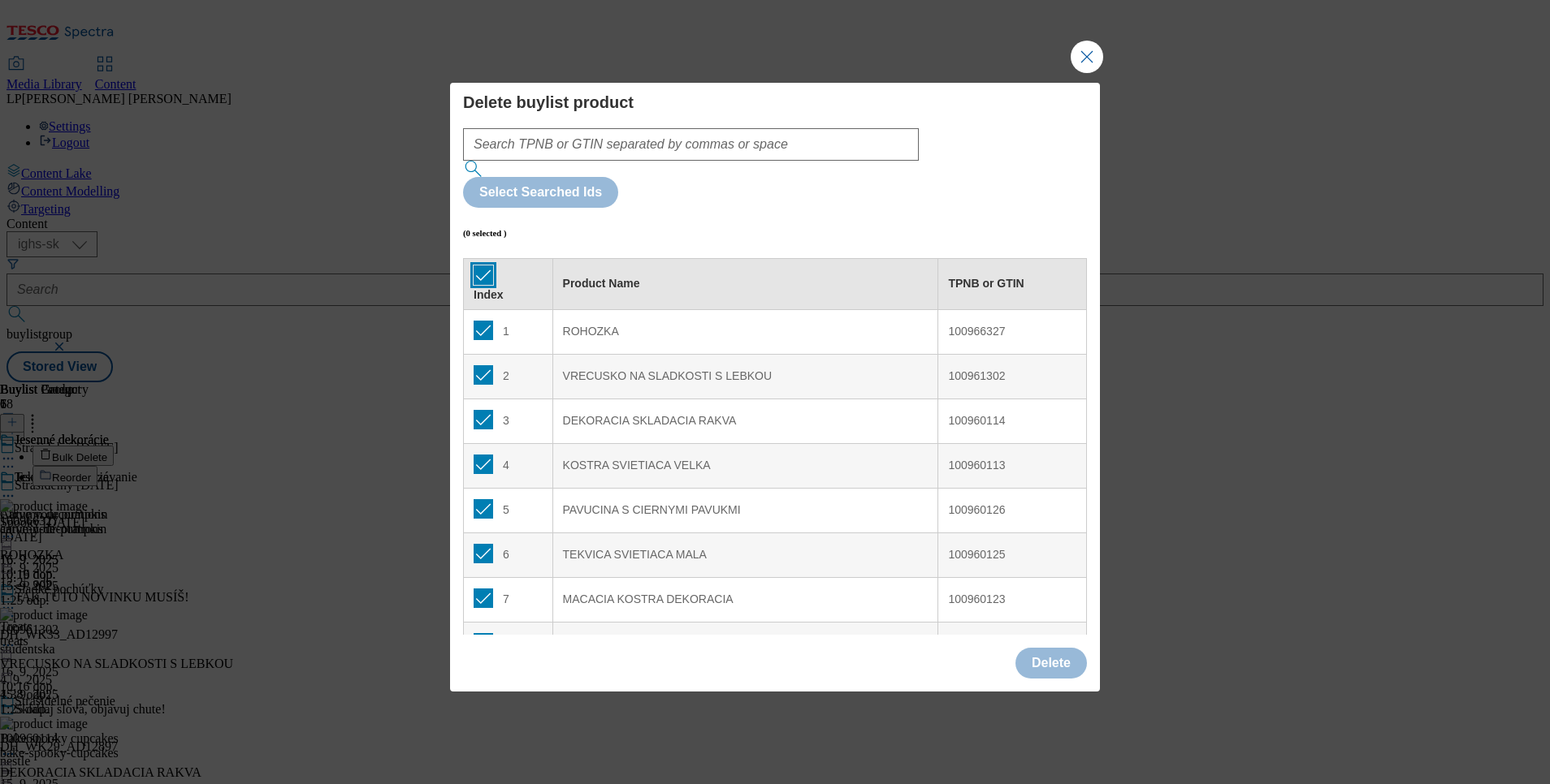
checkbox input "true"
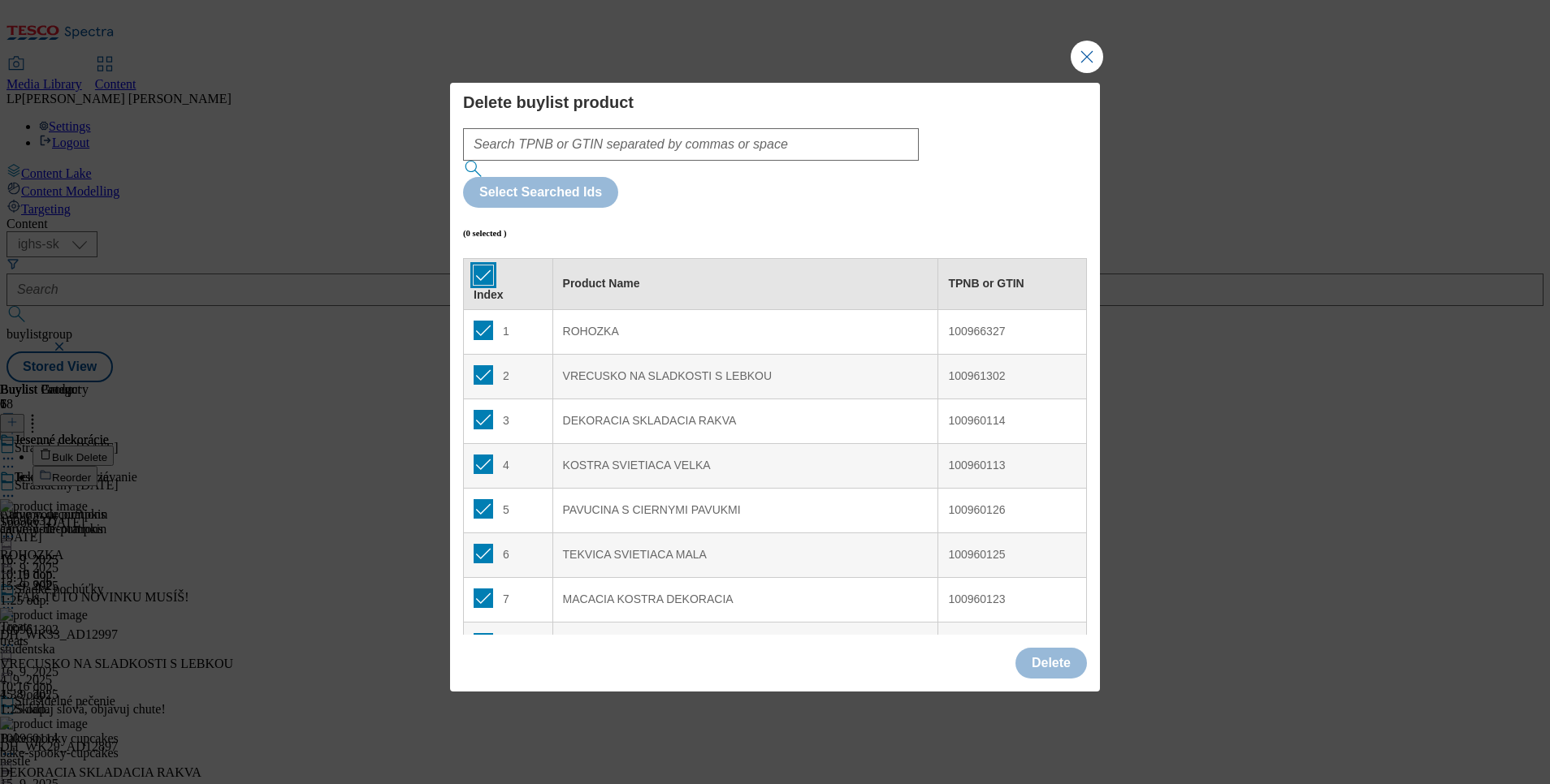
checkbox input "true"
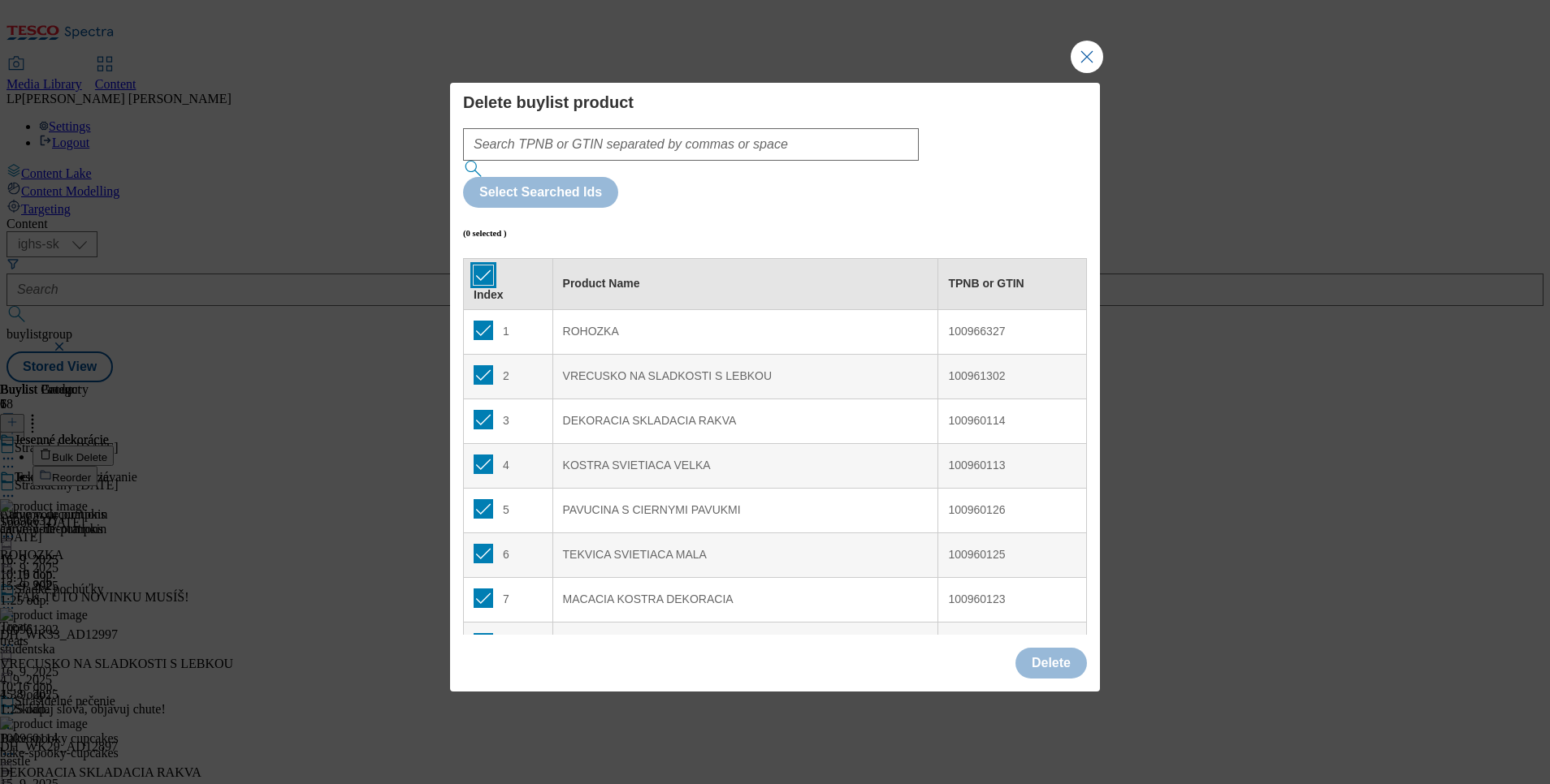
checkbox input "true"
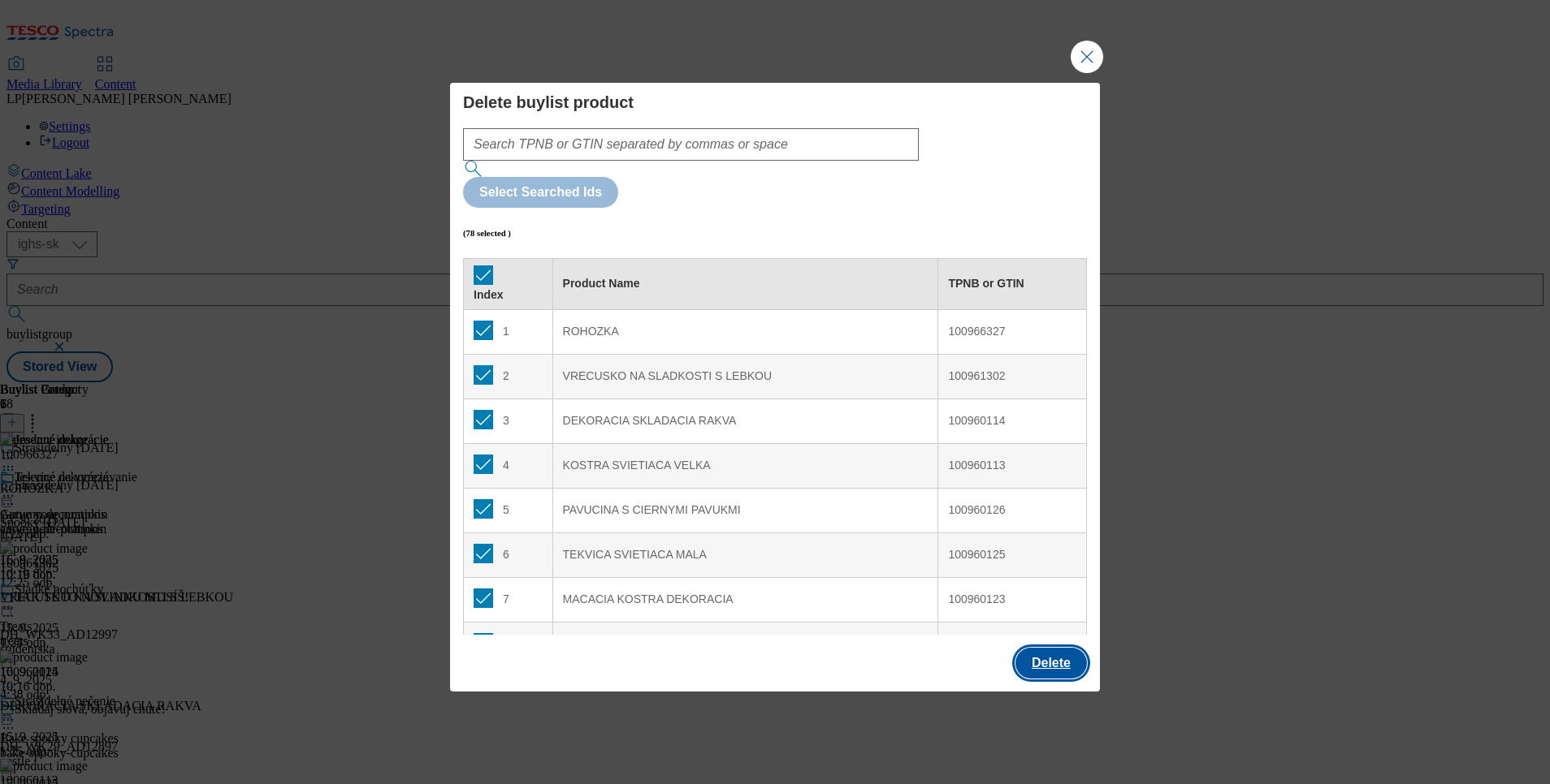
click at [1051, 648] on button "Delete" at bounding box center [1051, 663] width 71 height 31
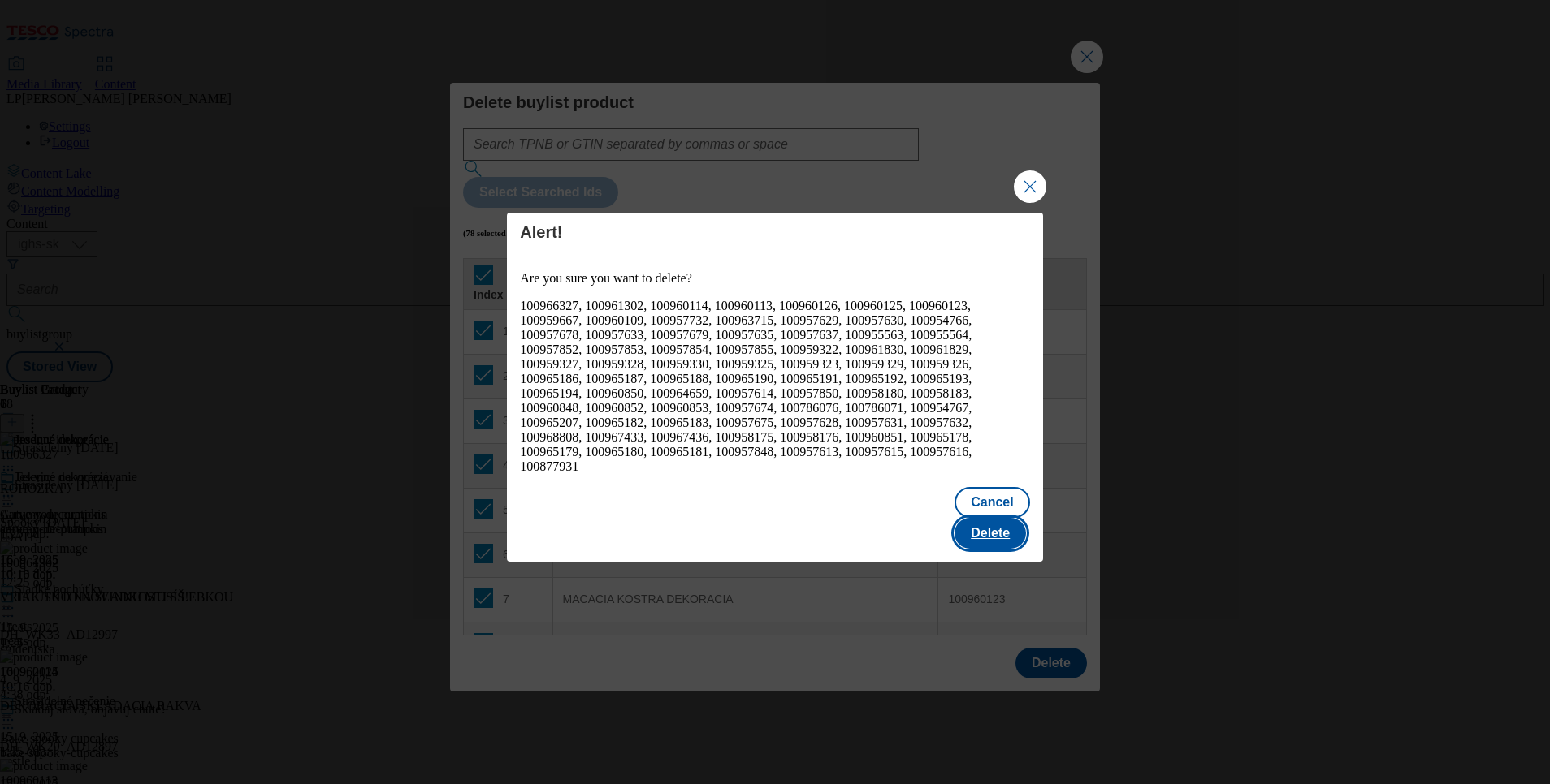
click at [1003, 522] on button "Delete" at bounding box center [990, 533] width 71 height 31
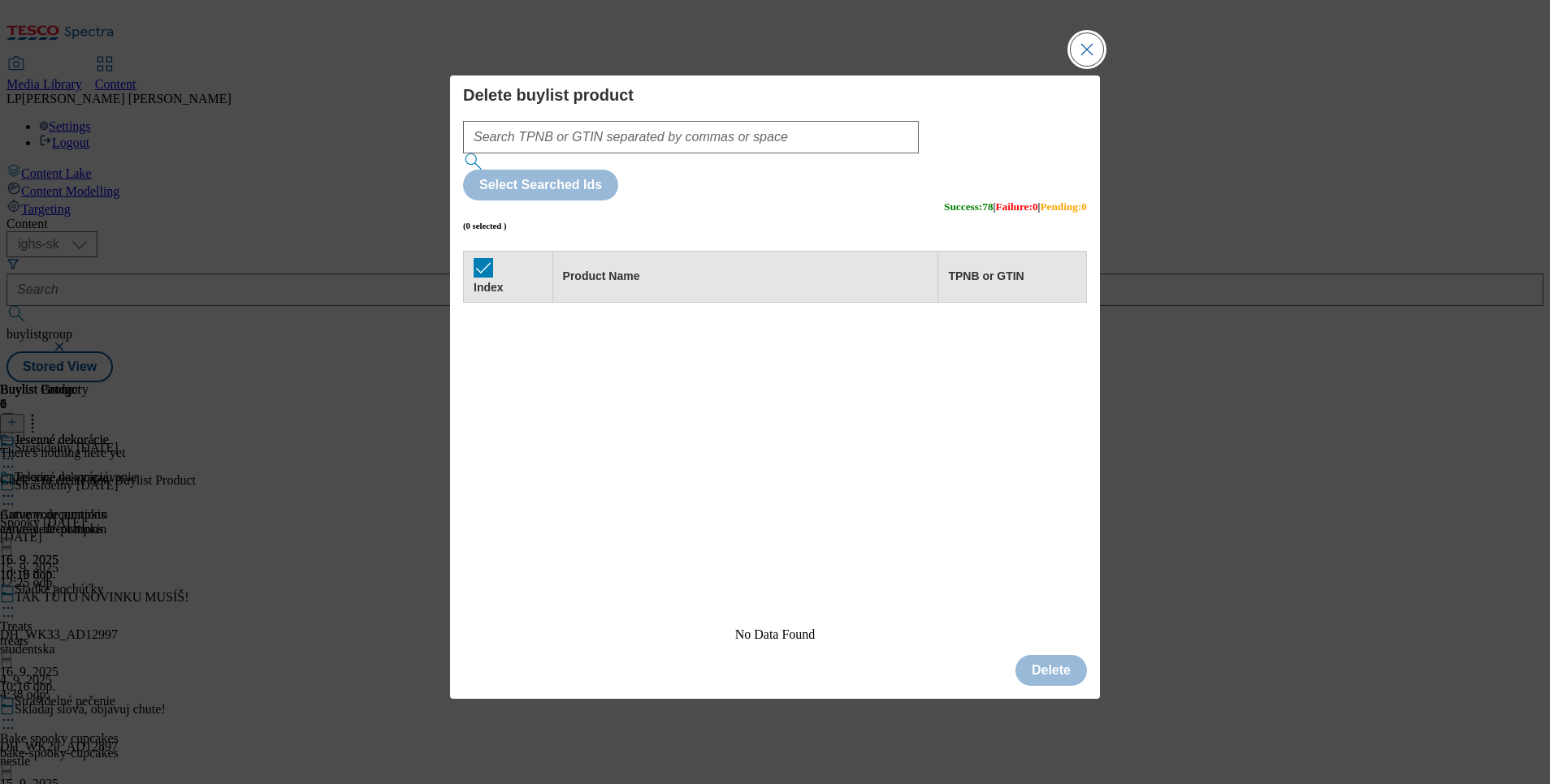
click at [1089, 66] on button "Close Modal" at bounding box center [1087, 49] width 32 height 32
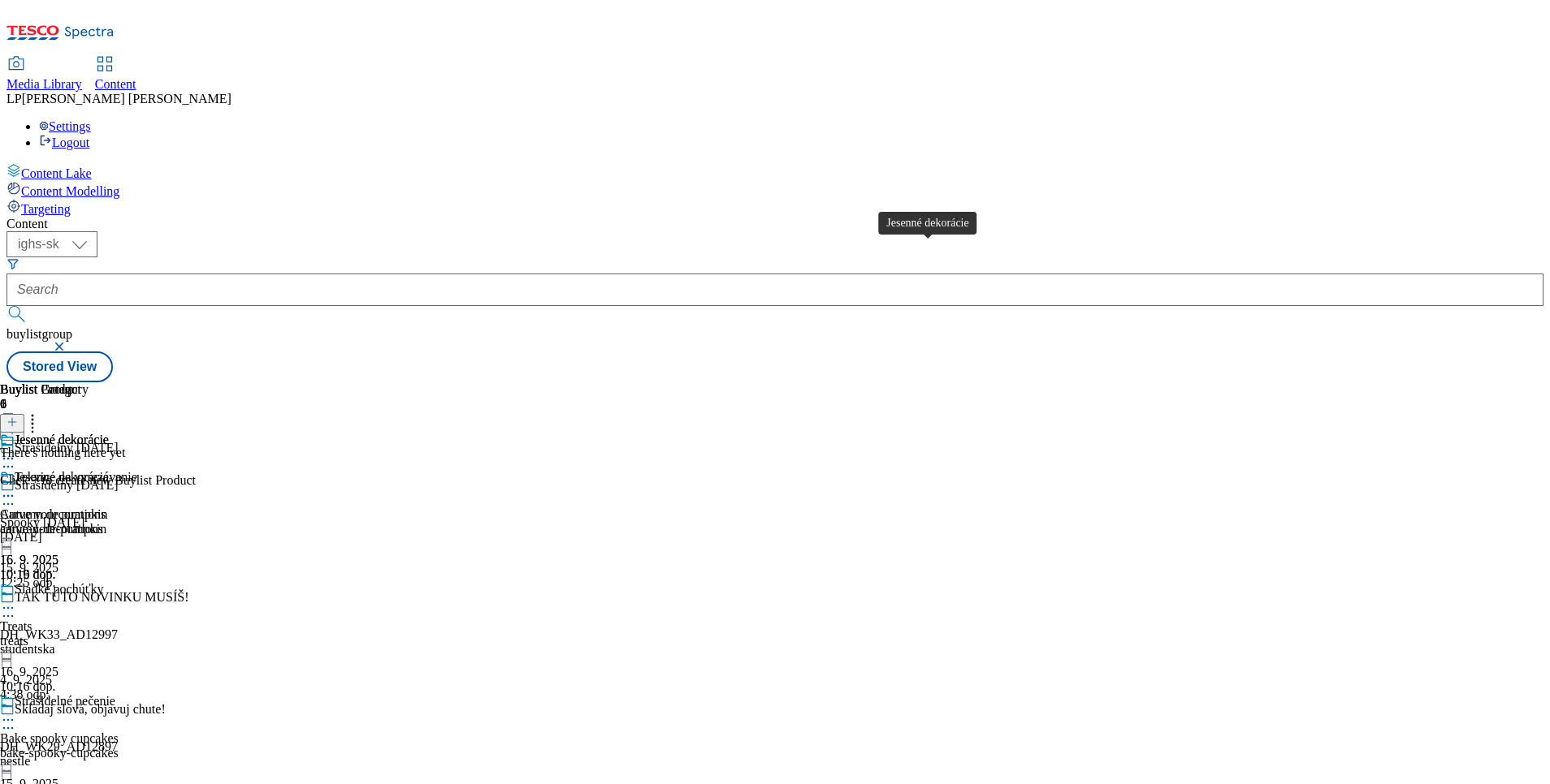
click at [109, 471] on div "Jesenné dekorácie" at bounding box center [62, 478] width 94 height 15
click at [24, 414] on button at bounding box center [12, 423] width 24 height 18
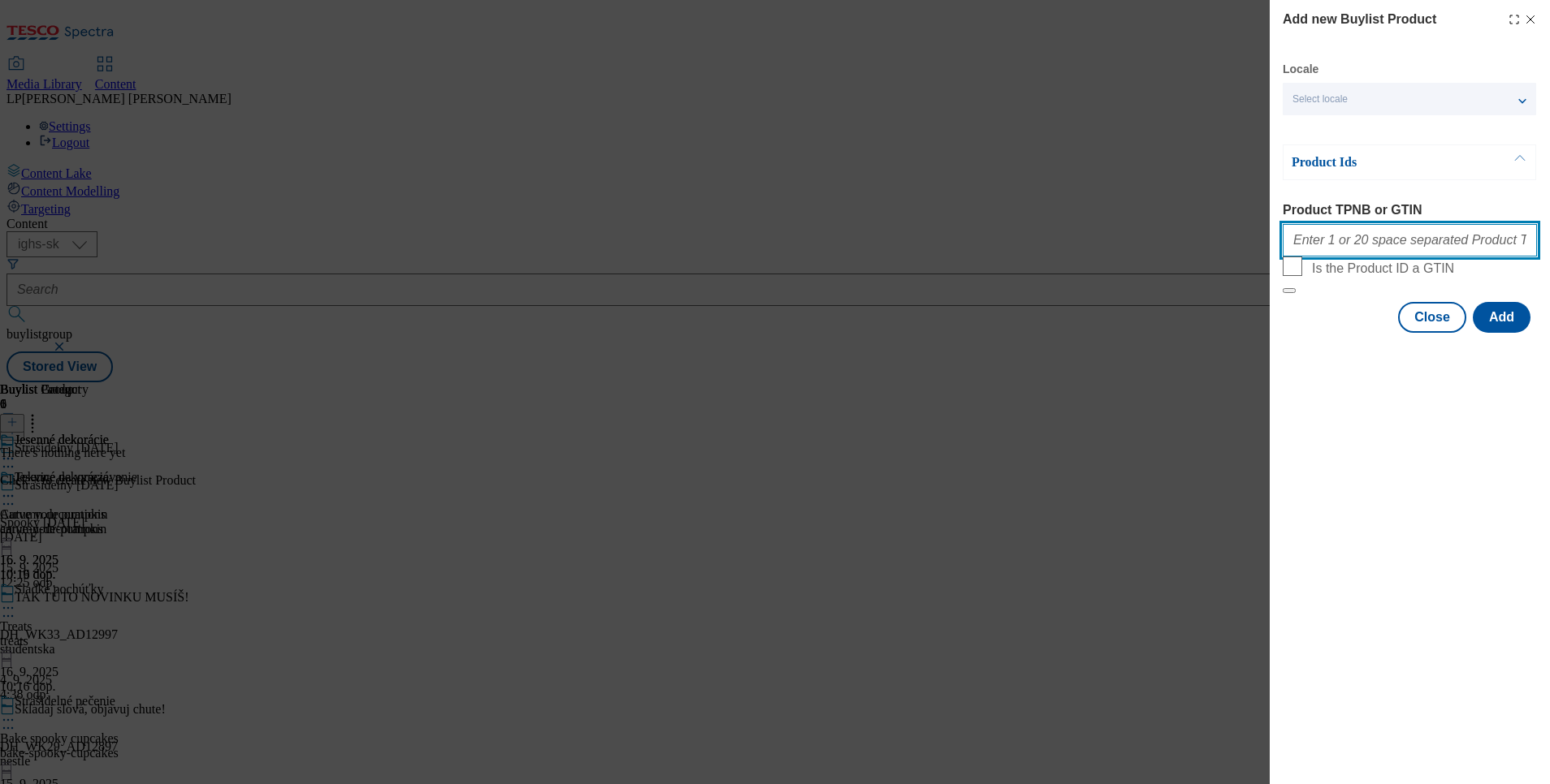
click at [1325, 247] on input "Product TPNB or GTIN" at bounding box center [1409, 239] width 254 height 32
paste input "100786071"
click at [1375, 256] on input "100786071" at bounding box center [1409, 239] width 254 height 32
paste input "100966327 100961302 100960114 100960113 100960126 100960125 100960123 100959667…"
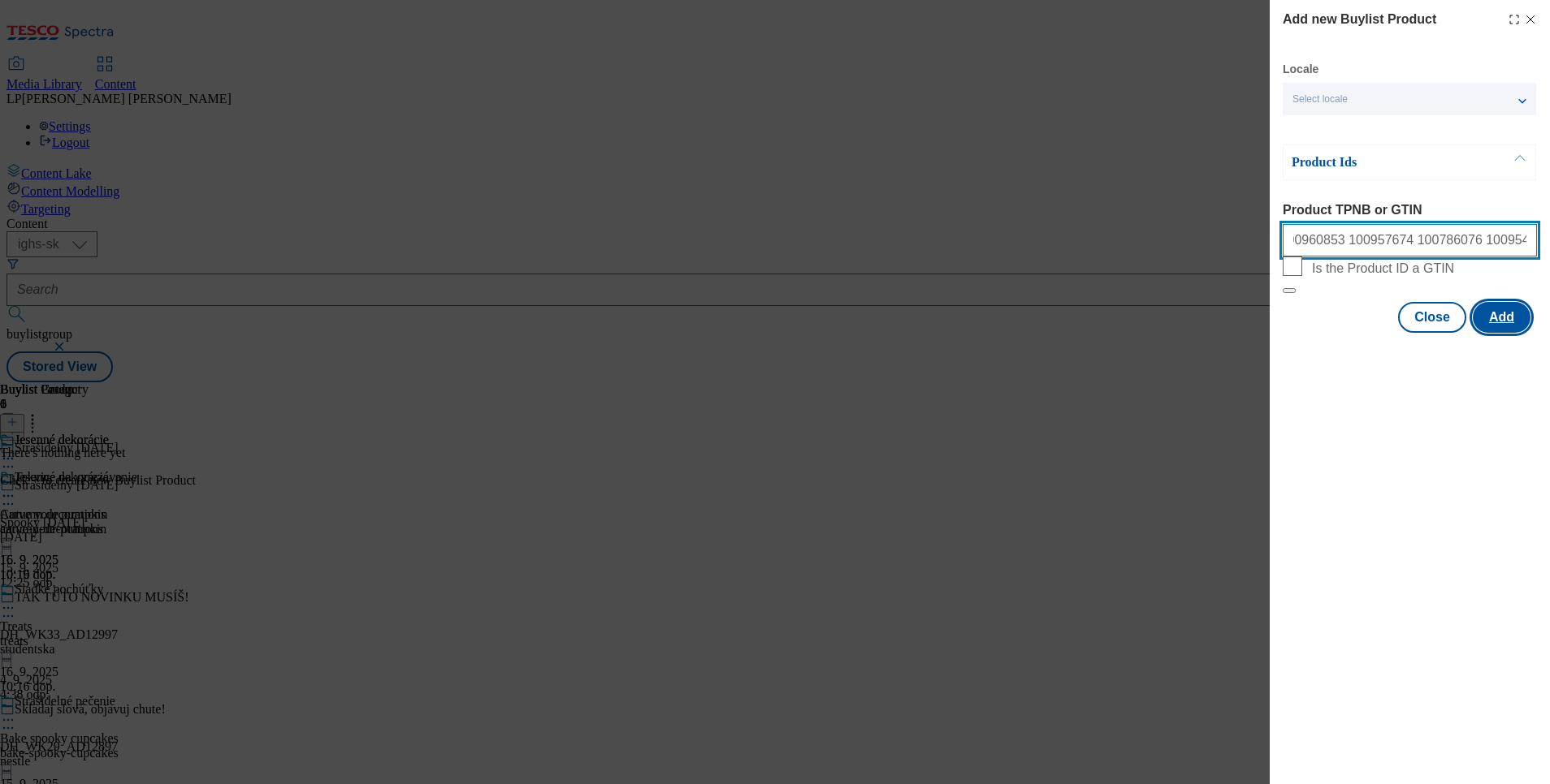
type input "100786071 100966327 100961302 100960114 100960113 100960126 100960125 100960123…"
click at [1509, 333] on button "Add" at bounding box center [1501, 317] width 57 height 31
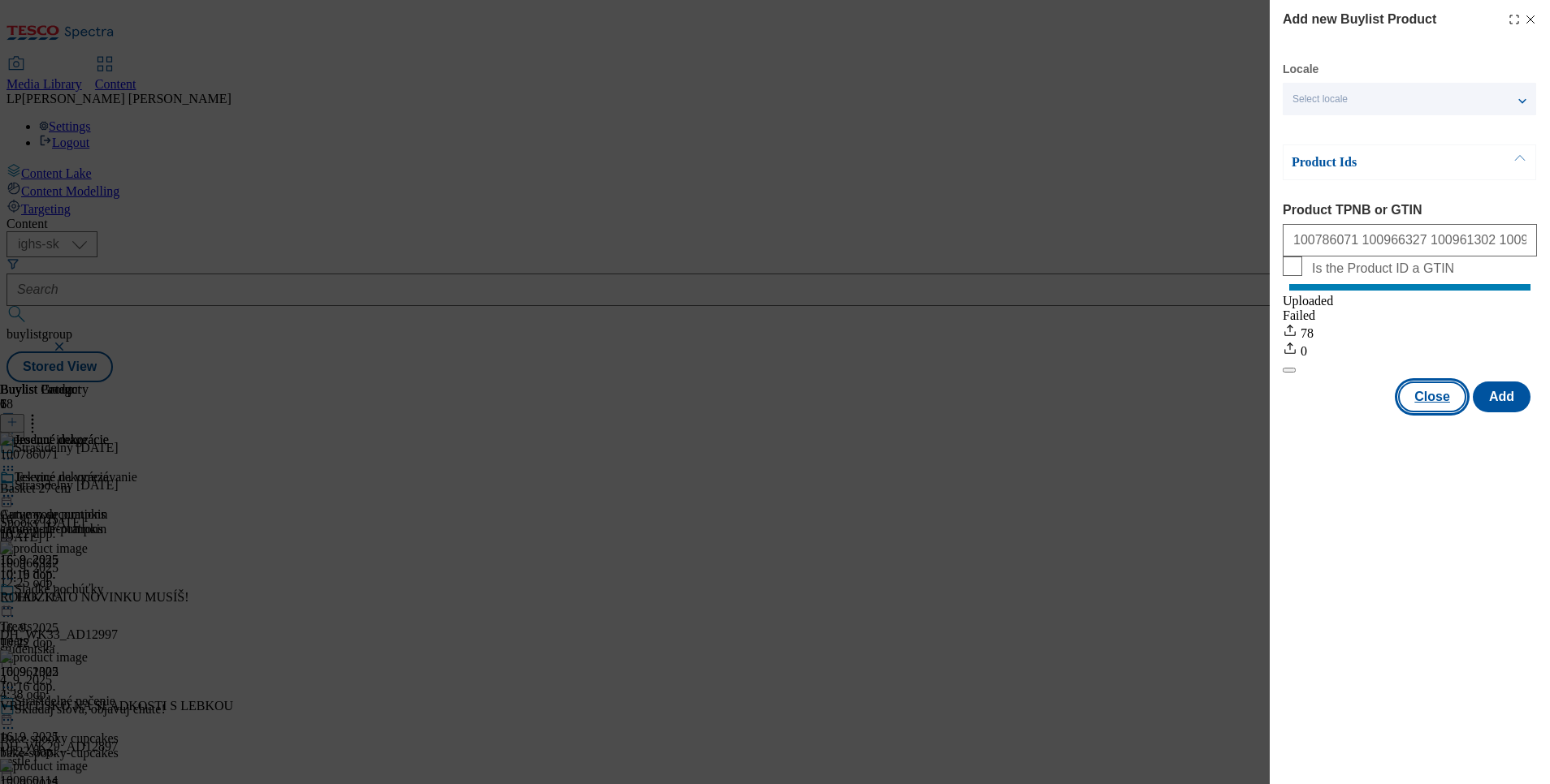
click at [1428, 412] on button "Close" at bounding box center [1433, 397] width 68 height 31
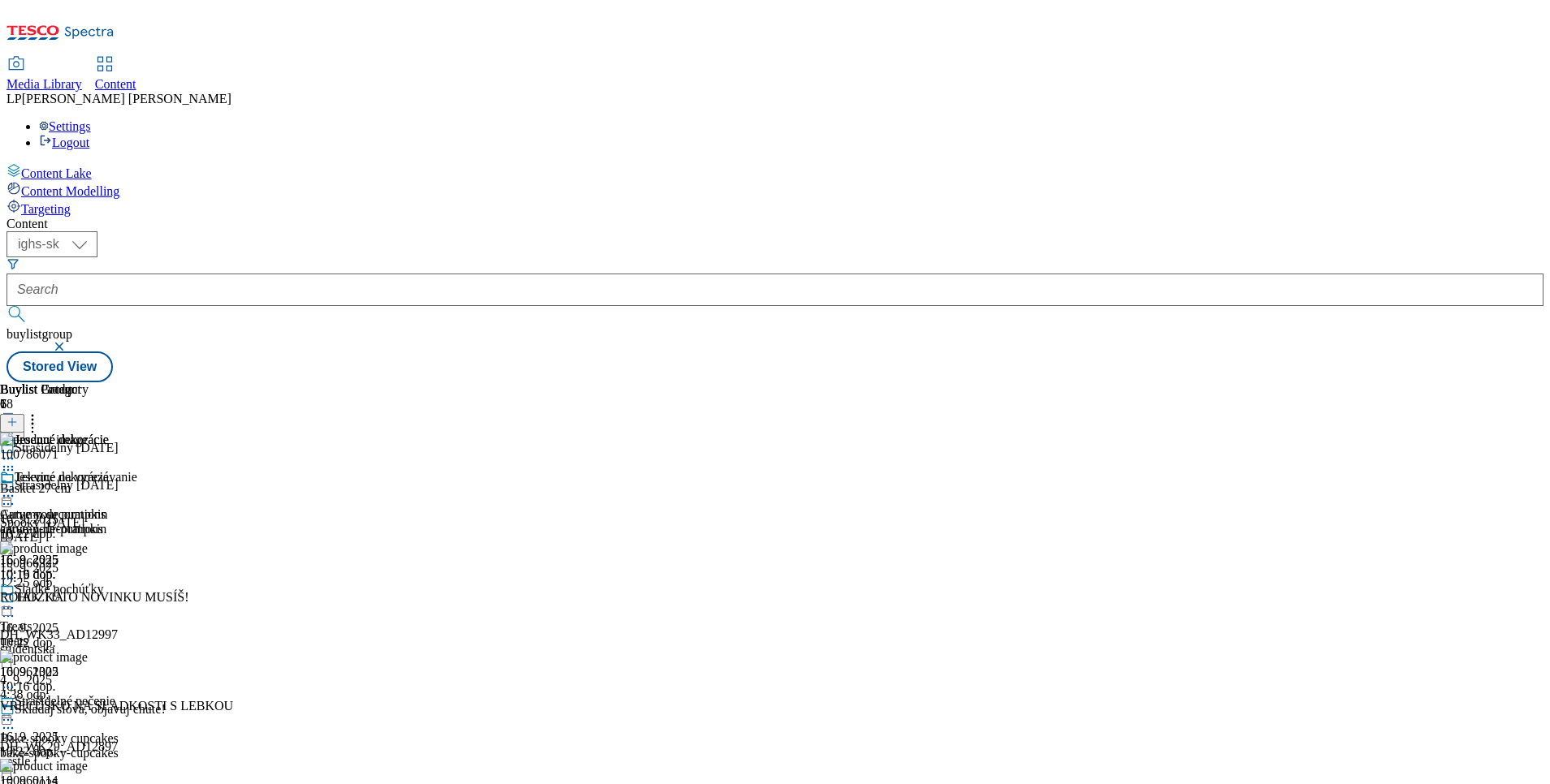
click at [17, 450] on icon at bounding box center [8, 459] width 17 height 17
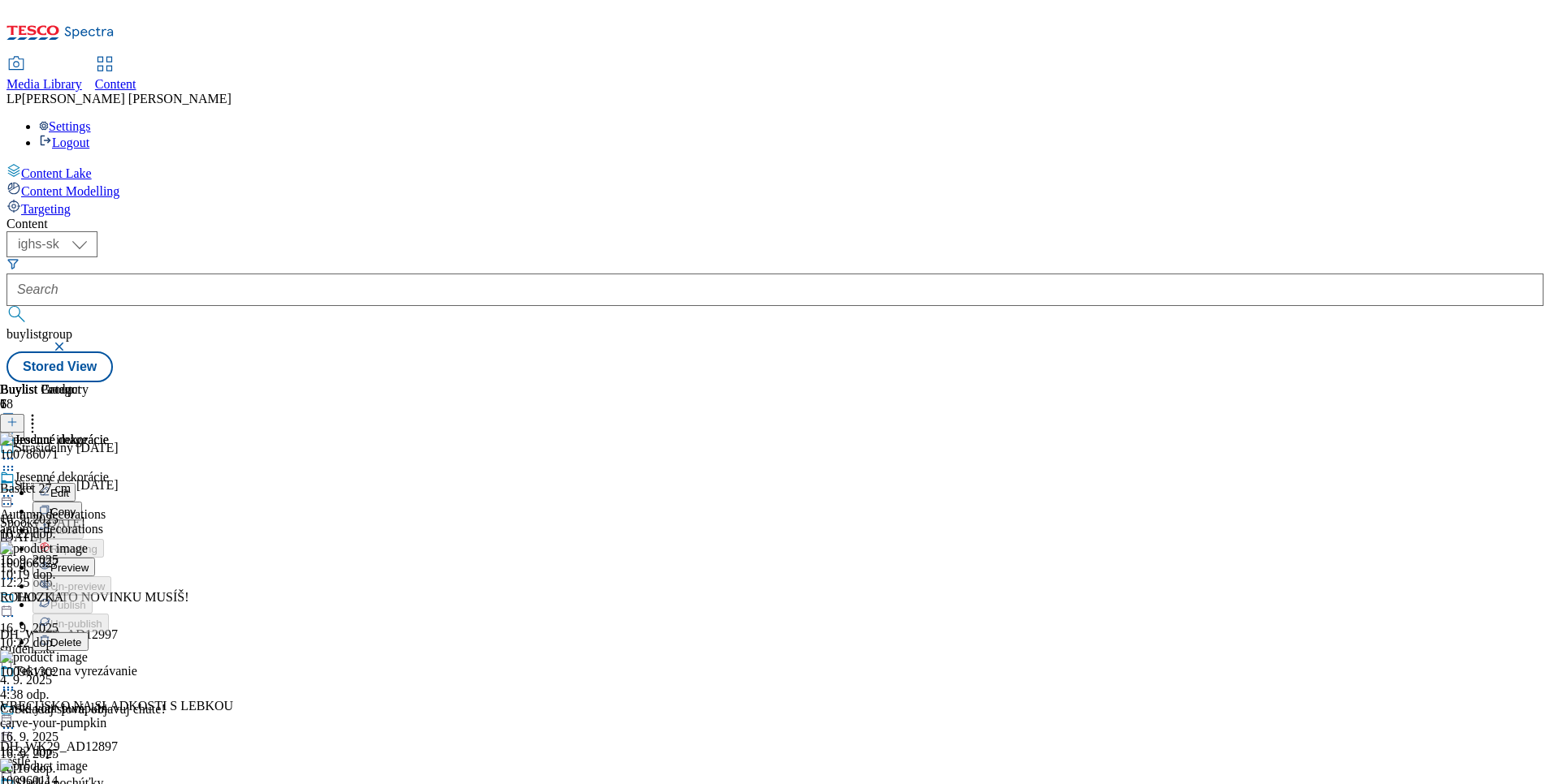
click at [89, 562] on span "Preview" at bounding box center [68, 568] width 38 height 12
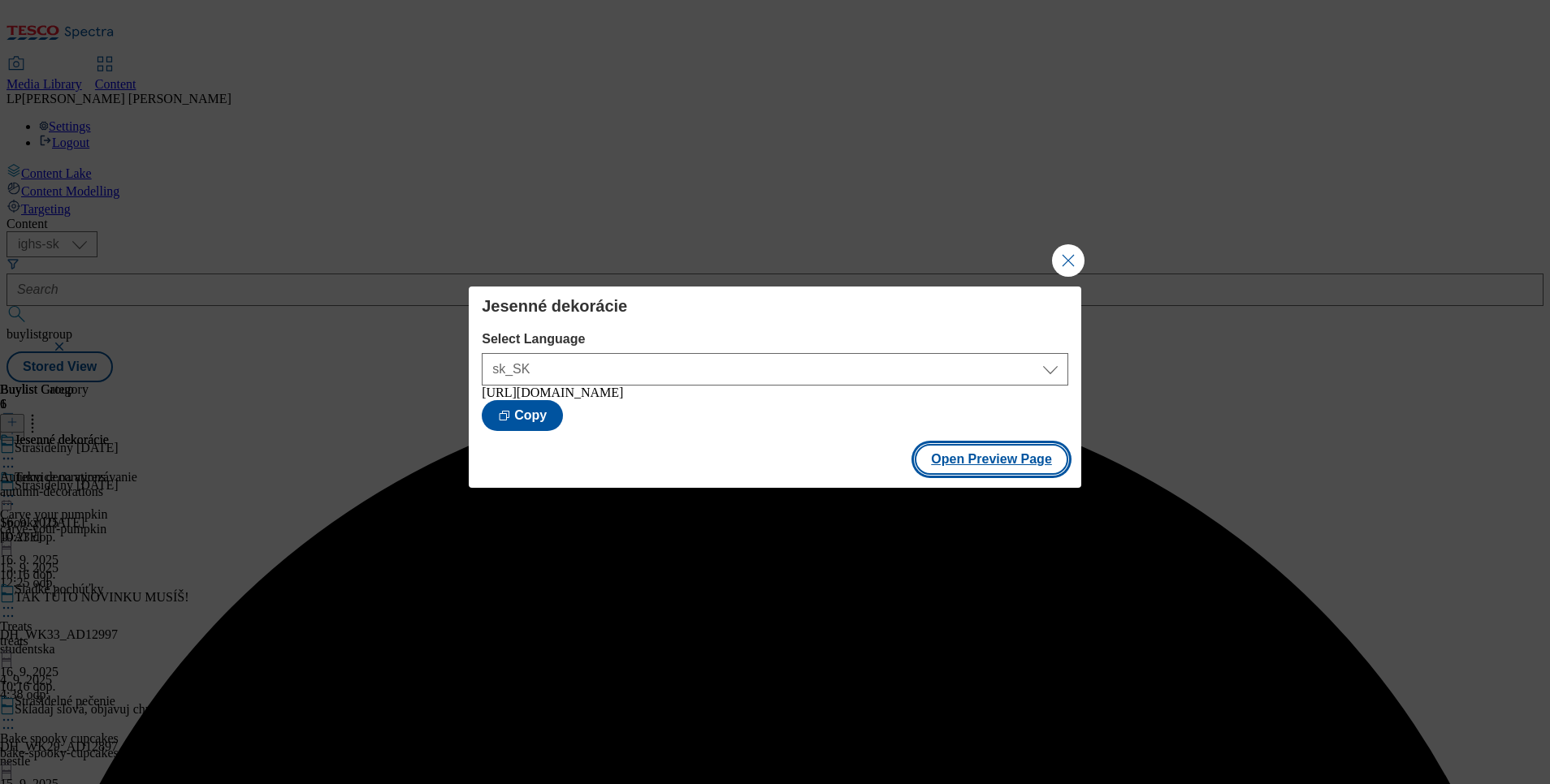
click at [977, 468] on button "Open Preview Page" at bounding box center [991, 459] width 154 height 31
click at [1064, 259] on button "Close Modal" at bounding box center [1067, 260] width 32 height 32
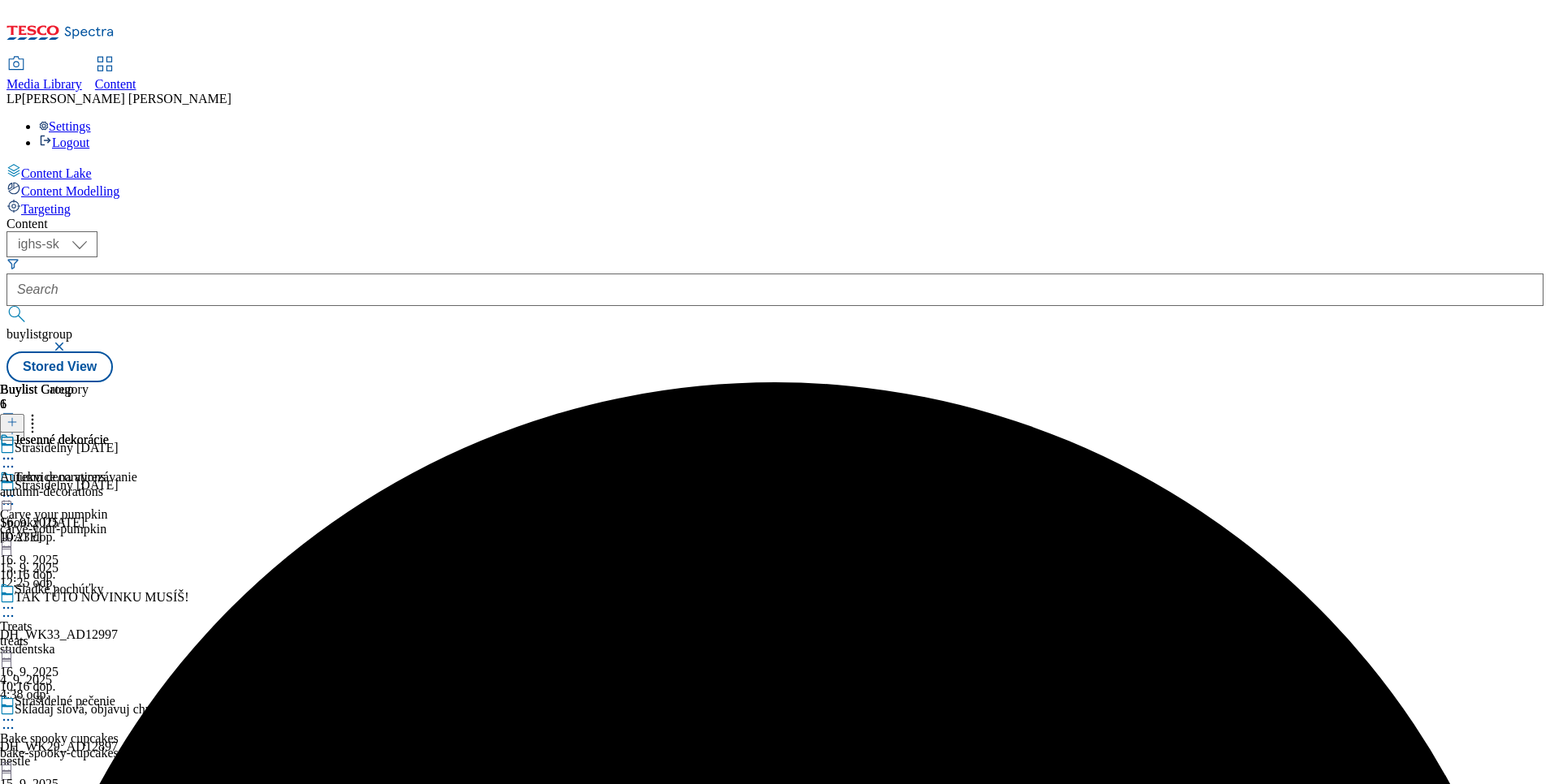
click at [137, 450] on div at bounding box center [68, 459] width 137 height 19
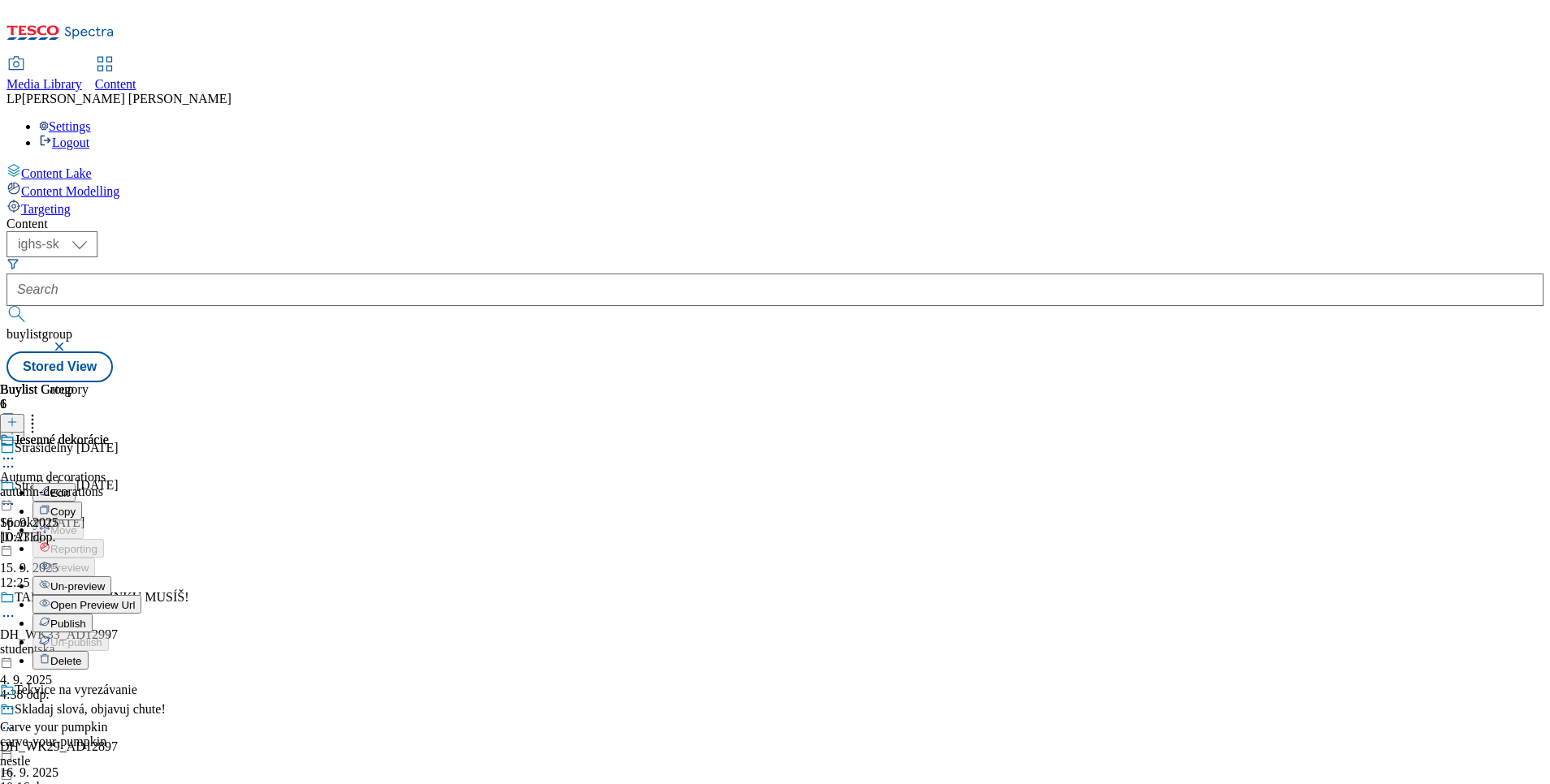
click at [86, 618] on span "Publish" at bounding box center [68, 623] width 36 height 12
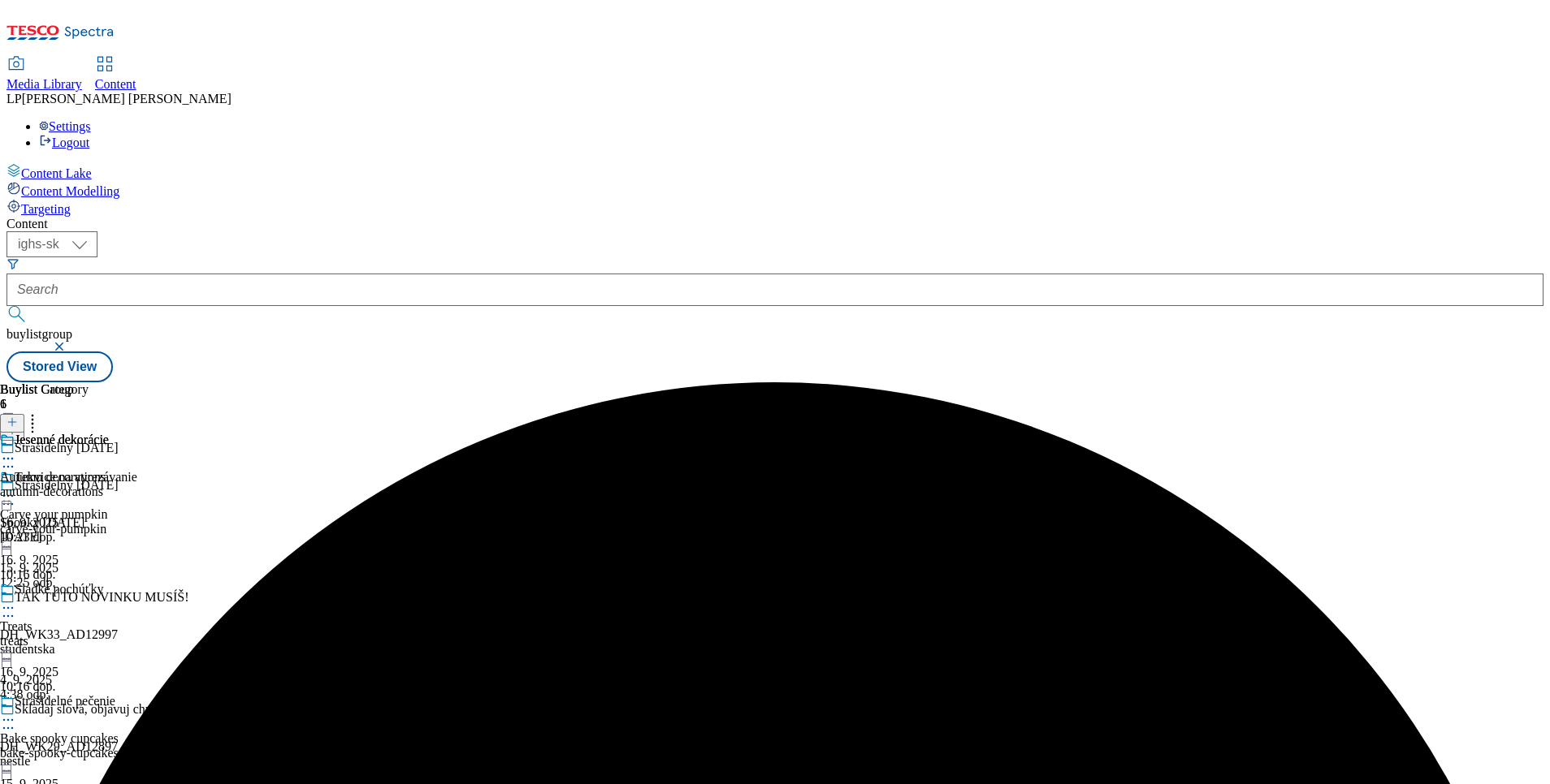
click at [17, 488] on icon at bounding box center [8, 496] width 17 height 17
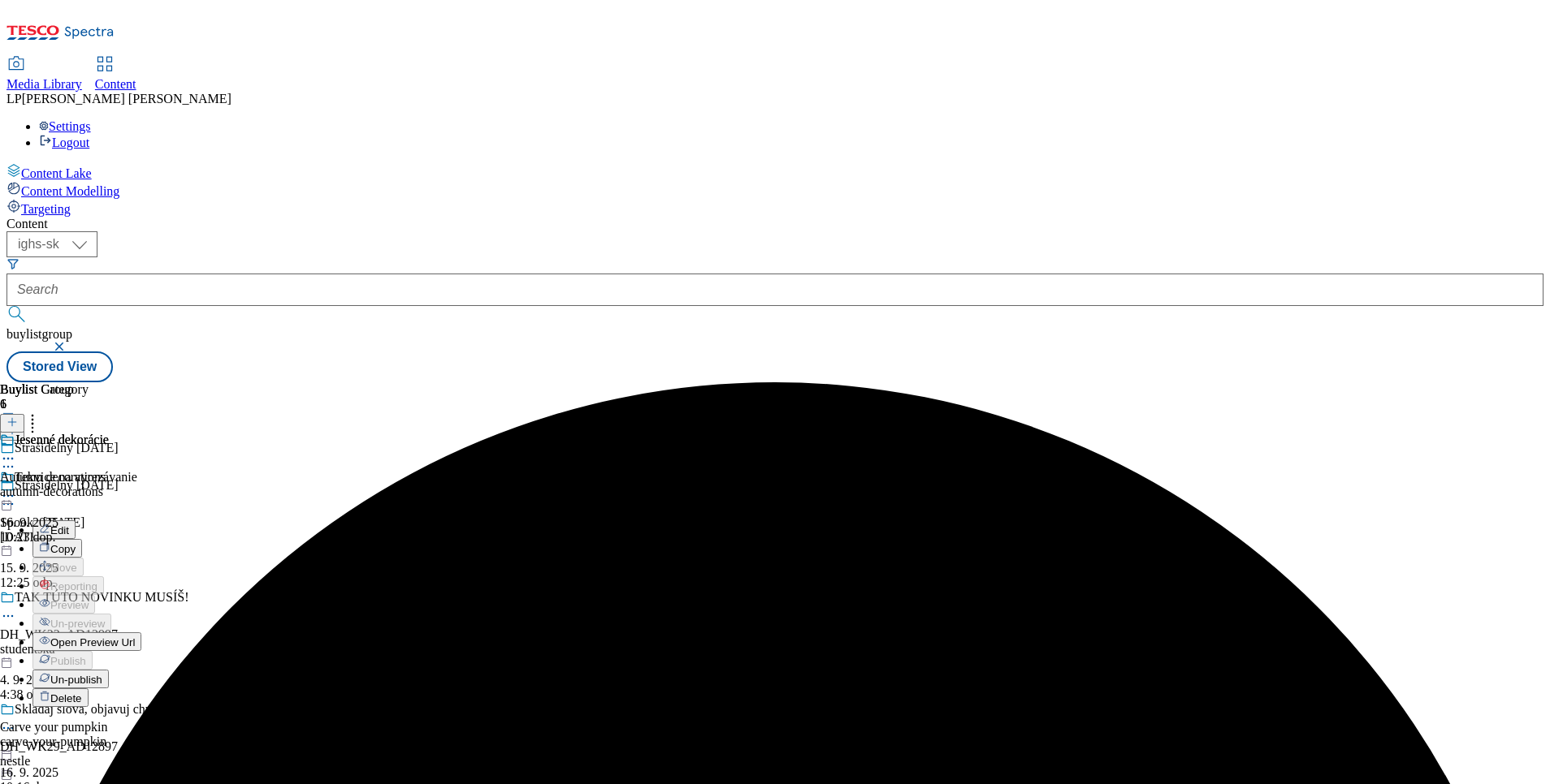
click at [135, 637] on span "Open Preview Url" at bounding box center [92, 643] width 84 height 12
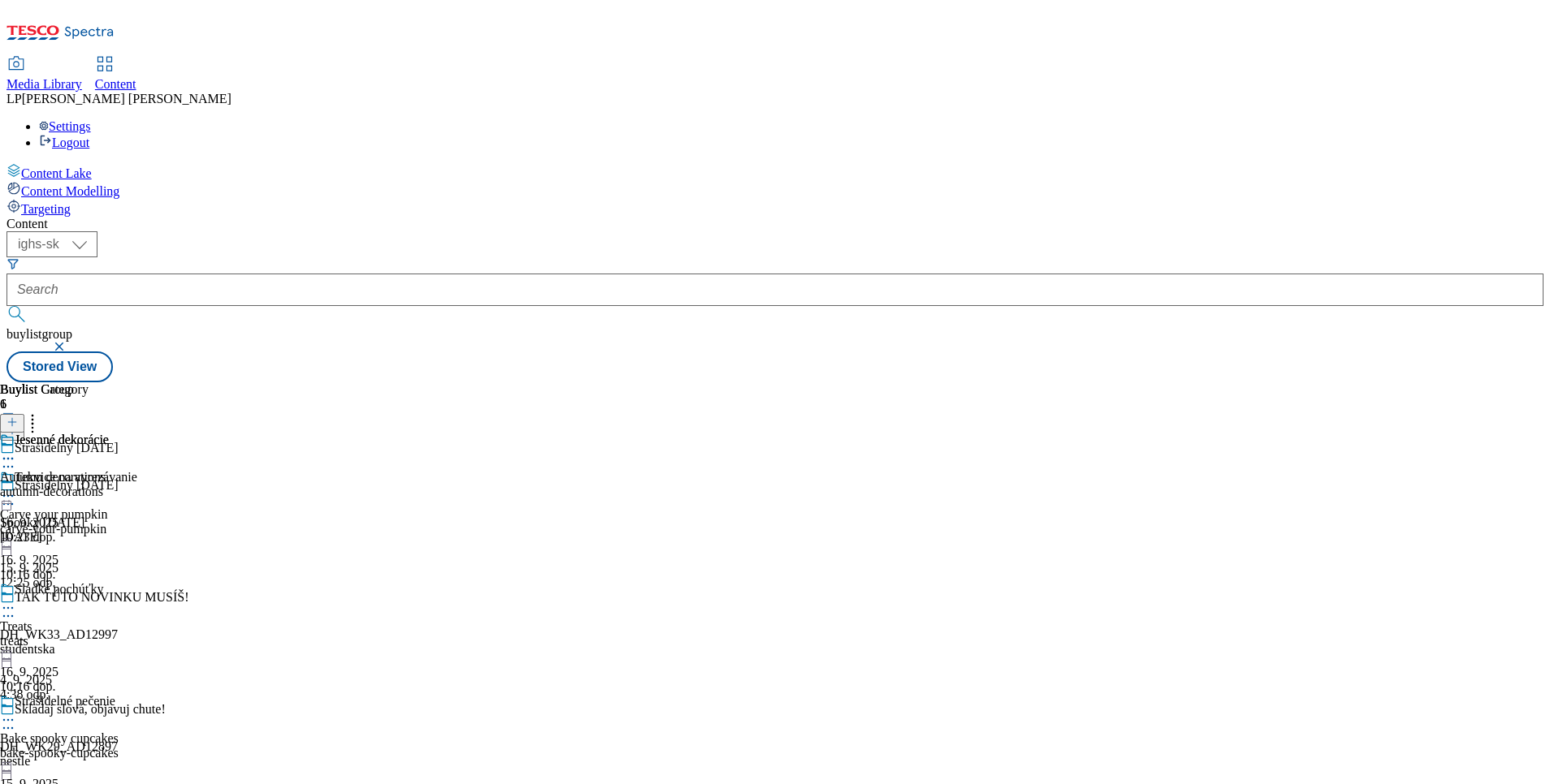
click at [10, 496] on circle at bounding box center [8, 496] width 3 height 3
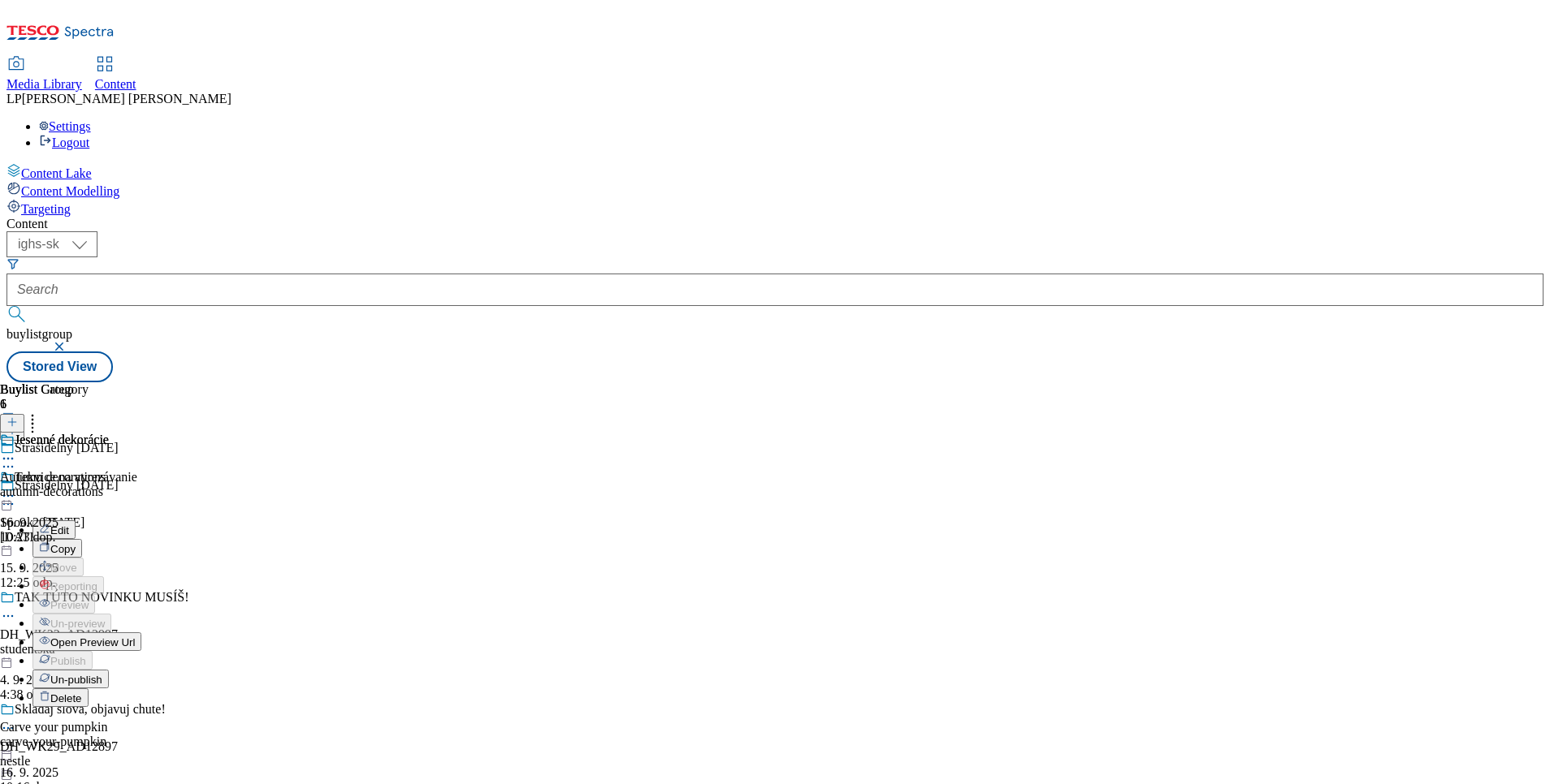
click at [135, 637] on span "Open Preview Url" at bounding box center [92, 643] width 84 height 12
